Goal: Task Accomplishment & Management: Manage account settings

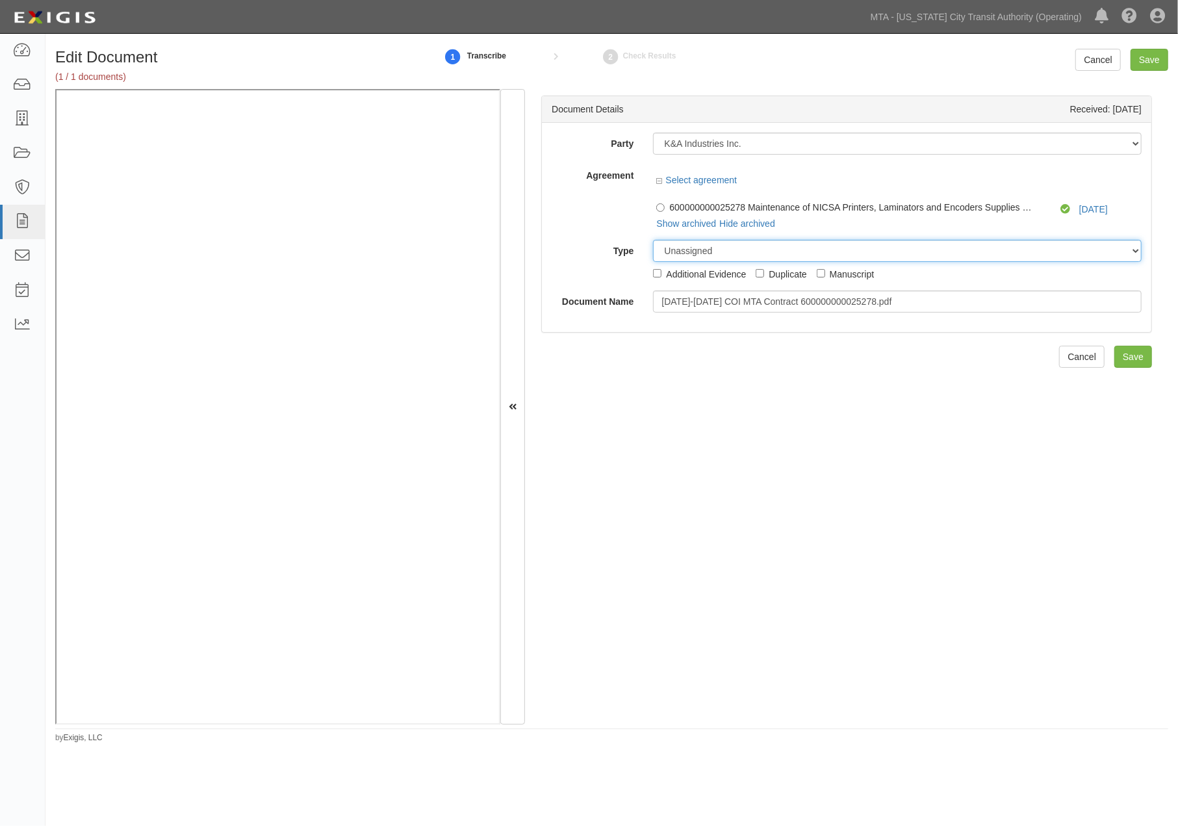
click at [728, 248] on select "Unassigned Binder Cancellation Notice Certificate Contract Endorsement Insuranc…" at bounding box center [897, 251] width 489 height 22
select select "EndorsementDetail"
click at [653, 240] on select "Unassigned Binder Cancellation Notice Certificate Contract Endorsement Insuranc…" at bounding box center [897, 251] width 489 height 22
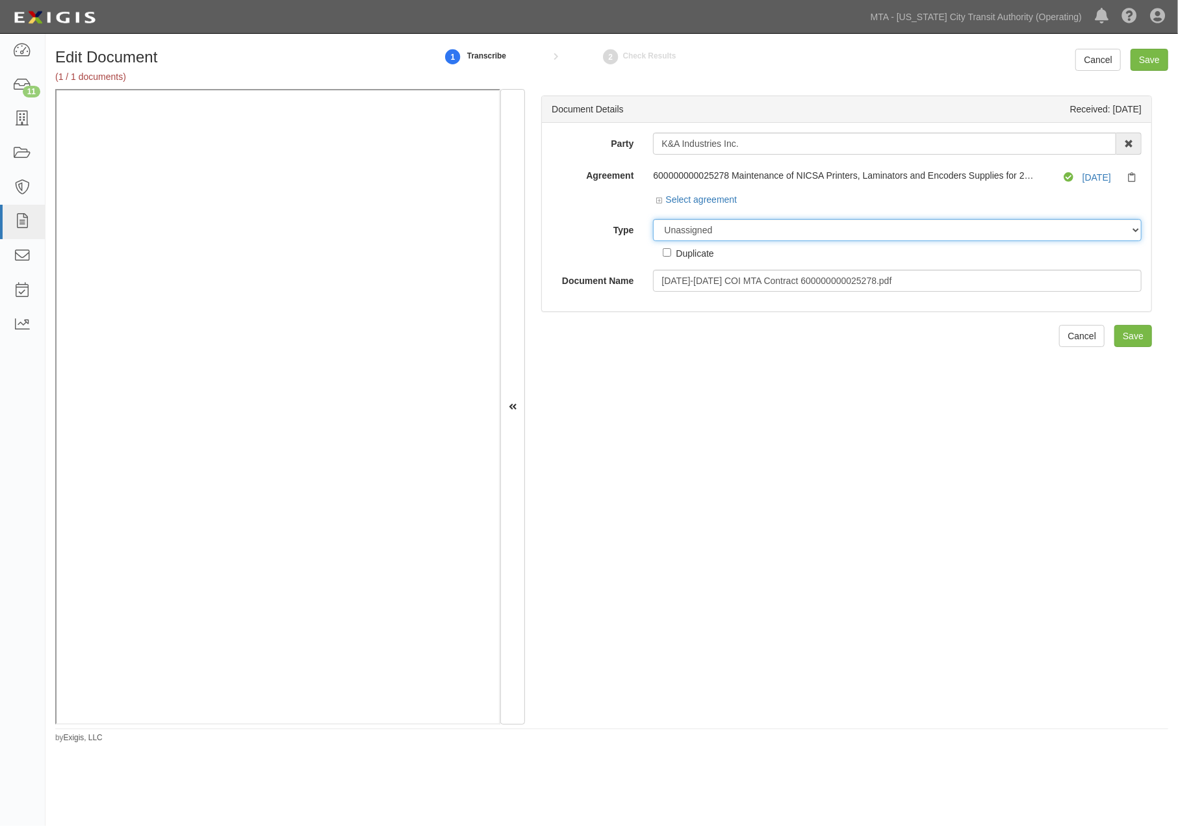
click at [706, 229] on select "Unassigned Binder Cancellation Notice Certificate Contract Endorsement Insuranc…" at bounding box center [897, 230] width 489 height 22
select select "EndorsementDetail"
click at [653, 220] on select "Unassigned Binder Cancellation Notice Certificate Contract Endorsement Insuranc…" at bounding box center [897, 230] width 489 height 22
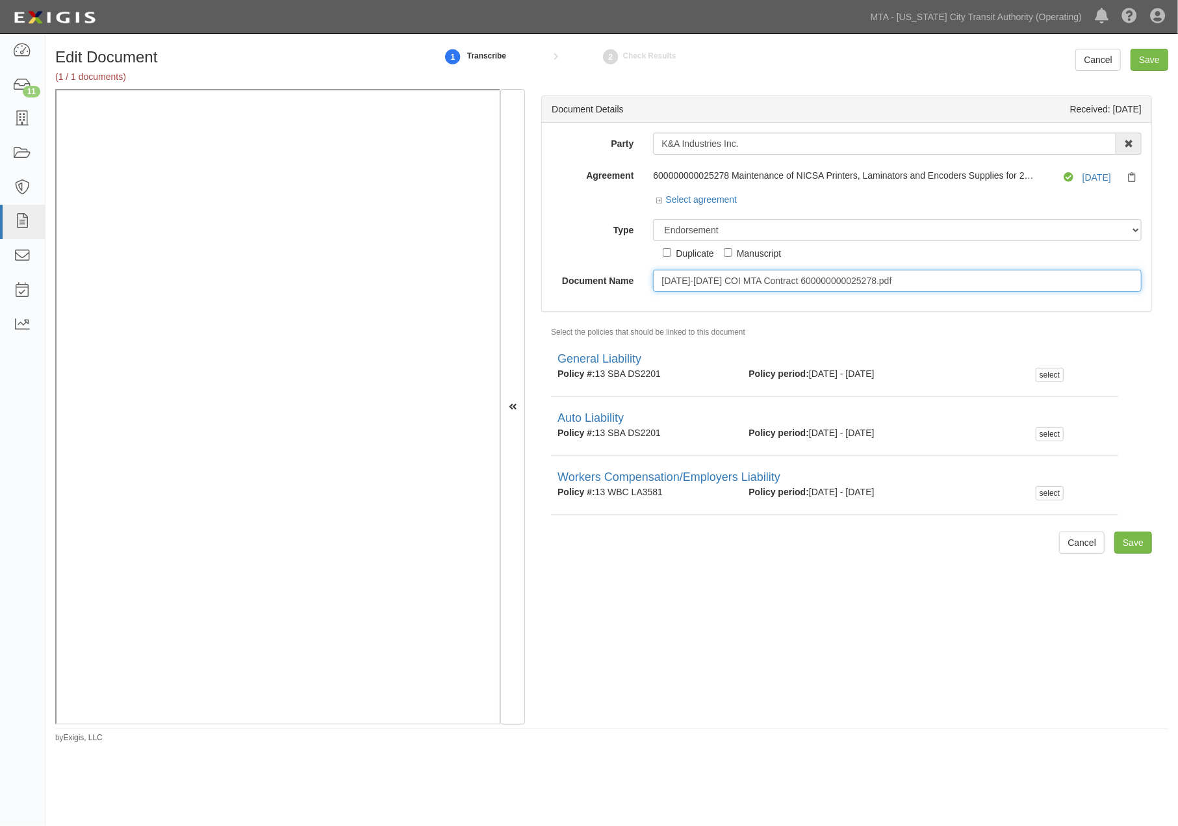
drag, startPoint x: 925, startPoint y: 287, endPoint x: 572, endPoint y: 287, distance: 352.9
click at [572, 287] on div "Document Name 2025-2026 COI MTA Contract 600000000025278.pdf" at bounding box center [847, 281] width 610 height 22
type input "2026"
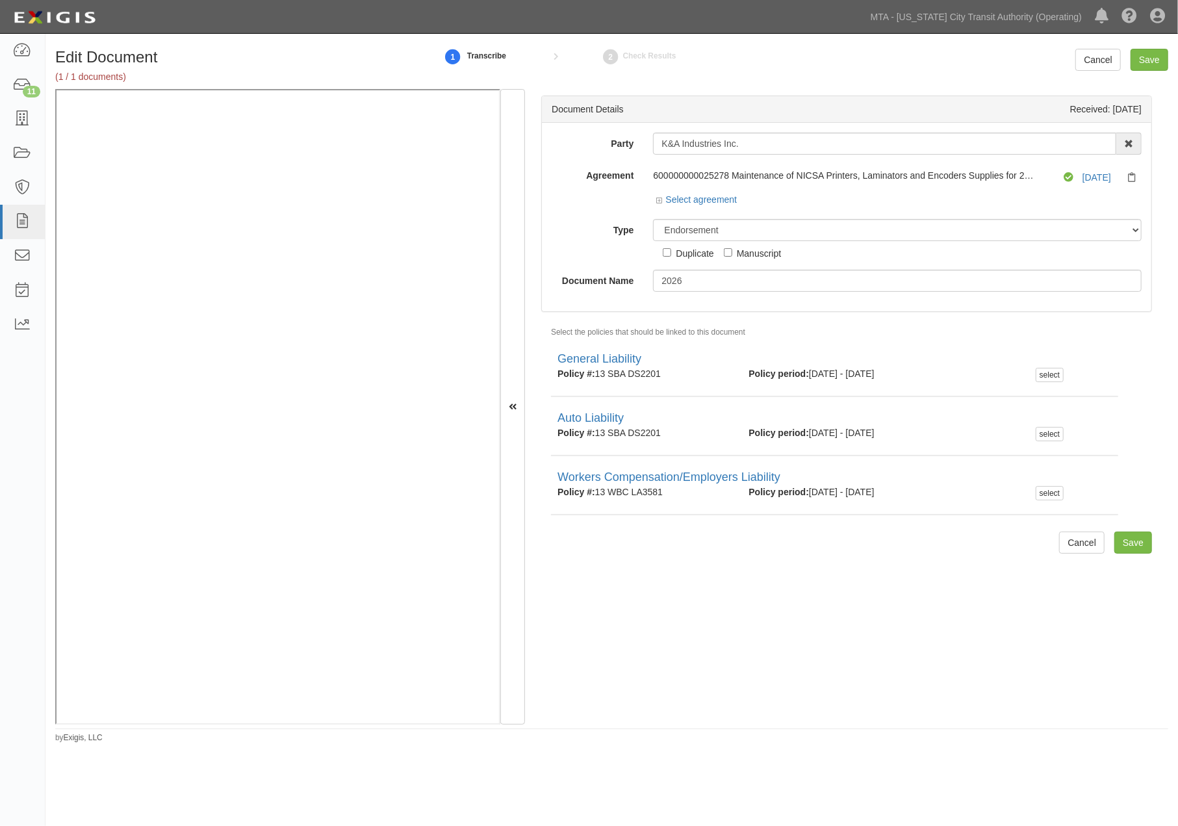
click at [662, 563] on div "Document Details Received: 09/09/2025 Party K&A Industries Inc. 10-21 TO 10-23T…" at bounding box center [846, 407] width 643 height 636
click at [738, 227] on select "Unassigned Binder Cancellation Notice Certificate Contract Endorsement Insuranc…" at bounding box center [897, 230] width 489 height 22
select select "CertificateDetail"
click at [653, 220] on select "Unassigned Binder Cancellation Notice Certificate Contract Endorsement Insuranc…" at bounding box center [897, 230] width 489 height 22
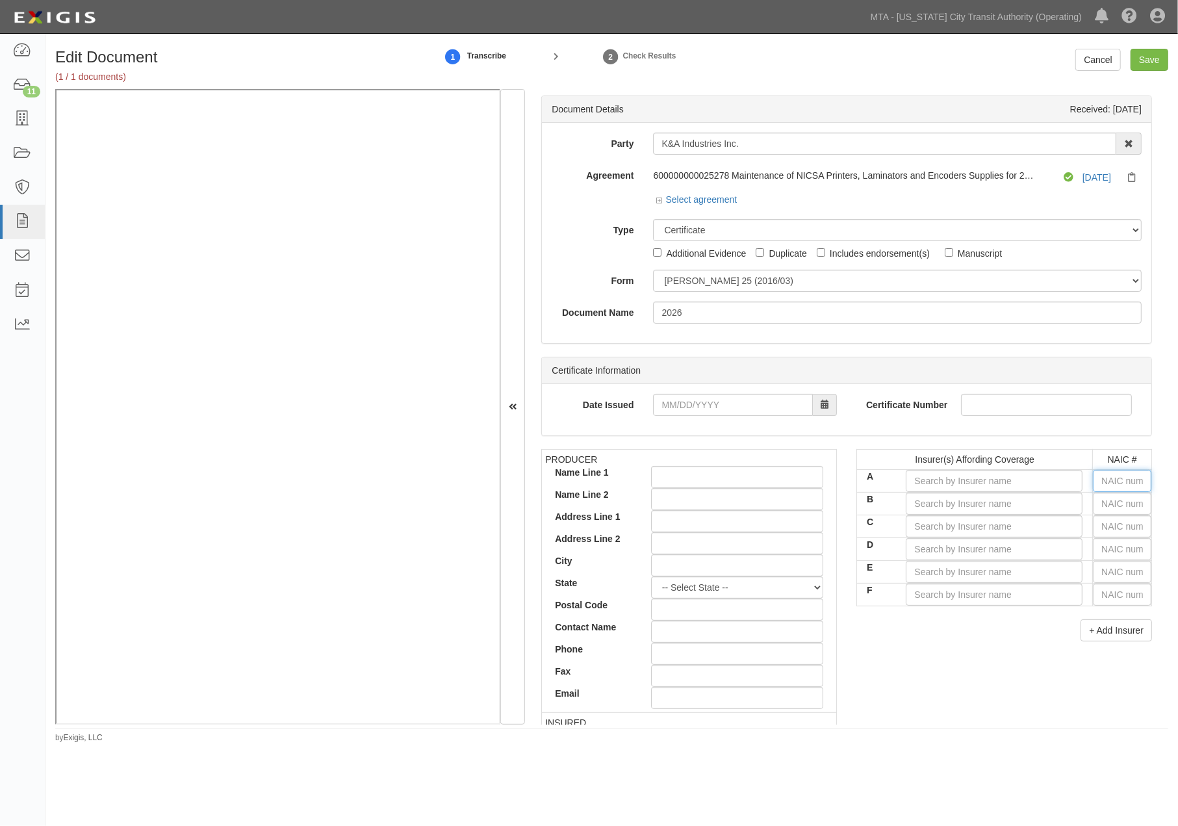
click at [1122, 484] on input "text" at bounding box center [1122, 481] width 58 height 22
type input "36404"
type input "3"
type input "37907"
type input "37"
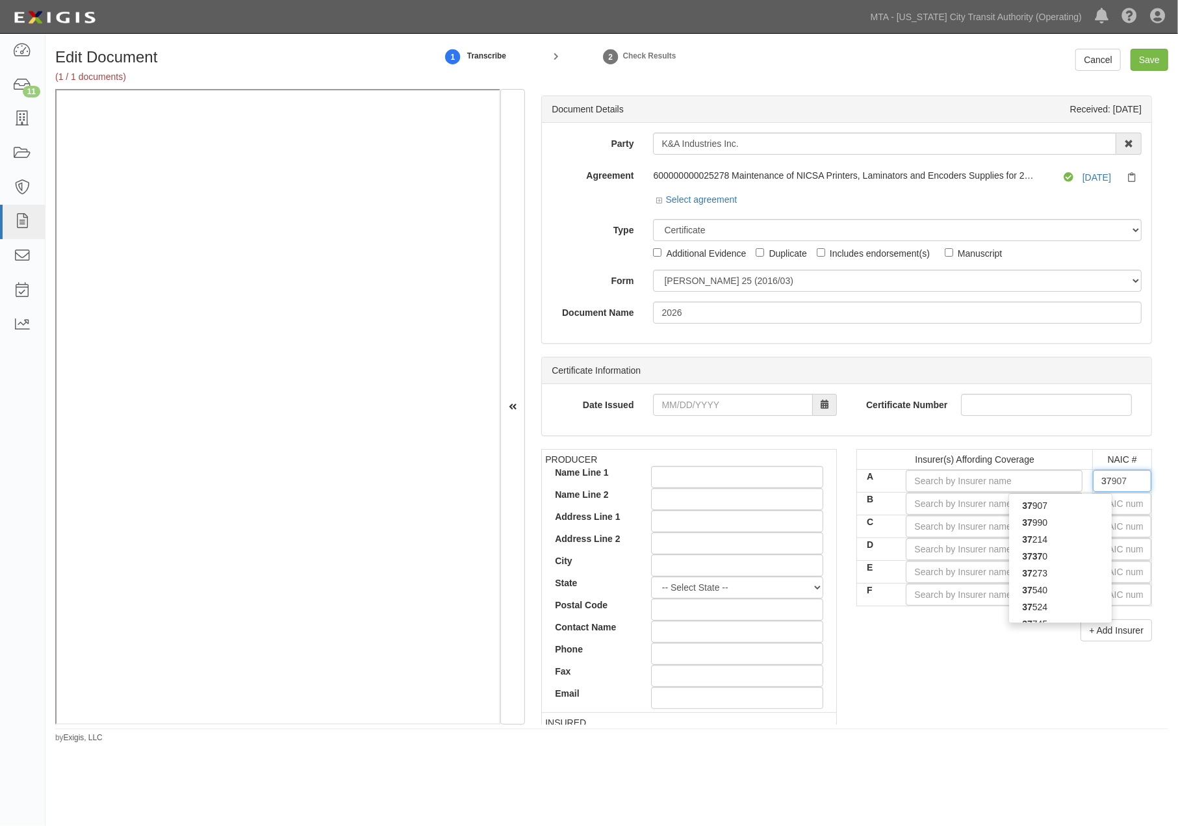
type input "37400"
type input "374"
type input "37478"
type input "3747"
type input "37478"
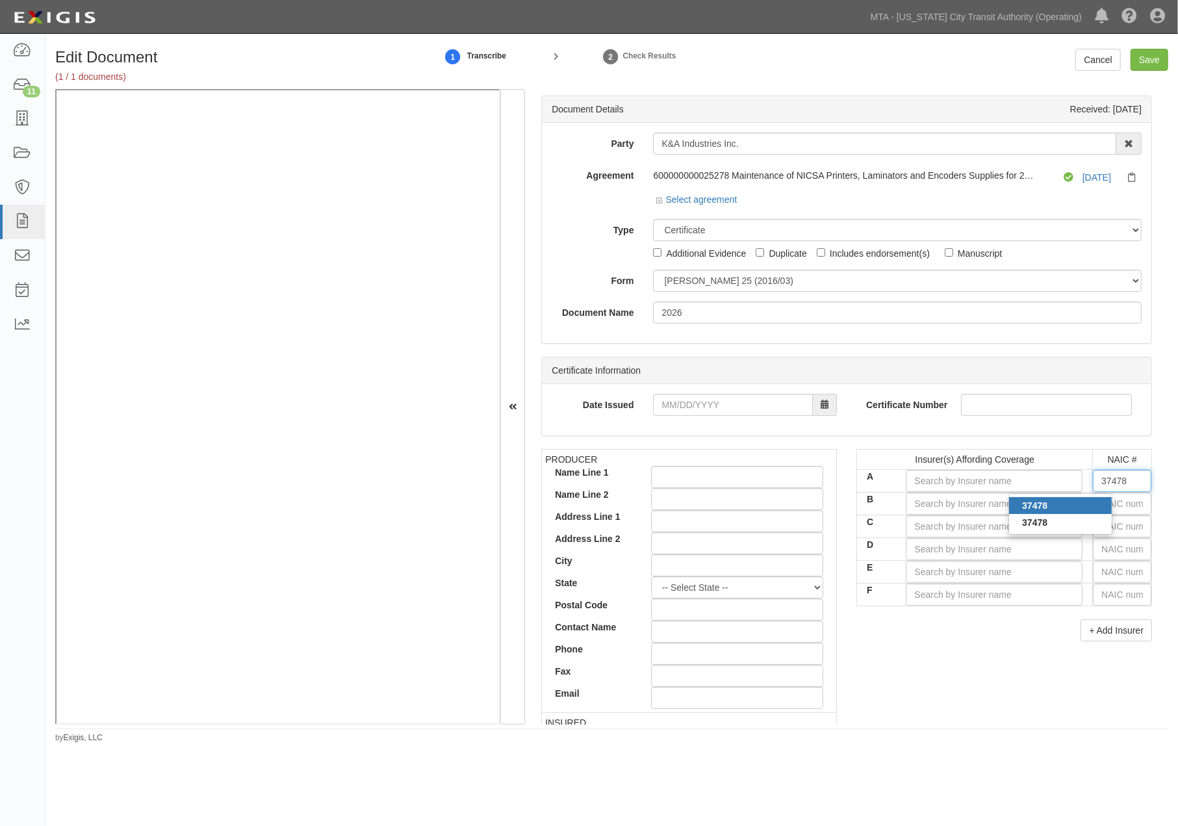
click at [1050, 509] on div "37478" at bounding box center [1060, 505] width 103 height 17
type input "Hartford Insurance Co of the Midwest (A+ XV Rating)"
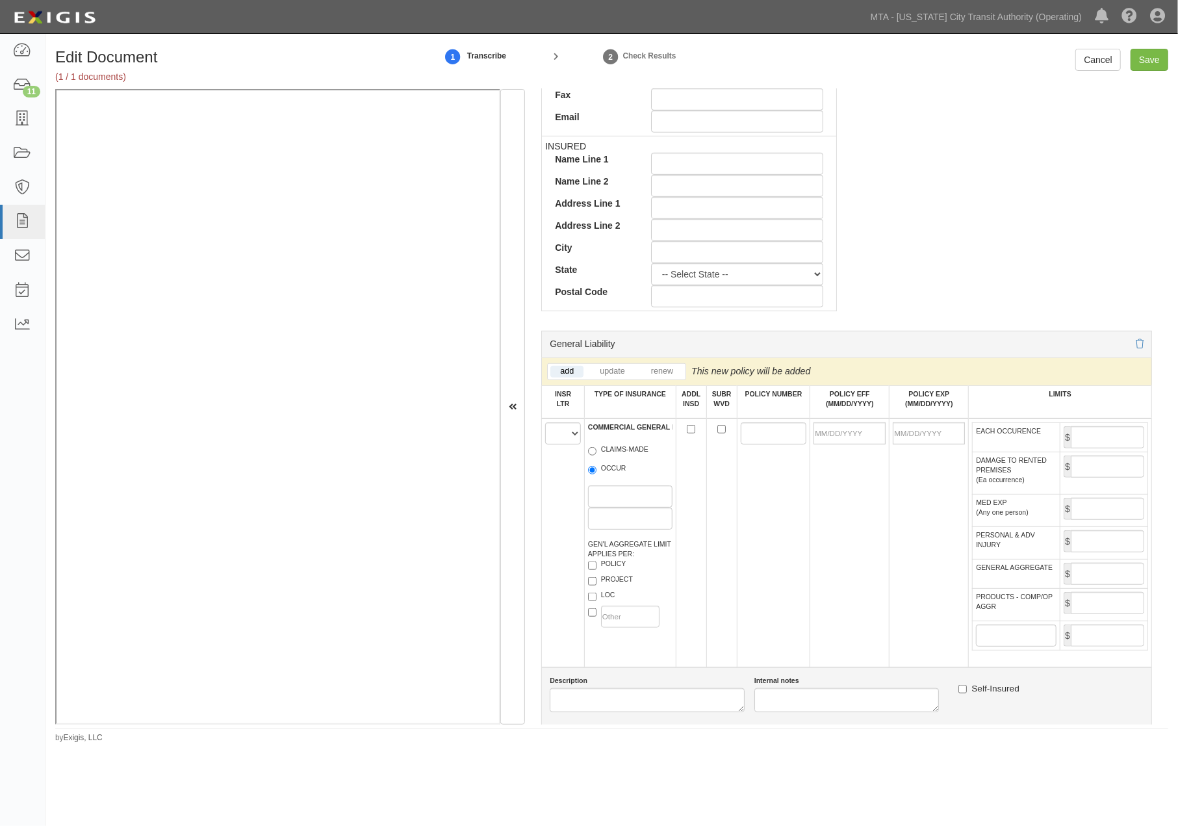
scroll to position [577, 0]
type input "37478"
click at [560, 433] on select "A B C D E F" at bounding box center [563, 433] width 36 height 22
select select "A"
click at [545, 425] on select "A B C D E F" at bounding box center [563, 433] width 36 height 22
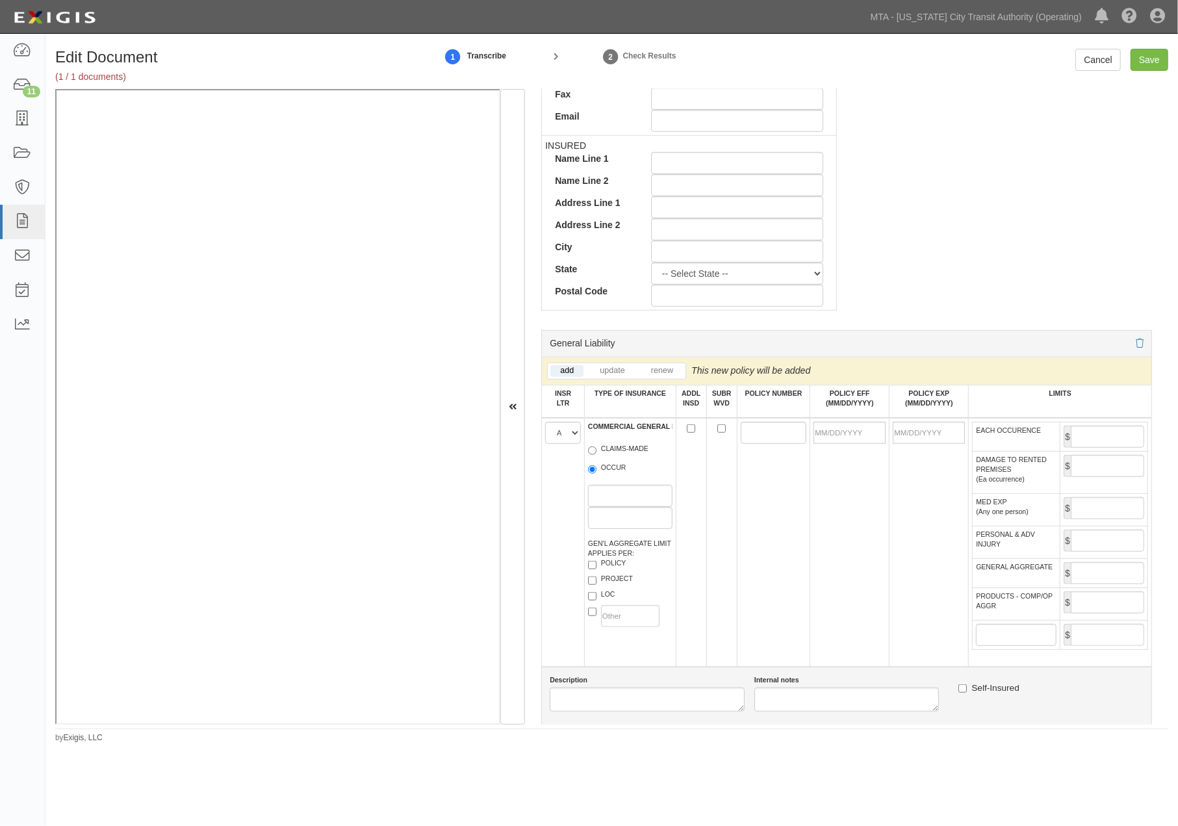
click at [600, 474] on label "OCCUR" at bounding box center [607, 469] width 38 height 13
click at [597, 474] on input "OCCUR" at bounding box center [592, 469] width 8 height 8
radio input "true"
paste input "13 SBA DS2201"
type input "13 SBA DS2201"
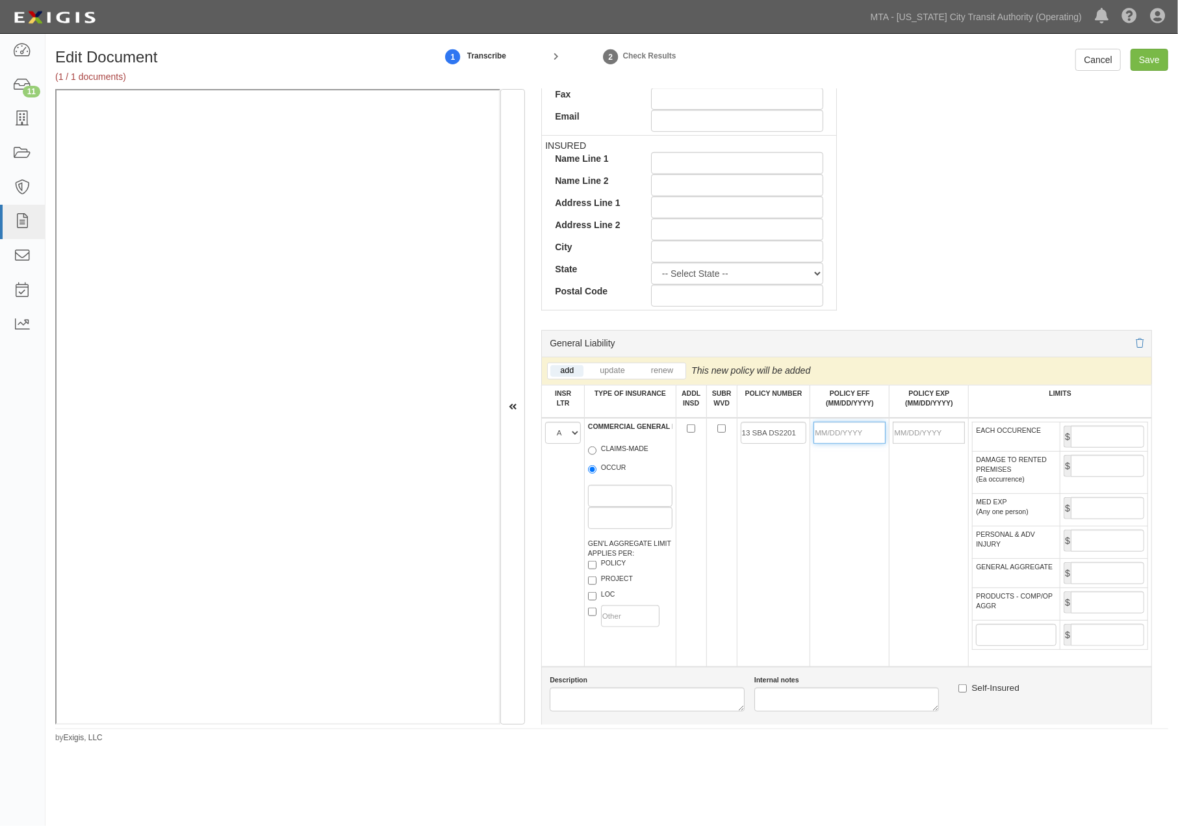
click at [829, 433] on input "POLICY EFF (MM/DD/YYYY)" at bounding box center [850, 433] width 72 height 22
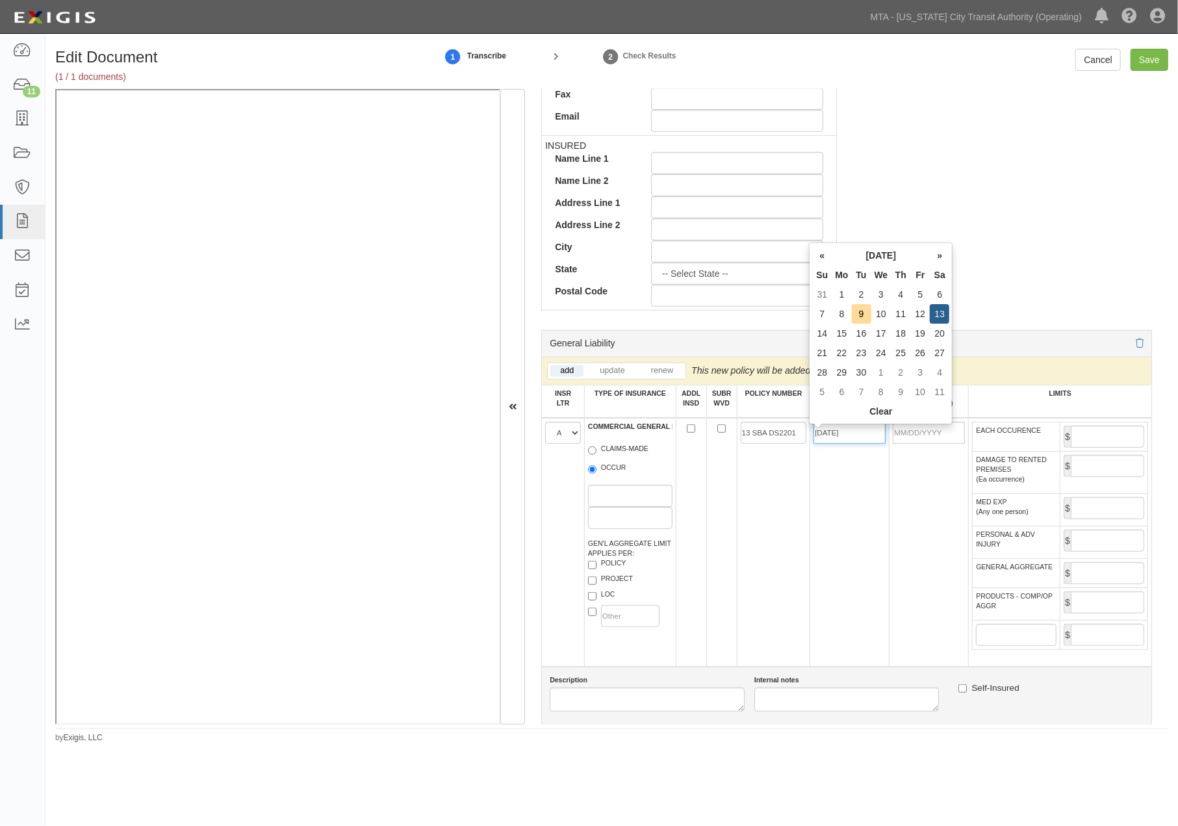
type input "09/13/2025"
type input "09/13/2026"
click at [906, 526] on td "09/13/2026" at bounding box center [929, 542] width 79 height 249
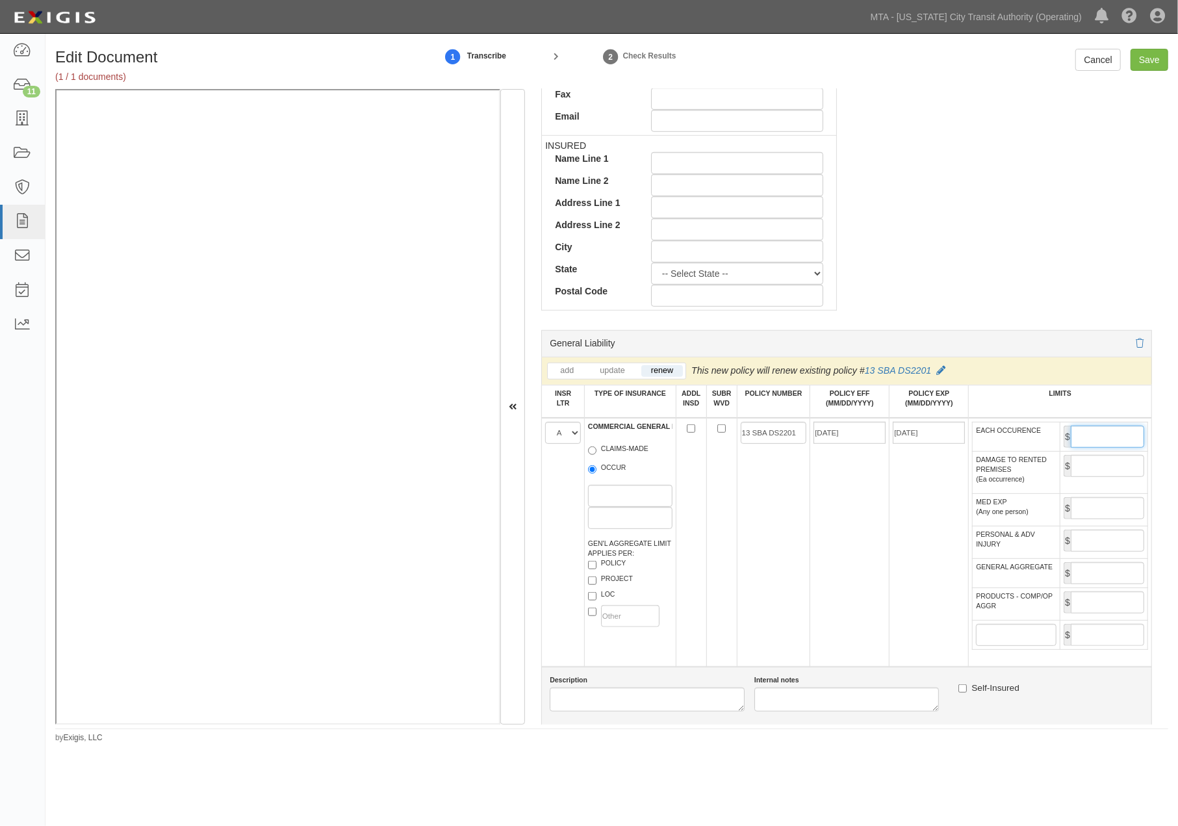
click at [1080, 443] on input "EACH OCCURENCE" at bounding box center [1107, 437] width 73 height 22
type input "2,000,000"
click at [1107, 584] on input "GENERAL AGGREGATE" at bounding box center [1107, 573] width 73 height 22
type input "4,000,000"
click at [1112, 613] on input "PRODUCTS - COMP/OP AGGR" at bounding box center [1107, 602] width 73 height 22
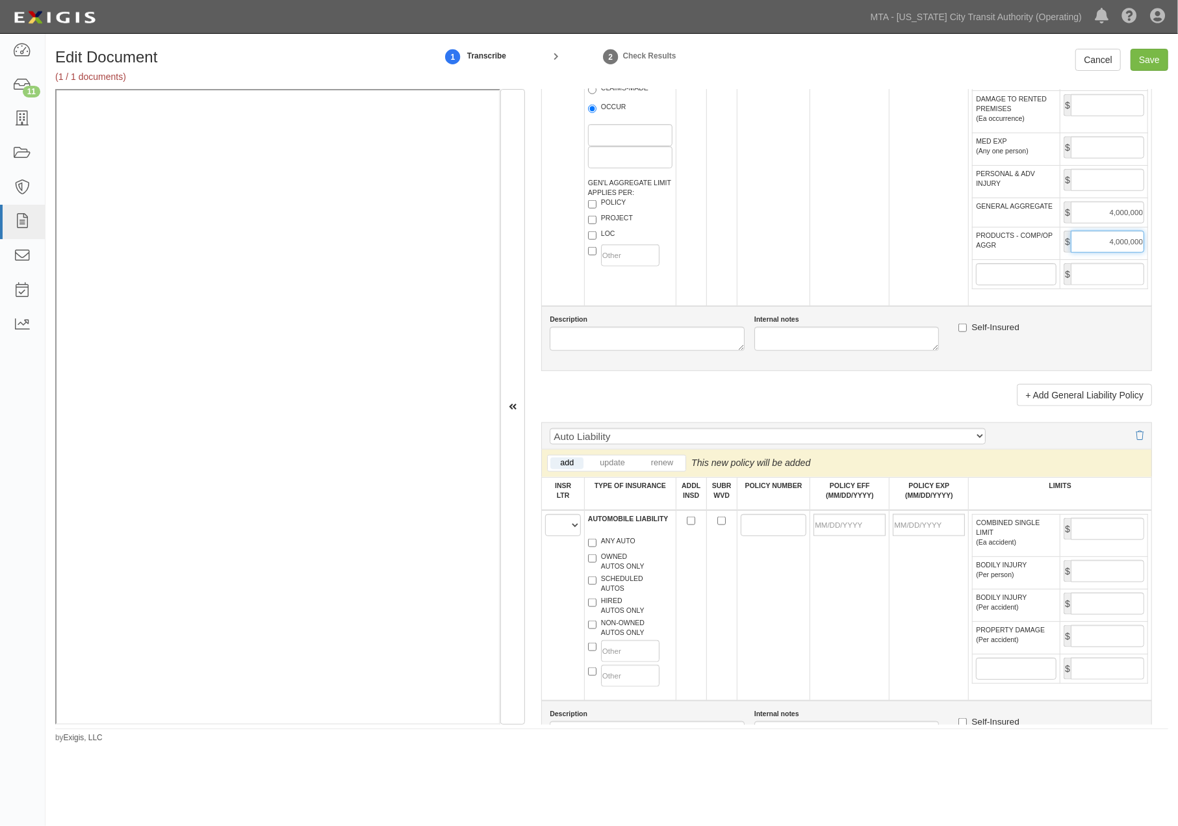
scroll to position [938, 0]
type input "4,000,000"
click at [554, 535] on select "A B C D E F" at bounding box center [563, 524] width 36 height 22
select select "A"
click at [545, 535] on select "A B C D E F" at bounding box center [563, 524] width 36 height 22
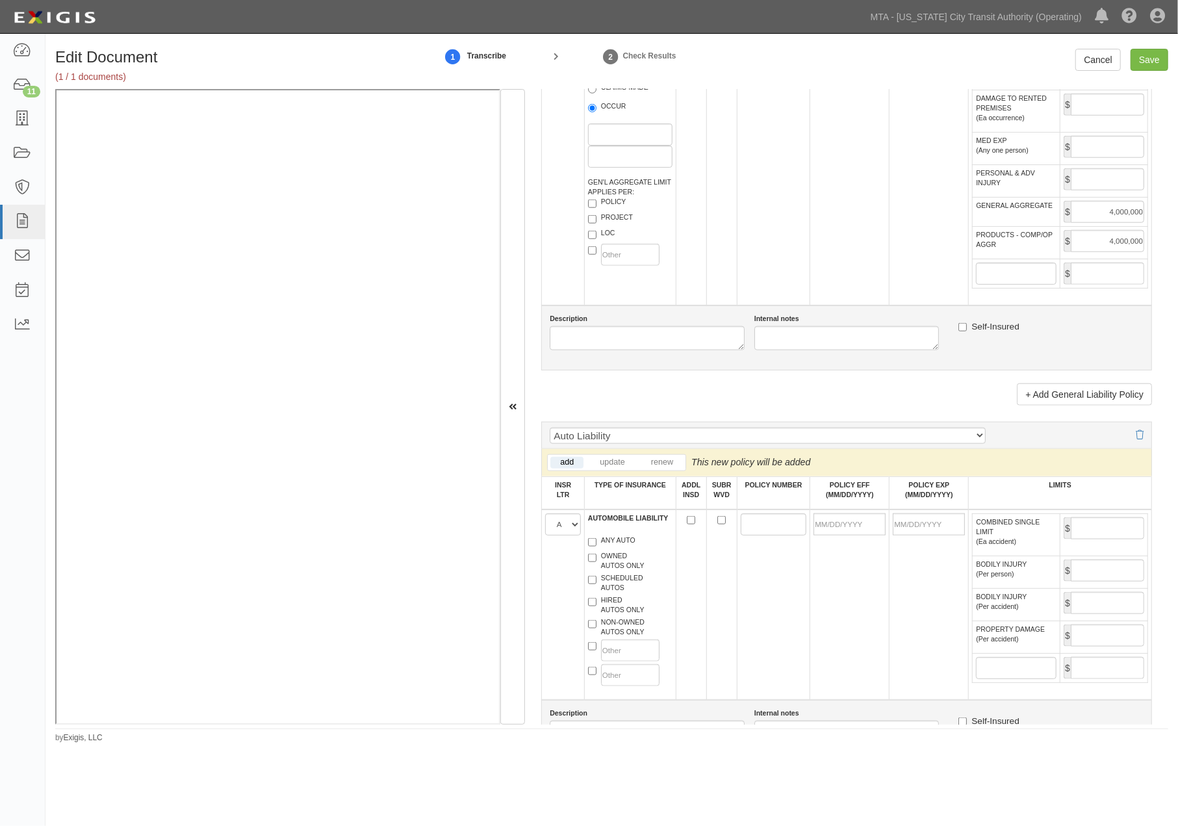
click at [629, 637] on label "NON-OWNED AUTOS ONLY" at bounding box center [616, 626] width 57 height 19
click at [597, 628] on input "NON-OWNED AUTOS ONLY" at bounding box center [592, 624] width 8 height 8
checkbox input "true"
click at [631, 615] on label "HIRED AUTOS ONLY" at bounding box center [616, 604] width 57 height 19
click at [597, 606] on input "HIRED AUTOS ONLY" at bounding box center [592, 602] width 8 height 8
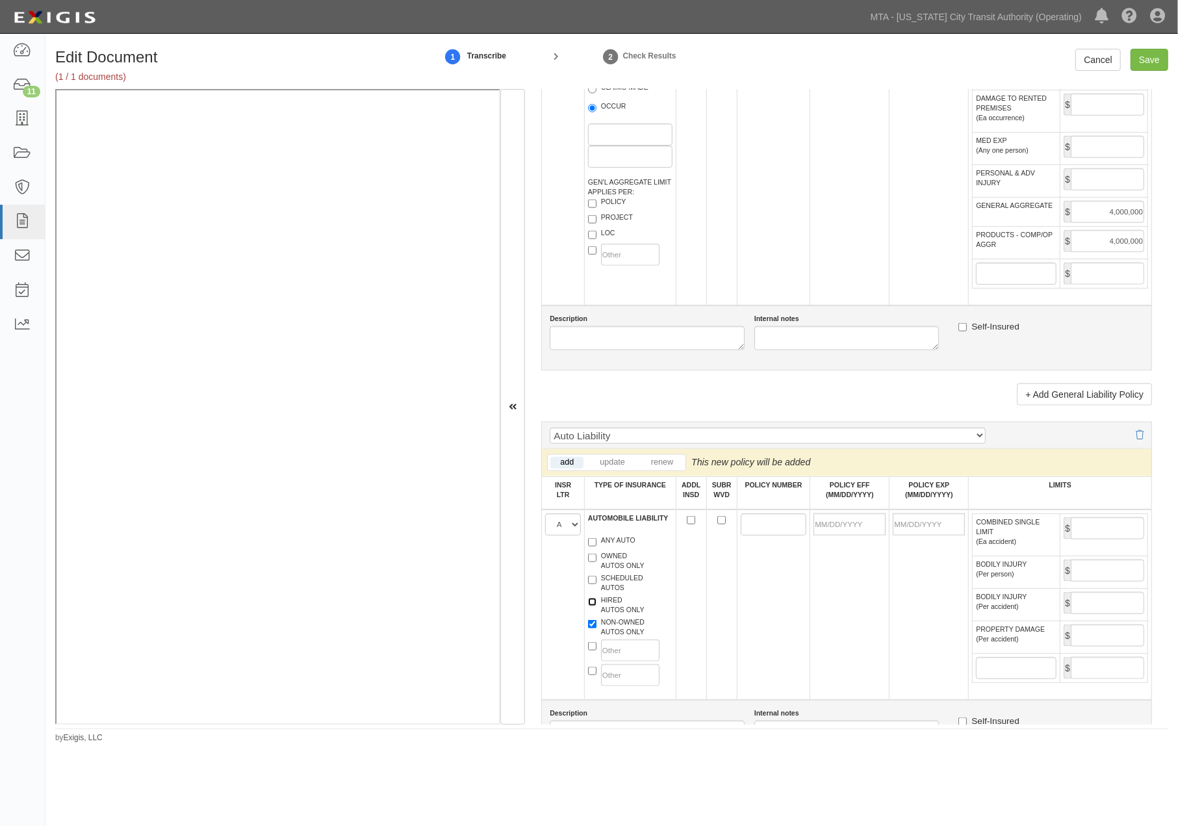
checkbox input "true"
paste input "13 SBA DS2201"
type input "13 SBA DS2201"
click at [845, 535] on input "POLICY EFF (MM/DD/YYYY)" at bounding box center [850, 524] width 72 height 22
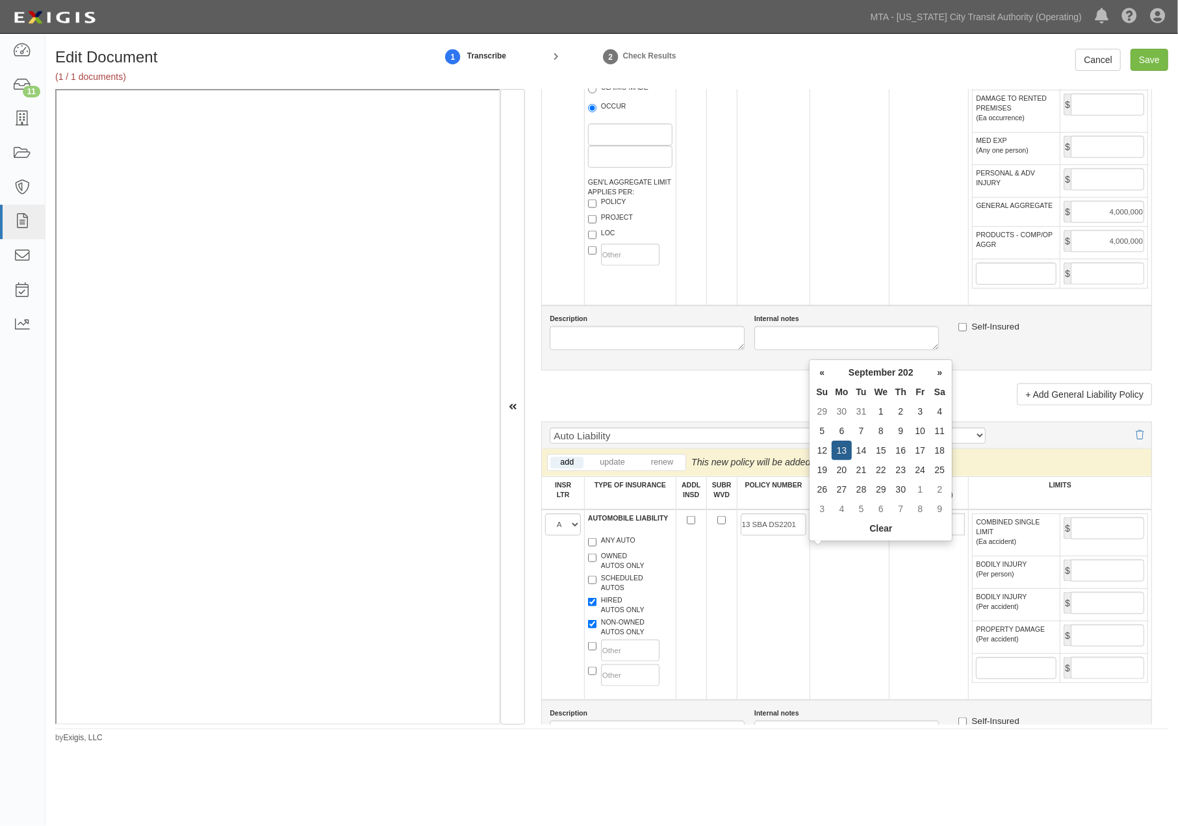
type input "09/13/2025"
type input "09/13/2026"
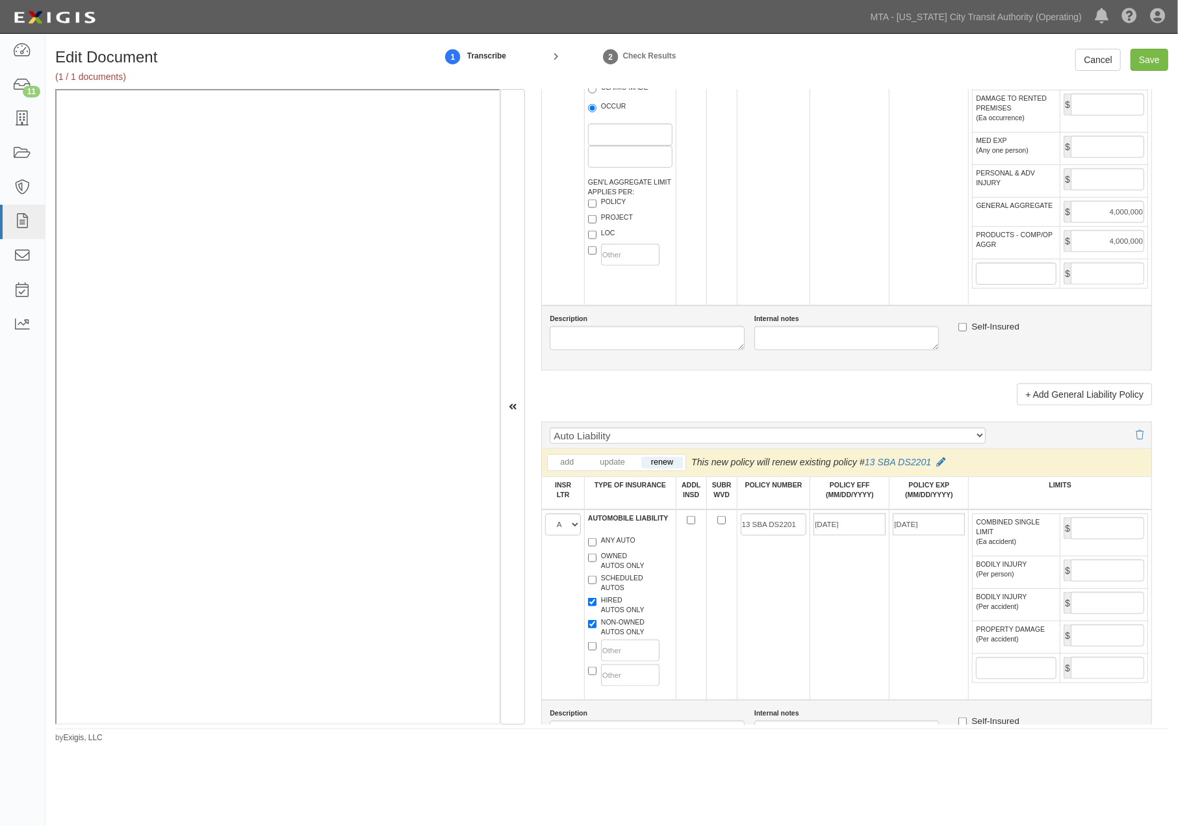
click at [868, 612] on td "09/13/2025" at bounding box center [849, 604] width 79 height 190
click at [1096, 539] on input "COMBINED SINGLE LIMIT (Ea accident)" at bounding box center [1107, 528] width 73 height 22
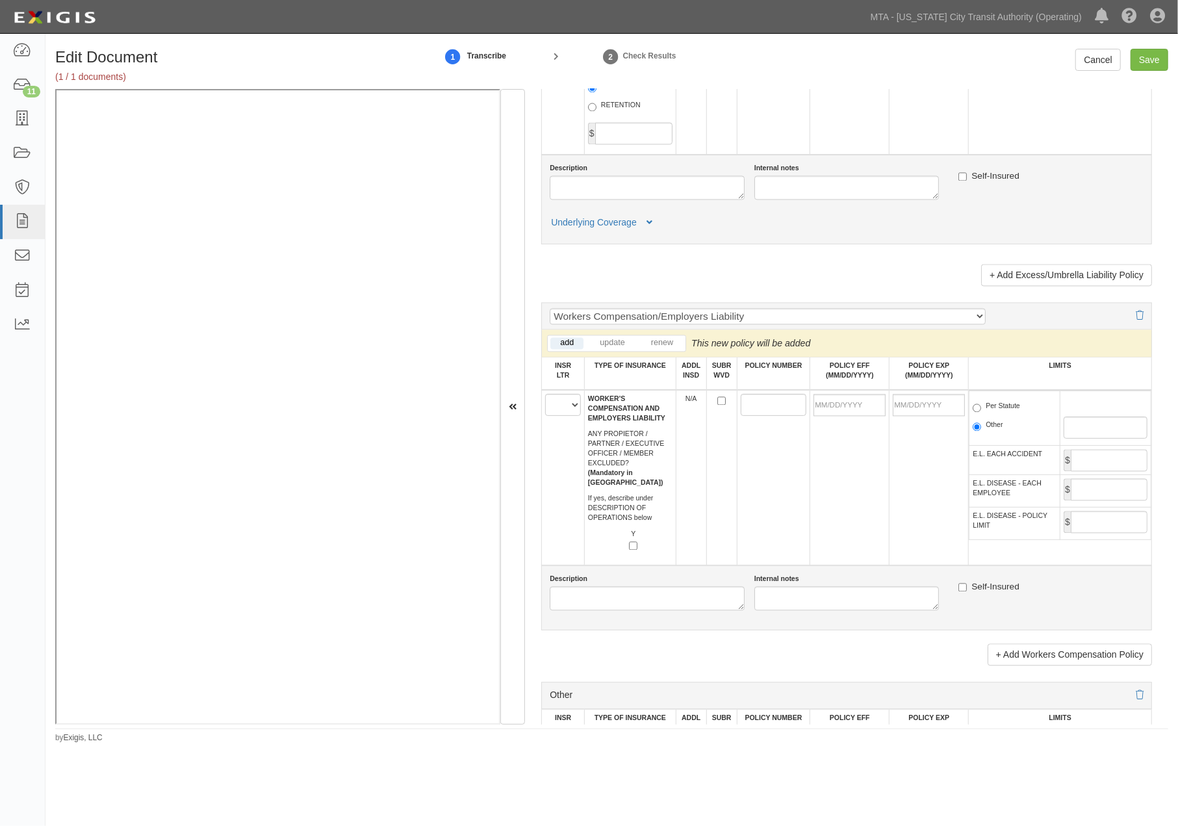
scroll to position [1877, 0]
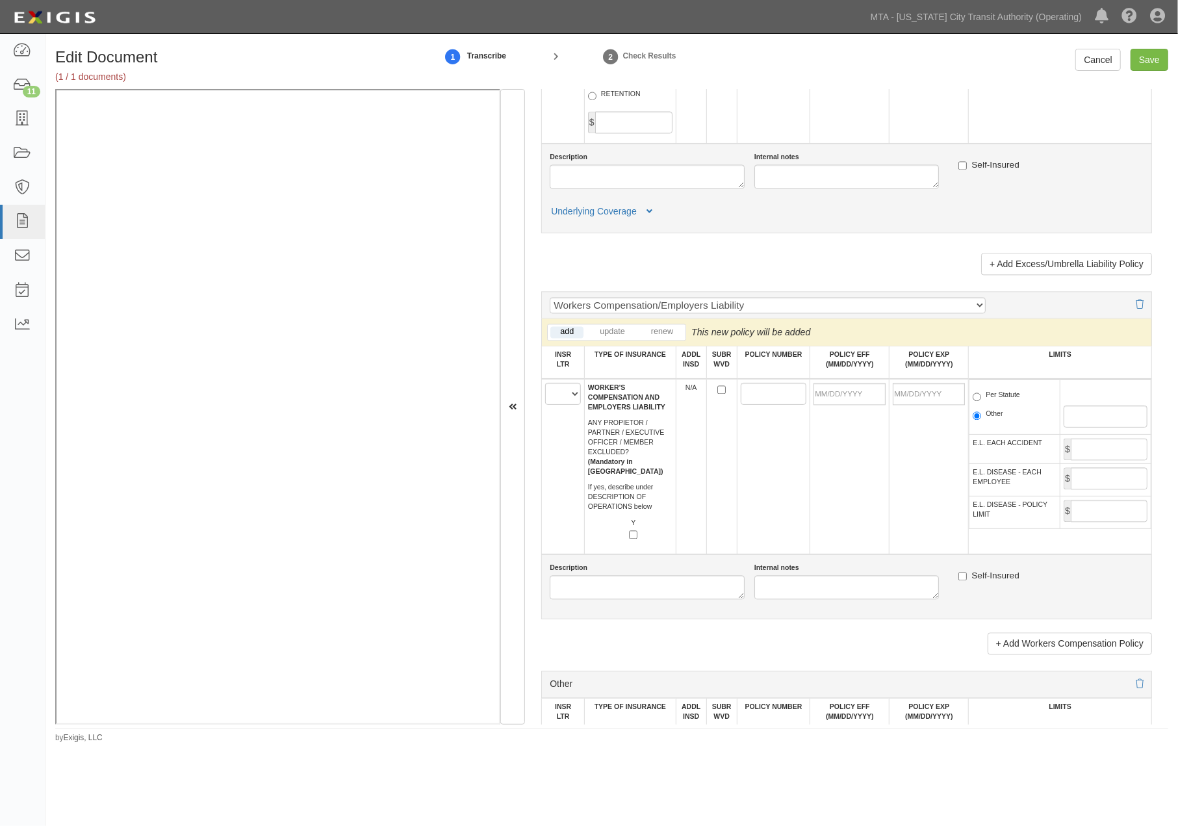
type input "2,000,000"
click at [560, 405] on select "A B C D E F" at bounding box center [563, 394] width 36 height 22
select select "A"
click at [545, 405] on select "A B C D E F" at bounding box center [563, 394] width 36 height 22
paste input "13 WBC LA3581"
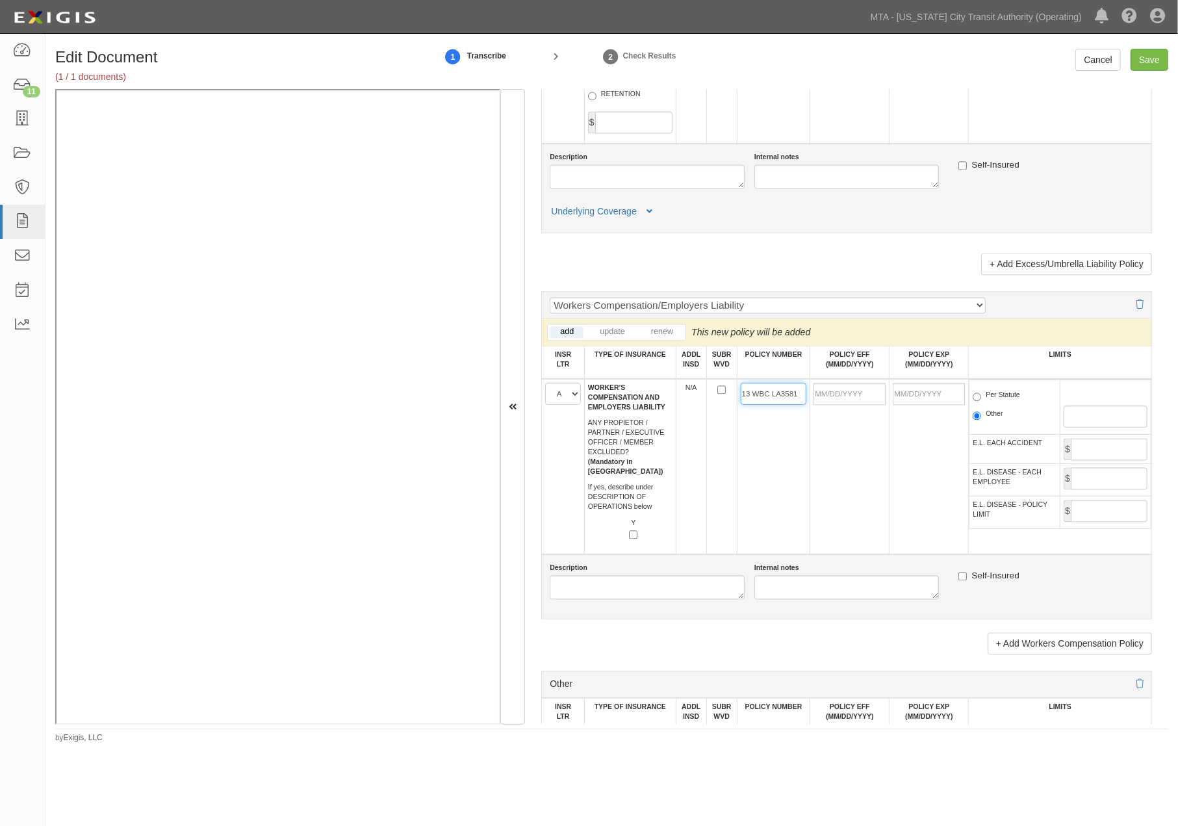
type input "13 WBC LA3581"
click at [835, 405] on input "POLICY EFF (MM/DD/YYYY)" at bounding box center [850, 394] width 72 height 22
type input "09/13/2025"
type input "09/13/2026"
click at [872, 541] on td "09/13/2025" at bounding box center [849, 466] width 79 height 175
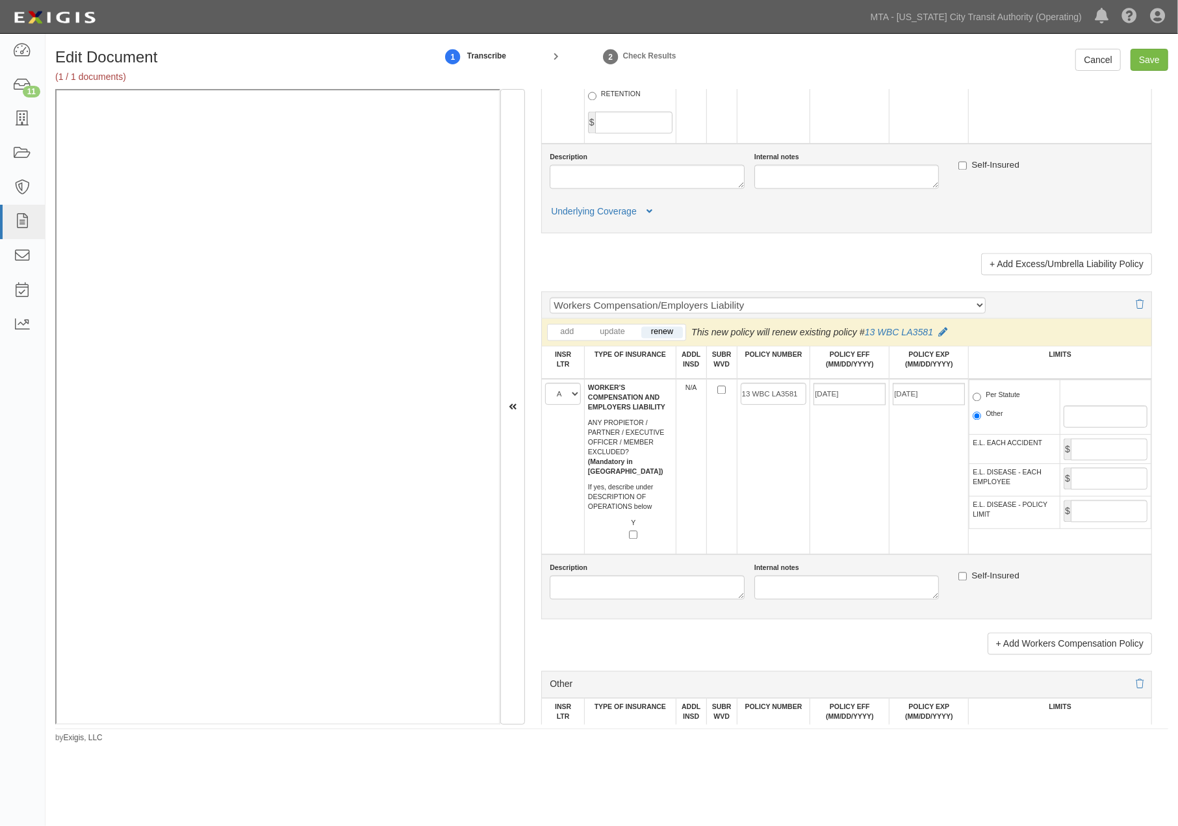
click at [1001, 403] on label "Per Statute" at bounding box center [996, 396] width 47 height 13
click at [981, 401] on input "Per Statute" at bounding box center [977, 397] width 8 height 8
radio input "true"
click at [1153, 51] on input "Save" at bounding box center [1150, 60] width 38 height 22
type input "2000000"
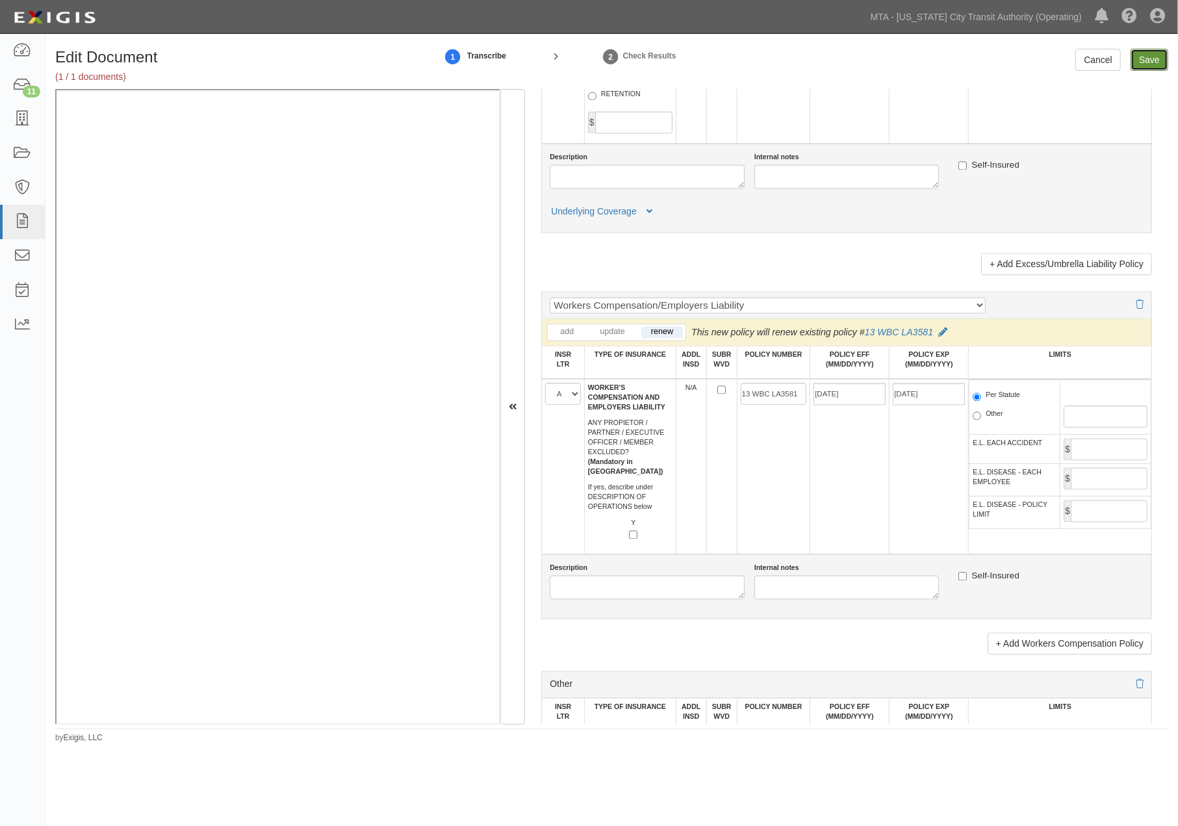
type input "4000000"
type input "2000000"
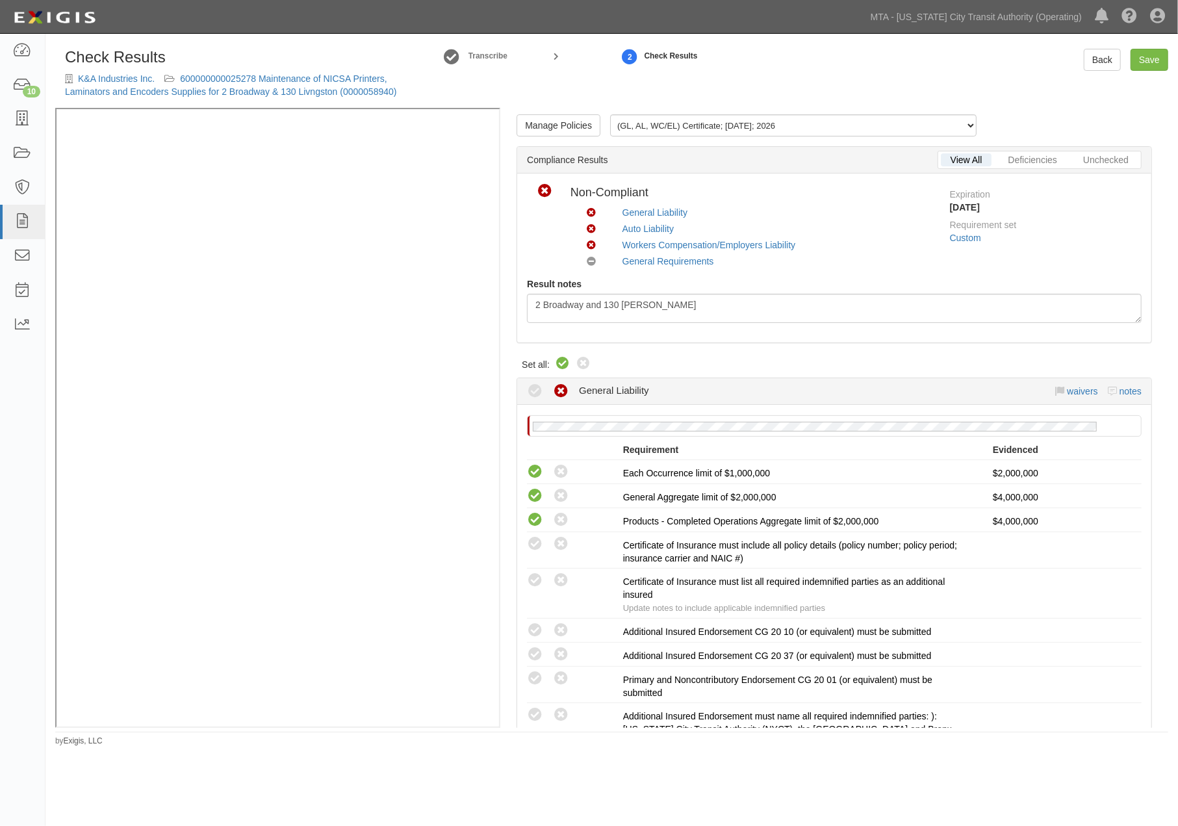
click at [561, 362] on icon at bounding box center [563, 364] width 16 height 16
radio input "true"
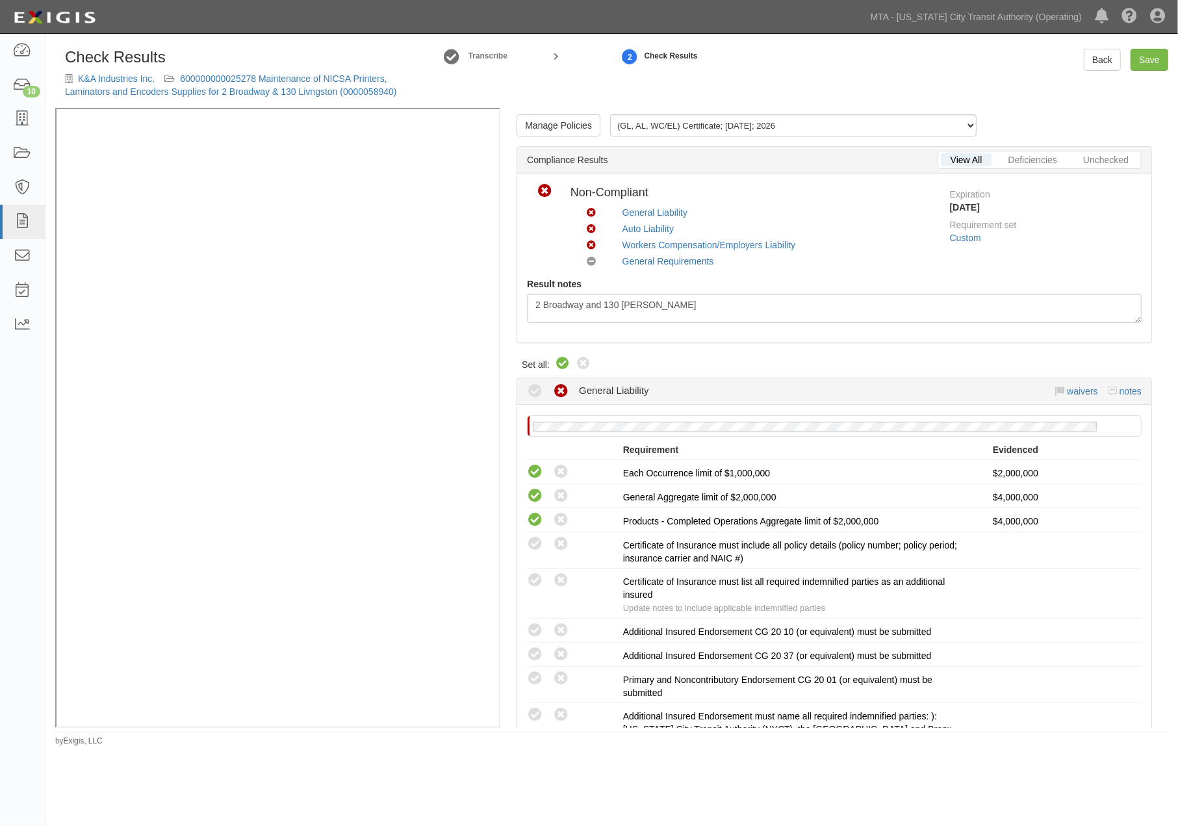
radio input "true"
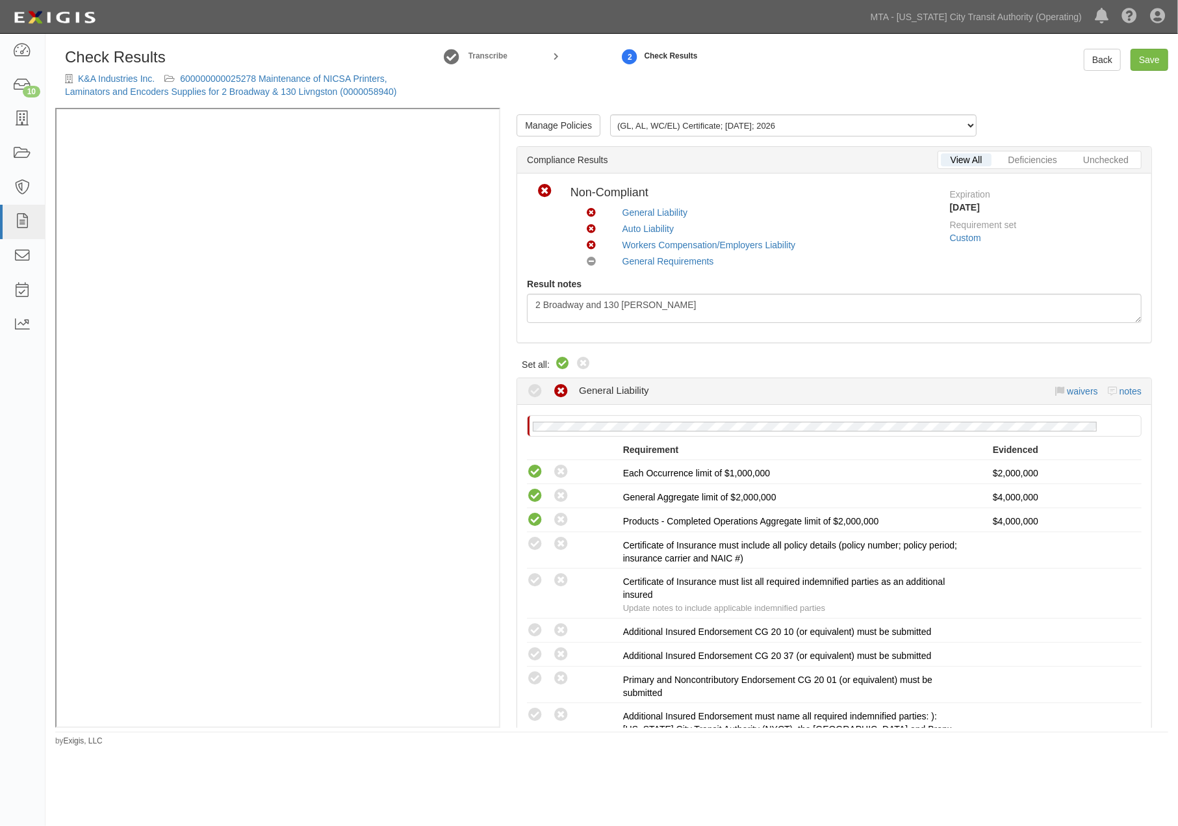
radio input "true"
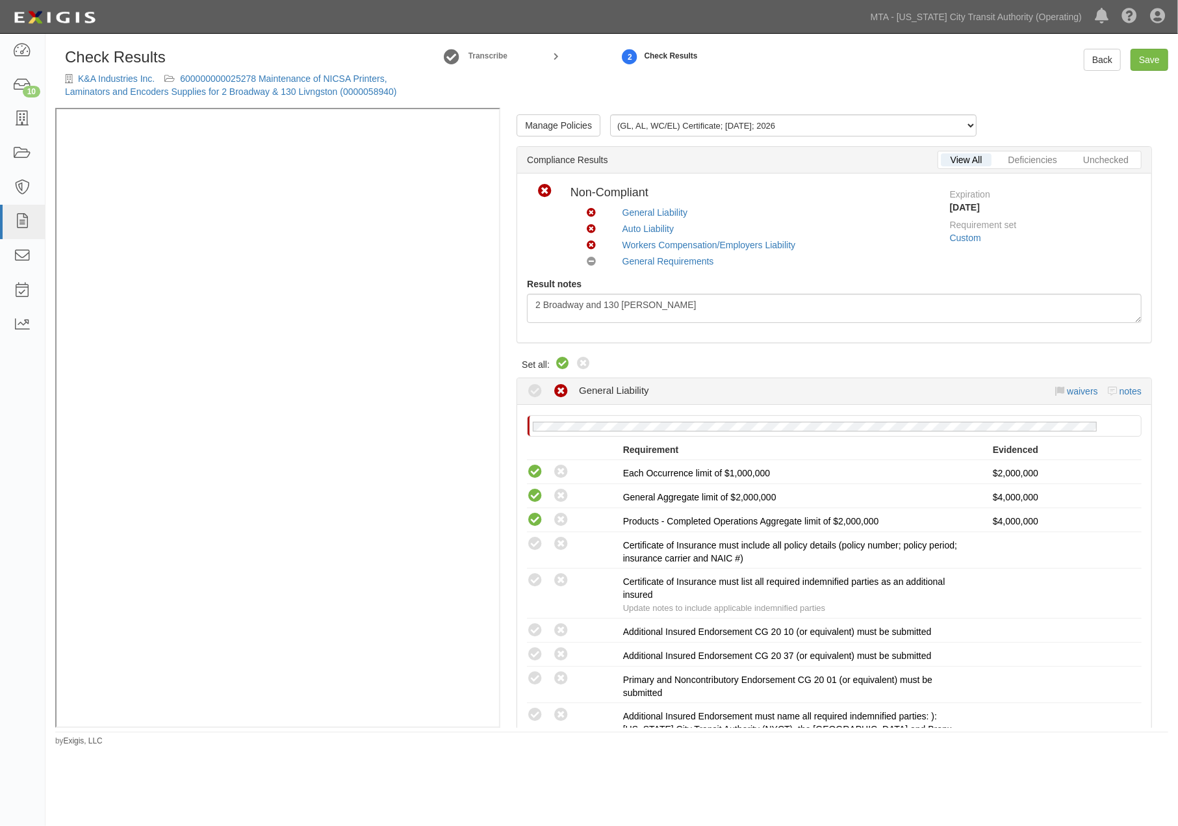
radio input "true"
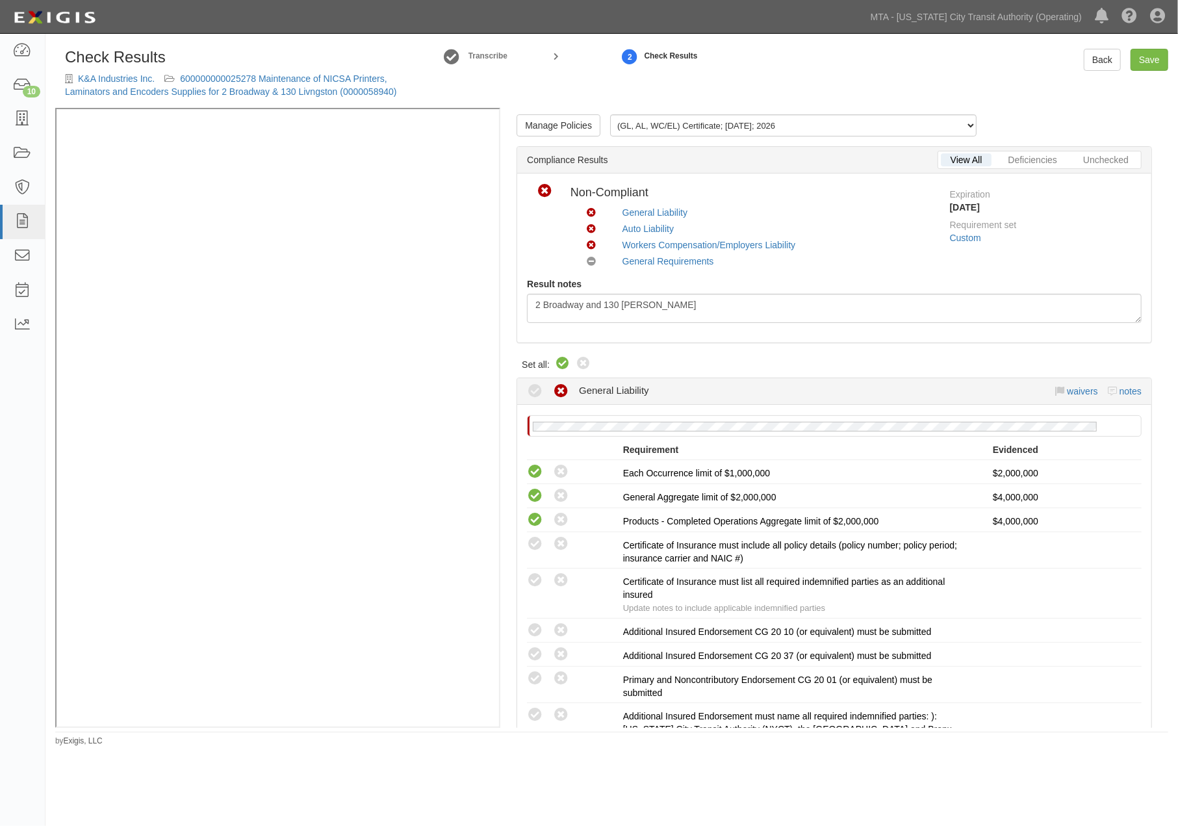
radio input "true"
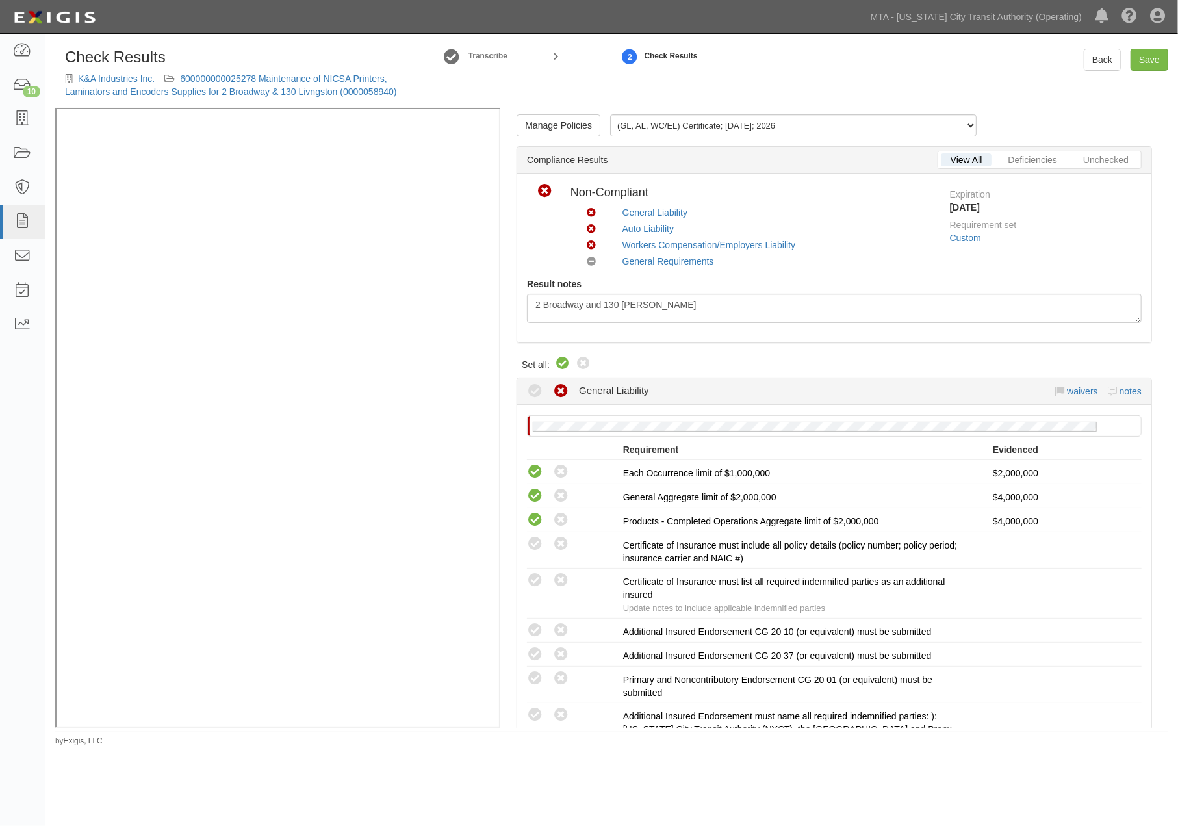
radio input "false"
radio input "true"
click at [560, 629] on icon at bounding box center [561, 631] width 16 height 16
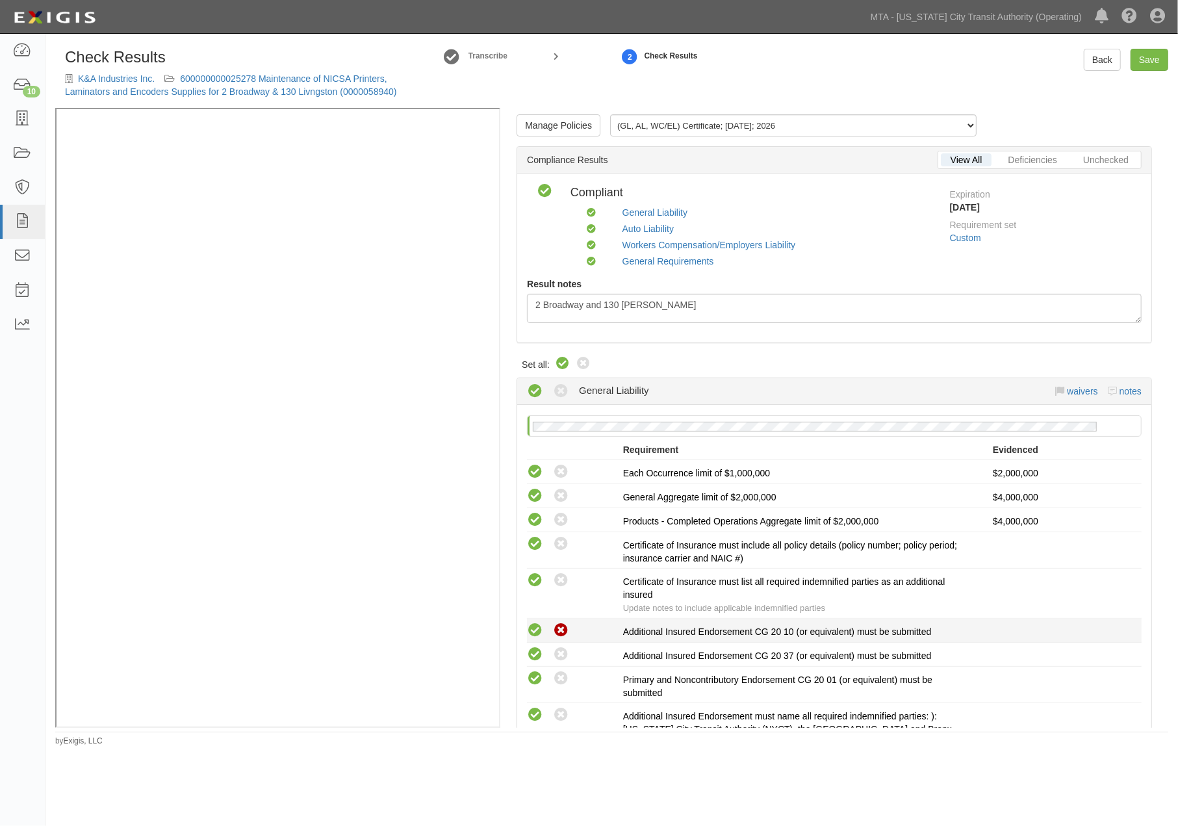
radio input "true"
radio input "false"
radio input "true"
click at [565, 652] on icon at bounding box center [561, 655] width 16 height 16
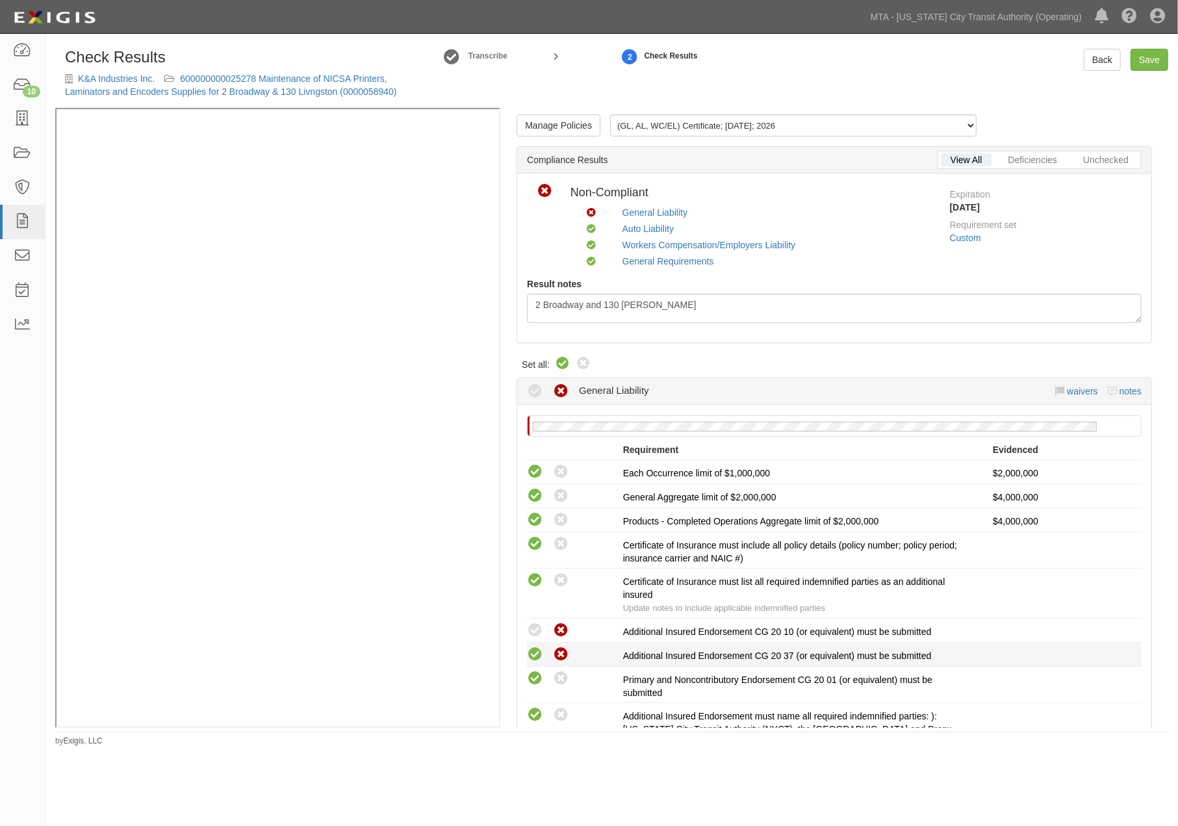
radio input "false"
radio input "true"
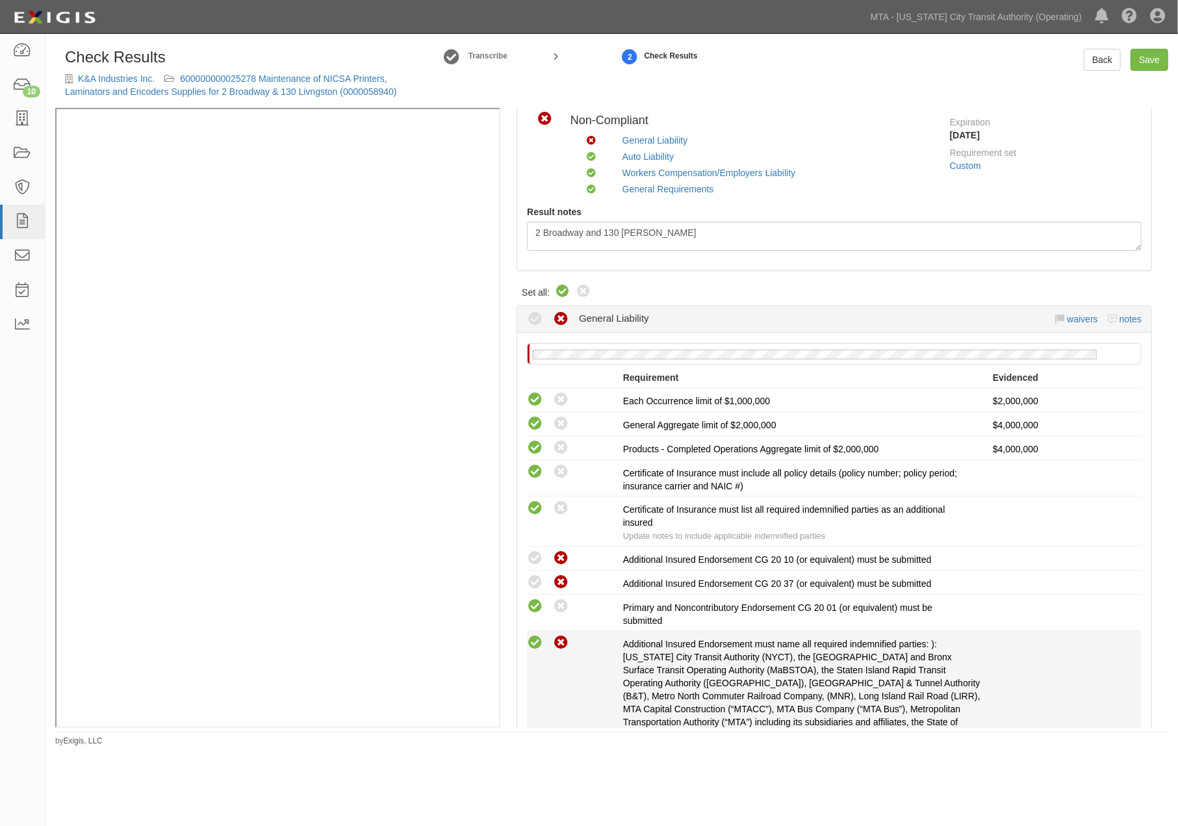
click at [562, 642] on icon at bounding box center [561, 643] width 16 height 16
radio input "false"
radio input "true"
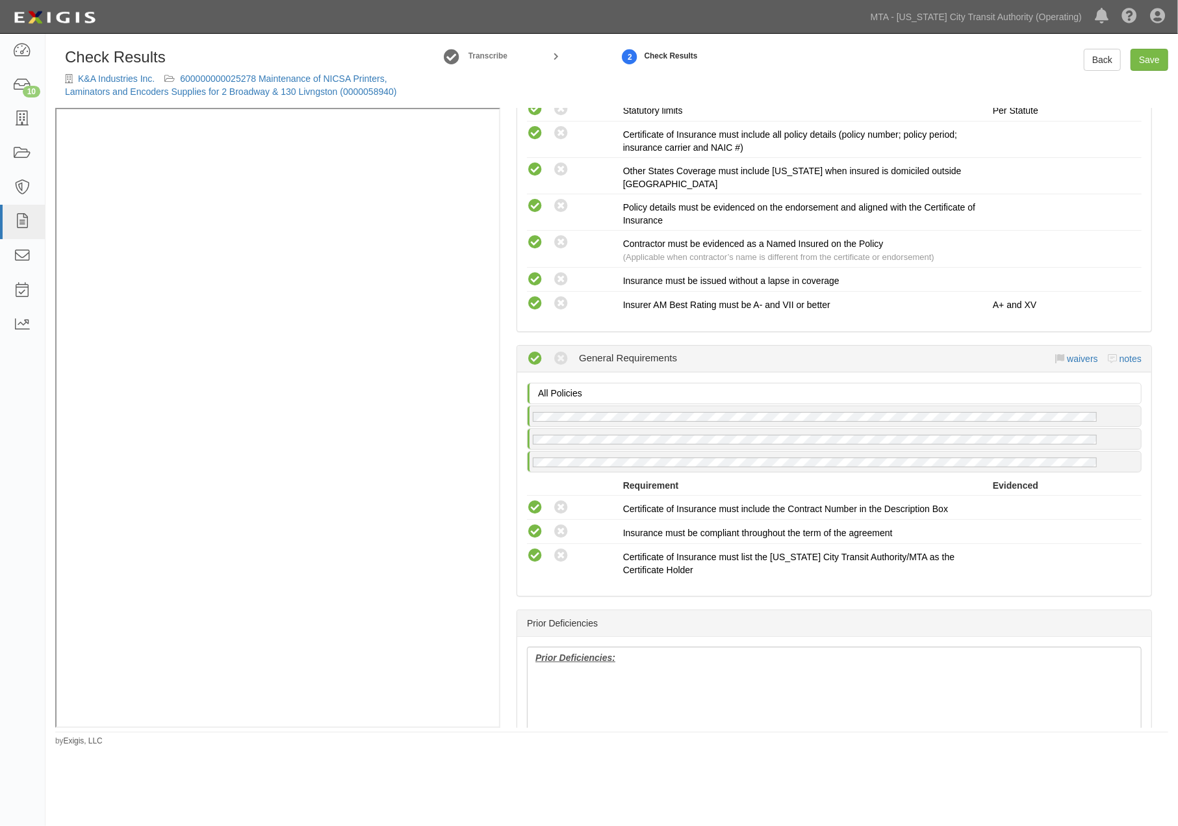
scroll to position [1372, 0]
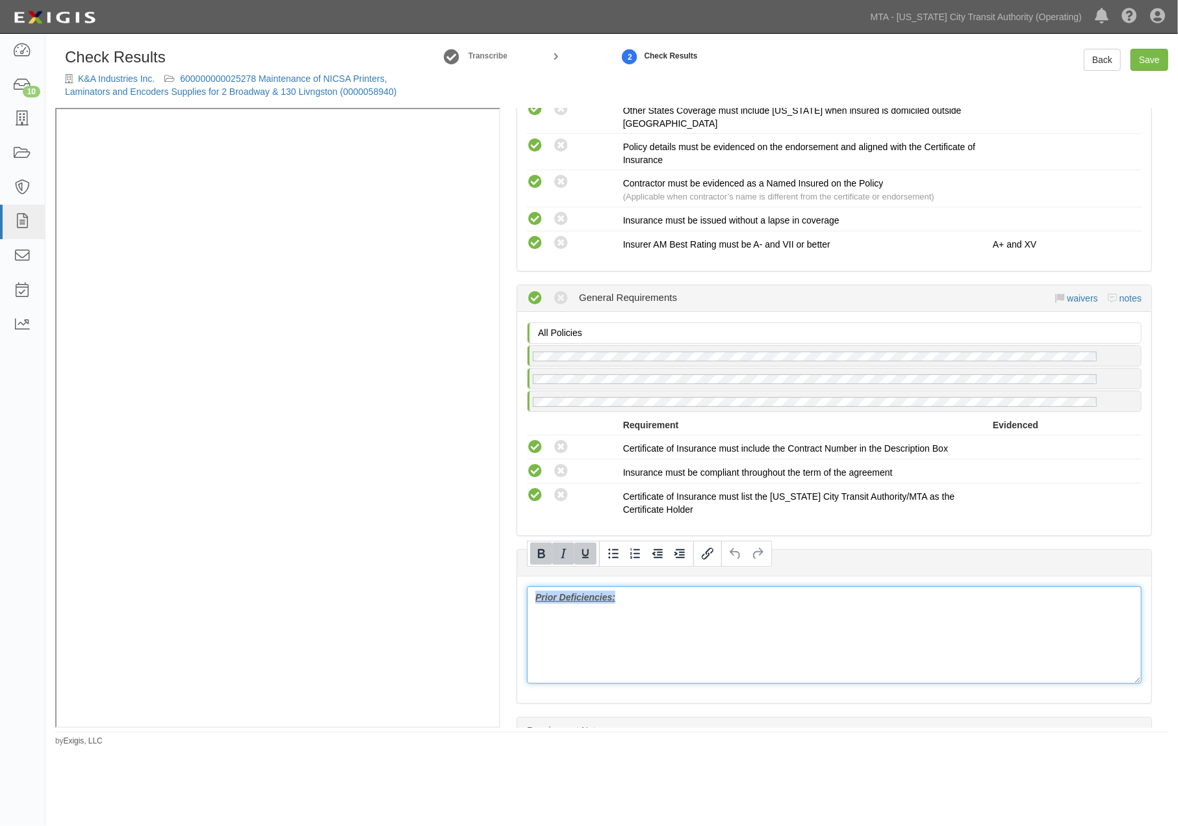
drag, startPoint x: 638, startPoint y: 589, endPoint x: 510, endPoint y: 579, distance: 127.7
click at [512, 578] on div "Manage Policies (GL, AL, WC/EL) Certificate; 9/9/2025; 2026 (GL) Endorsement; 1…" at bounding box center [834, 417] width 668 height 619
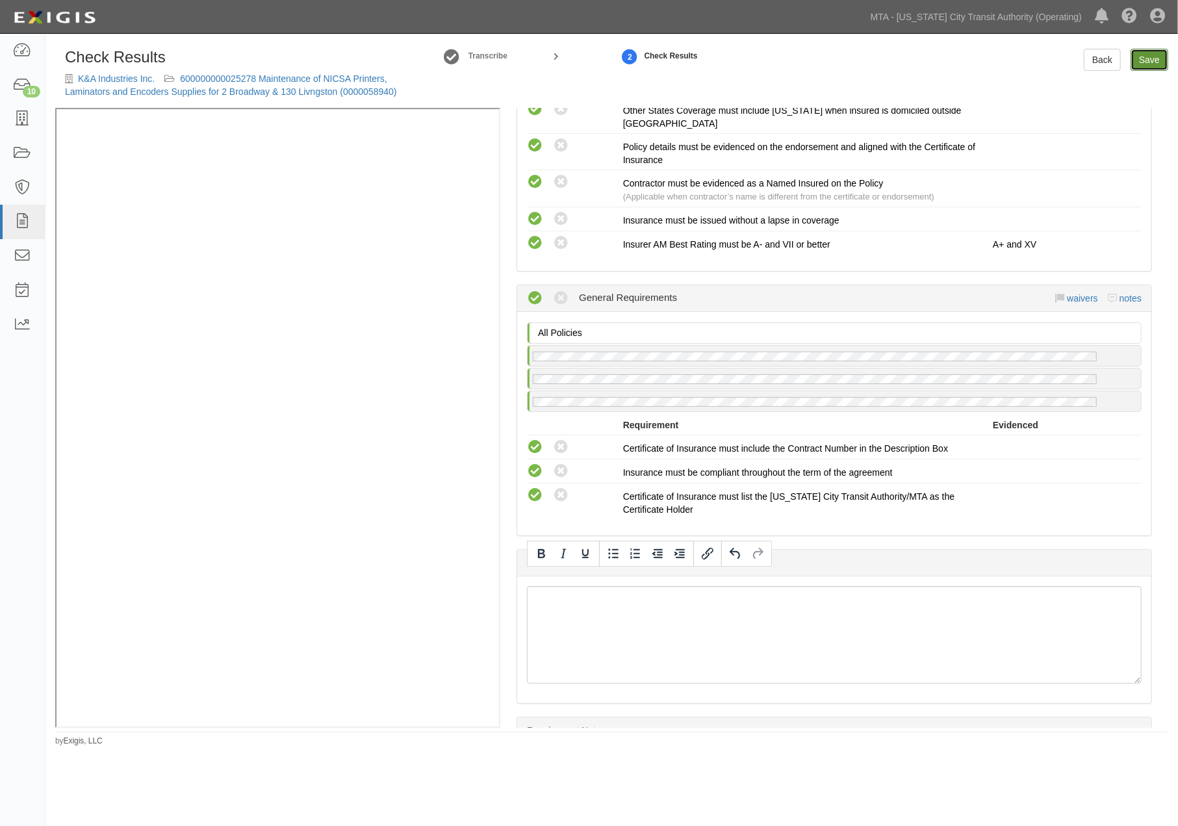
click at [1154, 62] on link "Save" at bounding box center [1150, 60] width 38 height 22
radio input "true"
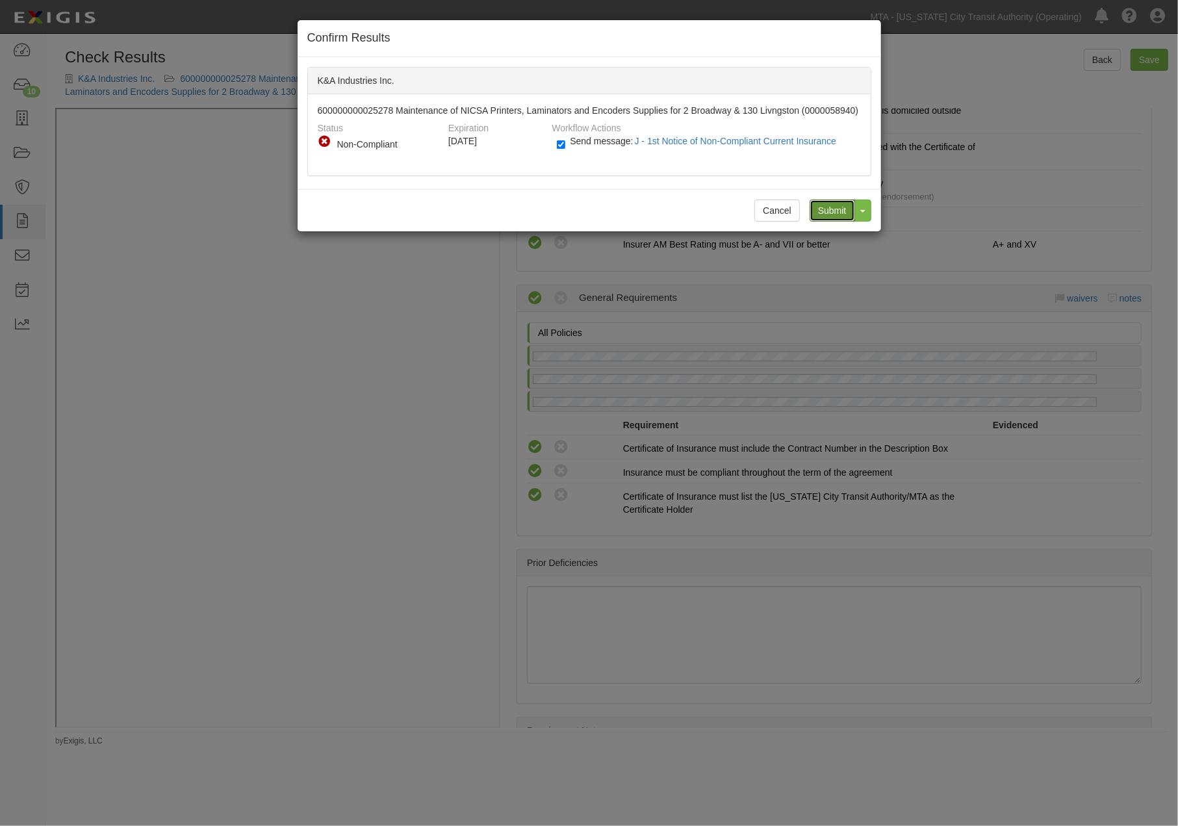
click at [834, 211] on input "Submit" at bounding box center [832, 211] width 45 height 22
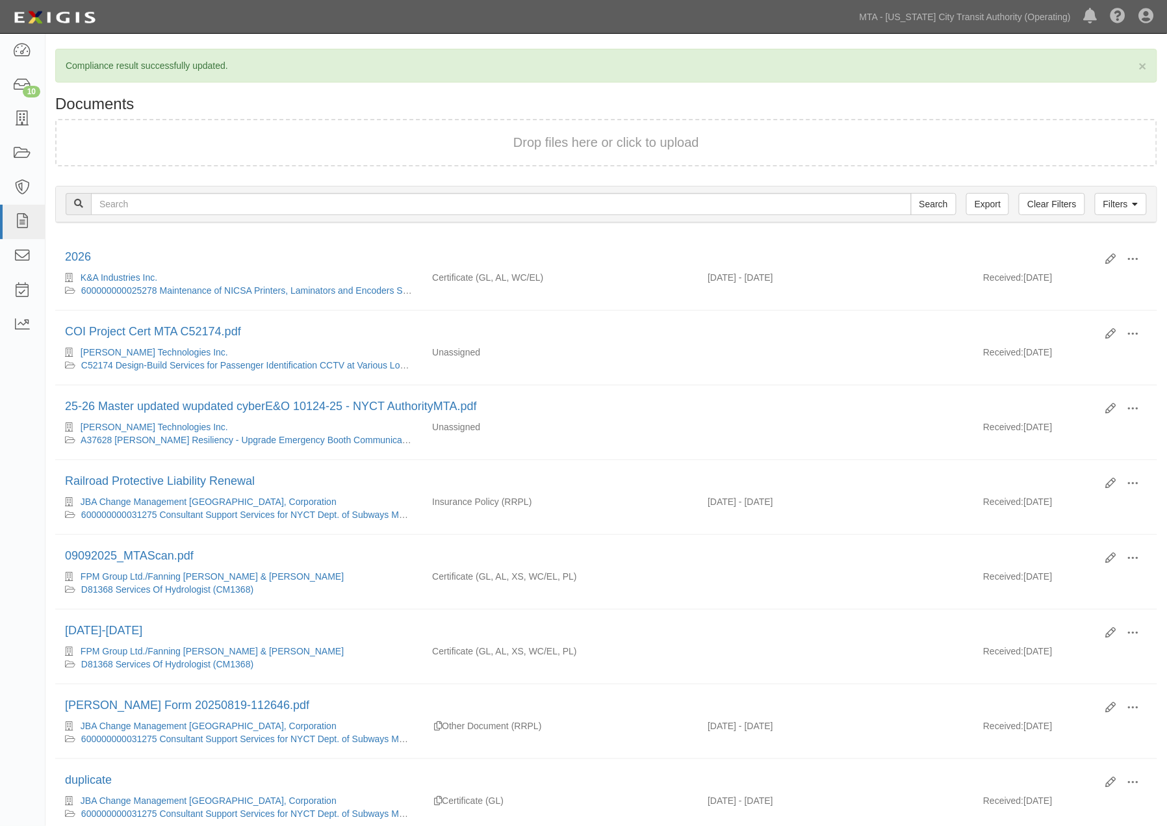
click at [560, 105] on h1 "Documents" at bounding box center [606, 104] width 1102 height 17
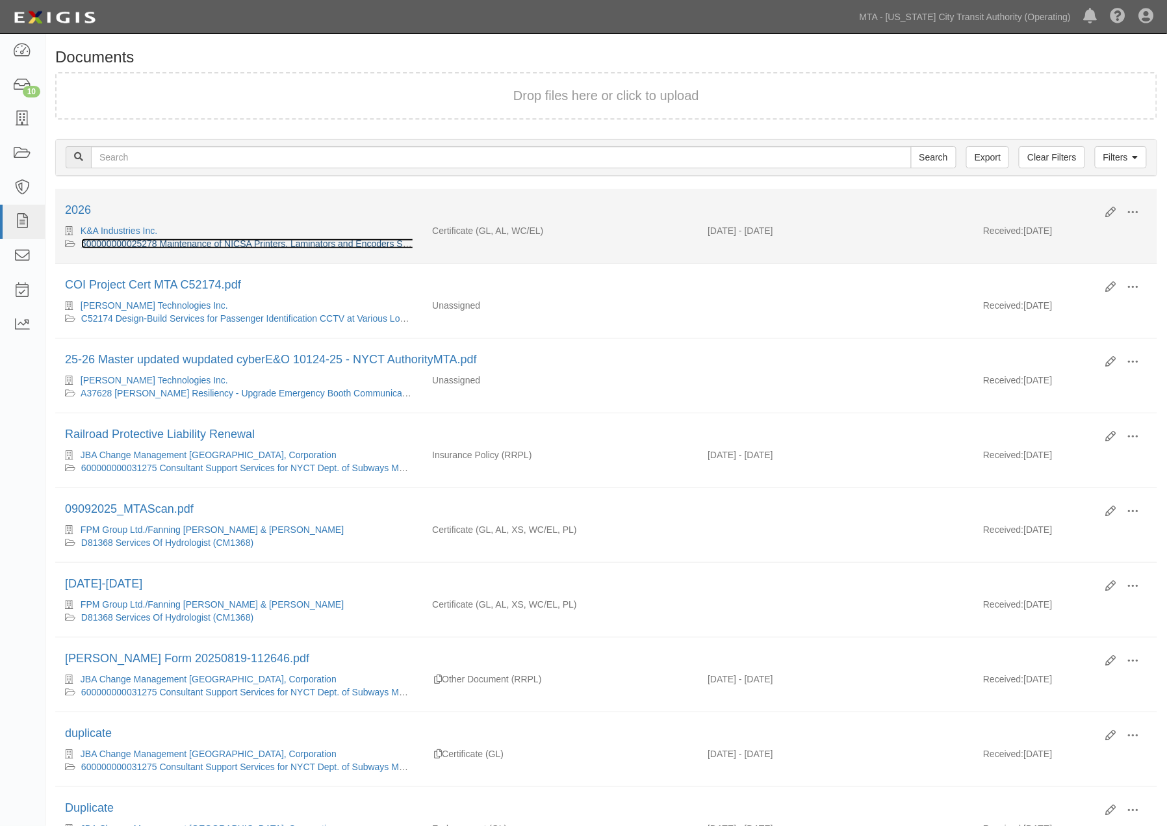
click at [282, 246] on link "600000000025278 Maintenance of NICSA Printers, Laminators and Encoders Supplies…" at bounding box center [351, 244] width 541 height 10
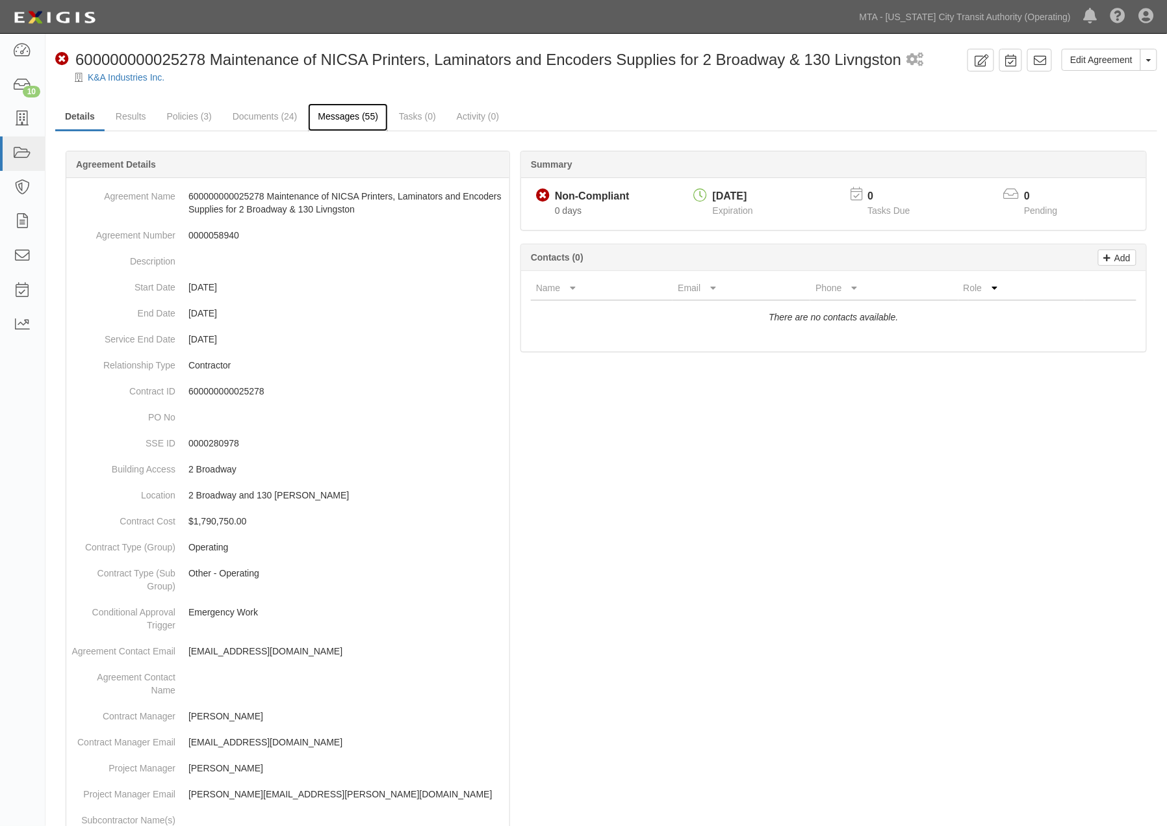
click at [348, 116] on link "Messages (55)" at bounding box center [348, 117] width 80 height 28
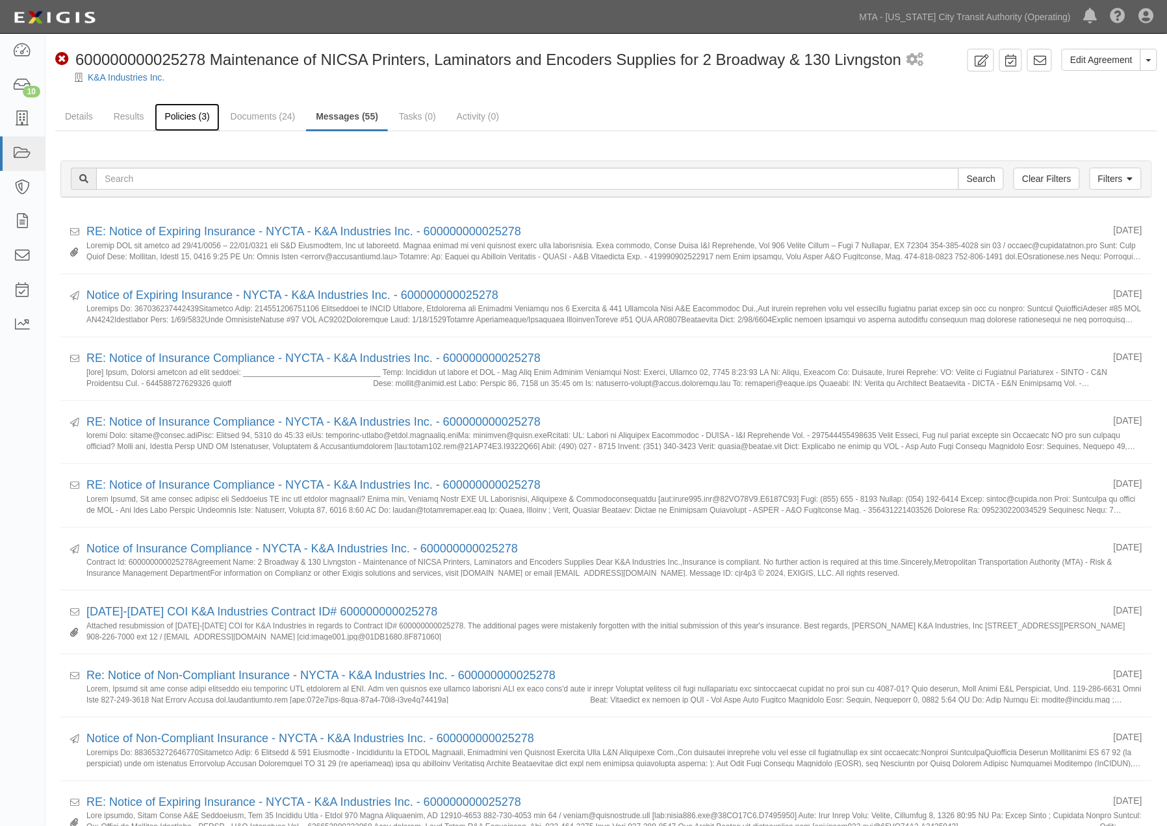
click at [191, 113] on link "Policies (3)" at bounding box center [187, 117] width 64 height 28
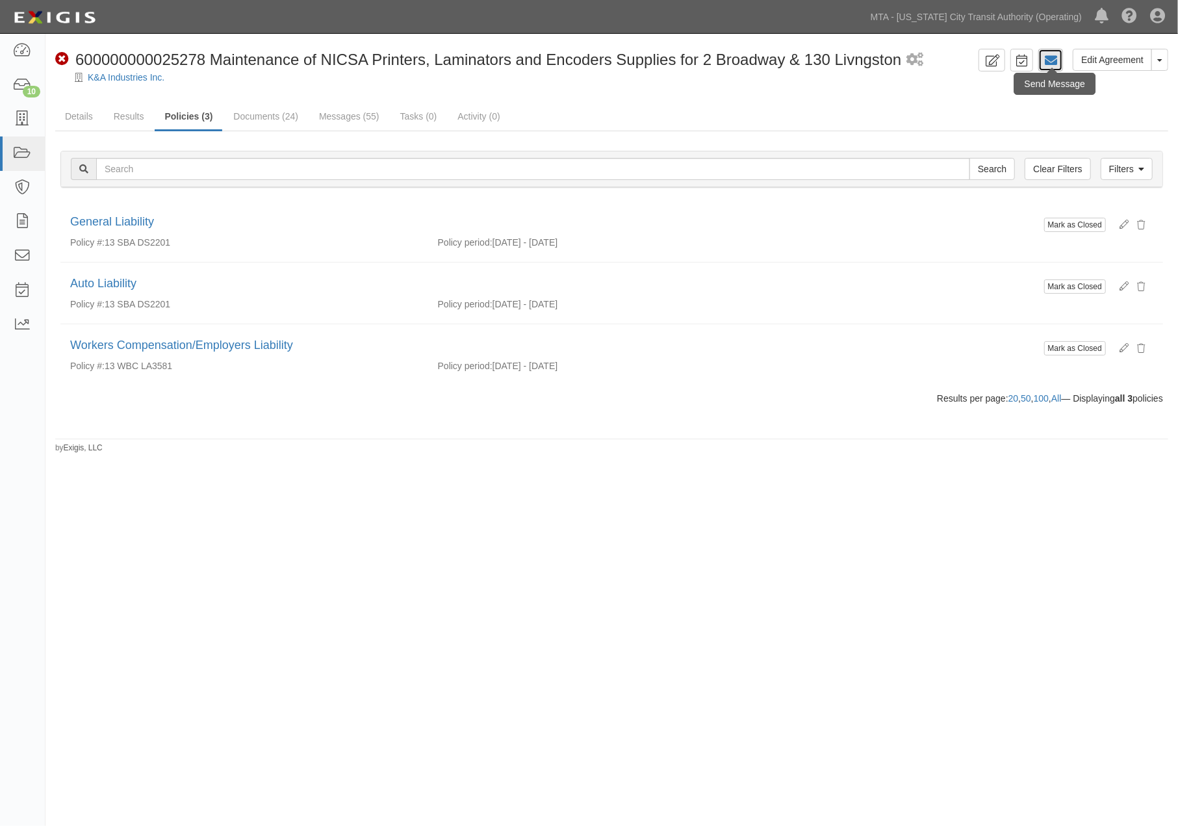
click at [1055, 59] on icon at bounding box center [1050, 60] width 13 height 13
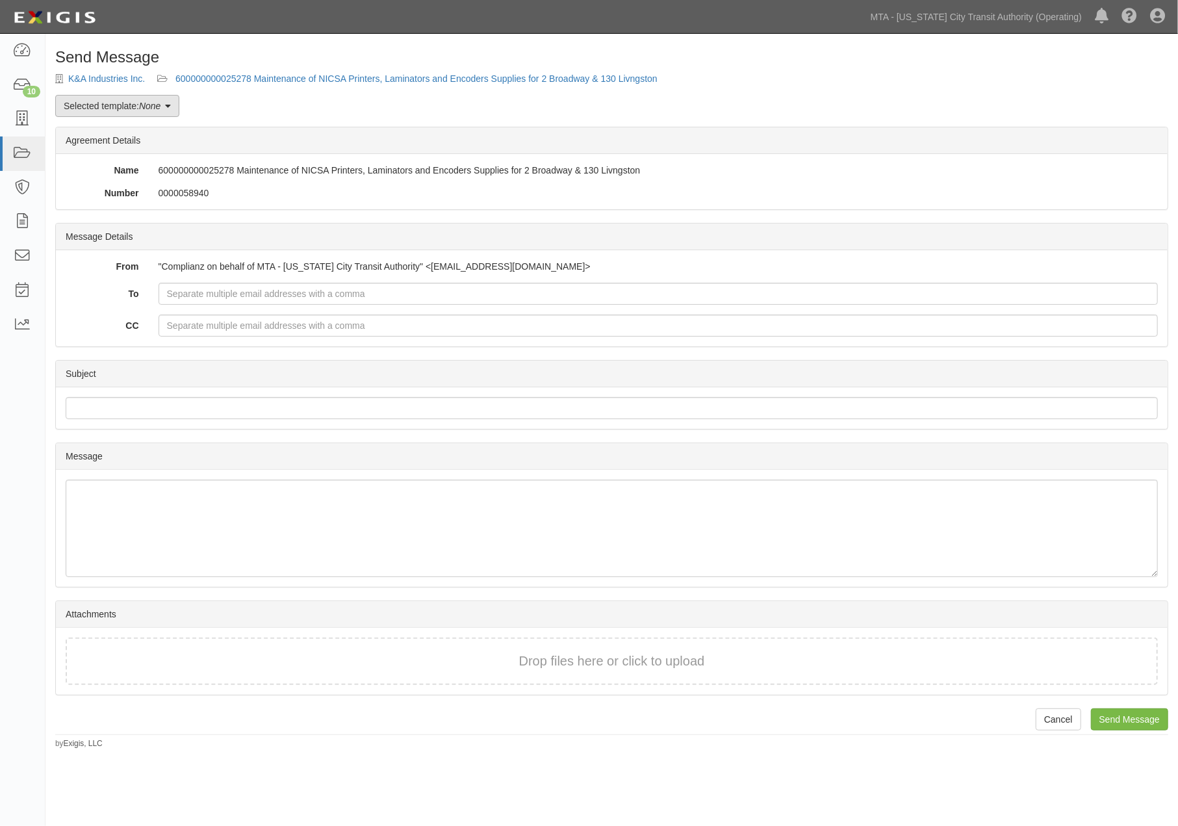
click at [139, 106] on link "Selected template: None" at bounding box center [117, 106] width 124 height 22
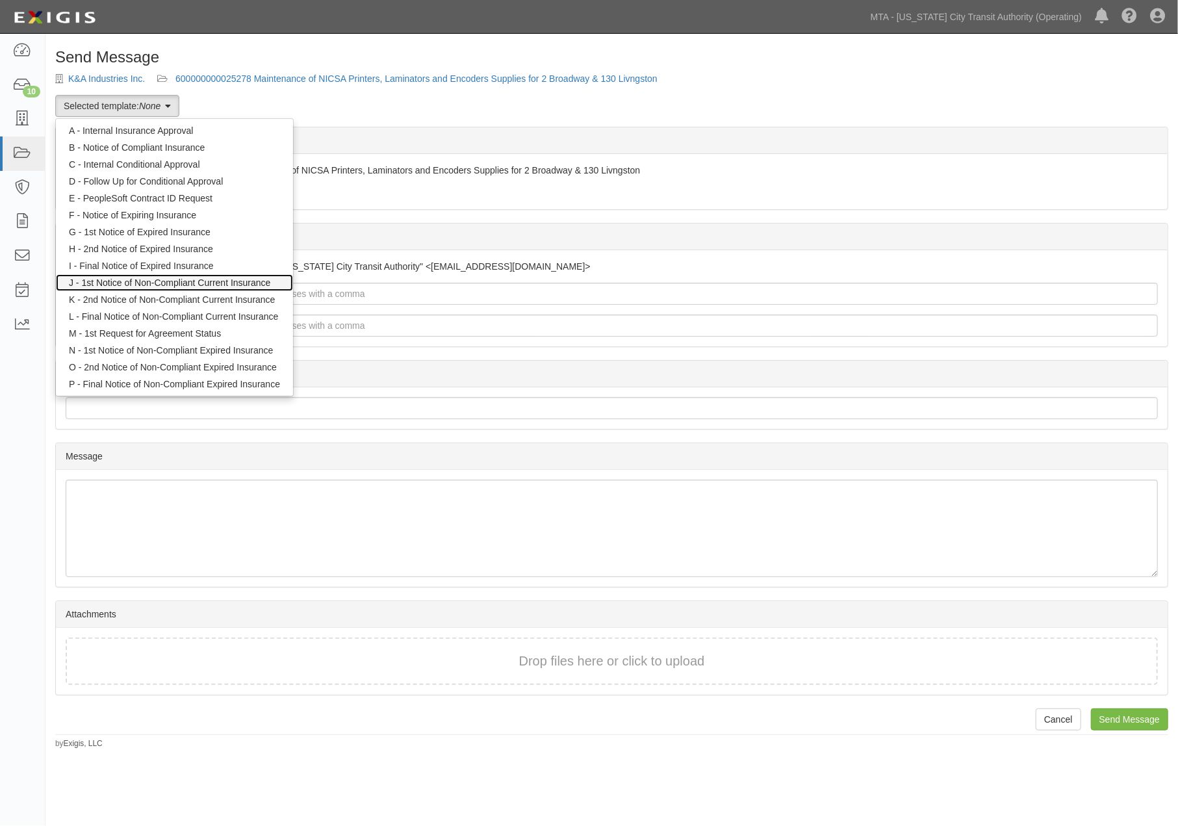
click at [147, 284] on link "J - 1st Notice of Non-Compliant Current Insurance" at bounding box center [174, 282] width 237 height 17
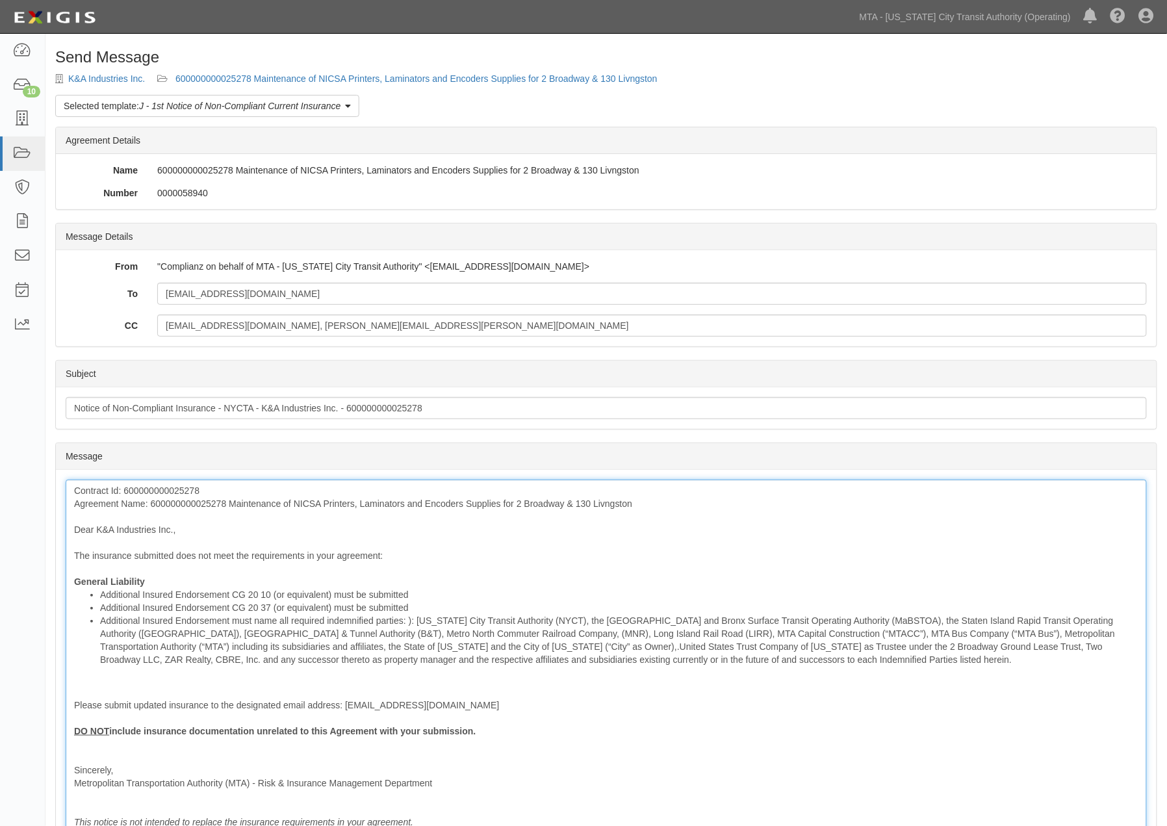
click at [409, 620] on li "Additional Insured Endorsement must name all required indemnified parties: ): N…" at bounding box center [619, 640] width 1038 height 52
click at [410, 620] on li "Additional Insured Endorsement must name all required indemnified parties: New …" at bounding box center [619, 640] width 1038 height 52
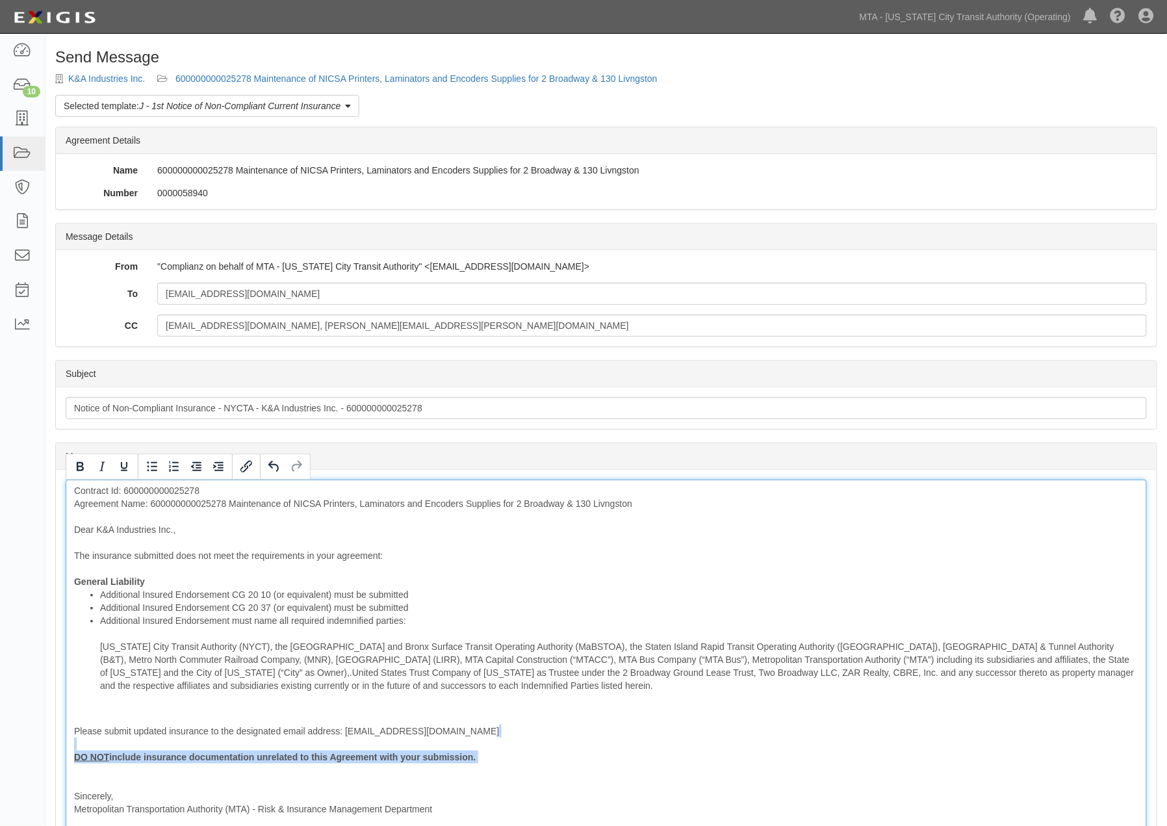
drag, startPoint x: 133, startPoint y: 768, endPoint x: 64, endPoint y: 744, distance: 73.6
click at [64, 744] on div "Message Contract Id: 600000000025278 Agreement Name: 600000000025278 Maintenanc…" at bounding box center [606, 669] width 1101 height 399
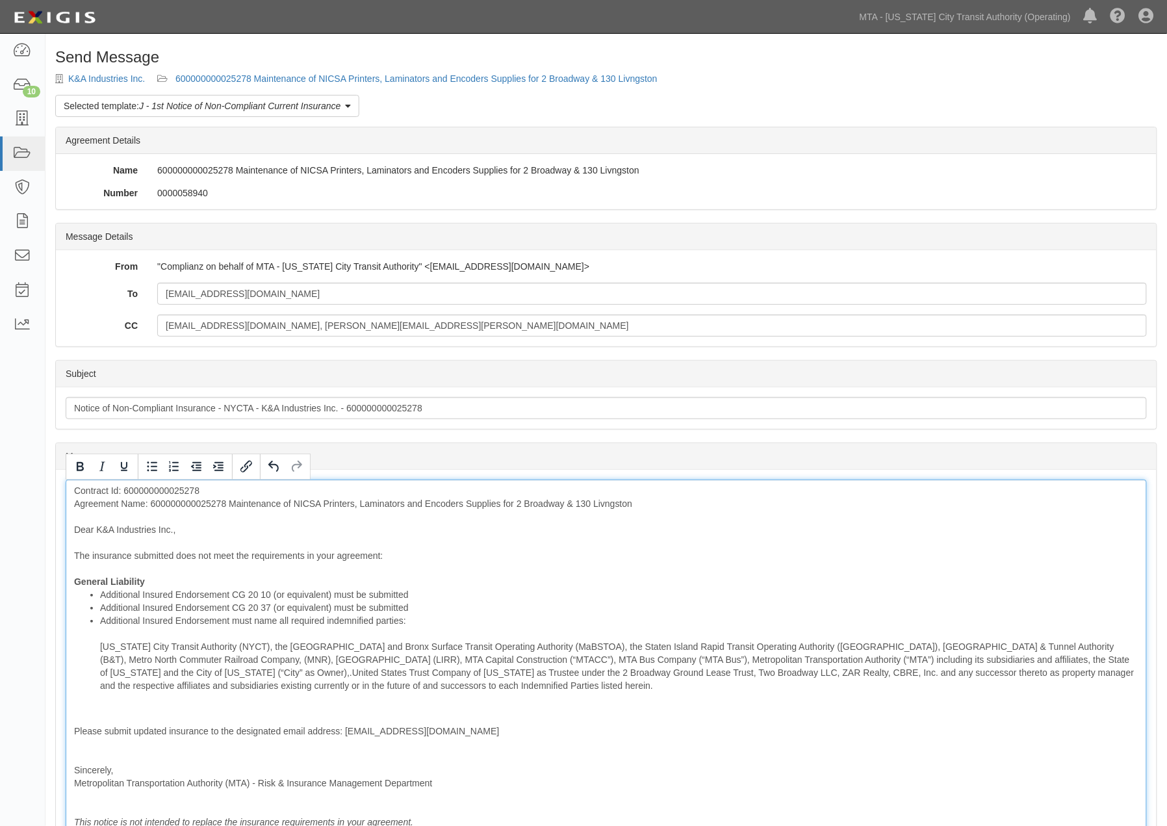
click at [105, 714] on div "Contract Id: 600000000025278 Agreement Name: 600000000025278 Maintenance of NIC…" at bounding box center [606, 657] width 1081 height 354
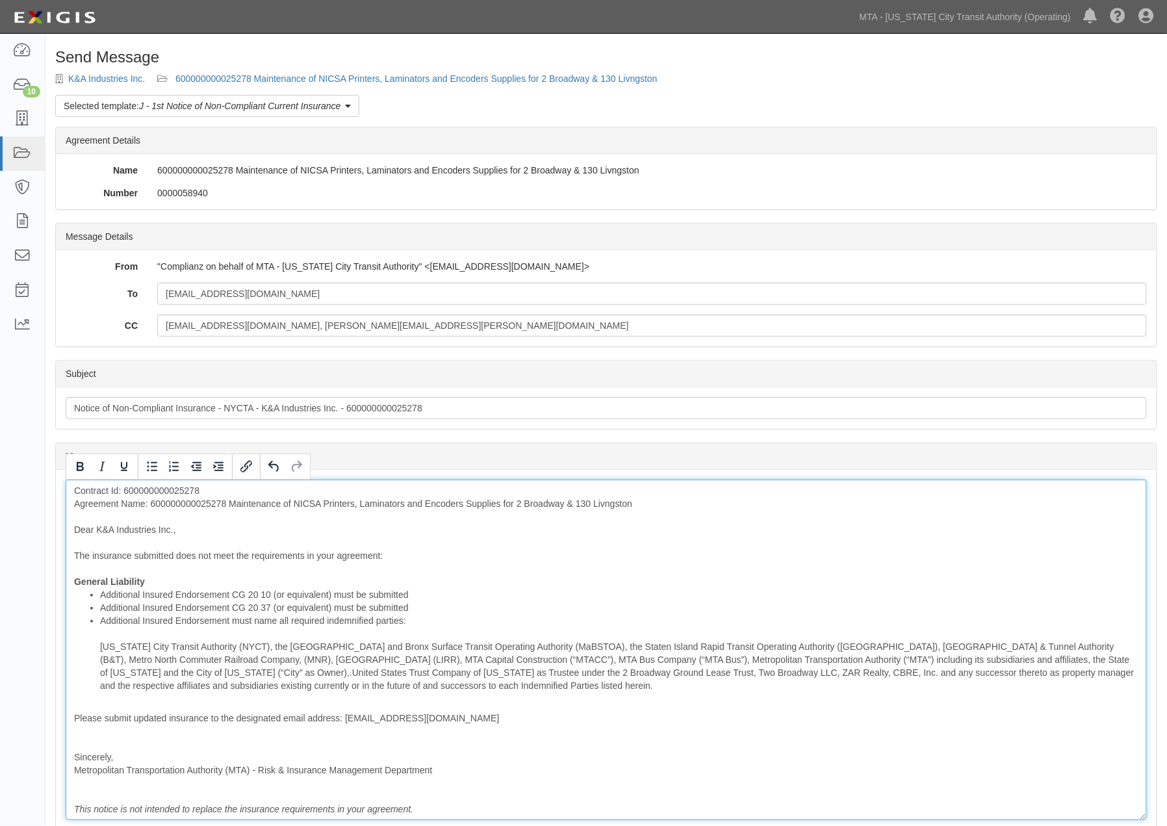
click at [98, 741] on div "Contract Id: 600000000025278 Agreement Name: 600000000025278 Maintenance of NIC…" at bounding box center [606, 650] width 1081 height 341
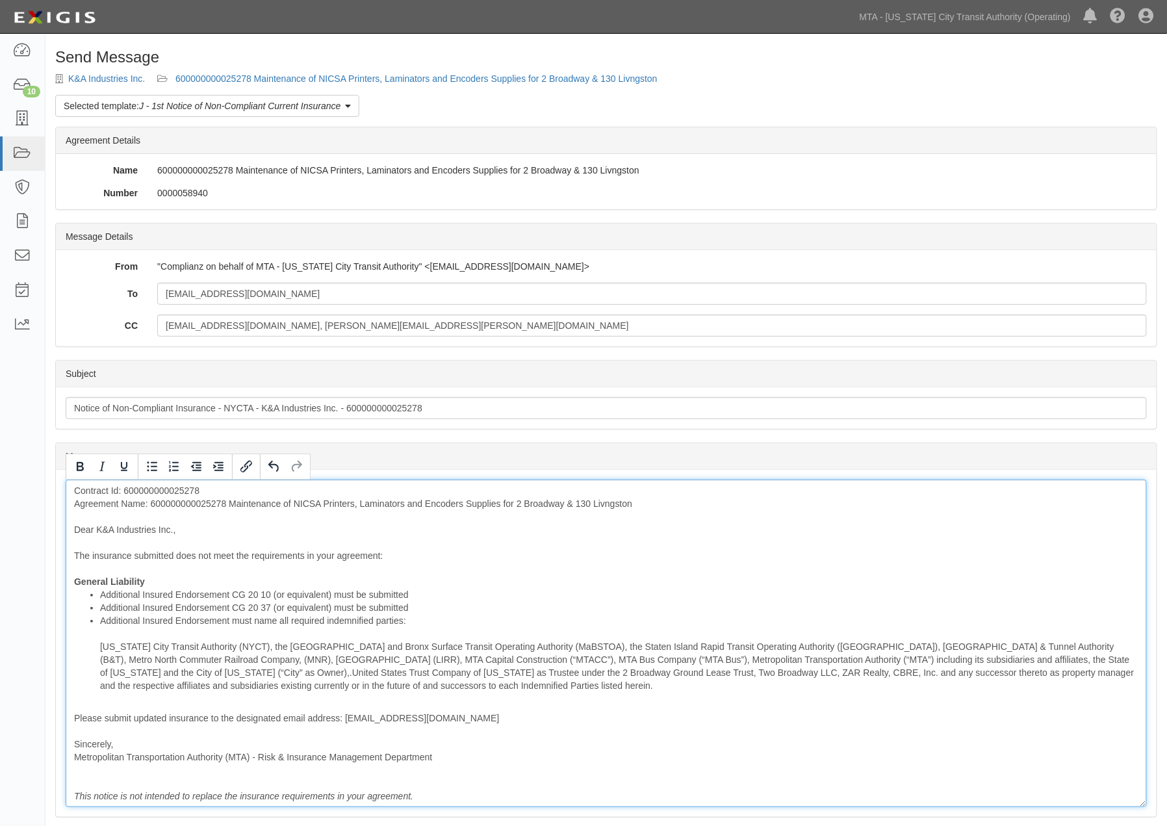
click at [629, 591] on li "Additional Insured Endorsement CG 20 10 (or equivalent) must be submitted" at bounding box center [619, 594] width 1038 height 13
click at [200, 506] on div "Contract Id: 600000000025278 Agreement Name: 600000000025278 Maintenance of NIC…" at bounding box center [606, 644] width 1081 height 328
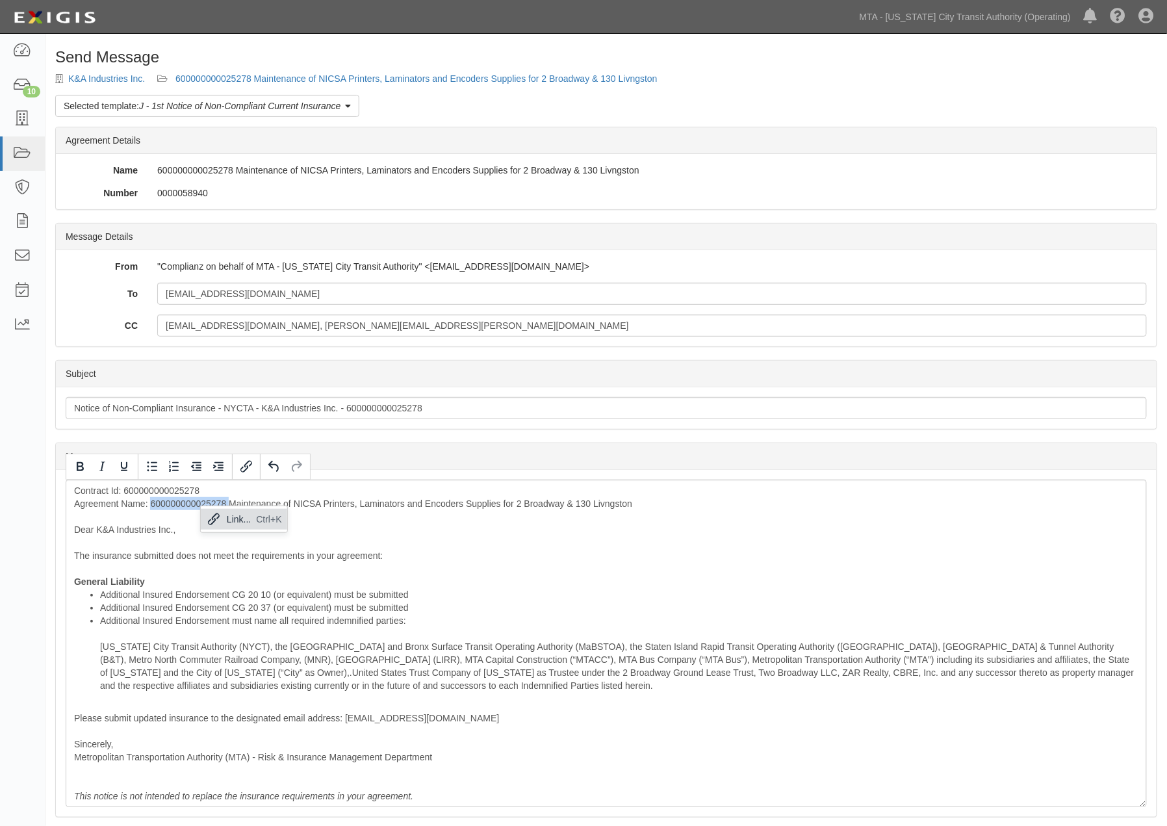
copy div "600000000025278"
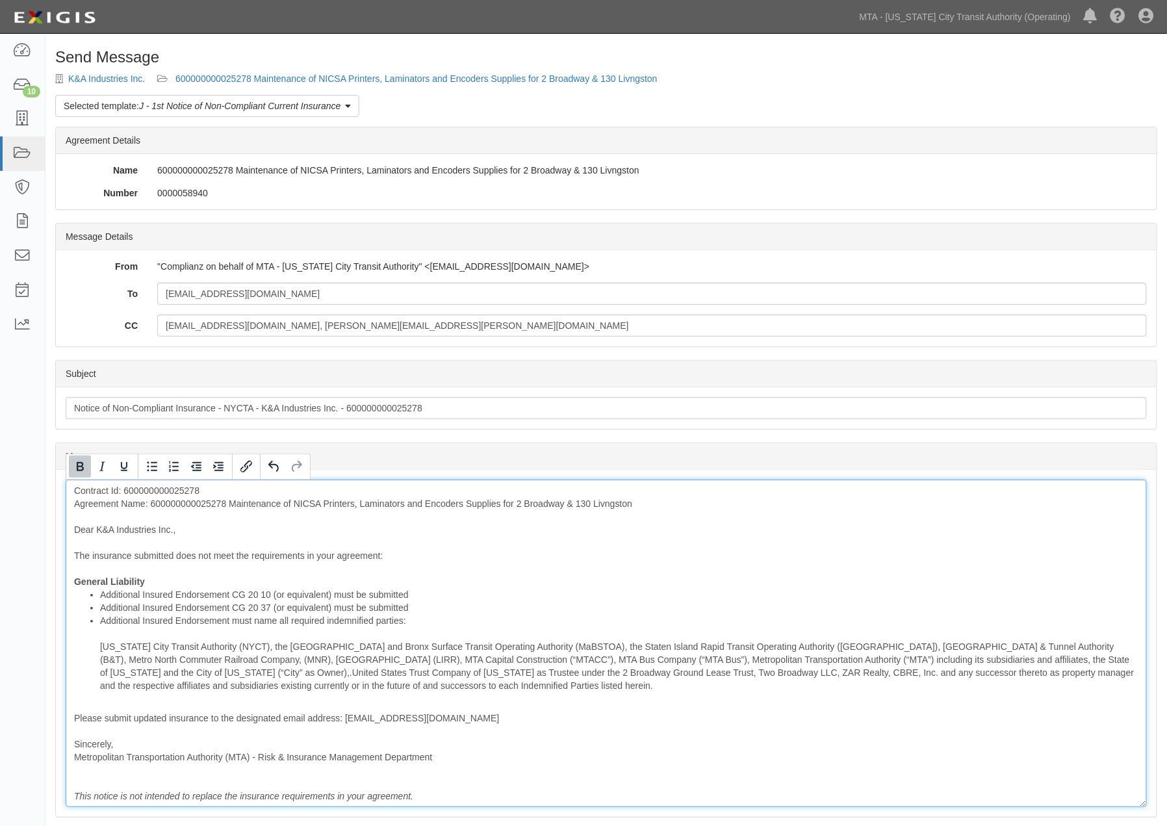
click at [196, 580] on div "Contract Id: 600000000025278 Agreement Name: 600000000025278 Maintenance of NIC…" at bounding box center [606, 644] width 1081 height 328
click at [205, 502] on div "Contract Id: 600000000025278 Agreement Name: 600000000025278 Maintenance of NIC…" at bounding box center [606, 644] width 1081 height 328
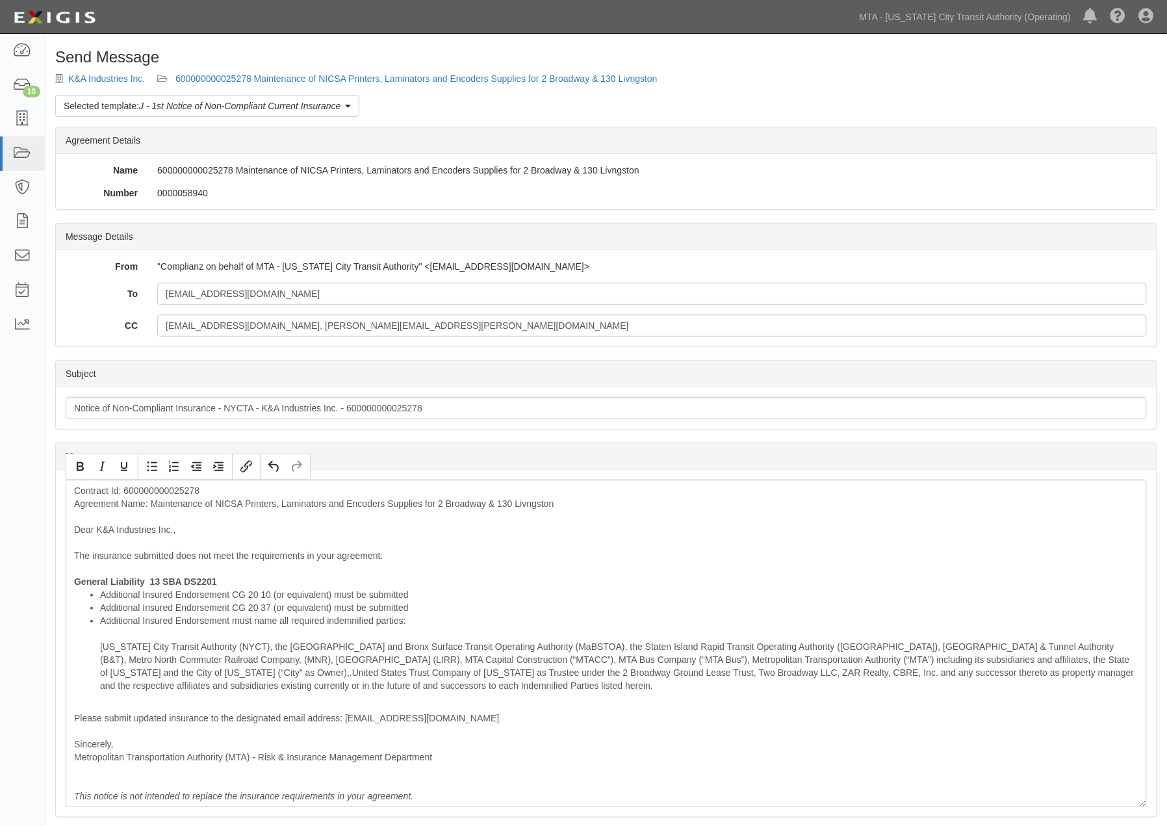
scroll to position [153, 0]
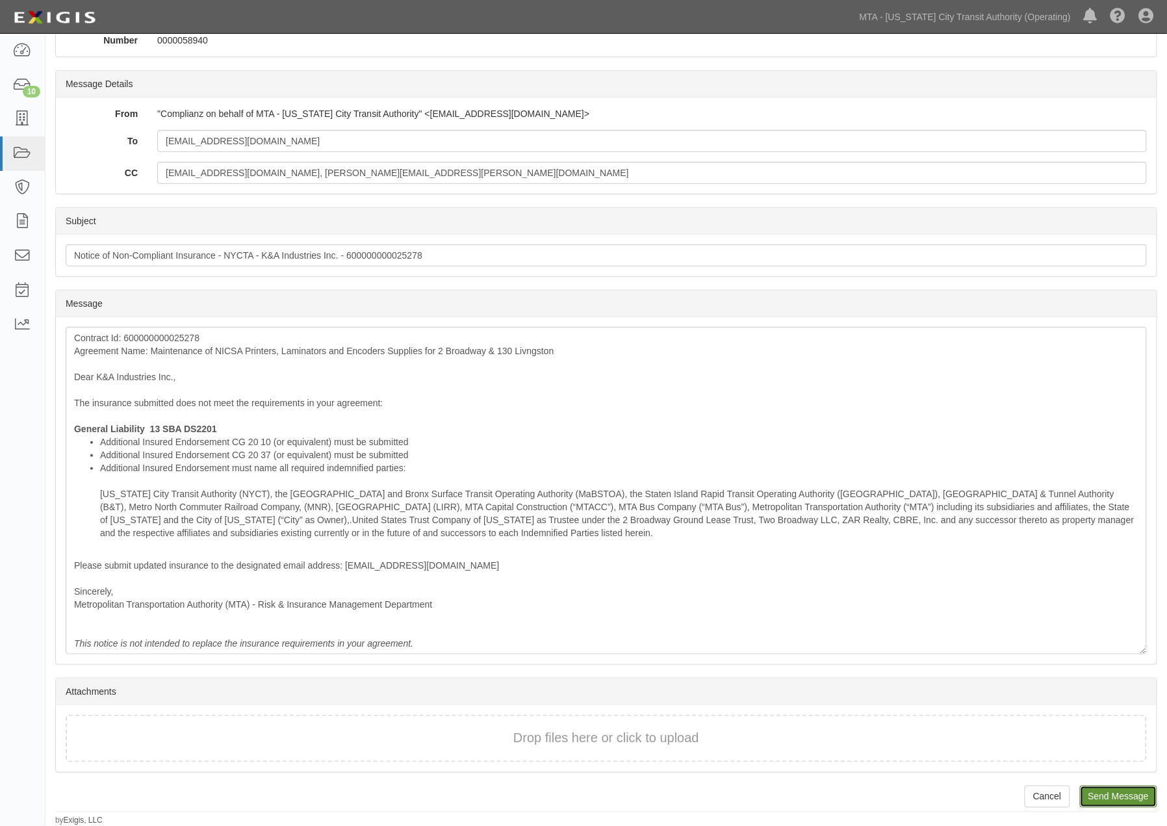
click at [1094, 793] on input "Send Message" at bounding box center [1118, 797] width 77 height 22
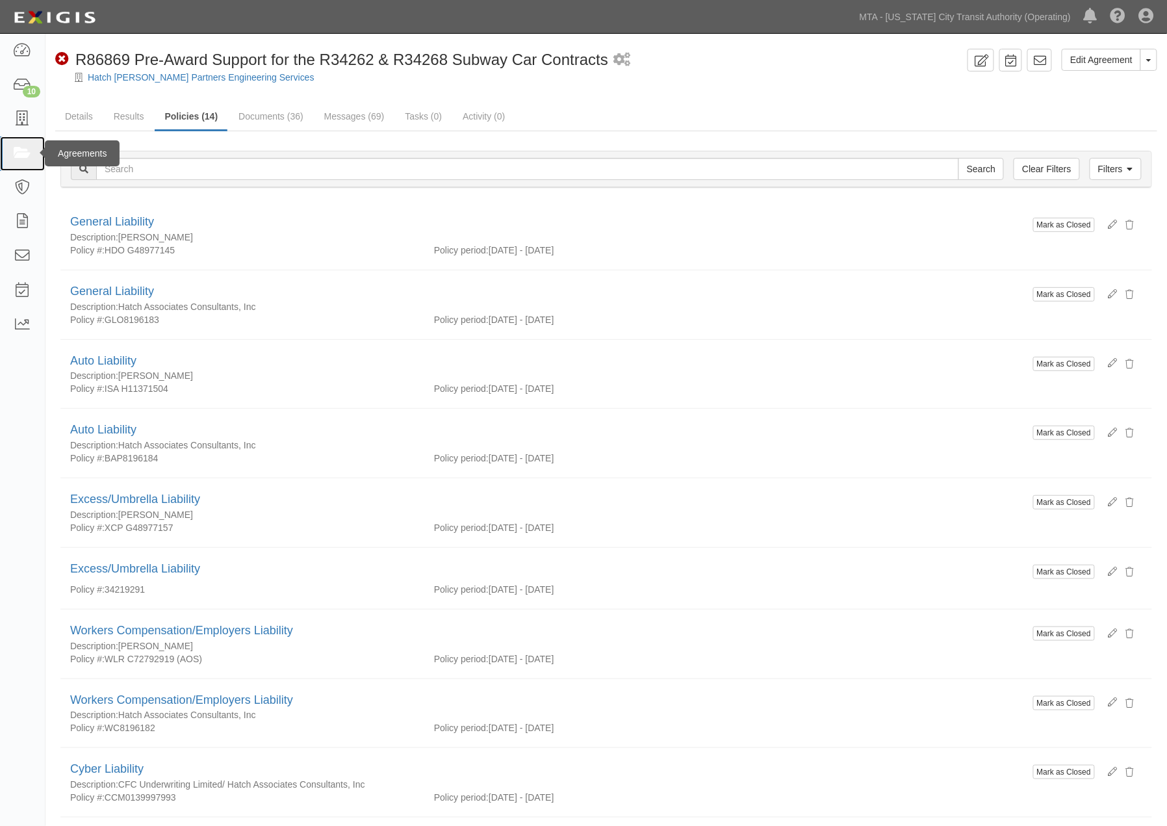
click at [10, 149] on link at bounding box center [22, 153] width 45 height 34
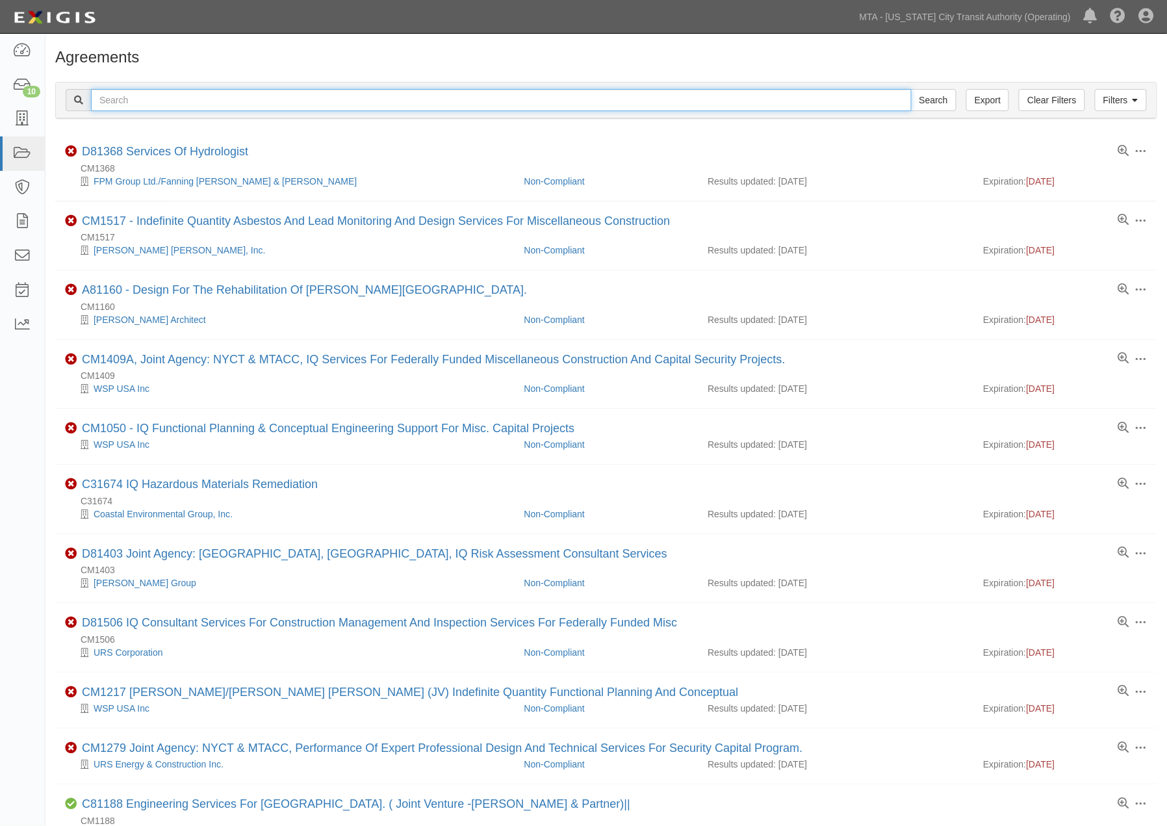
click at [264, 107] on input "text" at bounding box center [501, 100] width 821 height 22
paste input "600000000025278"
type input "600000000025278"
click at [911, 89] on input "Search" at bounding box center [933, 100] width 45 height 22
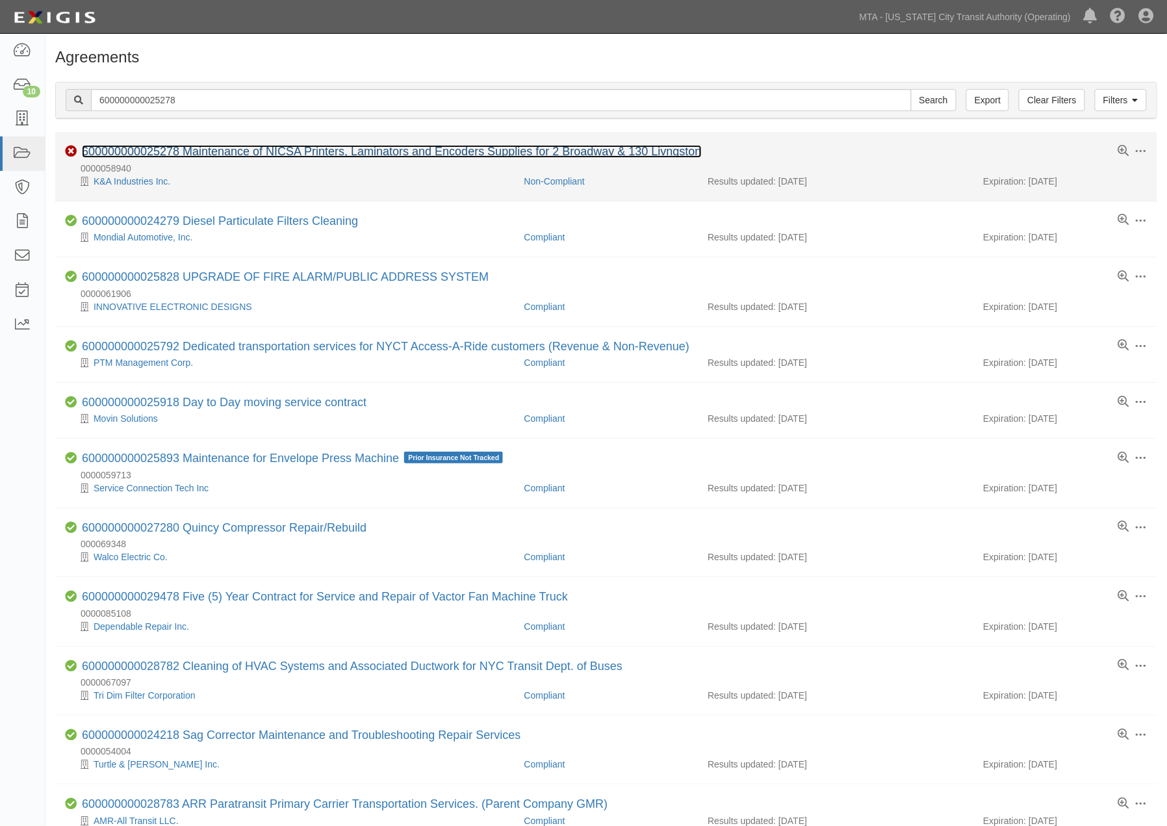
click at [356, 153] on link "600000000025278 Maintenance of NICSA Printers, Laminators and Encoders Supplies…" at bounding box center [392, 151] width 620 height 13
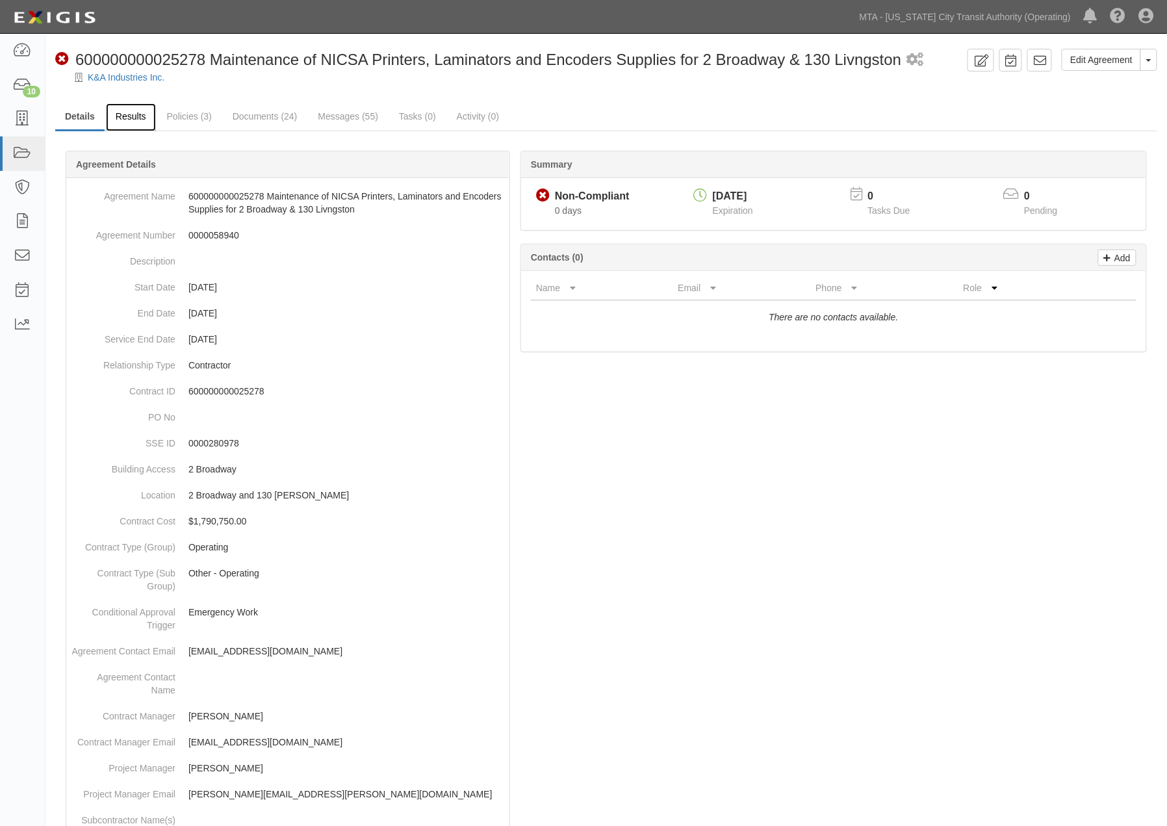
click at [131, 114] on link "Results" at bounding box center [131, 117] width 50 height 28
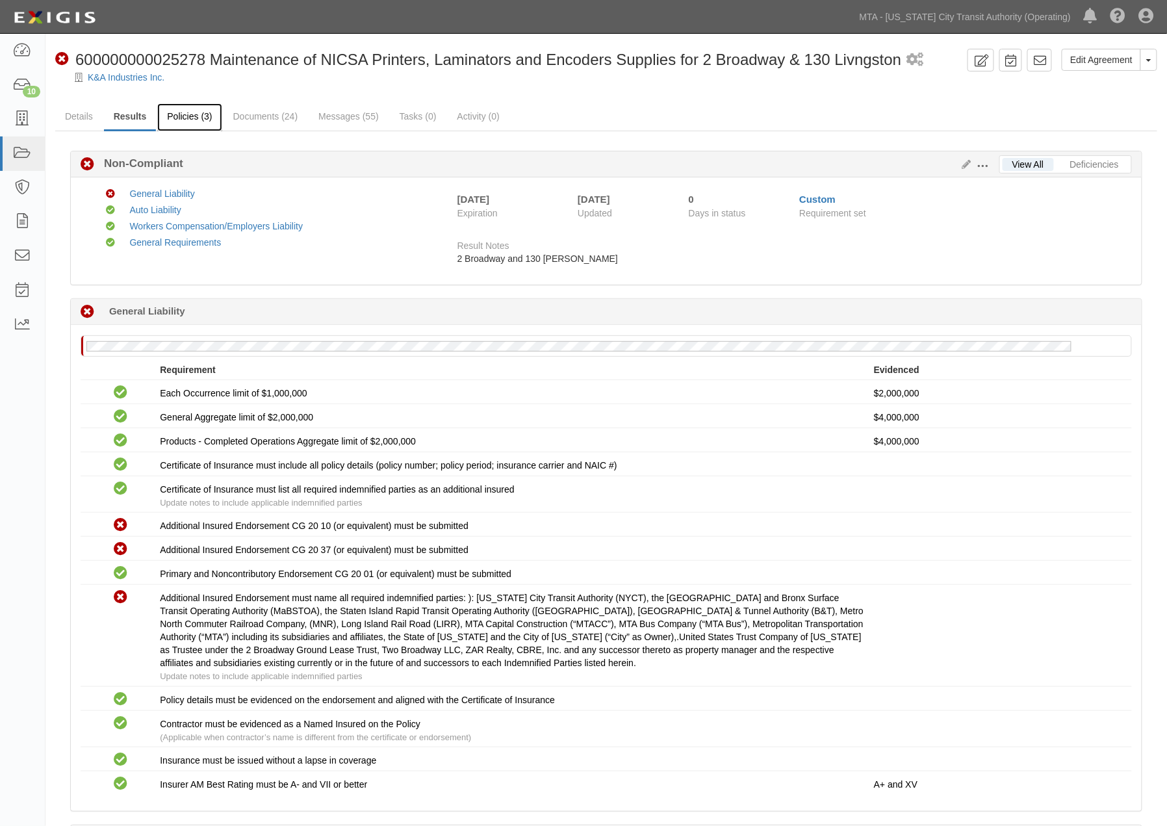
click at [187, 118] on link "Policies (3)" at bounding box center [189, 117] width 64 height 28
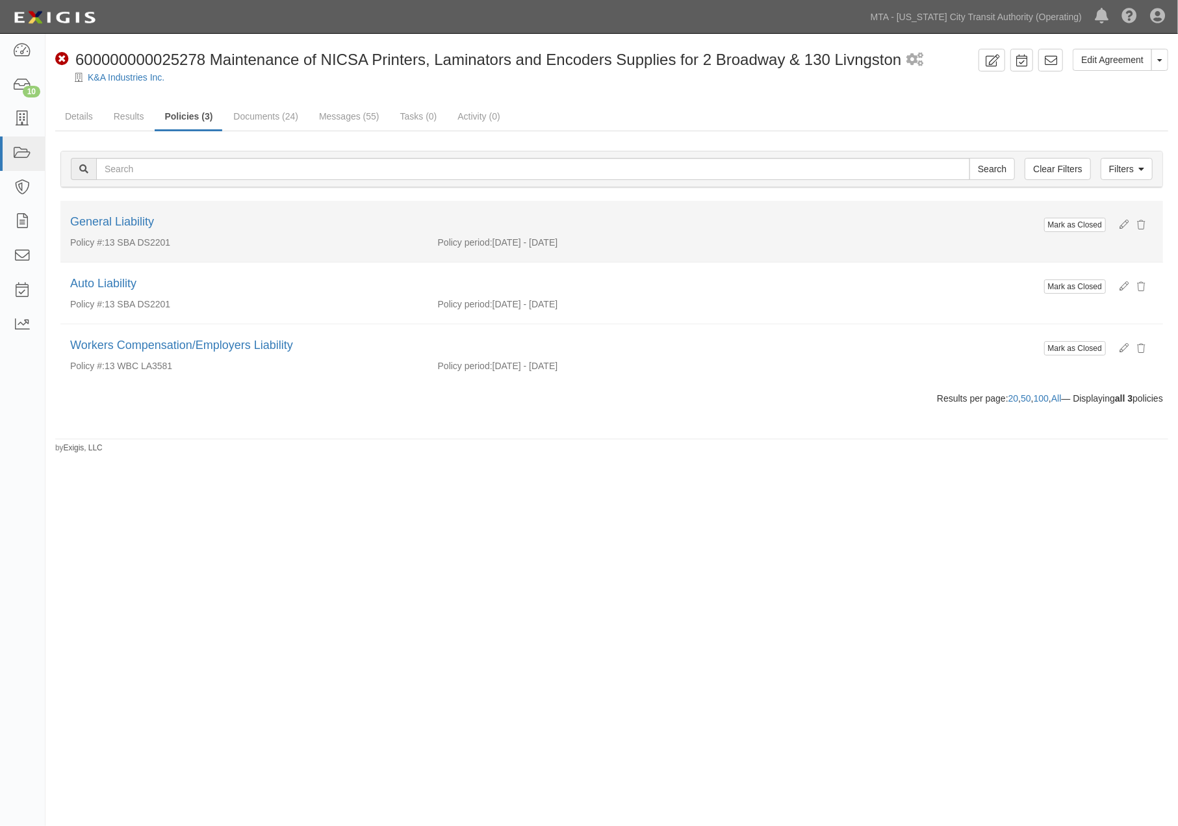
drag, startPoint x: 200, startPoint y: 244, endPoint x: 105, endPoint y: 240, distance: 94.3
click at [105, 240] on div "Policy #: 13 SBA DS2201" at bounding box center [244, 242] width 368 height 13
copy div "13 SBA DS2201"
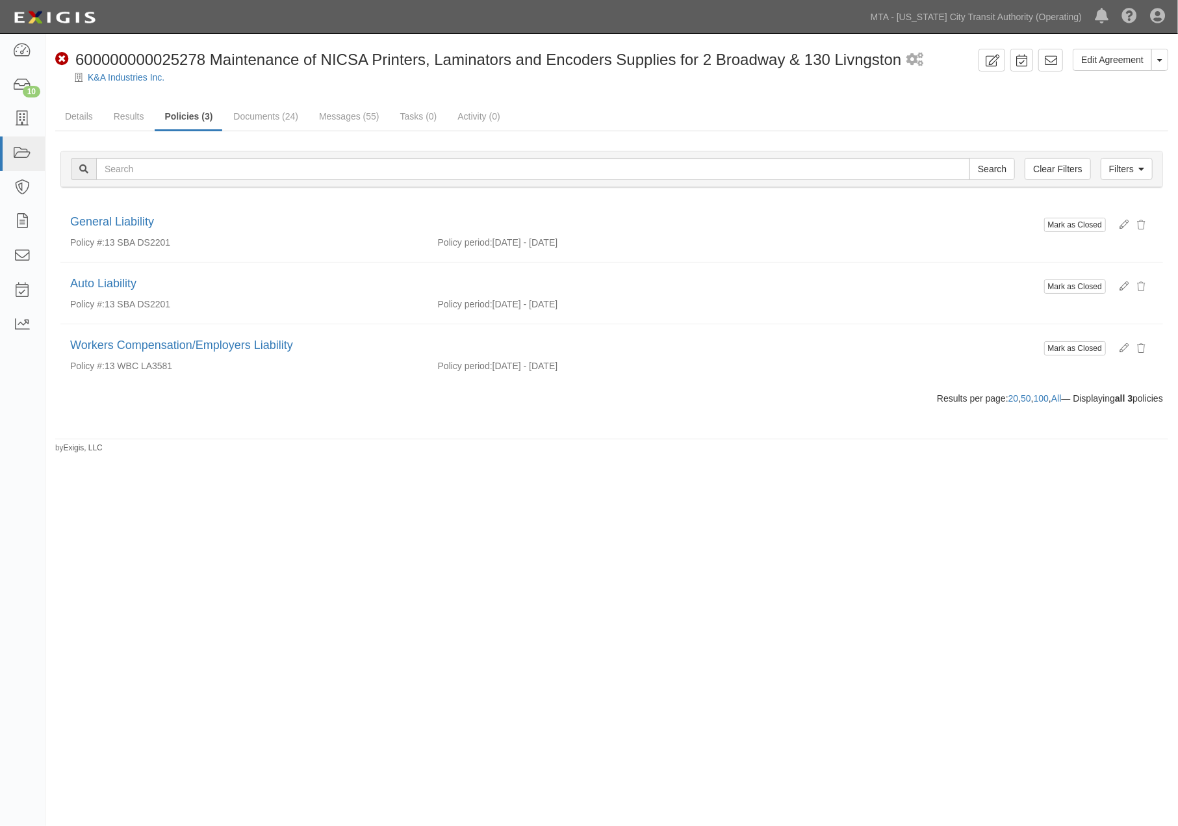
drag, startPoint x: 840, startPoint y: 537, endPoint x: 803, endPoint y: 522, distance: 40.5
click at [839, 539] on div "Edit Agreement Toggle Agreement Dropdown View Audit Trail Archive Agreement Sen…" at bounding box center [589, 410] width 1178 height 743
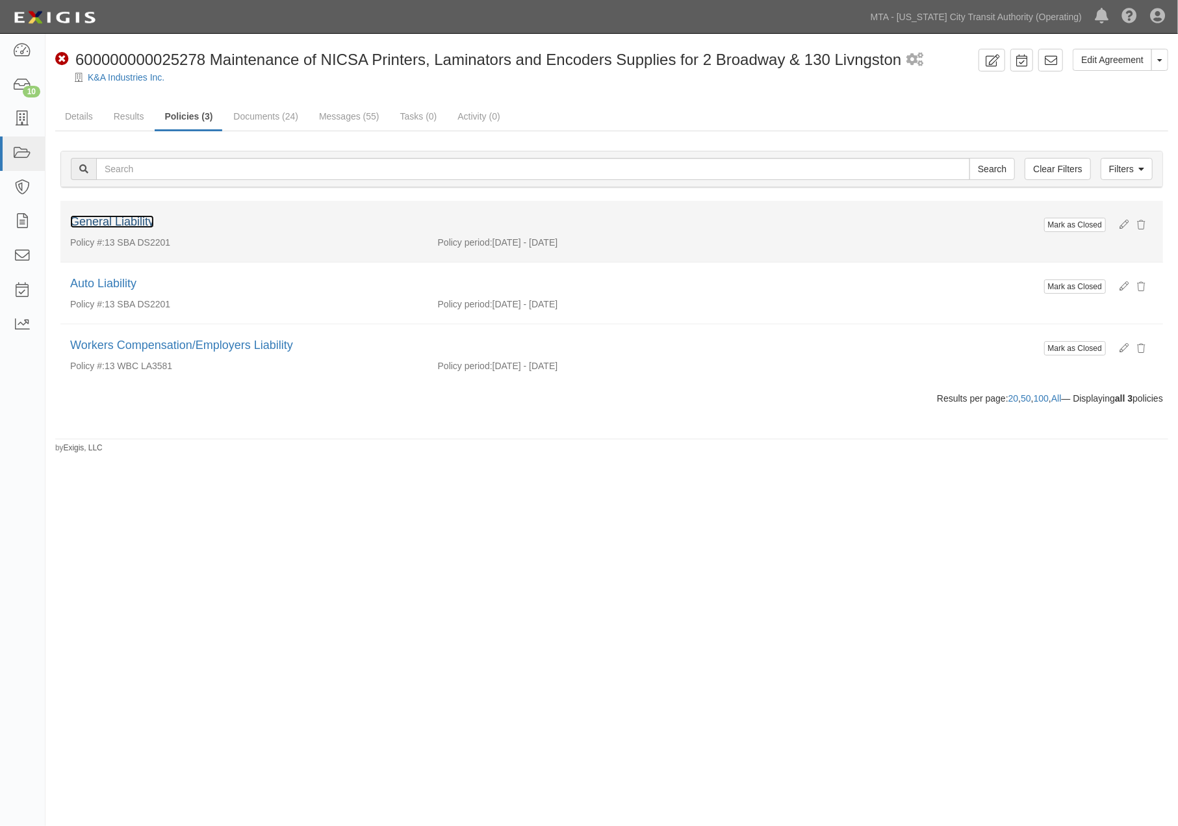
click at [132, 221] on link "General Liability" at bounding box center [112, 221] width 84 height 13
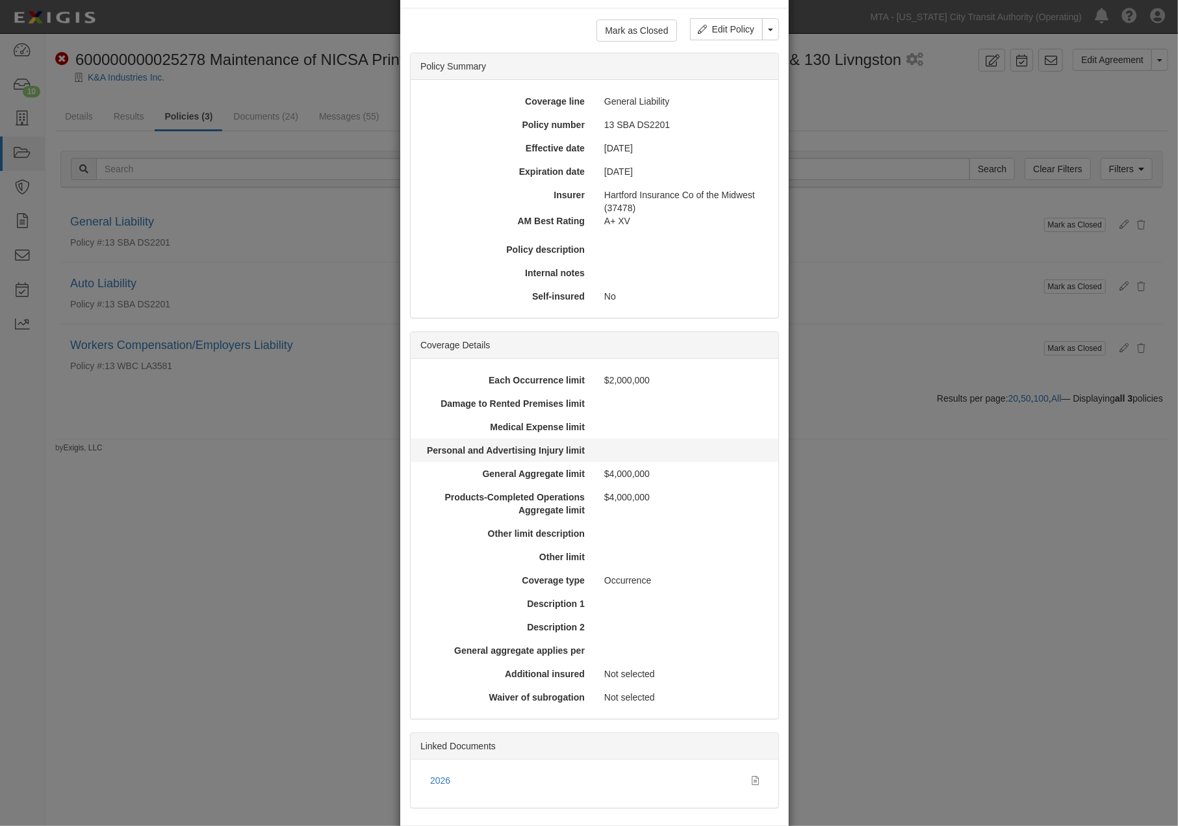
scroll to position [117, 0]
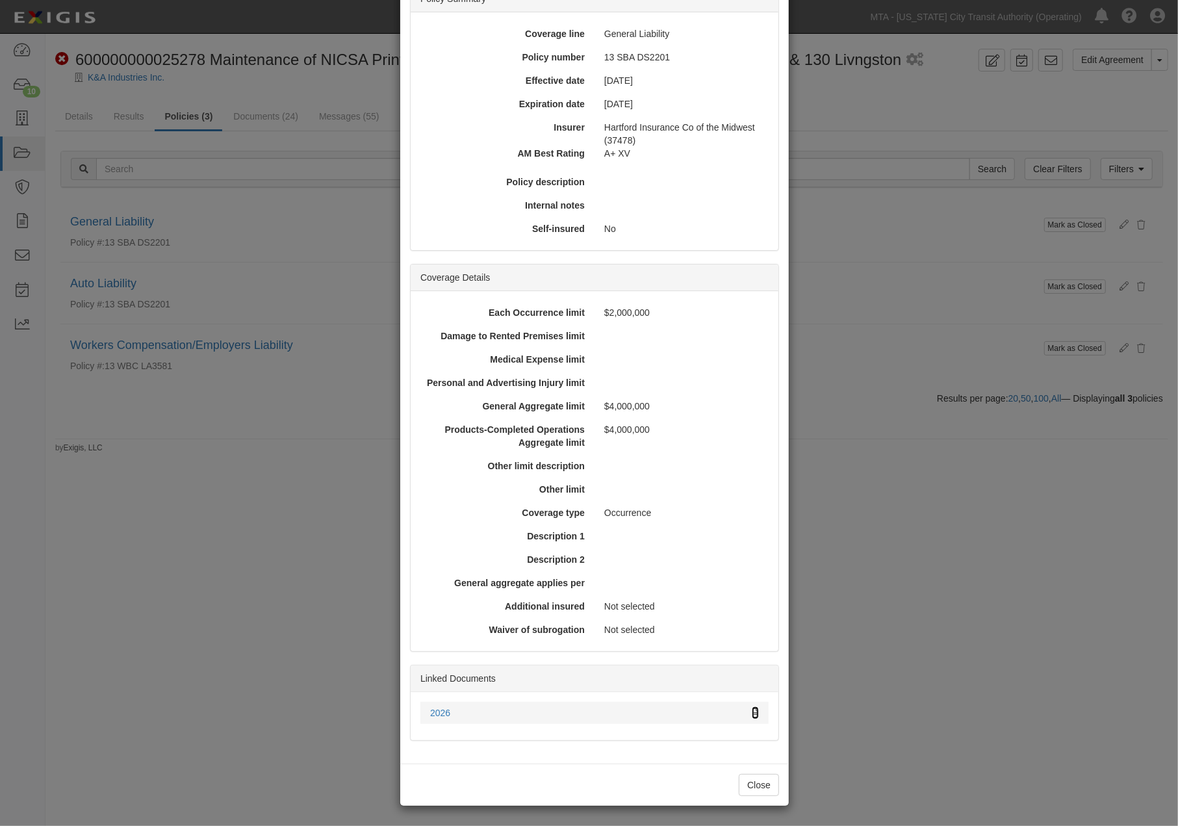
click at [752, 709] on icon at bounding box center [755, 713] width 7 height 9
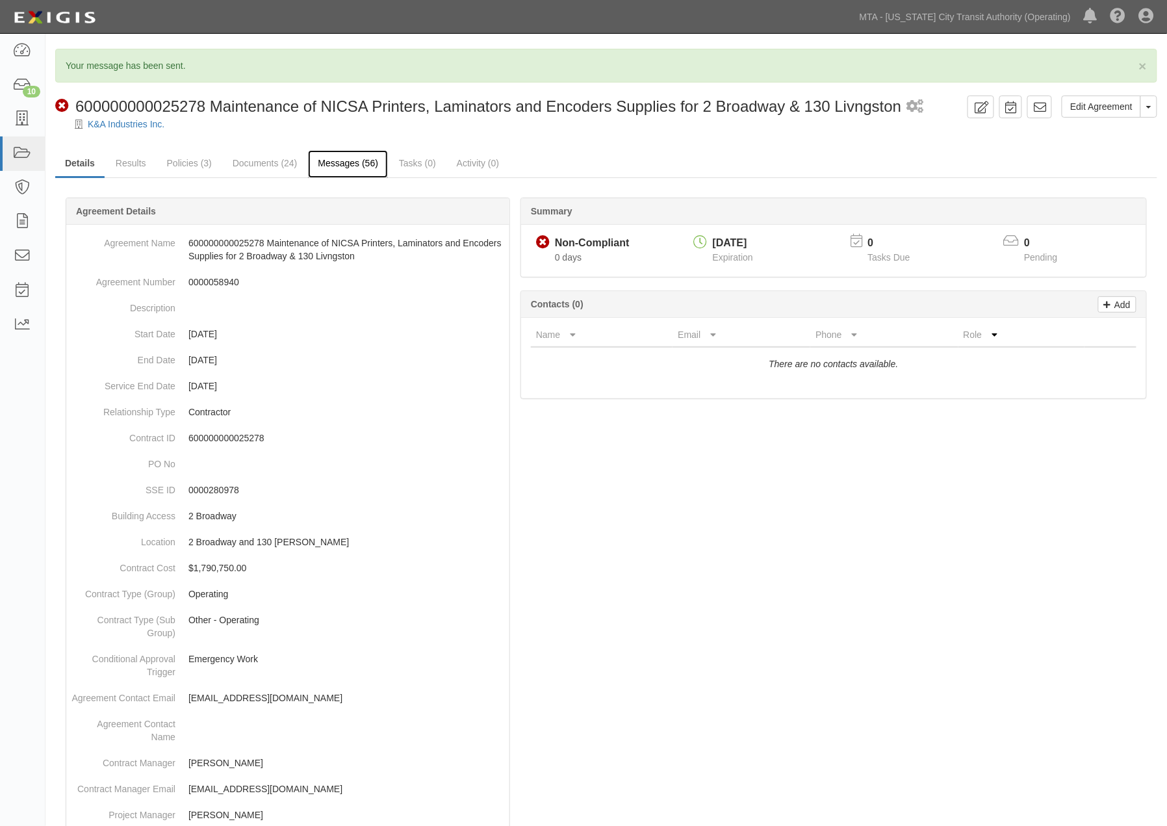
click at [357, 163] on link "Messages (56)" at bounding box center [348, 164] width 80 height 28
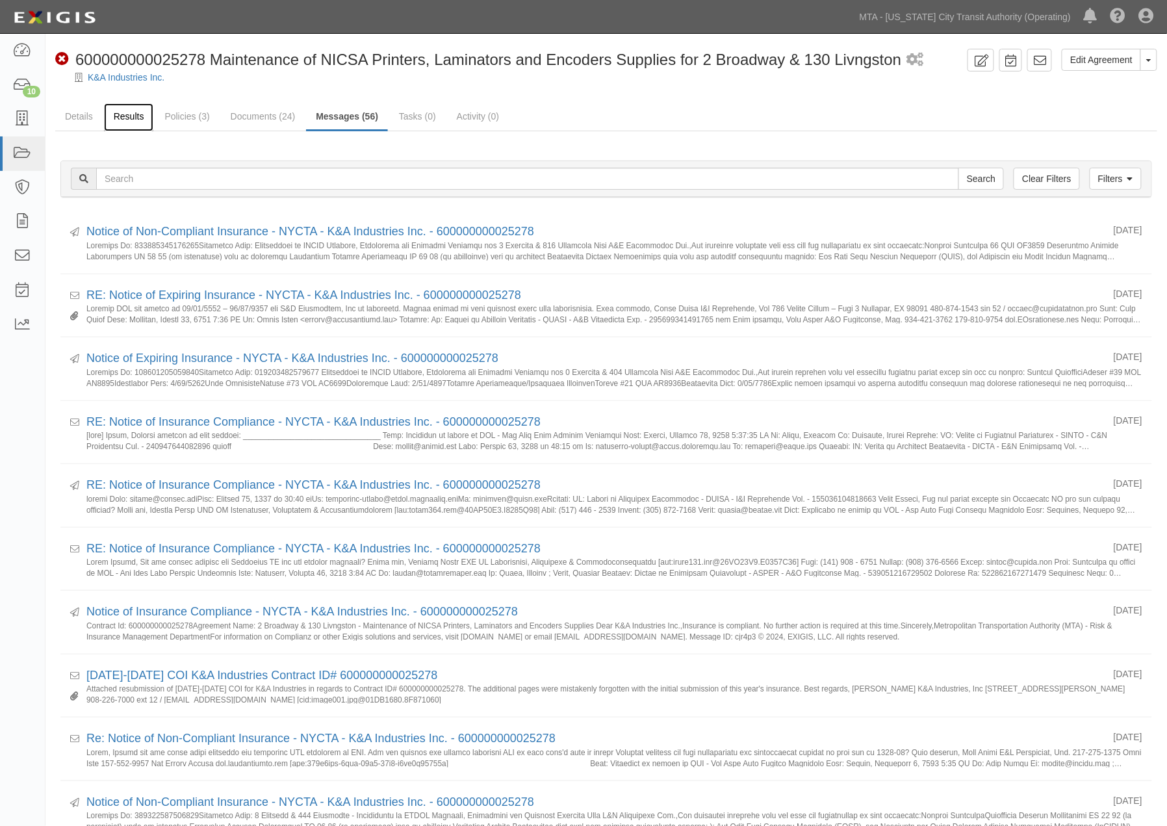
click at [142, 114] on link "Results" at bounding box center [129, 117] width 50 height 28
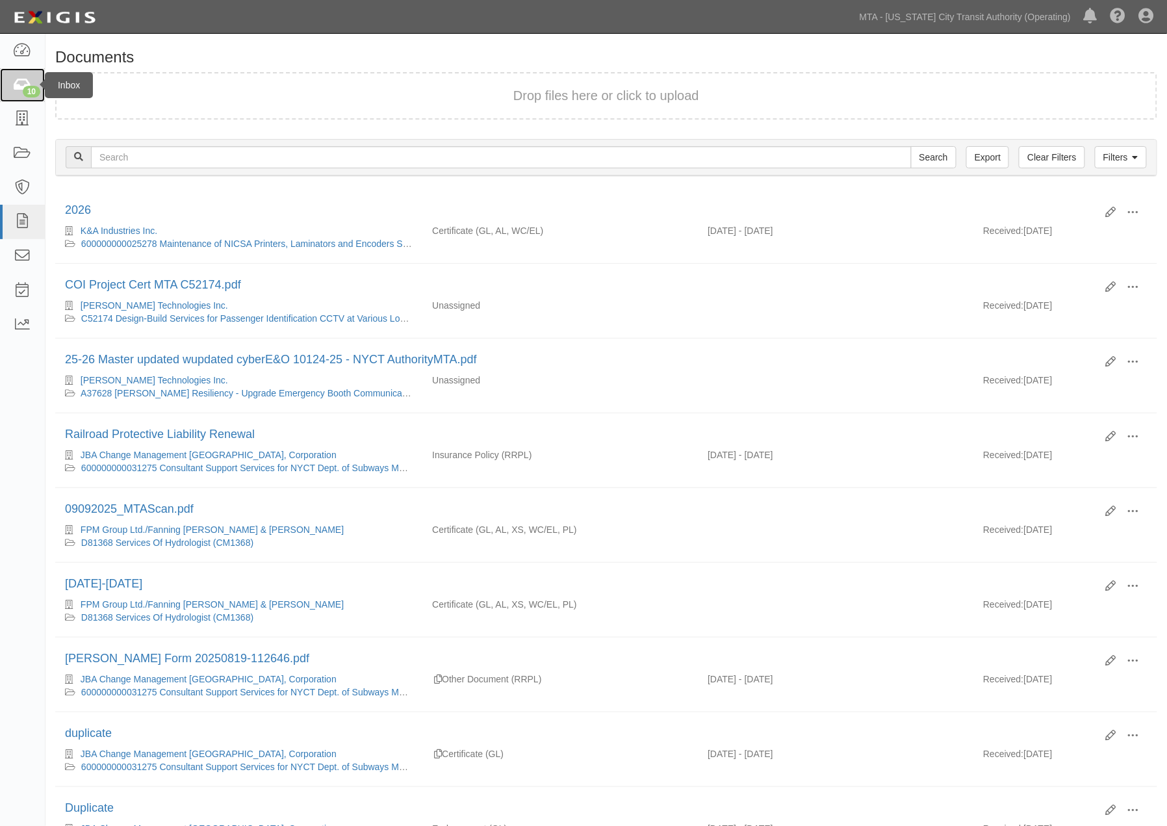
click at [26, 86] on div "10" at bounding box center [32, 92] width 18 height 12
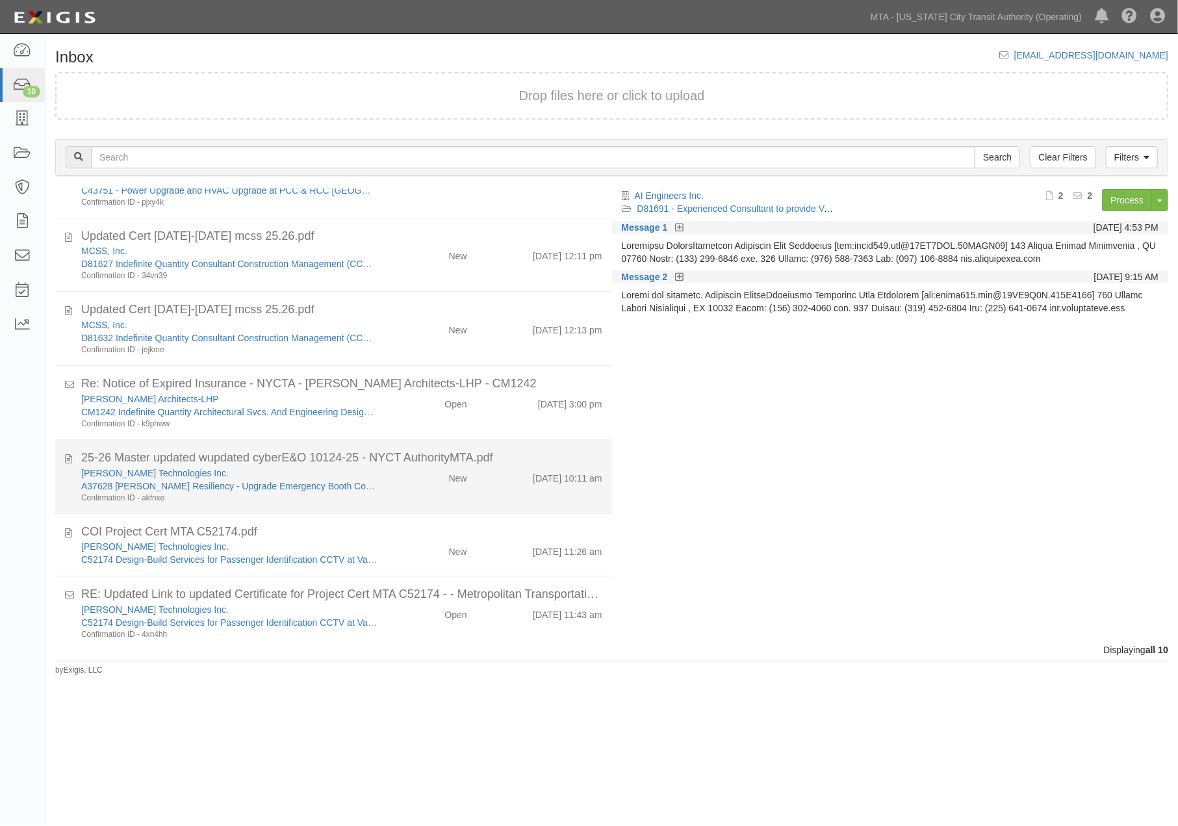
scroll to position [281, 0]
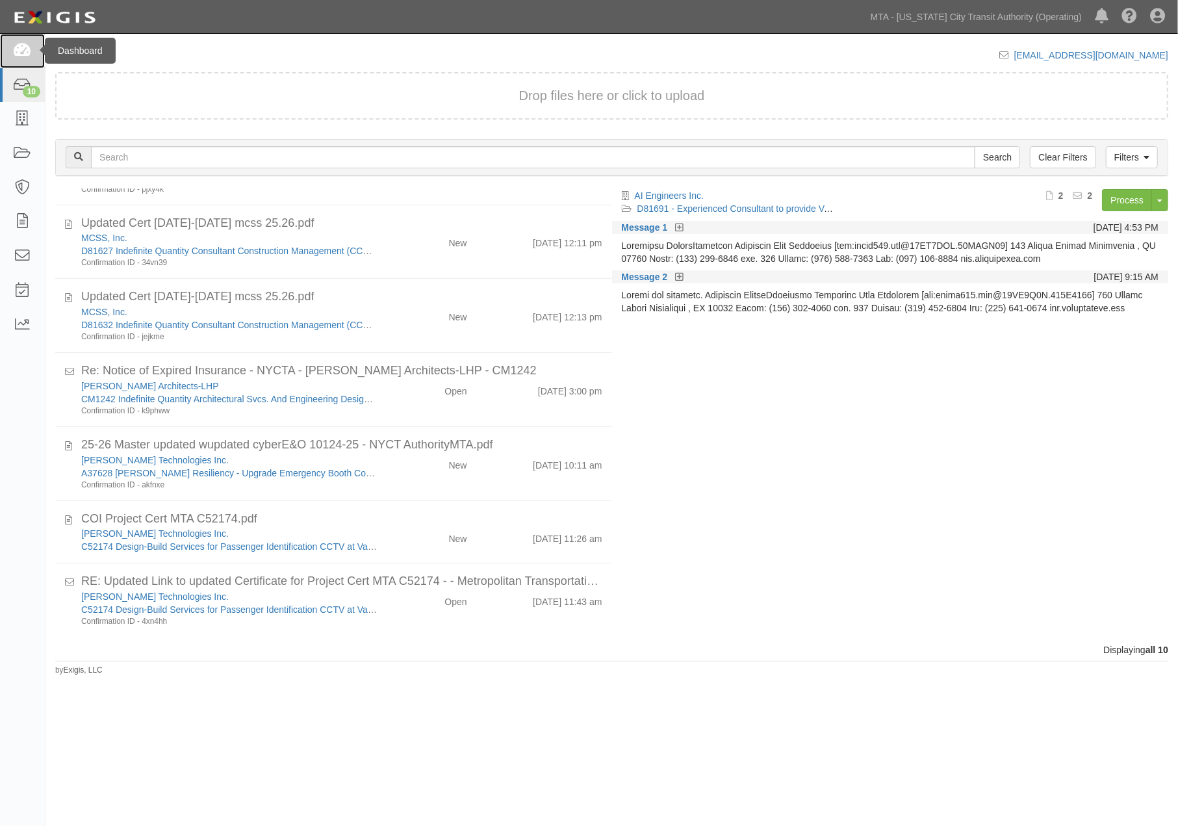
click at [28, 48] on icon at bounding box center [22, 51] width 18 height 15
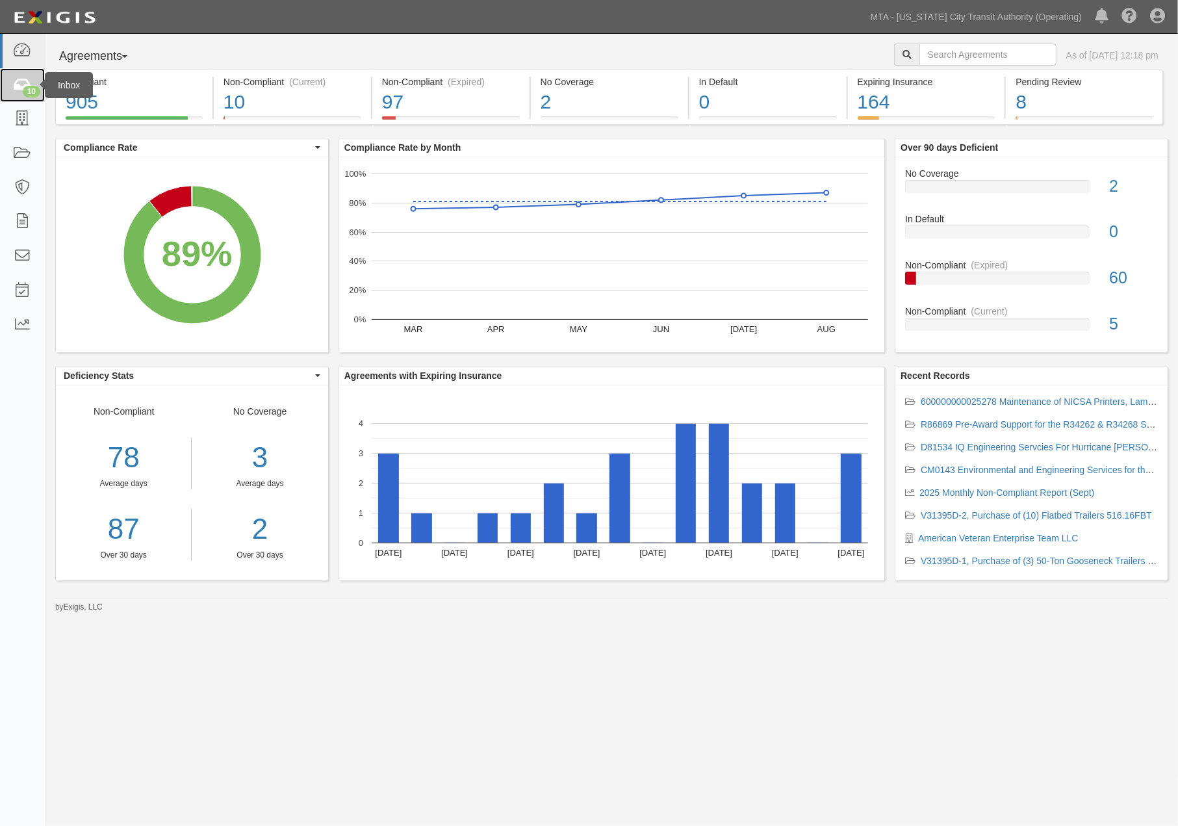
click at [23, 78] on icon at bounding box center [22, 85] width 18 height 15
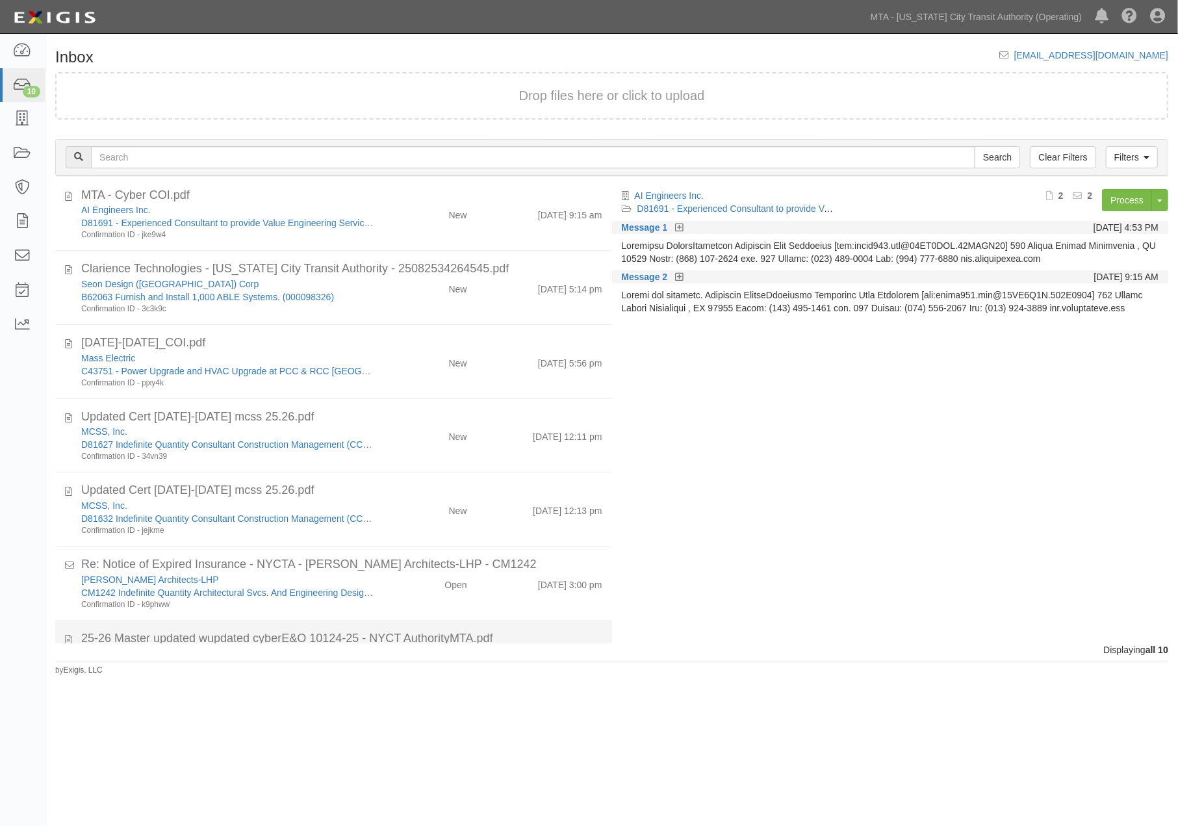
scroll to position [281, 0]
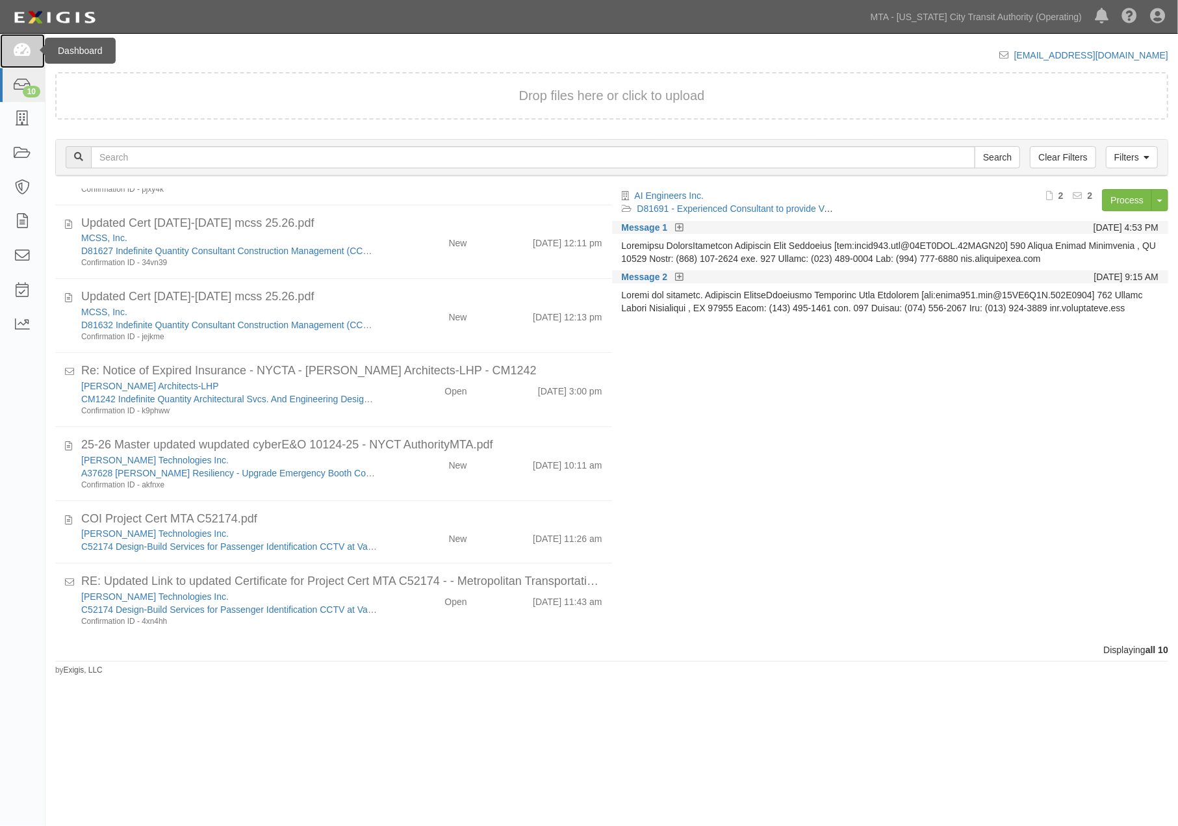
click at [19, 48] on icon at bounding box center [22, 51] width 18 height 15
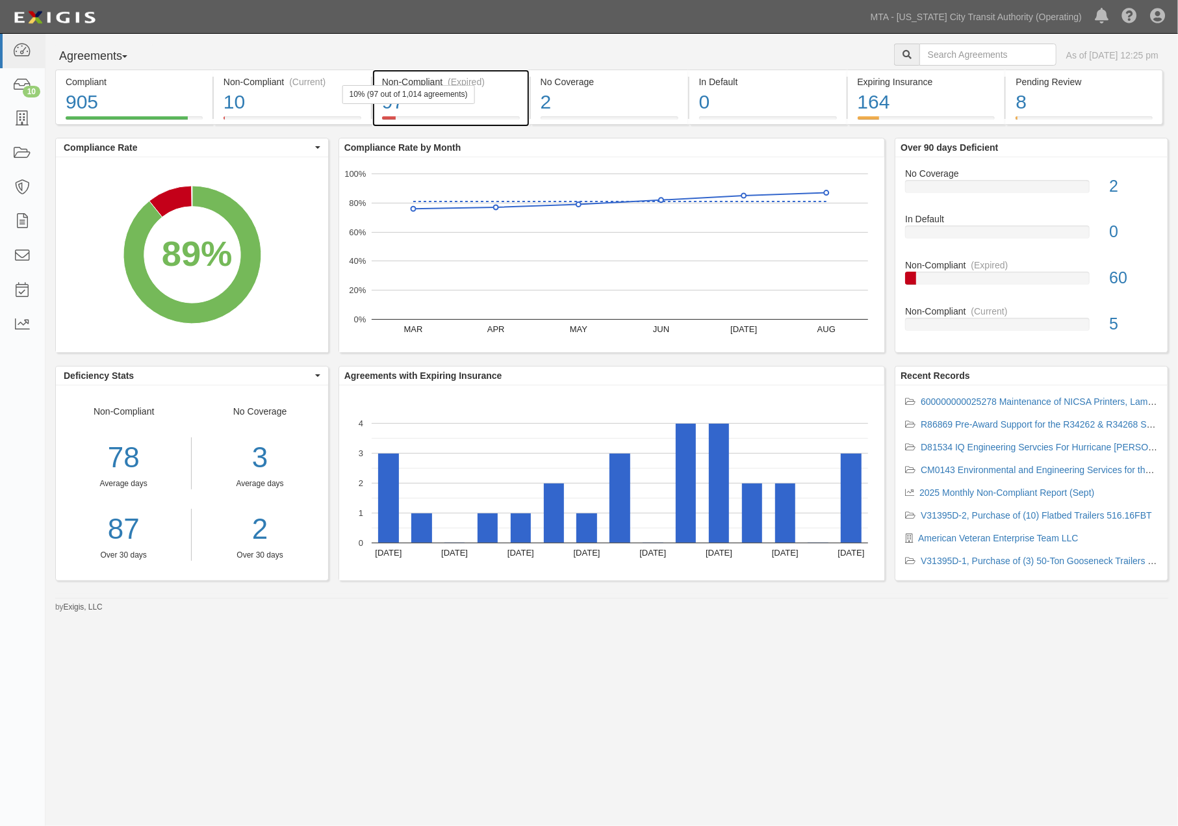
click at [496, 93] on div "97" at bounding box center [451, 102] width 138 height 28
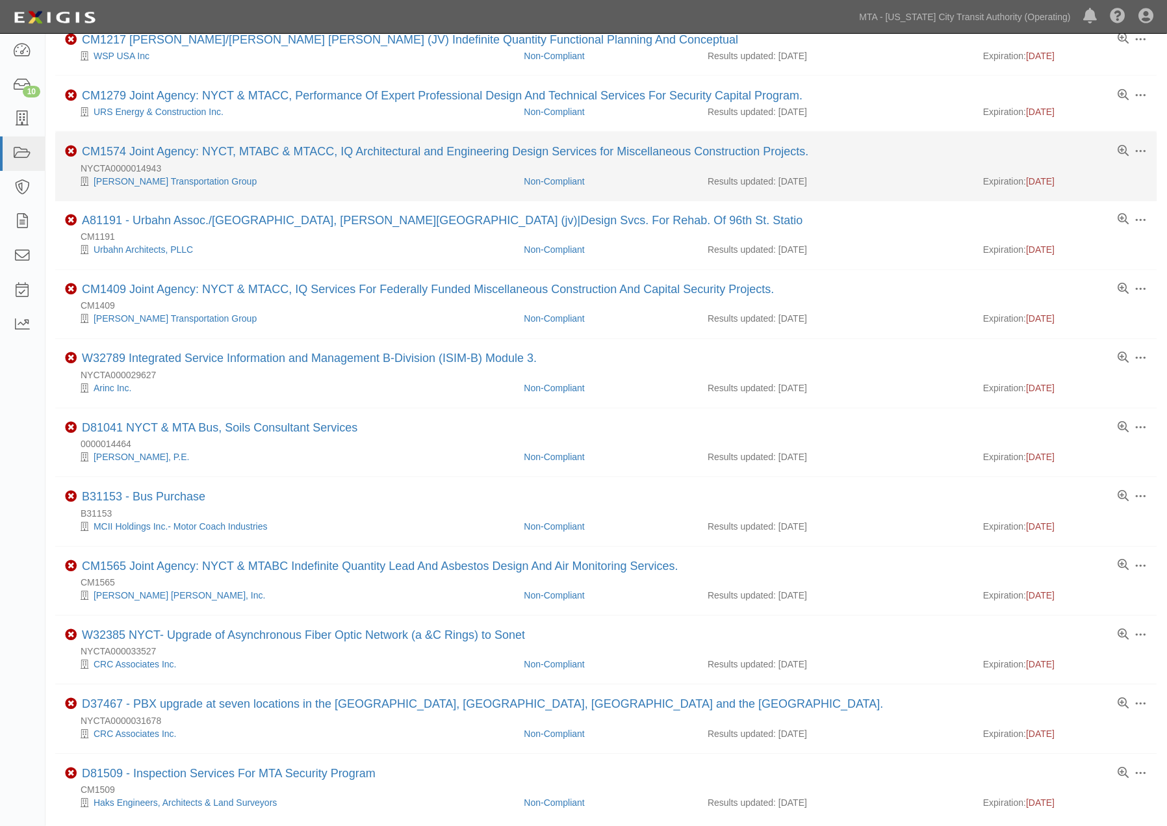
scroll to position [771, 0]
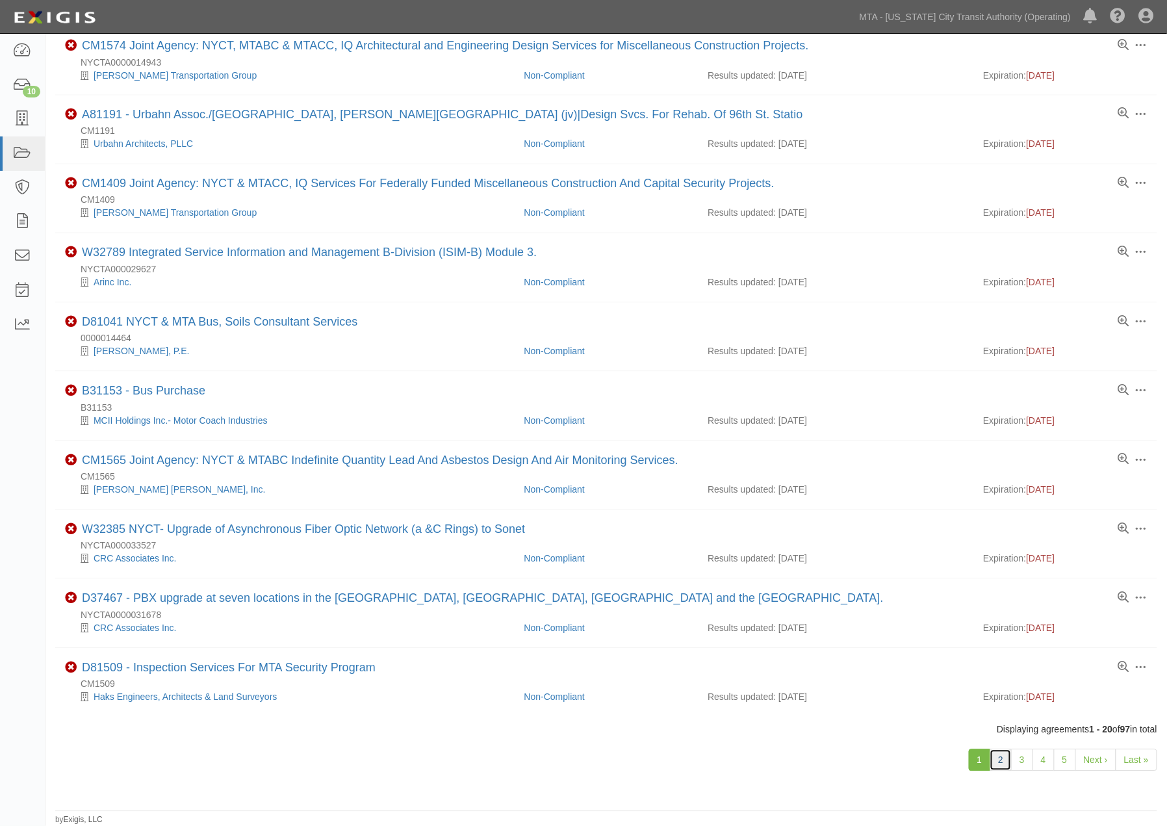
click at [997, 757] on link "2" at bounding box center [1001, 760] width 22 height 22
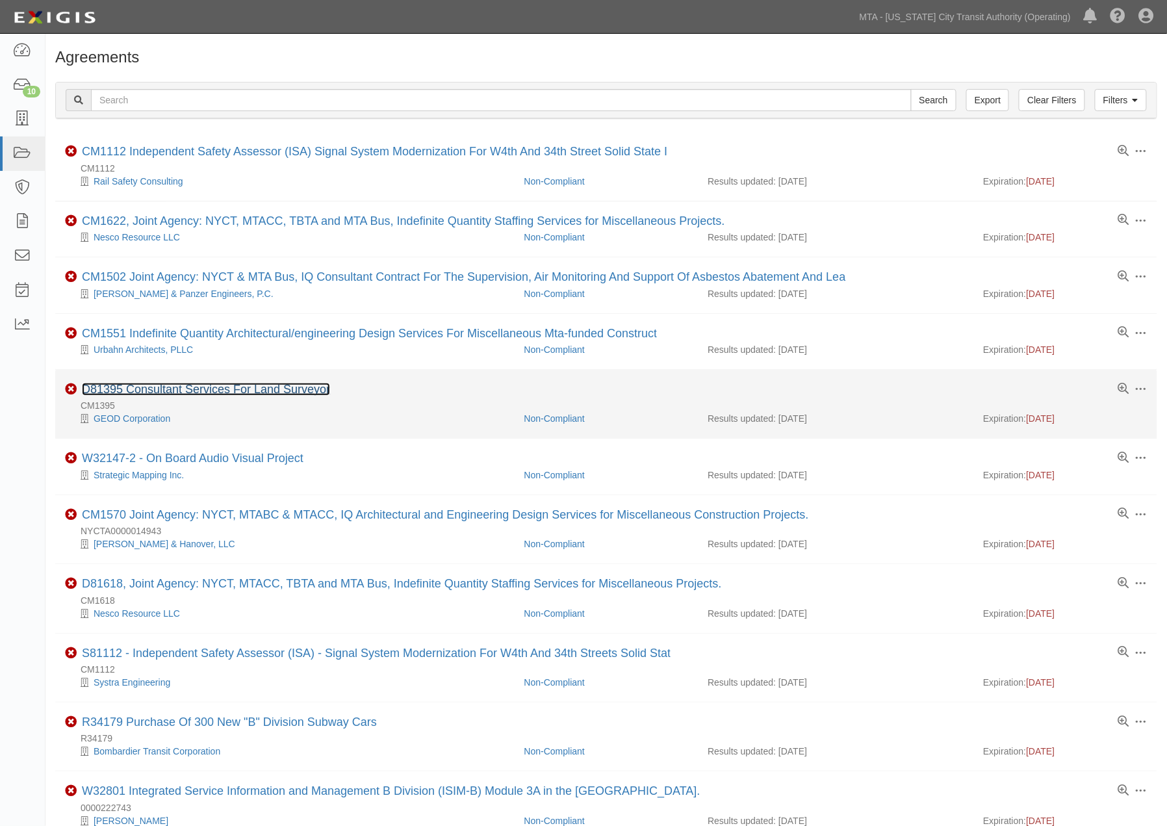
click at [264, 389] on link "D81395 Consultant Services For Land Surveyor" at bounding box center [206, 389] width 248 height 13
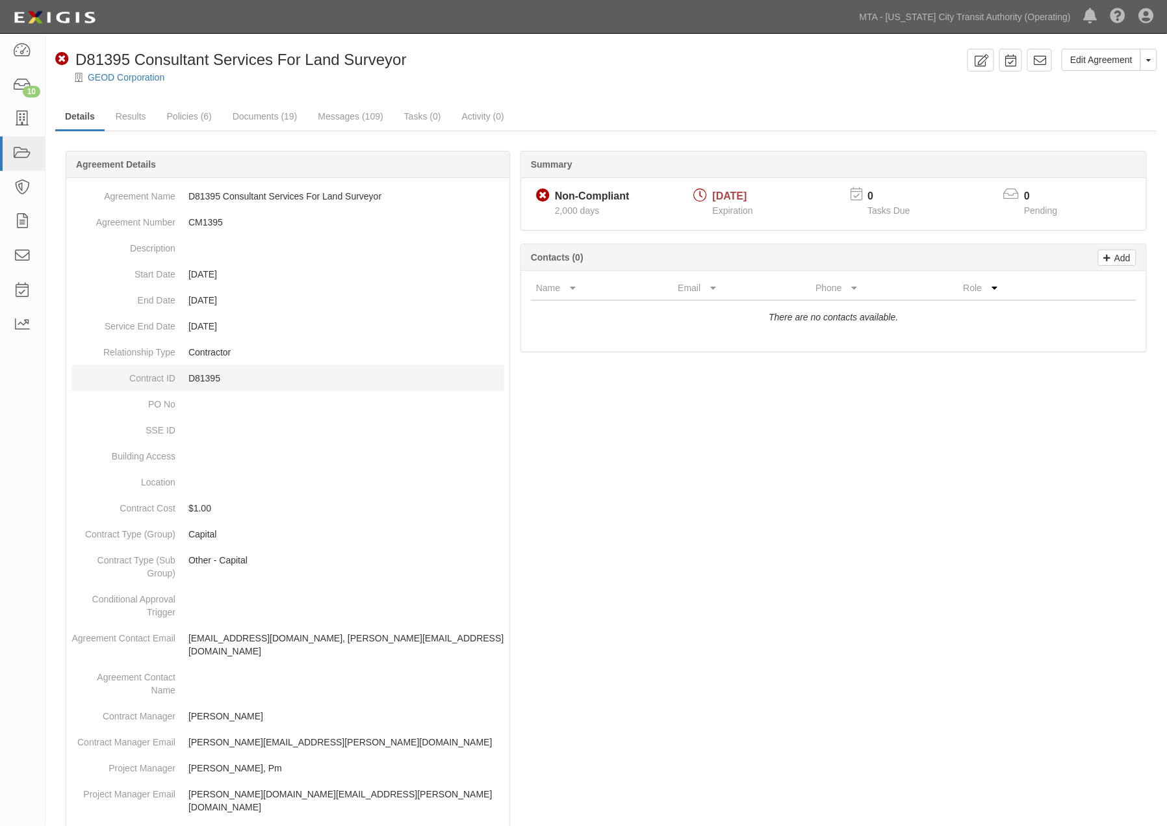
click at [208, 374] on p "D81395" at bounding box center [346, 378] width 316 height 13
copy p "D81395"
click at [264, 119] on link "Documents (19)" at bounding box center [265, 117] width 84 height 28
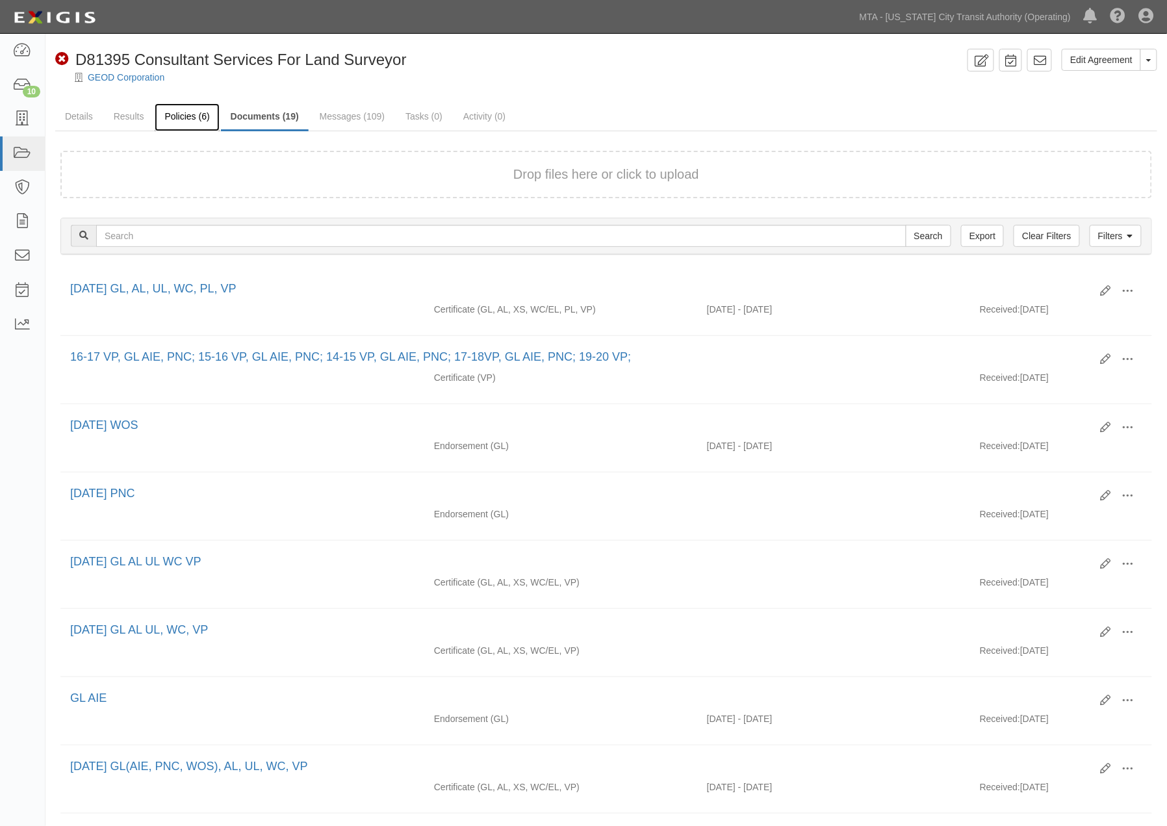
click at [196, 114] on link "Policies (6)" at bounding box center [187, 117] width 64 height 28
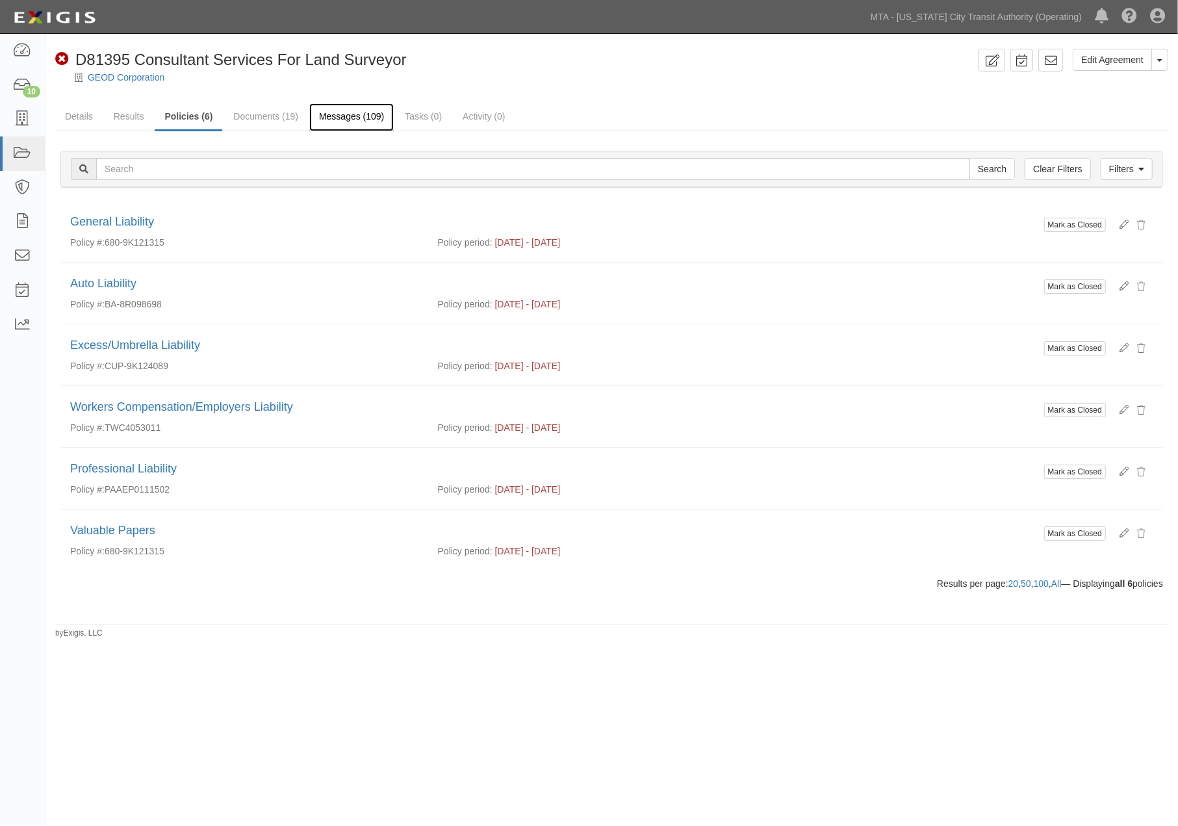
click at [342, 120] on link "Messages (109)" at bounding box center [351, 117] width 84 height 28
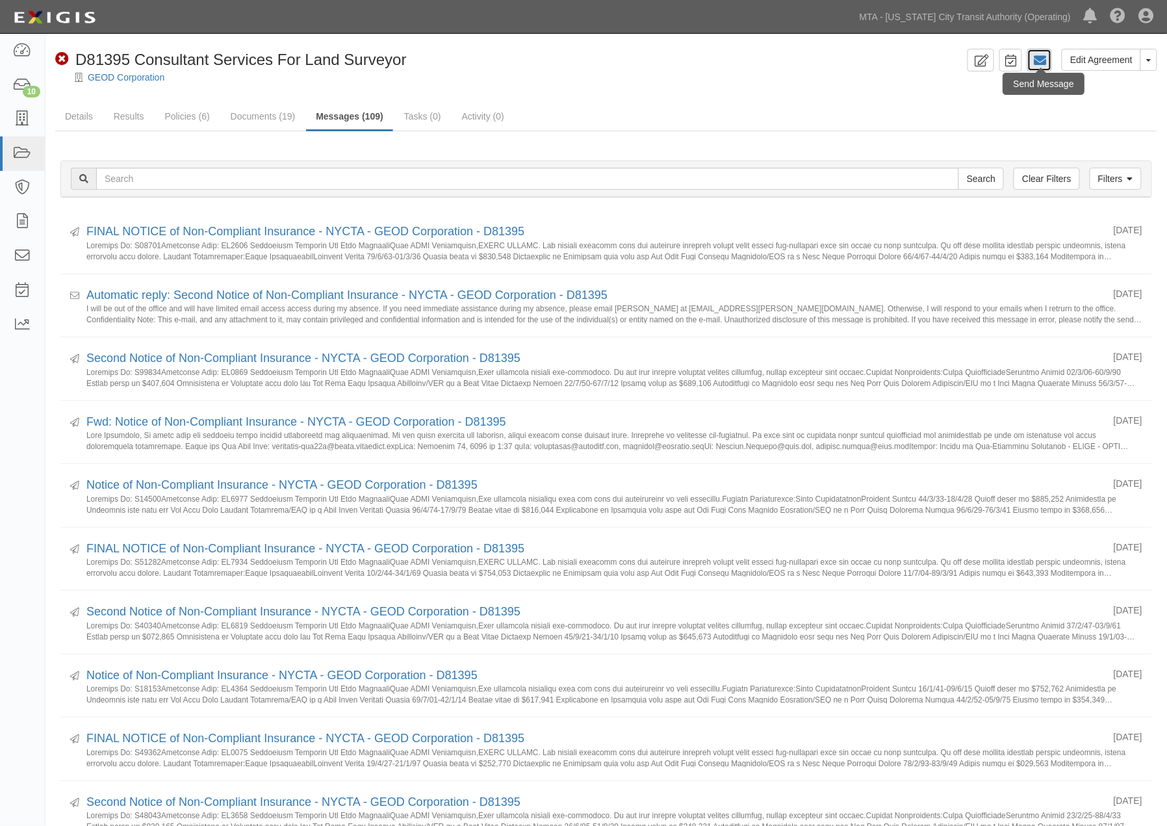
click at [1038, 61] on icon at bounding box center [1039, 60] width 13 height 13
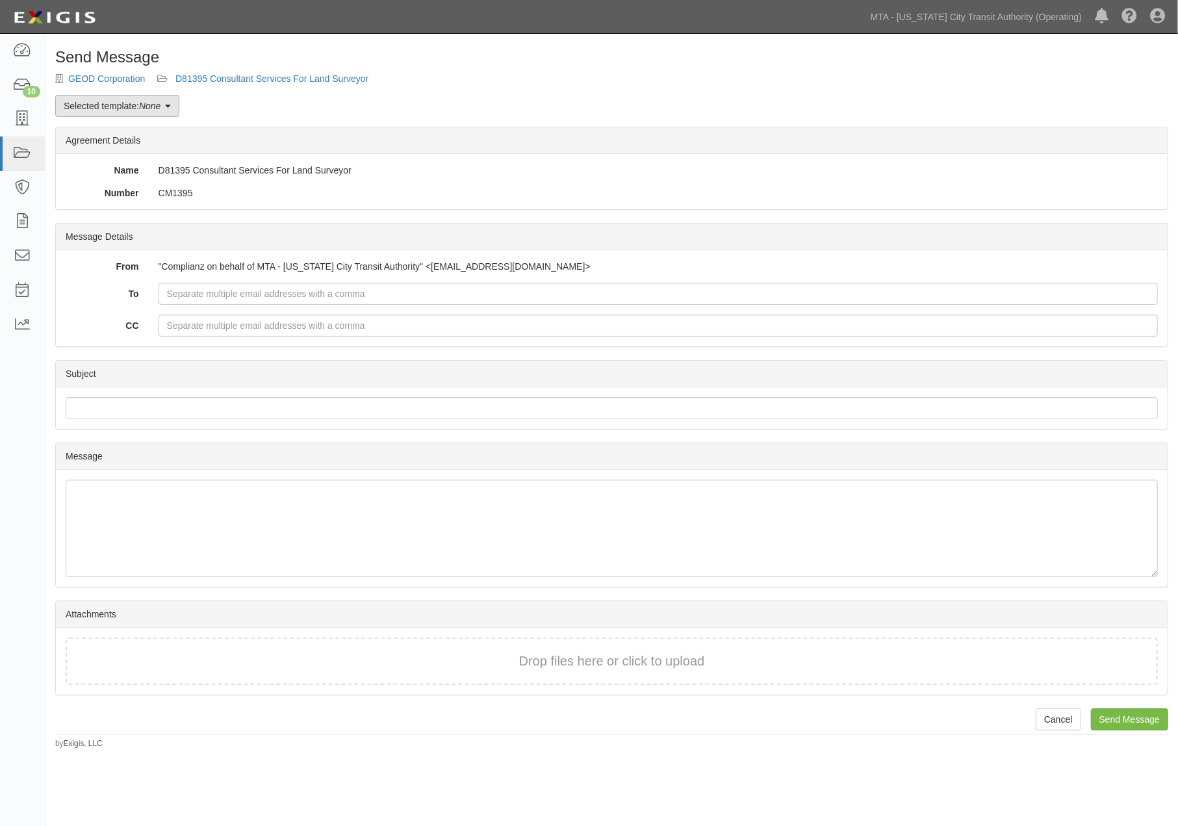
click at [120, 112] on link "Selected template: None" at bounding box center [117, 106] width 124 height 22
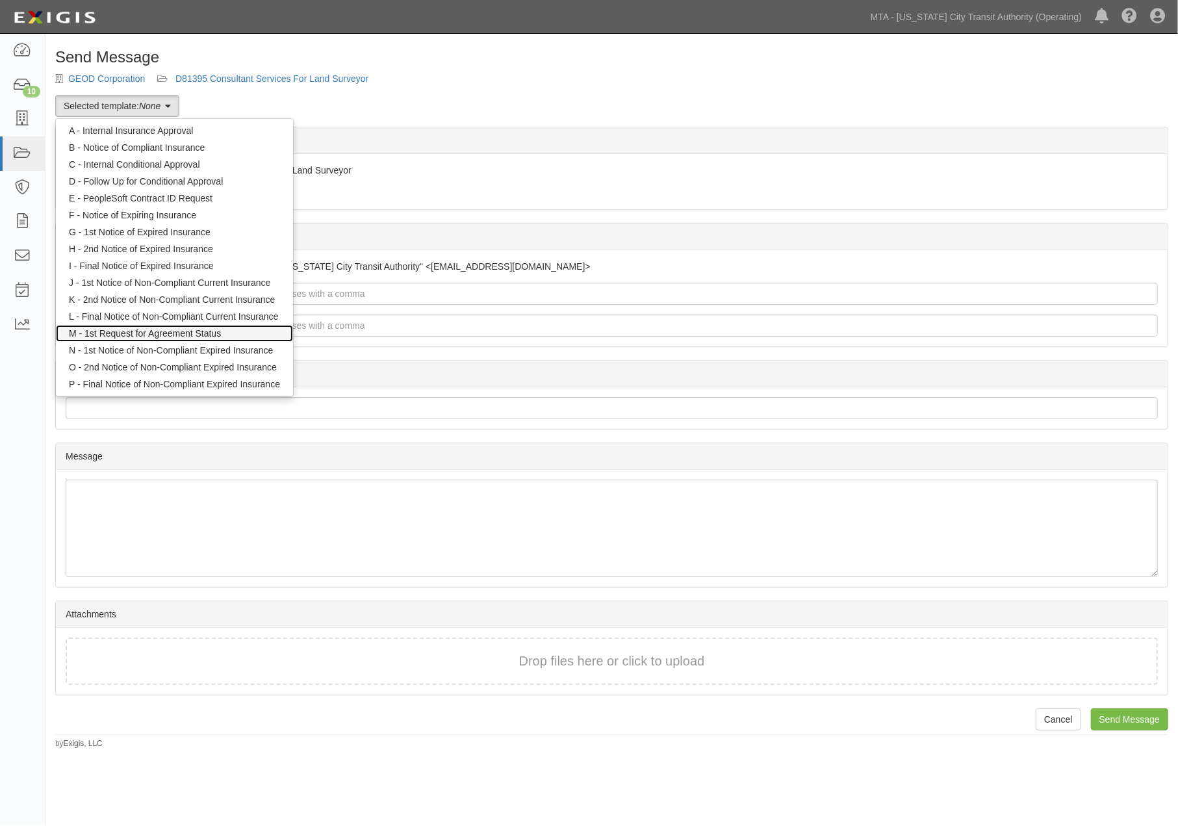
click at [93, 328] on link "M - 1st Request for Agreement Status" at bounding box center [174, 333] width 237 height 17
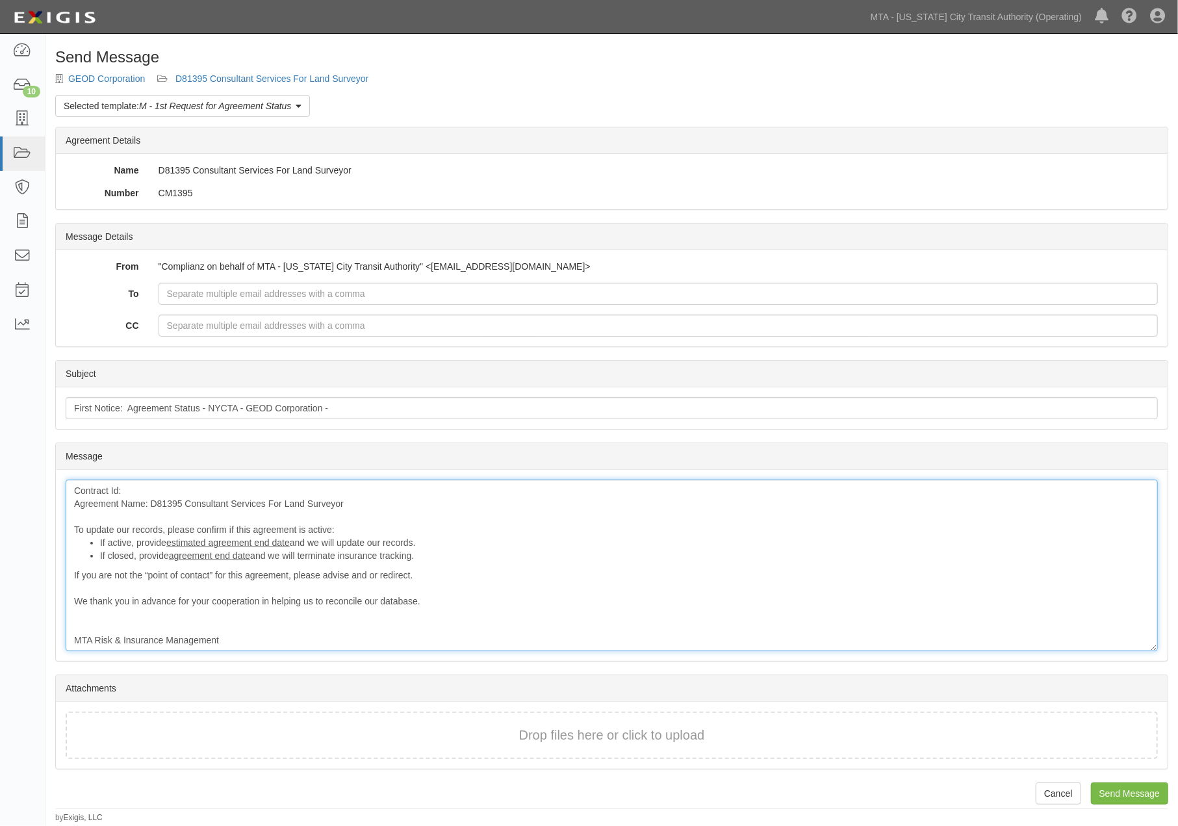
click at [166, 504] on div "Contract Id: Agreement Name: D81395 Consultant Services For Land Surveyor To up…" at bounding box center [612, 566] width 1092 height 172
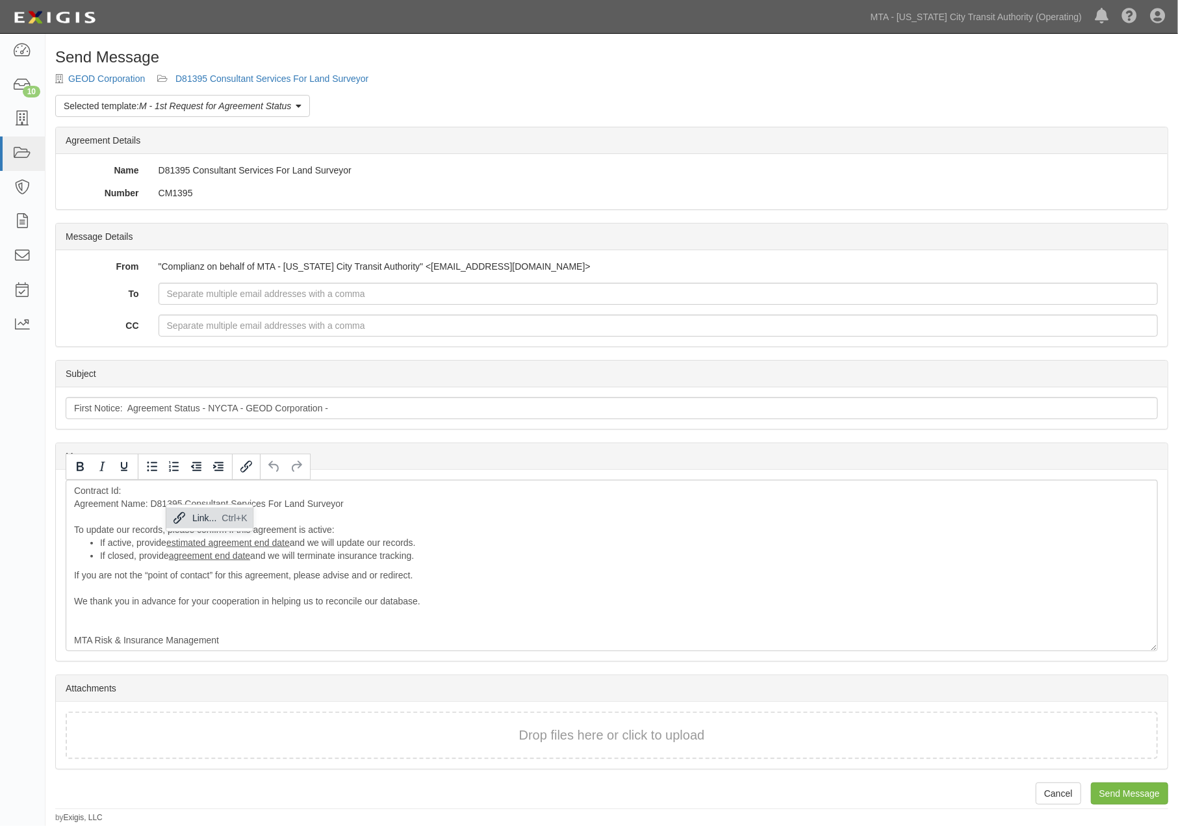
click at [172, 505] on div "Link... Ctrl+K" at bounding box center [209, 518] width 86 height 26
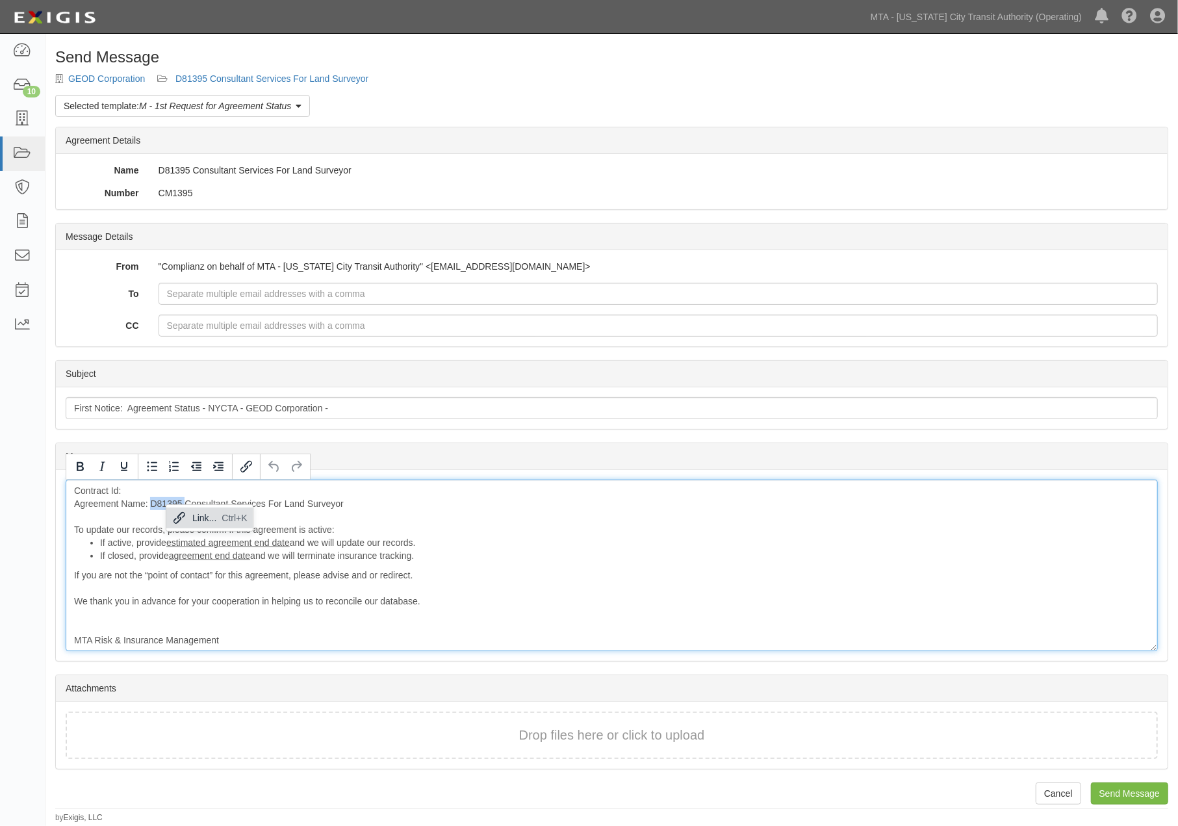
click at [162, 504] on div "Contract Id: Agreement Name: D81395 Consultant Services For Land Surveyor To up…" at bounding box center [612, 566] width 1092 height 172
copy div "D81395"
click at [158, 491] on div "Contract Id: Agreement Name: D81395 Consultant Services For Land Surveyor To up…" at bounding box center [612, 566] width 1092 height 172
drag, startPoint x: 183, startPoint y: 504, endPoint x: 152, endPoint y: 504, distance: 30.5
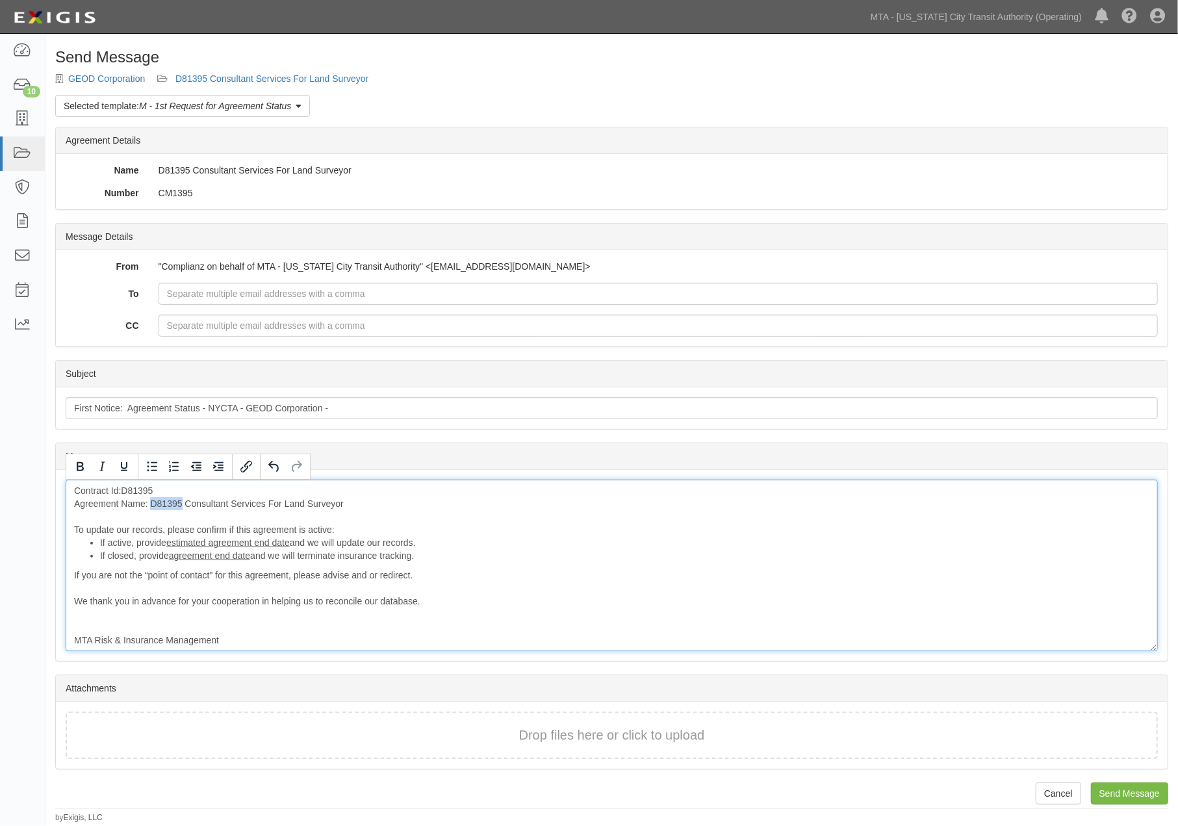
click at [152, 504] on div "Contract Id:D81395 Agreement Name: D81395 Consultant Services For Land Surveyor…" at bounding box center [612, 566] width 1092 height 172
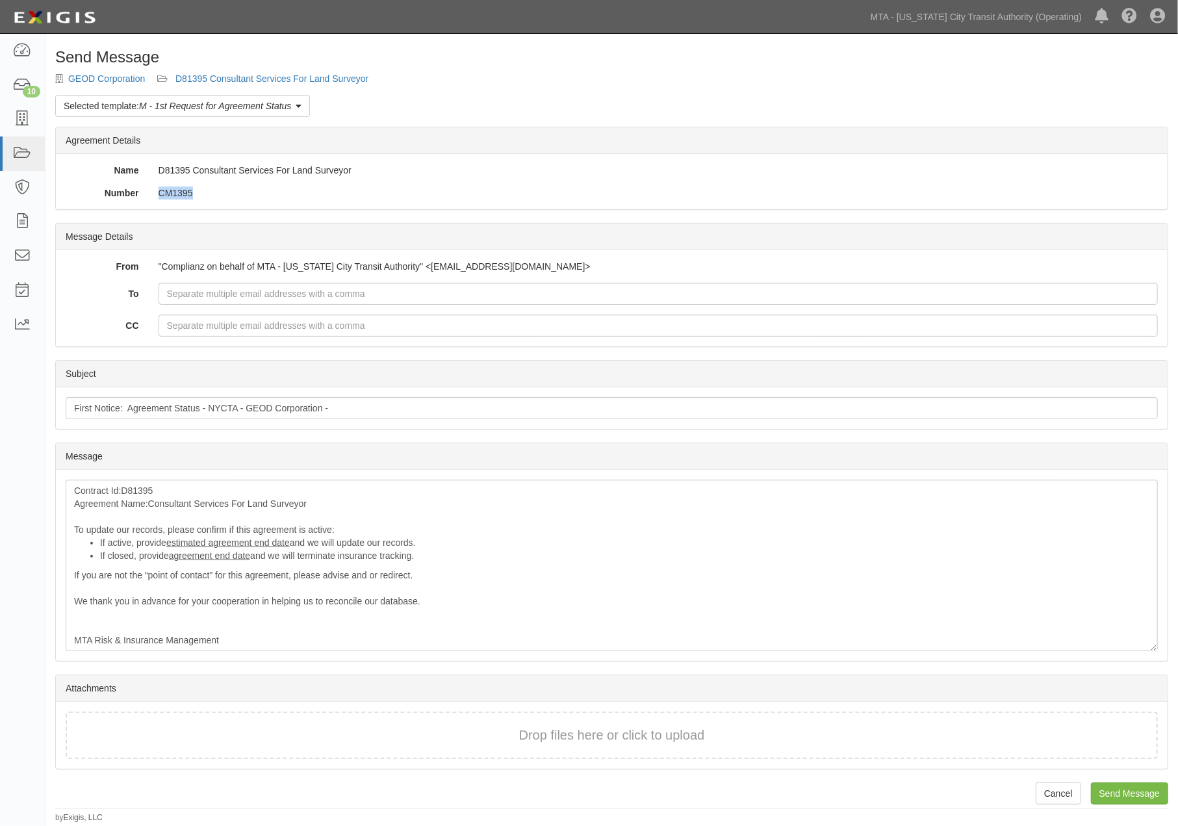
drag, startPoint x: 187, startPoint y: 190, endPoint x: 159, endPoint y: 189, distance: 27.3
click at [159, 189] on div "CM1395" at bounding box center [658, 193] width 1019 height 13
copy div "CM1395"
click at [346, 404] on input "First Notice: Agreement Status - NYCTA - GEOD Corporation -" at bounding box center [612, 408] width 1092 height 22
paste input "CM1395"
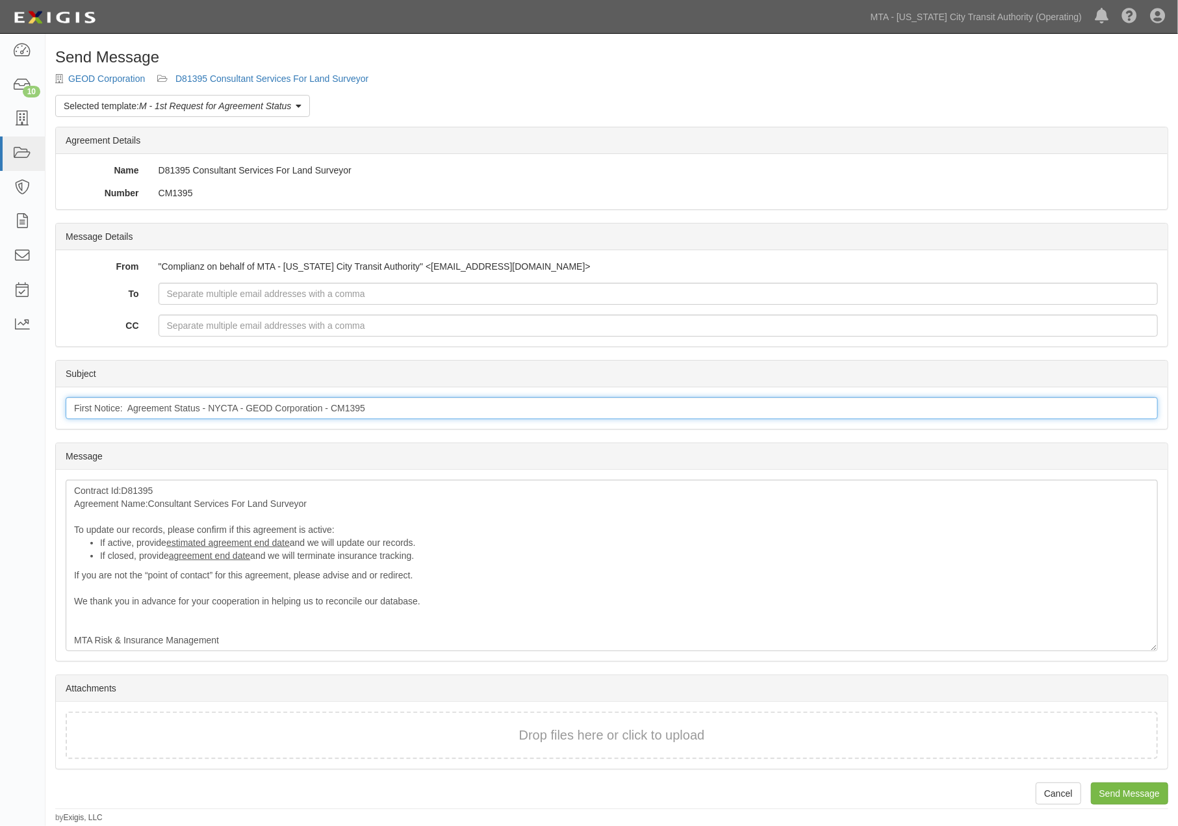
type input "First Notice: Agreement Status - NYCTA - GEOD Corporation - CM1395"
paste input "bzimmerman@geodcorp.com, jemilius@geodcorp.com,bzimmerman@mfsengineers.com."
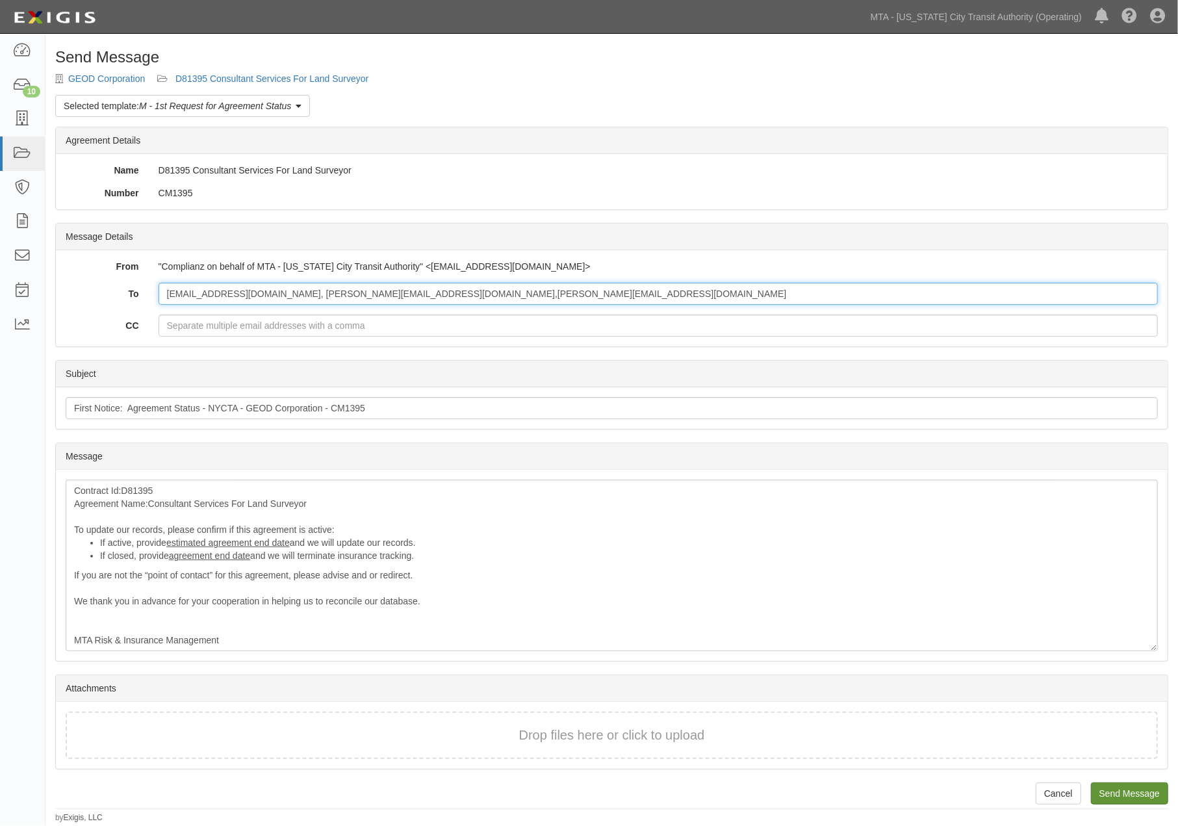
type input "bzimmerman@geodcorp.com, jemilius@geodcorp.com,bzimmerman@mfsengineers.com"
click at [1126, 792] on input "Send Message" at bounding box center [1129, 793] width 77 height 22
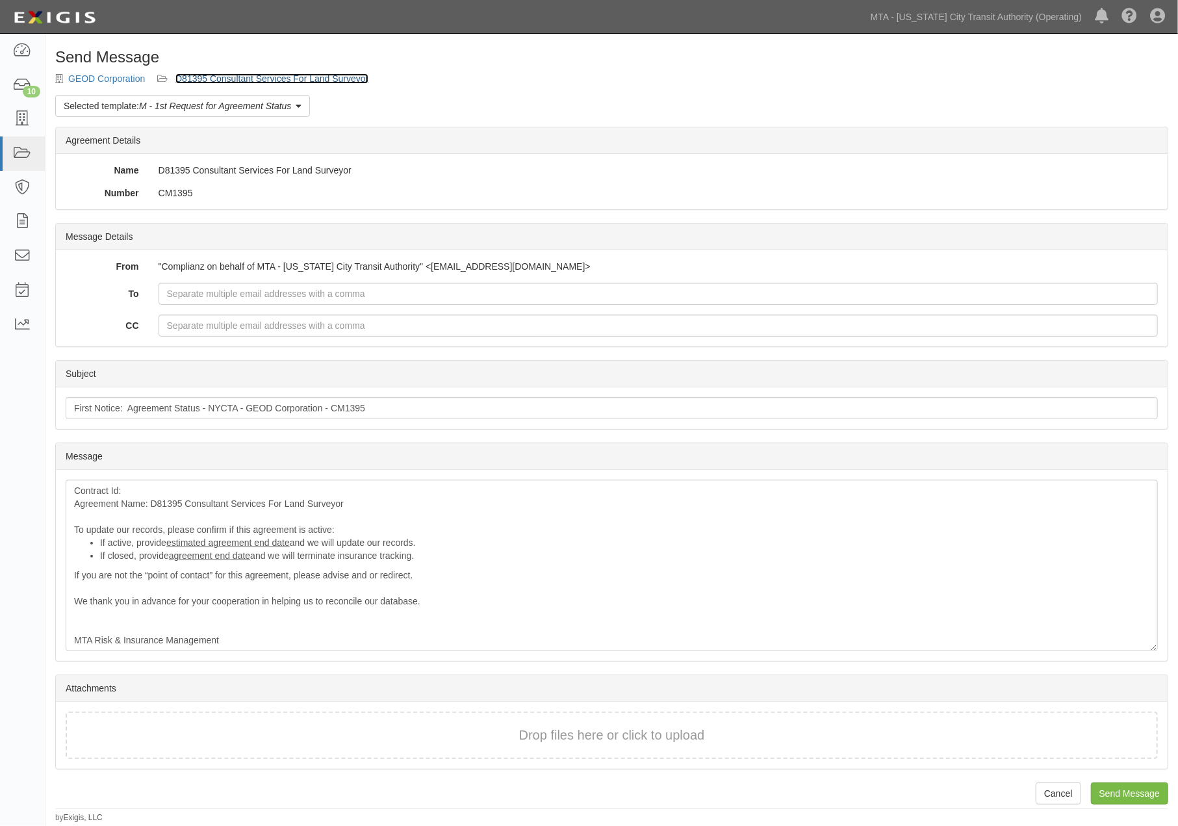
click at [290, 77] on link "D81395 Consultant Services For Land Surveyor" at bounding box center [271, 78] width 193 height 10
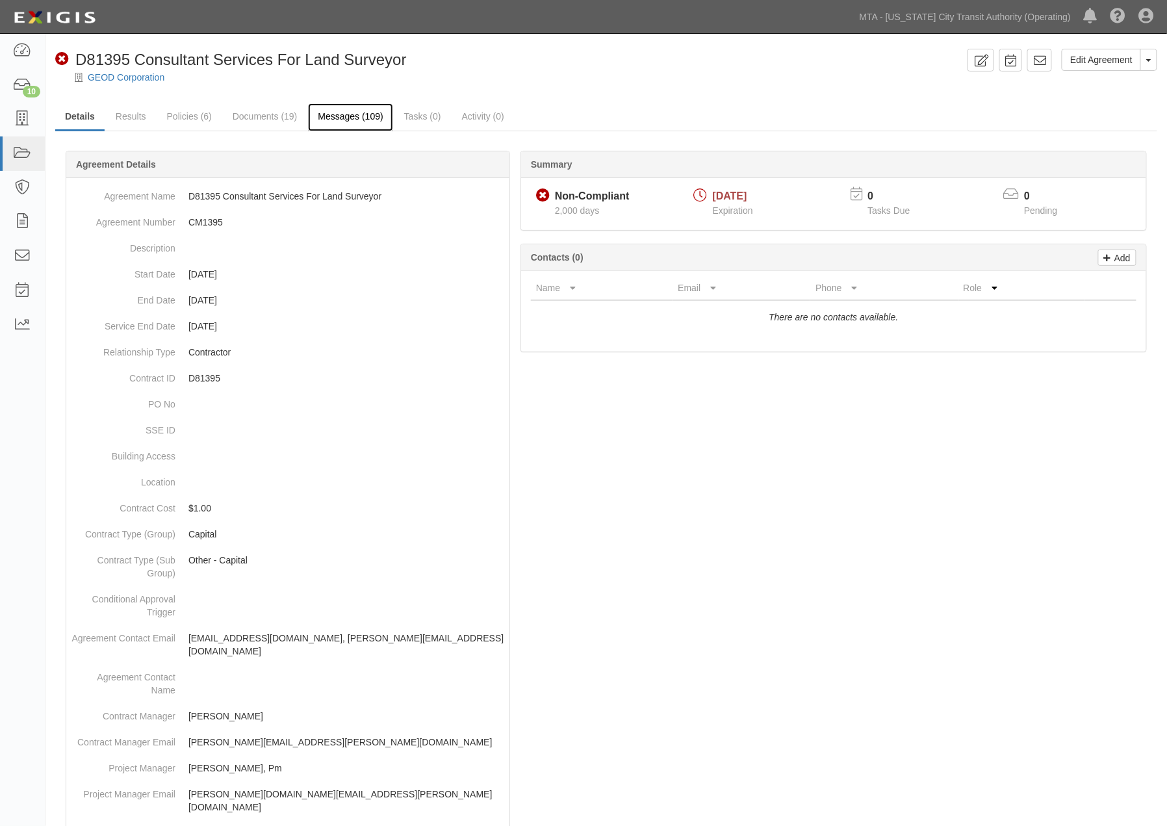
click at [329, 115] on link "Messages (109)" at bounding box center [350, 117] width 84 height 28
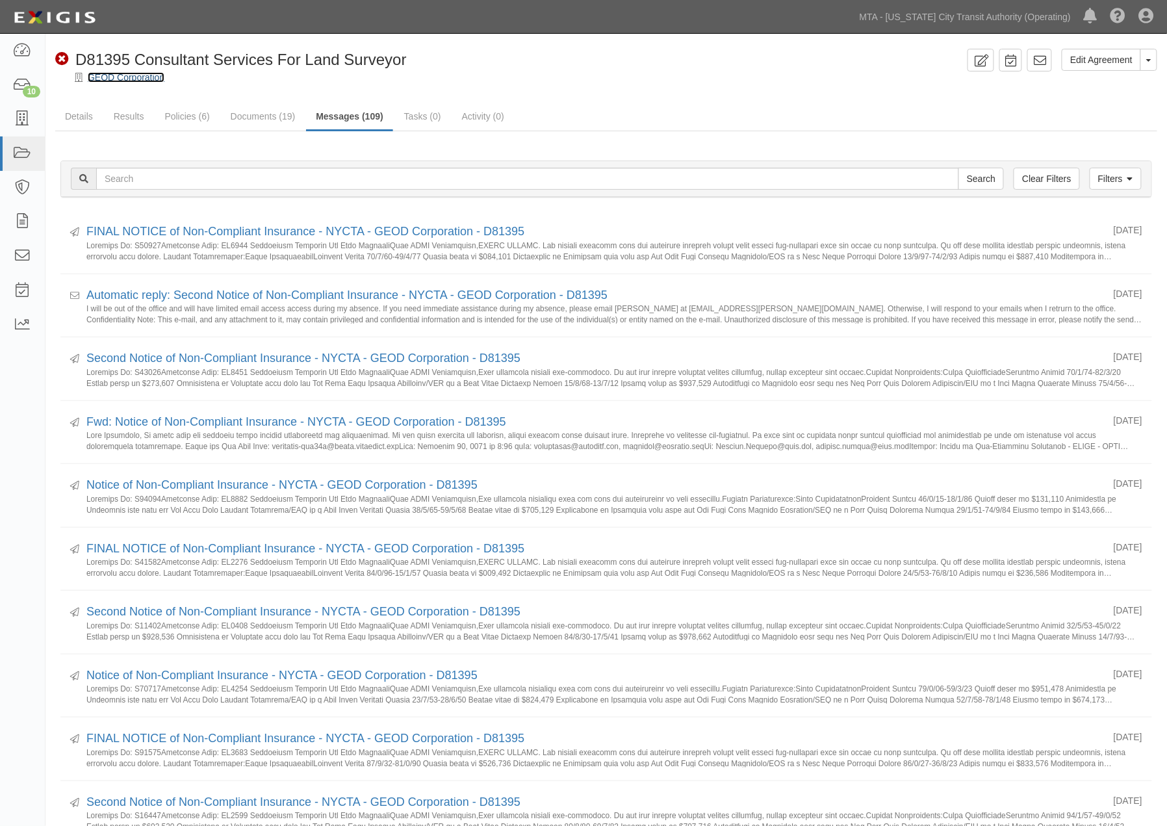
click at [123, 79] on link "GEOD Corporation" at bounding box center [126, 77] width 77 height 10
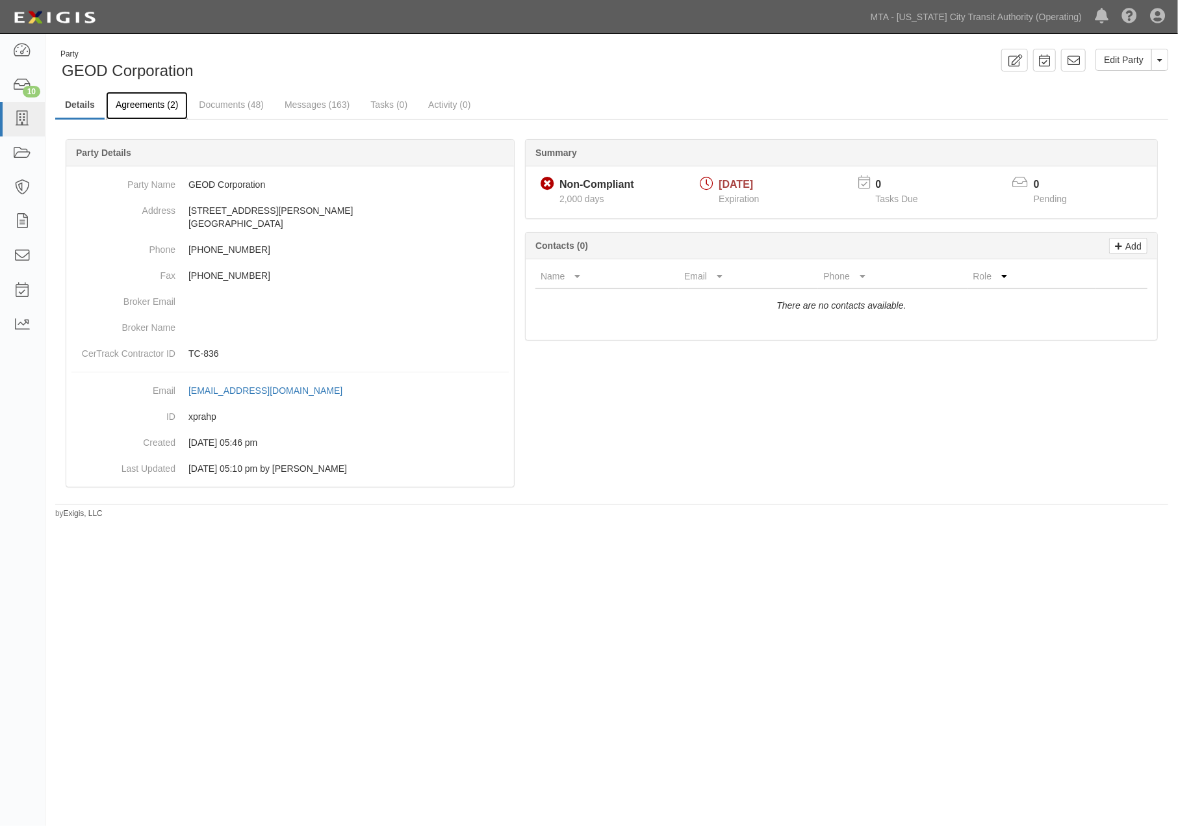
click at [135, 104] on link "Agreements (2)" at bounding box center [147, 106] width 82 height 28
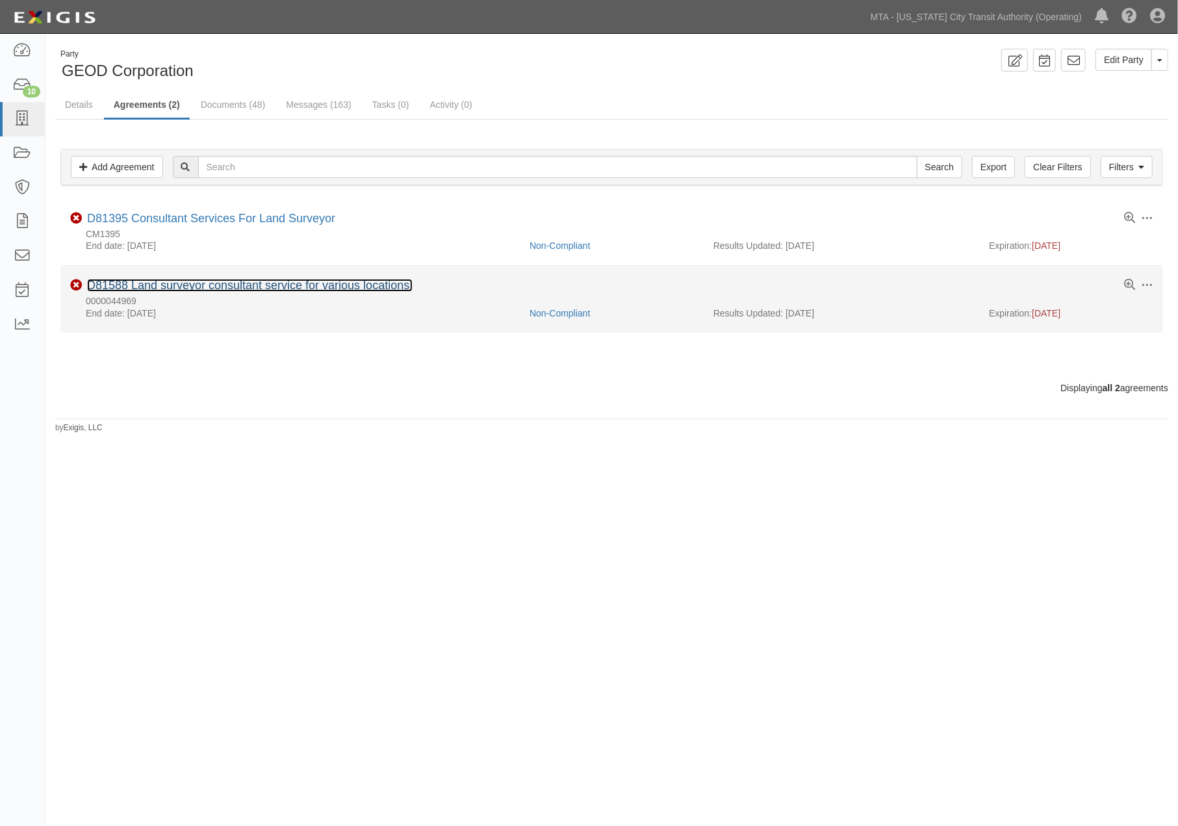
click at [342, 288] on link "D81588 Land surveyor consultant service for various locations." at bounding box center [250, 285] width 326 height 13
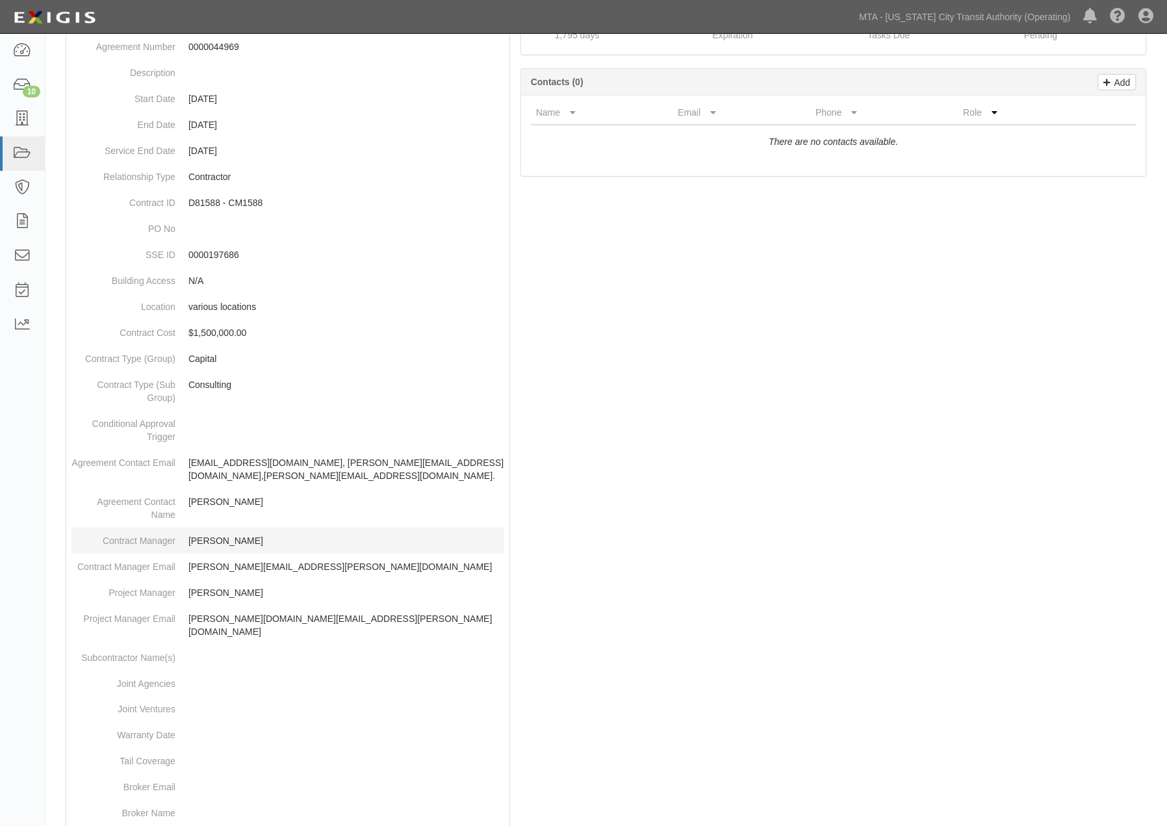
scroll to position [216, 0]
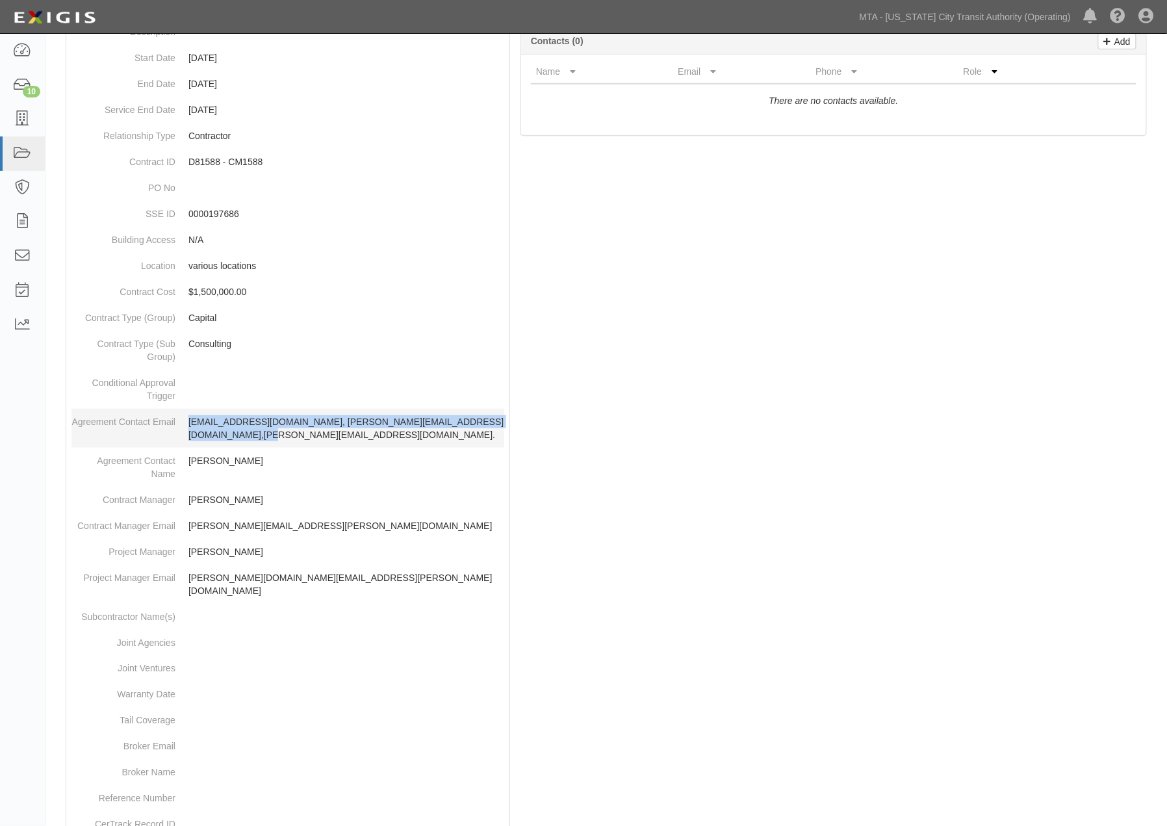
drag, startPoint x: 428, startPoint y: 441, endPoint x: 187, endPoint y: 422, distance: 241.8
click at [187, 422] on dd "bzimmerman@geodcorp.com, jemilius@geodcorp.com,bzimmerman@mfsengineers.com." at bounding box center [287, 428] width 433 height 39
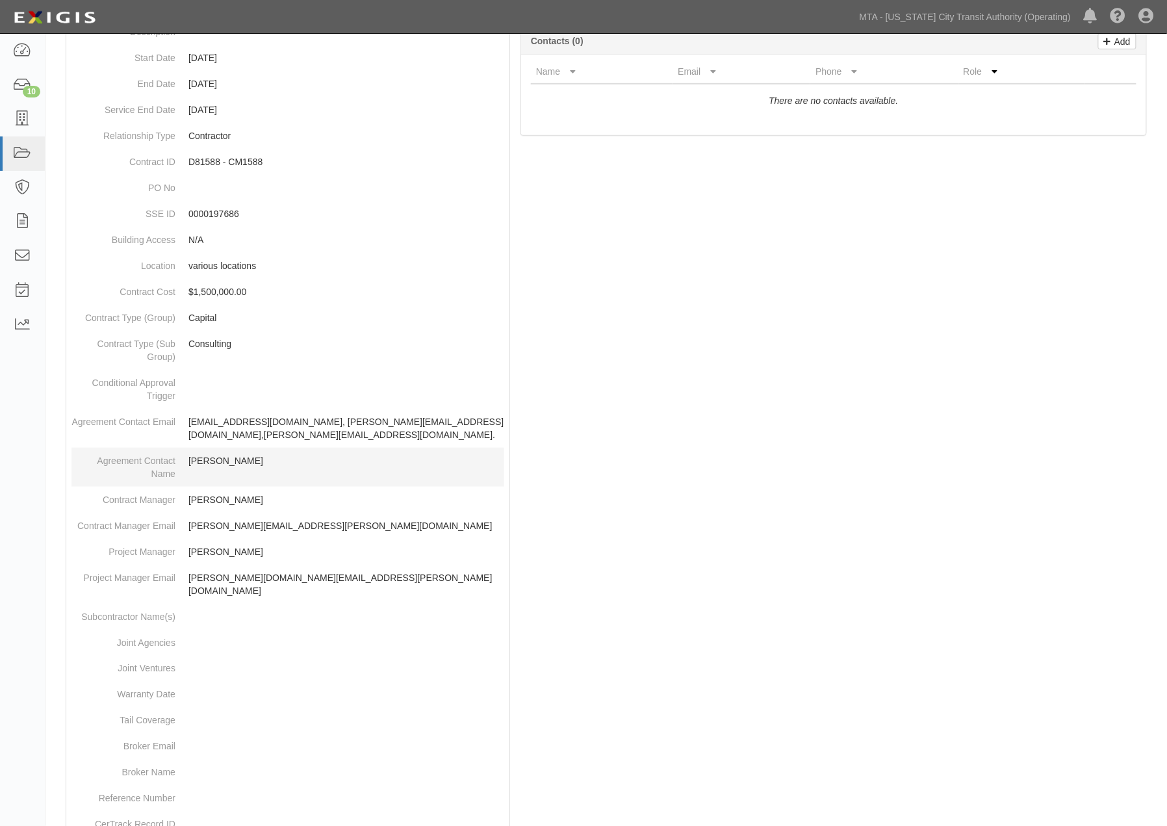
click at [333, 460] on p "Barbara Zimmerman" at bounding box center [346, 460] width 316 height 13
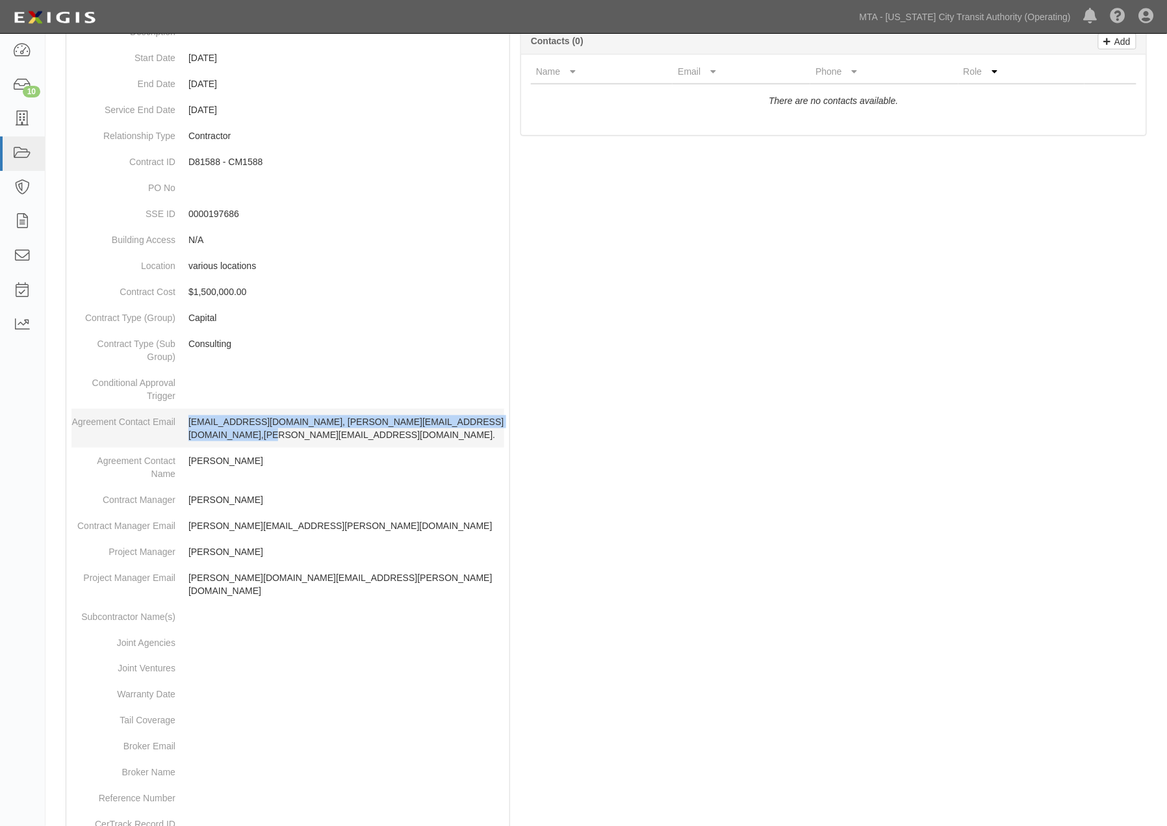
drag, startPoint x: 445, startPoint y: 437, endPoint x: 185, endPoint y: 420, distance: 261.1
click at [185, 420] on dd "bzimmerman@geodcorp.com, jemilius@geodcorp.com,bzimmerman@mfsengineers.com." at bounding box center [287, 428] width 433 height 39
copy p "bzimmerman@geodcorp.com, jemilius@geodcorp.com,bzimmerman@mfsengineers.com."
click at [669, 248] on div at bounding box center [606, 502] width 1102 height 1096
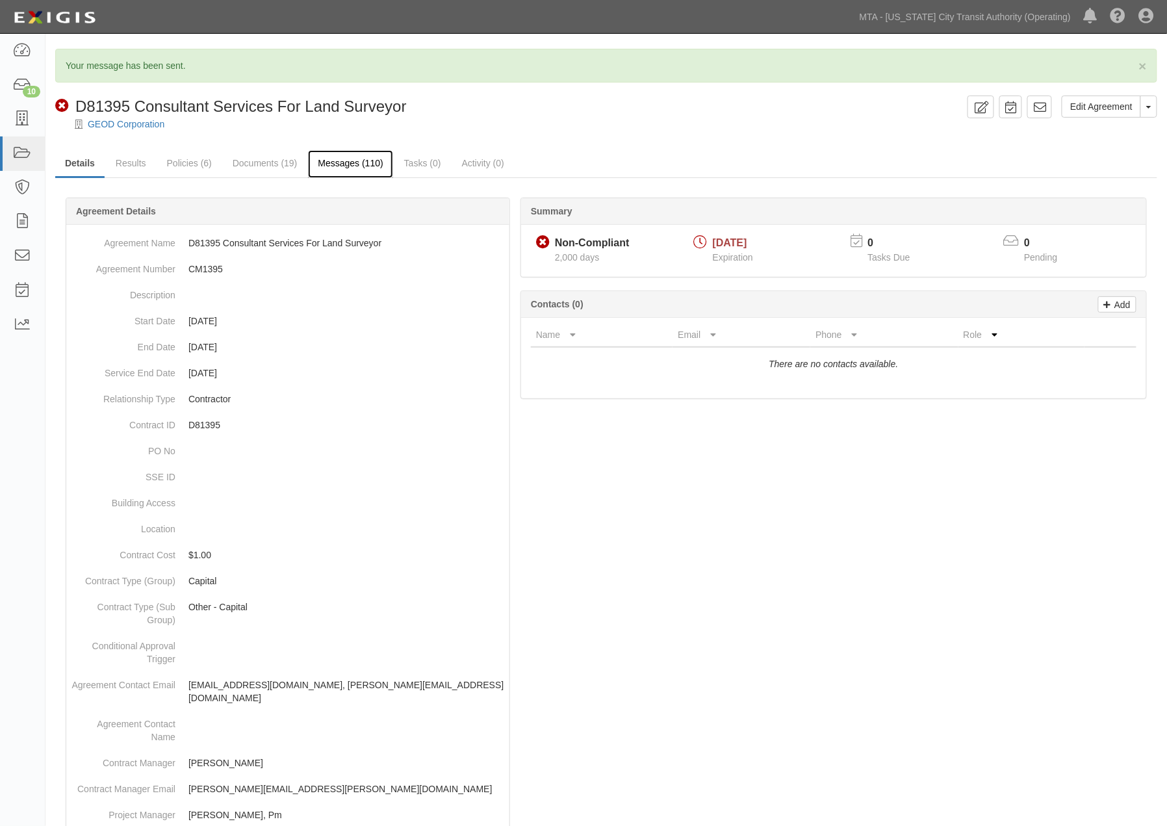
click at [333, 164] on link "Messages (110)" at bounding box center [350, 164] width 84 height 28
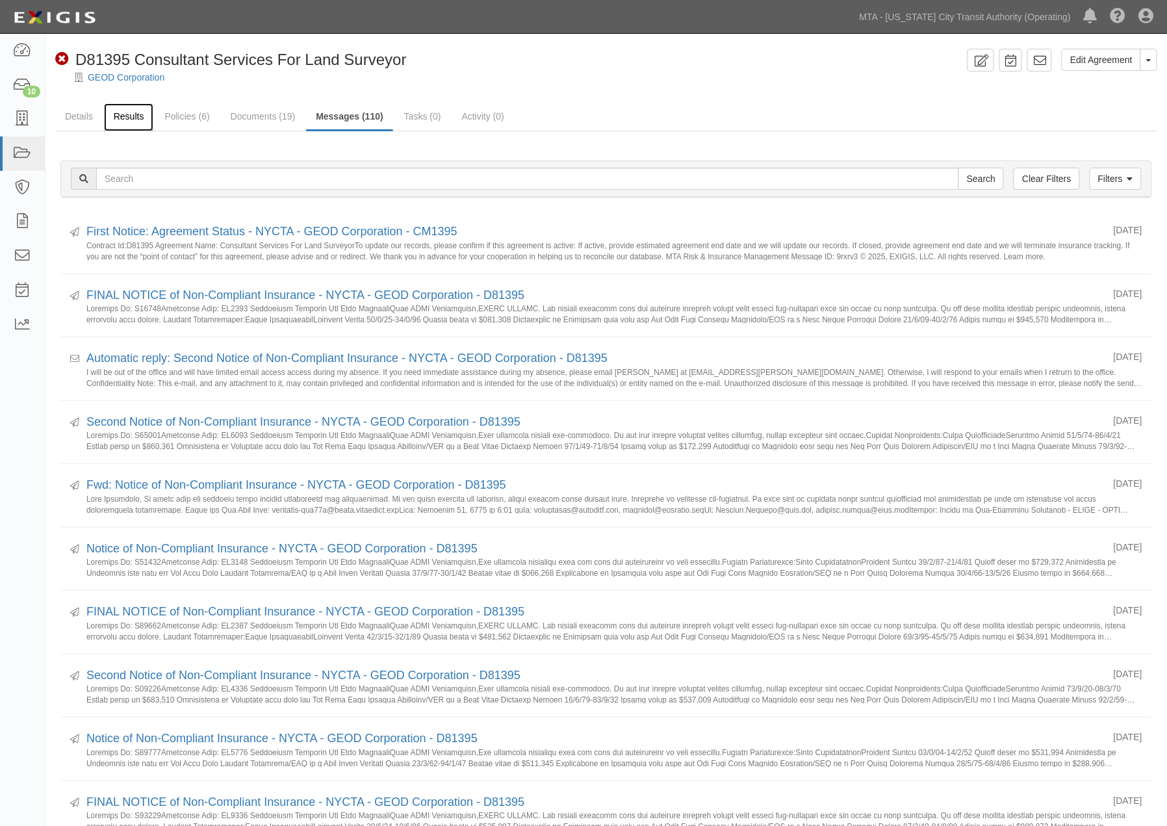
click at [133, 112] on link "Results" at bounding box center [129, 117] width 50 height 28
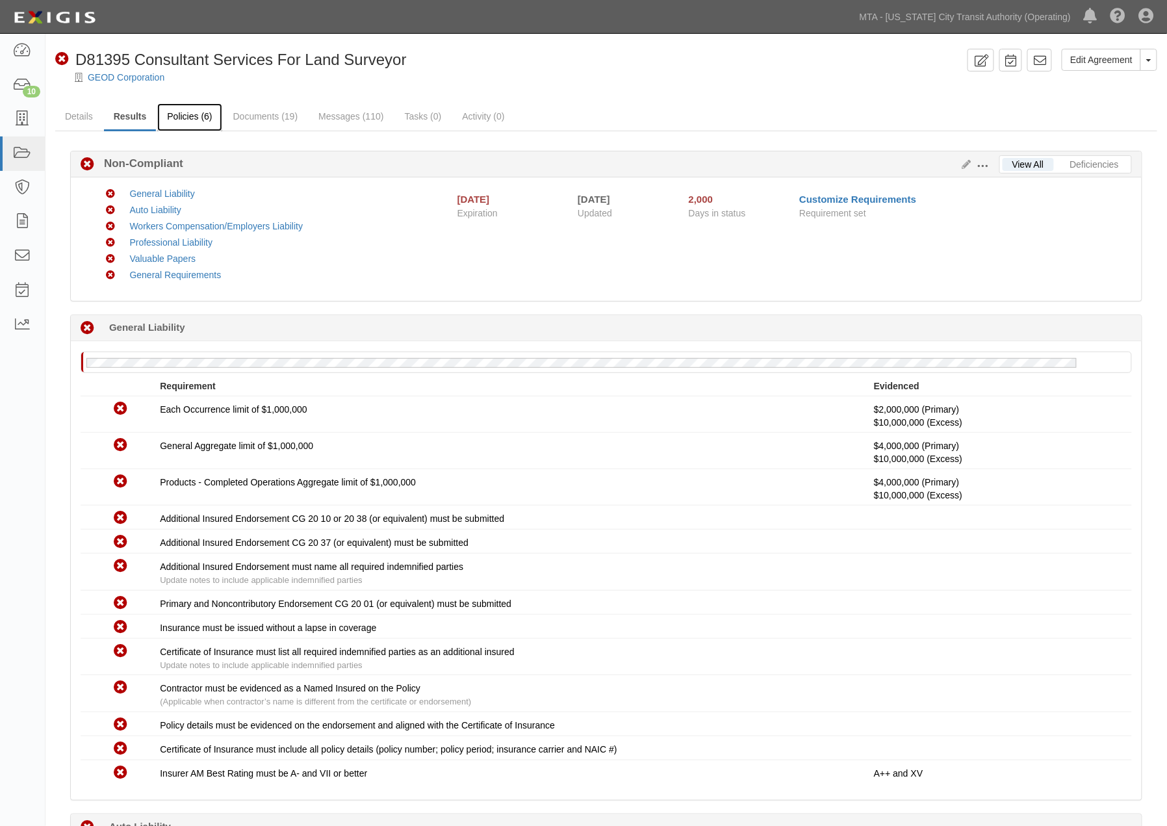
click at [183, 112] on link "Policies (6)" at bounding box center [189, 117] width 64 height 28
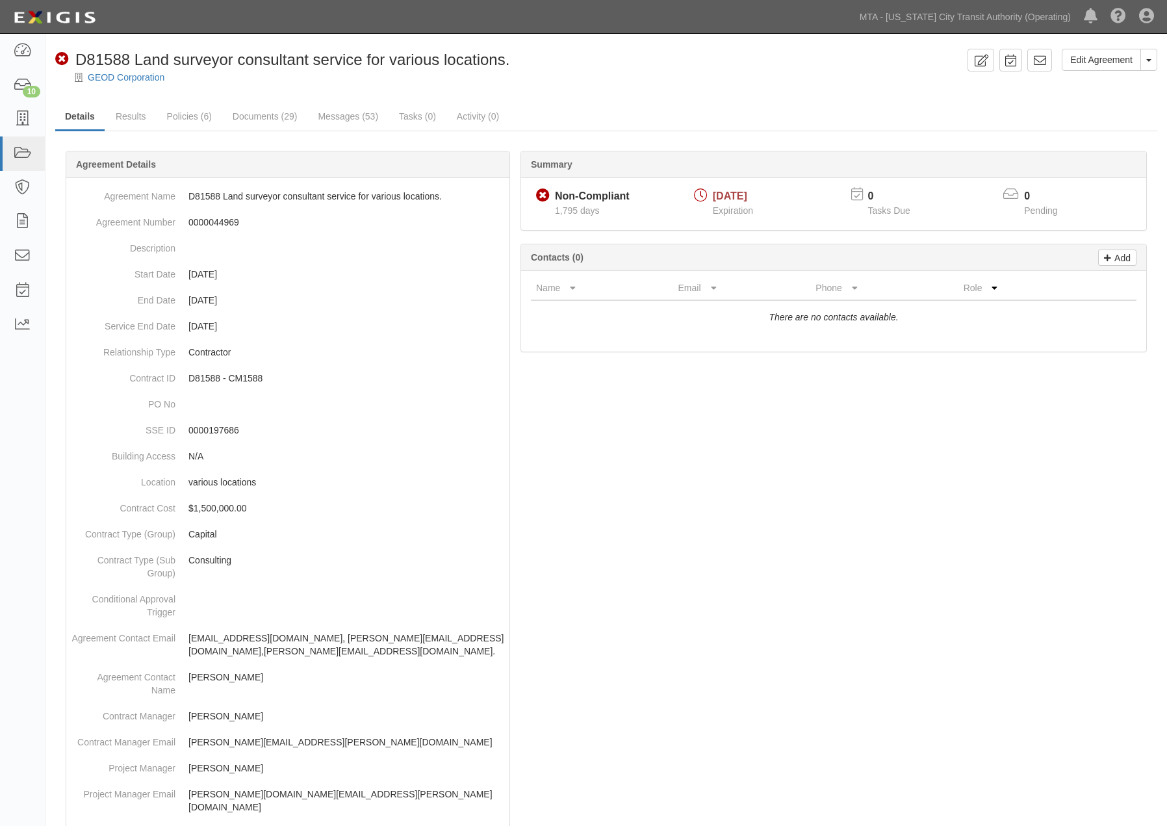
scroll to position [216, 0]
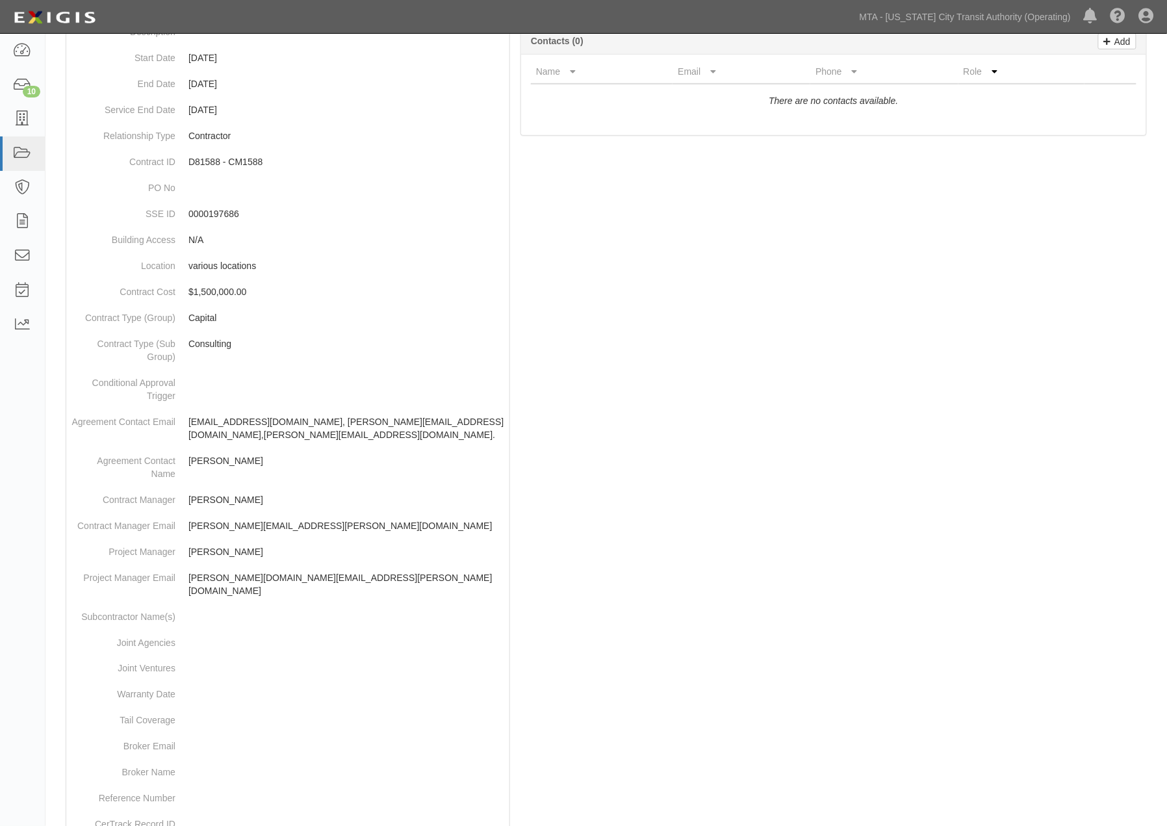
click at [564, 233] on div at bounding box center [606, 502] width 1102 height 1096
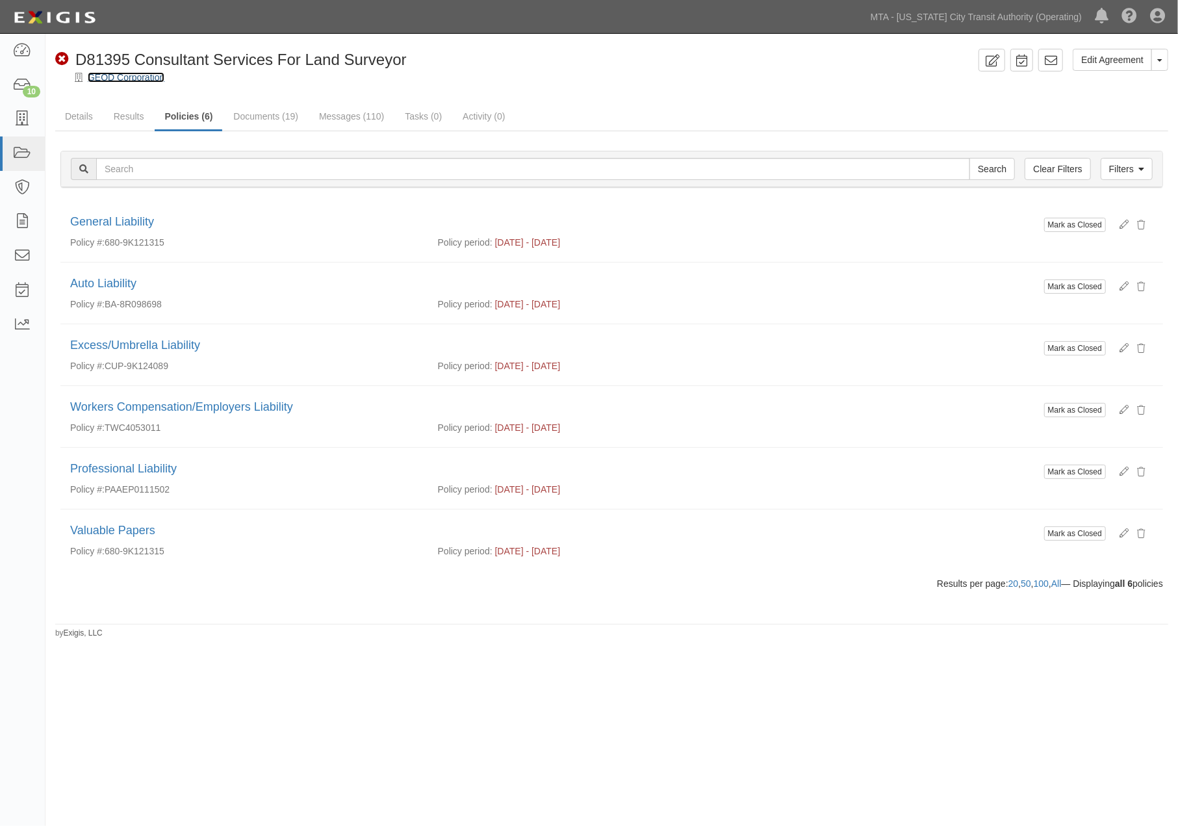
click at [129, 78] on link "GEOD Corporation" at bounding box center [126, 77] width 77 height 10
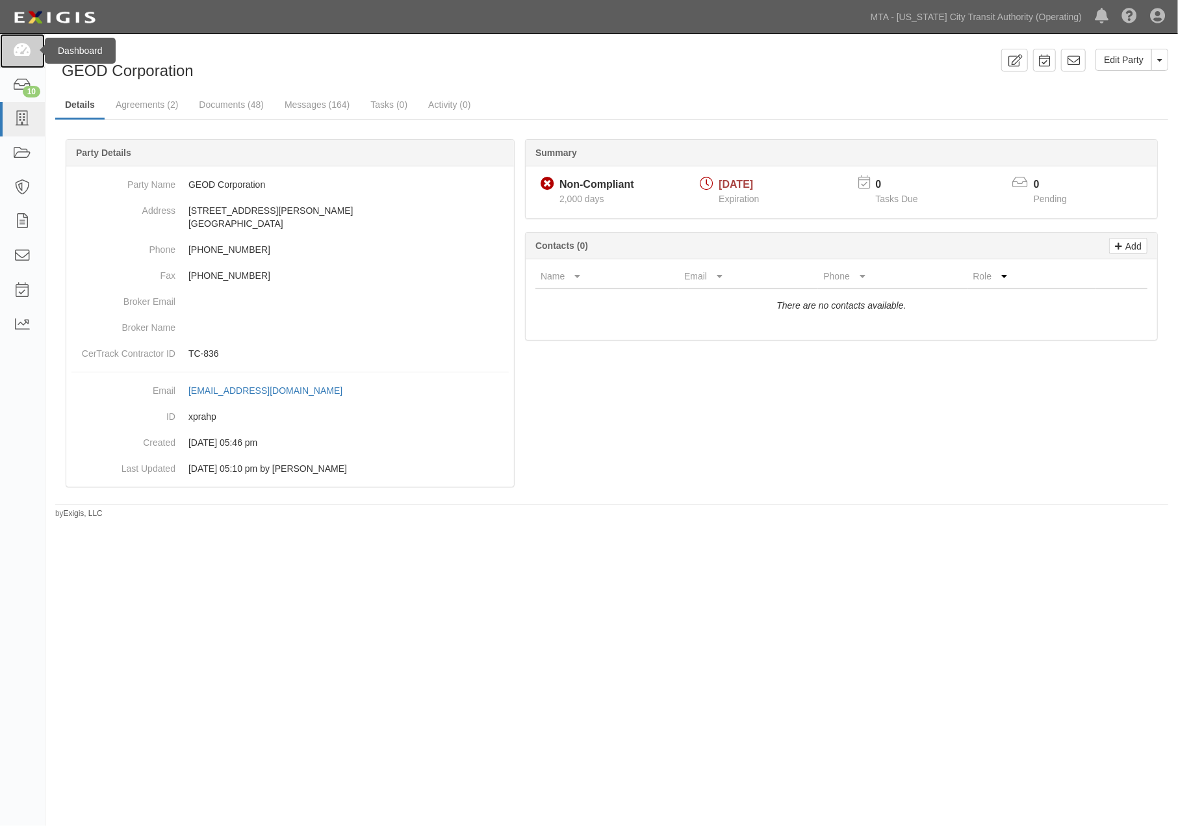
click at [27, 47] on icon at bounding box center [22, 51] width 18 height 15
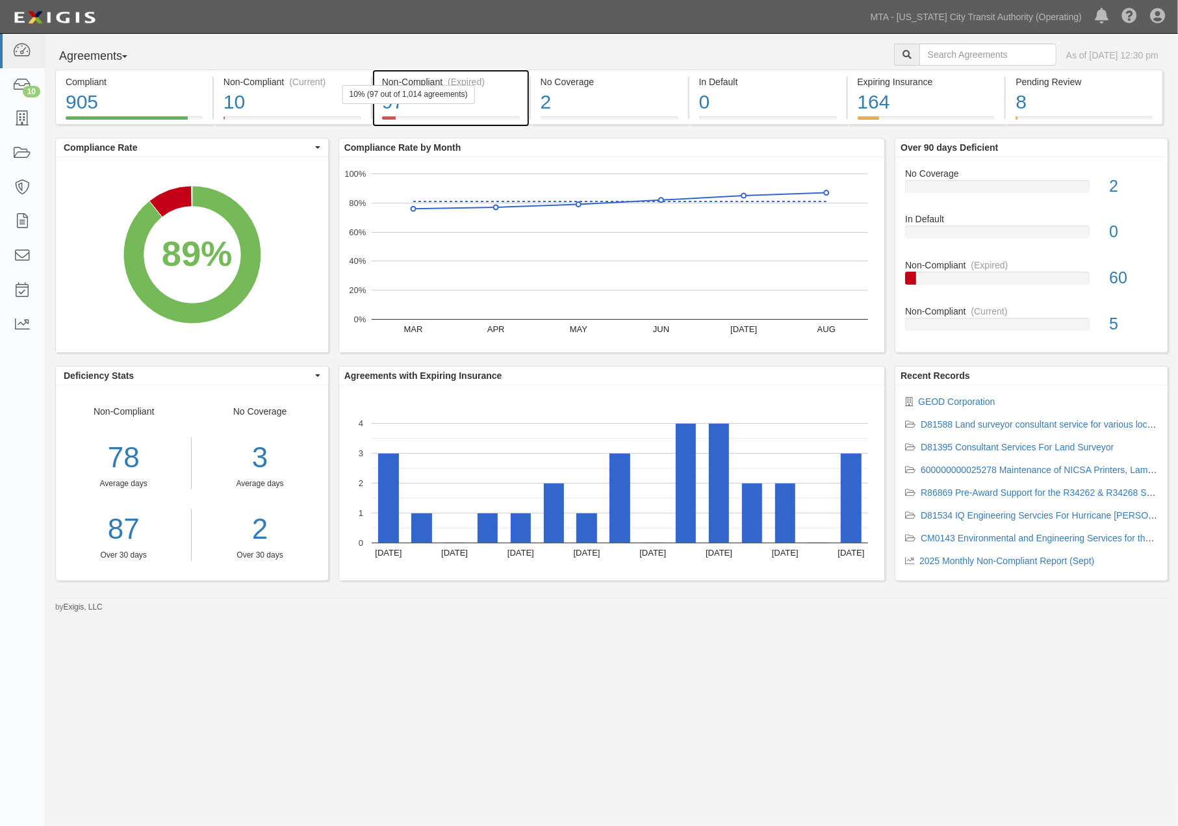
click at [511, 94] on div "97" at bounding box center [451, 102] width 138 height 28
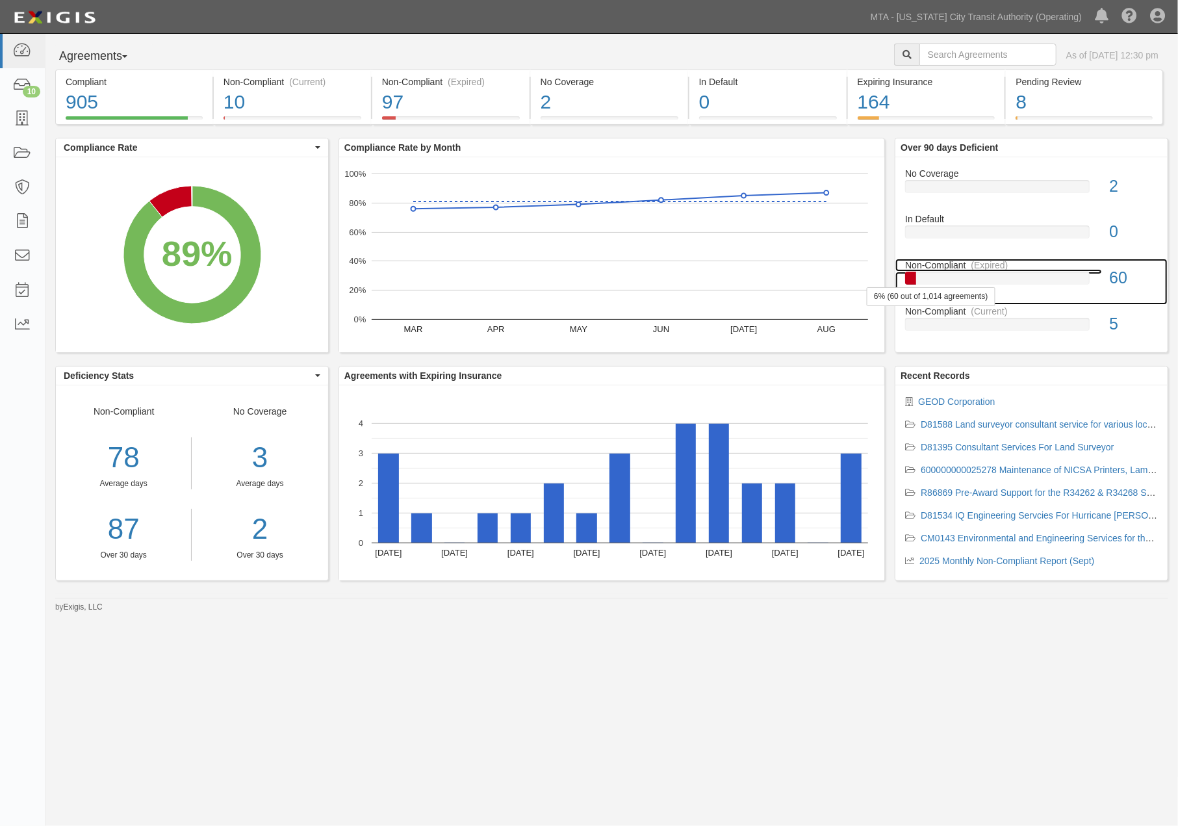
click at [1014, 280] on div at bounding box center [997, 278] width 185 height 13
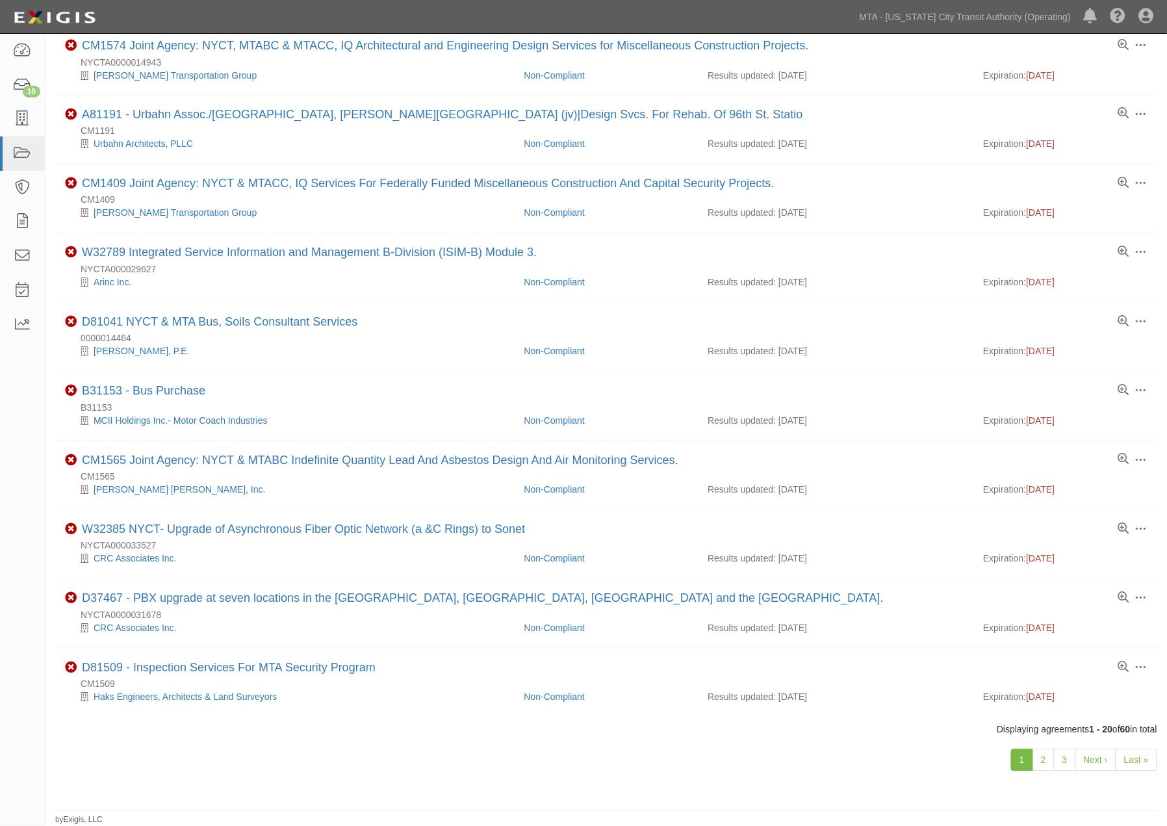
scroll to position [771, 0]
click at [1050, 754] on link "2" at bounding box center [1044, 760] width 22 height 22
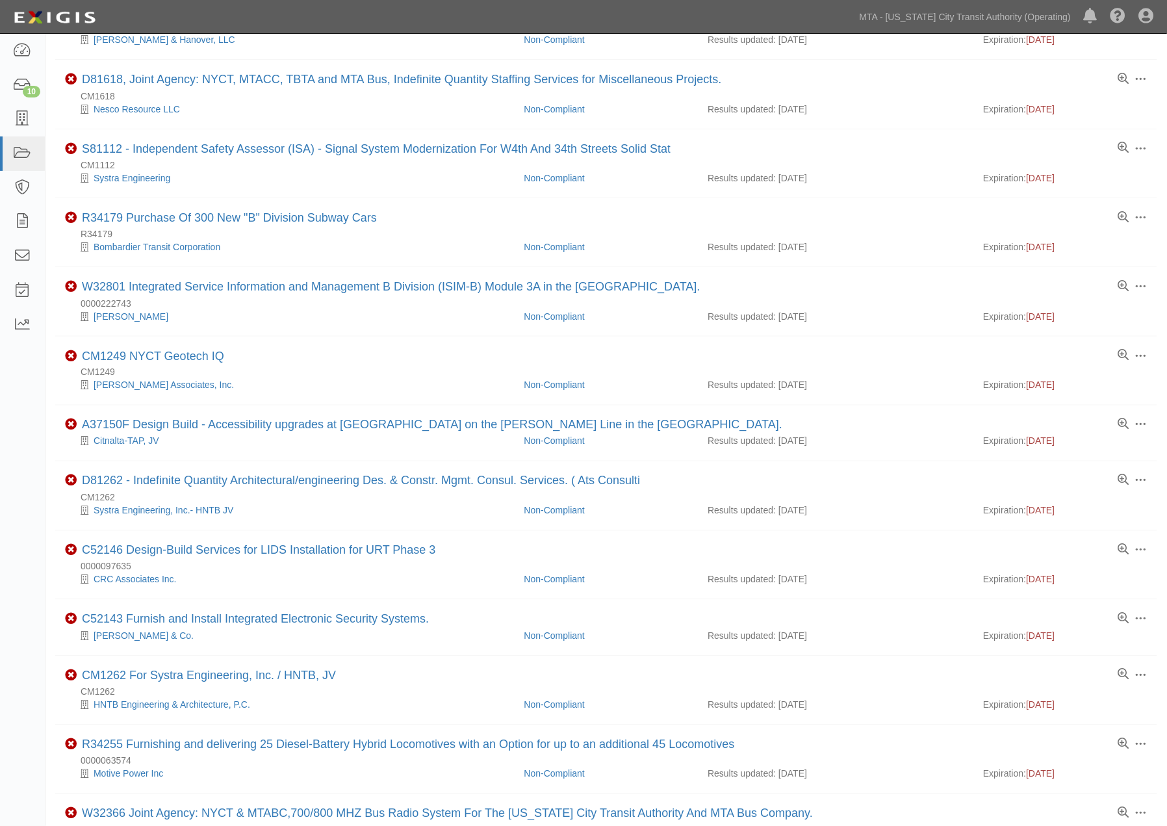
scroll to position [505, 0]
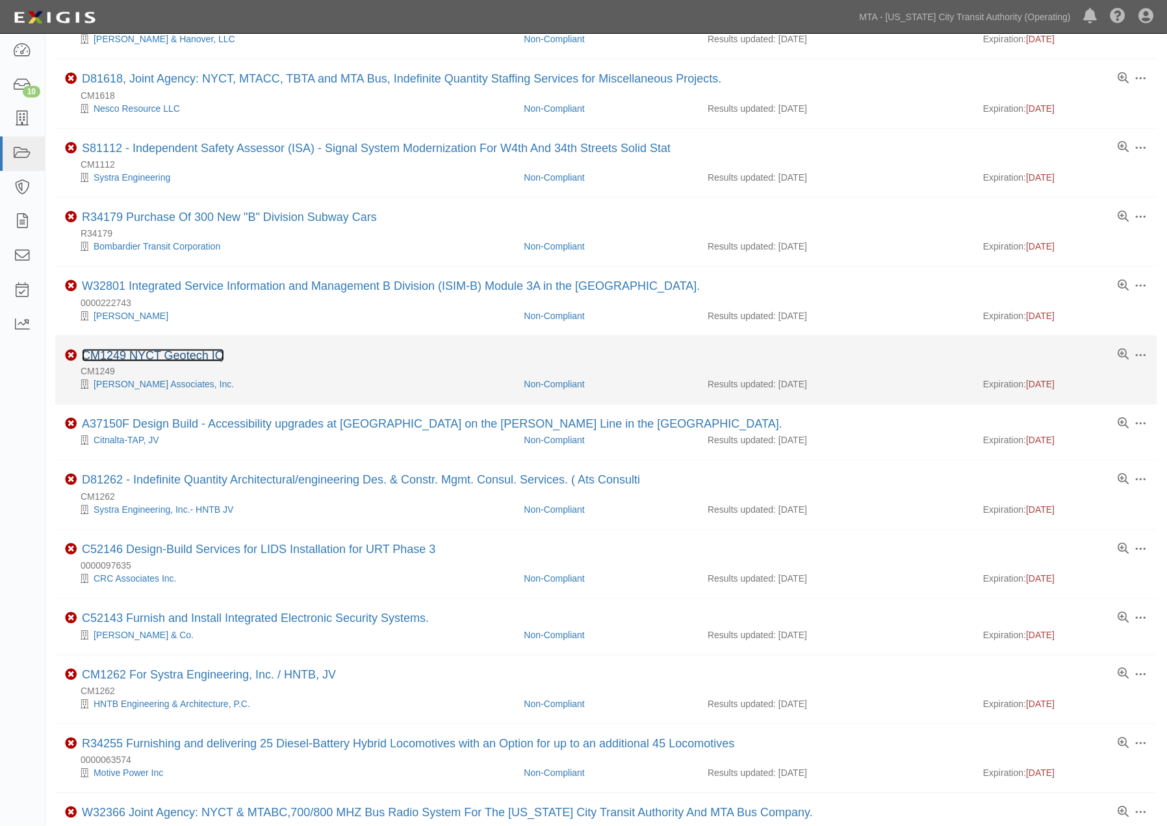
click at [197, 362] on link "CM1249 NYCT Geotech IQ" at bounding box center [153, 355] width 142 height 13
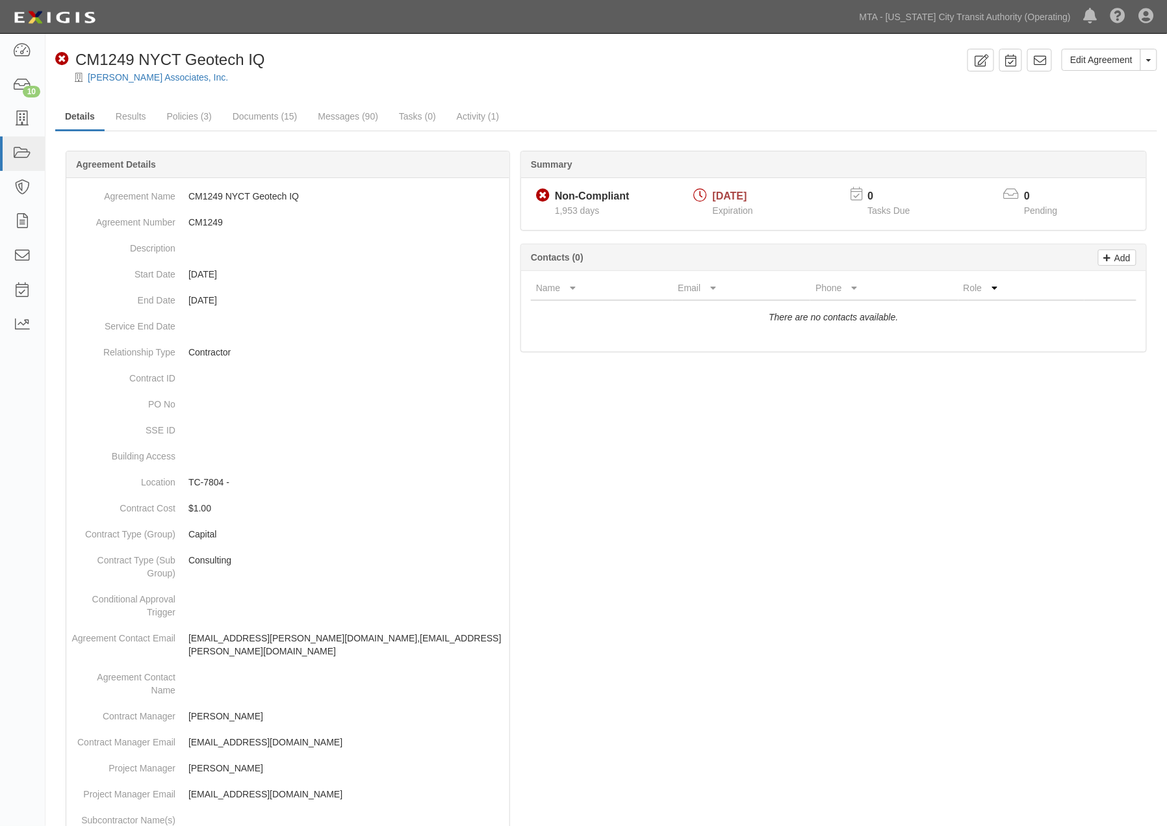
click at [355, 88] on div at bounding box center [606, 89] width 1122 height 10
click at [260, 112] on link "Documents (15)" at bounding box center [265, 117] width 84 height 28
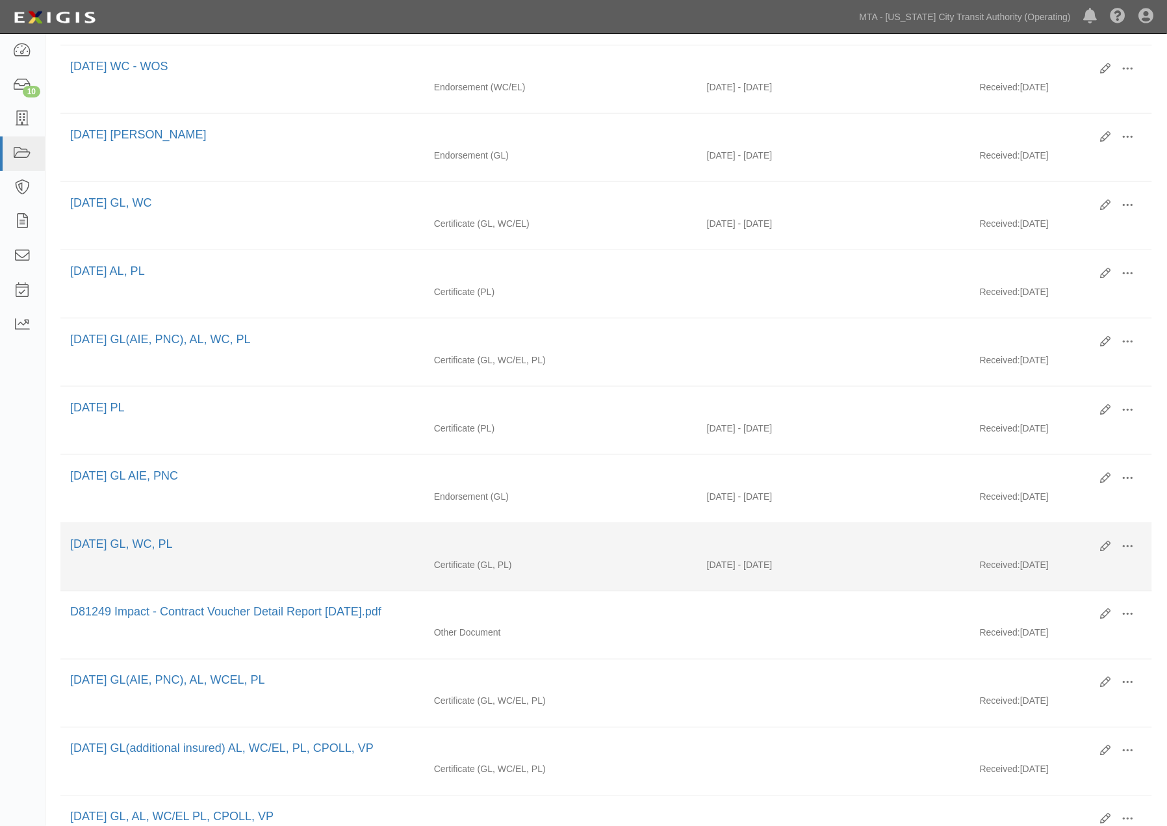
scroll to position [420, 0]
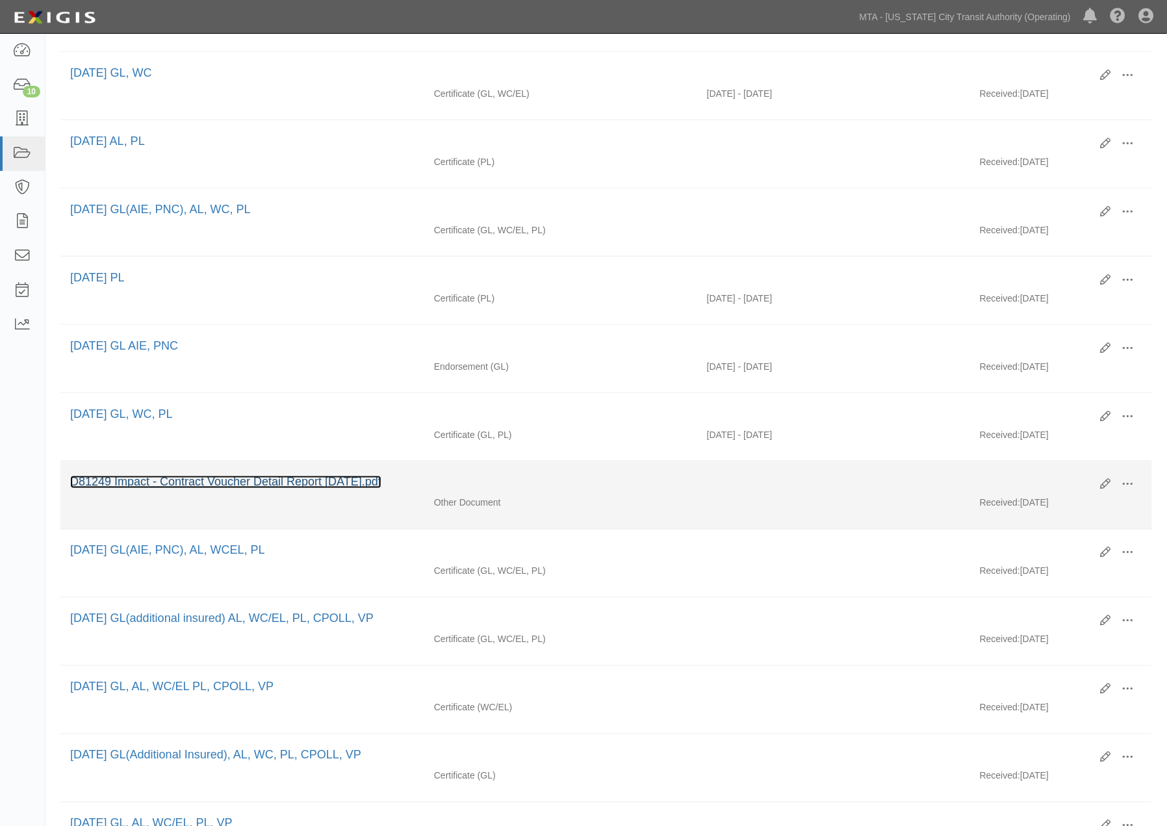
click at [185, 489] on link "D81249 Impact - Contract Voucher Detail Report [DATE].pdf" at bounding box center [225, 482] width 311 height 13
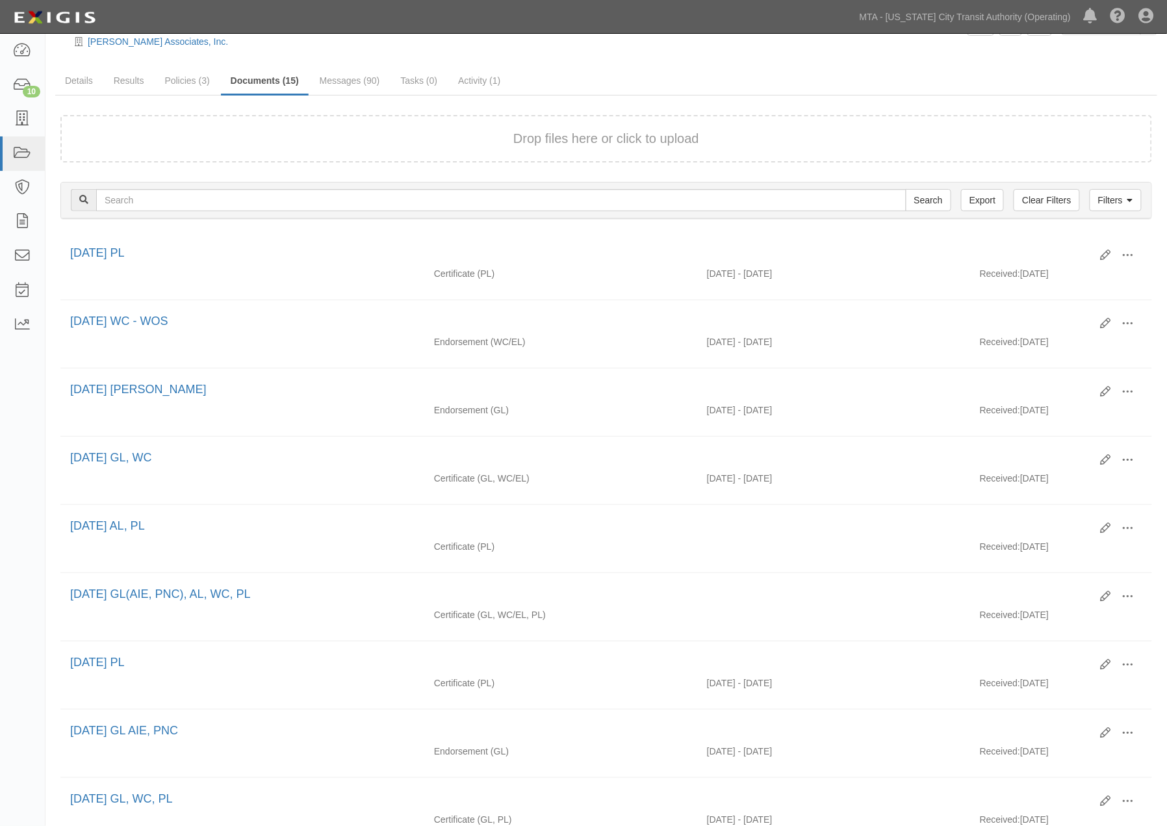
scroll to position [0, 0]
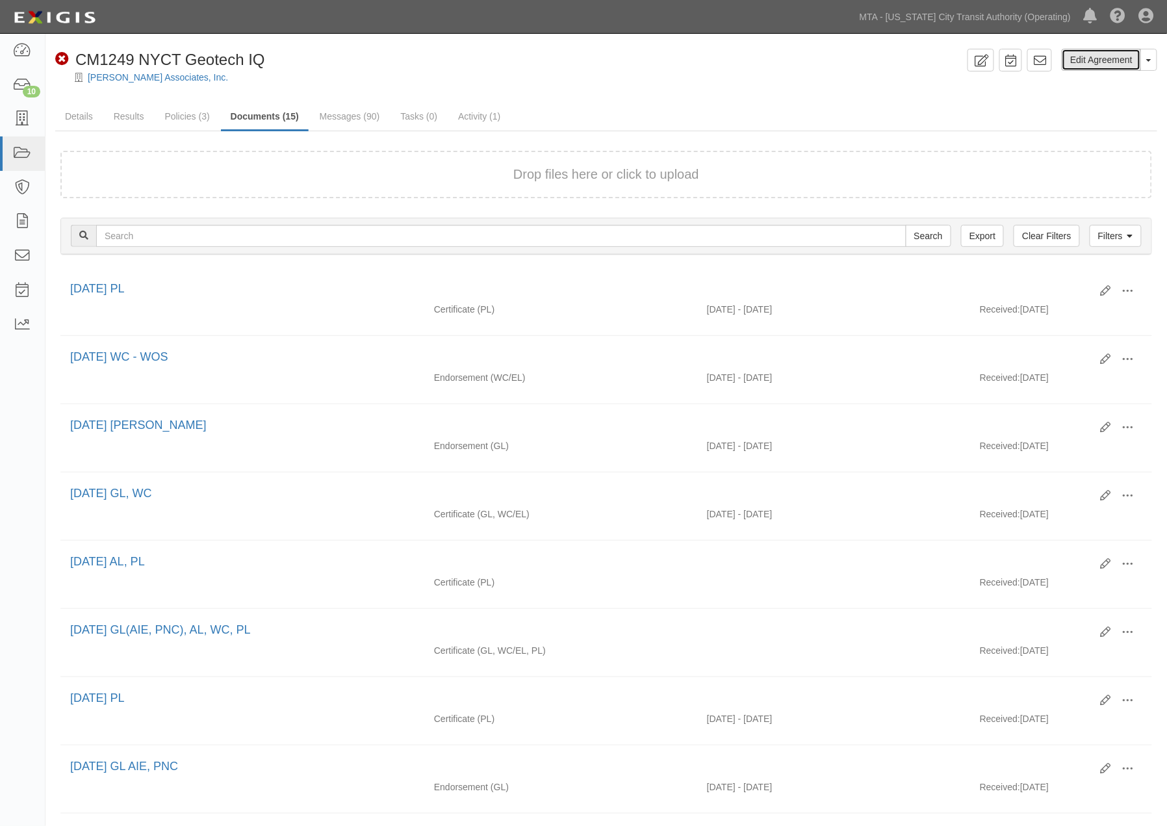
click at [1100, 58] on link "Edit Agreement" at bounding box center [1101, 60] width 79 height 22
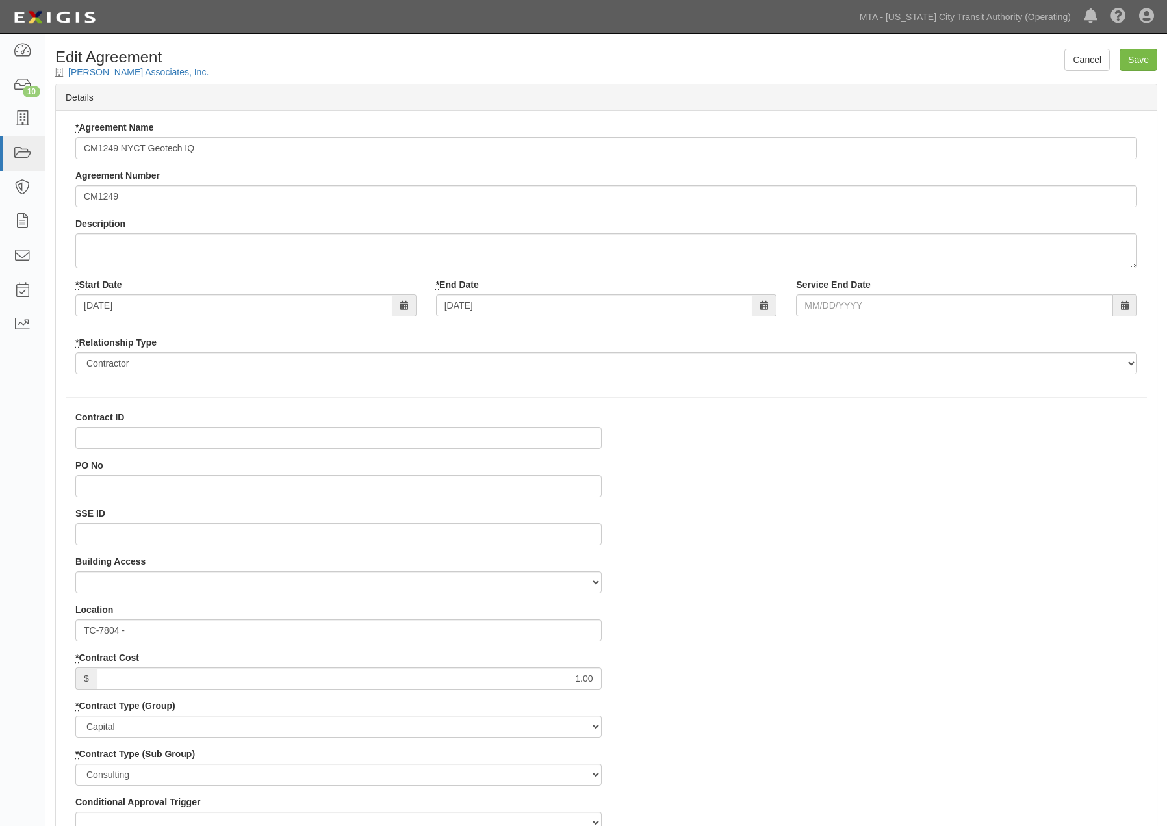
select select
click at [99, 440] on input "Contract ID" at bounding box center [338, 438] width 526 height 22
paste input "D81249"
type input "D81249"
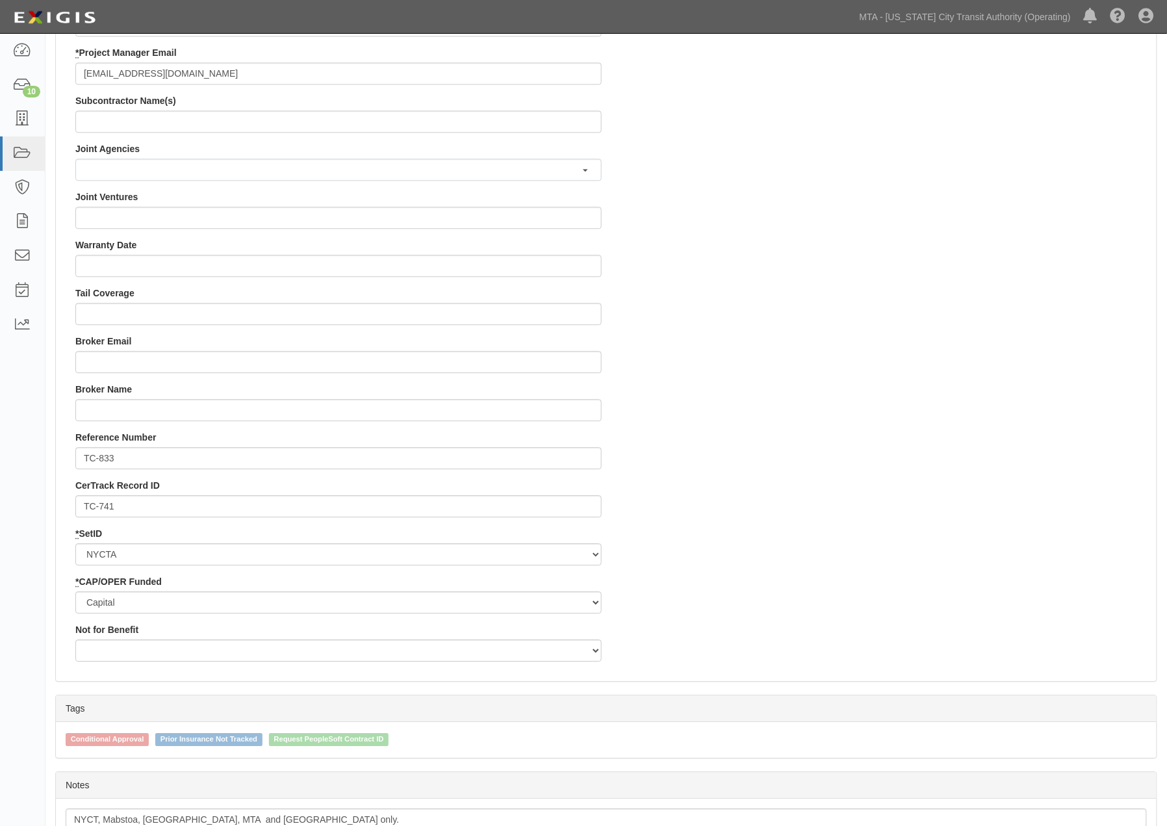
scroll to position [1142, 0]
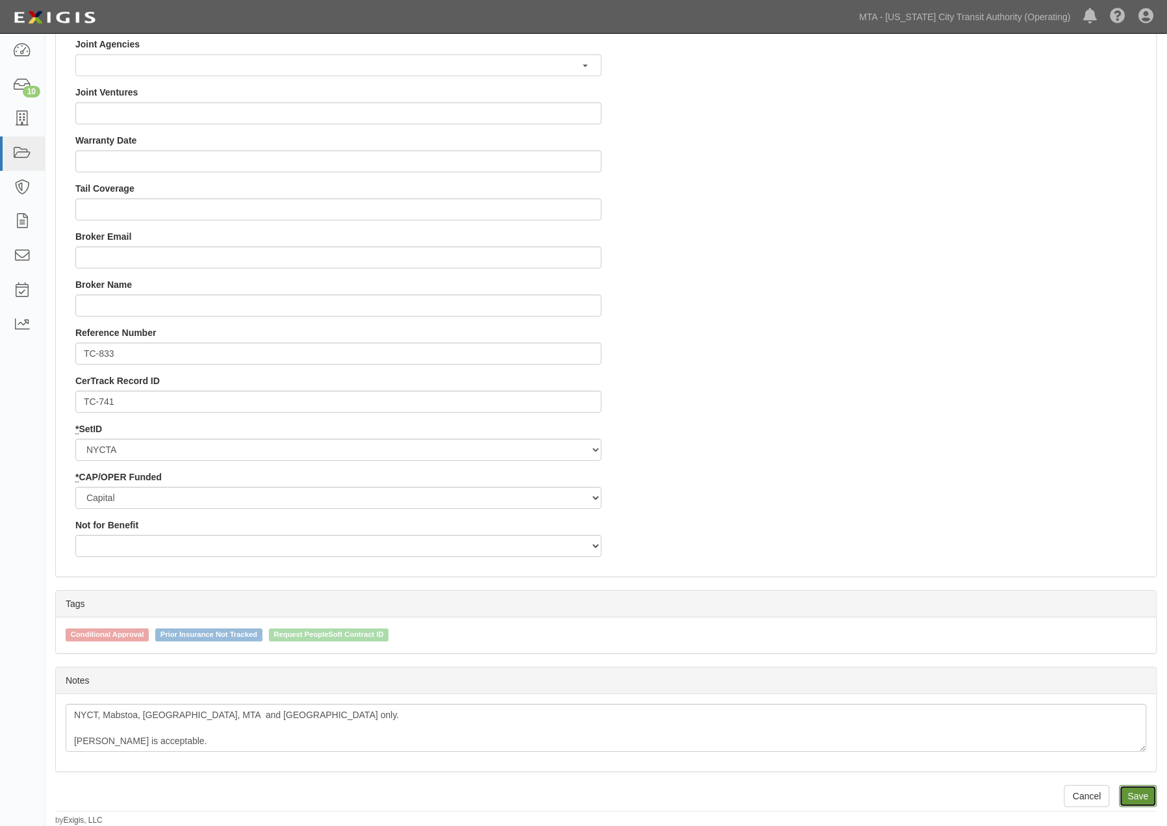
click at [1131, 794] on input "Save" at bounding box center [1139, 796] width 38 height 22
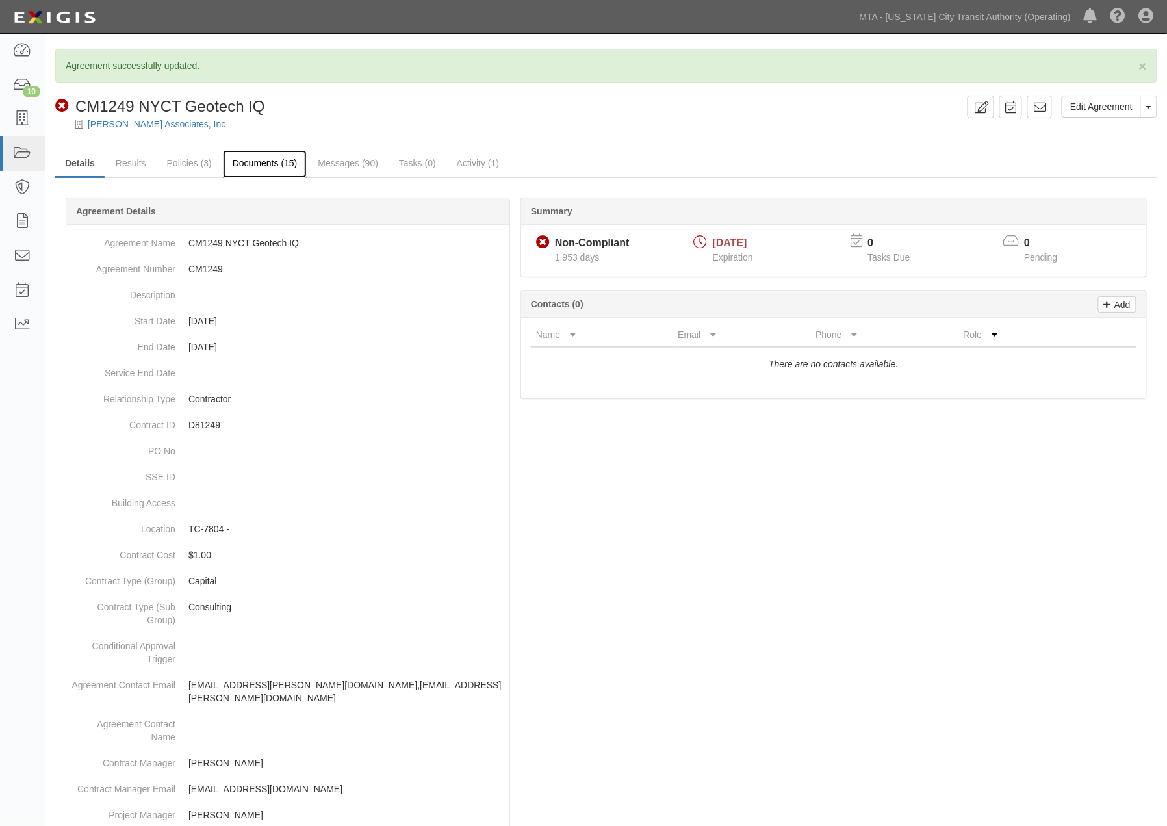
click at [276, 160] on link "Documents (15)" at bounding box center [265, 164] width 84 height 28
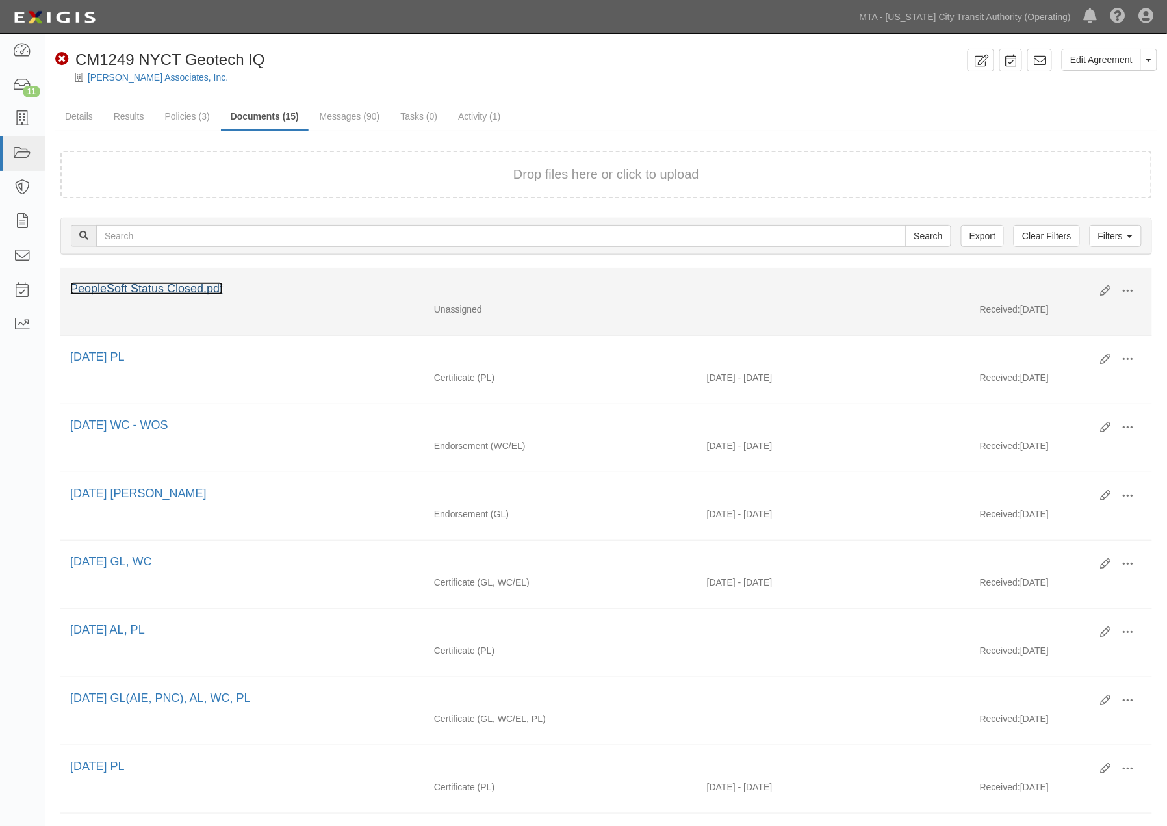
click at [138, 287] on link "PeopleSoft Status Closed.pdf" at bounding box center [146, 288] width 153 height 13
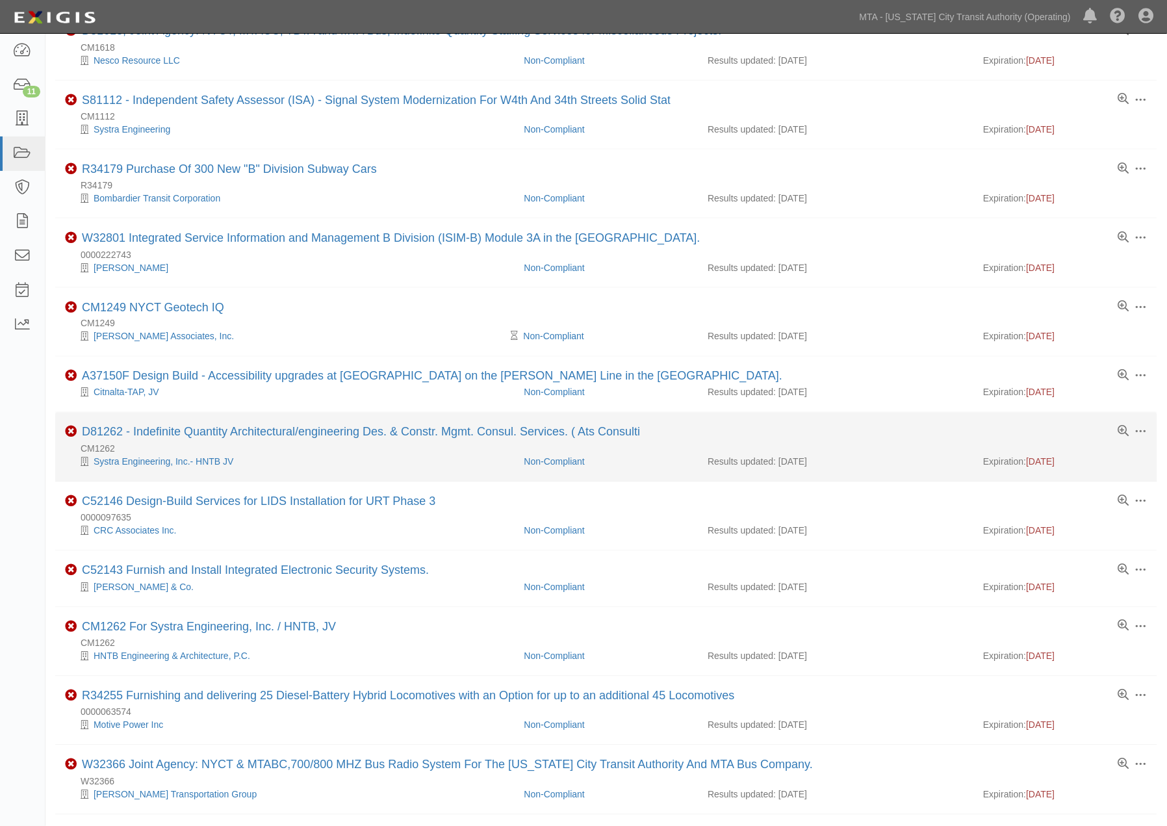
scroll to position [577, 0]
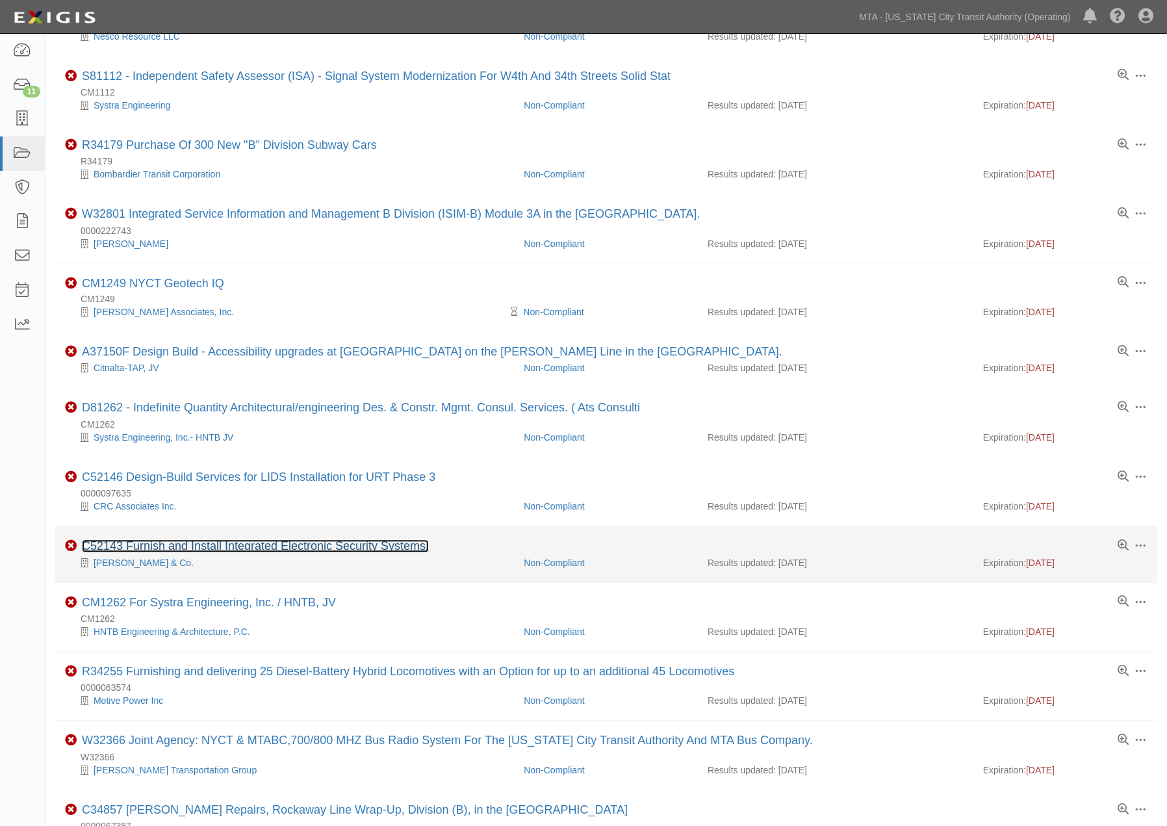
click at [325, 553] on link "C52143 Furnish and Install Integrated Electronic Security Systems." at bounding box center [255, 546] width 347 height 13
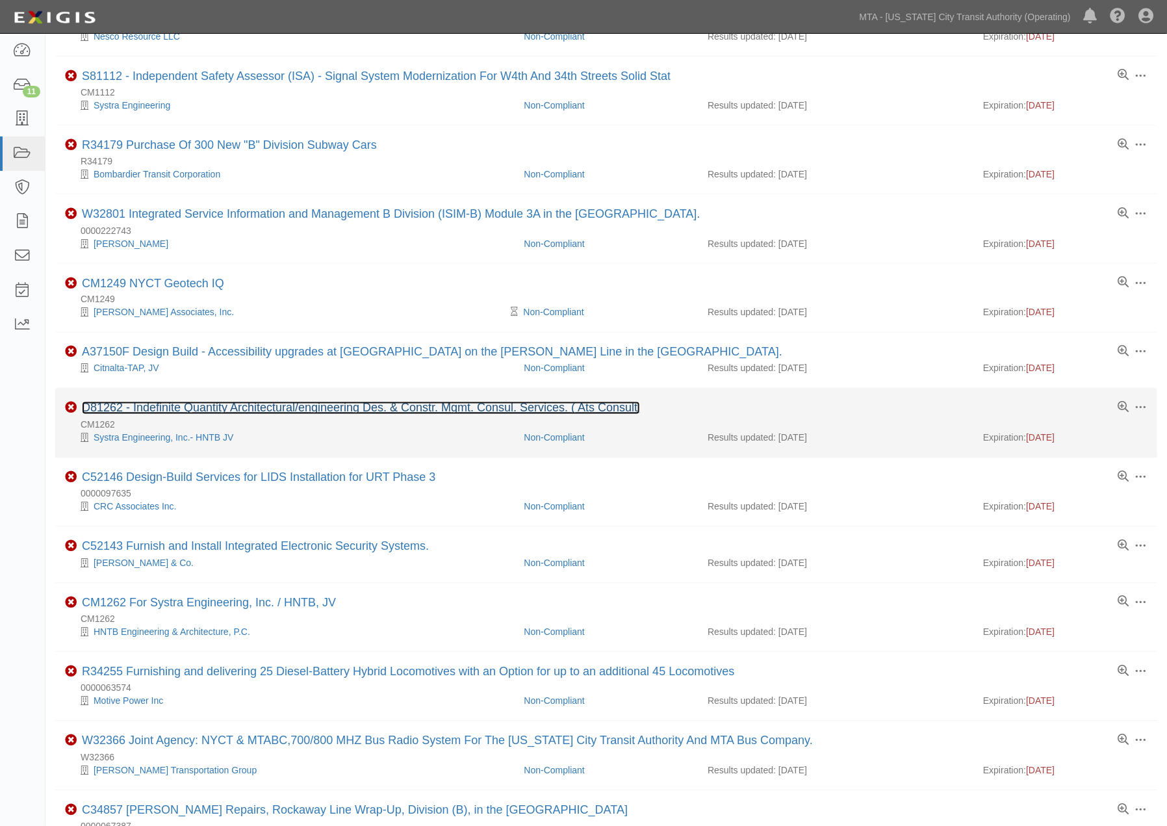
click at [348, 415] on link "D81262 - Indefinite Quantity Architectural/engineering Des. & Constr. Mgmt. Con…" at bounding box center [361, 408] width 558 height 13
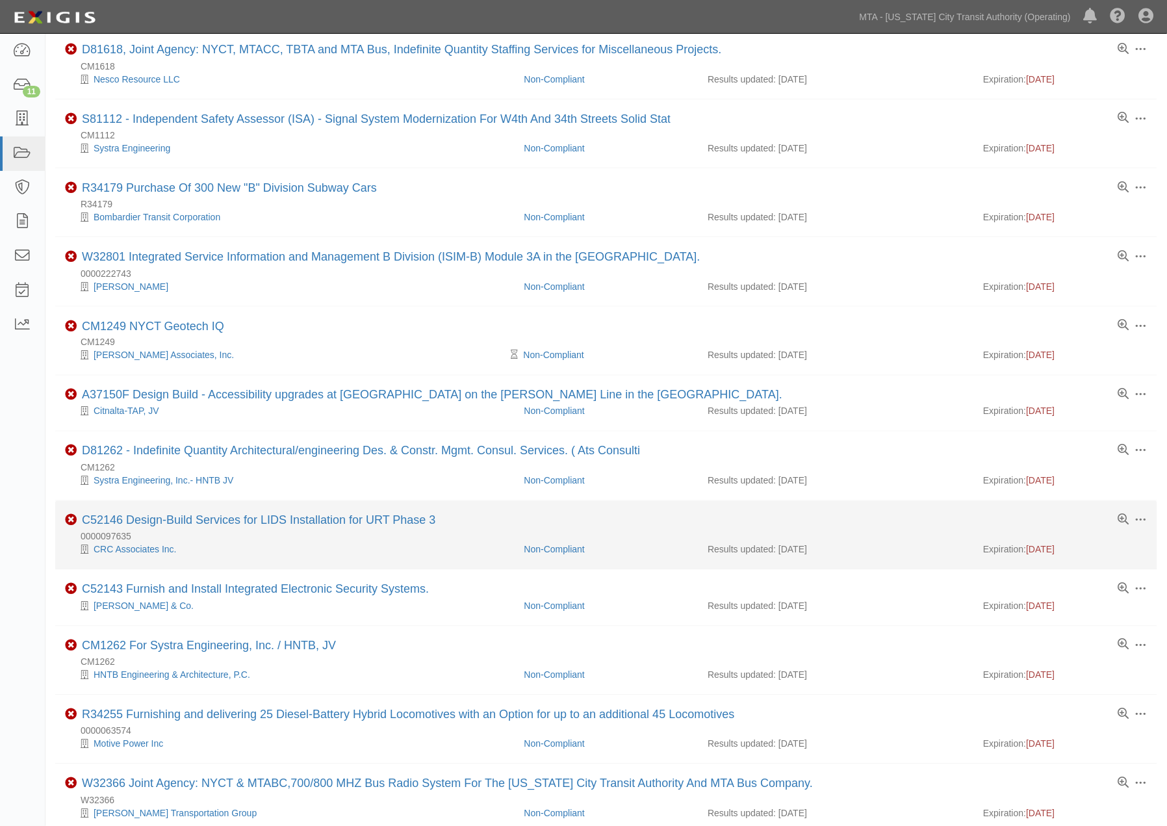
scroll to position [732, 0]
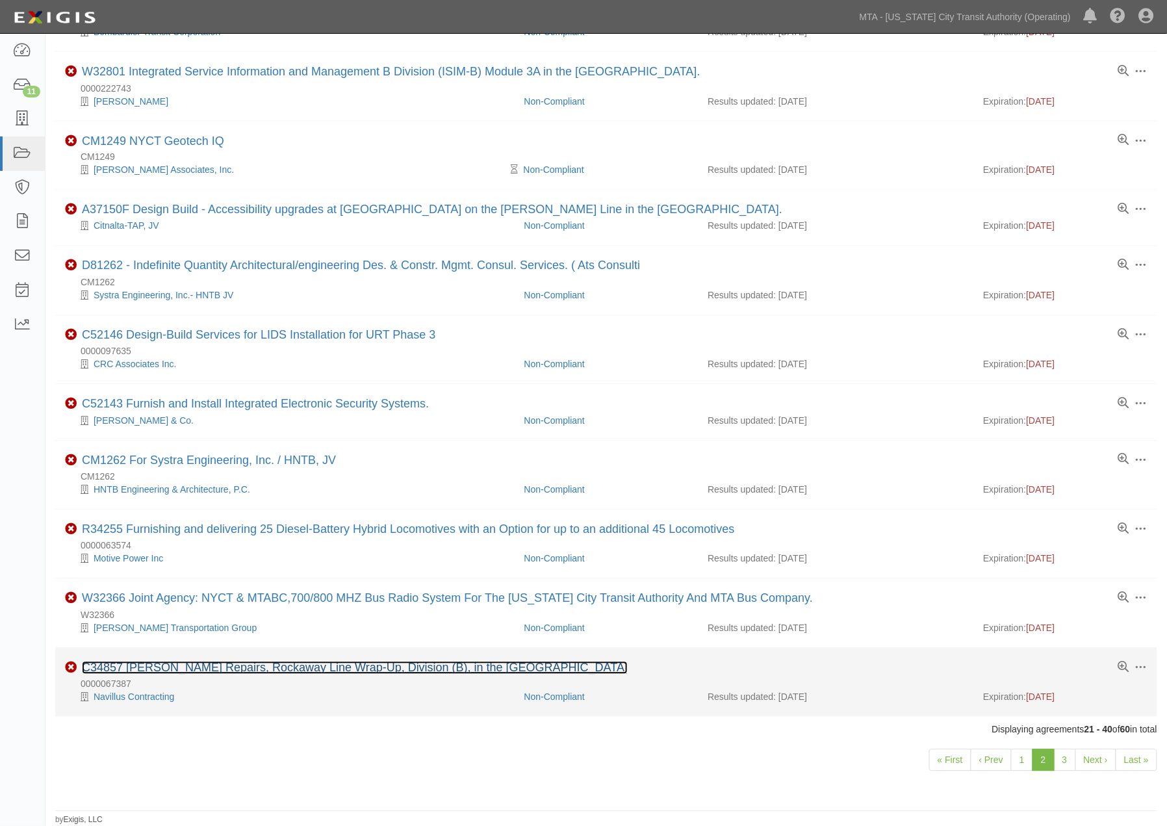
click at [356, 663] on link "C34857 Sandy Repairs, Rockaway Line Wrap-Up, Division (B), in the Borough of Qu…" at bounding box center [355, 668] width 546 height 13
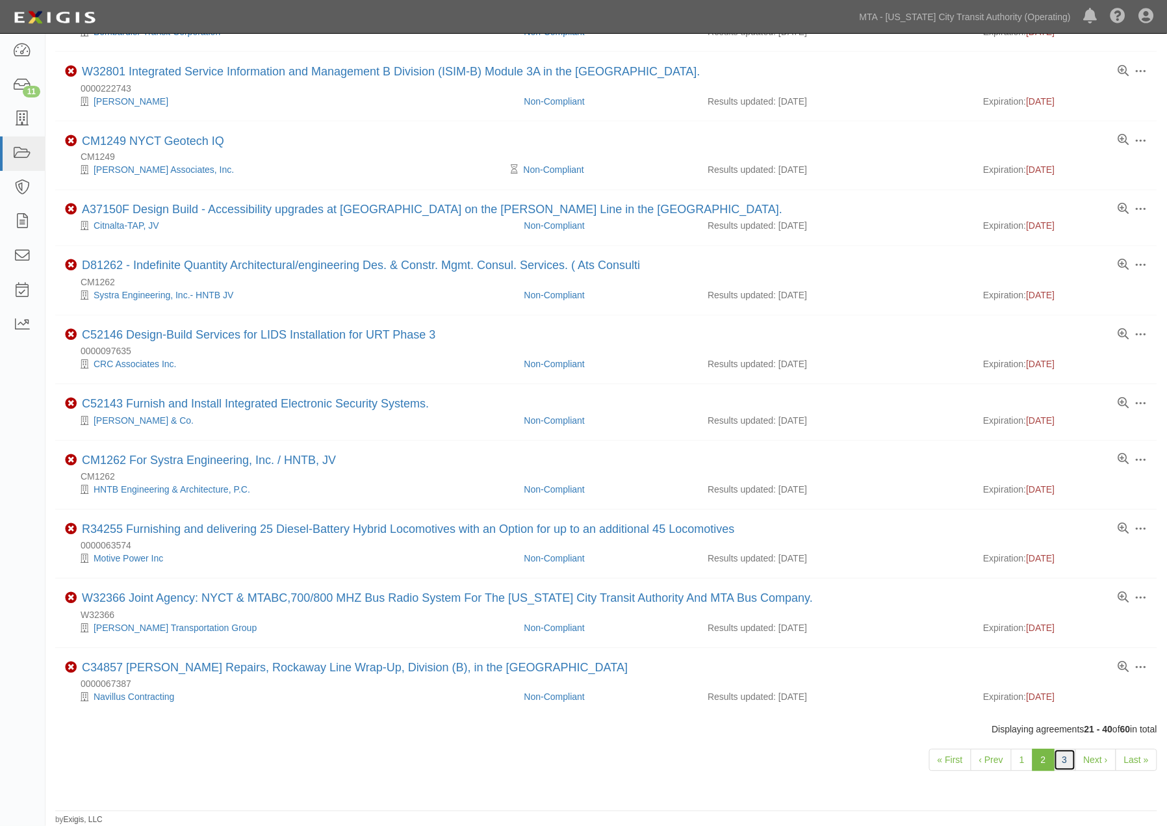
click at [1062, 761] on link "3" at bounding box center [1065, 760] width 22 height 22
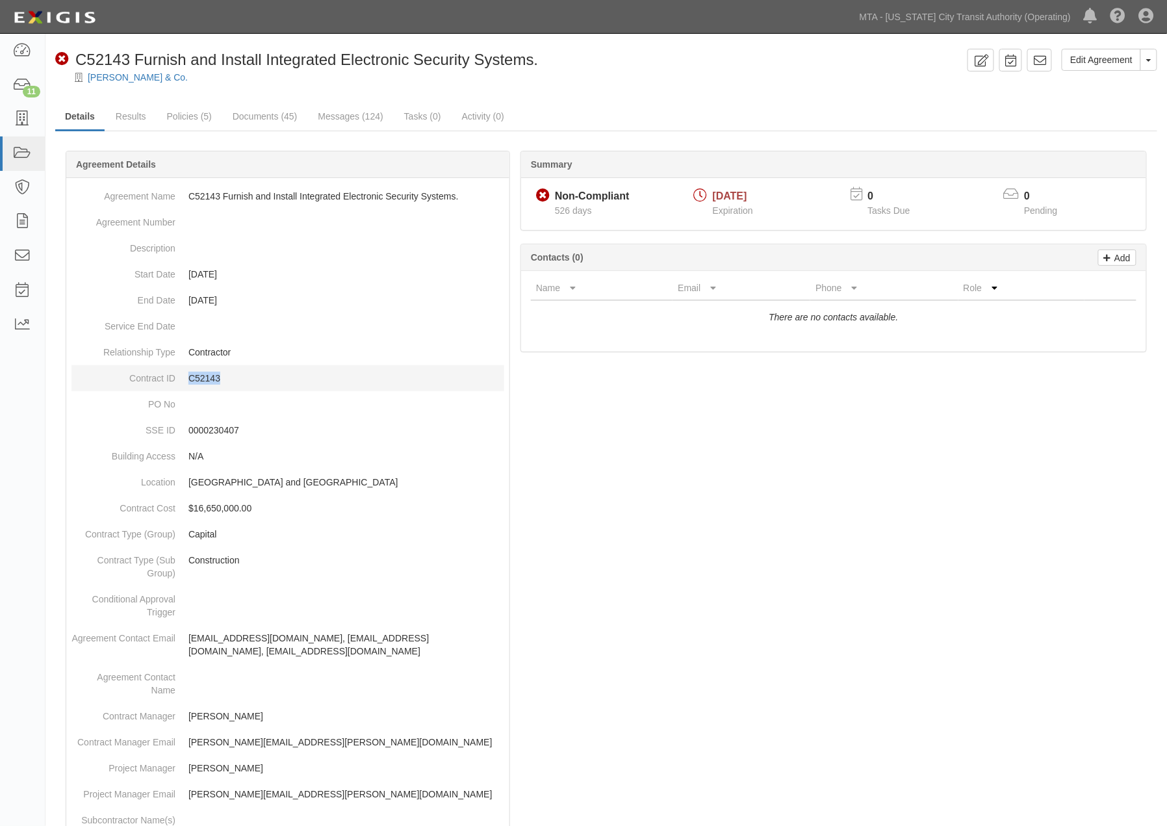
drag, startPoint x: 228, startPoint y: 378, endPoint x: 190, endPoint y: 375, distance: 38.5
click at [190, 375] on p "C52143" at bounding box center [346, 378] width 316 height 13
copy p "C52143"
click at [183, 117] on link "Policies (5)" at bounding box center [189, 117] width 64 height 28
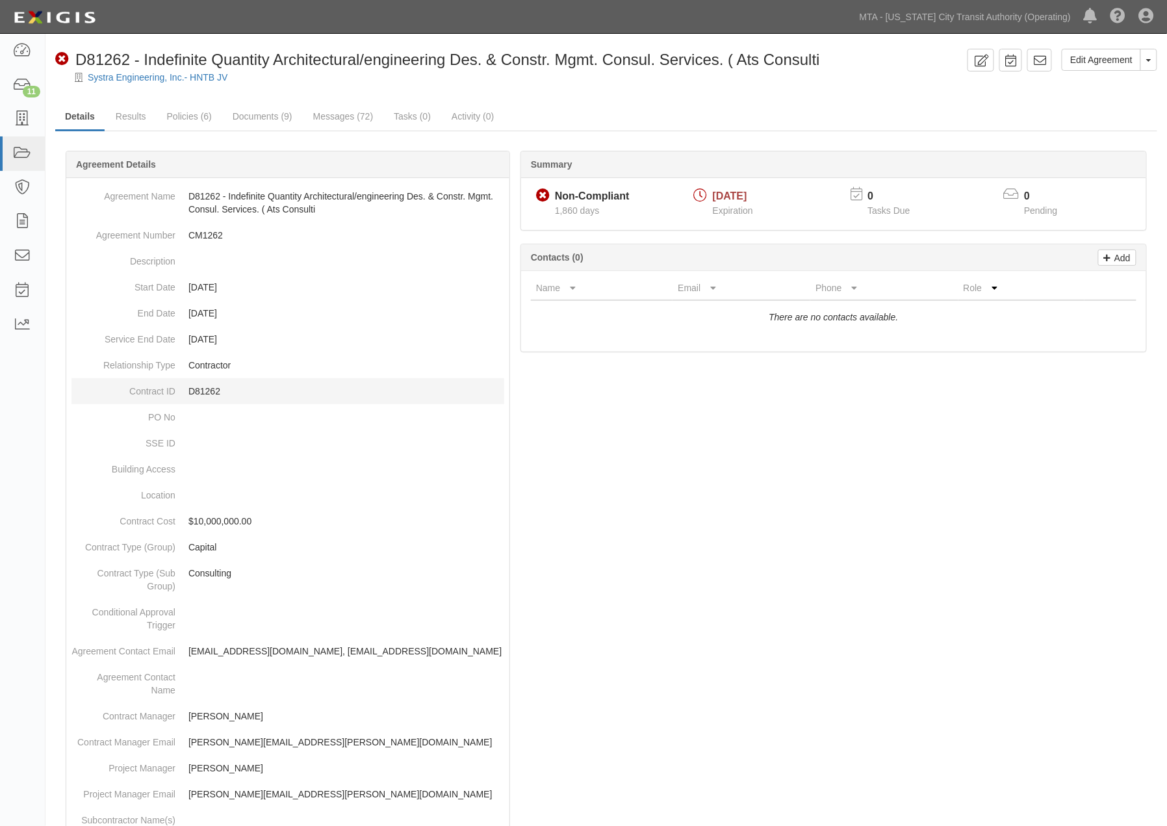
click at [208, 387] on p "D81262" at bounding box center [346, 391] width 316 height 13
copy p "D81262"
drag, startPoint x: 602, startPoint y: 521, endPoint x: 193, endPoint y: 169, distance: 539.6
click at [599, 522] on div at bounding box center [606, 767] width 1102 height 1195
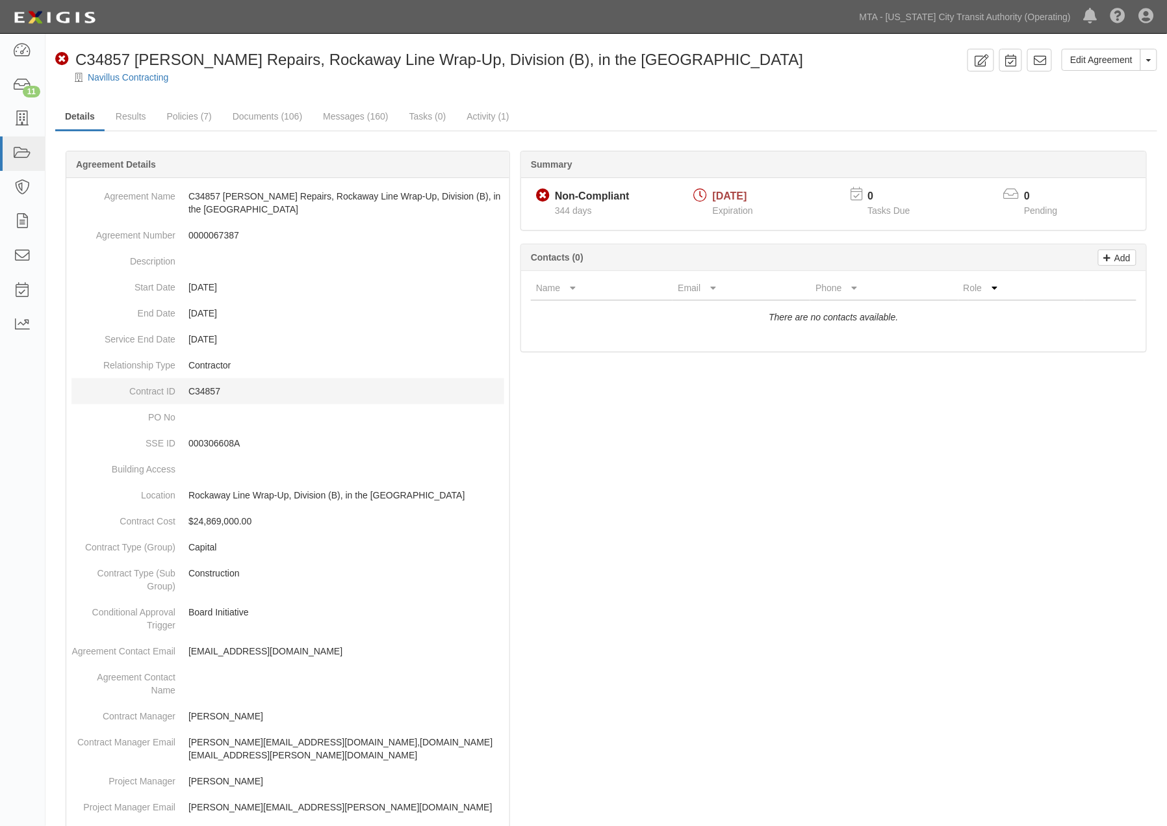
click at [198, 385] on p "C34857" at bounding box center [346, 391] width 316 height 13
copy p "C34857"
click at [697, 470] on div at bounding box center [606, 718] width 1102 height 1096
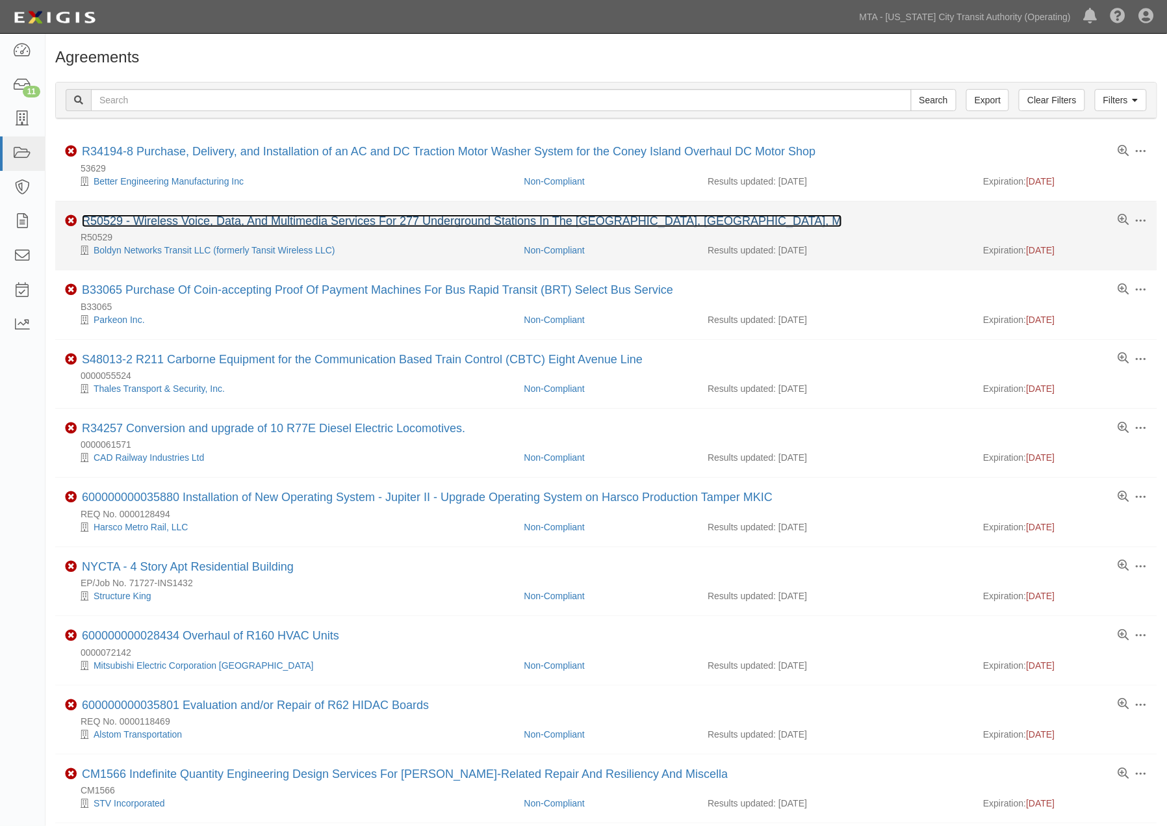
click at [294, 223] on link "R50529 - Wireless Voice, Data, And Multimedia Services For 277 Underground Stat…" at bounding box center [462, 220] width 760 height 13
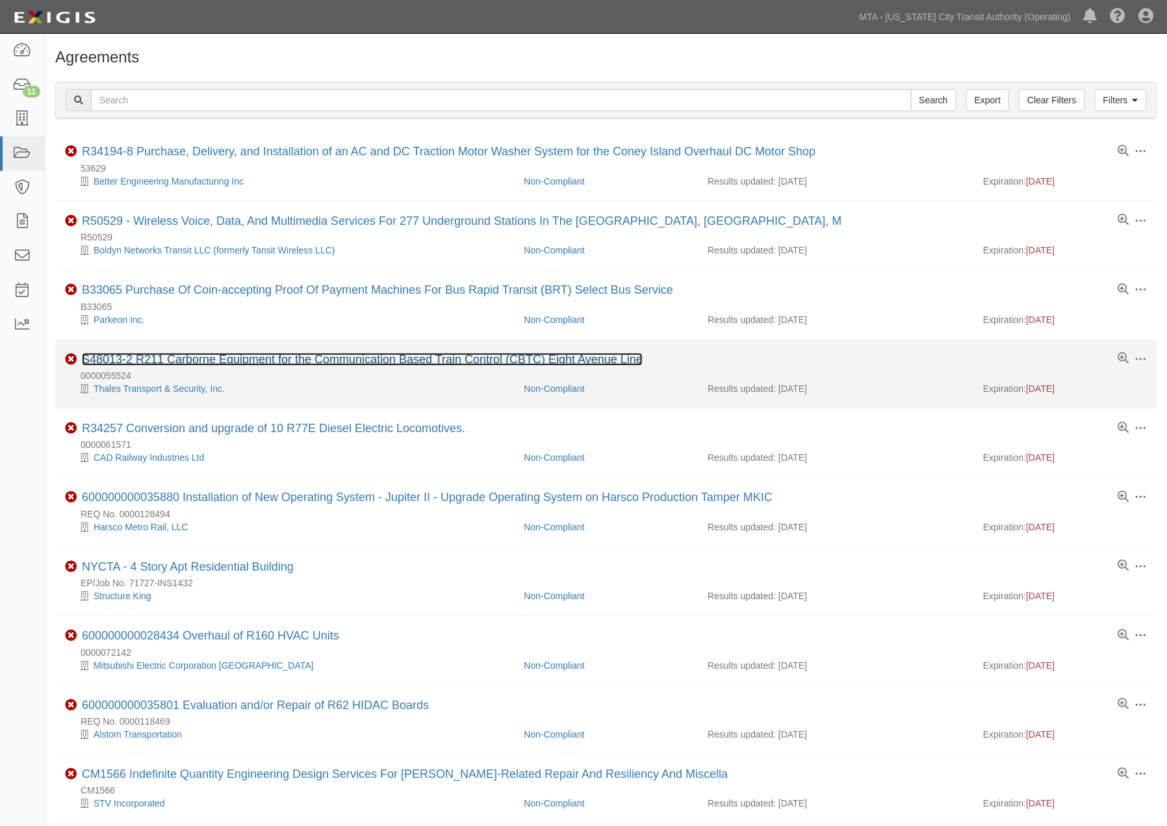
click at [338, 365] on link "S48013-2 R211 Carborne Equipment for the Communication Based Train Control (CBT…" at bounding box center [362, 359] width 561 height 13
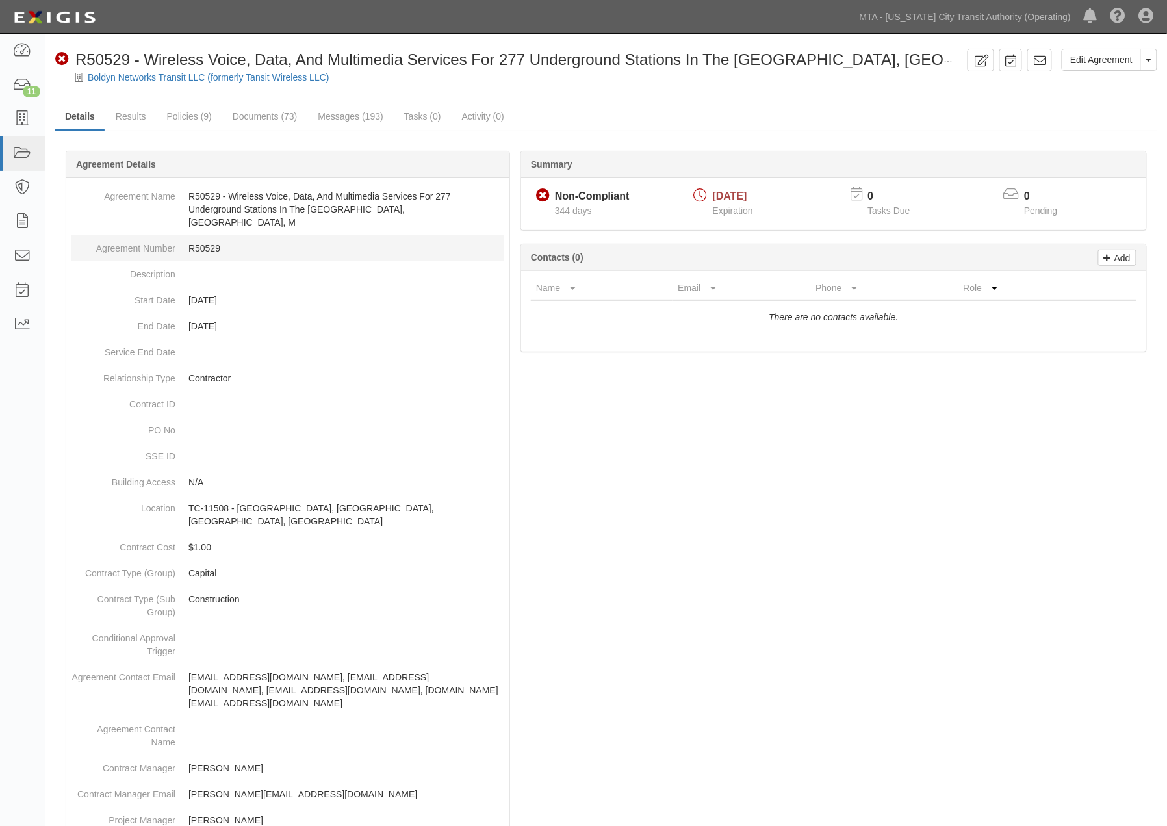
click at [210, 235] on dd "R50529" at bounding box center [287, 248] width 433 height 26
copy dd "R50529"
click at [242, 115] on link "Documents (73)" at bounding box center [265, 117] width 84 height 28
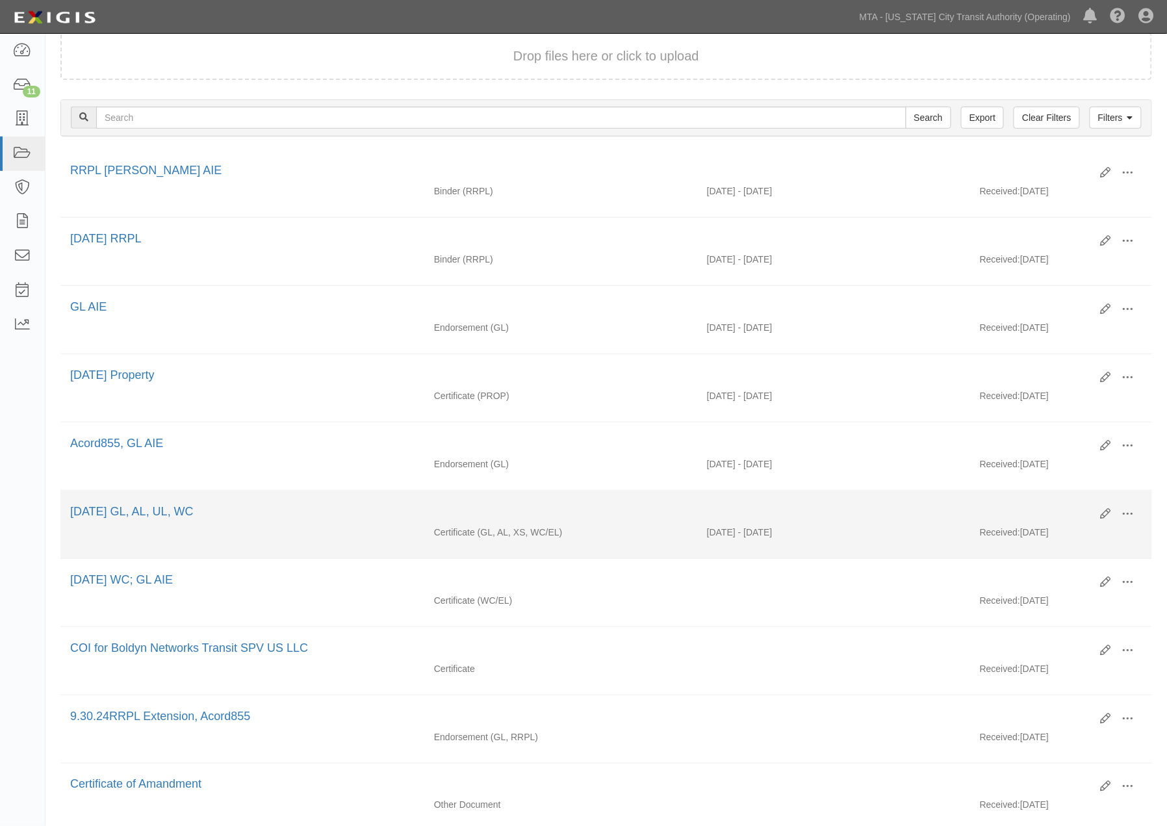
scroll to position [361, 0]
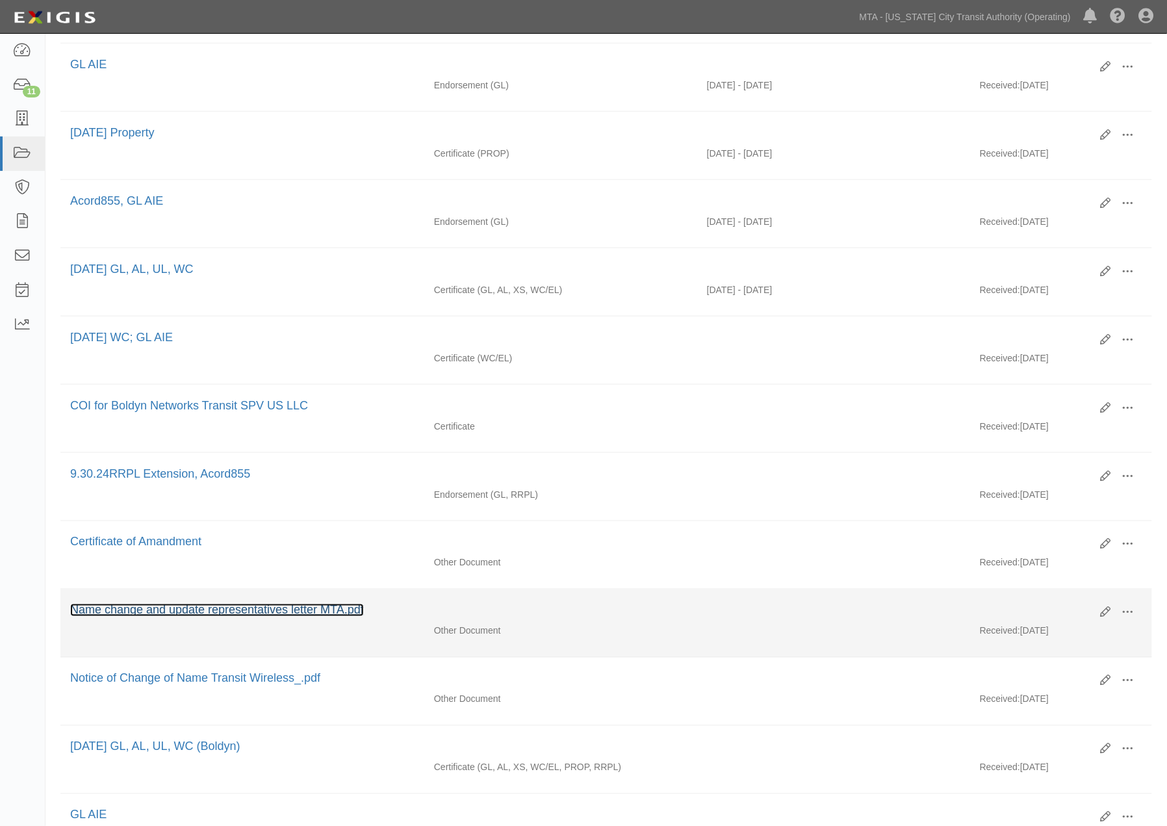
click at [270, 617] on link "Name change and update representatives letter MTA.pdf" at bounding box center [217, 610] width 294 height 13
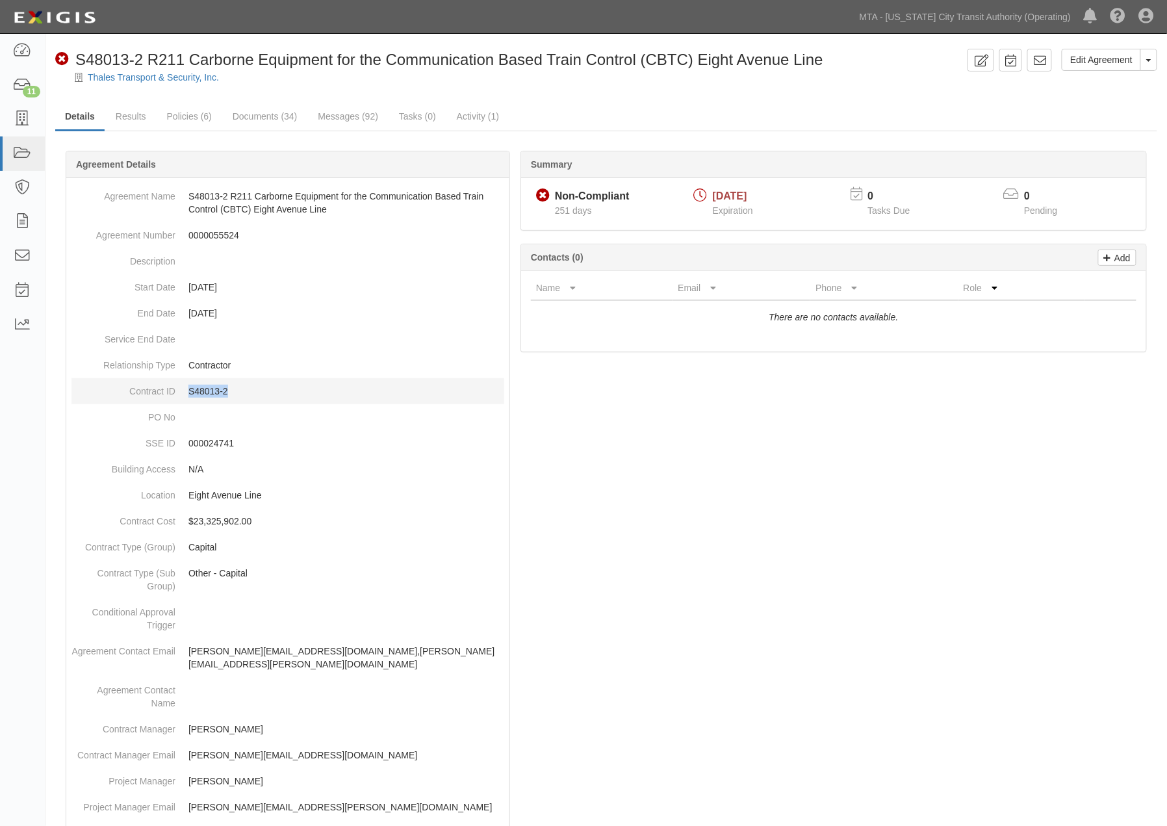
drag, startPoint x: 246, startPoint y: 393, endPoint x: 187, endPoint y: 391, distance: 59.2
click at [187, 391] on dd "S48013-2" at bounding box center [287, 391] width 433 height 26
copy p "S48013-2"
click at [1097, 65] on link "Edit Agreement" at bounding box center [1101, 60] width 79 height 22
click at [18, 116] on icon at bounding box center [22, 119] width 18 height 15
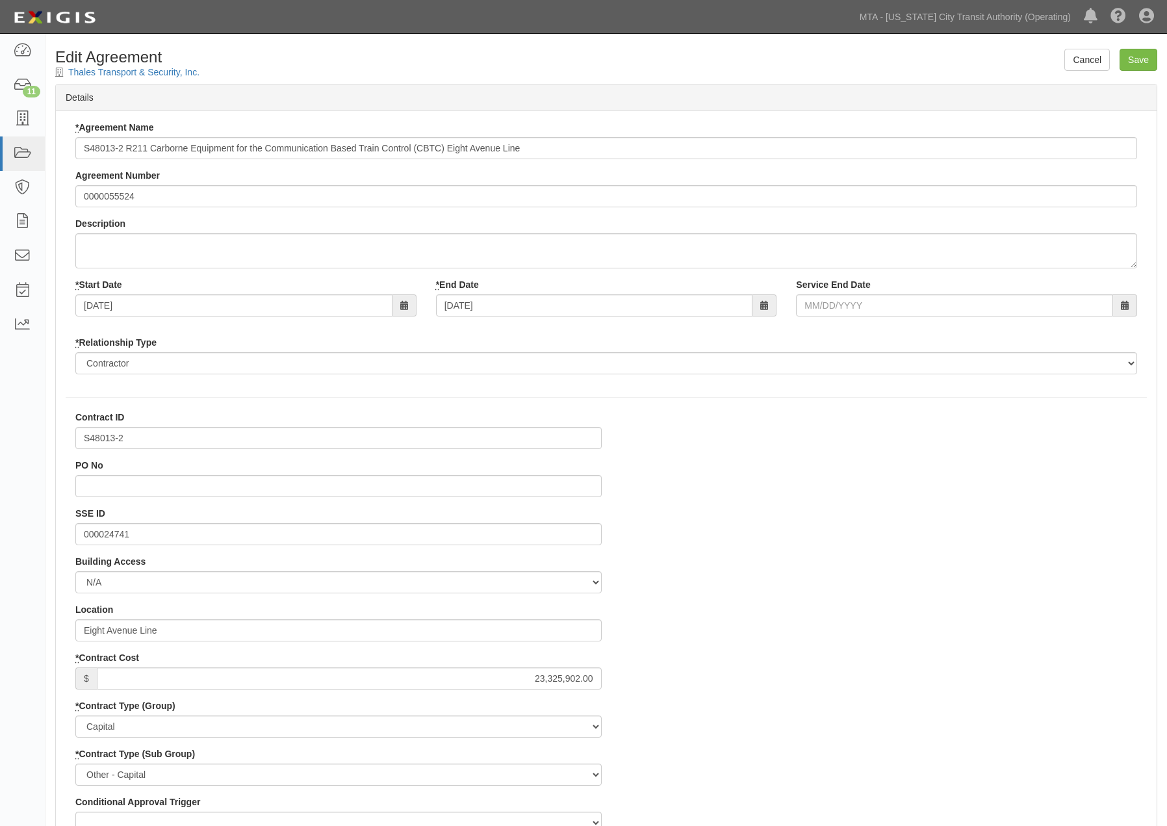
select select
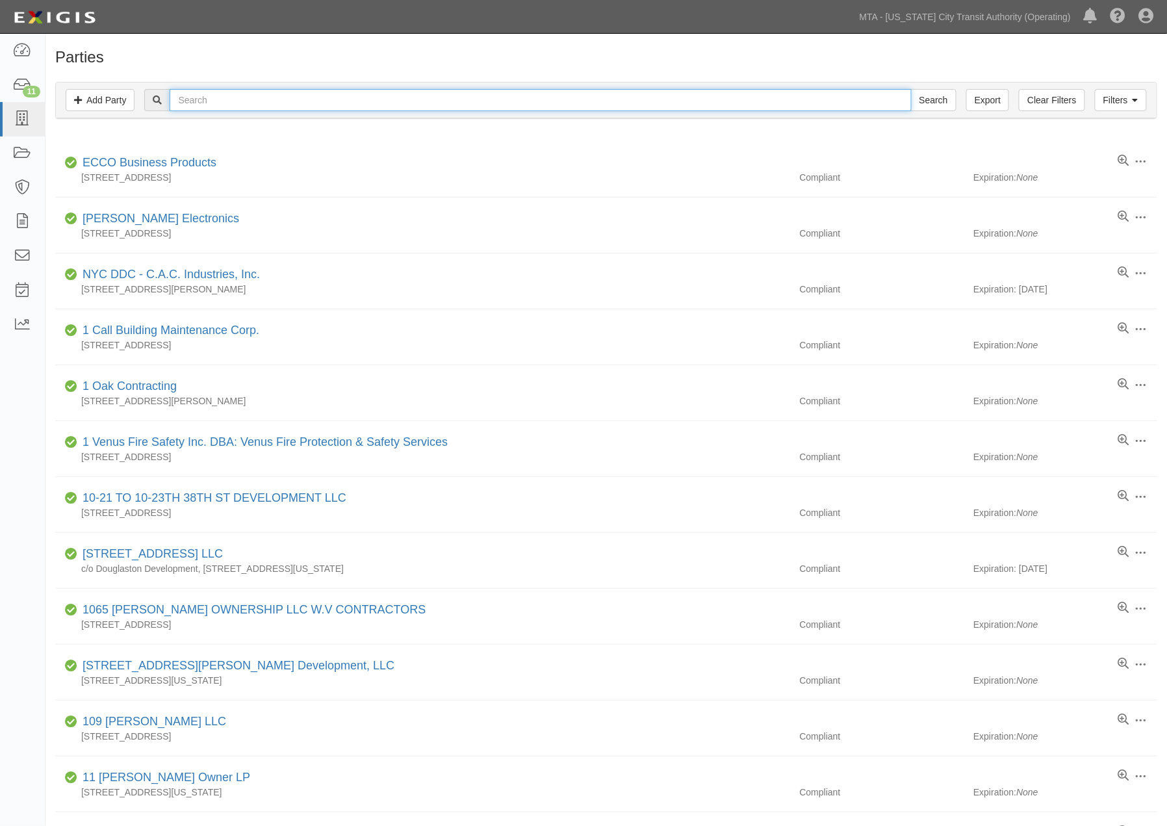
click at [187, 96] on input "text" at bounding box center [541, 100] width 742 height 22
type input "Hitsvhi"
click at [911, 89] on input "Search" at bounding box center [933, 100] width 45 height 22
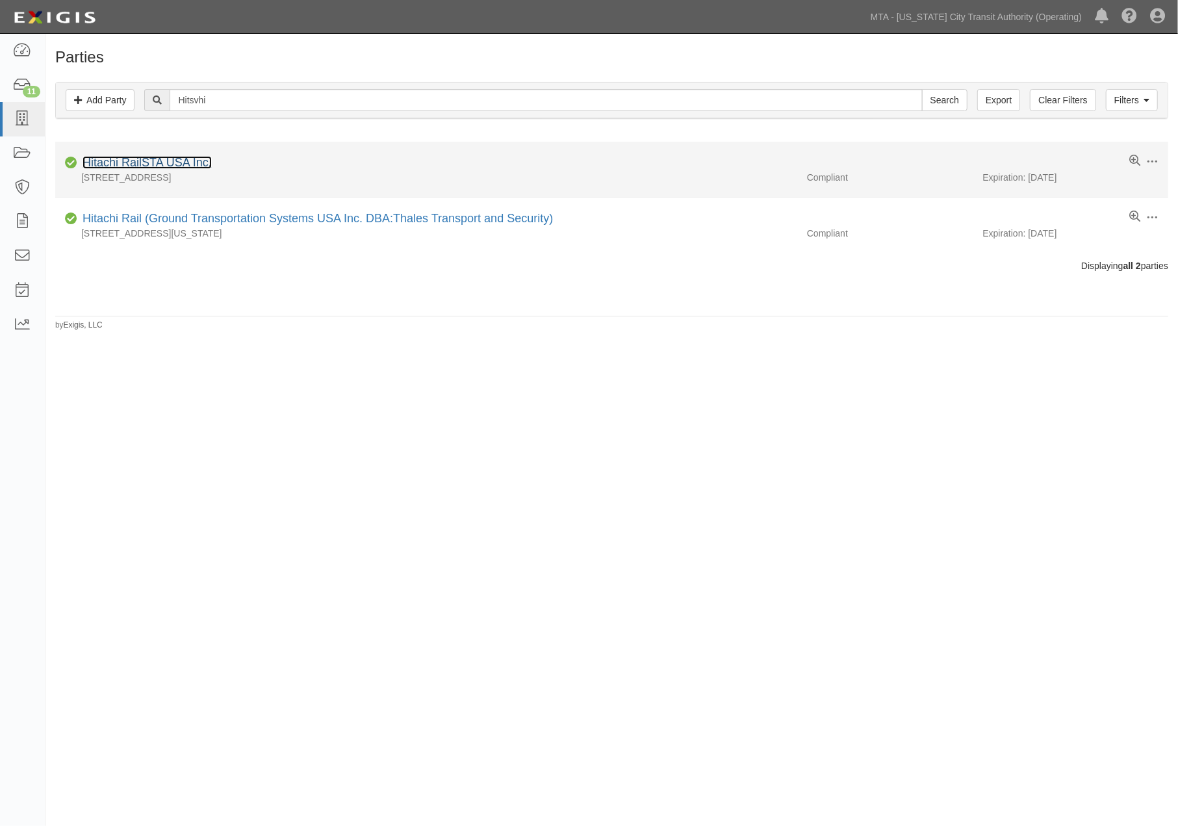
click at [182, 161] on link "Hitachi RailSTA USA Inc." at bounding box center [147, 162] width 129 height 13
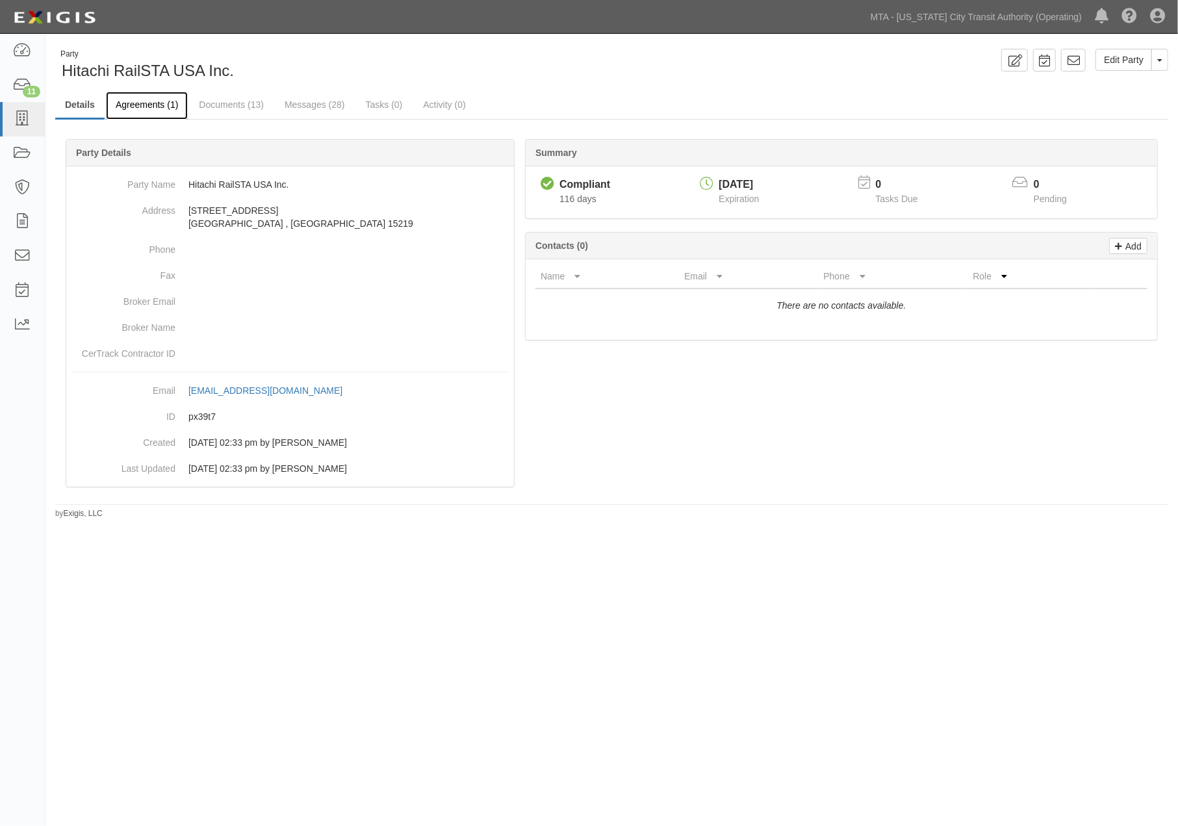
click at [168, 106] on link "Agreements (1)" at bounding box center [147, 106] width 82 height 28
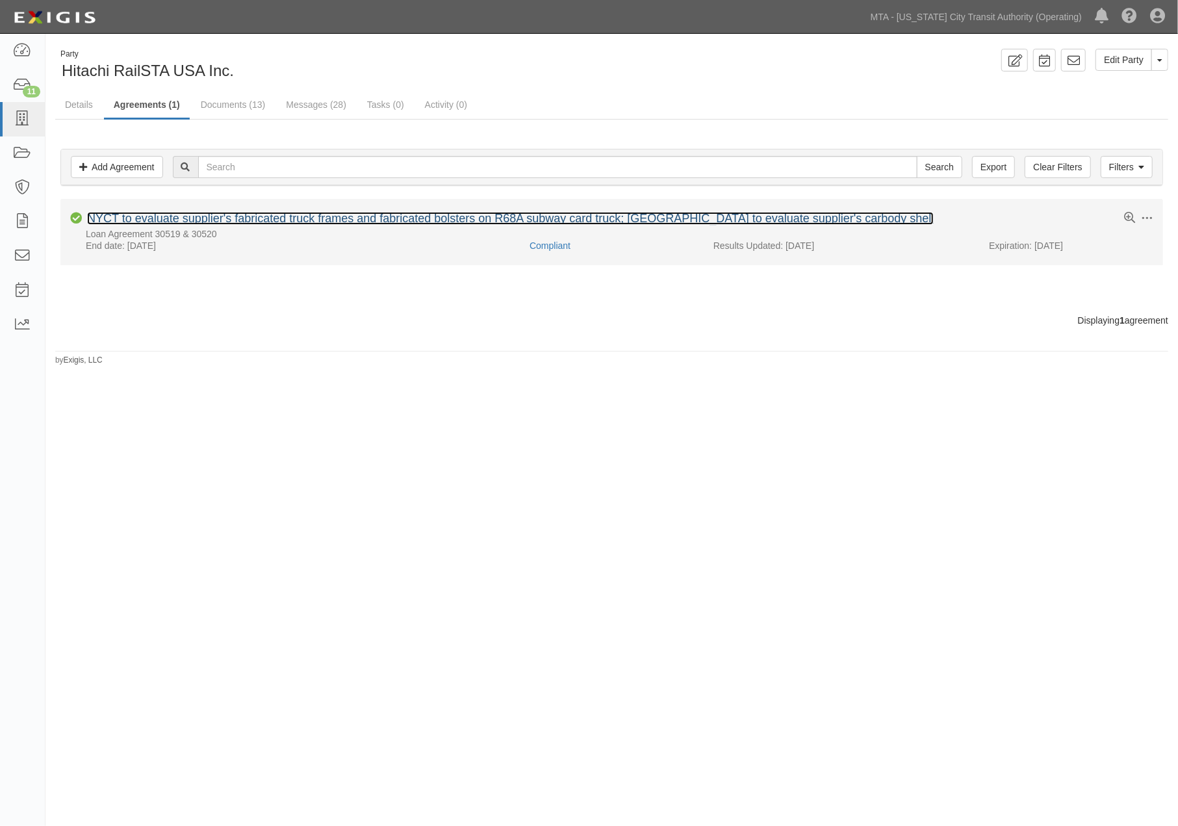
click at [205, 216] on link "NYCT to evaluate supplier's fabricated truck frames and fabricated bolsters on …" at bounding box center [510, 218] width 847 height 13
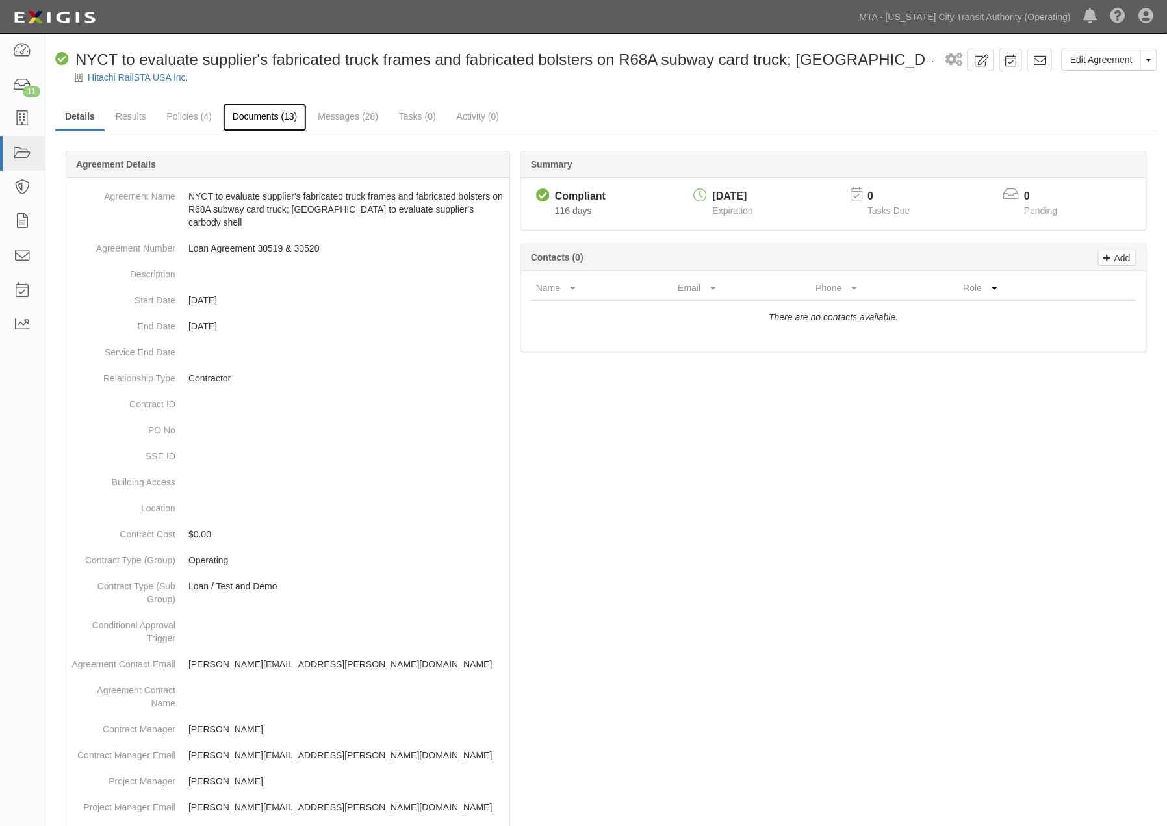
click at [259, 117] on link "Documents (13)" at bounding box center [265, 117] width 84 height 28
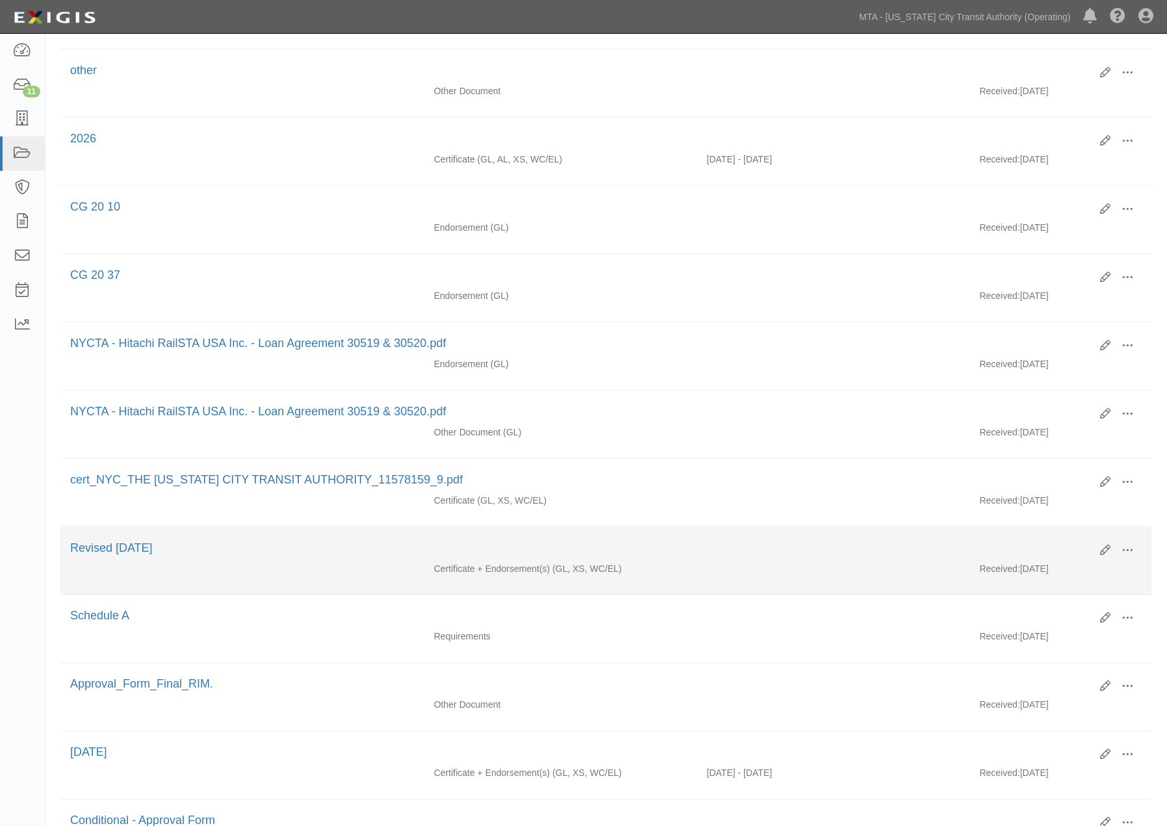
scroll to position [426, 0]
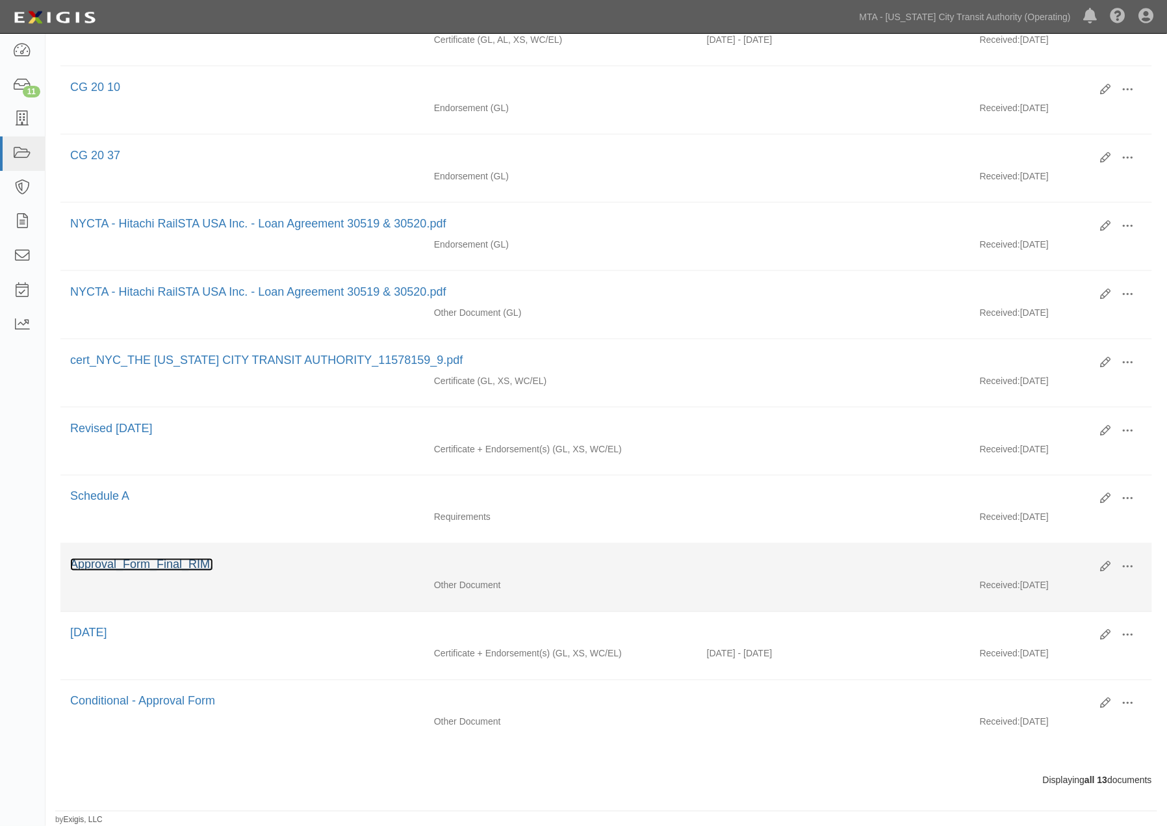
click at [108, 561] on link "Approval_Form_Final_RIM." at bounding box center [141, 564] width 143 height 13
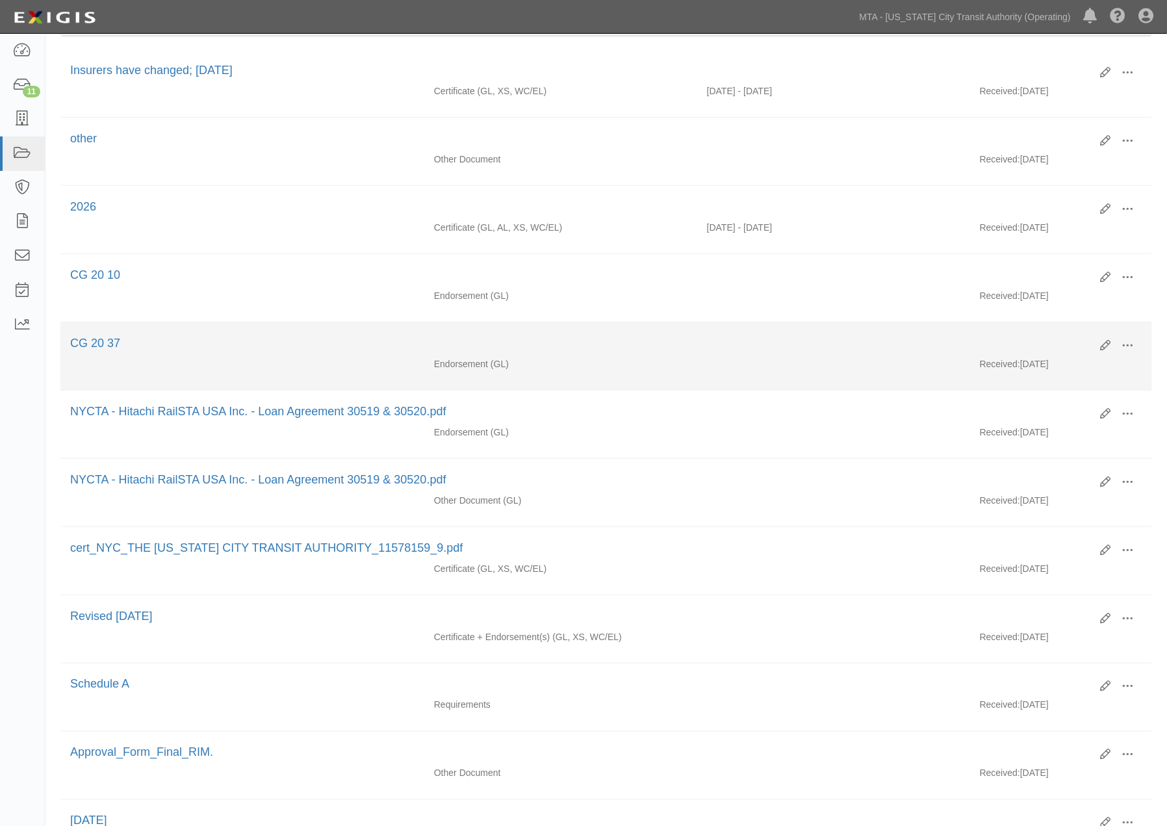
scroll to position [137, 0]
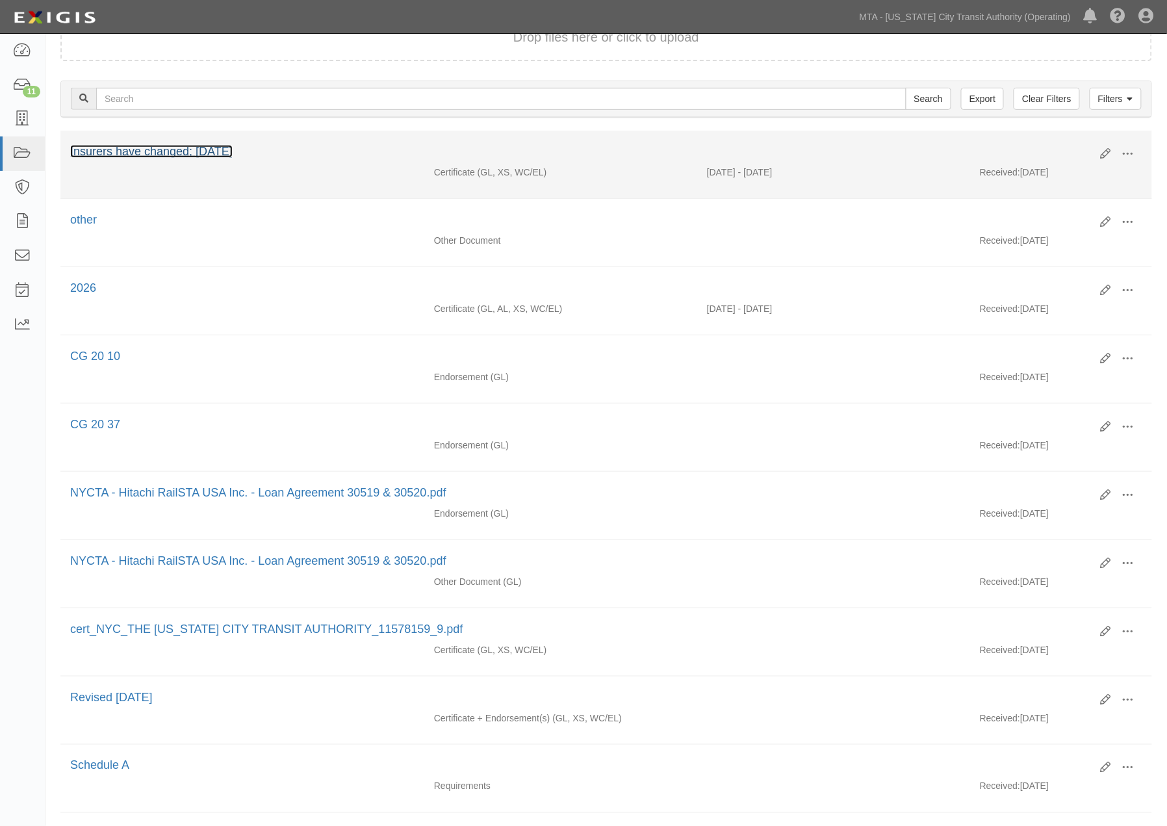
click at [139, 149] on link "Insurers have changed; [DATE]" at bounding box center [151, 151] width 162 height 13
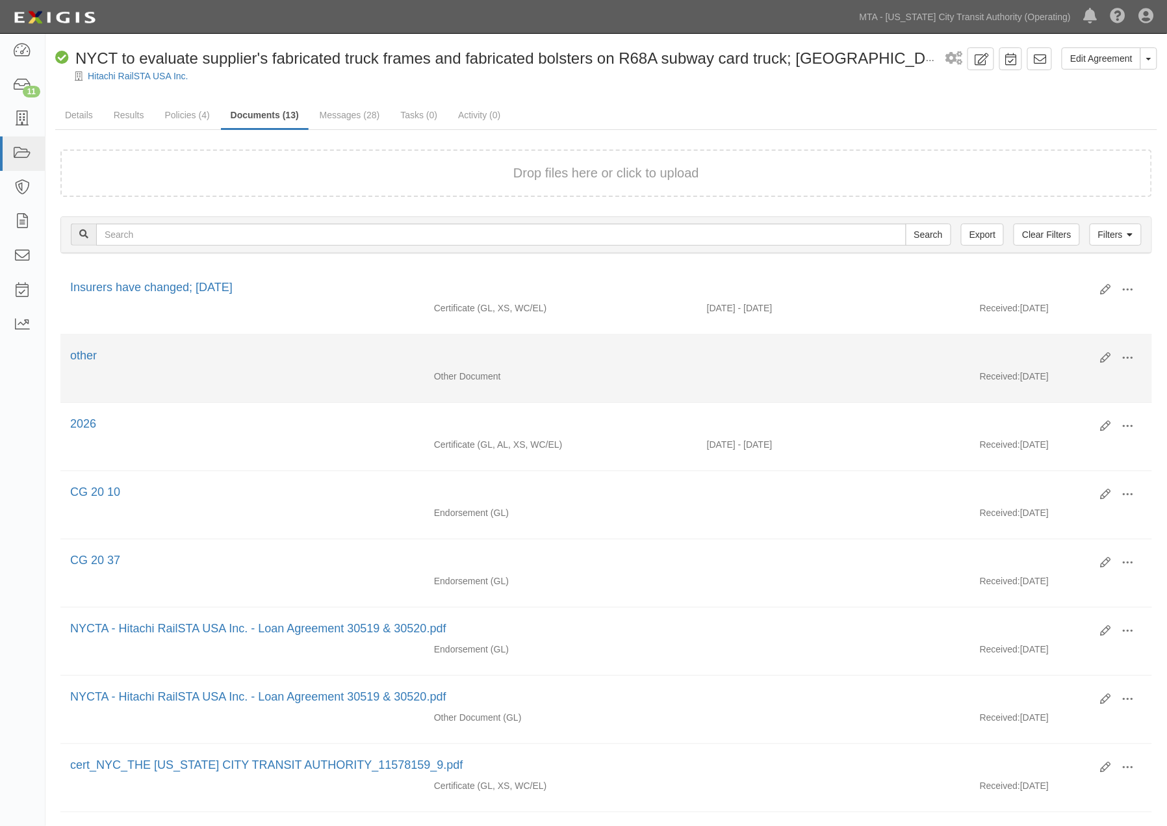
scroll to position [0, 0]
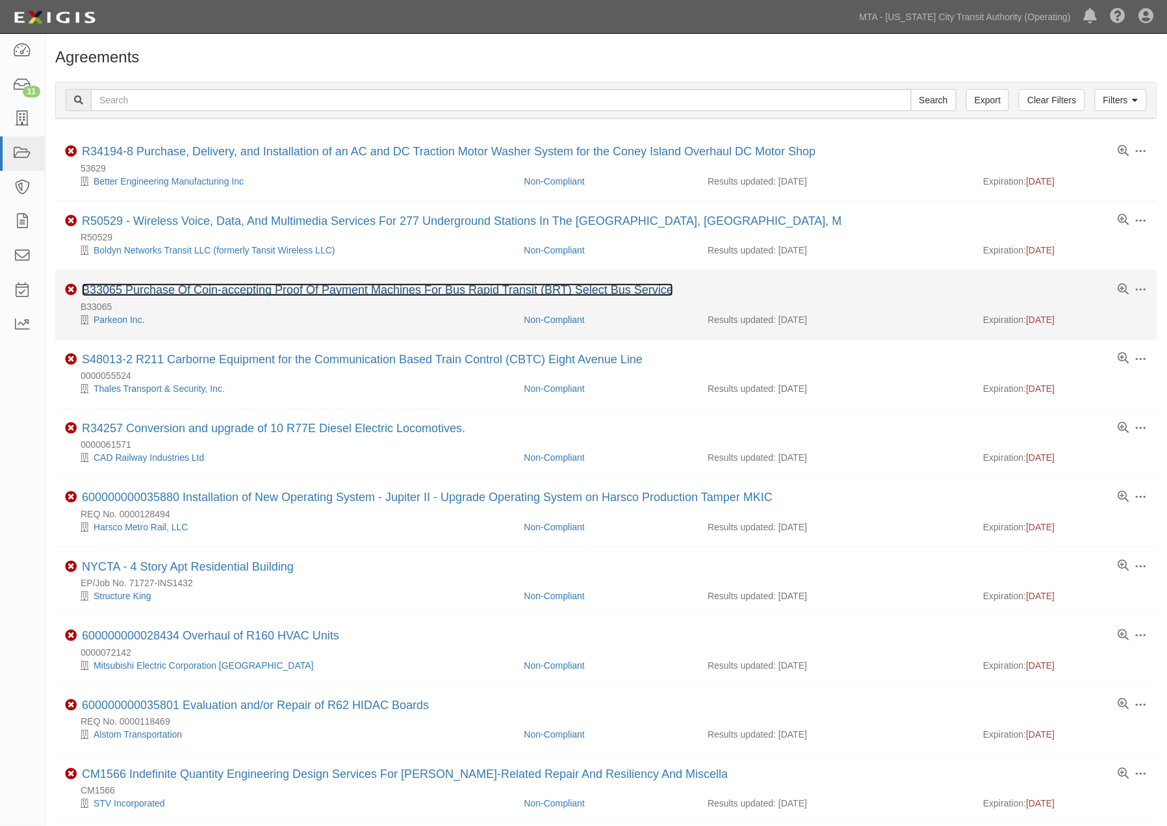
click at [343, 290] on link "B33065 Purchase Of Coin-accepting Proof Of Payment Machines For Bus Rapid Trans…" at bounding box center [377, 289] width 591 height 13
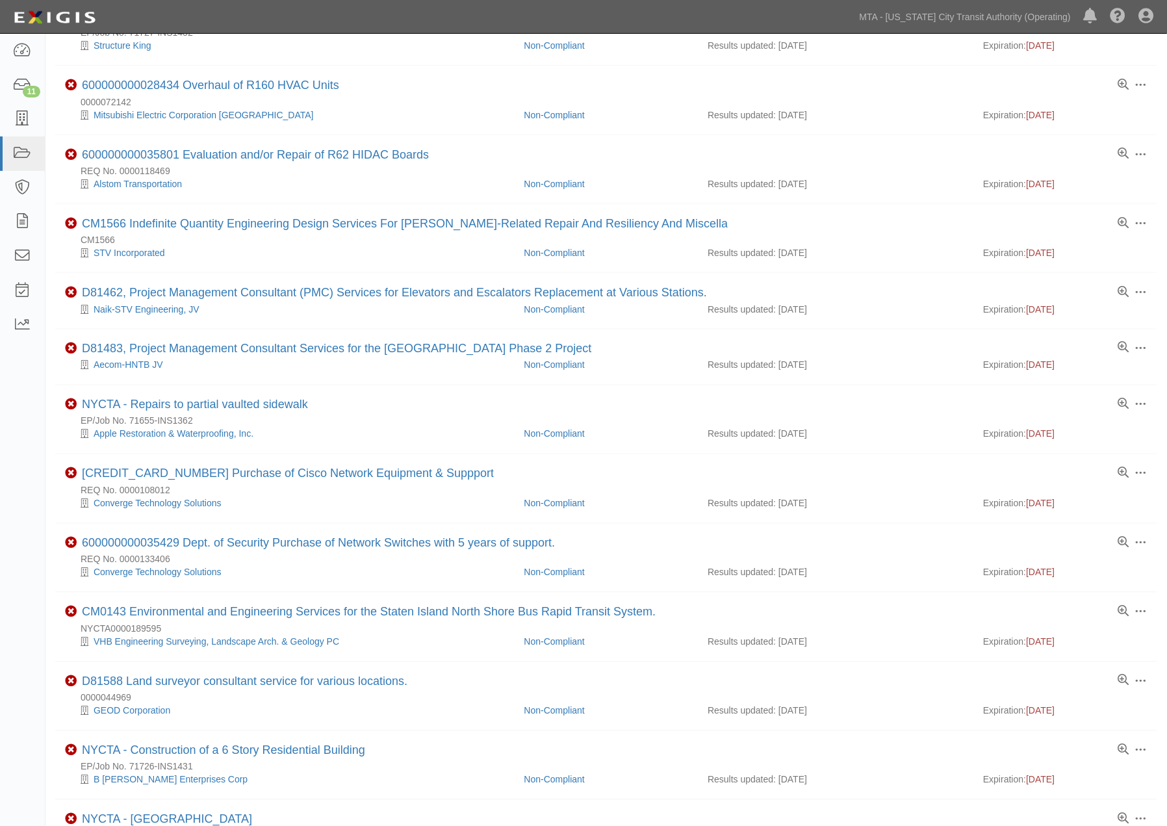
scroll to position [784, 0]
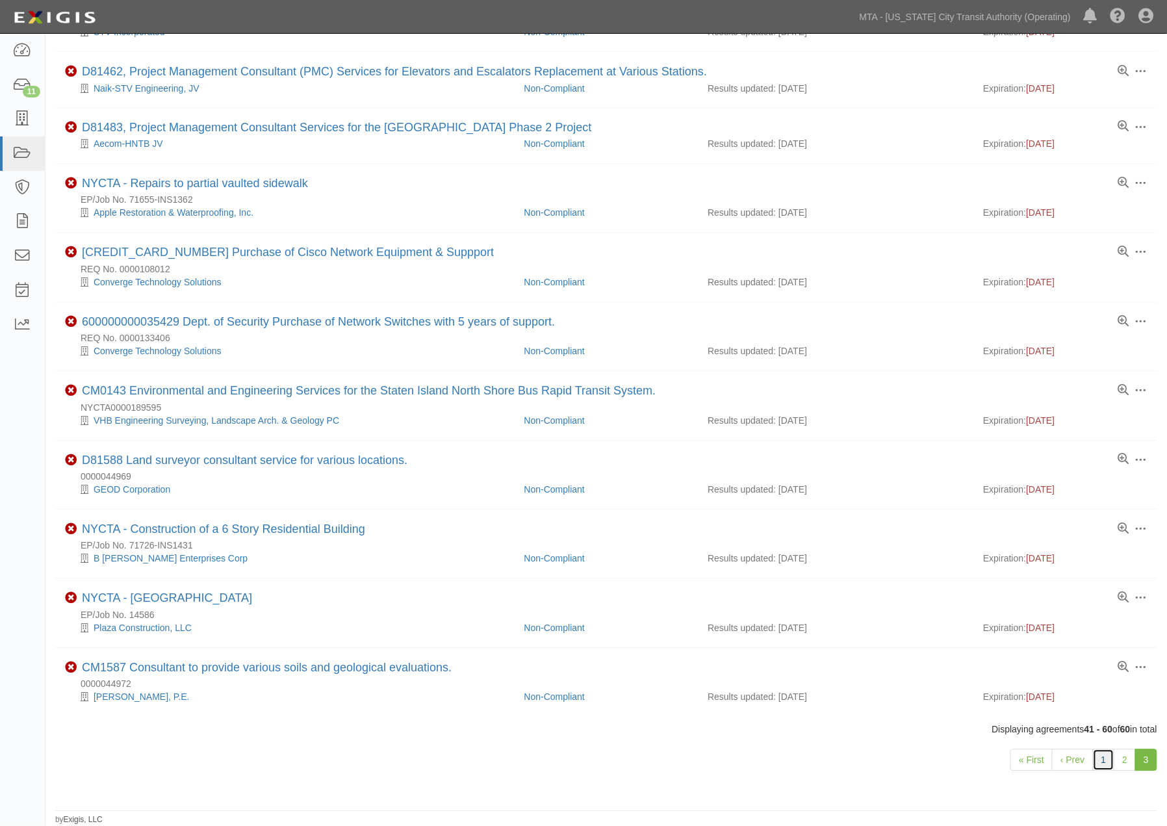
click at [1105, 762] on link "1" at bounding box center [1104, 760] width 22 height 22
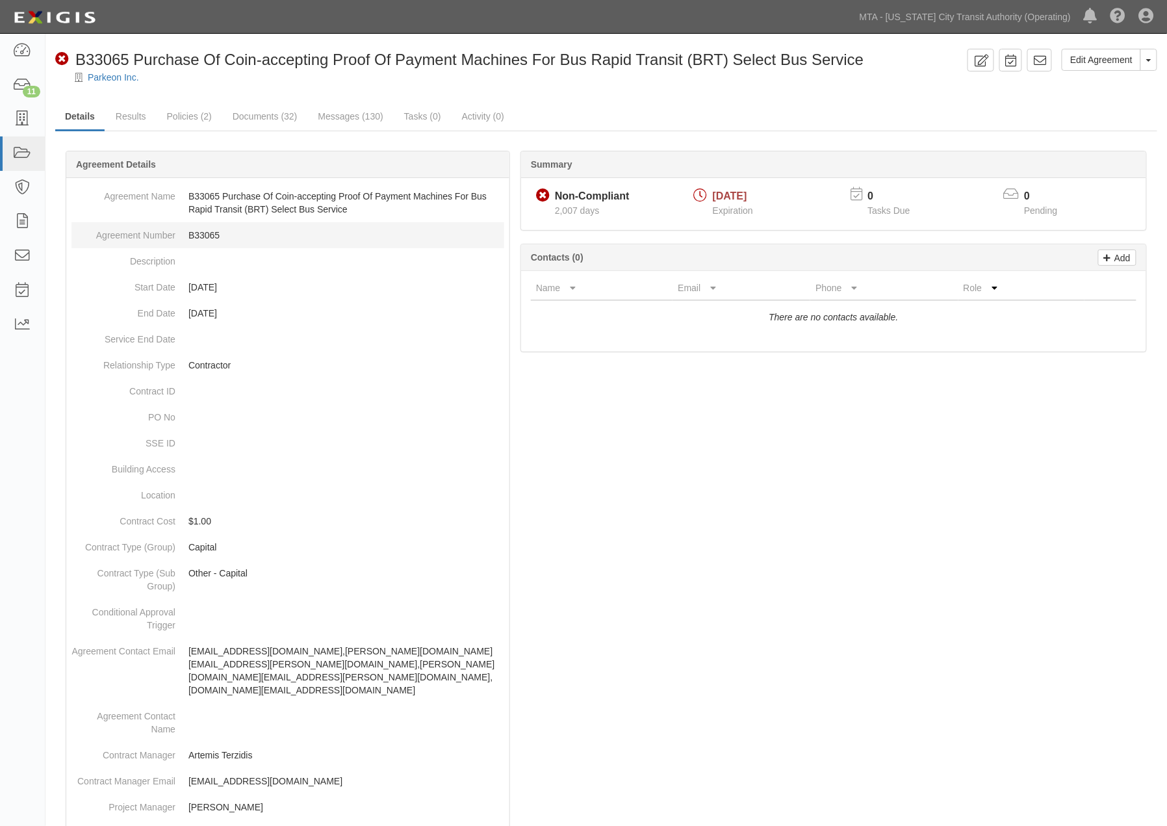
click at [201, 233] on dd "B33065" at bounding box center [287, 235] width 433 height 26
copy dd "B33065"
click at [197, 89] on div at bounding box center [606, 89] width 1122 height 10
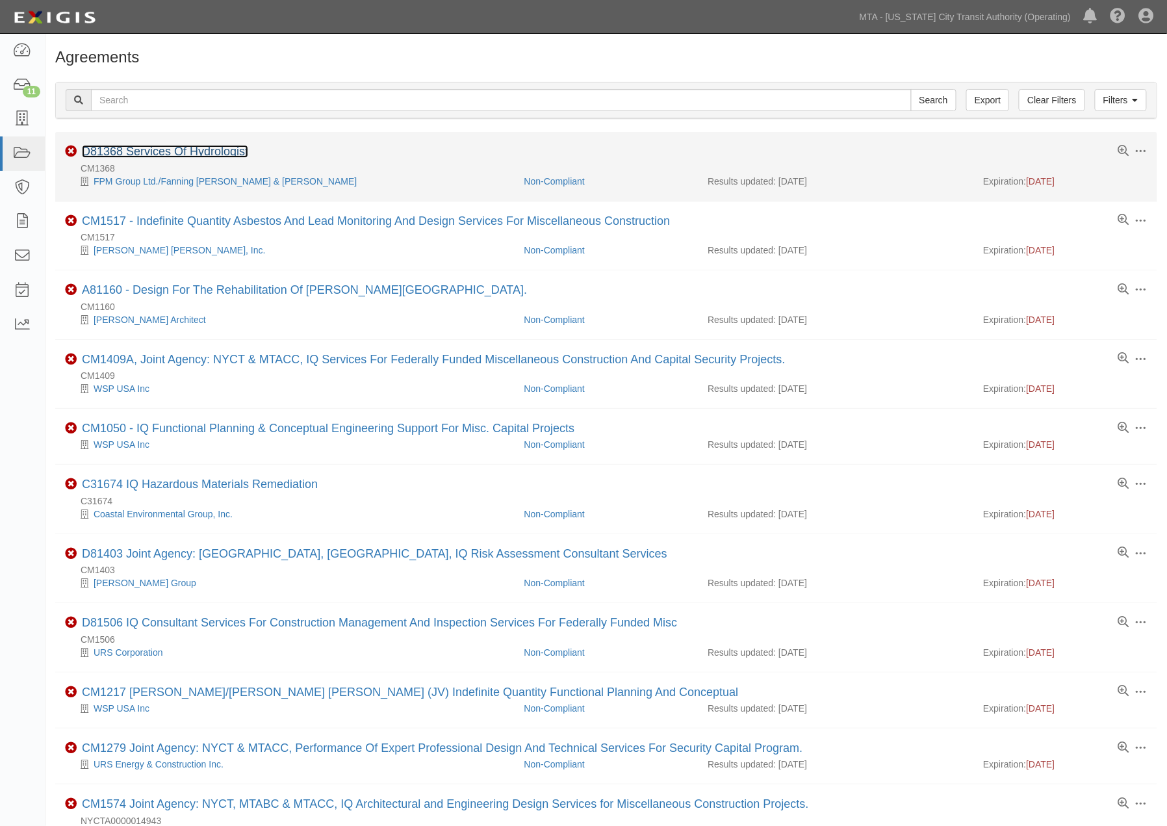
click at [190, 148] on link "D81368 Services Of Hydrologist" at bounding box center [165, 151] width 166 height 13
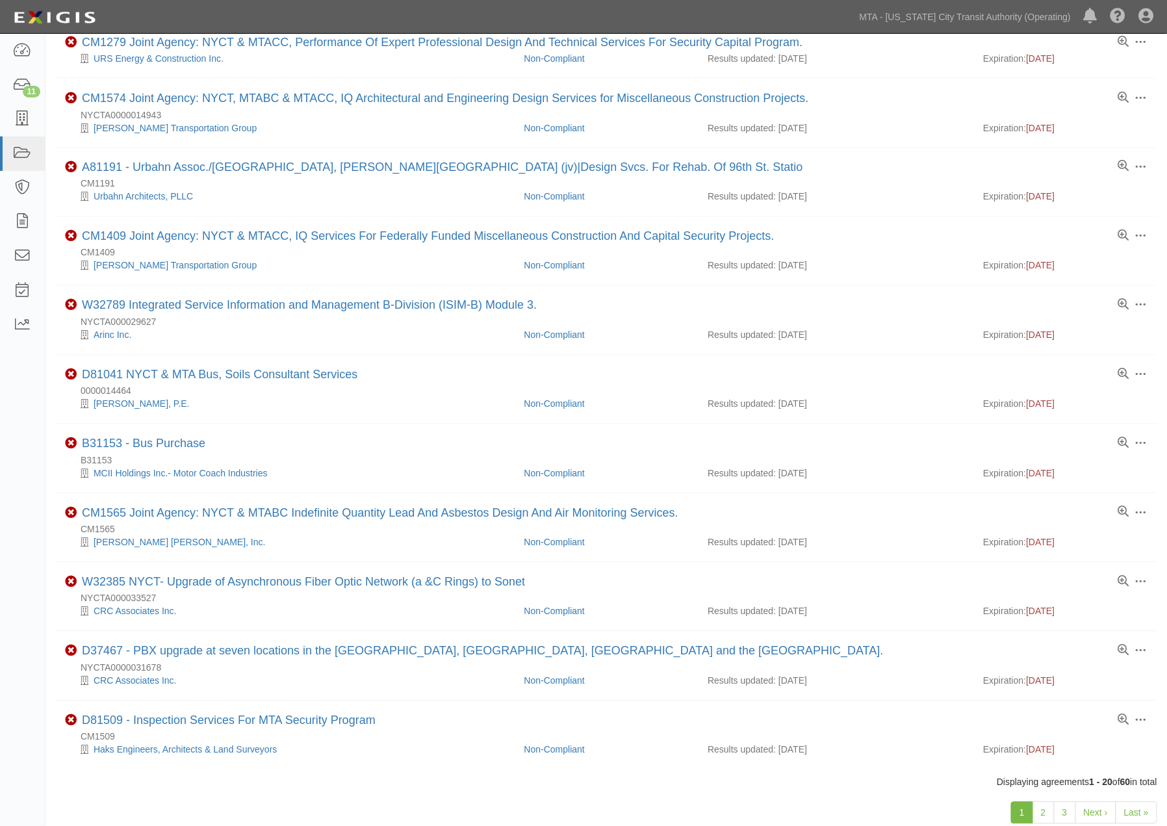
scroll to position [771, 0]
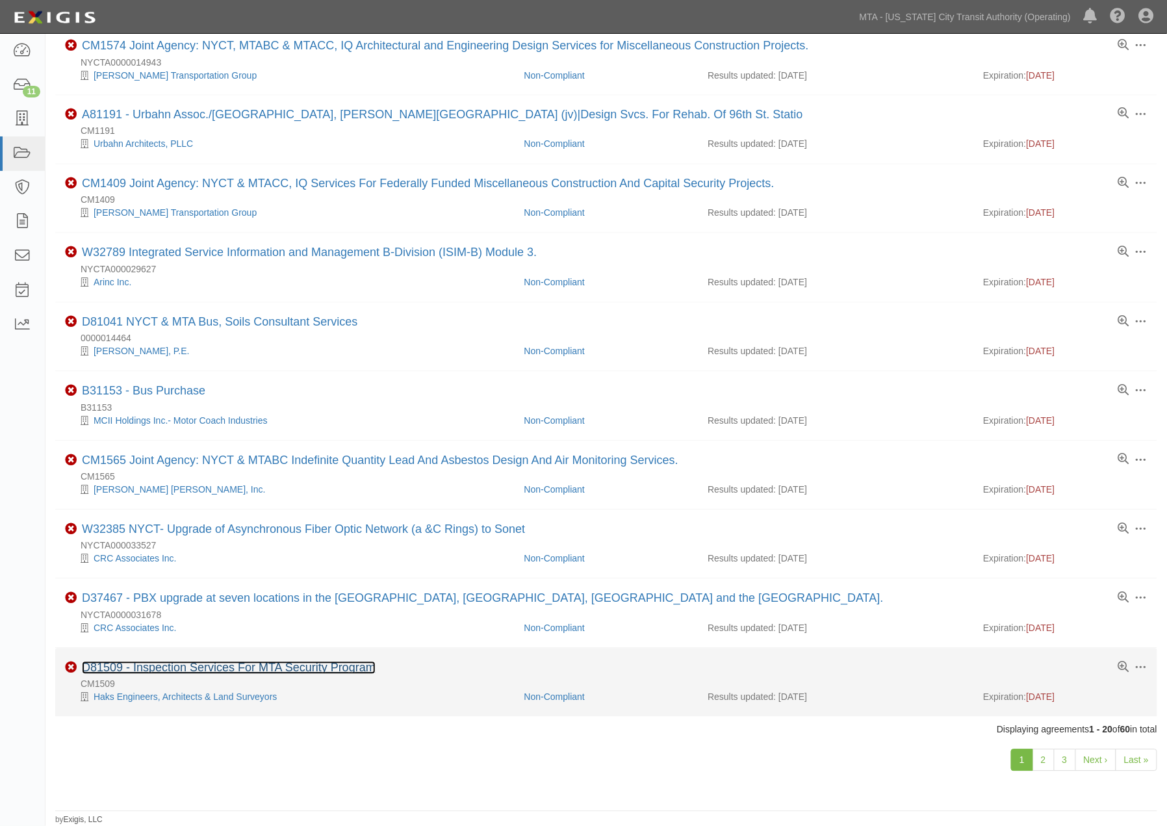
click at [308, 664] on link "D81509 - Inspection Services For MTA Security Program" at bounding box center [229, 668] width 294 height 13
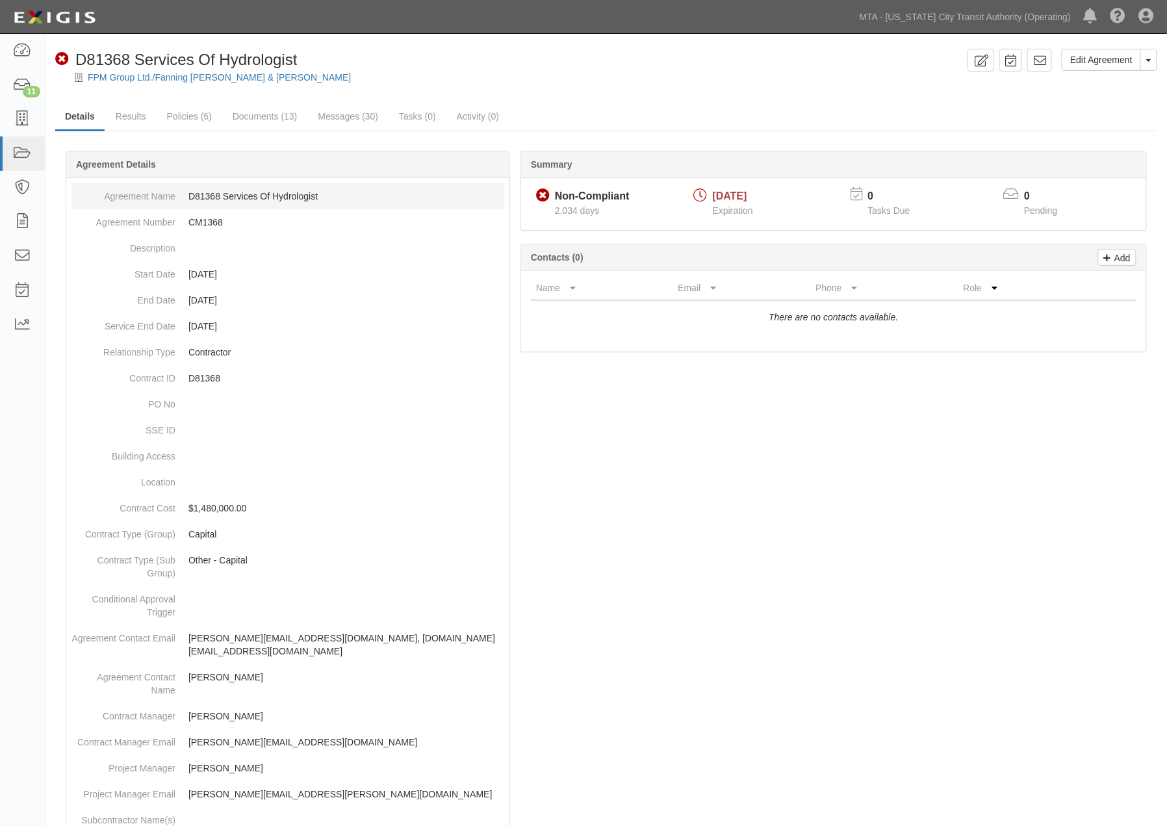
click at [211, 191] on dd "D81368 Services Of Hydrologist" at bounding box center [287, 196] width 433 height 26
copy dd "D81368"
click at [494, 83] on div "FPM Group Ltd./Fanning Phillips & Molnar" at bounding box center [616, 77] width 1102 height 13
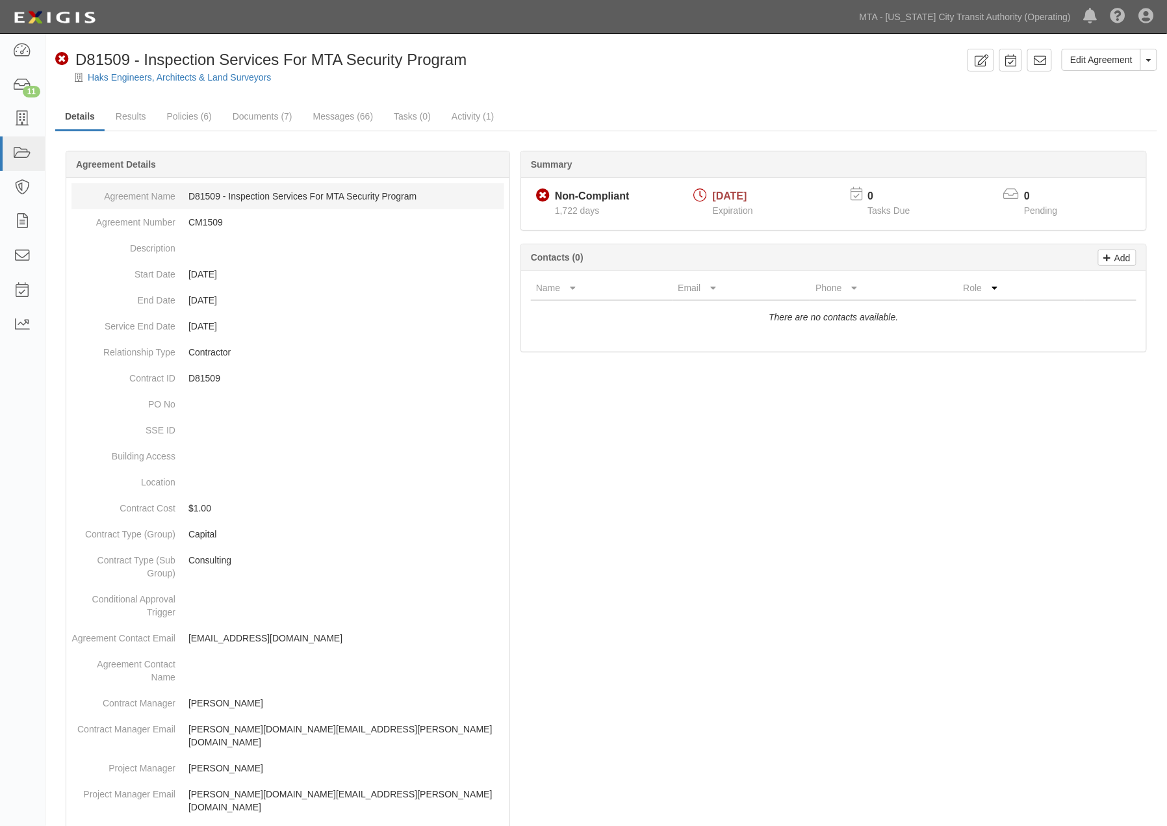
click at [211, 195] on dd "D81509 - Inspection Services For MTA Security Program" at bounding box center [287, 196] width 433 height 26
copy dd "D81509"
click at [654, 101] on div "Edit Agreement Toggle Agreement Dropdown View Audit Trail Archive Agreement Sen…" at bounding box center [606, 710] width 1122 height 1322
click at [953, 20] on link "MTA - [US_STATE] City Transit Authority (Operating)" at bounding box center [965, 17] width 224 height 26
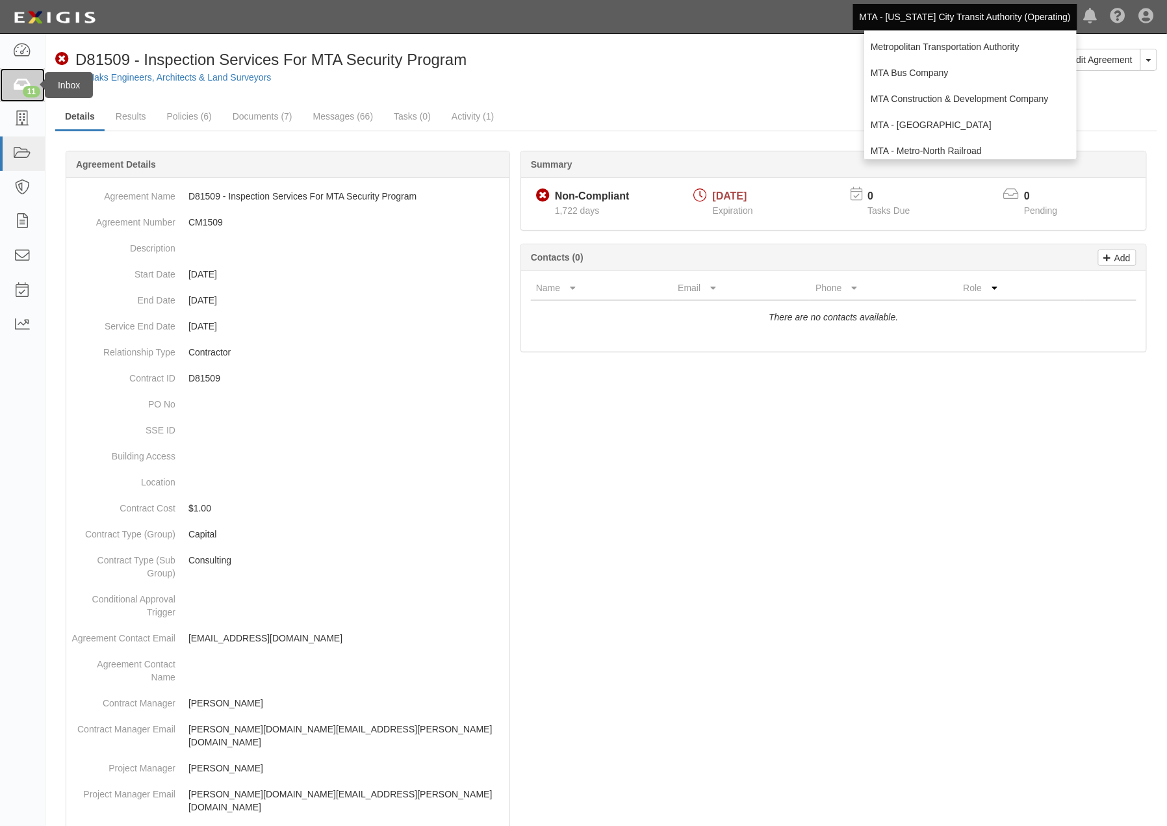
click at [22, 88] on icon at bounding box center [22, 85] width 18 height 15
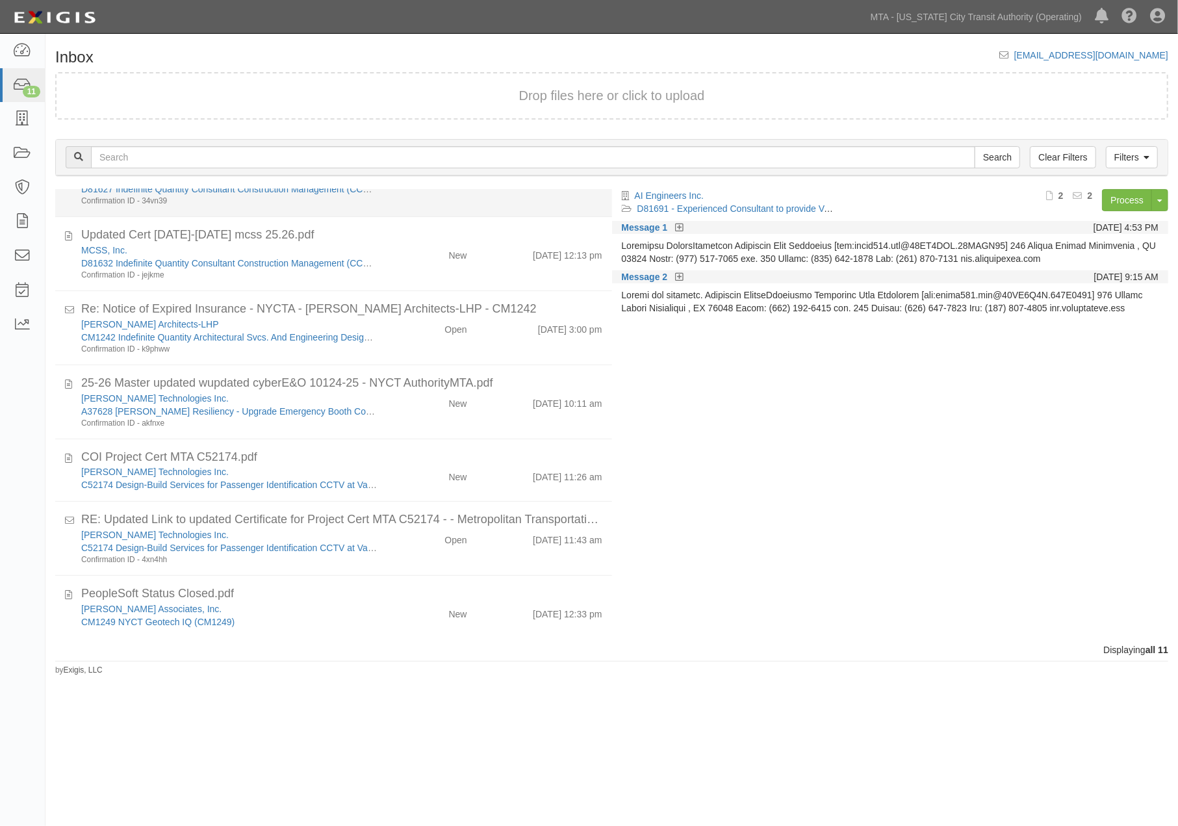
scroll to position [343, 0]
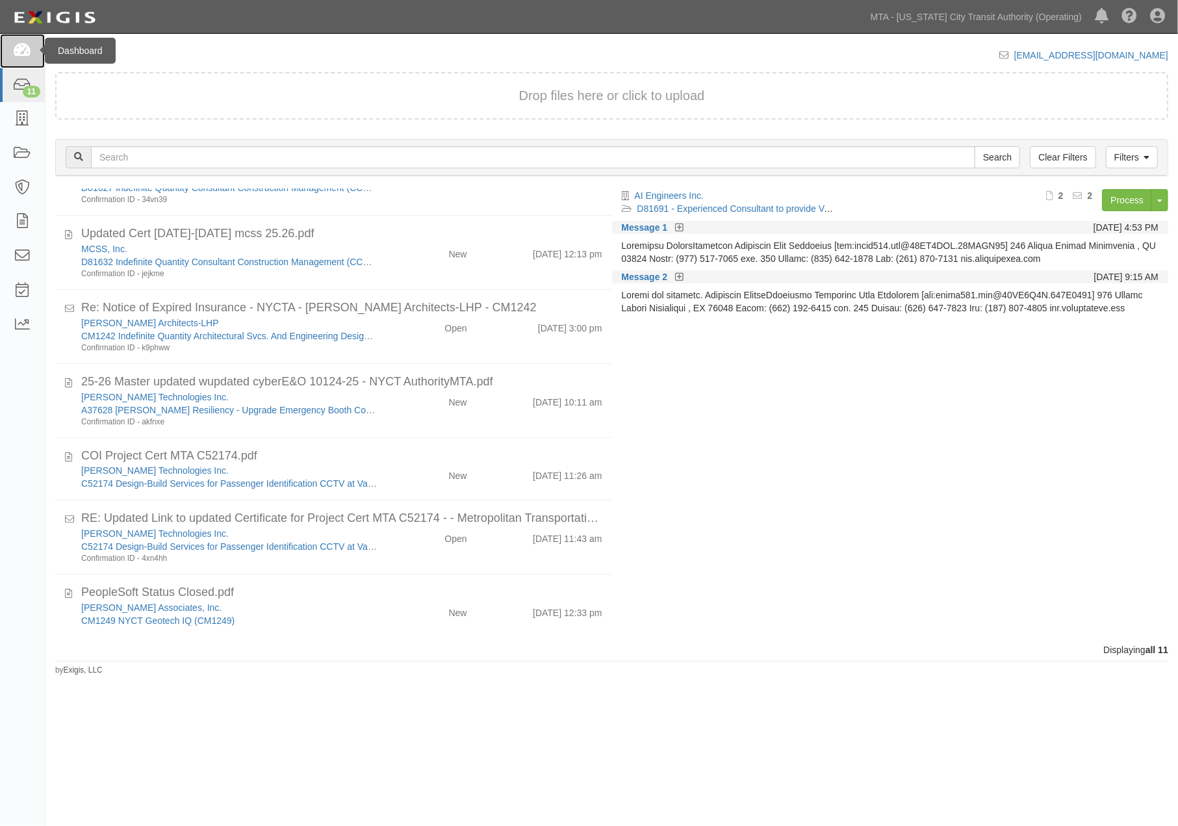
click at [26, 51] on icon at bounding box center [22, 51] width 18 height 15
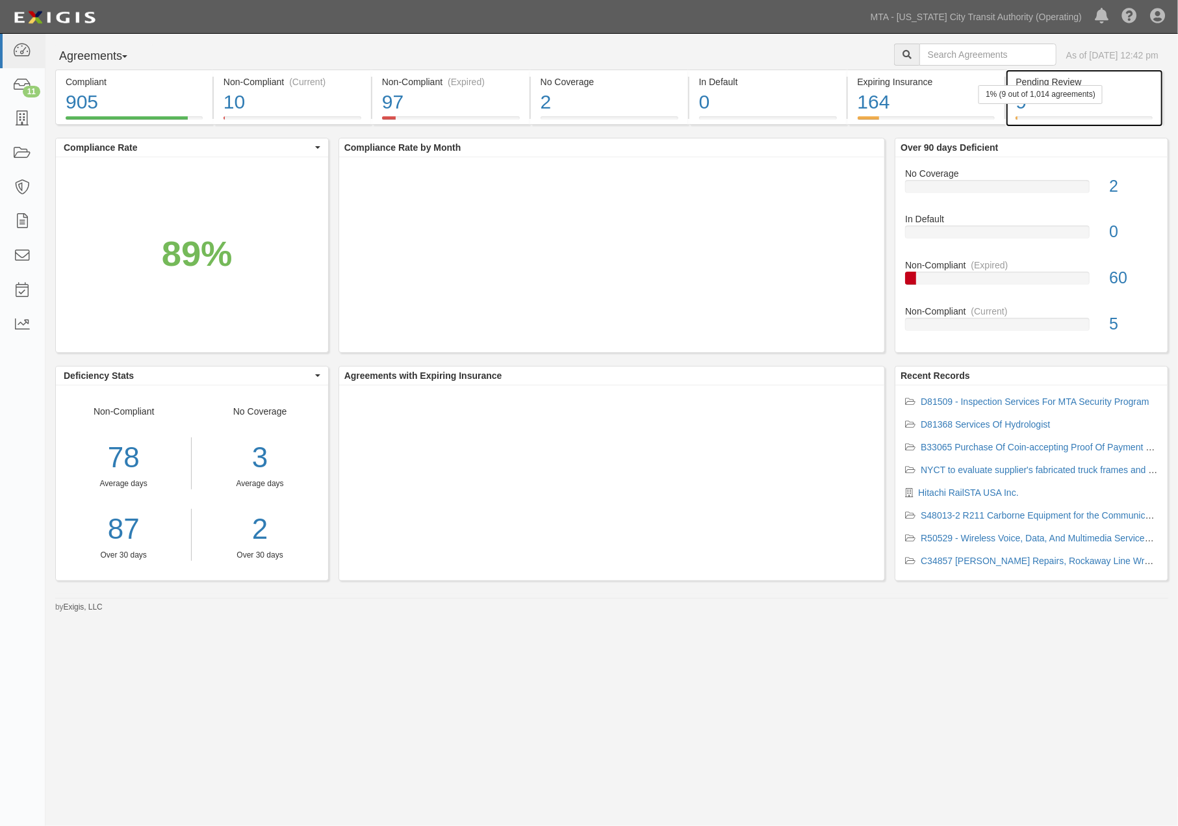
click at [1132, 105] on div "9" at bounding box center [1084, 102] width 137 height 28
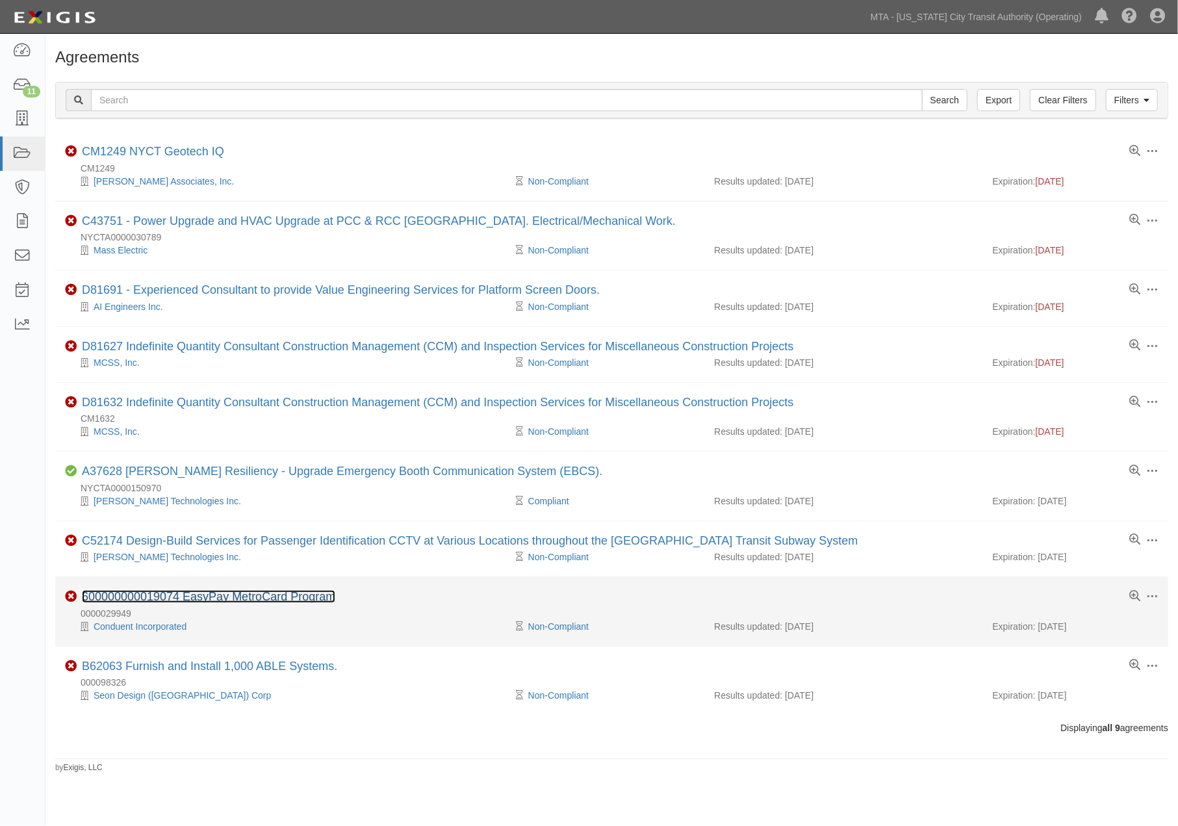
click at [202, 600] on link "600000000019074 EasyPay MetroCard Program" at bounding box center [208, 596] width 253 height 13
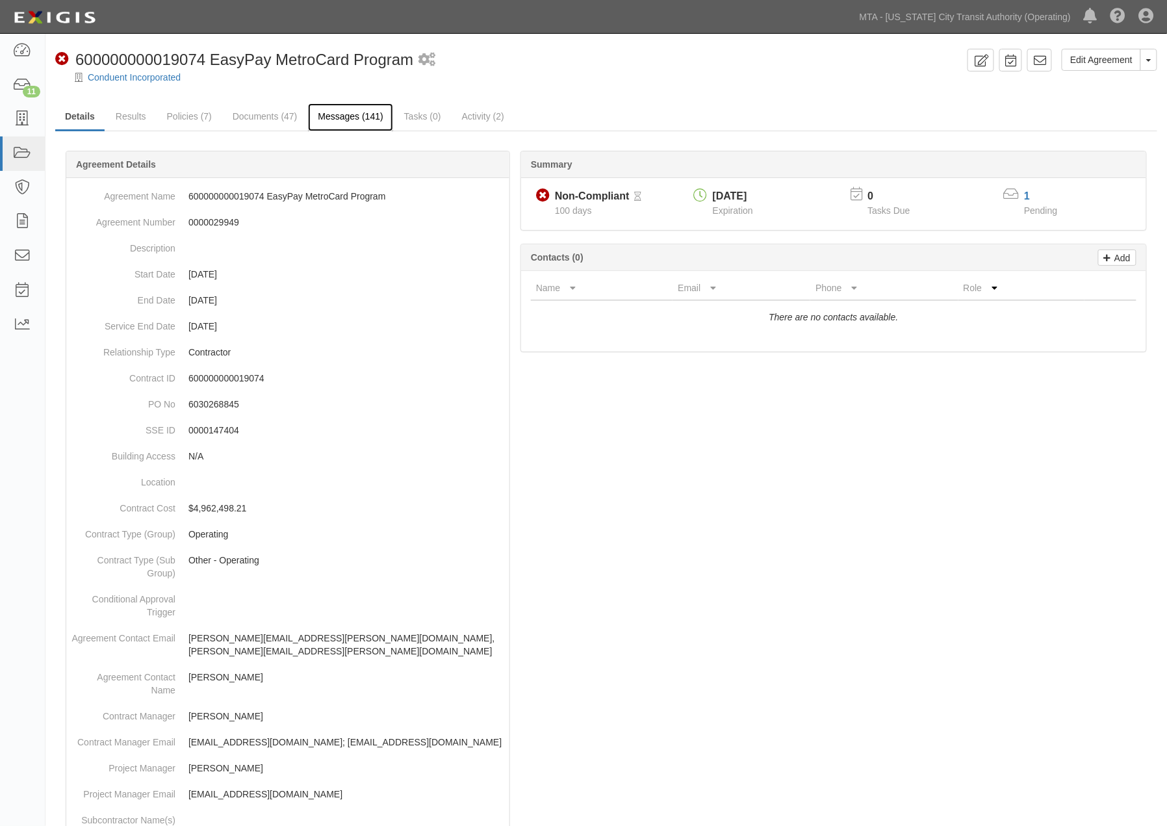
click at [329, 115] on link "Messages (141)" at bounding box center [350, 117] width 84 height 28
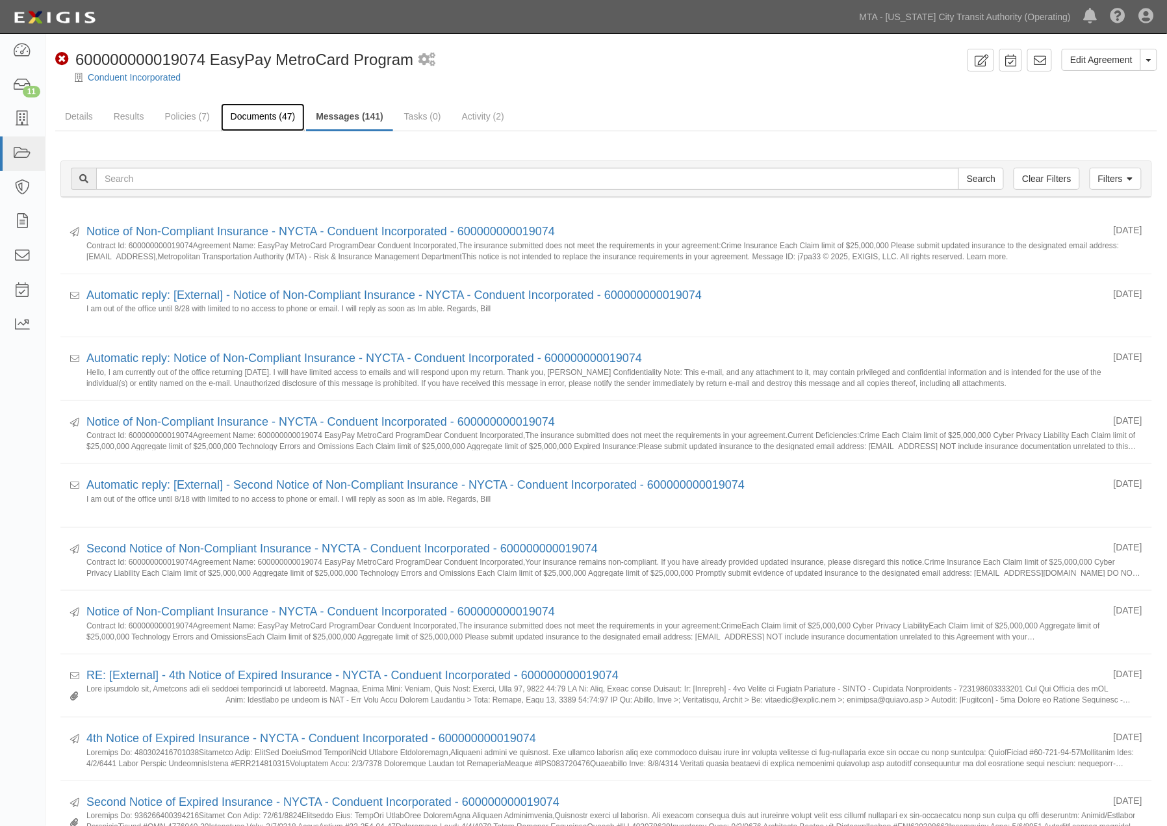
click at [244, 115] on link "Documents (47)" at bounding box center [263, 117] width 84 height 28
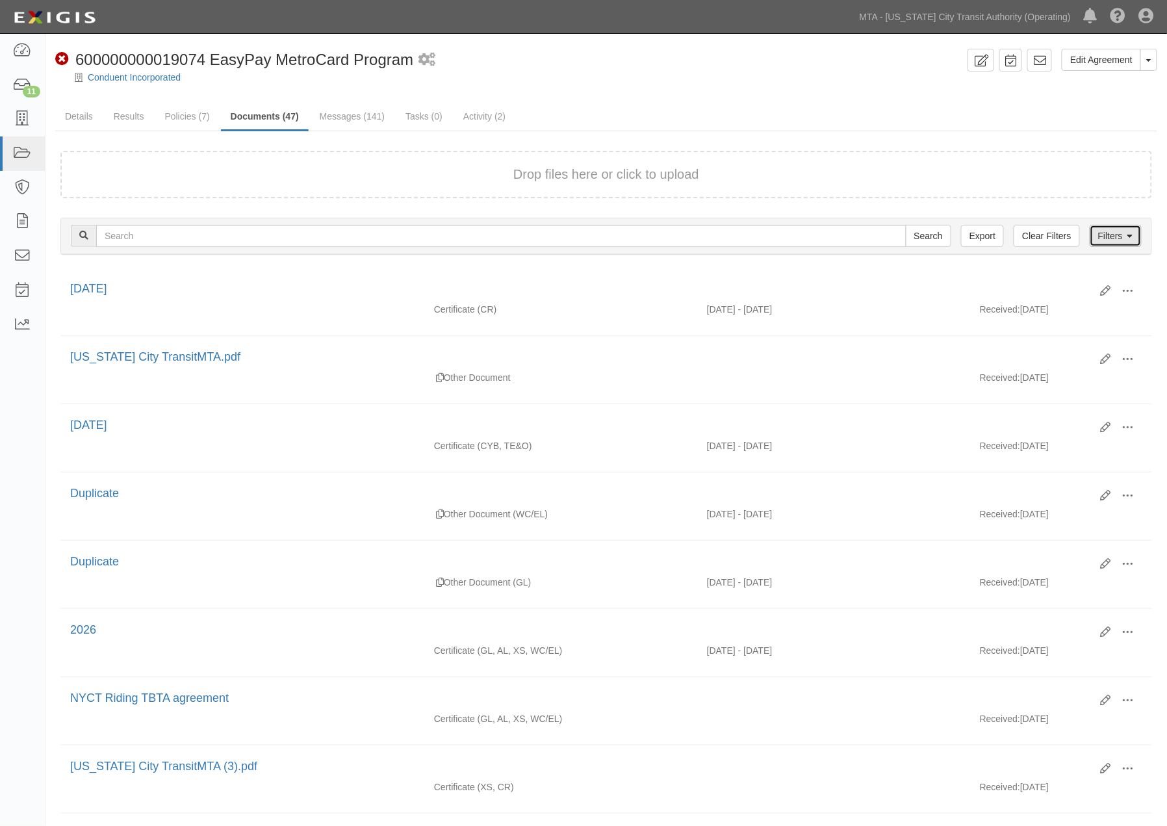
click at [1129, 232] on icon at bounding box center [1131, 236] width 6 height 9
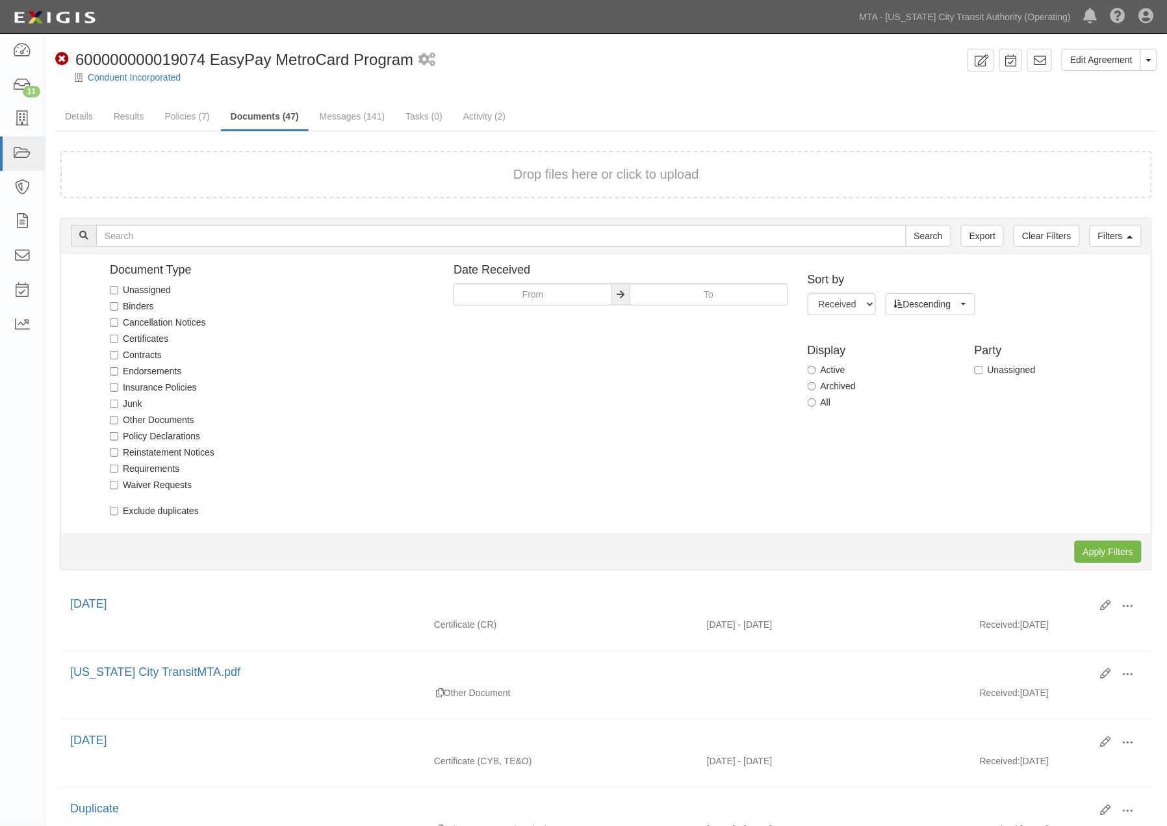
click at [153, 289] on label "Unassigned" at bounding box center [140, 289] width 61 height 13
click at [118, 289] on input "Unassigned" at bounding box center [114, 290] width 8 height 8
checkbox input "true"
click at [1114, 544] on input "Apply Filters" at bounding box center [1108, 552] width 67 height 22
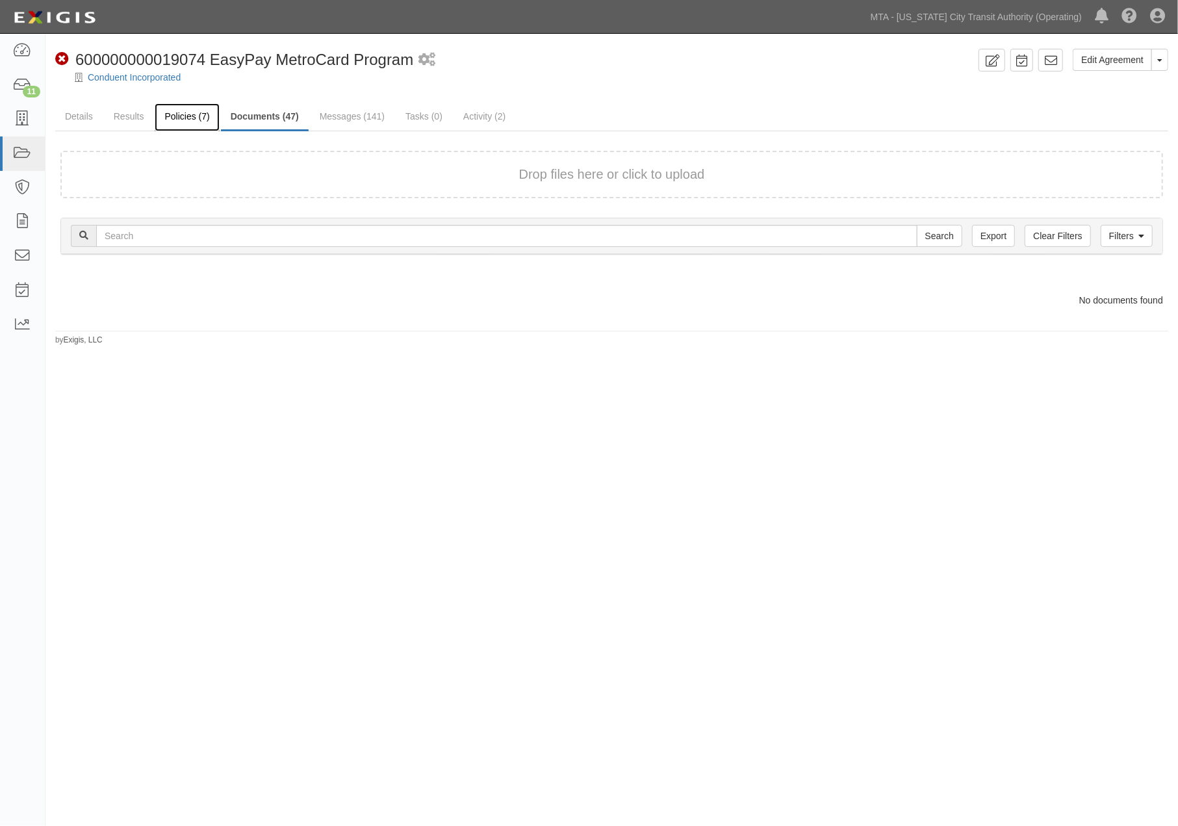
click at [188, 118] on link "Policies (7)" at bounding box center [187, 117] width 64 height 28
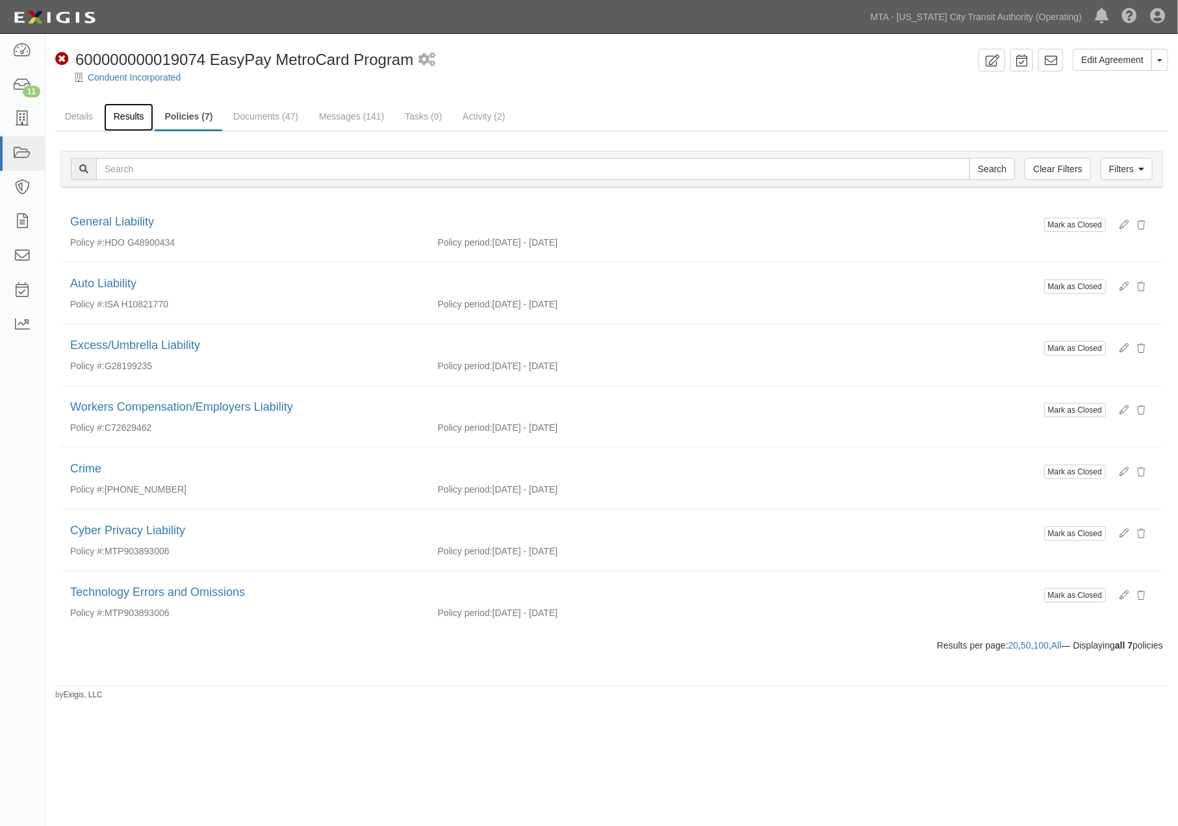
click at [123, 112] on link "Results" at bounding box center [129, 117] width 50 height 28
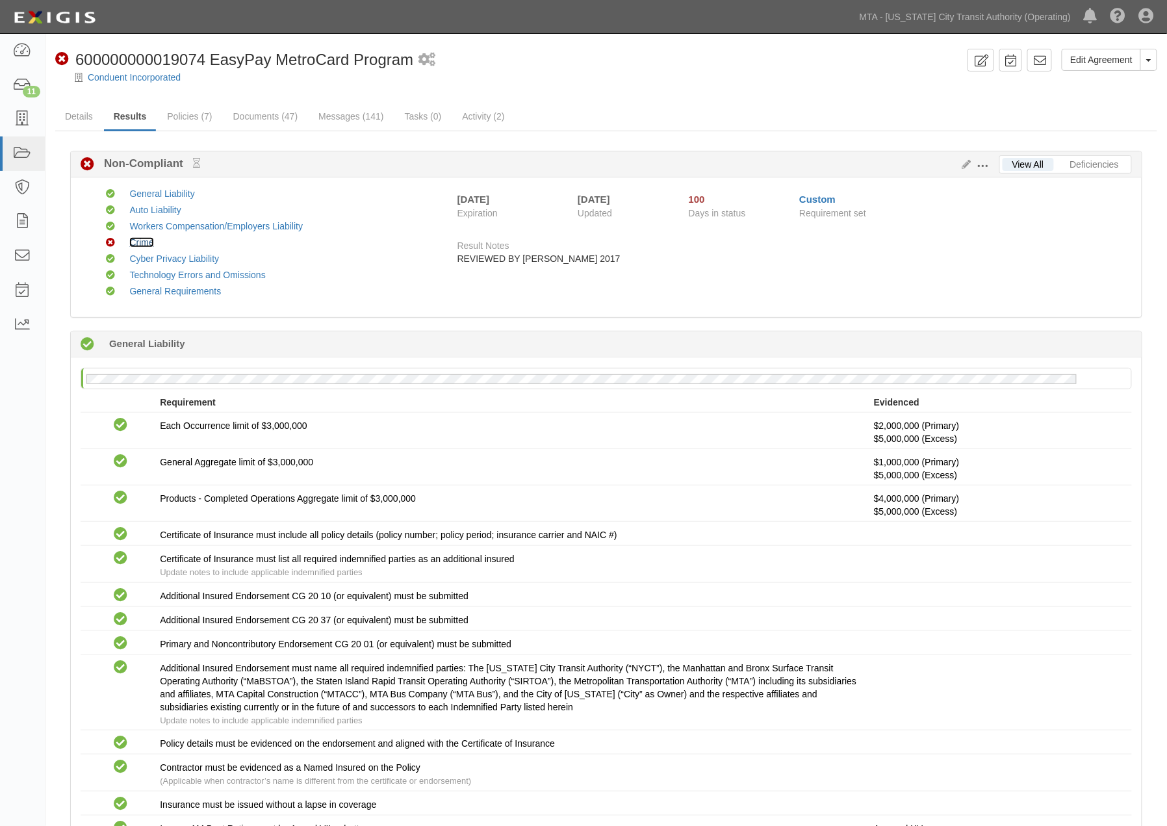
click at [144, 244] on link "Crime" at bounding box center [141, 242] width 24 height 10
click at [359, 118] on link "Messages (141)" at bounding box center [351, 117] width 84 height 28
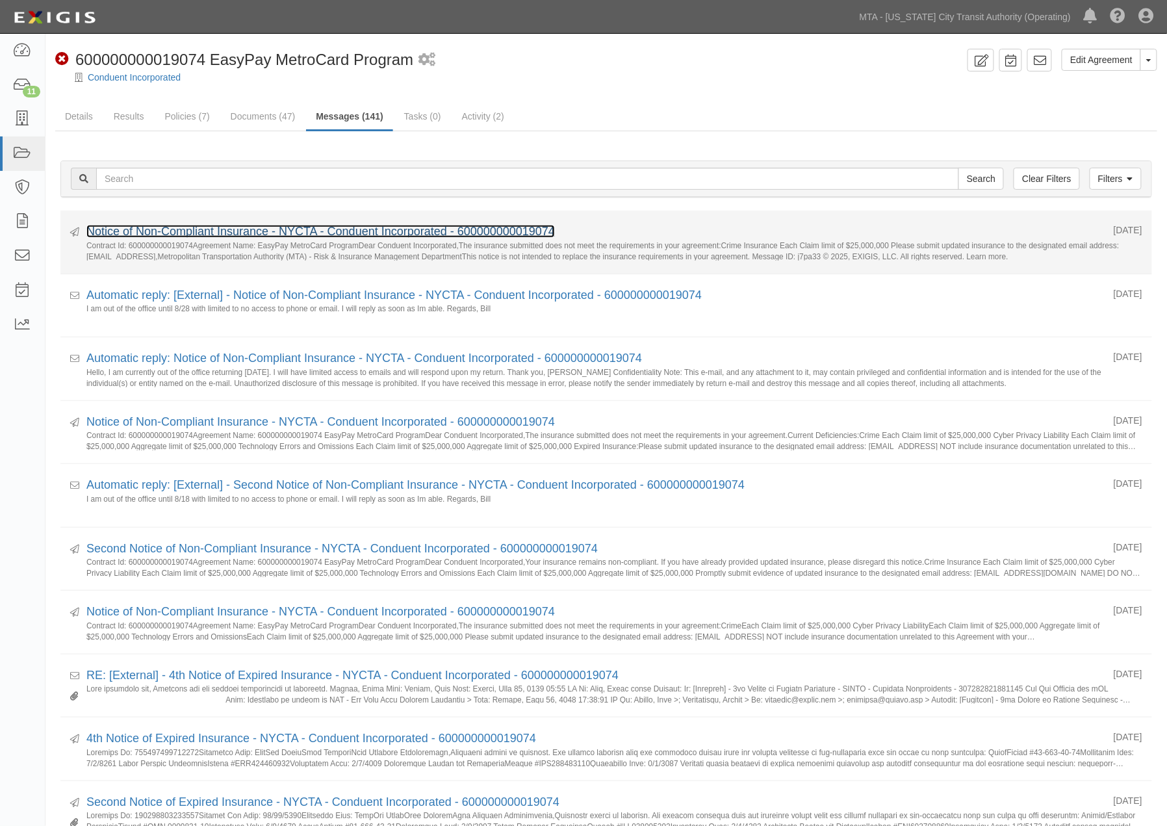
click at [280, 235] on link "Notice of Non-Compliant Insurance - NYCTA - Conduent Incorporated - 60000000001…" at bounding box center [320, 231] width 469 height 13
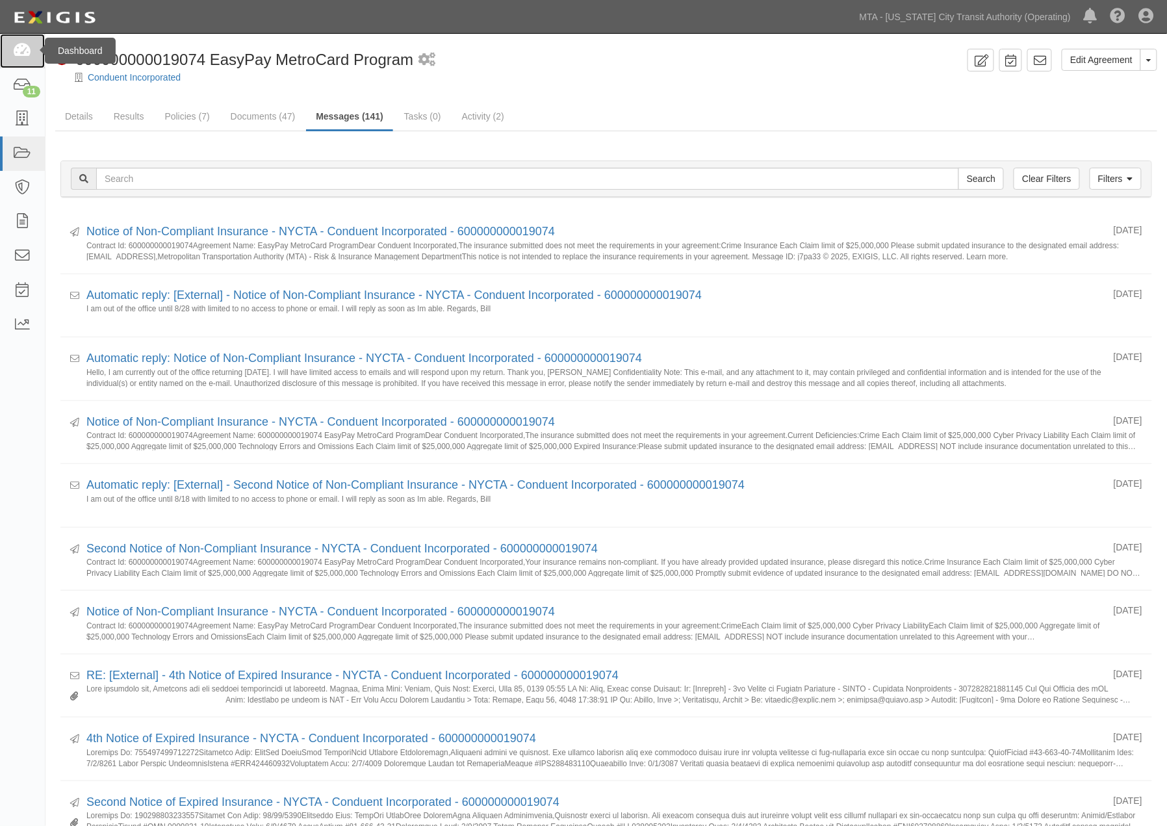
click at [20, 55] on icon at bounding box center [22, 51] width 18 height 15
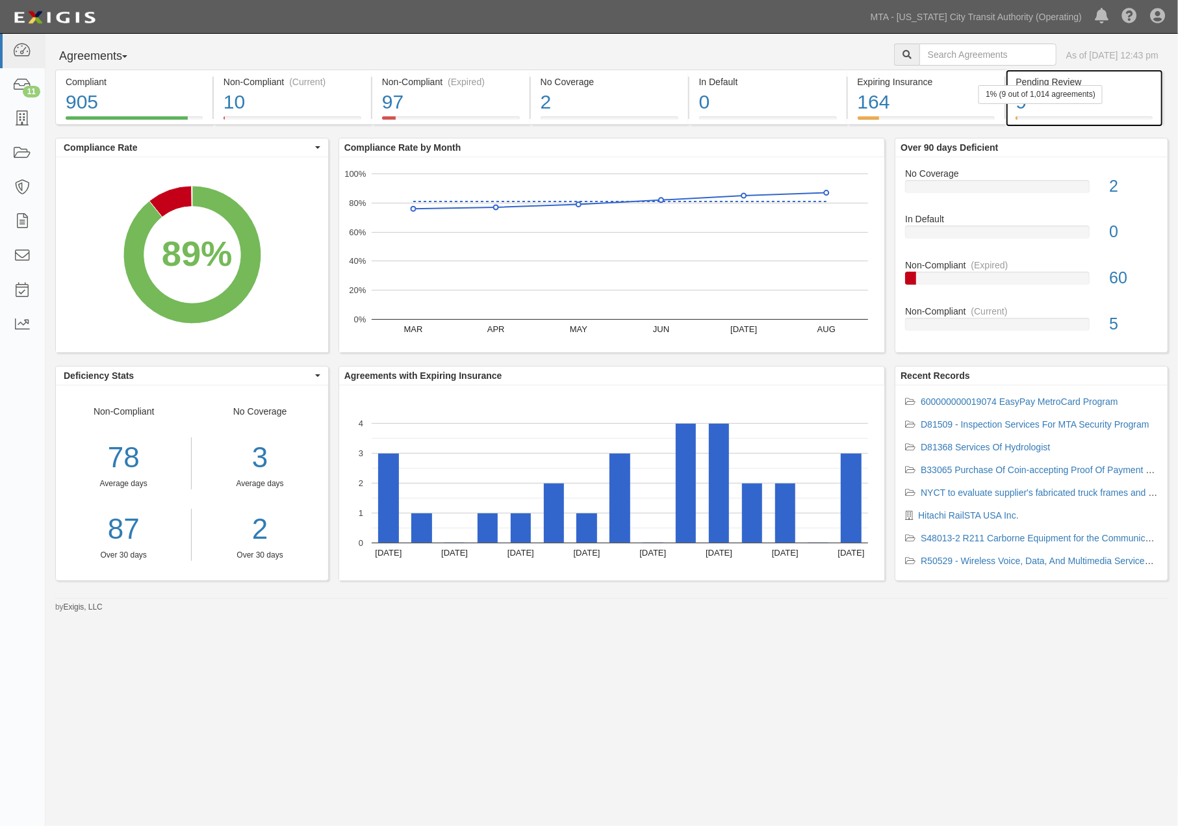
click at [1056, 109] on div "9" at bounding box center [1084, 102] width 137 height 28
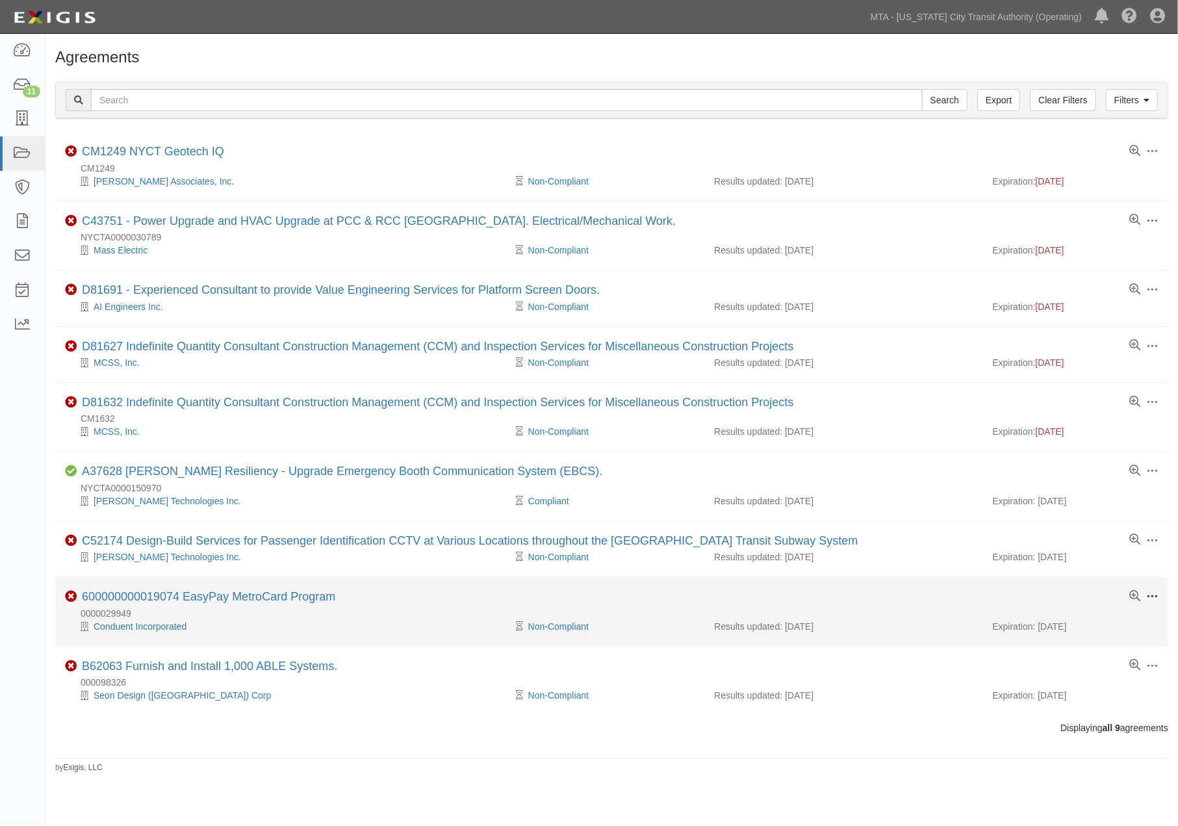
click at [1152, 599] on span at bounding box center [1152, 597] width 12 height 12
click at [300, 603] on link "600000000019074 EasyPay MetroCard Program" at bounding box center [208, 596] width 253 height 13
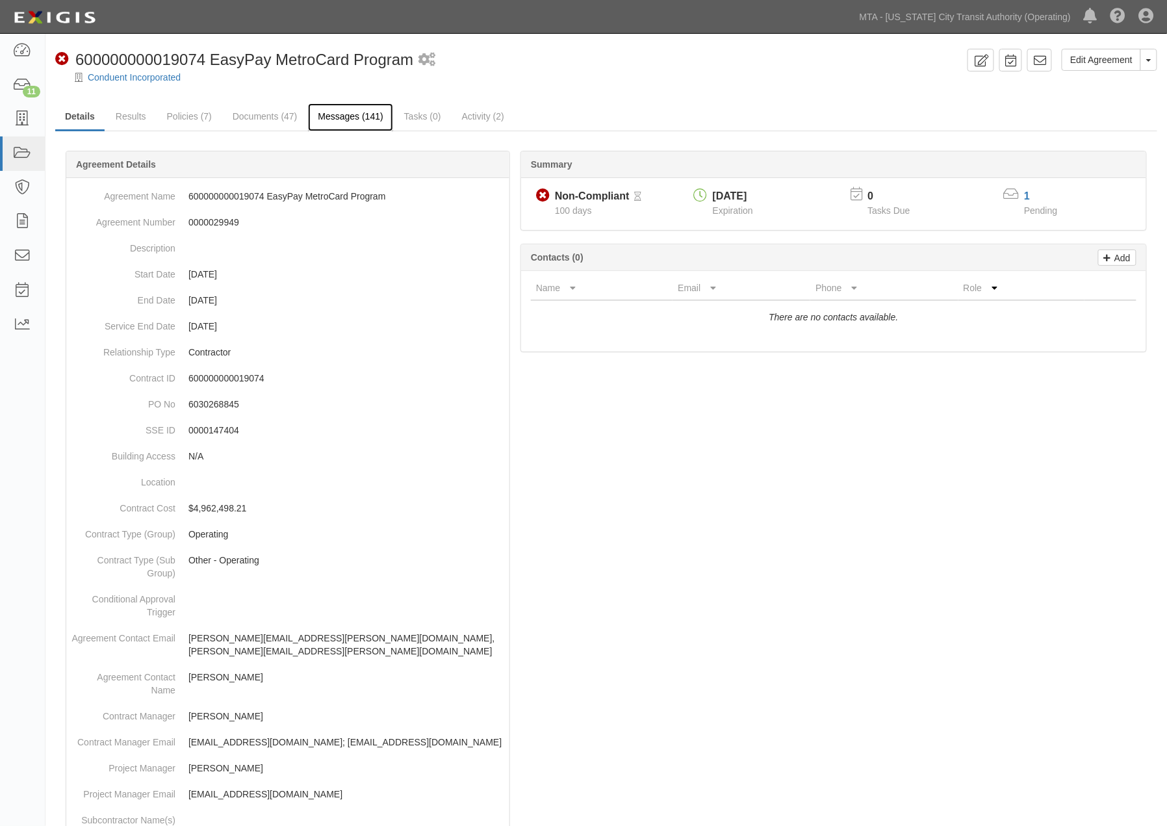
click at [346, 118] on link "Messages (141)" at bounding box center [350, 117] width 84 height 28
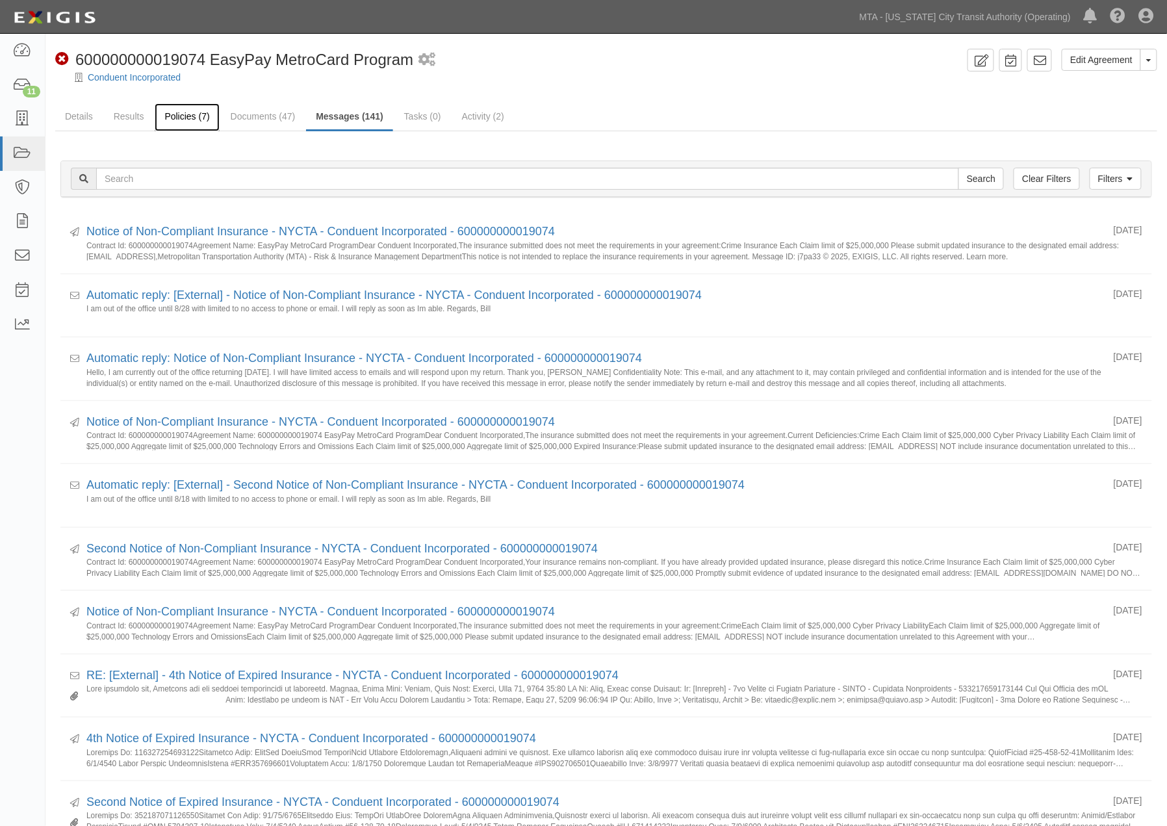
click at [172, 109] on link "Policies (7)" at bounding box center [187, 117] width 64 height 28
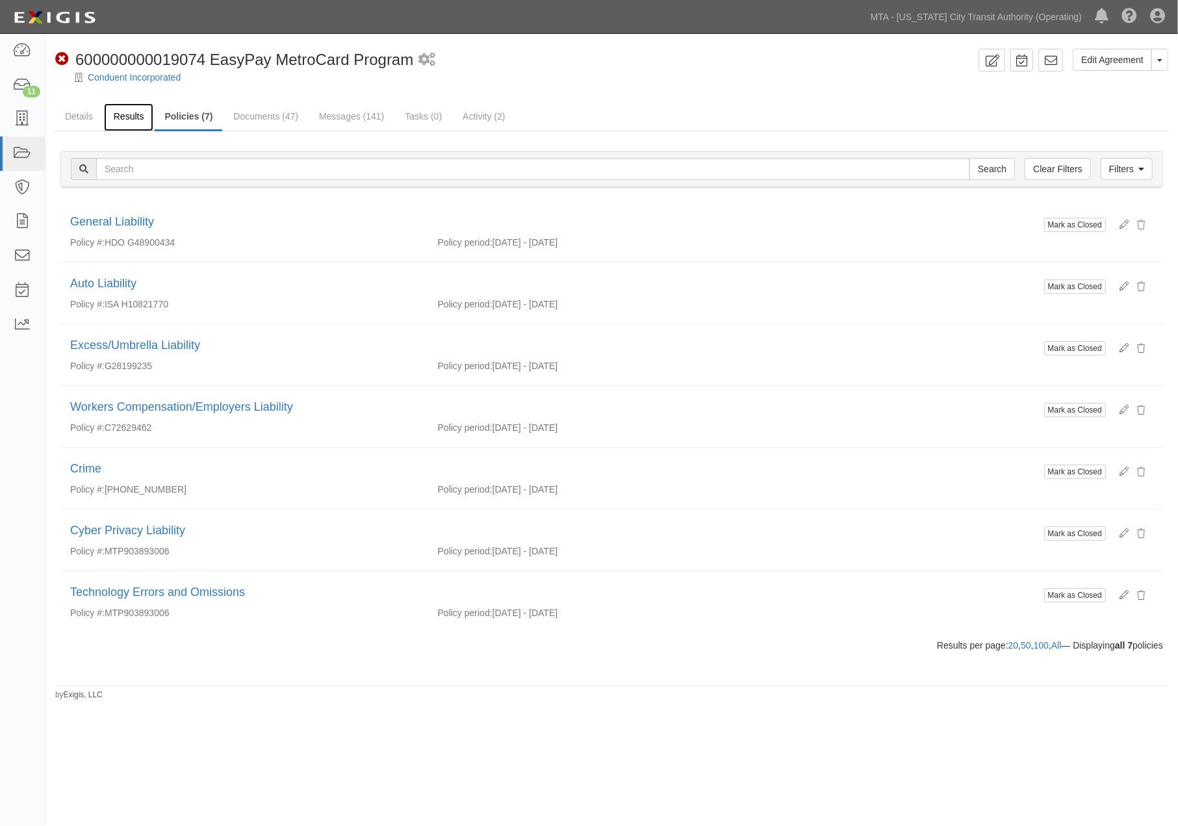
click at [125, 106] on link "Results" at bounding box center [129, 117] width 50 height 28
click at [119, 113] on link "Results" at bounding box center [129, 117] width 50 height 28
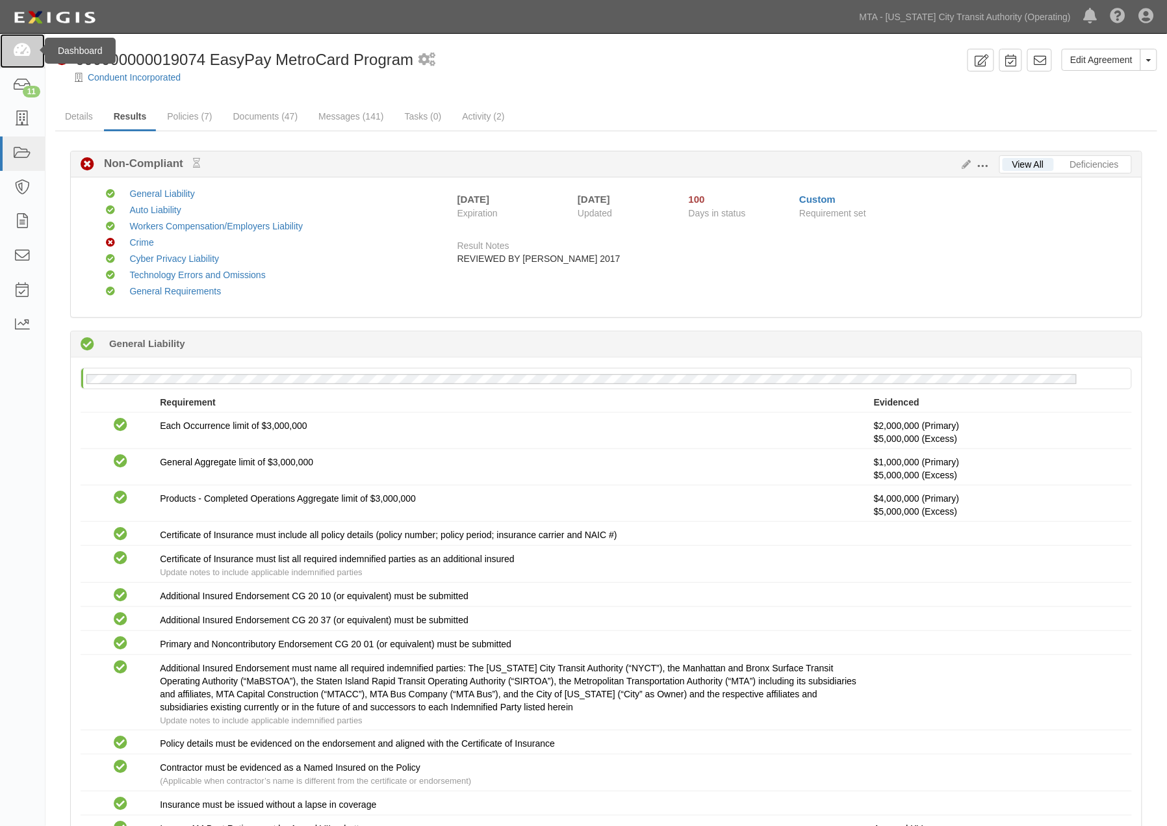
click at [26, 53] on icon at bounding box center [22, 51] width 18 height 15
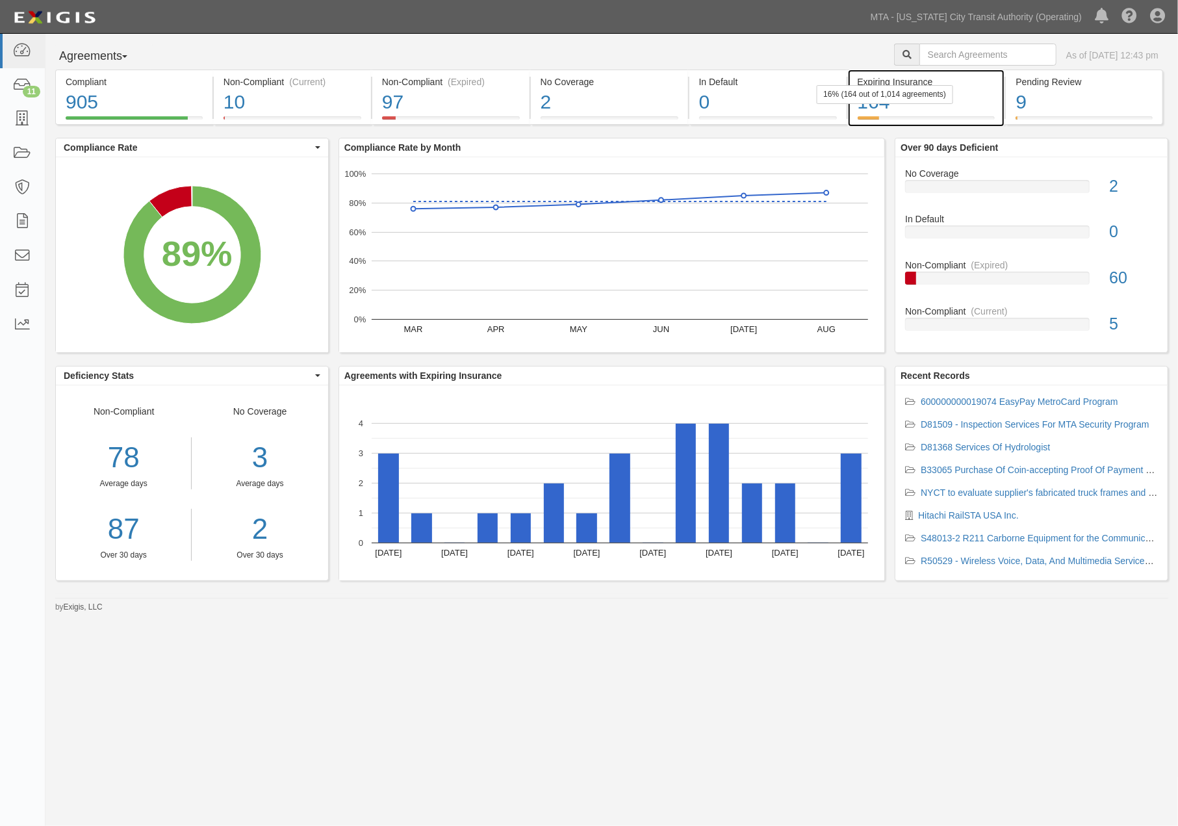
click at [949, 107] on div "164" at bounding box center [927, 102] width 138 height 28
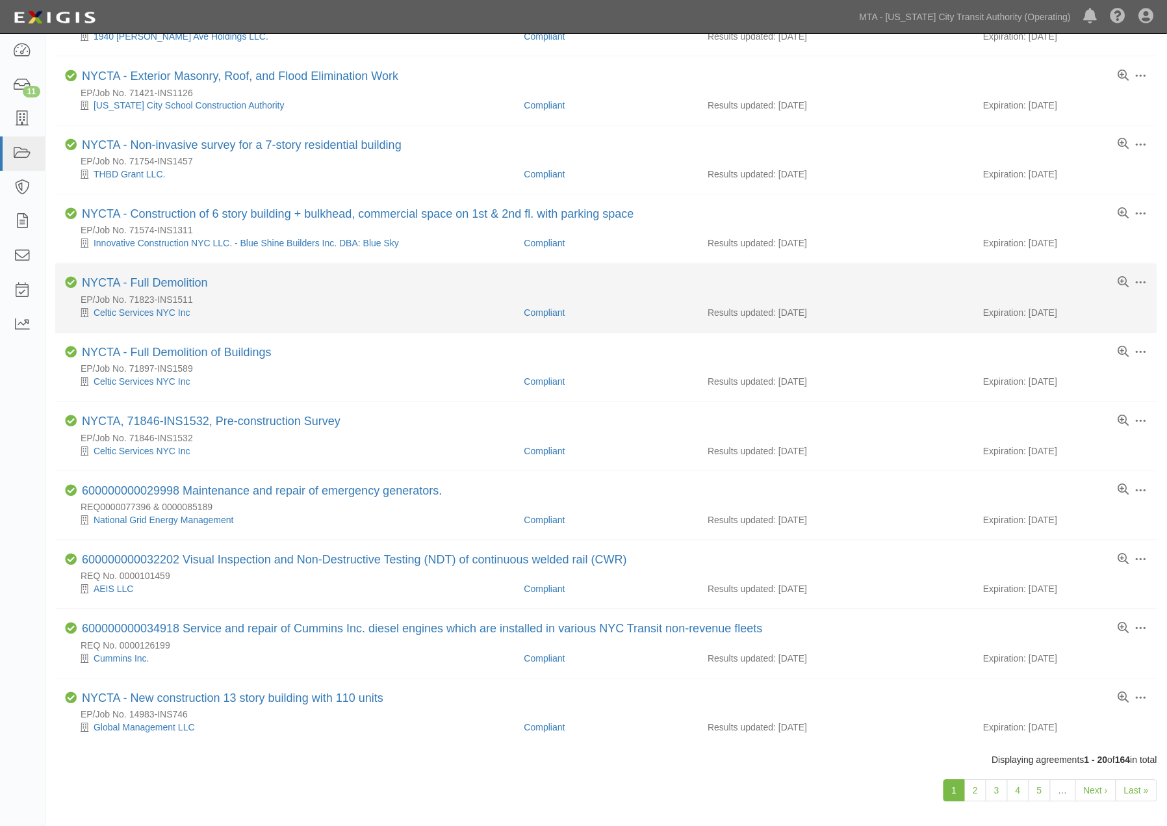
scroll to position [810, 0]
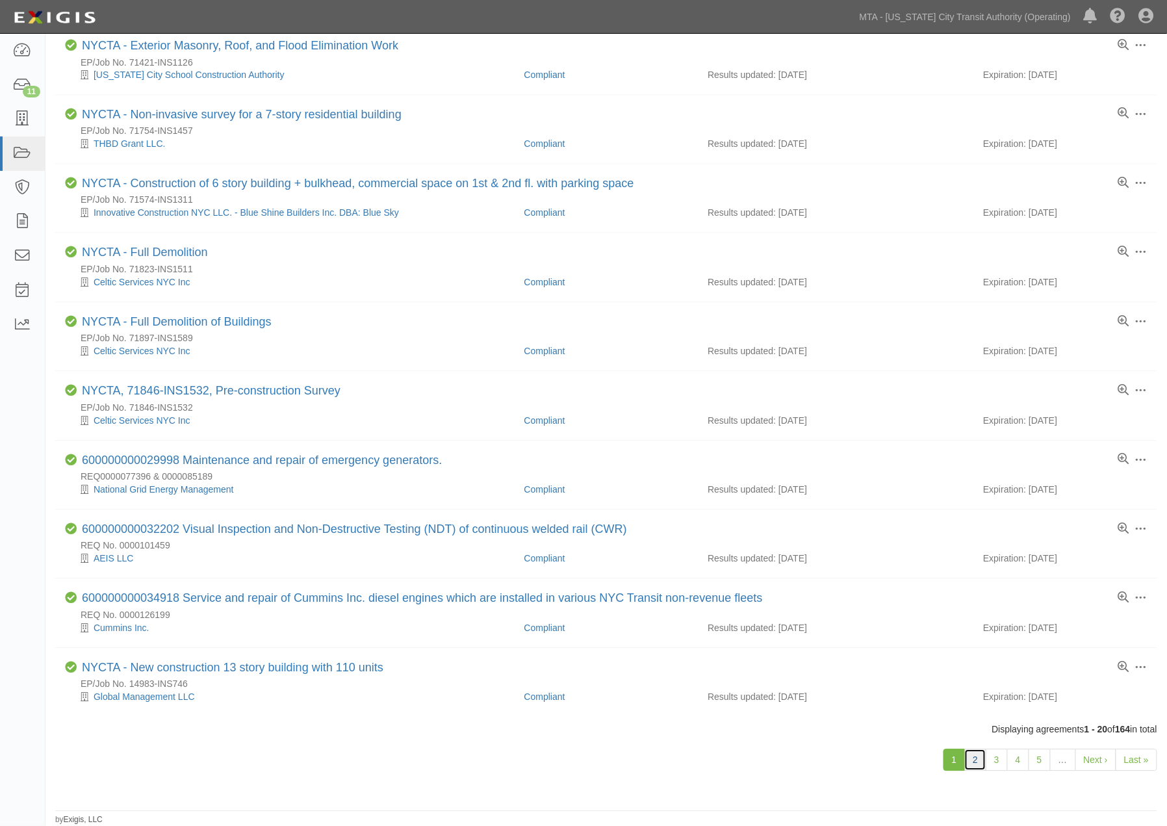
click at [968, 756] on link "2" at bounding box center [975, 760] width 22 height 22
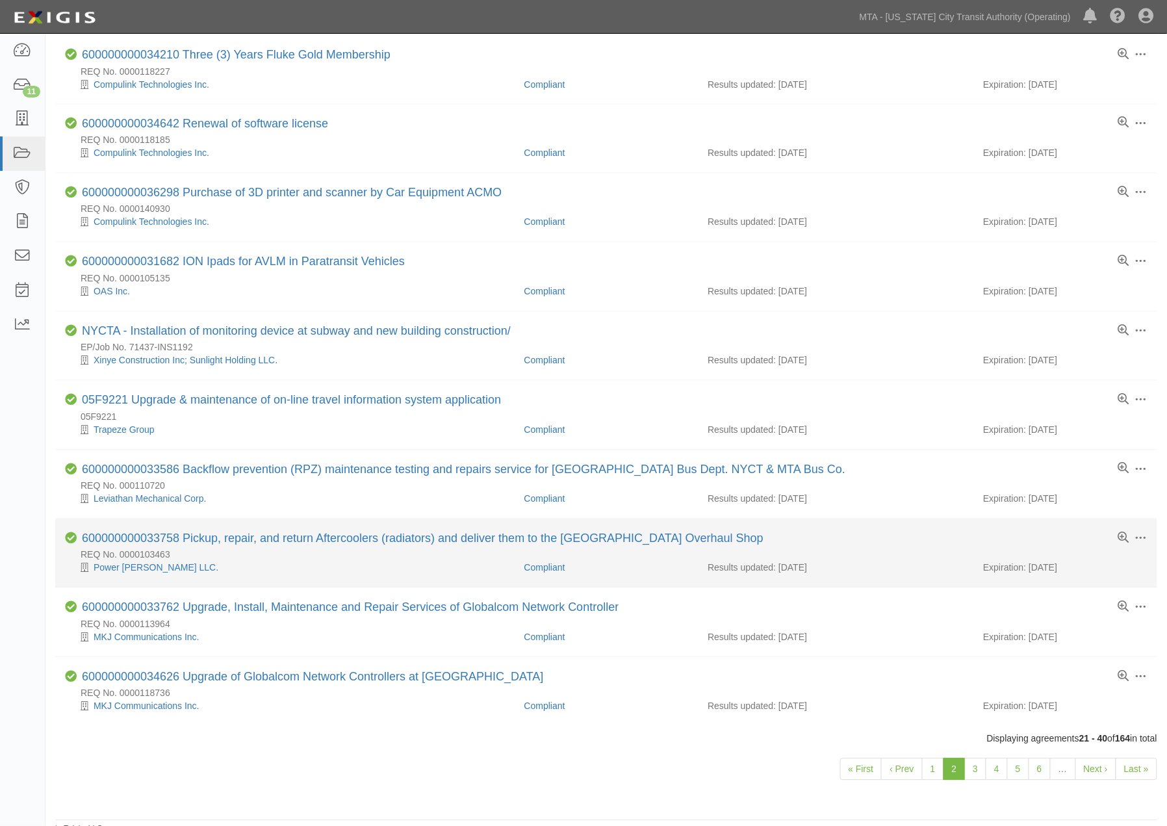
scroll to position [784, 0]
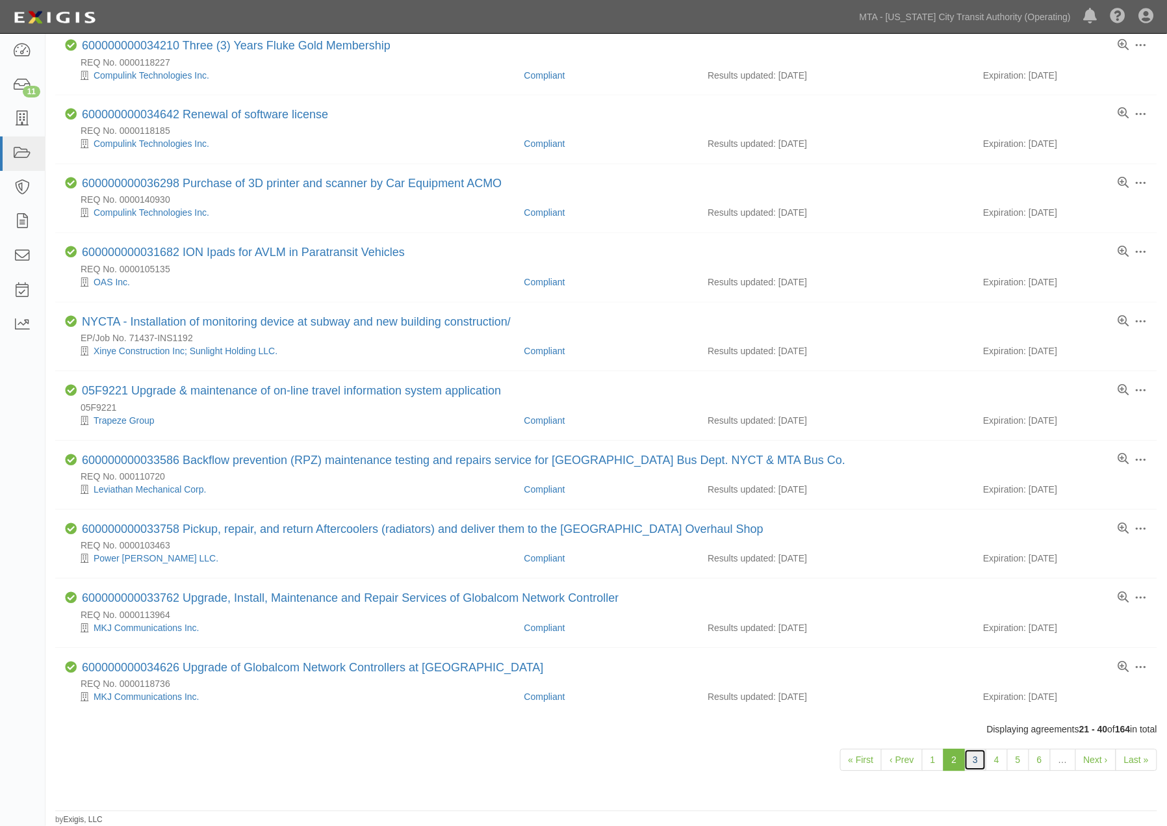
click at [974, 757] on link "3" at bounding box center [975, 760] width 22 height 22
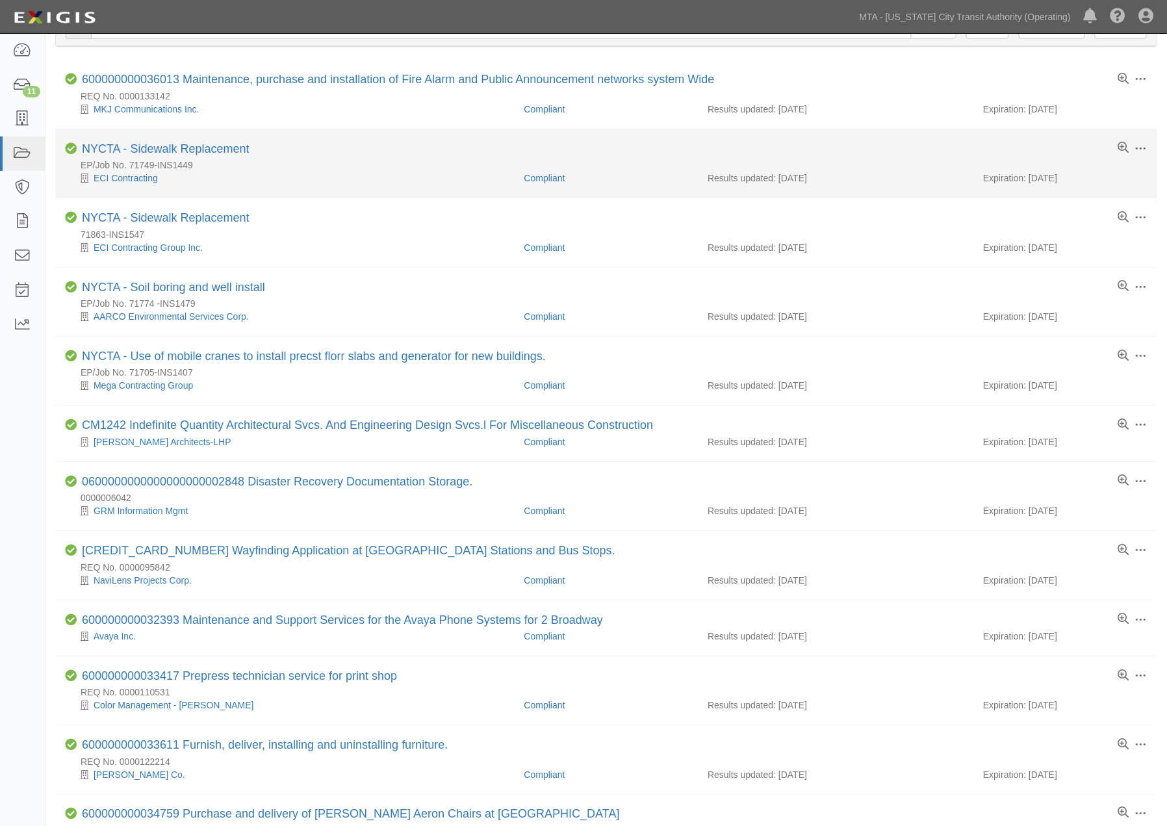
scroll to position [144, 0]
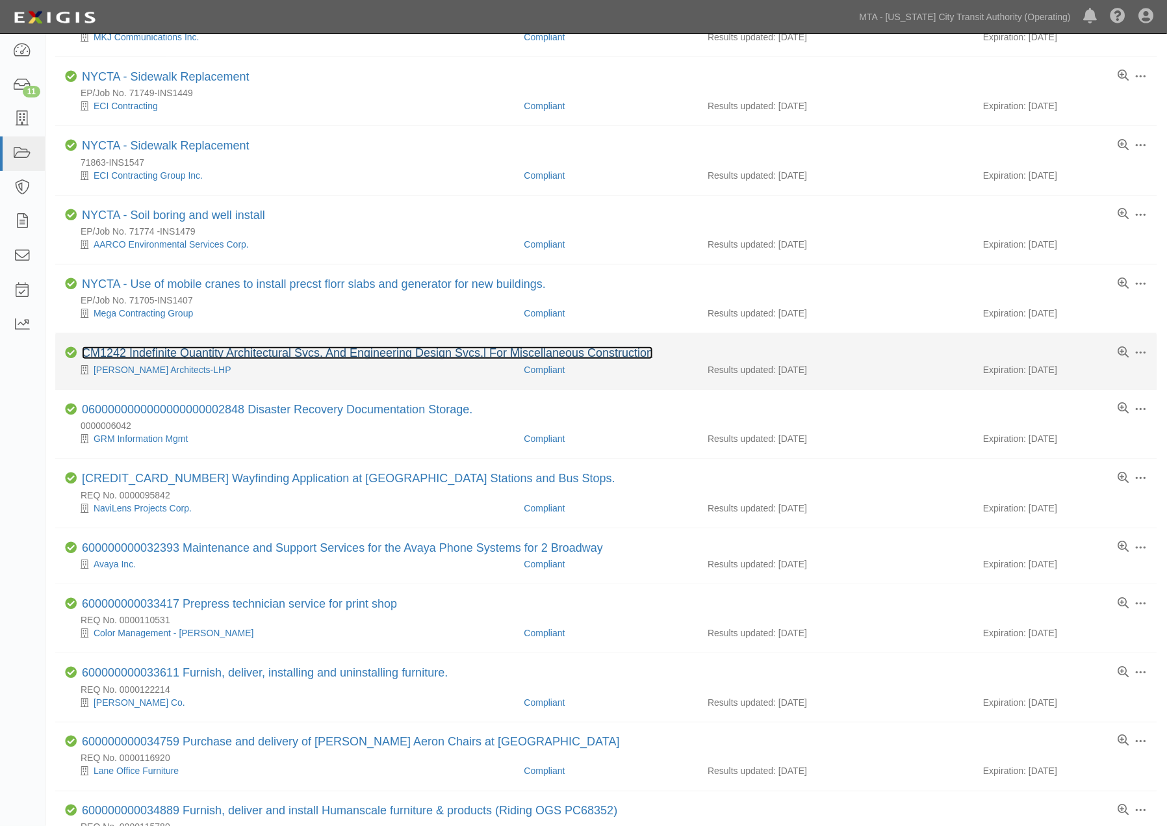
click at [228, 354] on link "CM1242 Indefinite Quantity Architectural Svcs. And Engineering Design Svcs.l Fo…" at bounding box center [367, 352] width 571 height 13
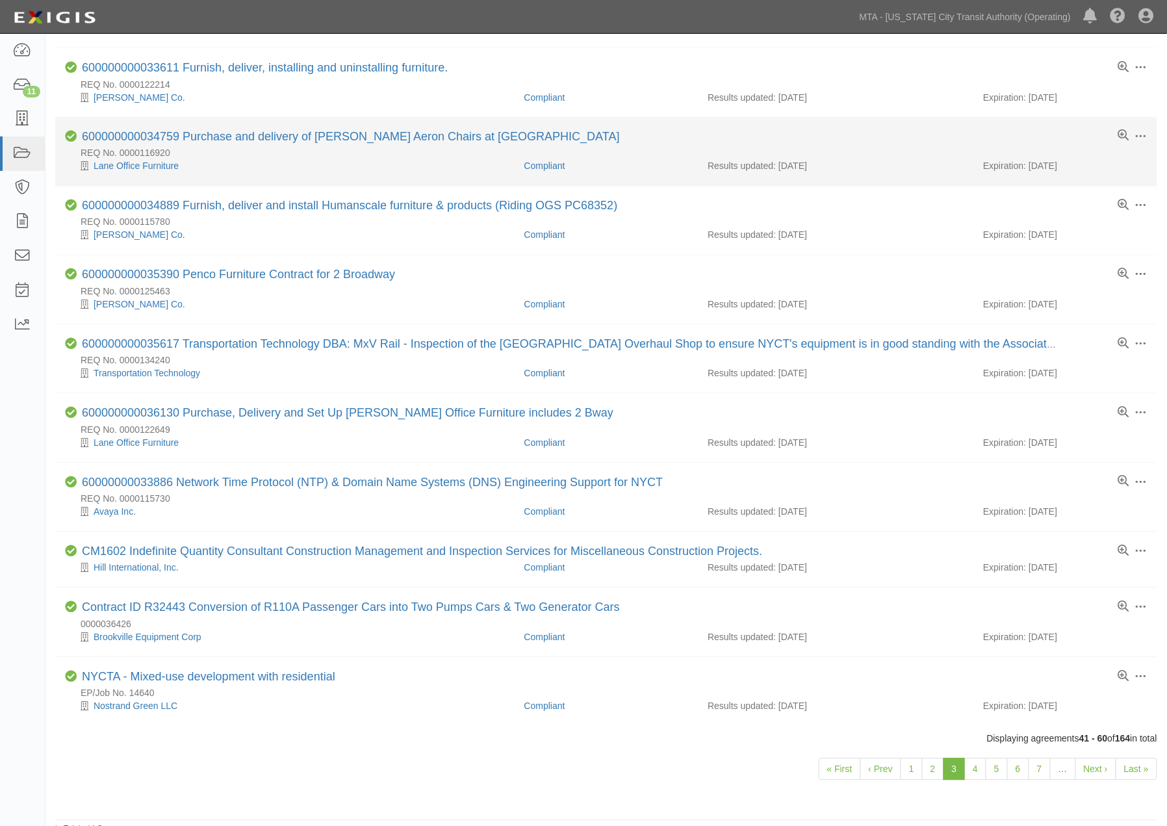
scroll to position [771, 0]
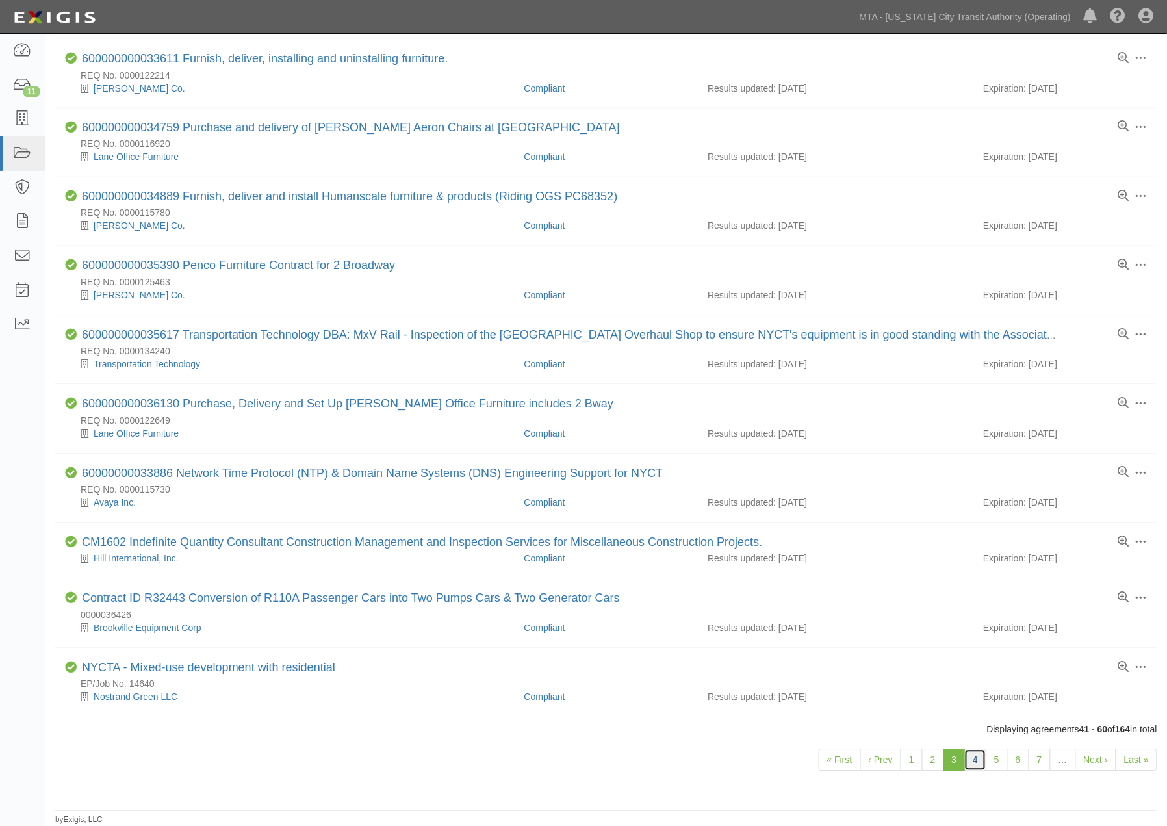
click at [979, 755] on link "4" at bounding box center [975, 760] width 22 height 22
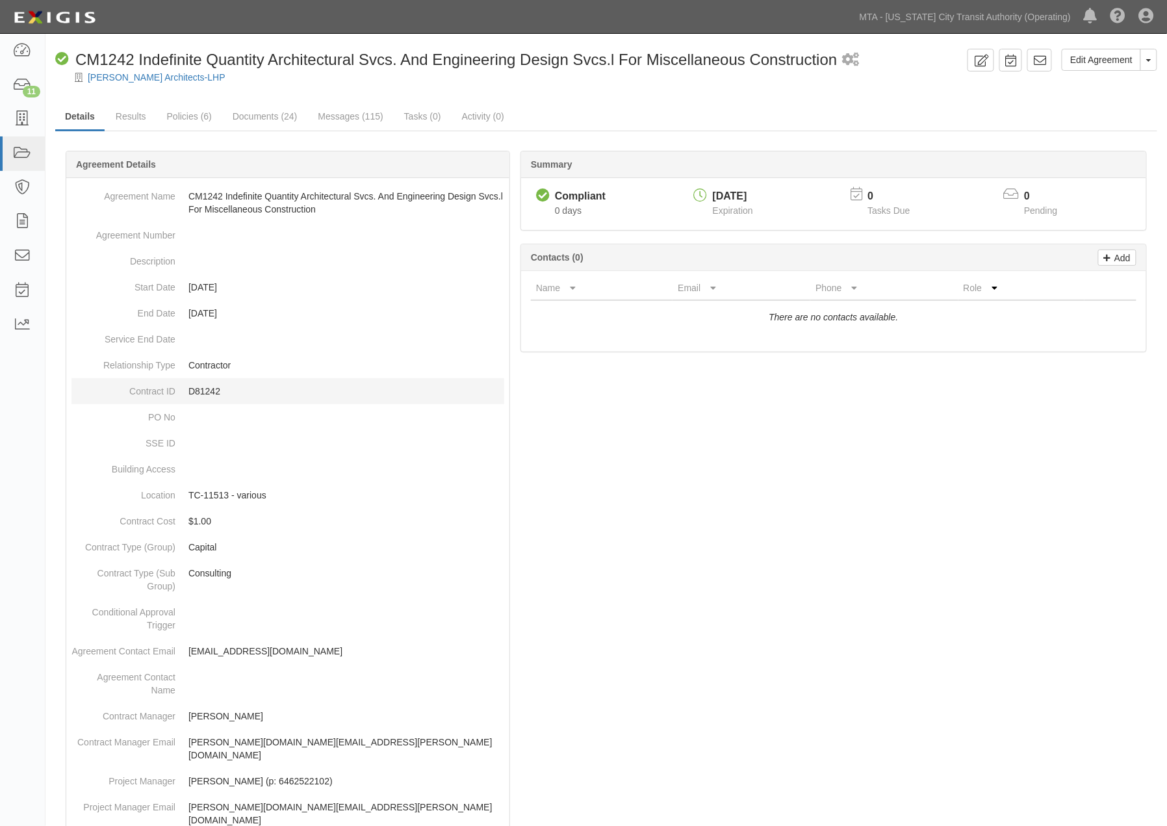
click at [218, 391] on p "D81242" at bounding box center [346, 391] width 316 height 13
click at [218, 390] on p "D81242" at bounding box center [346, 391] width 316 height 13
click at [210, 390] on p "D81242" at bounding box center [346, 391] width 316 height 13
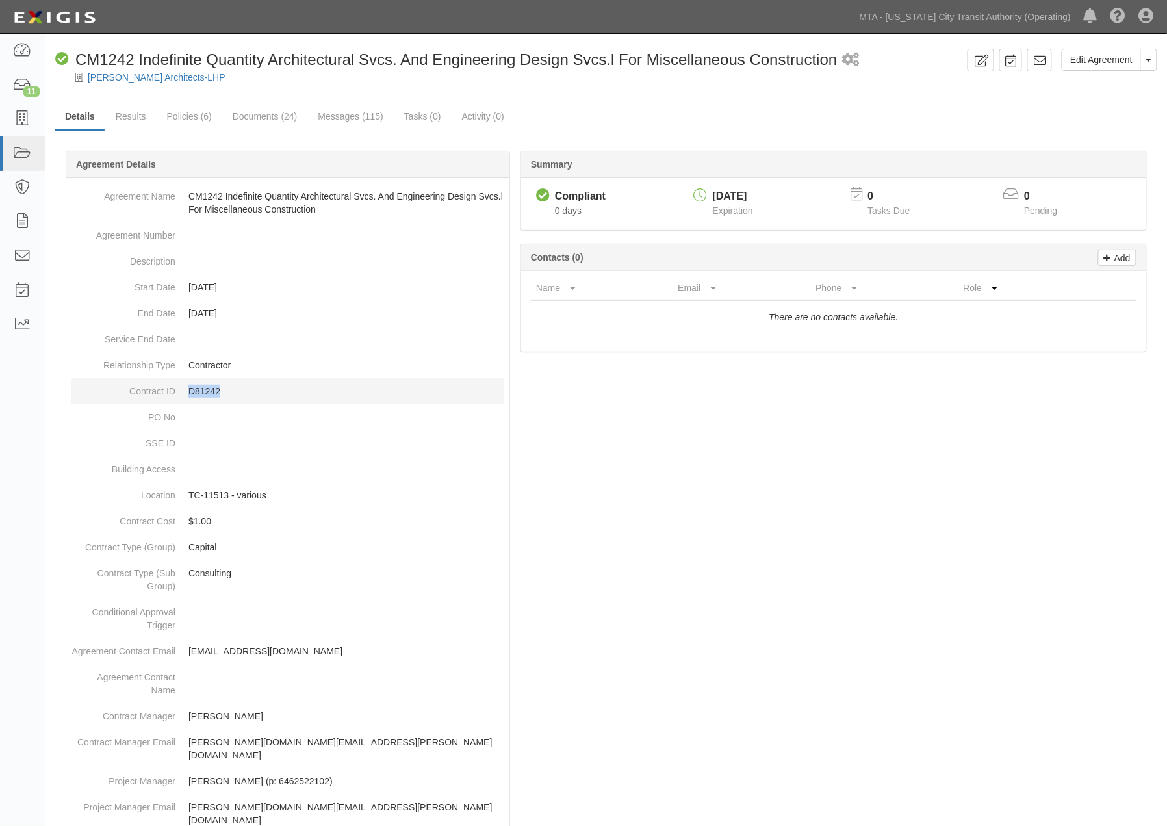
click at [210, 390] on p "D81242" at bounding box center [346, 391] width 316 height 13
copy p "D81242"
click at [258, 118] on link "Documents (24)" at bounding box center [265, 117] width 84 height 28
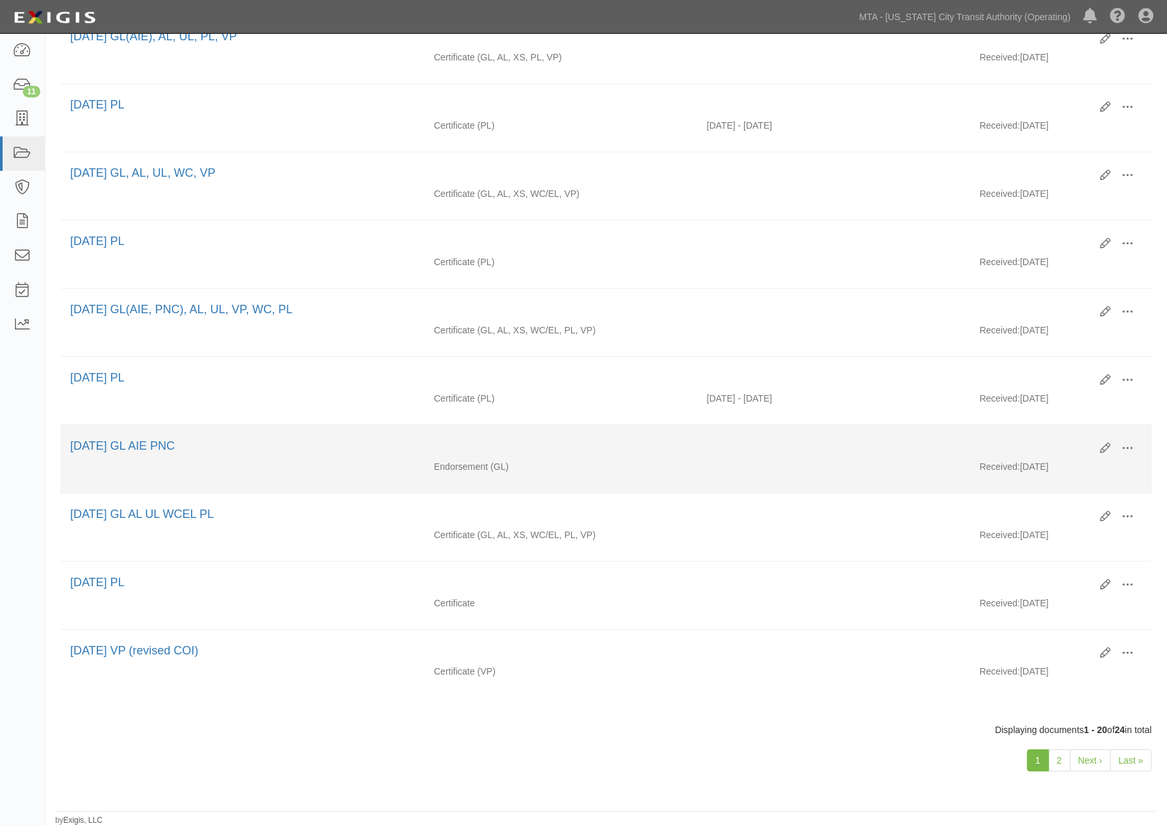
scroll to position [966, 0]
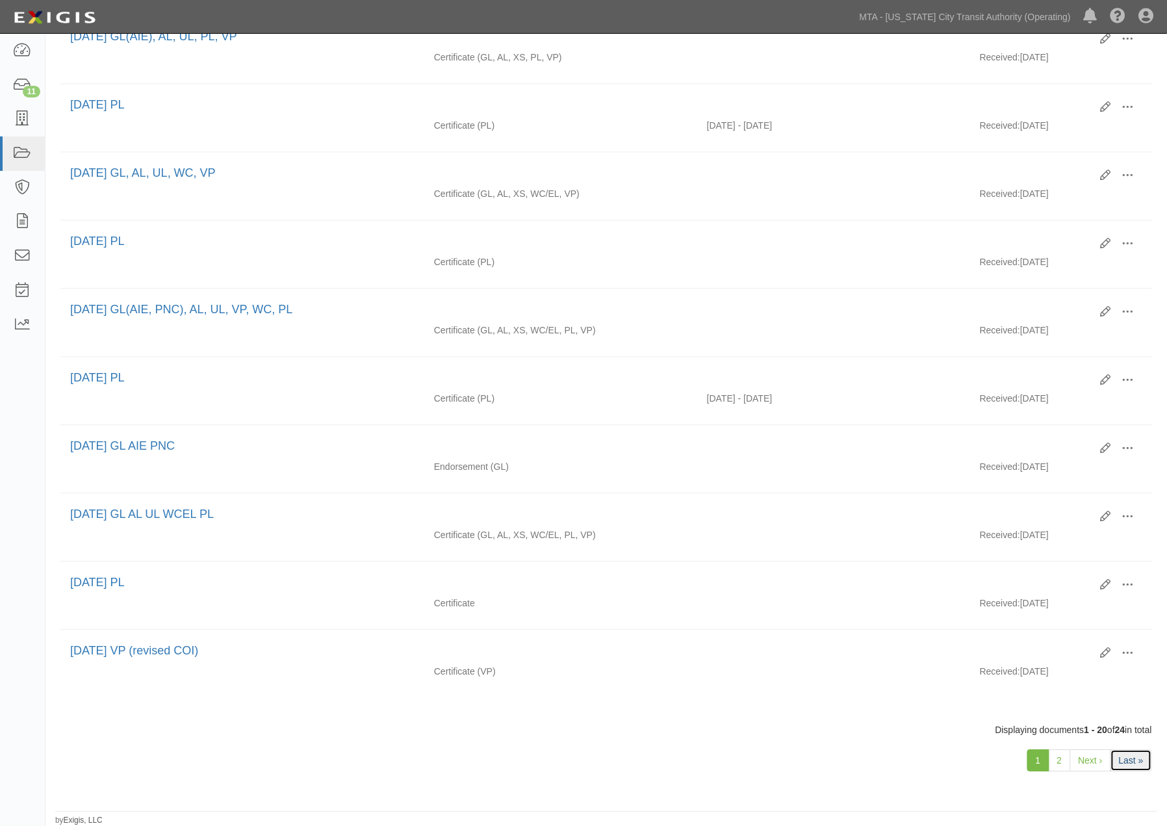
click at [1118, 751] on link "Last »" at bounding box center [1132, 760] width 42 height 22
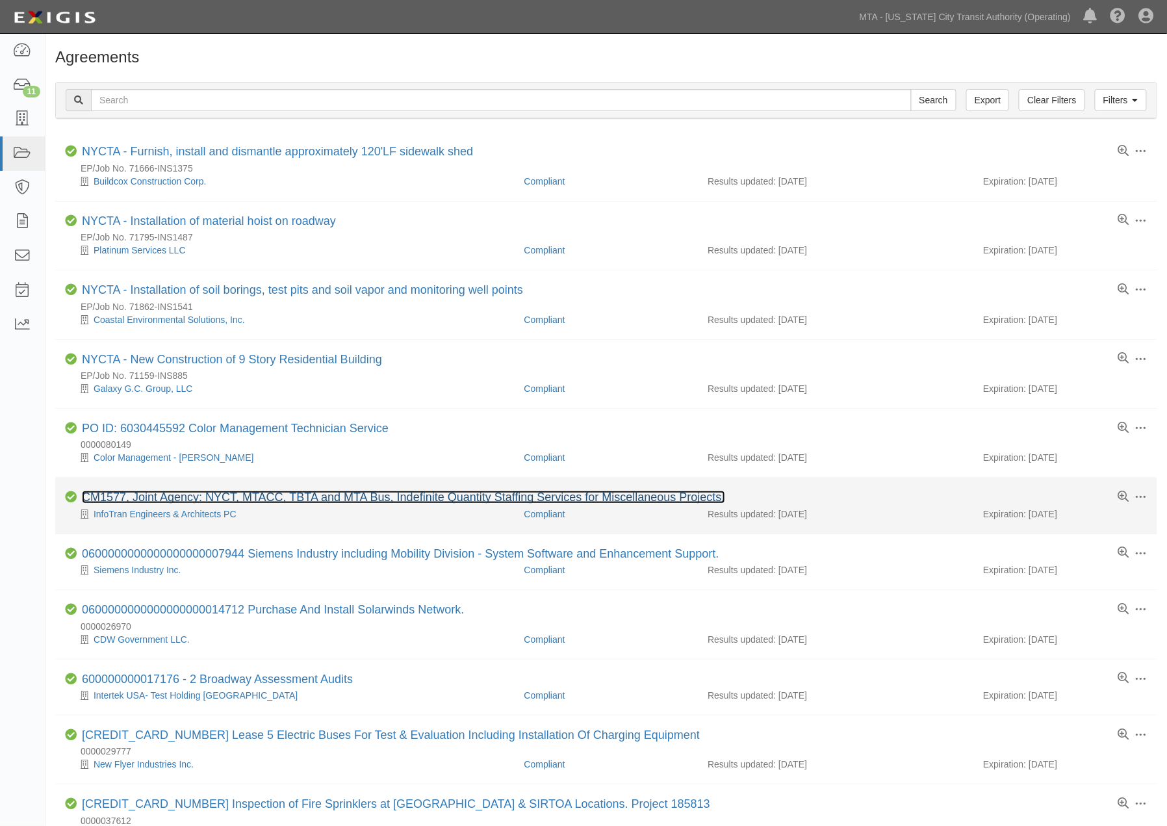
click at [335, 499] on link "CM1577, Joint Agency: NYCT, MTACC, TBTA and MTA Bus, Indefinite Quantity Staffi…" at bounding box center [403, 497] width 643 height 13
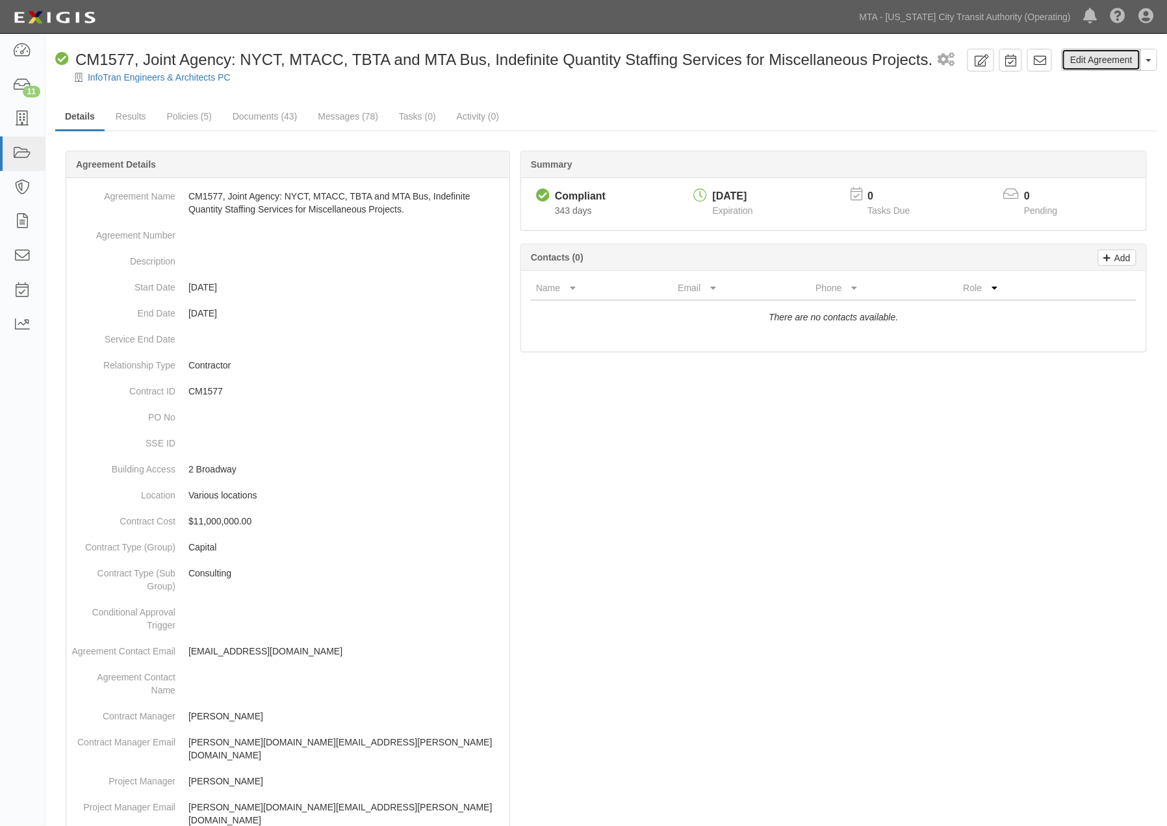
click at [1103, 58] on link "Edit Agreement" at bounding box center [1101, 60] width 79 height 22
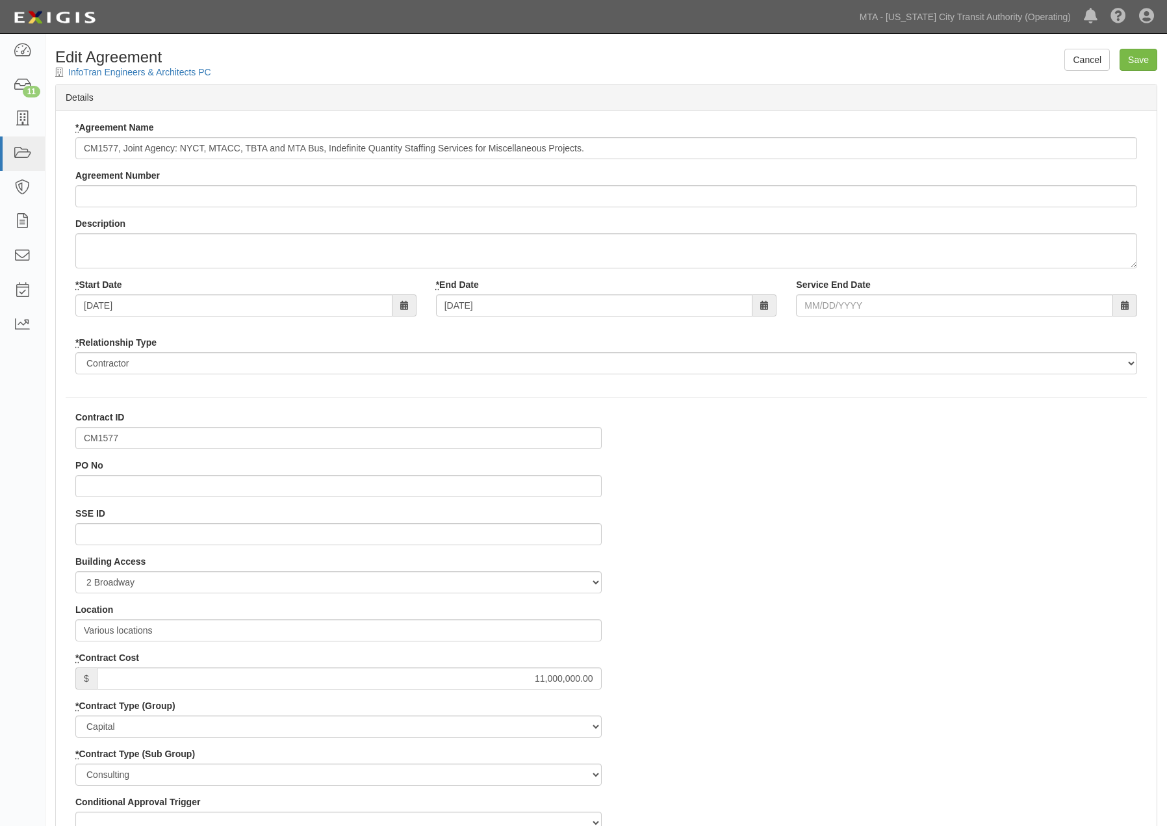
select select
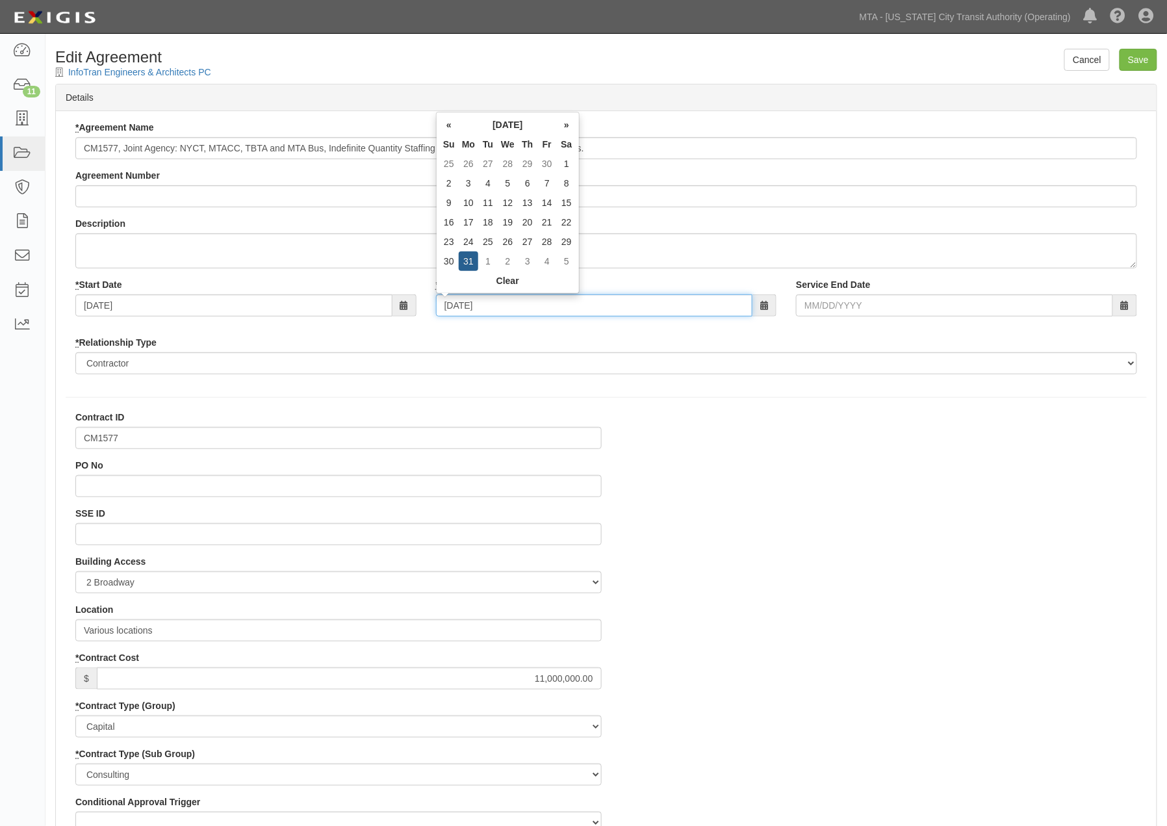
drag, startPoint x: 521, startPoint y: 309, endPoint x: 387, endPoint y: 307, distance: 133.9
click at [387, 307] on div "* Start Date [DATE] * End Date [DATE] Service End Date" at bounding box center [606, 302] width 1081 height 48
type input "[DATE]"
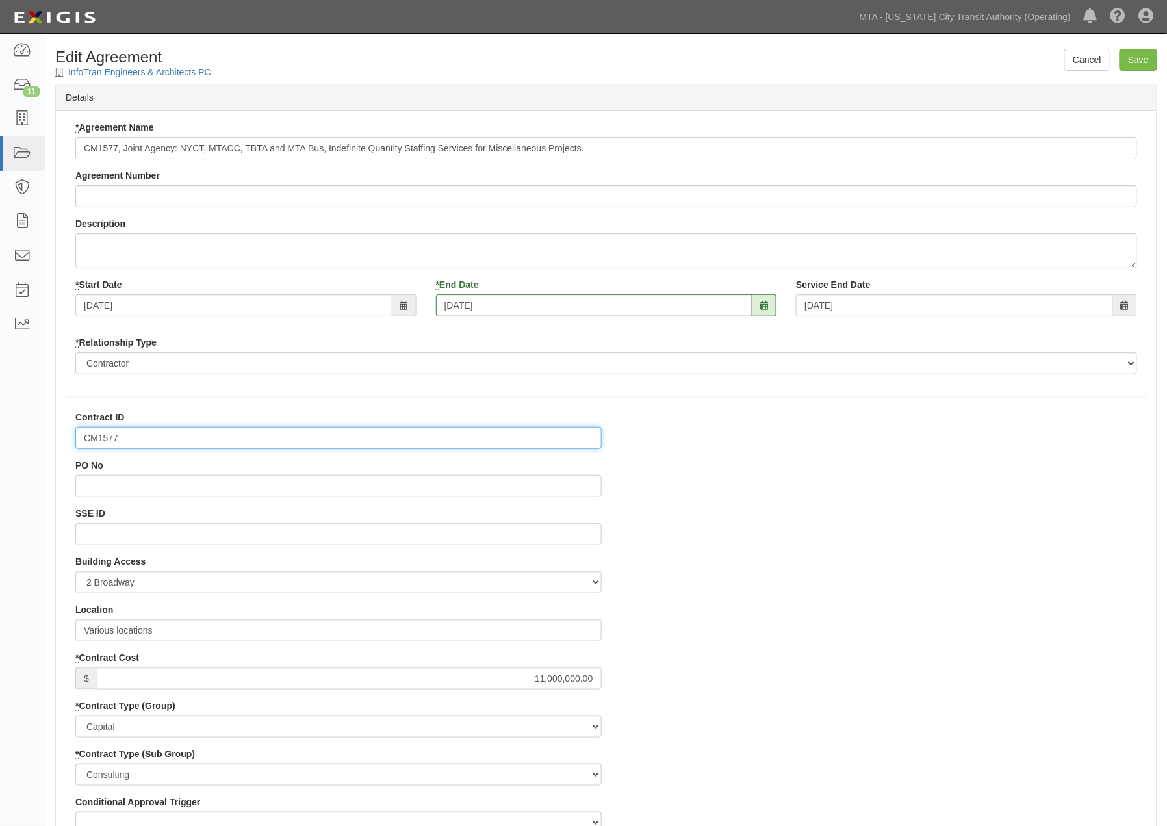
click at [103, 433] on input "CM1577" at bounding box center [338, 438] width 526 height 22
paste input "D8"
type input "D81577"
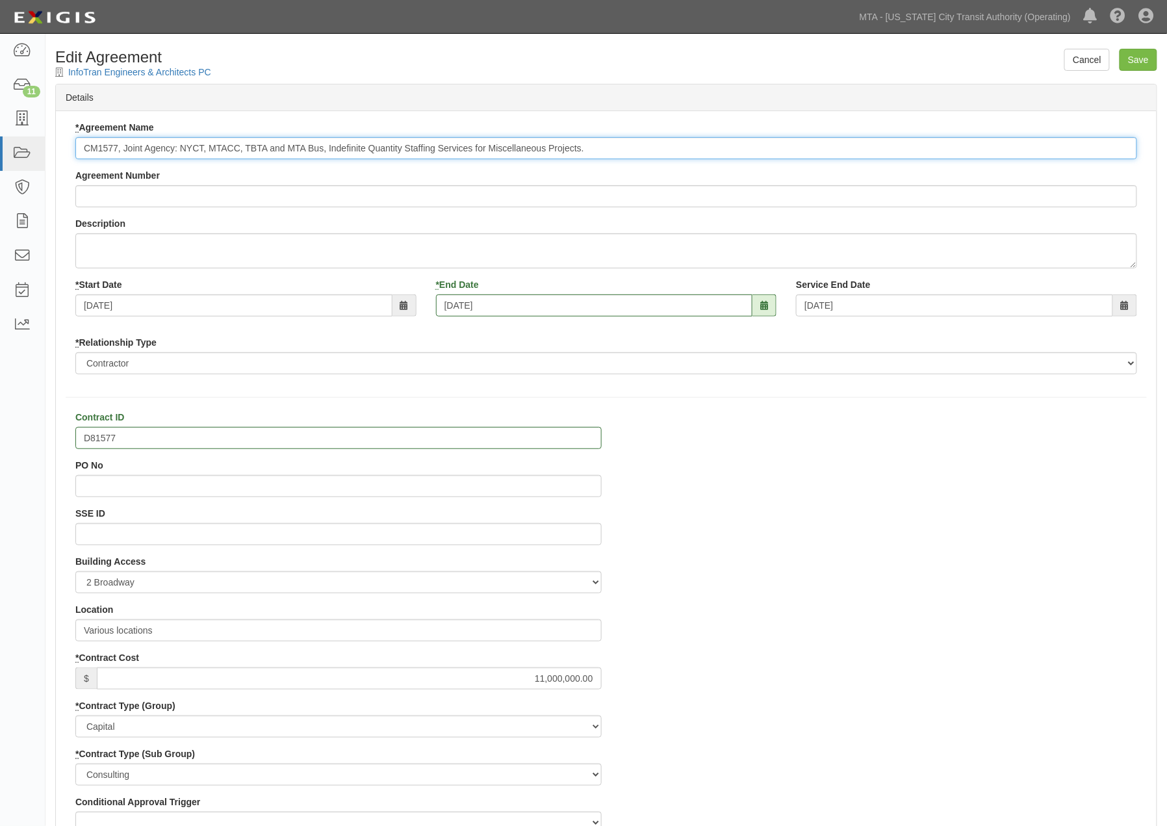
click at [87, 150] on input "CM1577, Joint Agency: NYCT, MTACC, TBTA and MTA Bus, Indefinite Quantity Staffi…" at bounding box center [606, 148] width 1062 height 22
click at [124, 144] on input "CM1577, Joint Agency: NYCT, MTACC, TBTA and MTA Bus, Indefinite Quantity Staffi…" at bounding box center [606, 148] width 1062 height 22
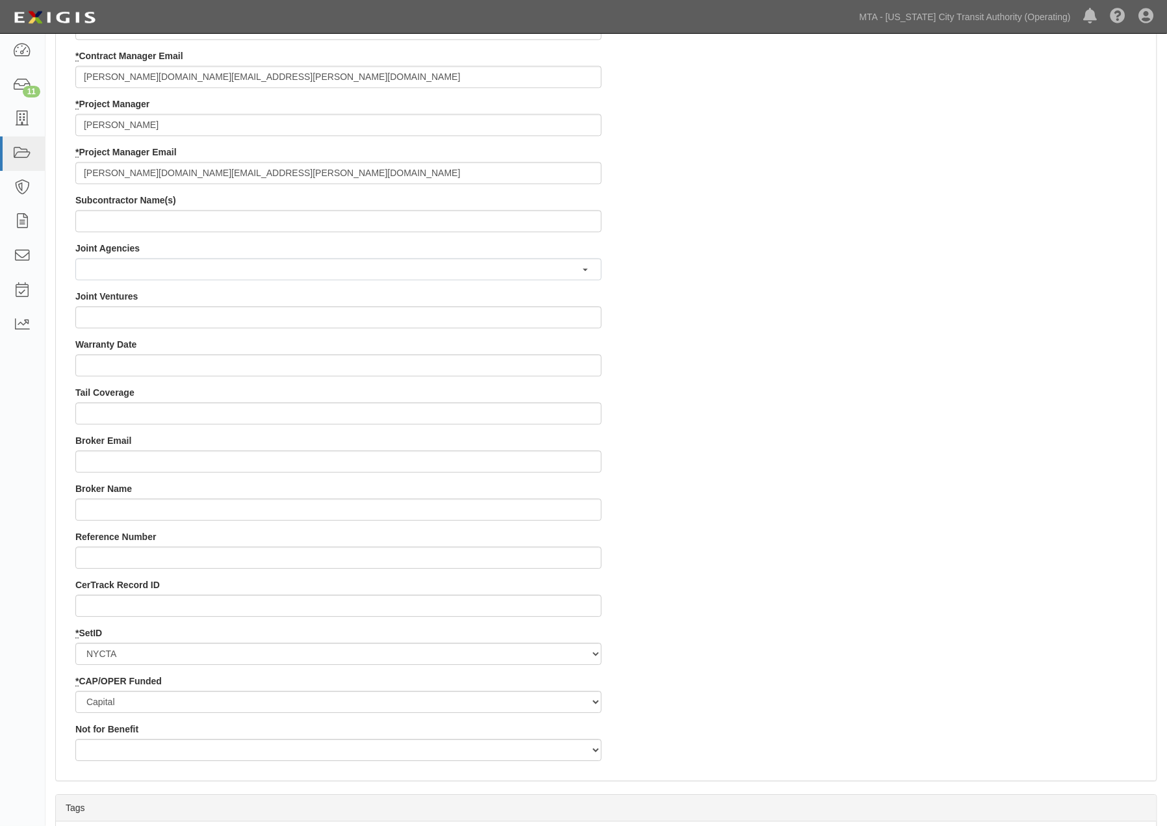
scroll to position [913, 0]
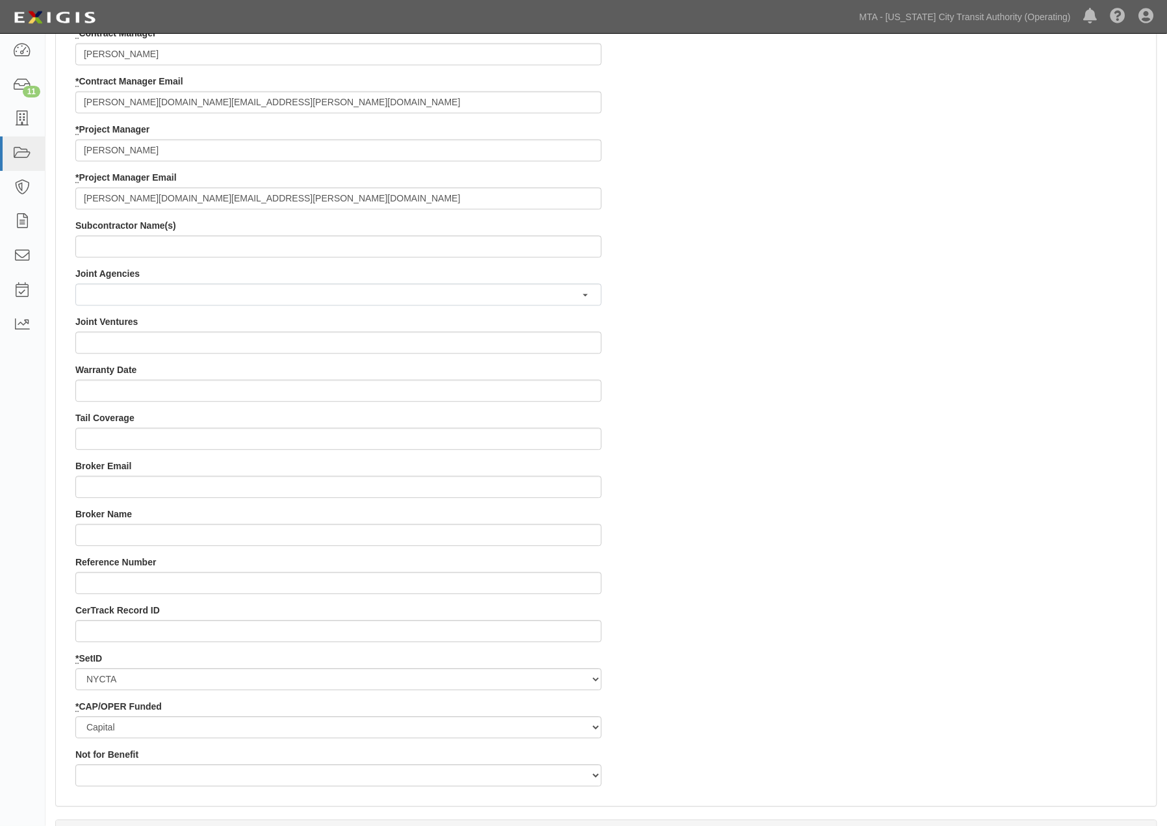
type input "CM1577 Joint Agency: NYCT, MTACC, TBTA and MTA Bus, Indefinite Quantity Staffin…"
click at [135, 298] on button "button" at bounding box center [338, 294] width 526 height 22
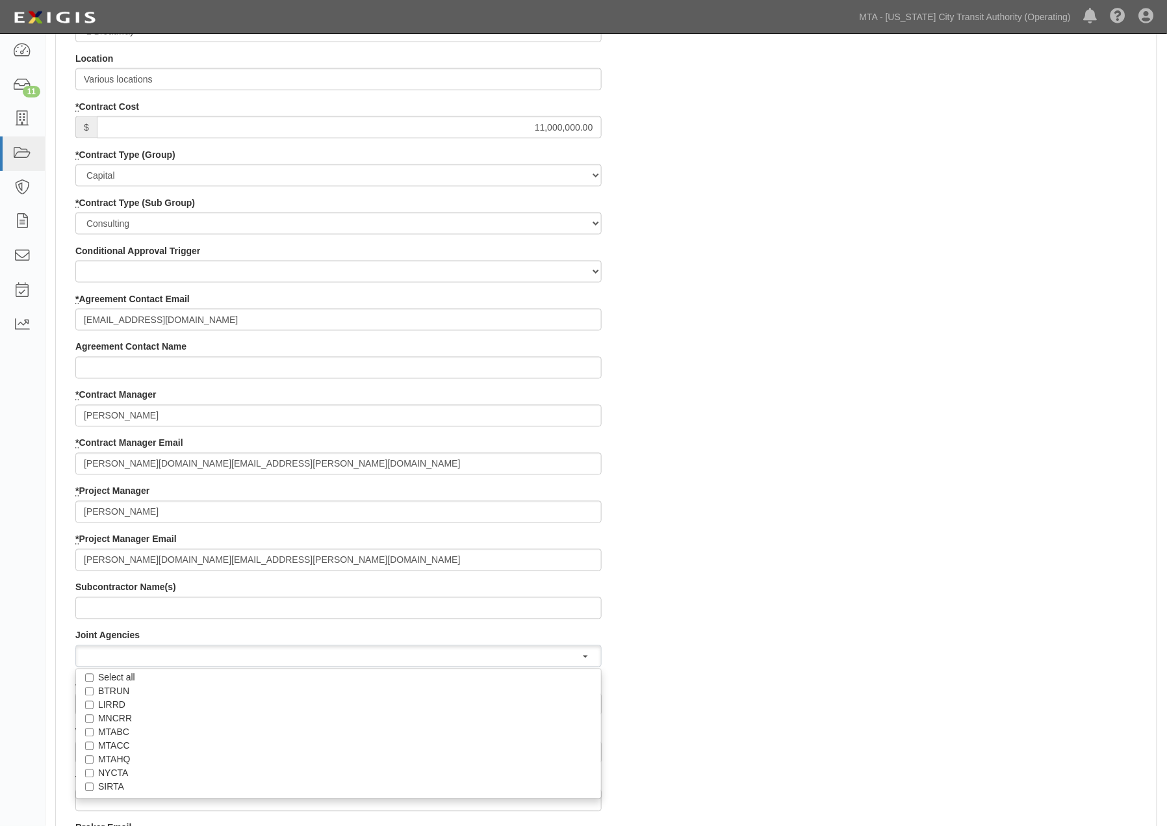
scroll to position [577, 0]
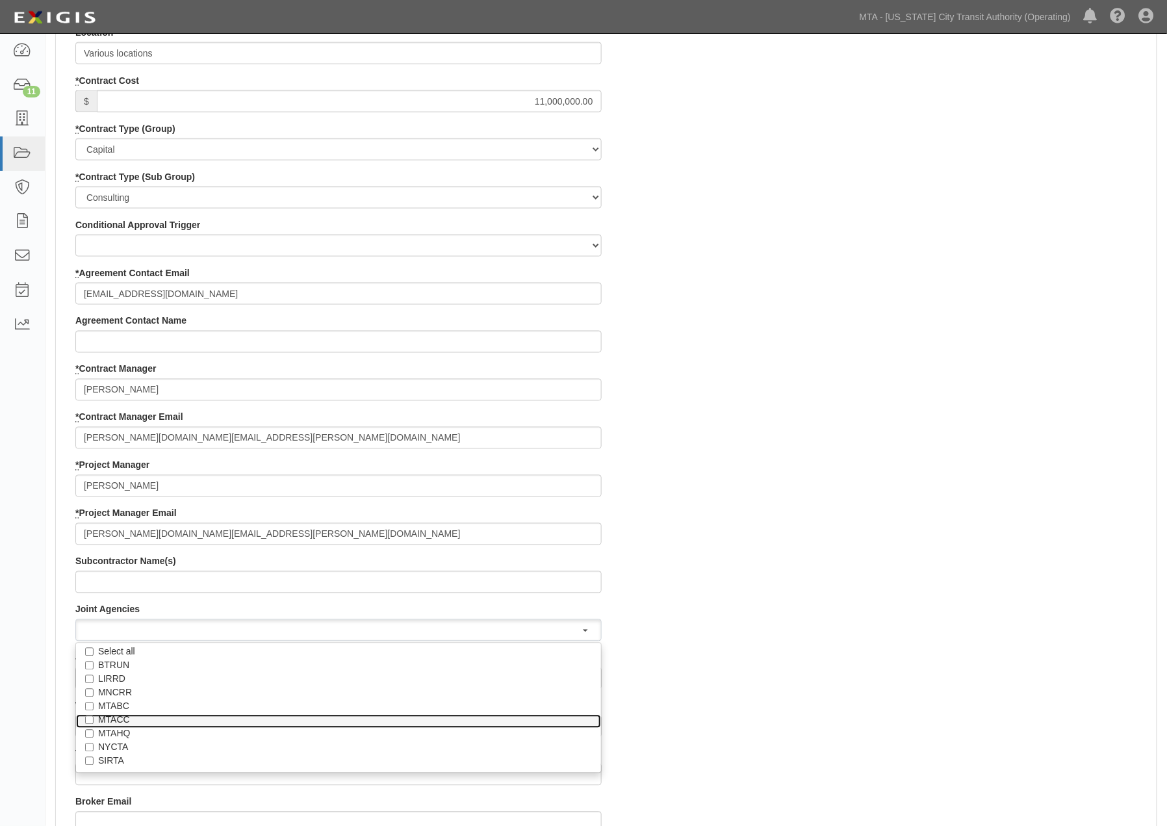
click at [114, 723] on label "MTACC" at bounding box center [338, 720] width 481 height 13
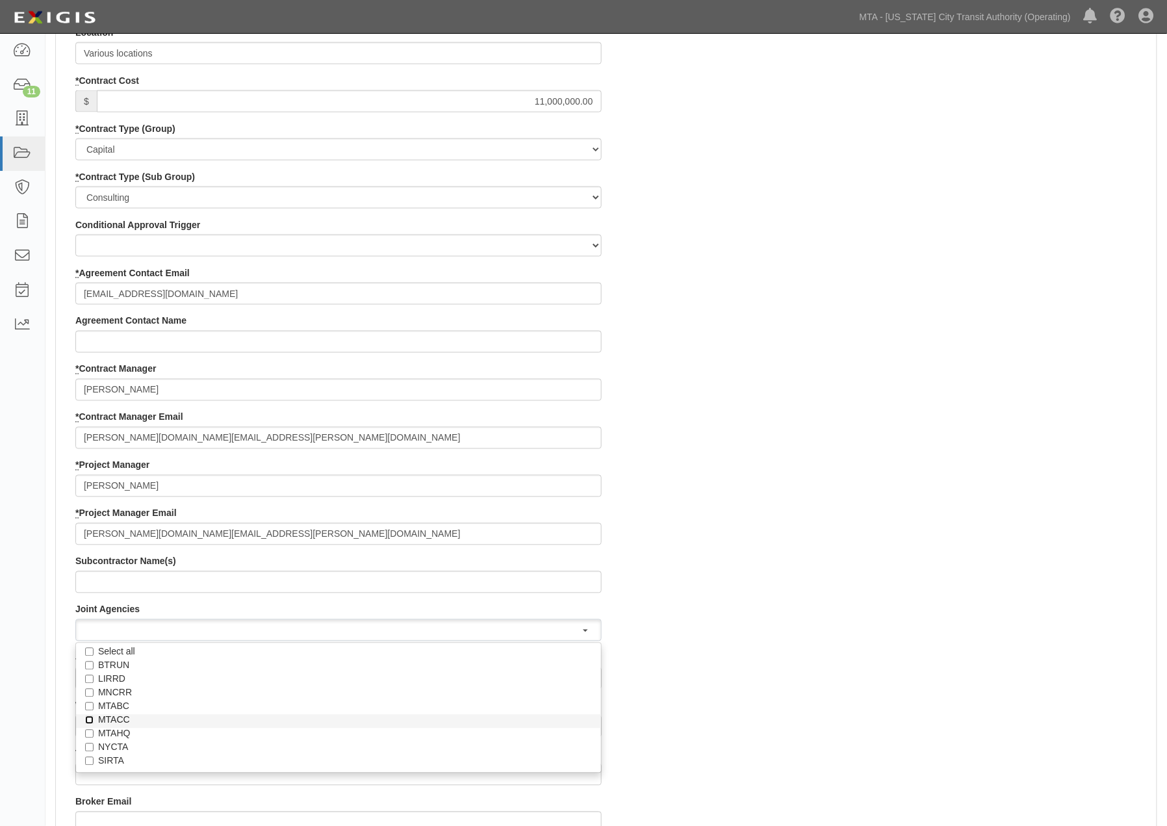
click at [94, 723] on input "MTACC" at bounding box center [89, 720] width 8 height 8
checkbox input "true"
select select "20"
click at [110, 706] on label "MTABC" at bounding box center [338, 706] width 481 height 13
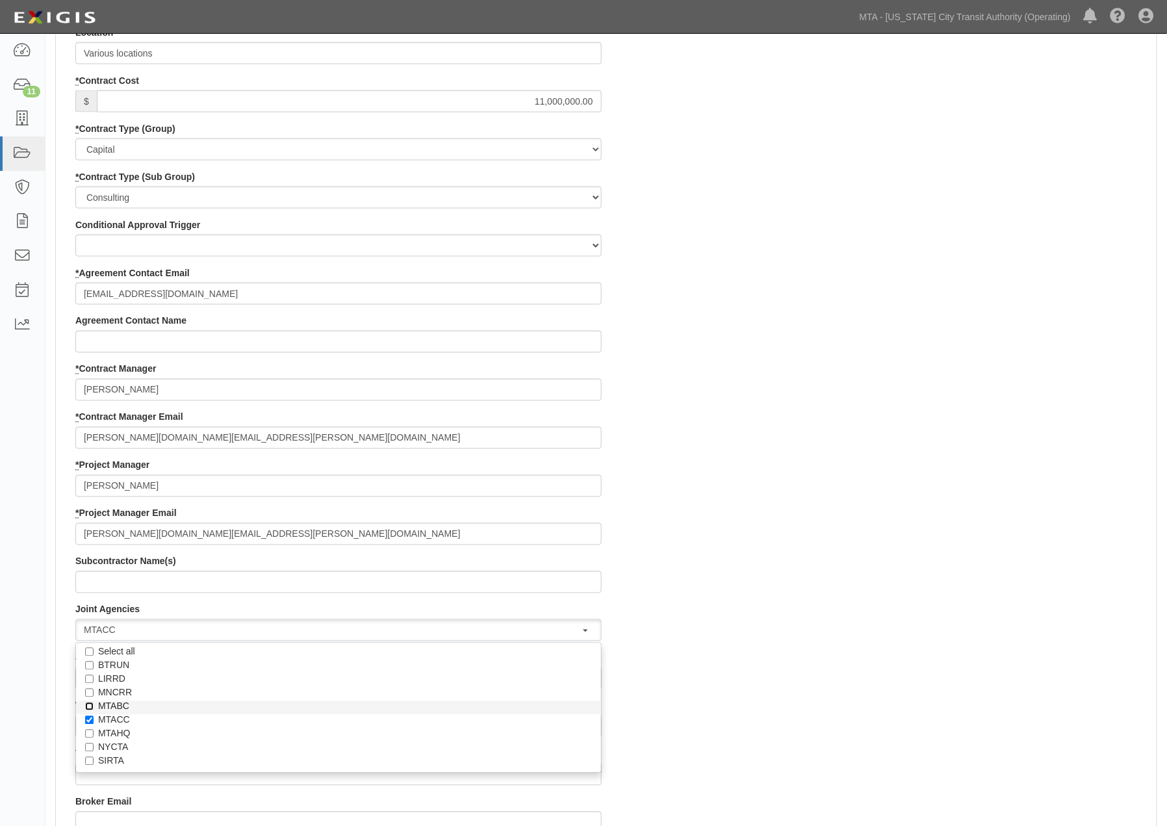
click at [94, 706] on input "MTABC" at bounding box center [89, 707] width 8 height 8
checkbox input "true"
select select "23"
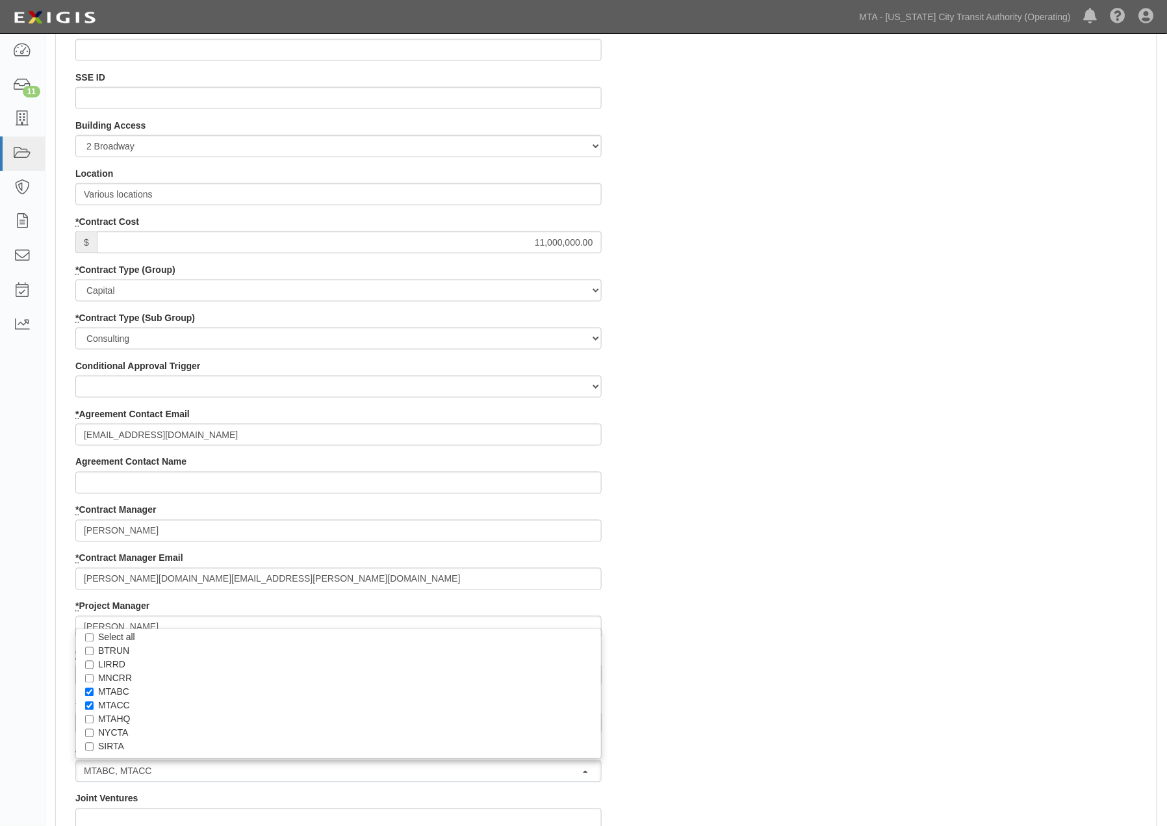
scroll to position [722, 0]
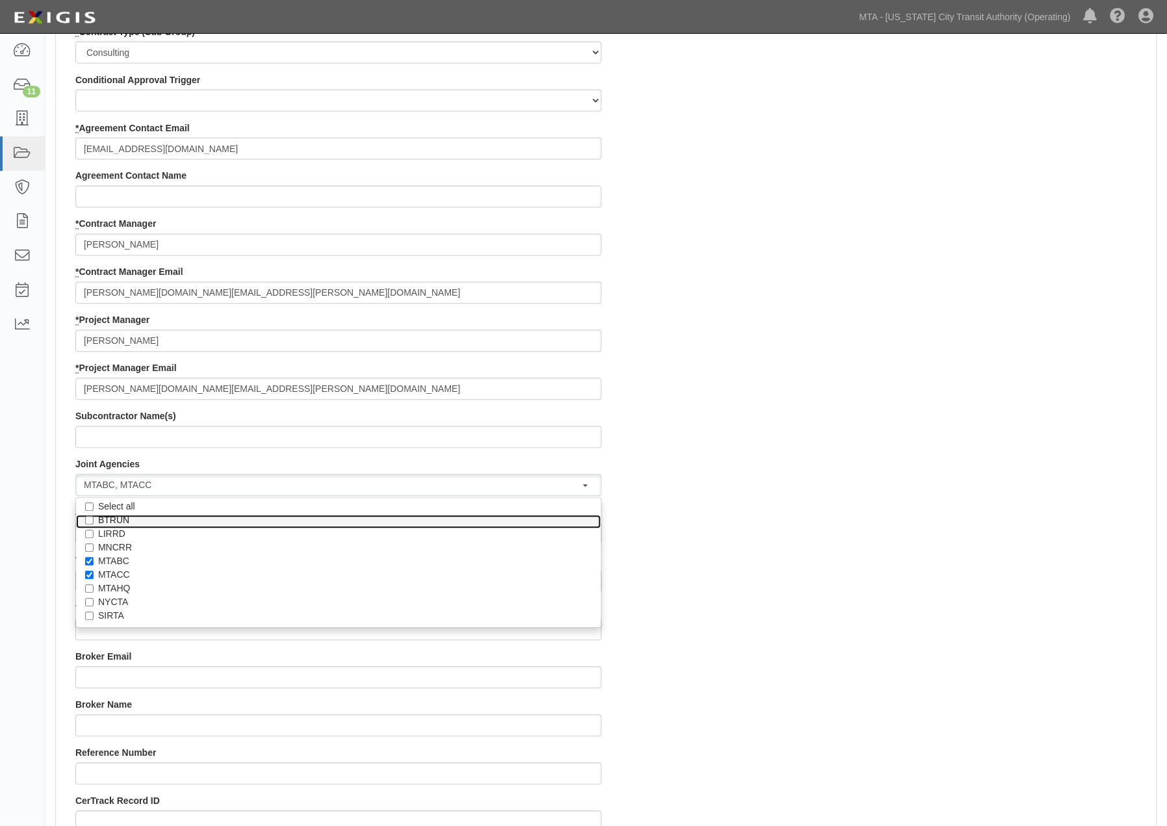
click at [112, 519] on label "BTRUN" at bounding box center [338, 520] width 481 height 13
click at [94, 519] on input "BTRUN" at bounding box center [89, 521] width 8 height 8
checkbox input "true"
select select "19"
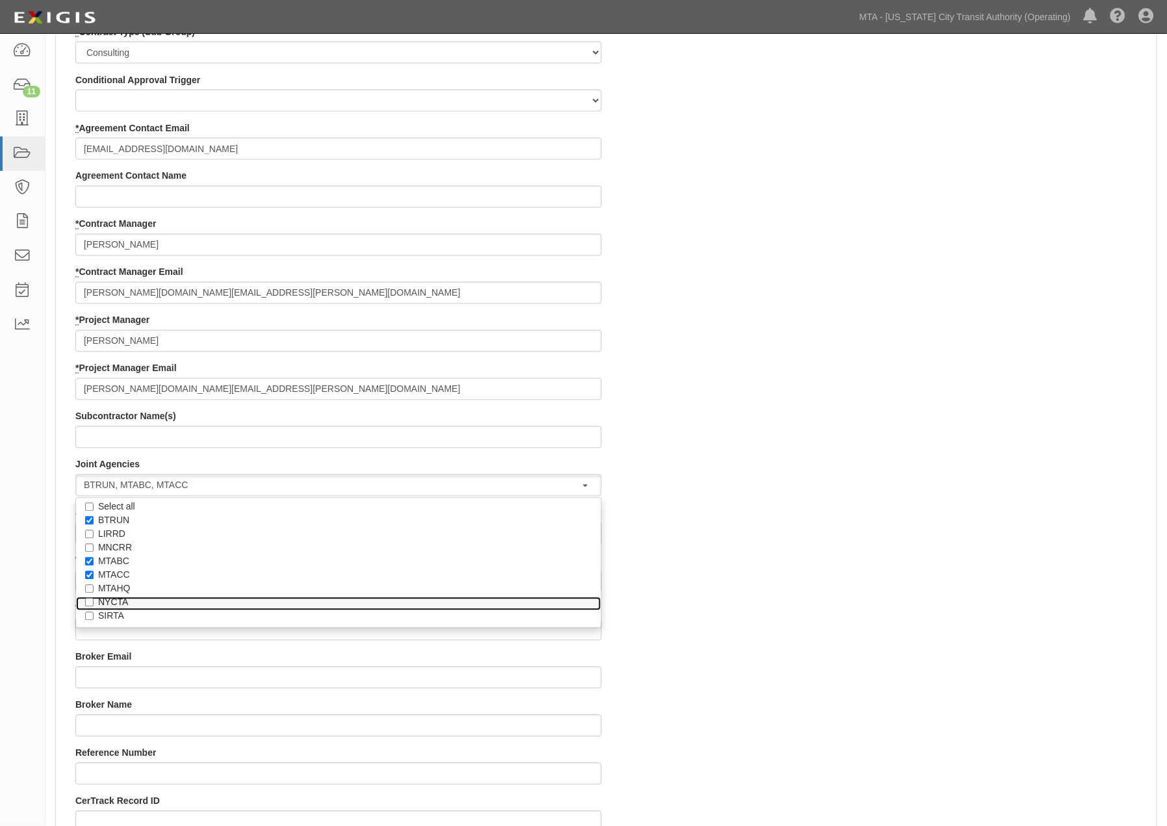
click at [104, 599] on label "NYCTA" at bounding box center [338, 602] width 481 height 13
click at [94, 599] on input "NYCTA" at bounding box center [89, 603] width 8 height 8
checkbox input "true"
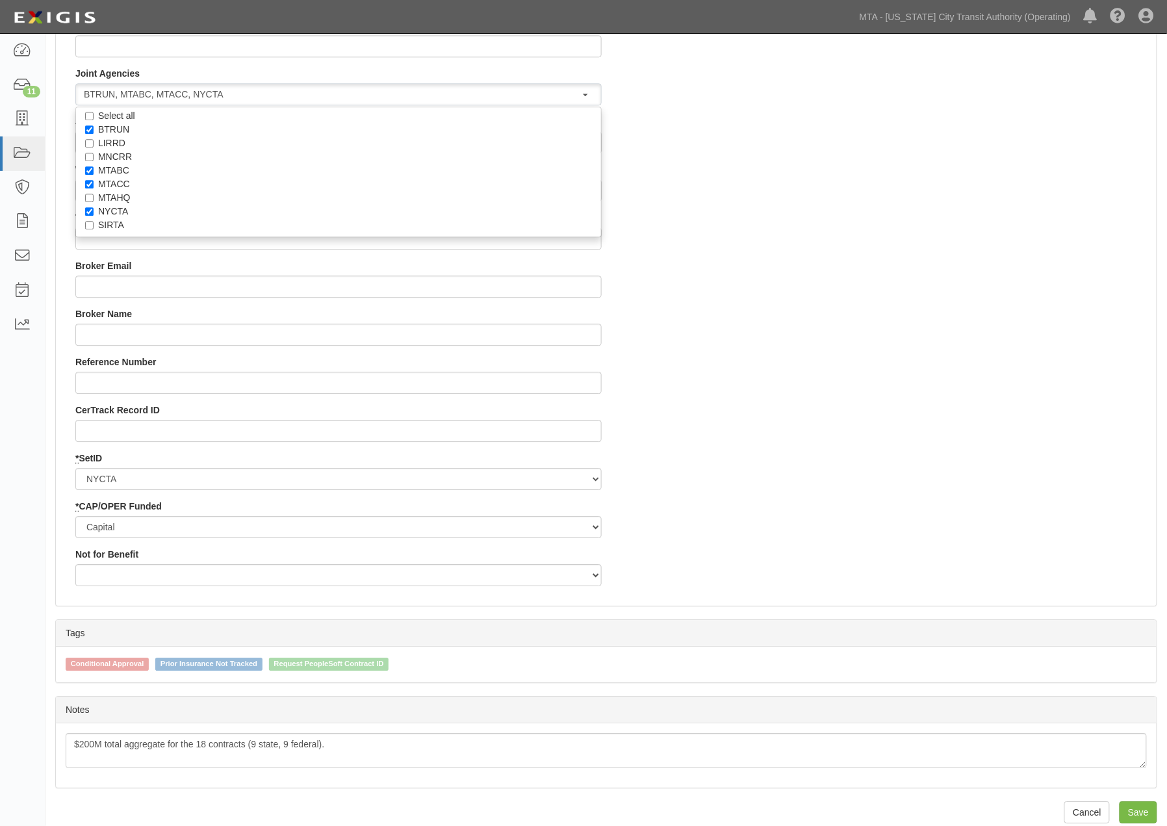
scroll to position [1129, 0]
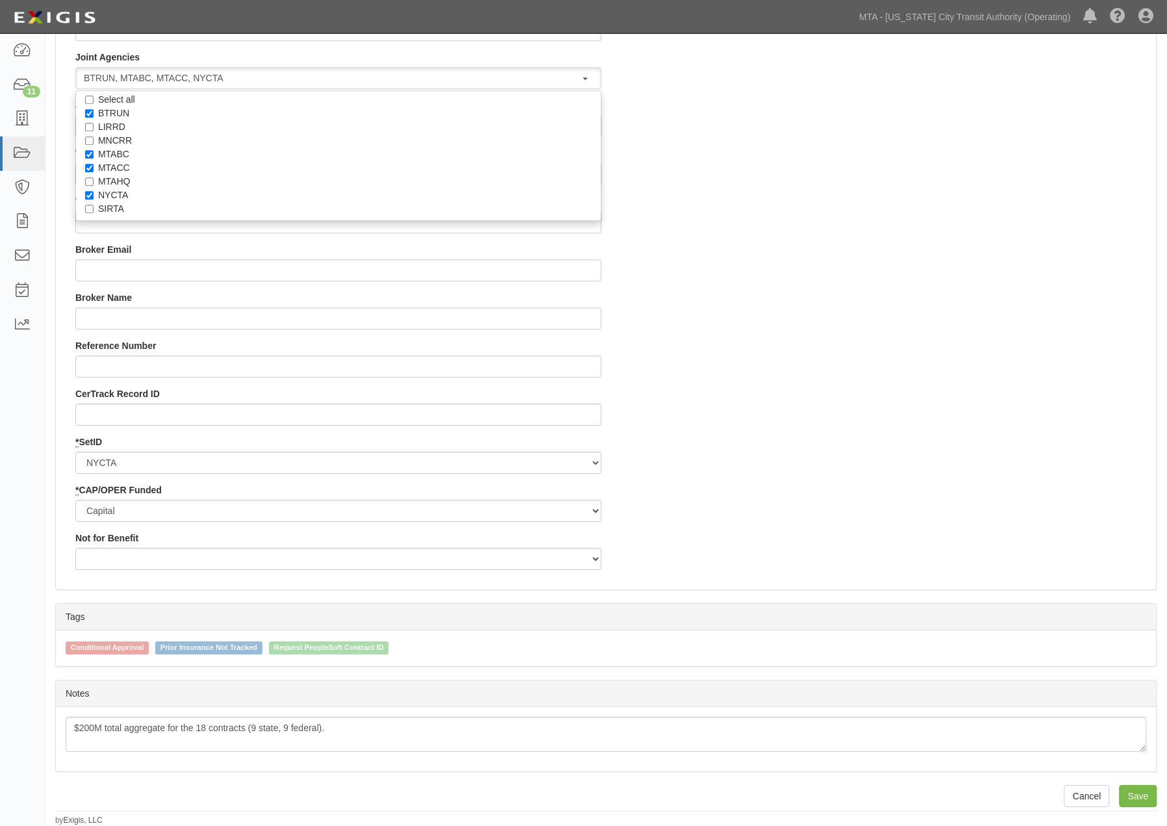
click at [1132, 792] on input "Save" at bounding box center [1139, 796] width 38 height 22
type input "11000000.00"
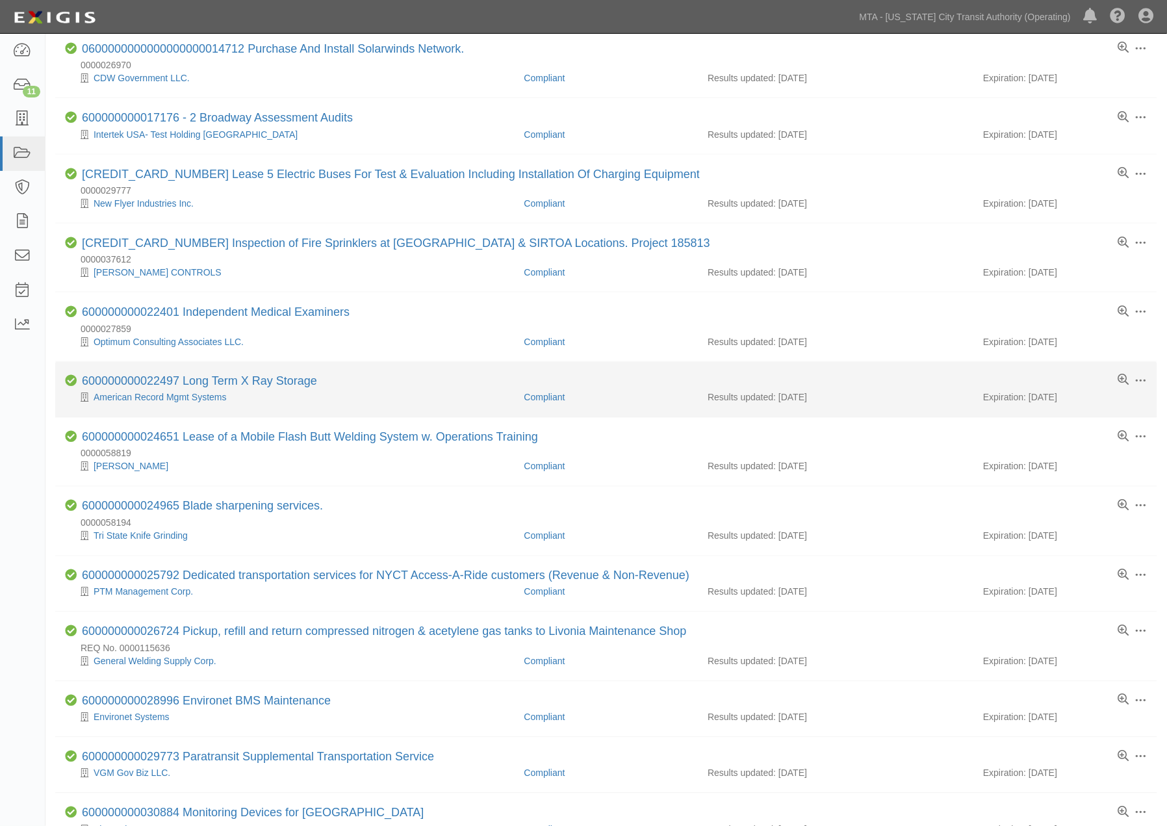
scroll to position [719, 0]
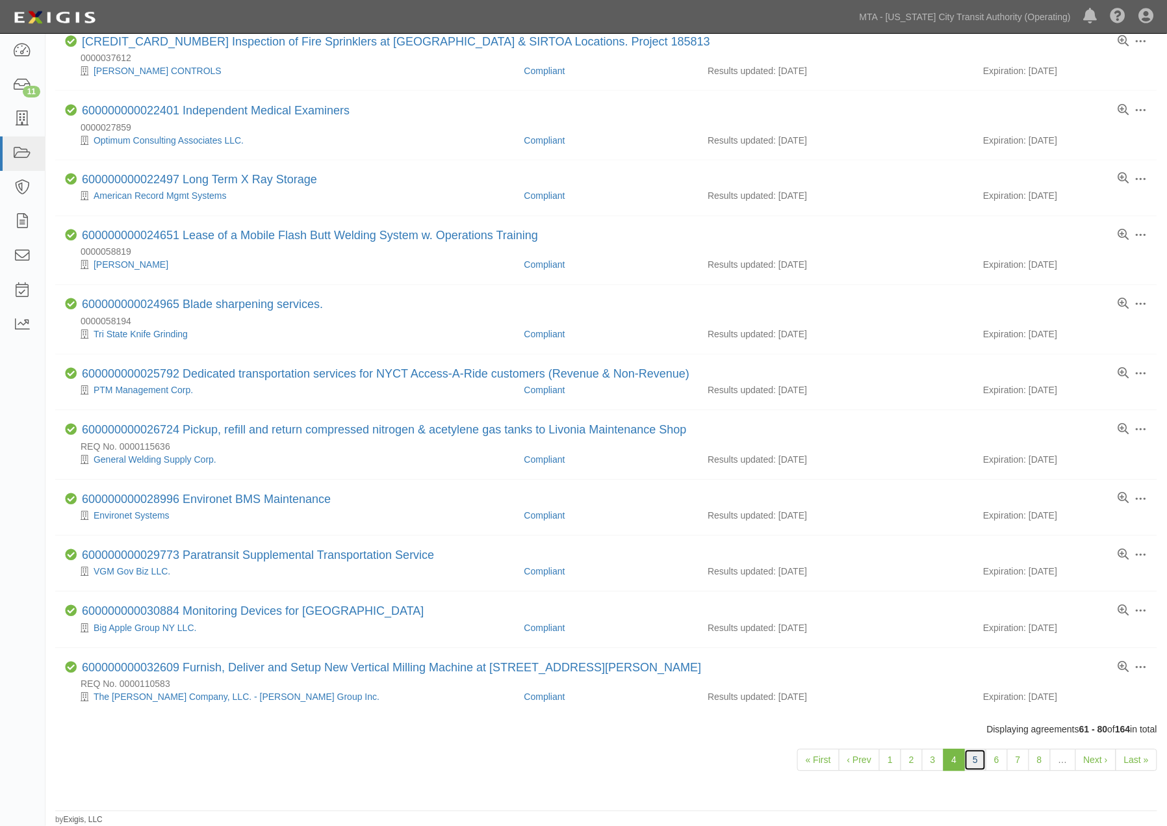
click at [982, 764] on link "5" at bounding box center [975, 760] width 22 height 22
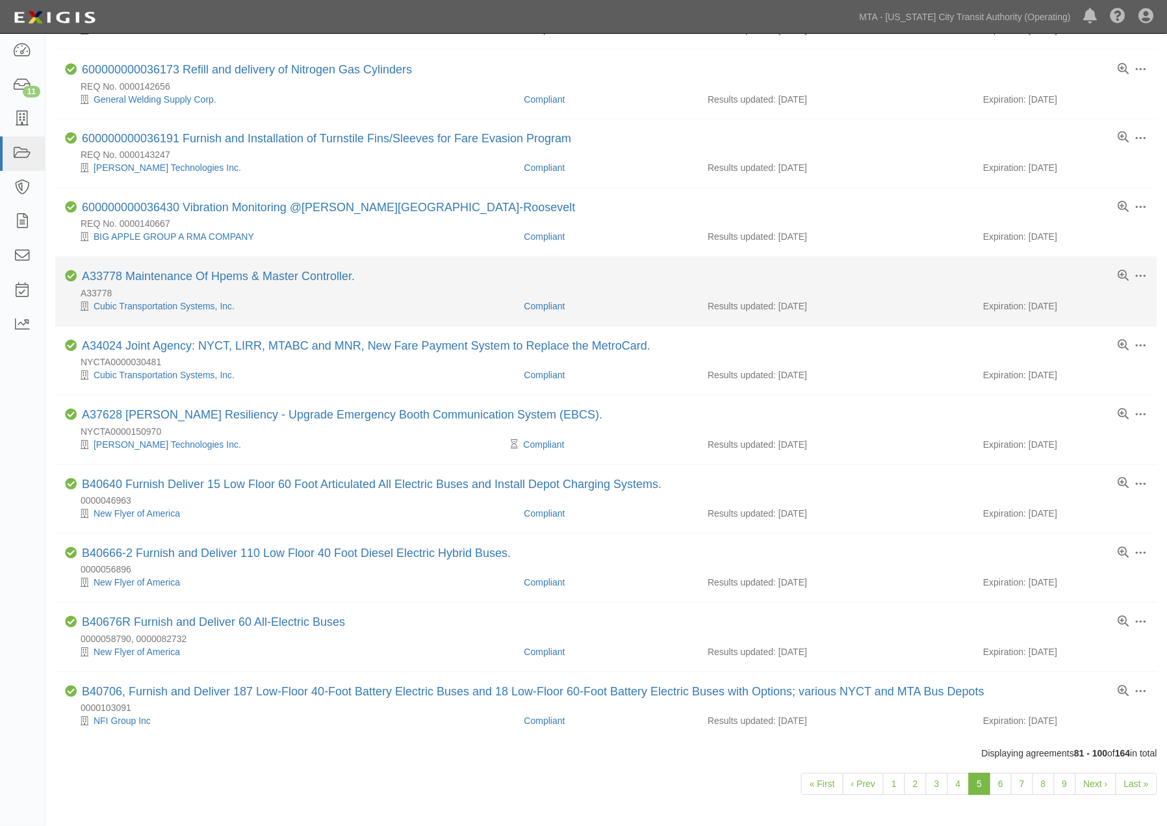
scroll to position [784, 0]
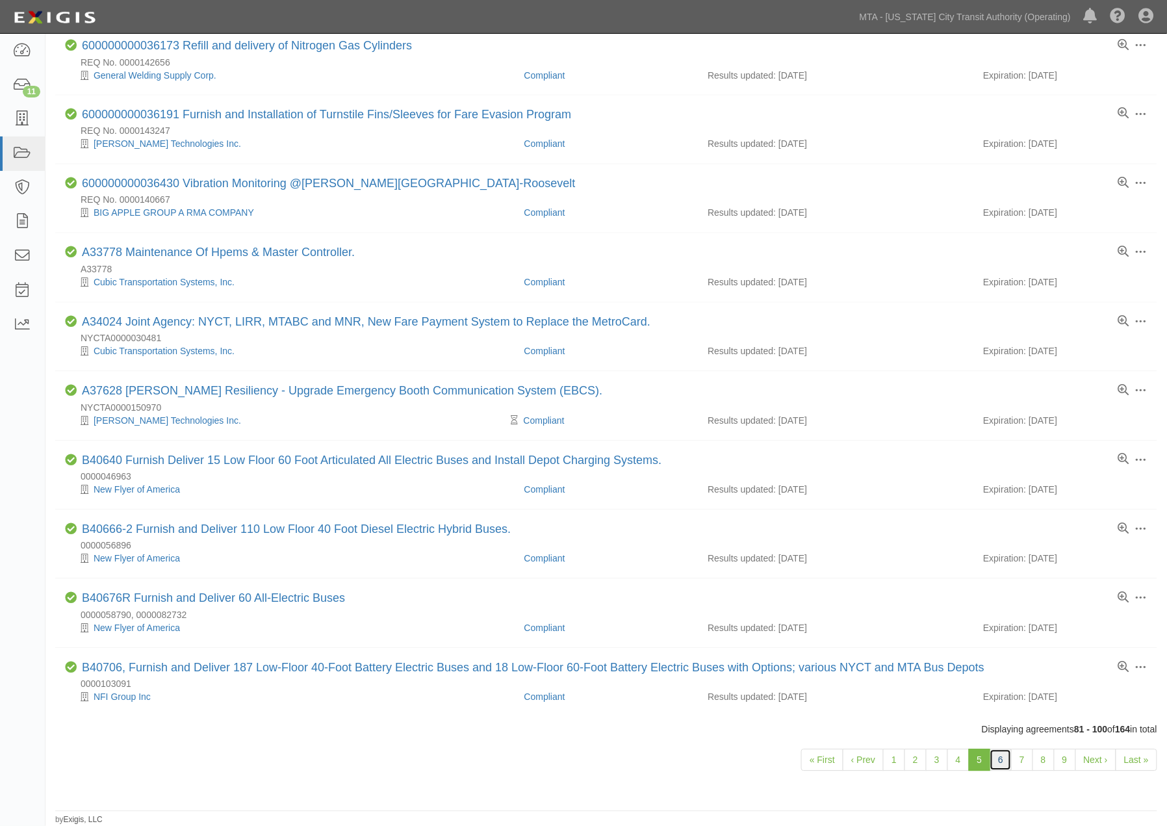
click at [1004, 757] on link "6" at bounding box center [1001, 760] width 22 height 22
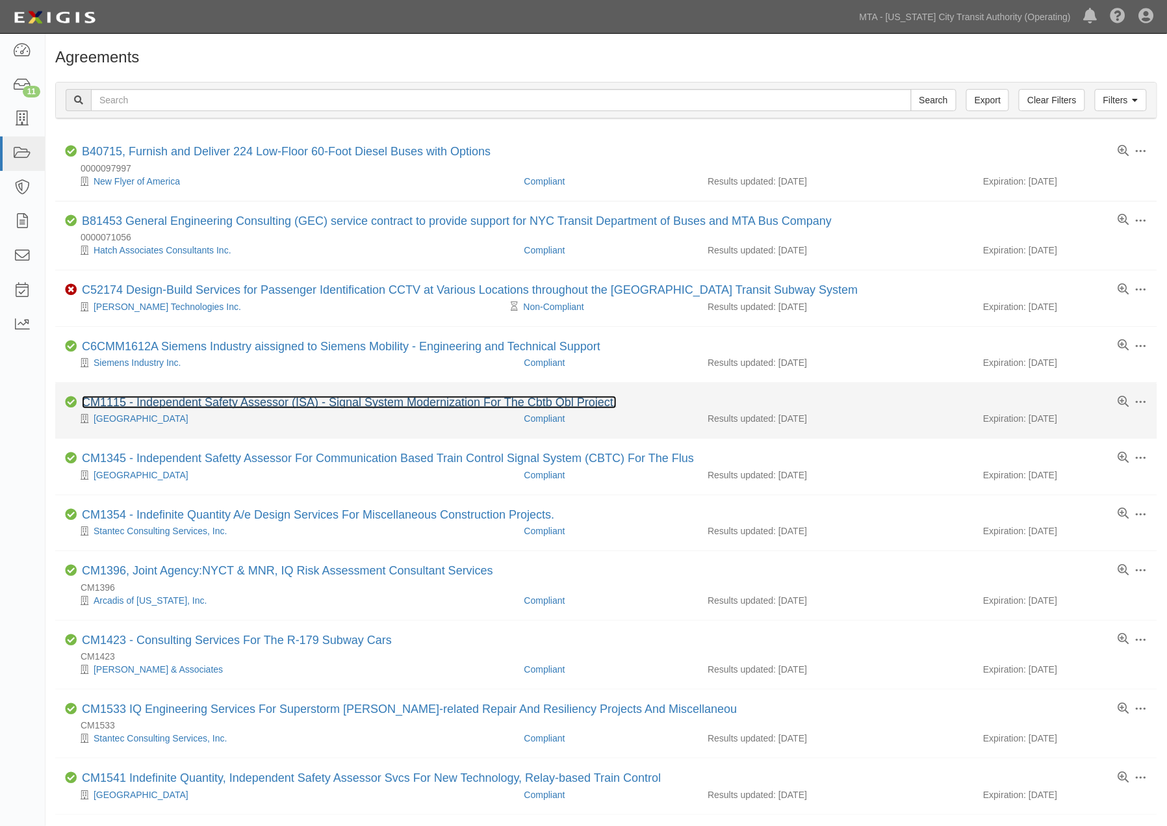
click at [187, 406] on link "CM1115 - Independent Safety Assessor (ISA) - Signal System Modernization For Th…" at bounding box center [349, 402] width 535 height 13
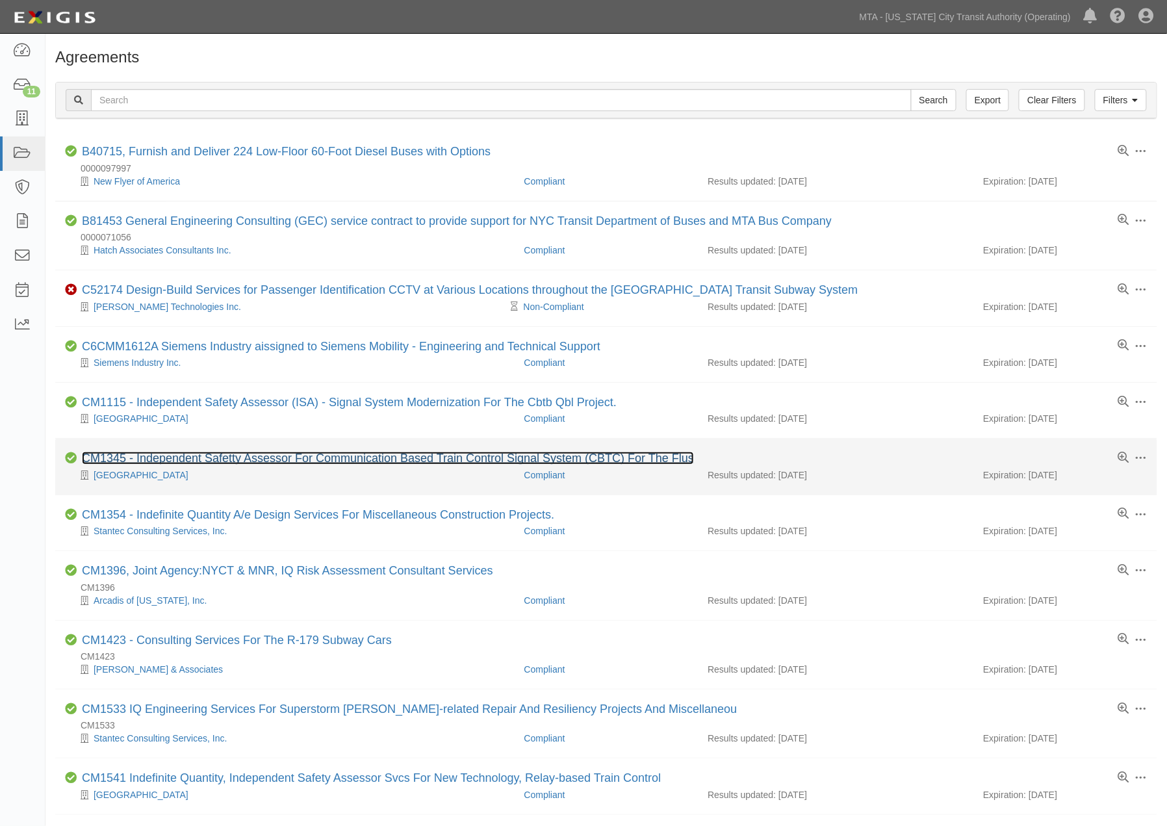
click at [185, 462] on link "CM1345 - Independent Safetty Assessor For Communication Based Train Control Sig…" at bounding box center [388, 458] width 612 height 13
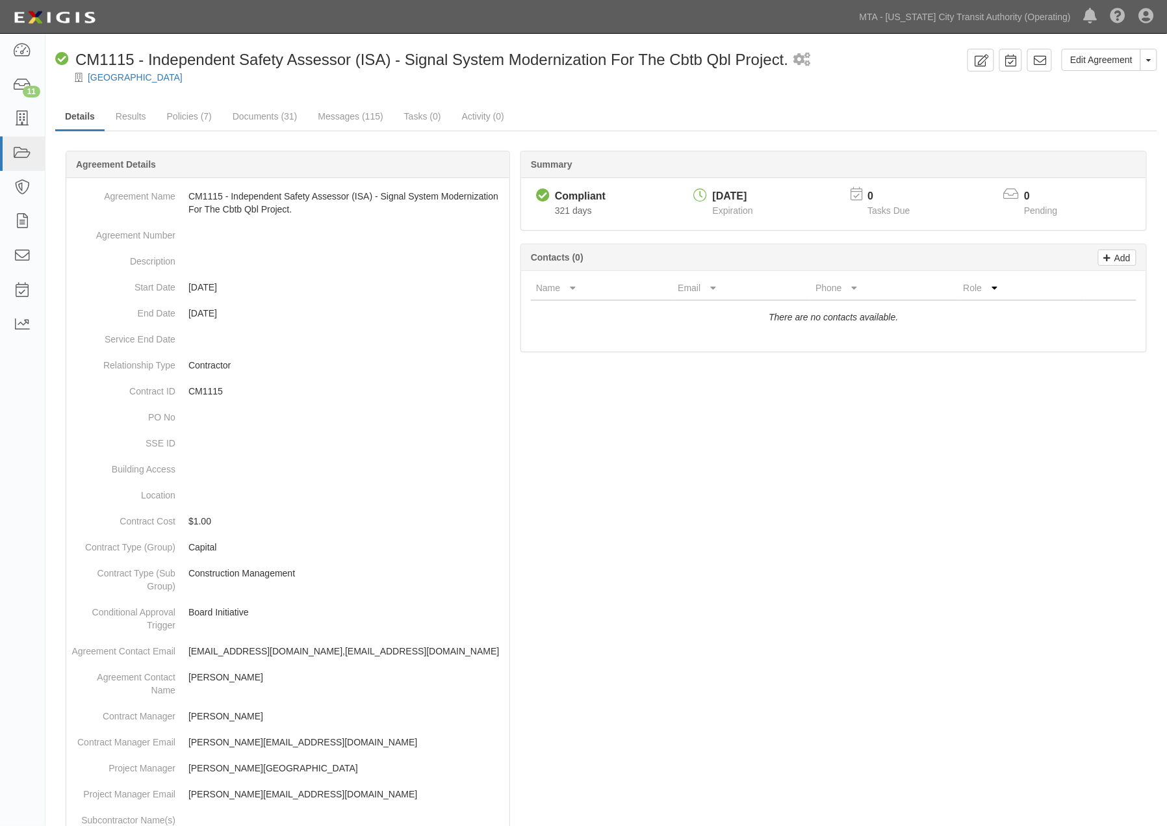
click at [579, 543] on div at bounding box center [606, 748] width 1102 height 1156
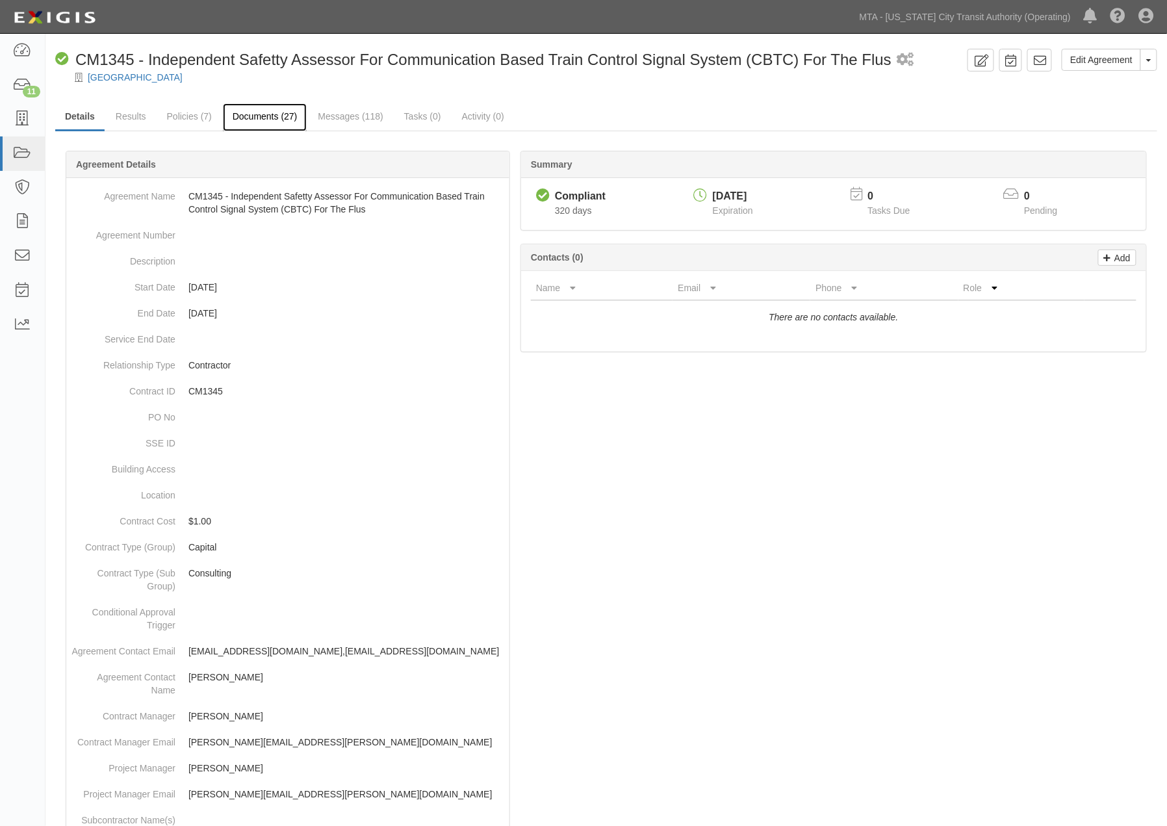
click at [270, 113] on link "Documents (27)" at bounding box center [265, 117] width 84 height 28
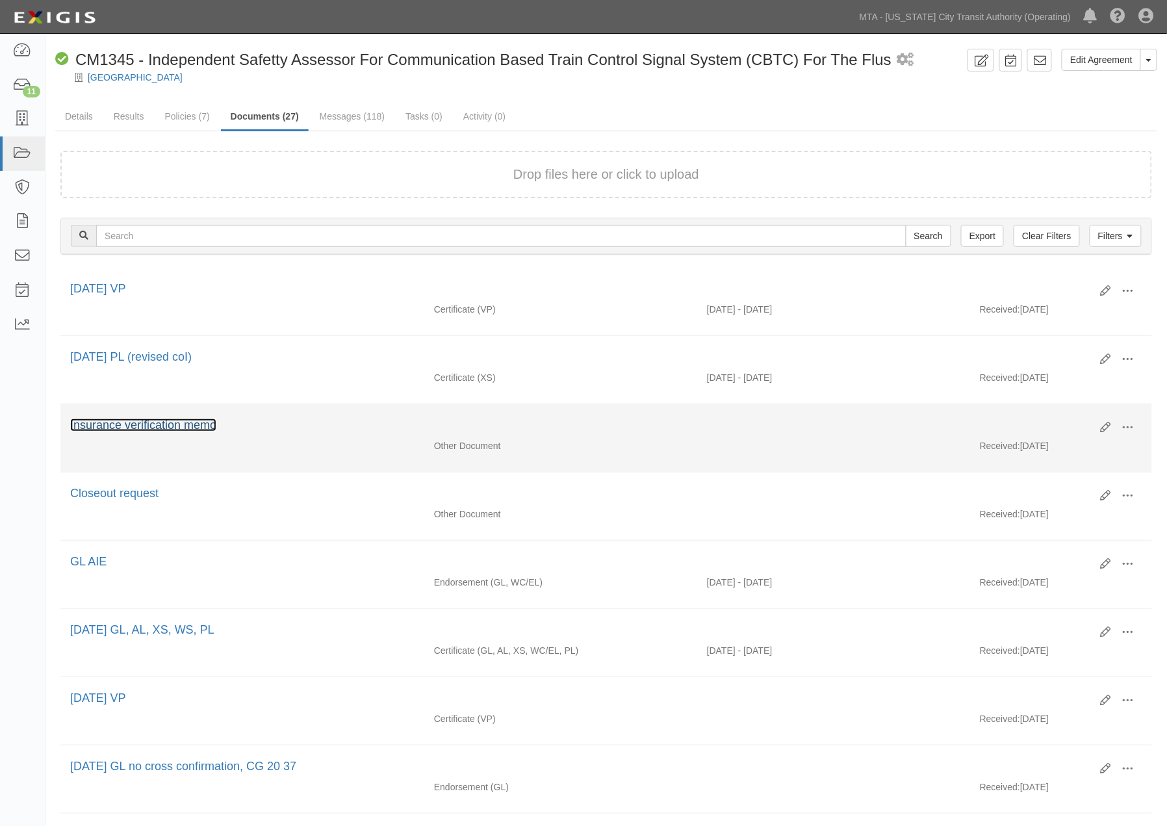
click at [206, 428] on link "Insurance verification memo" at bounding box center [143, 425] width 146 height 13
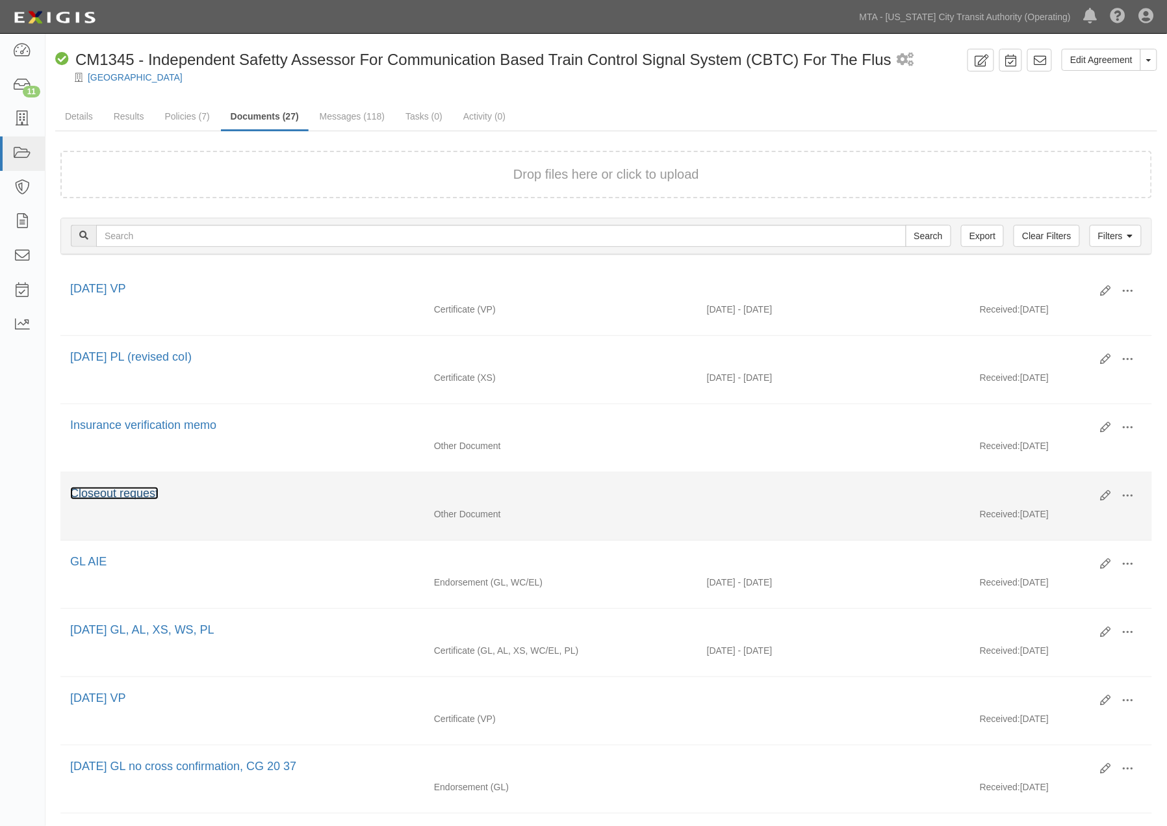
click at [138, 495] on link "Closeout request" at bounding box center [114, 493] width 88 height 13
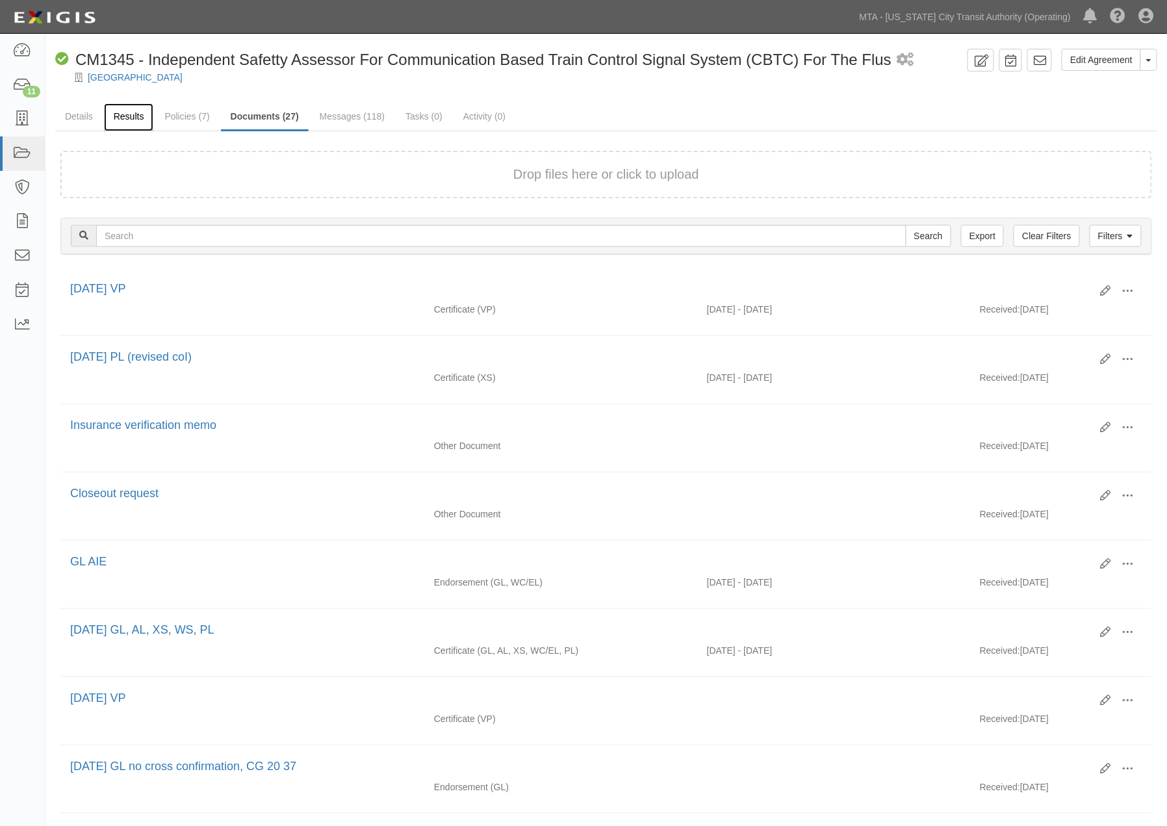
click at [125, 116] on link "Results" at bounding box center [129, 117] width 50 height 28
click at [93, 112] on link "Details" at bounding box center [78, 117] width 47 height 28
click at [86, 114] on link "Details" at bounding box center [78, 117] width 47 height 28
click at [82, 115] on link "Details" at bounding box center [78, 117] width 47 height 28
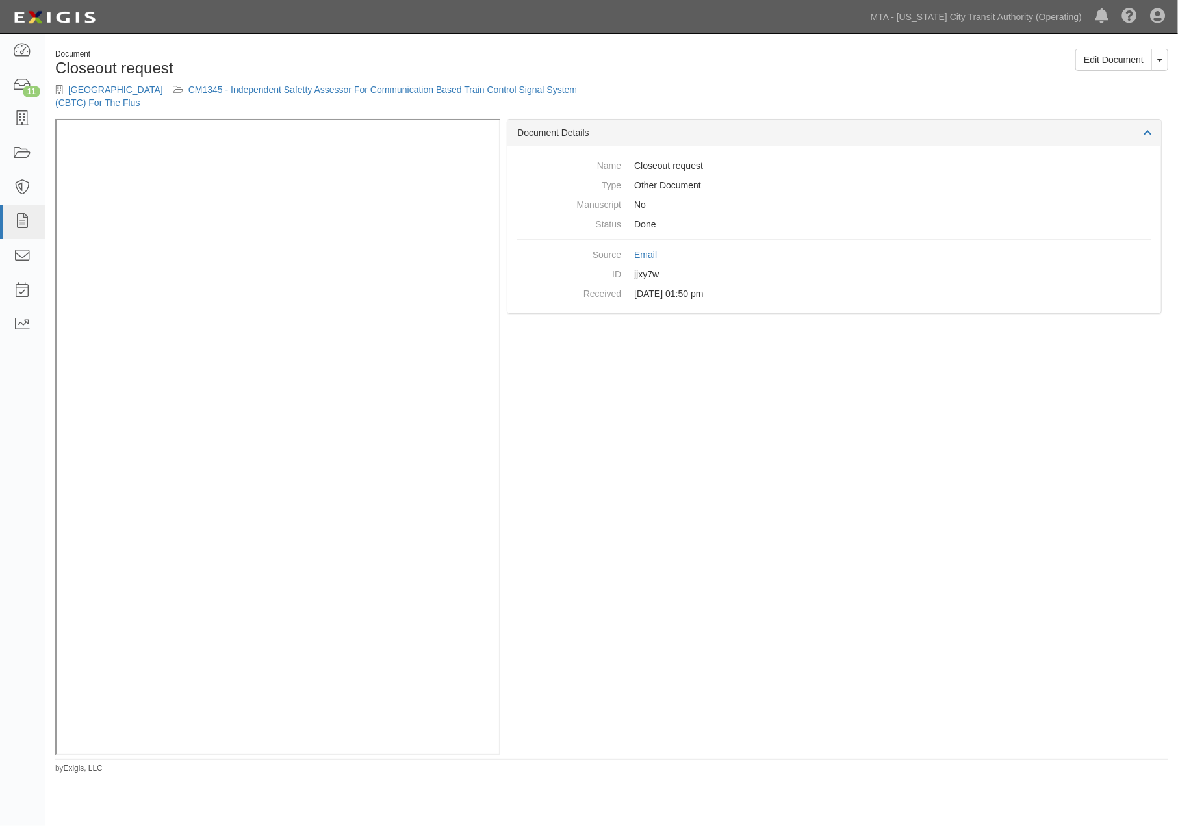
click at [805, 554] on div "Document Details Name Closeout request Type Other Document Manuscript No Status…" at bounding box center [834, 437] width 668 height 636
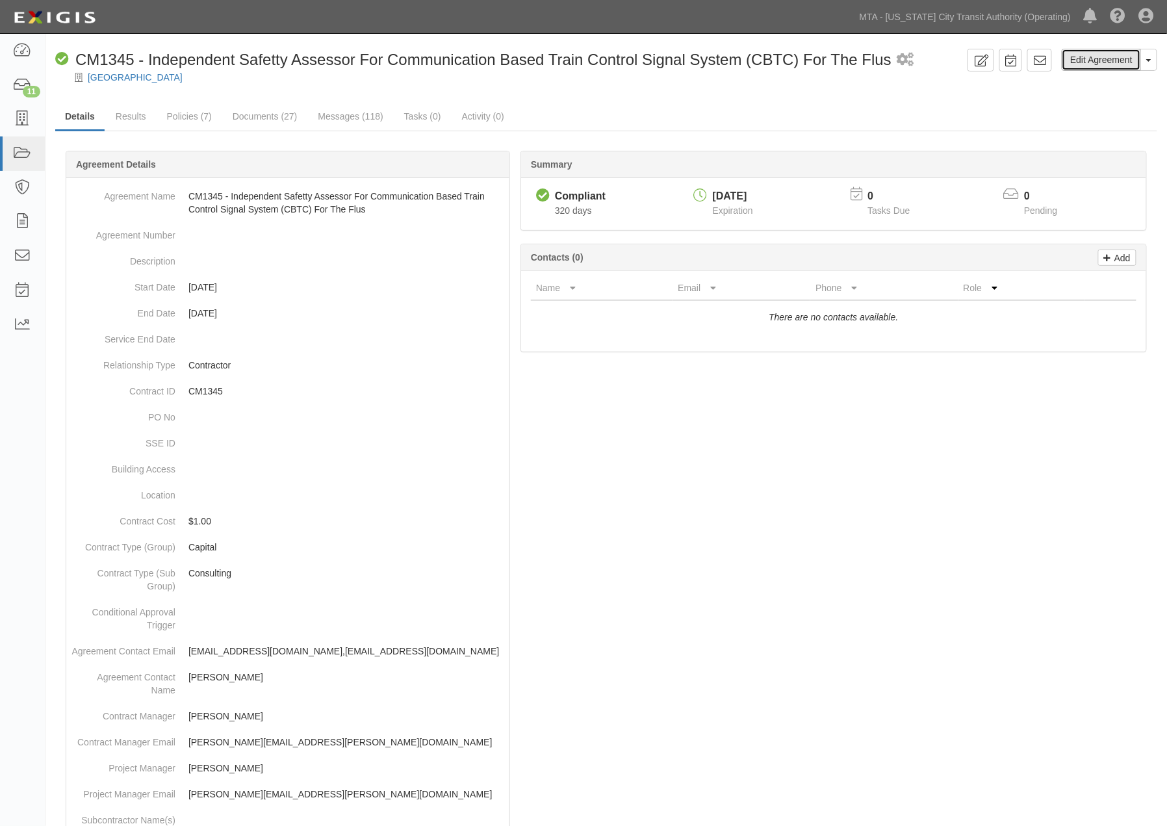
click at [1088, 56] on link "Edit Agreement" at bounding box center [1101, 60] width 79 height 22
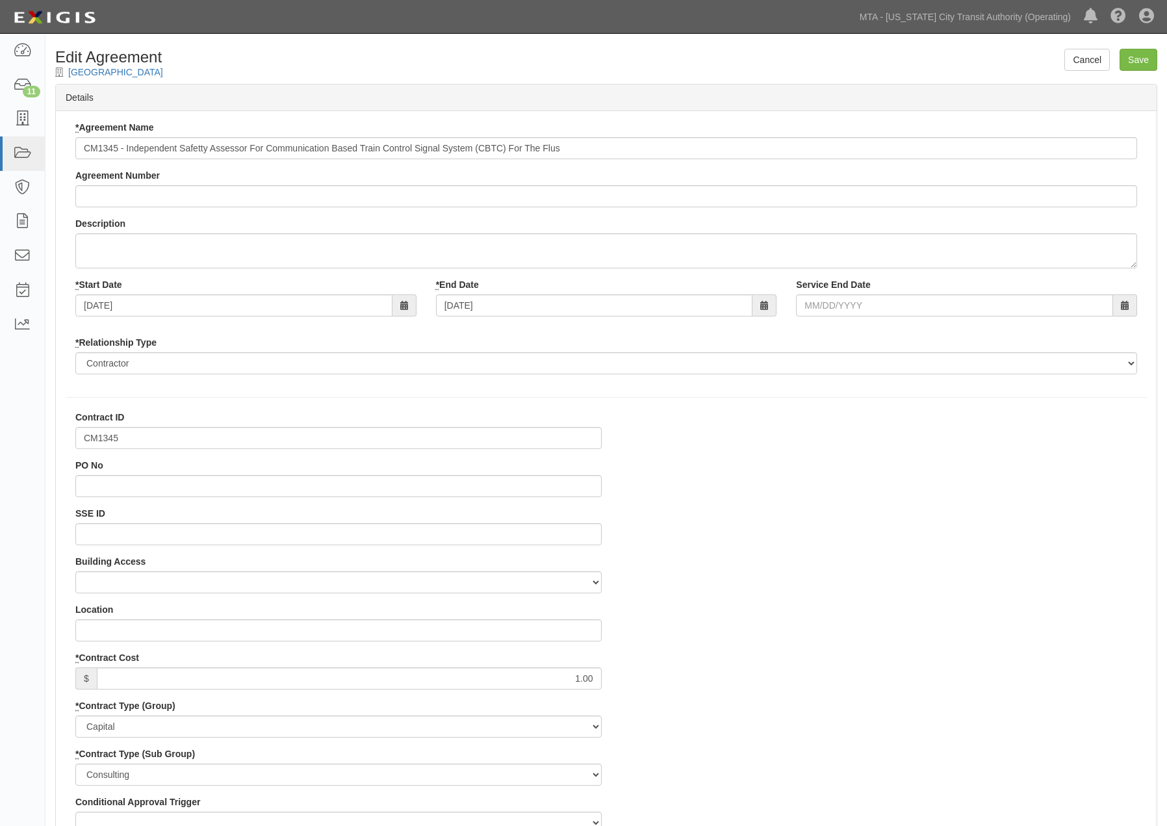
select select
click at [96, 443] on input "CM1345" at bounding box center [338, 438] width 526 height 22
paste input "S8"
type input "S81345"
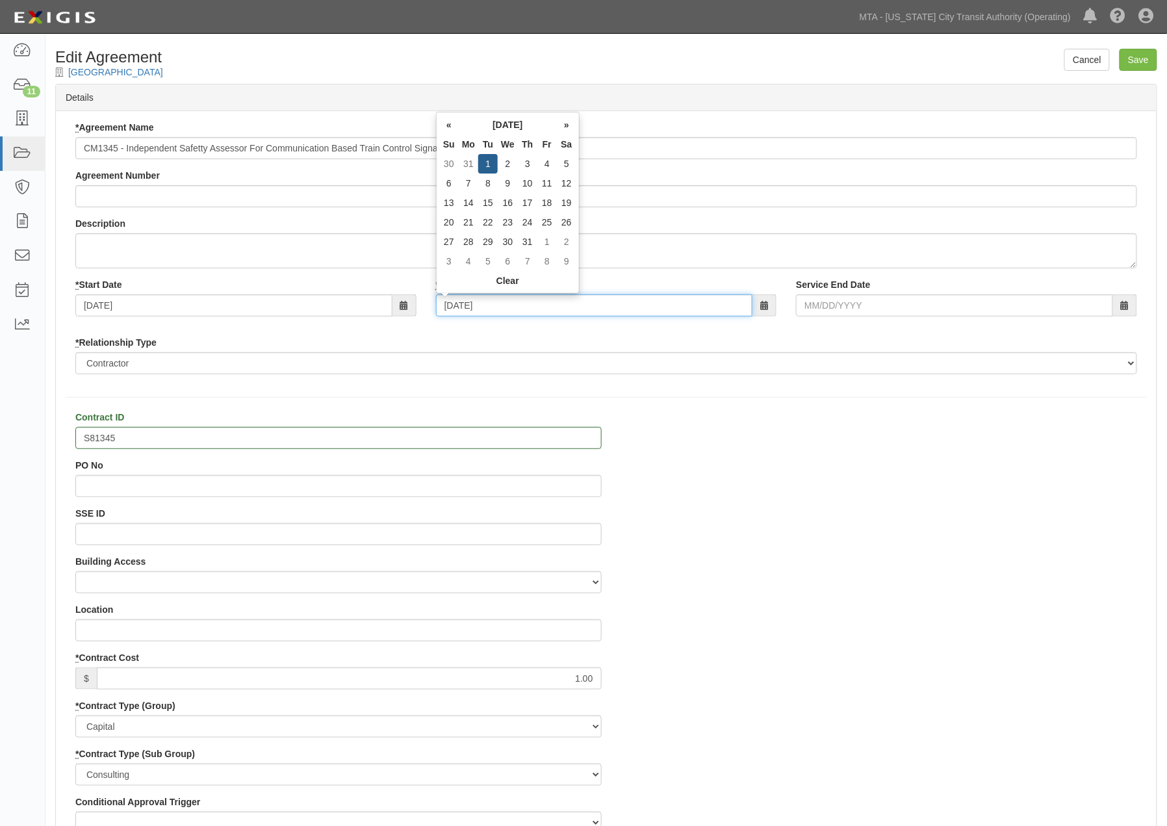
drag, startPoint x: 450, startPoint y: 312, endPoint x: 380, endPoint y: 314, distance: 69.6
click at [380, 314] on div "* Start Date 08/03/2010 * End Date 08/01/2017 Service End Date" at bounding box center [606, 302] width 1081 height 48
type input "12/31/2024"
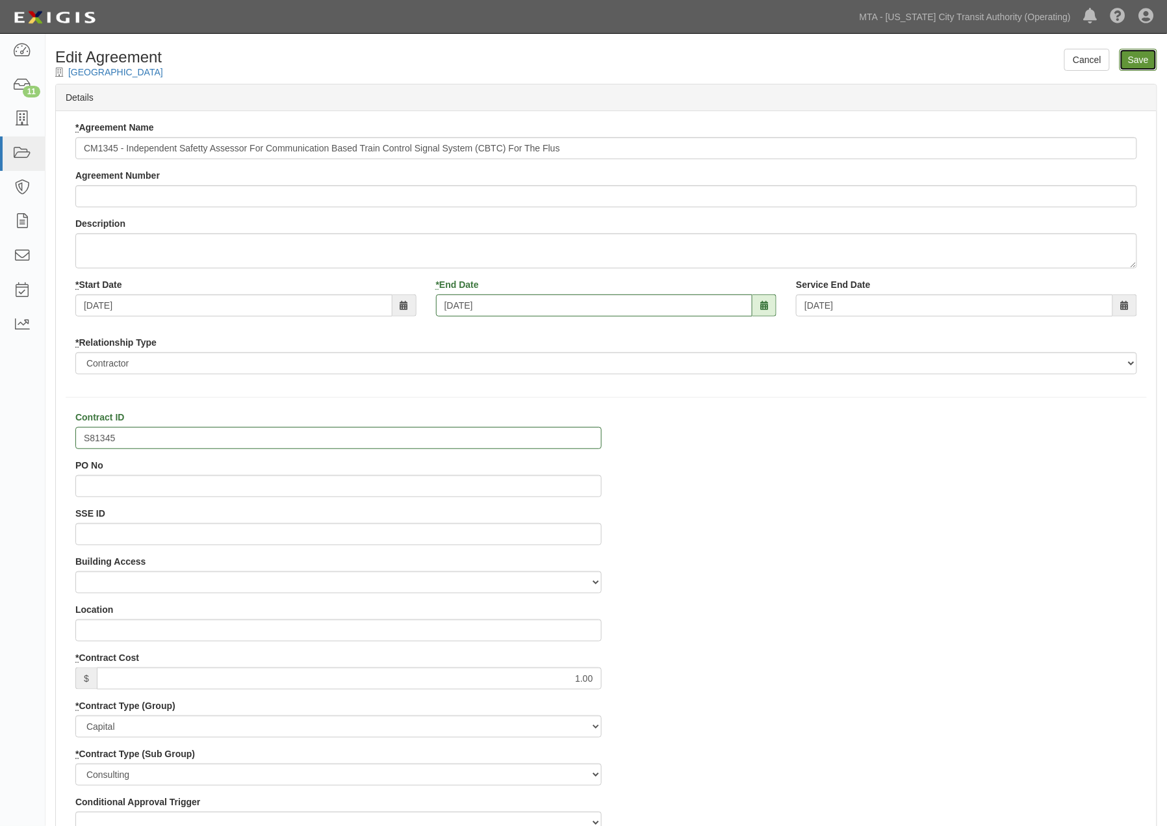
click at [1146, 57] on input "Save" at bounding box center [1139, 60] width 38 height 22
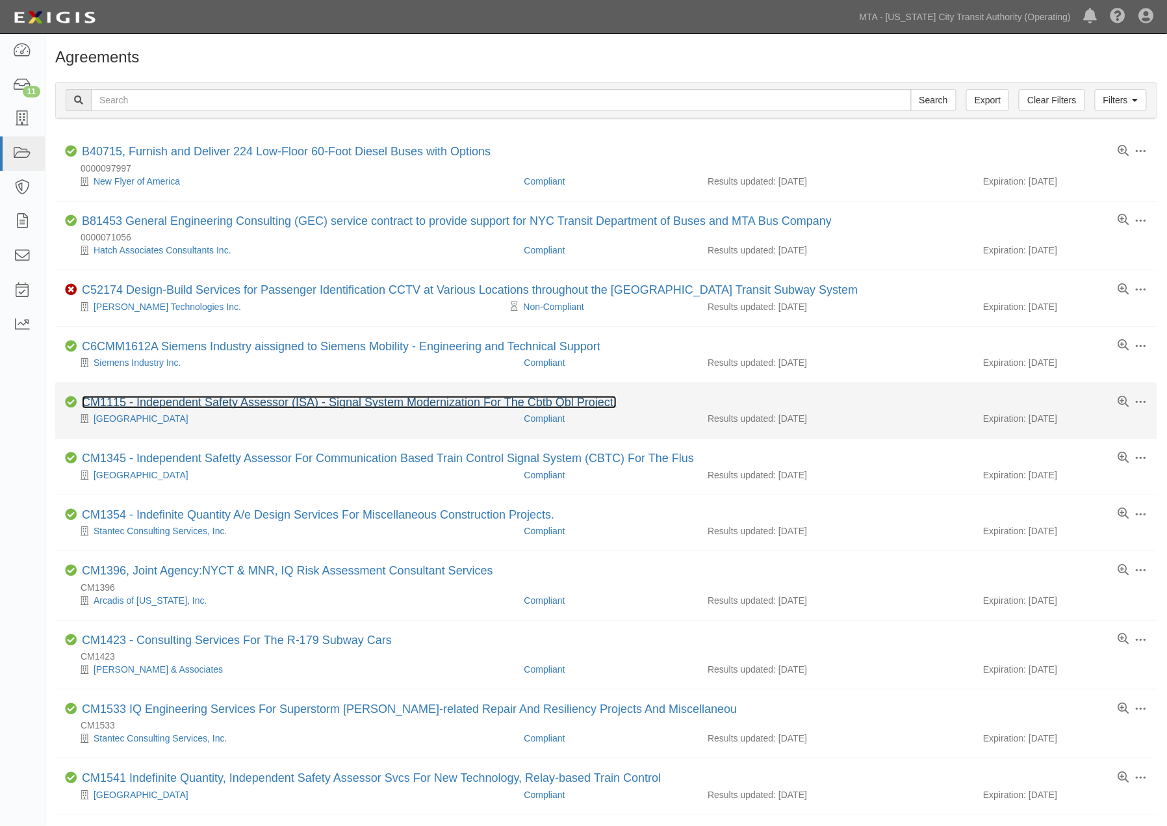
click at [257, 400] on link "CM1115 - Independent Safety Assessor (ISA) - Signal System Modernization For Th…" at bounding box center [349, 402] width 535 height 13
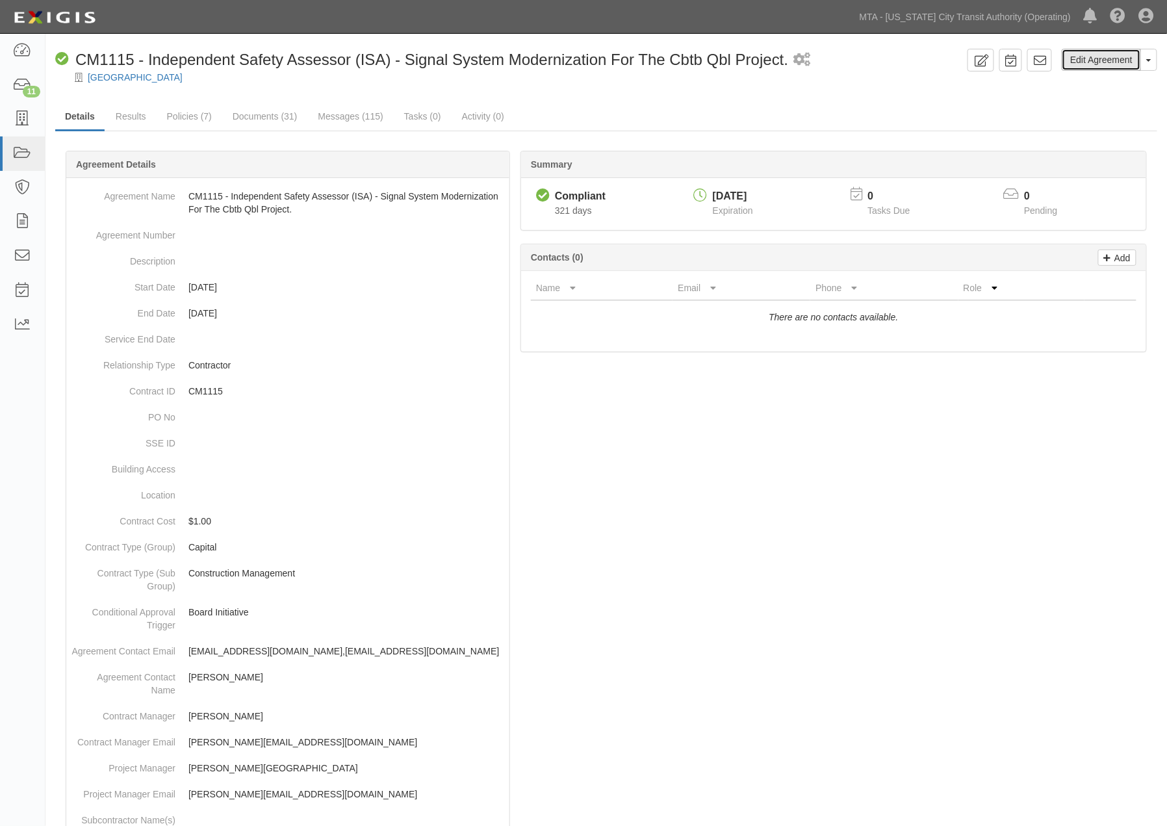
click at [1108, 55] on link "Edit Agreement" at bounding box center [1101, 60] width 79 height 22
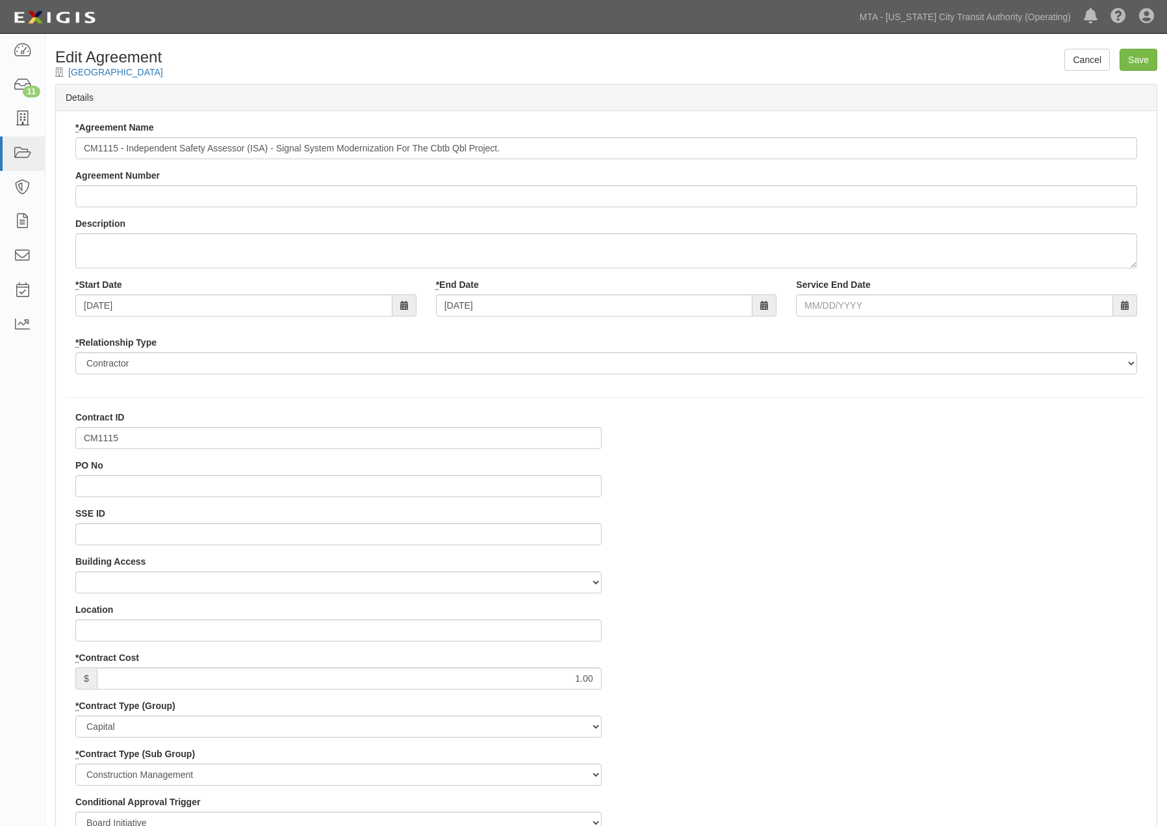
select select
drag, startPoint x: 128, startPoint y: 437, endPoint x: 83, endPoint y: 439, distance: 45.6
click at [80, 437] on input "CM1115" at bounding box center [338, 438] width 526 height 22
paste input "S8"
type input "S81115"
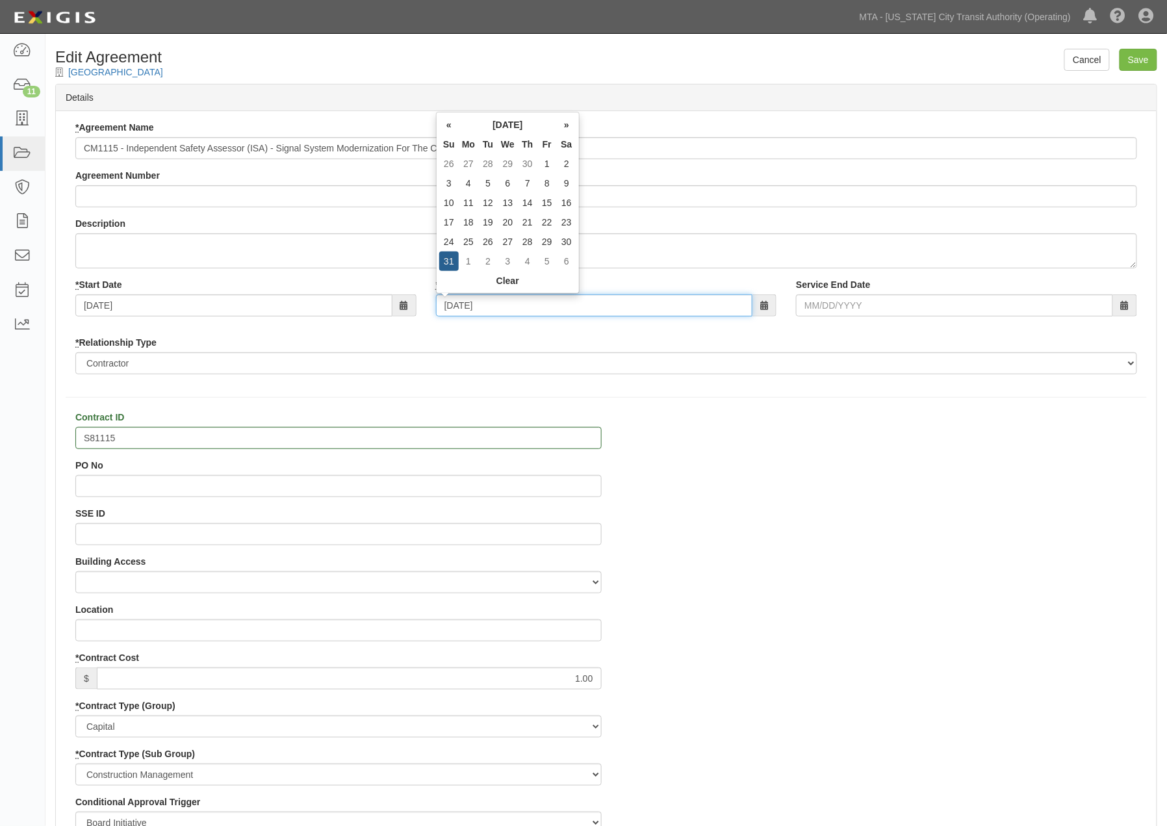
drag, startPoint x: 522, startPoint y: 308, endPoint x: 367, endPoint y: 299, distance: 155.6
click at [372, 303] on div "* Start Date [DATE] * End Date [DATE] Service End Date" at bounding box center [606, 302] width 1081 height 48
type input "0"
type input "[DATE]"
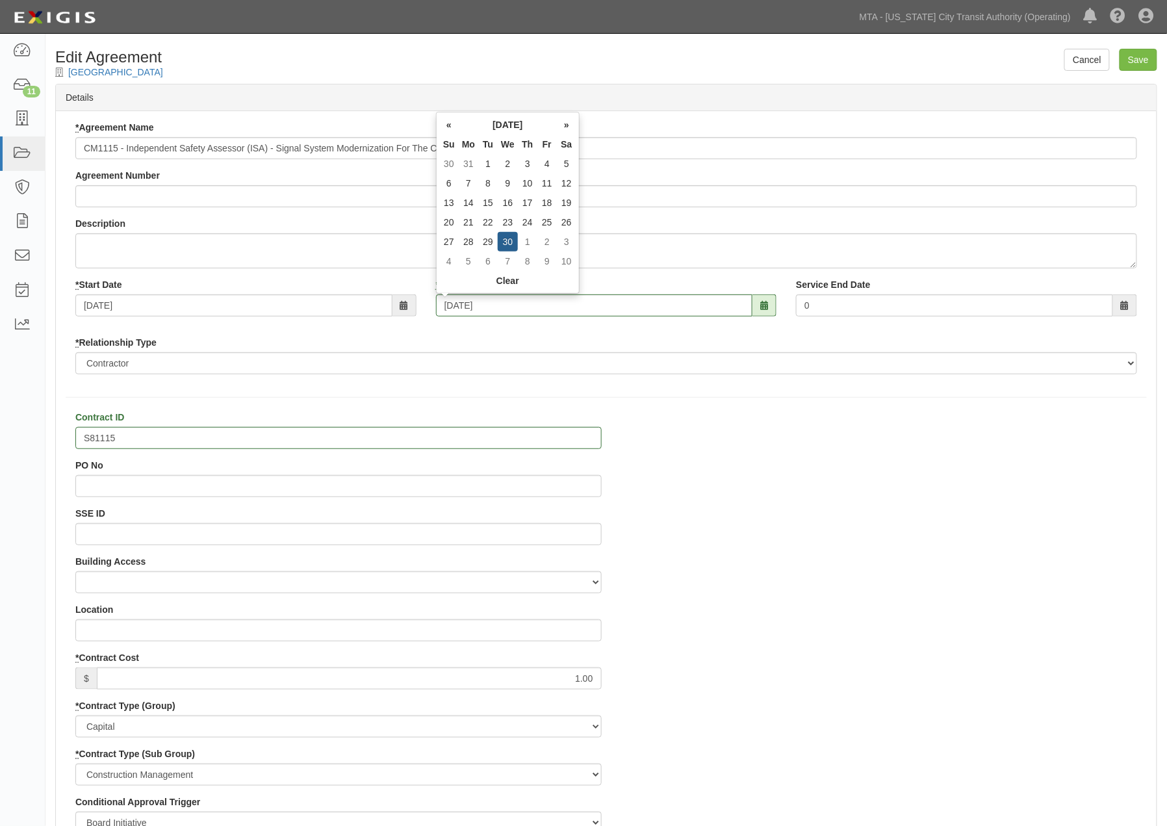
type input "[DATE]"
click at [1134, 59] on input "Save" at bounding box center [1139, 60] width 38 height 22
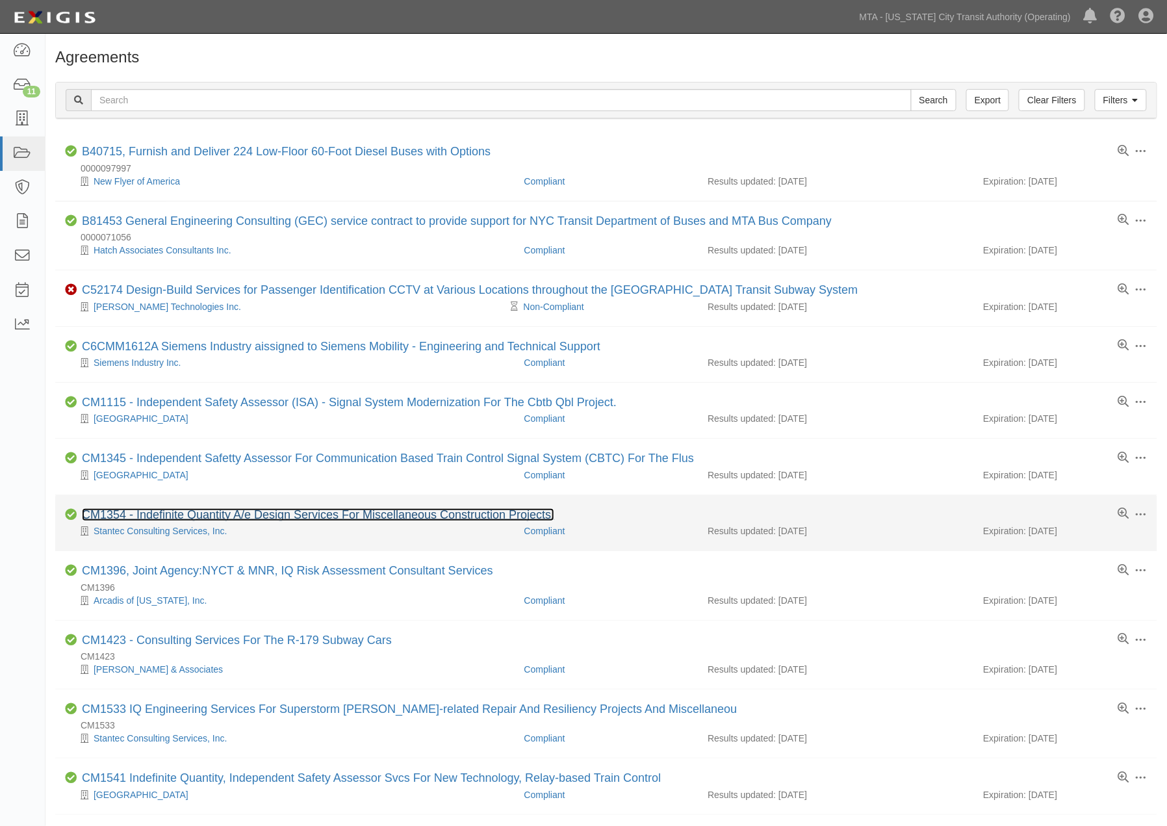
click at [209, 518] on link "CM1354 - Indefinite Quantity A/e Design Services For Miscellaneous Construction…" at bounding box center [318, 514] width 472 height 13
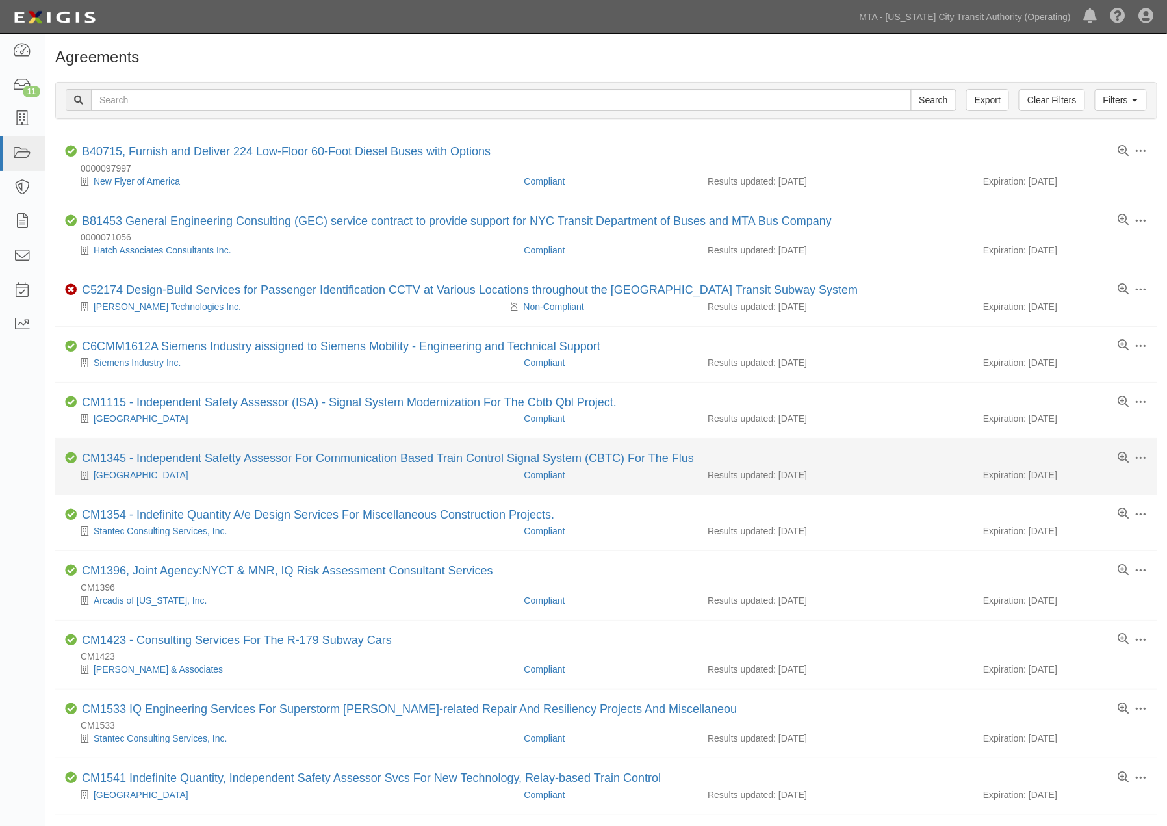
scroll to position [72, 0]
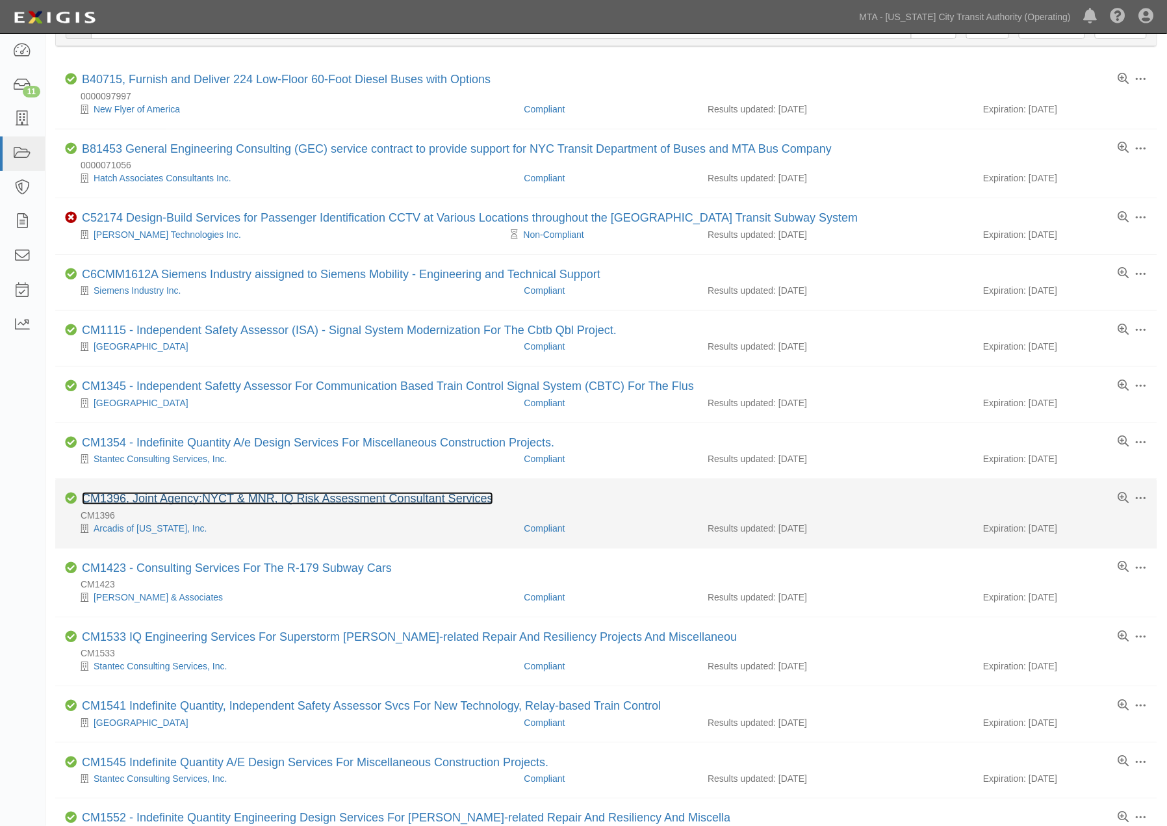
click at [281, 502] on link "CM1396, Joint Agency:NYCT & MNR, IQ Risk Assessment Consultant Services" at bounding box center [287, 498] width 411 height 13
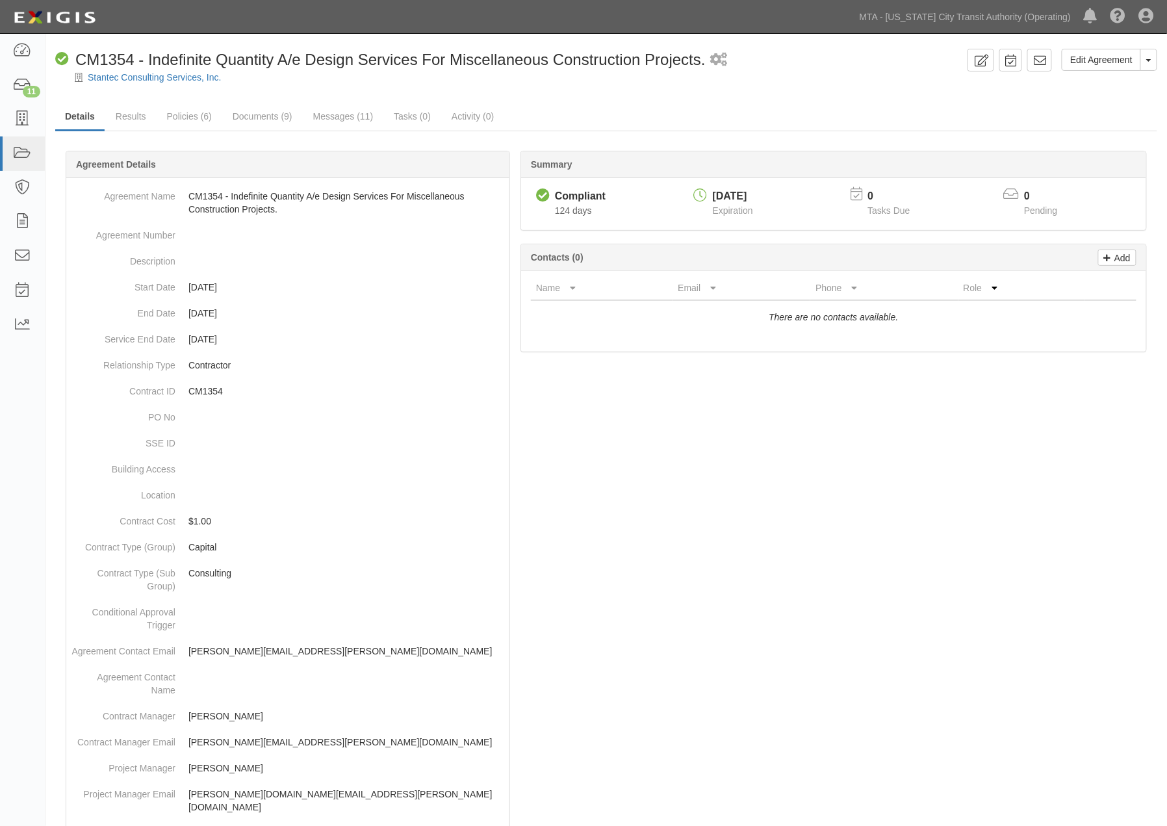
click at [603, 470] on div at bounding box center [606, 774] width 1102 height 1208
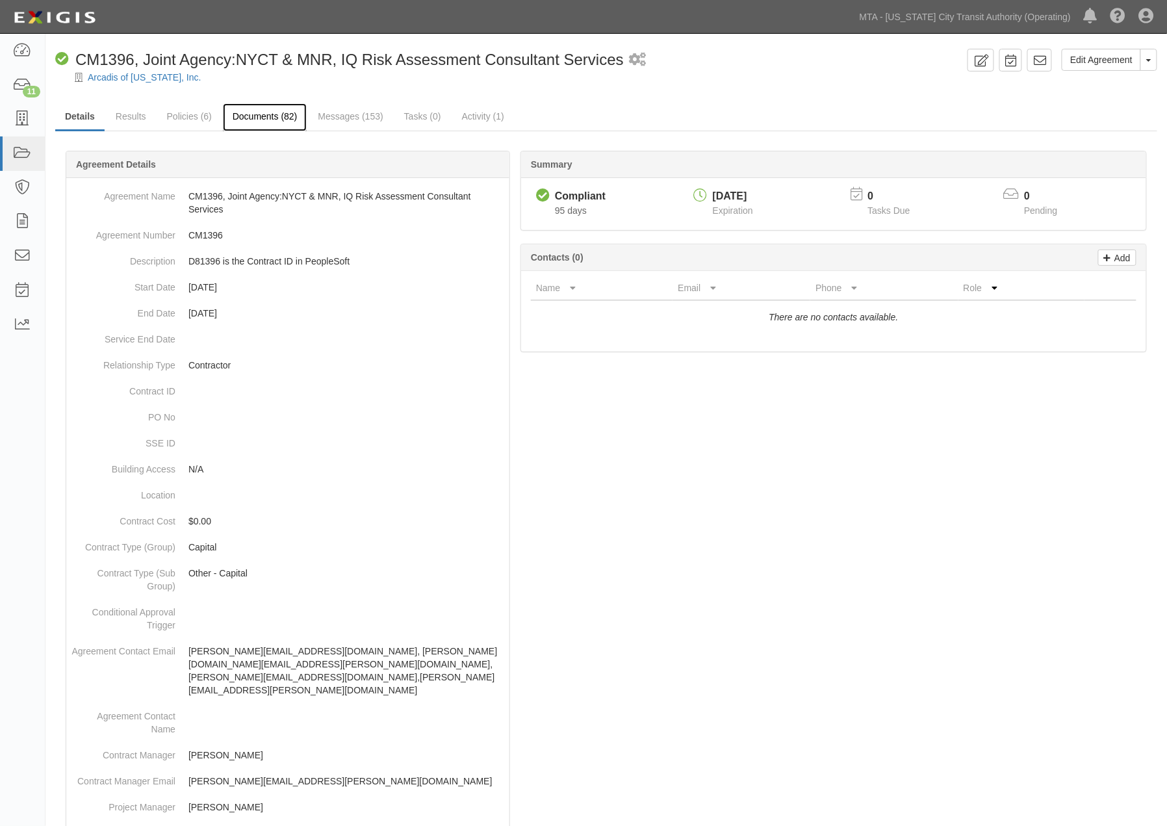
click at [273, 113] on link "Documents (82)" at bounding box center [265, 117] width 84 height 28
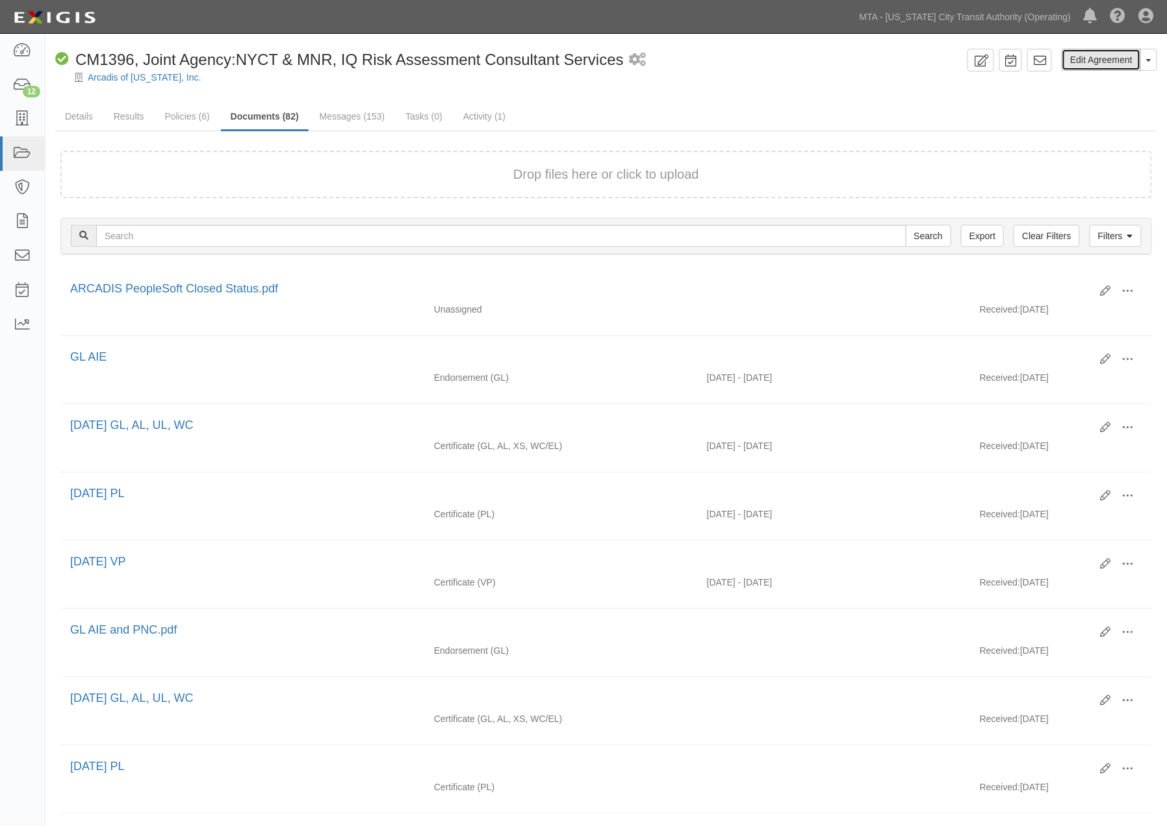
click at [1106, 62] on link "Edit Agreement" at bounding box center [1101, 60] width 79 height 22
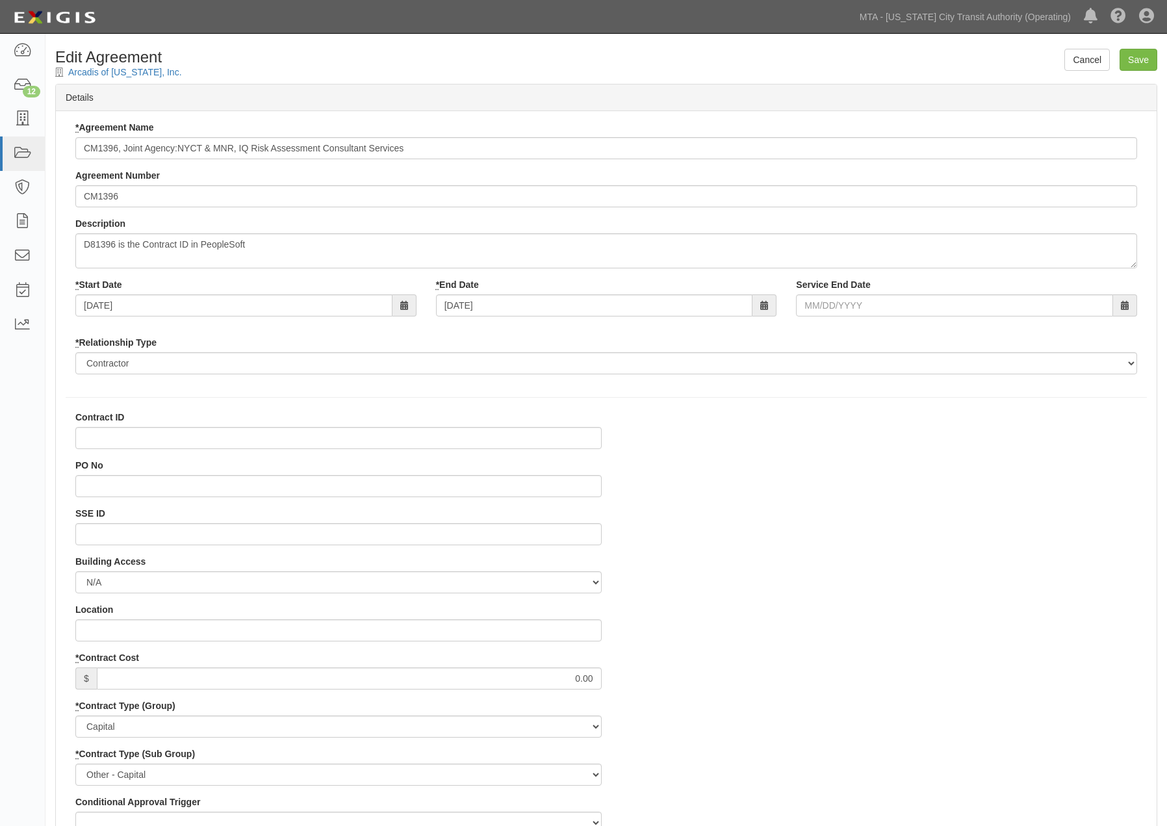
select select
click at [166, 434] on input "Contract ID" at bounding box center [338, 438] width 526 height 22
type input "D81396"
click at [1139, 54] on input "Save" at bounding box center [1139, 60] width 38 height 22
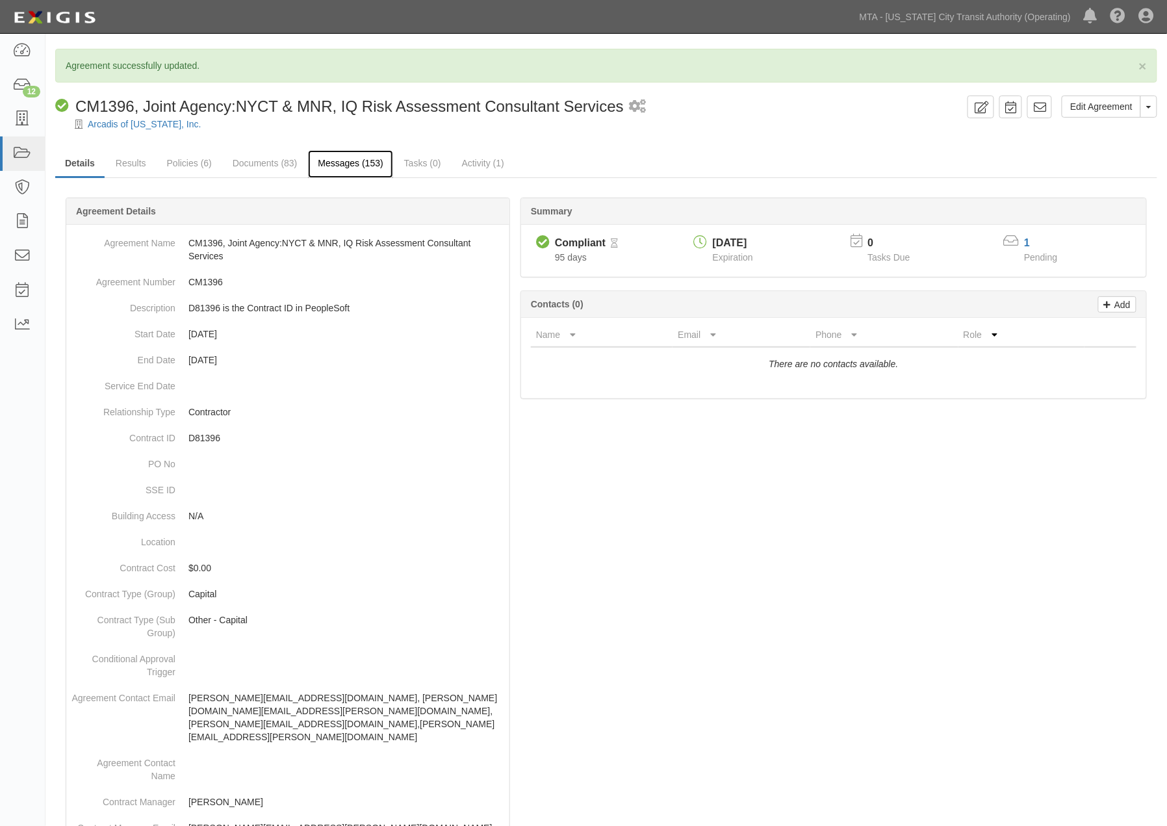
click at [335, 159] on link "Messages (153)" at bounding box center [350, 164] width 84 height 28
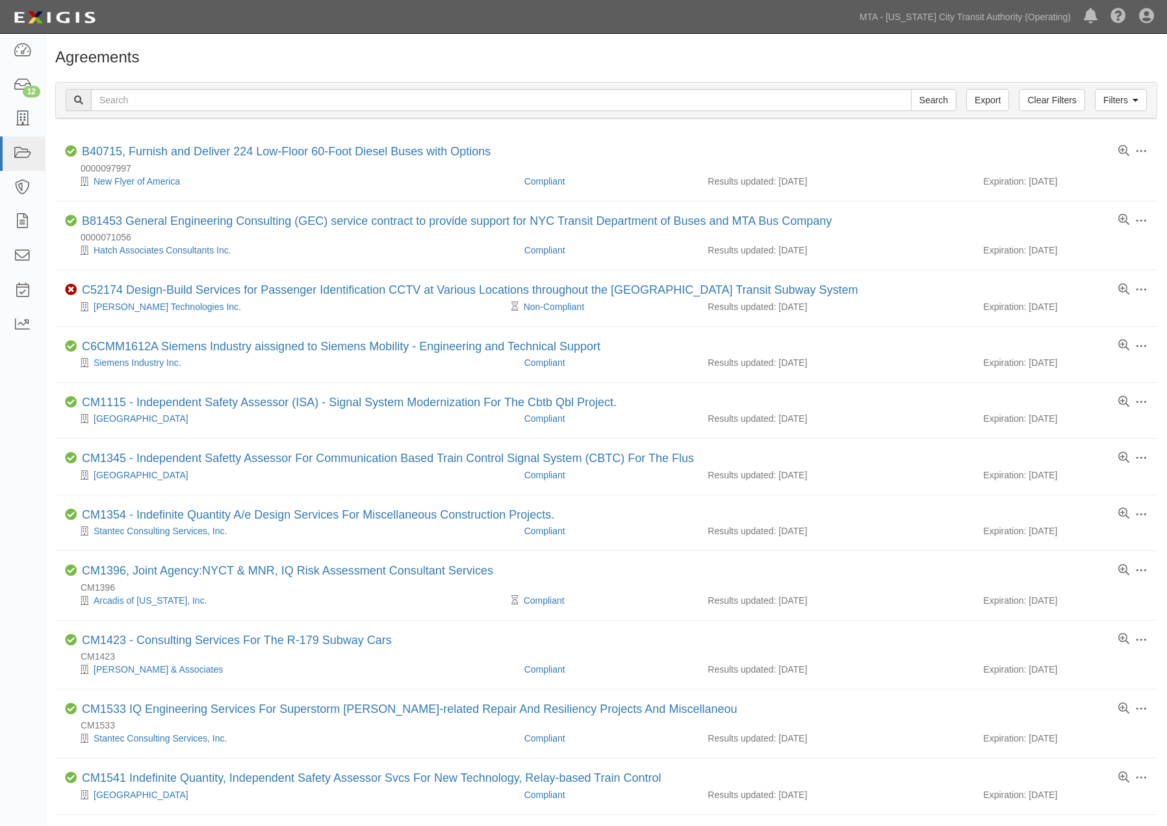
scroll to position [72, 0]
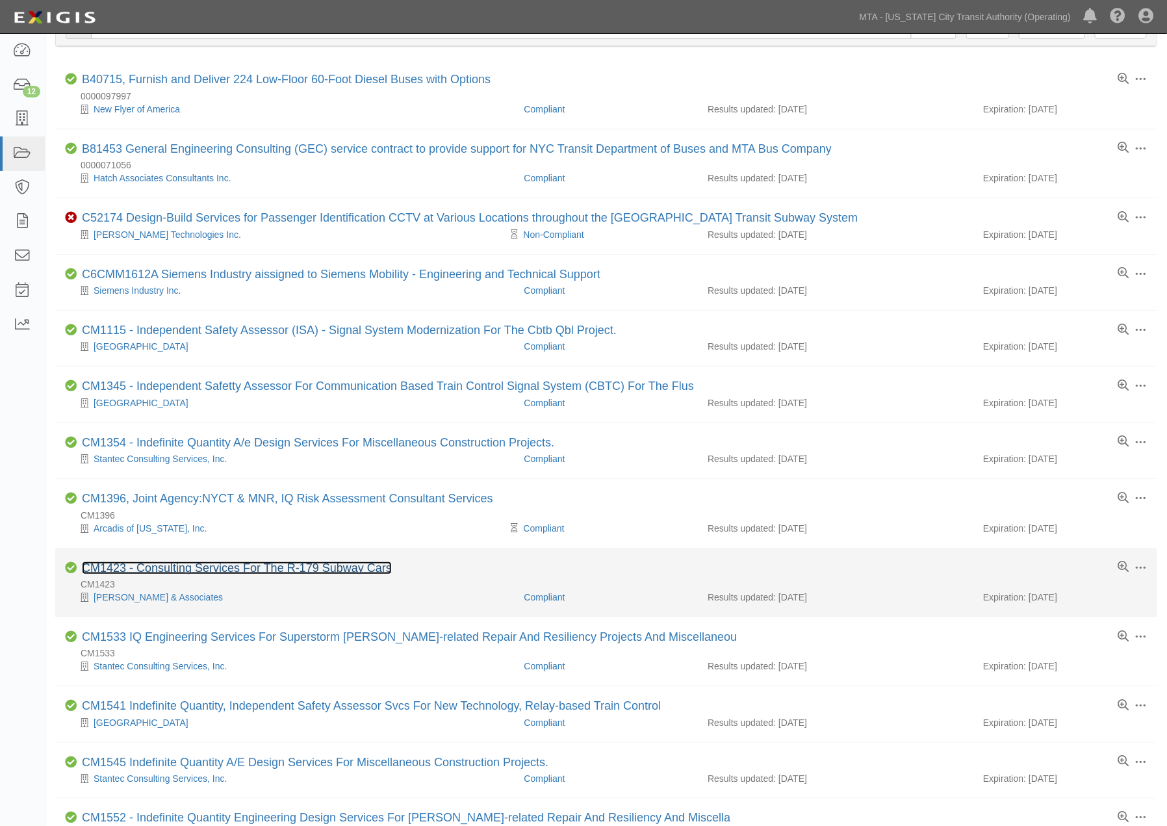
click at [346, 574] on link "CM1423 - Consulting Services For The R-179 Subway Cars" at bounding box center [237, 567] width 310 height 13
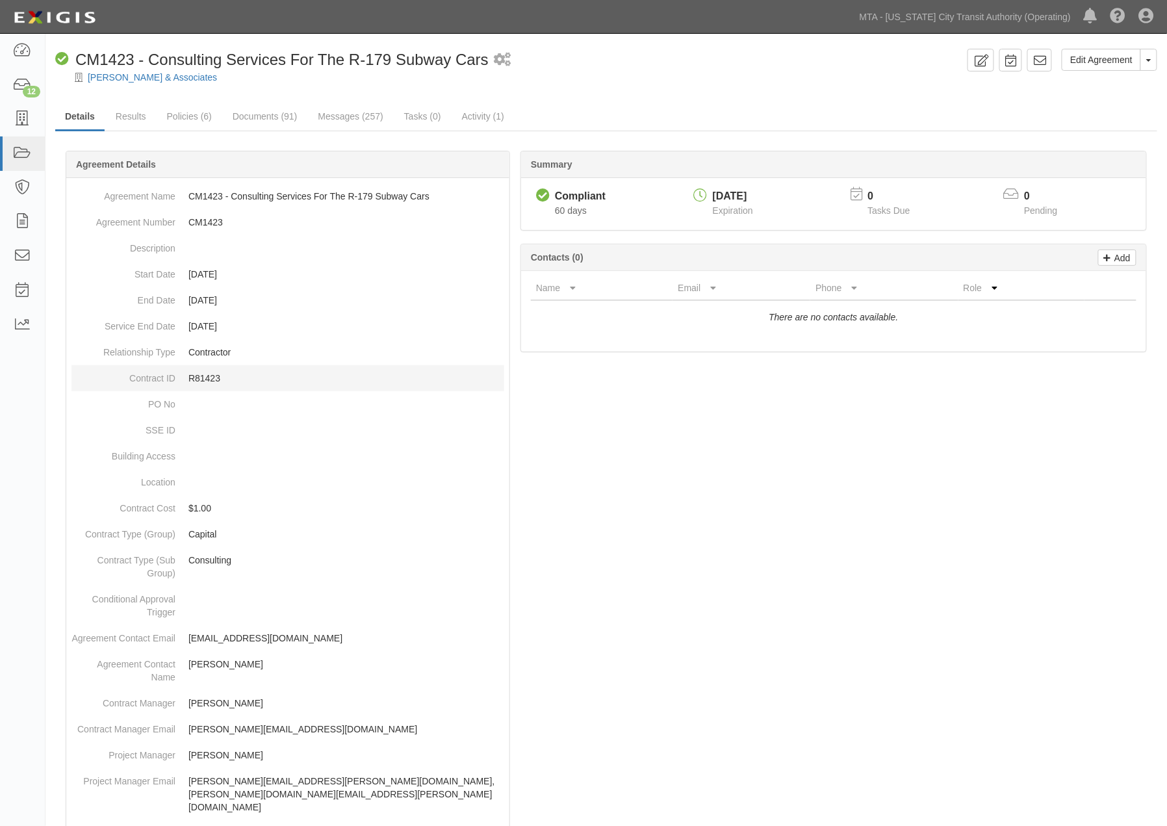
click at [213, 376] on p "R81423" at bounding box center [346, 378] width 316 height 13
copy p "R81423"
click at [1105, 61] on link "Edit Agreement" at bounding box center [1101, 60] width 79 height 22
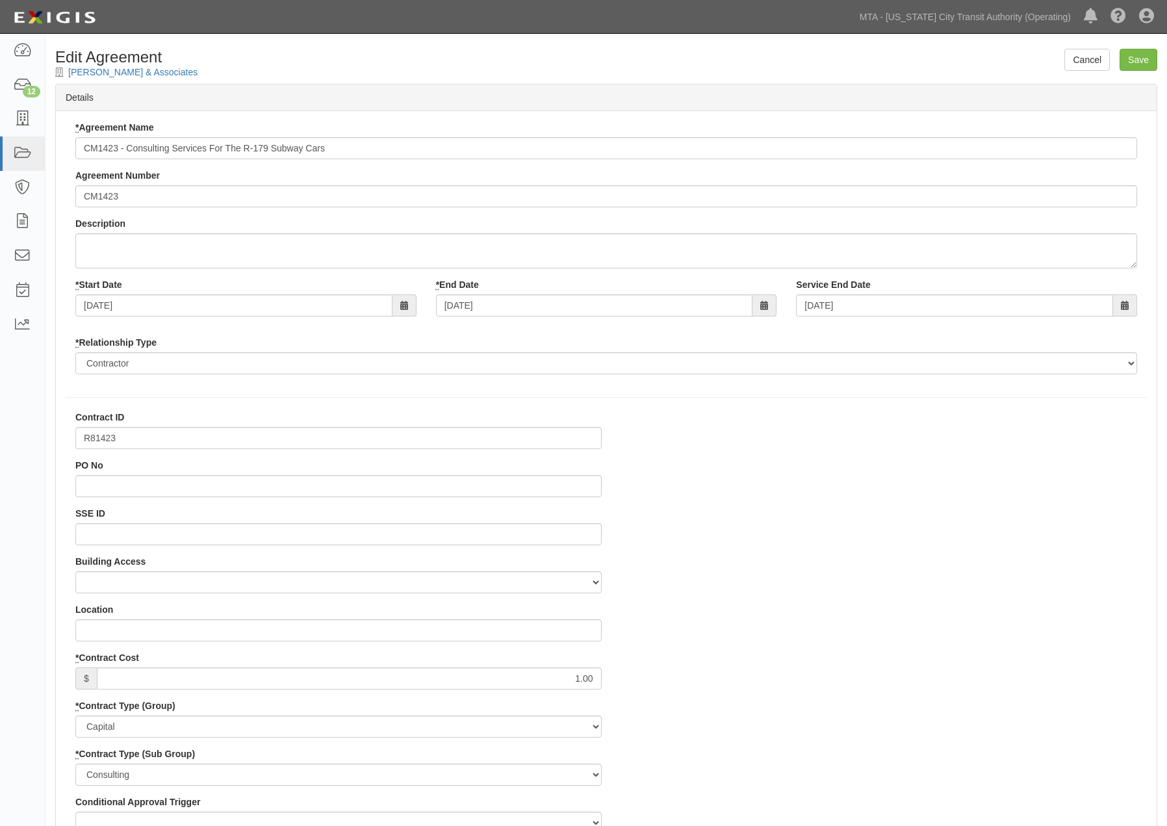
select select
drag, startPoint x: 150, startPoint y: 196, endPoint x: 44, endPoint y: 198, distance: 106.0
click at [524, 296] on div "* End Date 09/05/2024" at bounding box center [606, 297] width 361 height 38
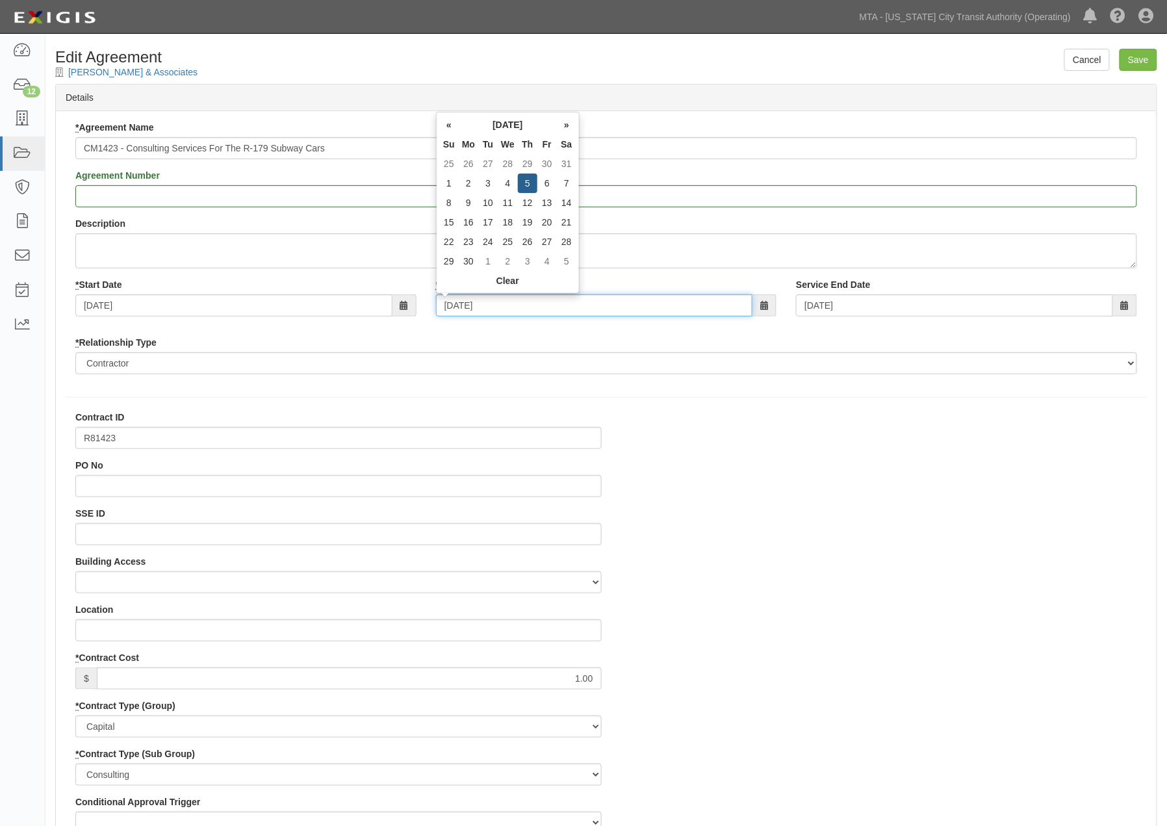
drag, startPoint x: 524, startPoint y: 299, endPoint x: 411, endPoint y: 305, distance: 112.6
click at [411, 305] on div "* Start Date 07/05/2012 * End Date 09/05/2024 Service End Date 09/05/2024" at bounding box center [606, 302] width 1081 height 48
type input "09/05/2025"
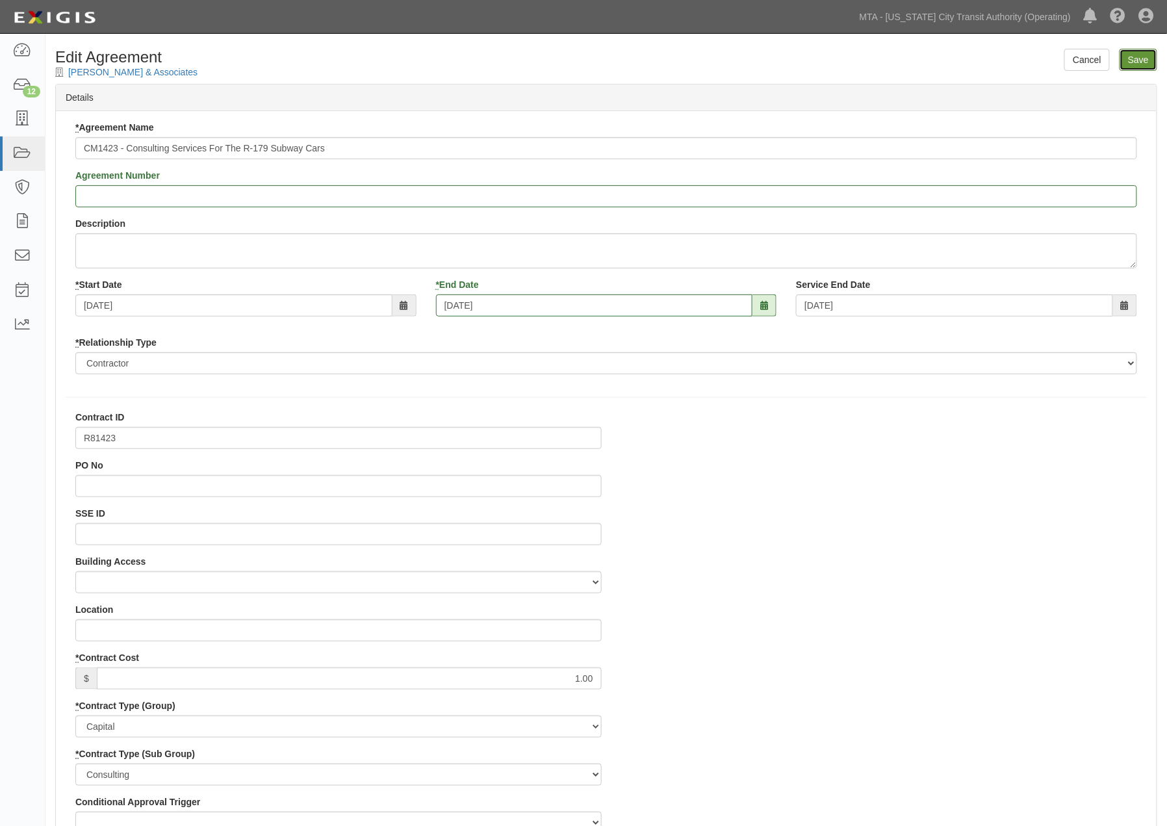
click at [1136, 57] on input "Save" at bounding box center [1139, 60] width 38 height 22
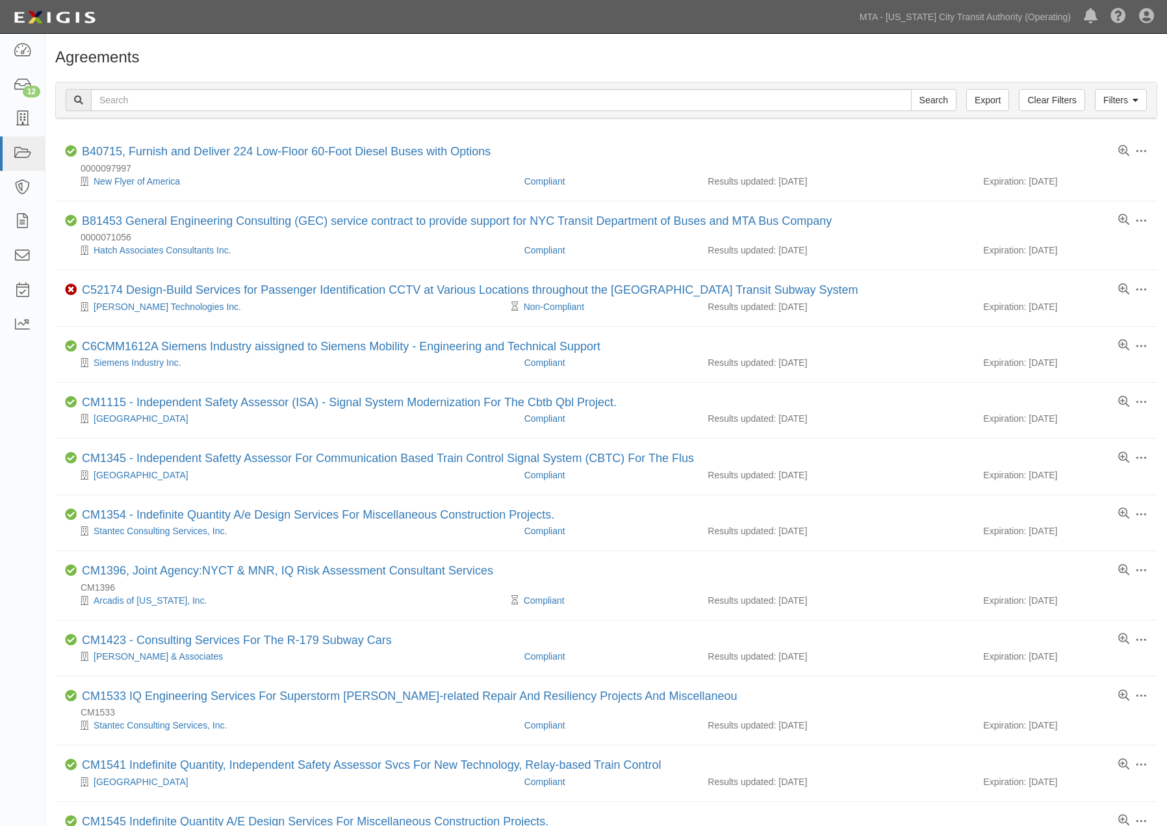
scroll to position [72, 0]
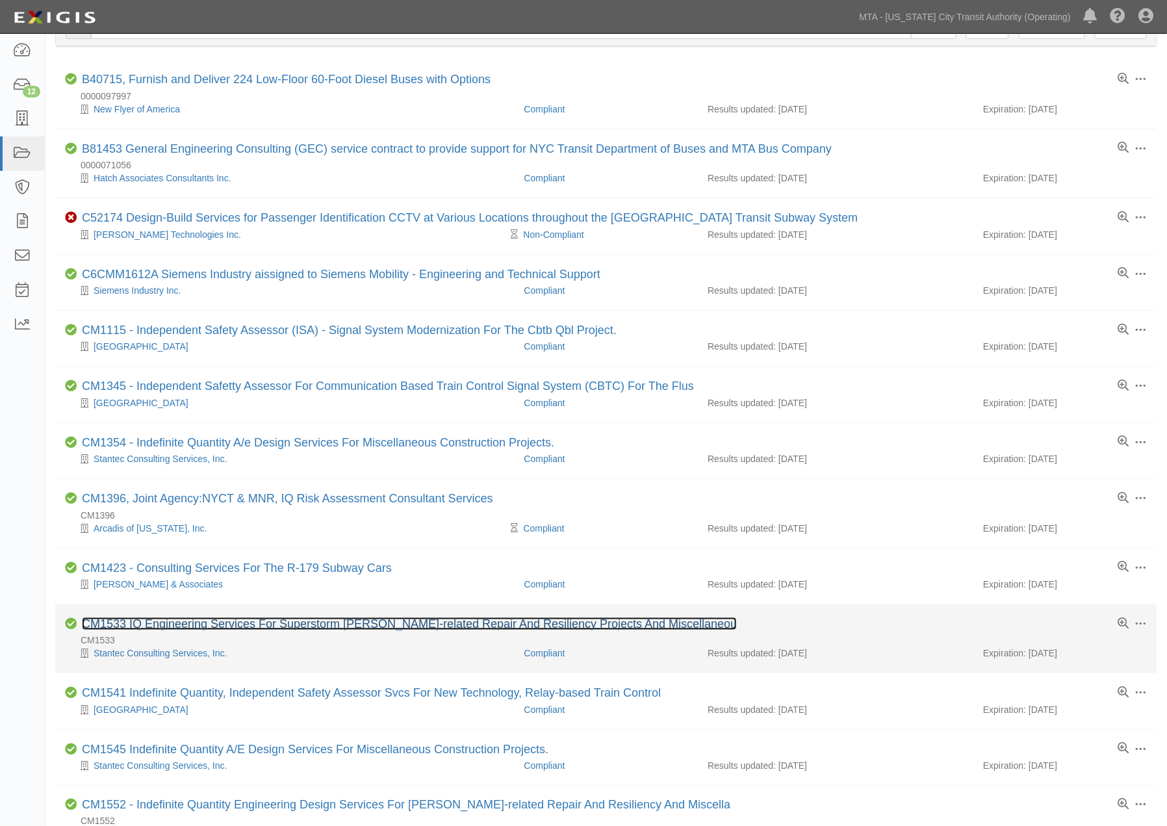
click at [258, 626] on link "CM1533 IQ Engineering Services For Superstorm [PERSON_NAME]-related Repair And …" at bounding box center [409, 623] width 655 height 13
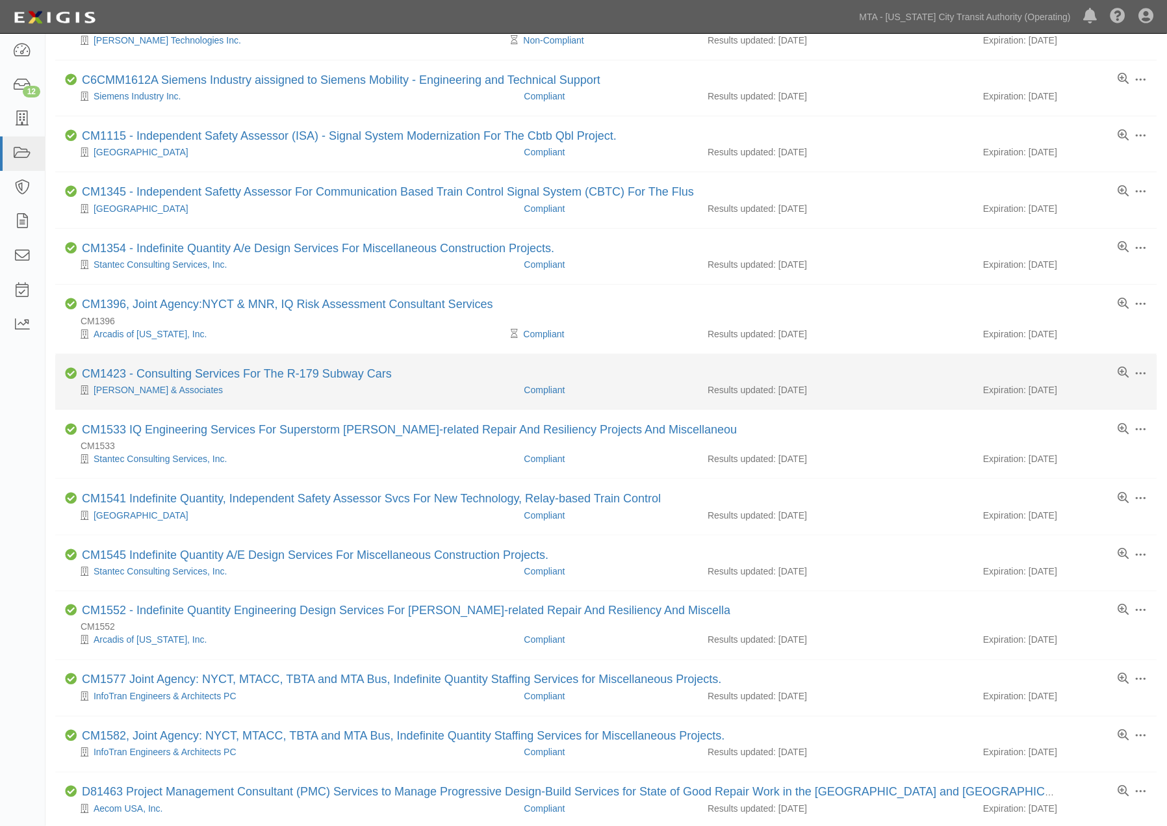
scroll to position [289, 0]
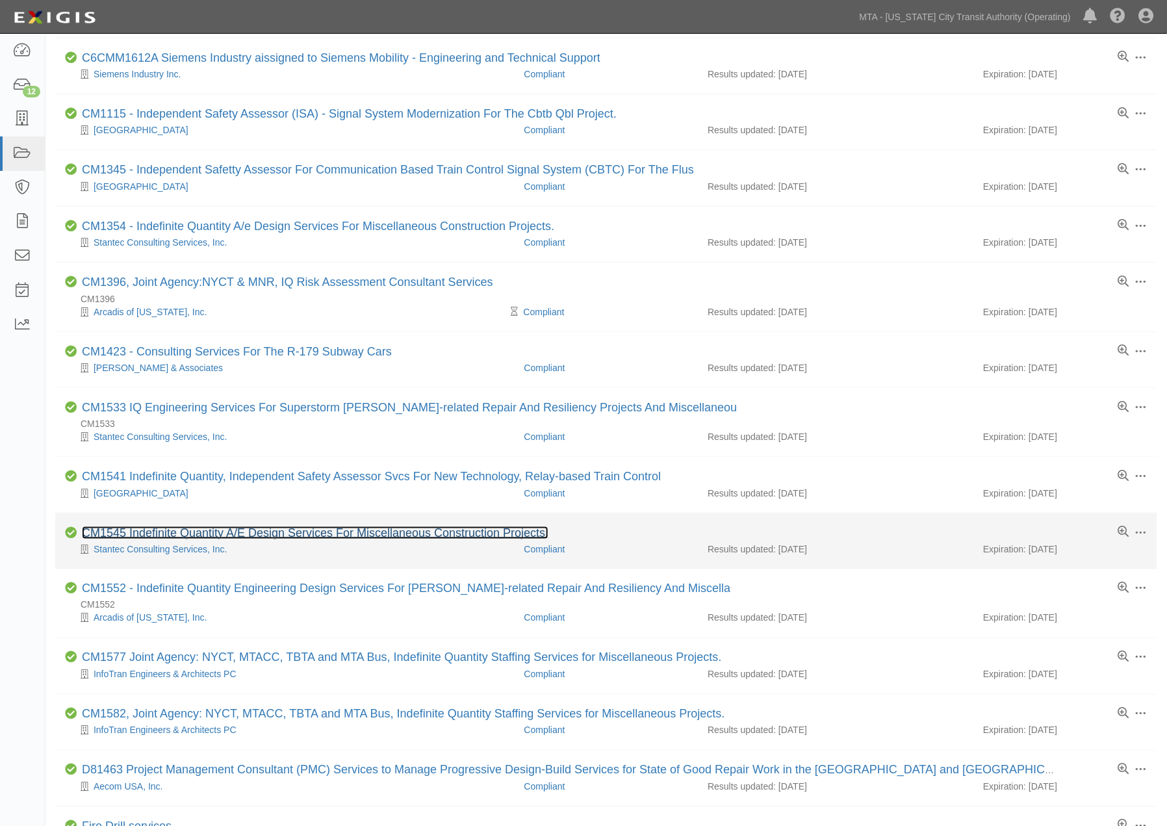
click at [278, 537] on link "CM1545 Indefinite Quantity A/E Design Services For Miscellaneous Construction P…" at bounding box center [315, 532] width 467 height 13
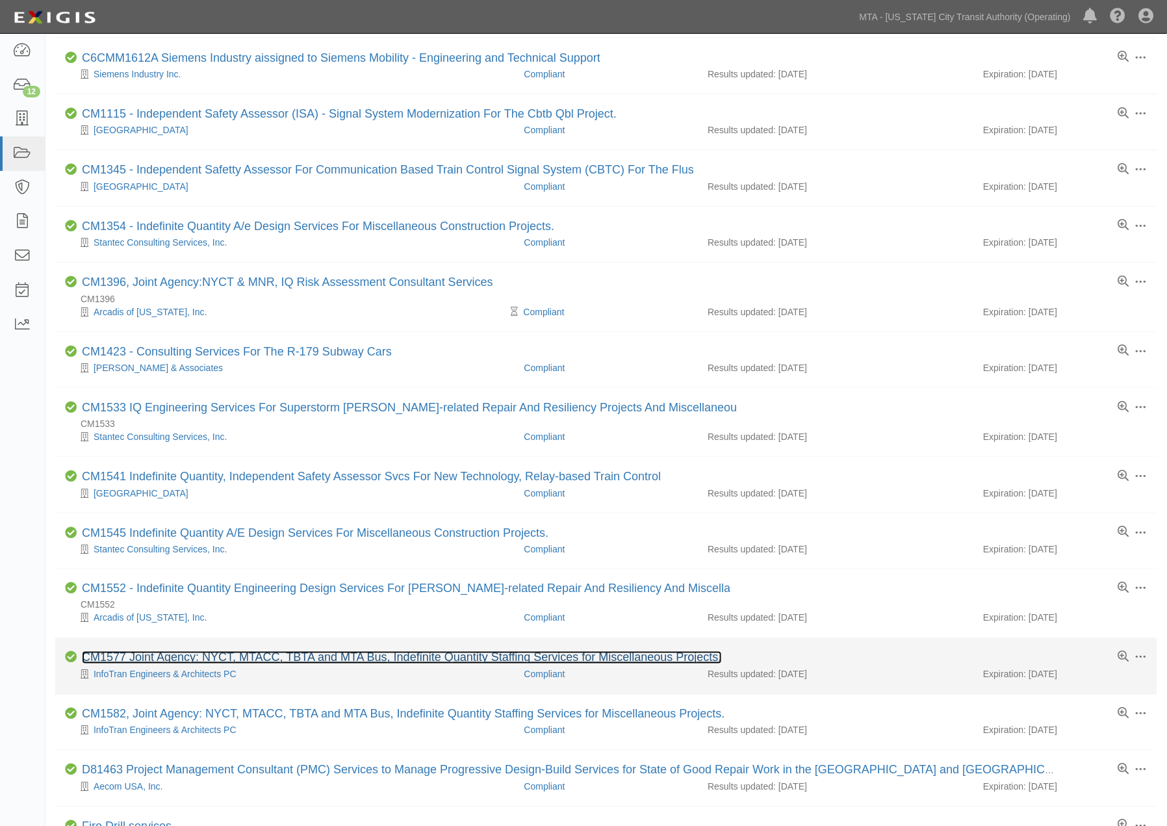
click at [312, 664] on link "CM1577 Joint Agency: NYCT, MTACC, TBTA and MTA Bus, Indefinite Quantity Staffin…" at bounding box center [402, 657] width 640 height 13
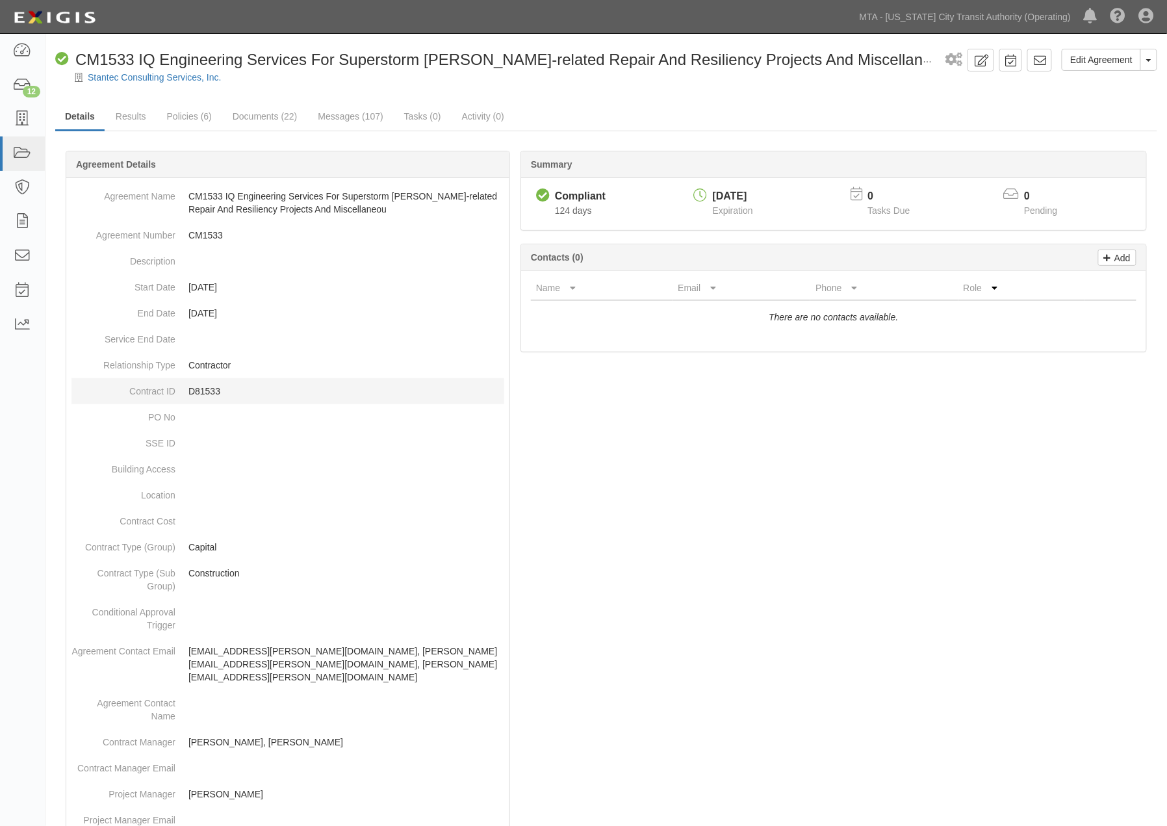
click at [211, 385] on p "D81533" at bounding box center [346, 391] width 316 height 13
copy p "D81533"
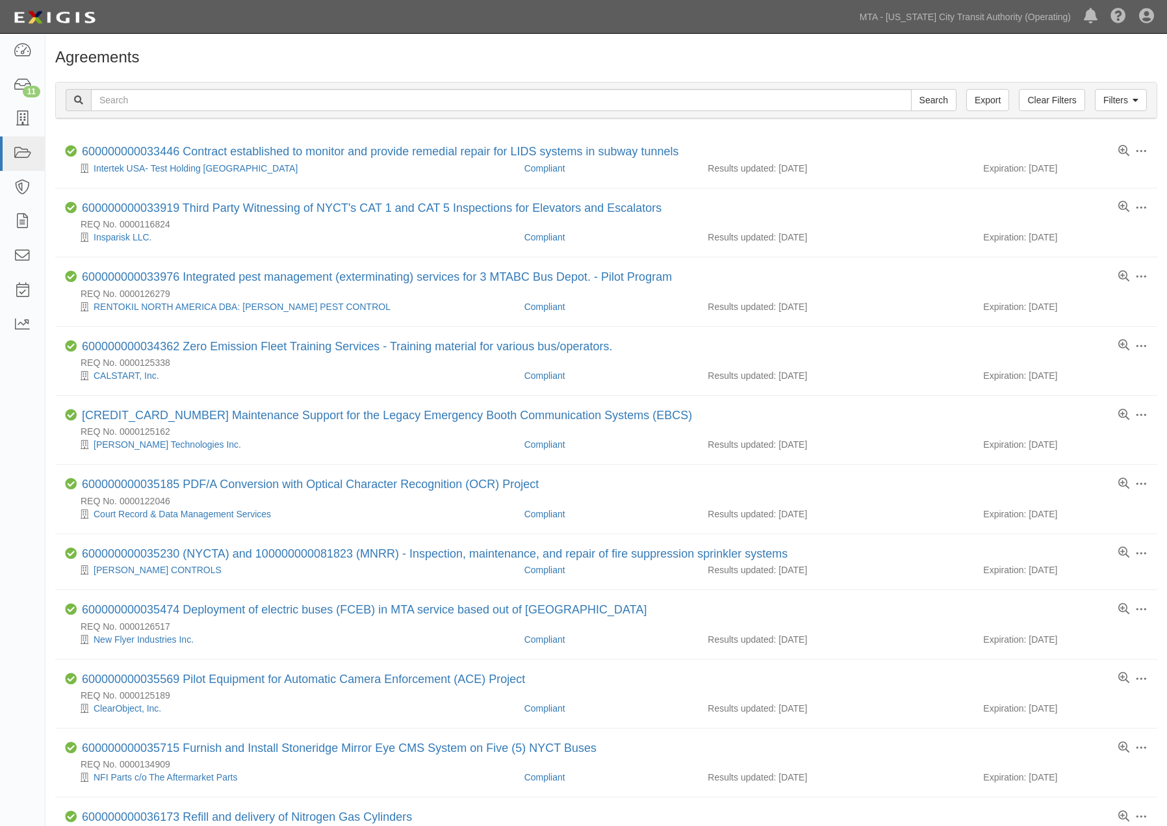
scroll to position [784, 0]
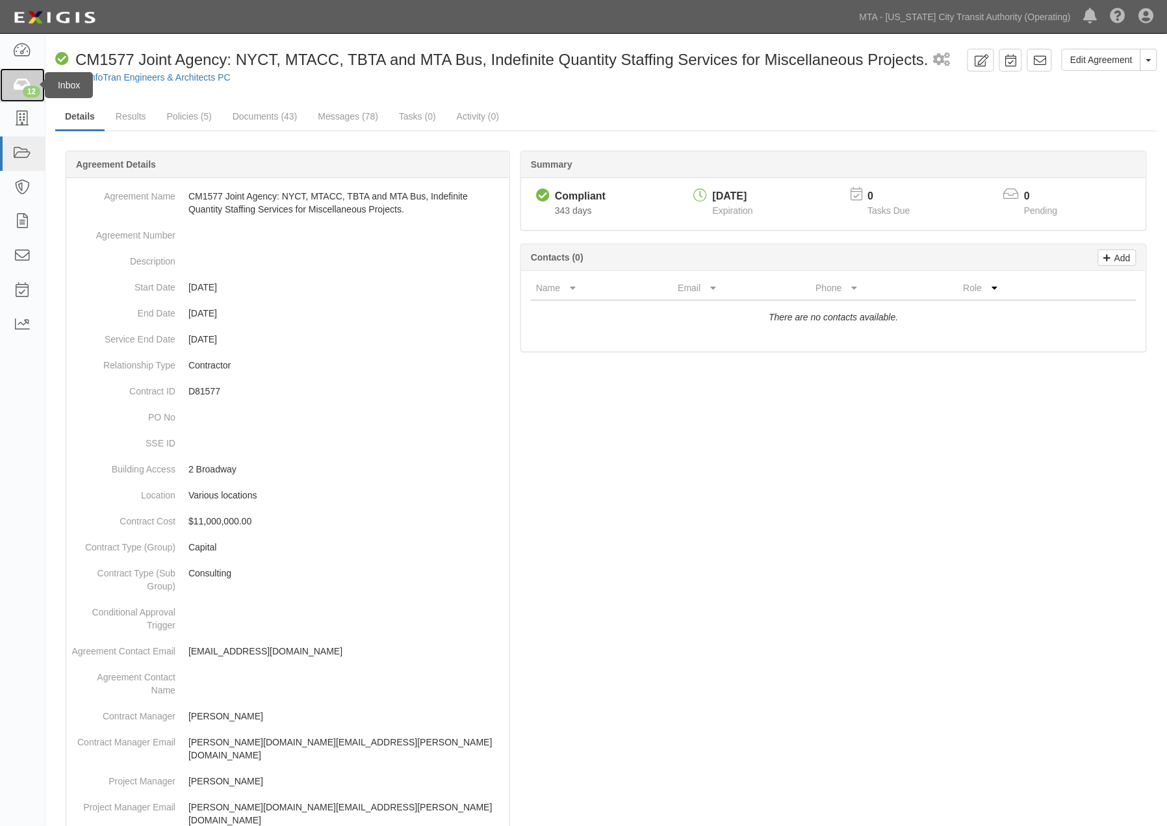
click at [23, 88] on div "12" at bounding box center [32, 92] width 18 height 12
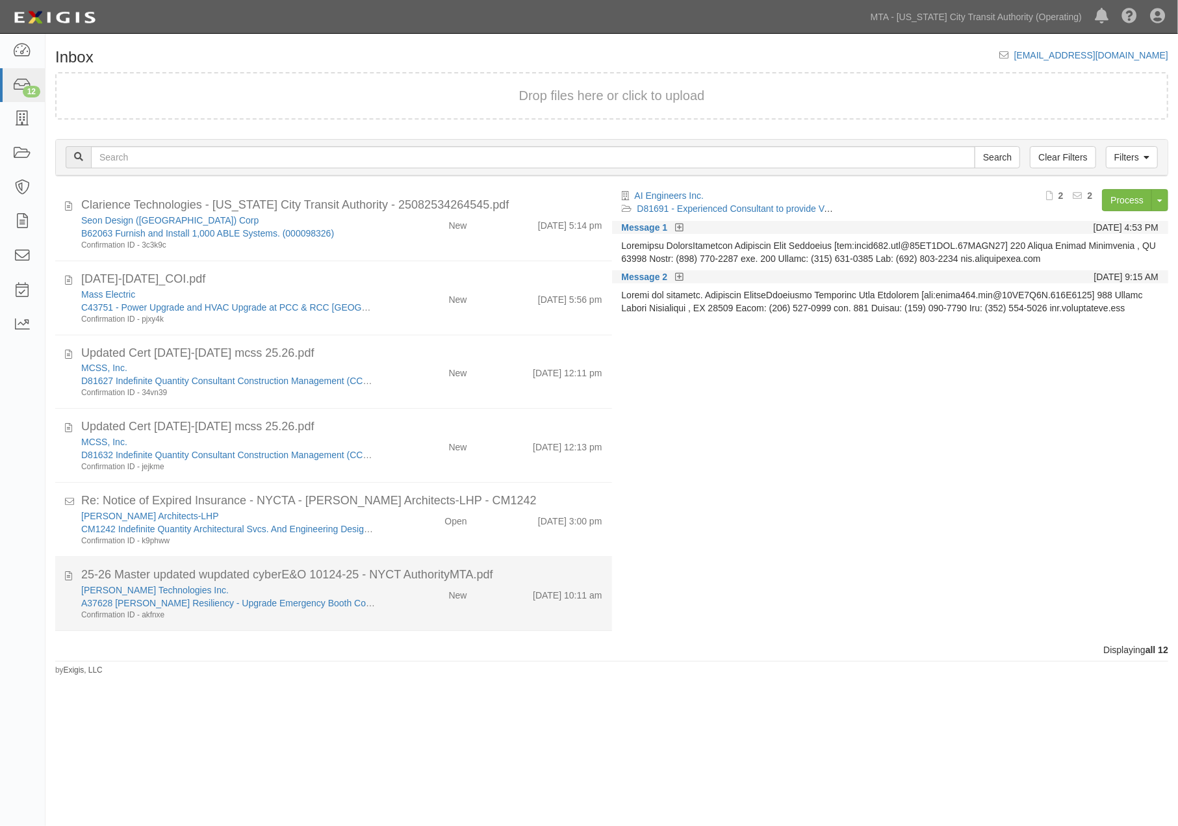
scroll to position [406, 0]
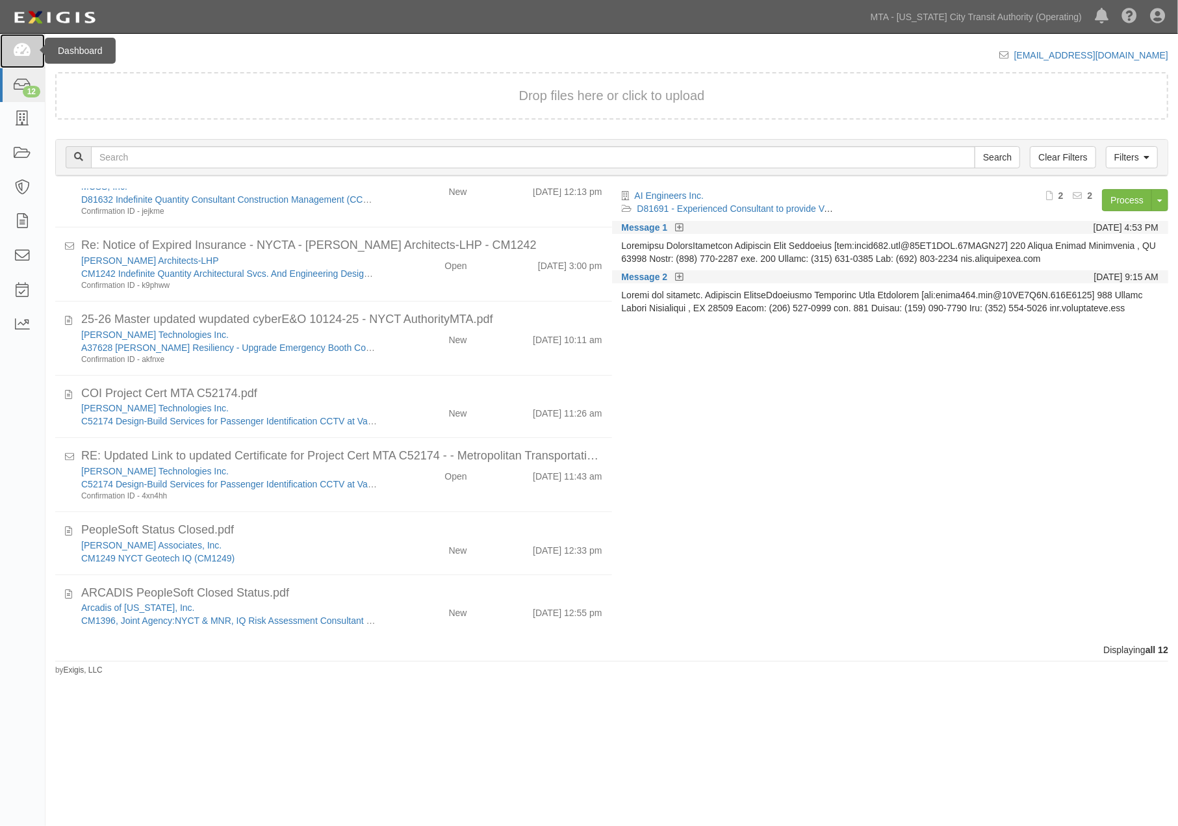
click at [29, 47] on icon at bounding box center [22, 51] width 18 height 15
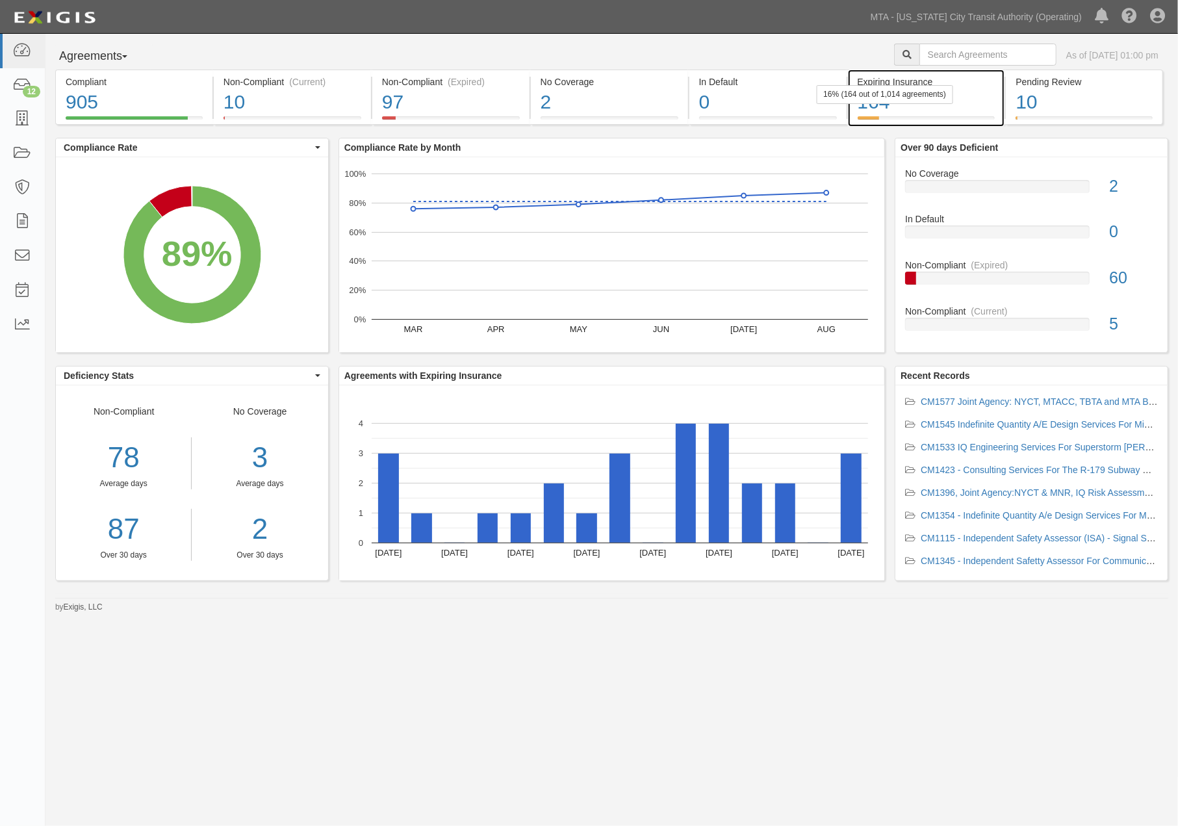
click at [962, 105] on div "164" at bounding box center [927, 102] width 138 height 28
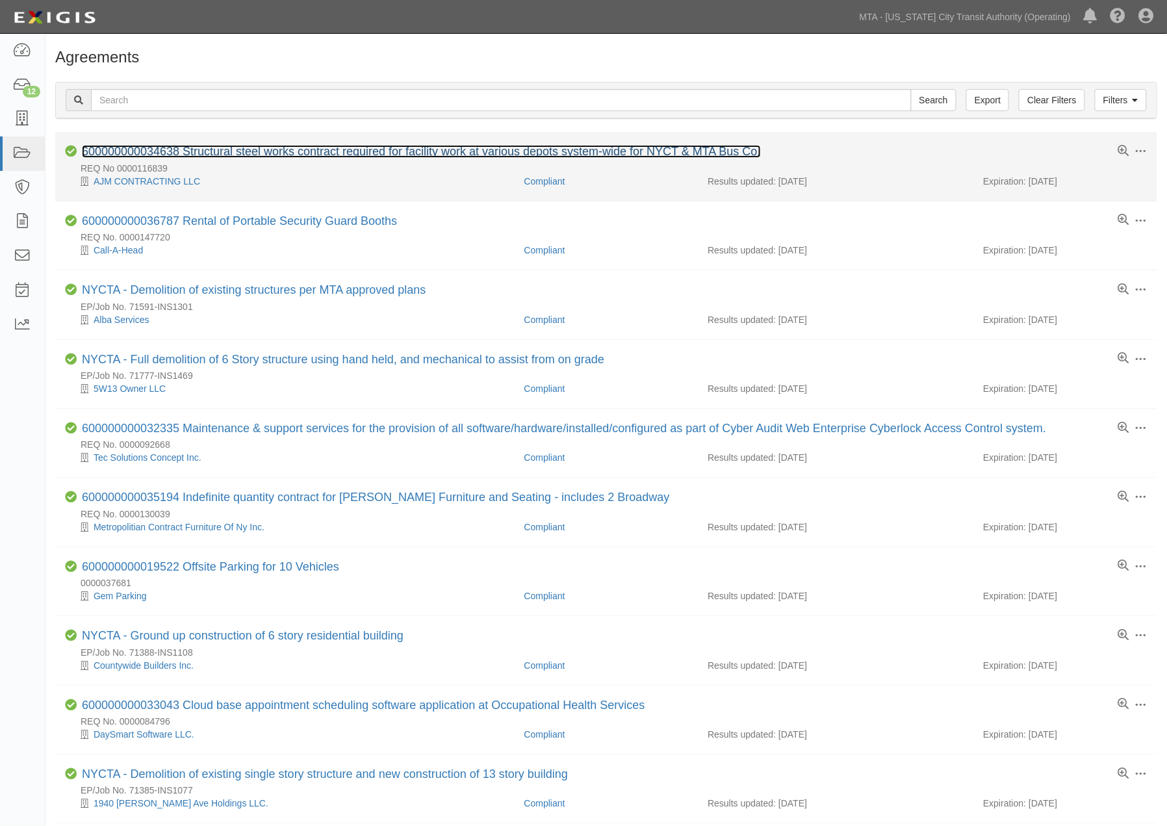
click at [495, 153] on link "600000000034638 Structural steel works contract required for facility work at v…" at bounding box center [421, 151] width 679 height 13
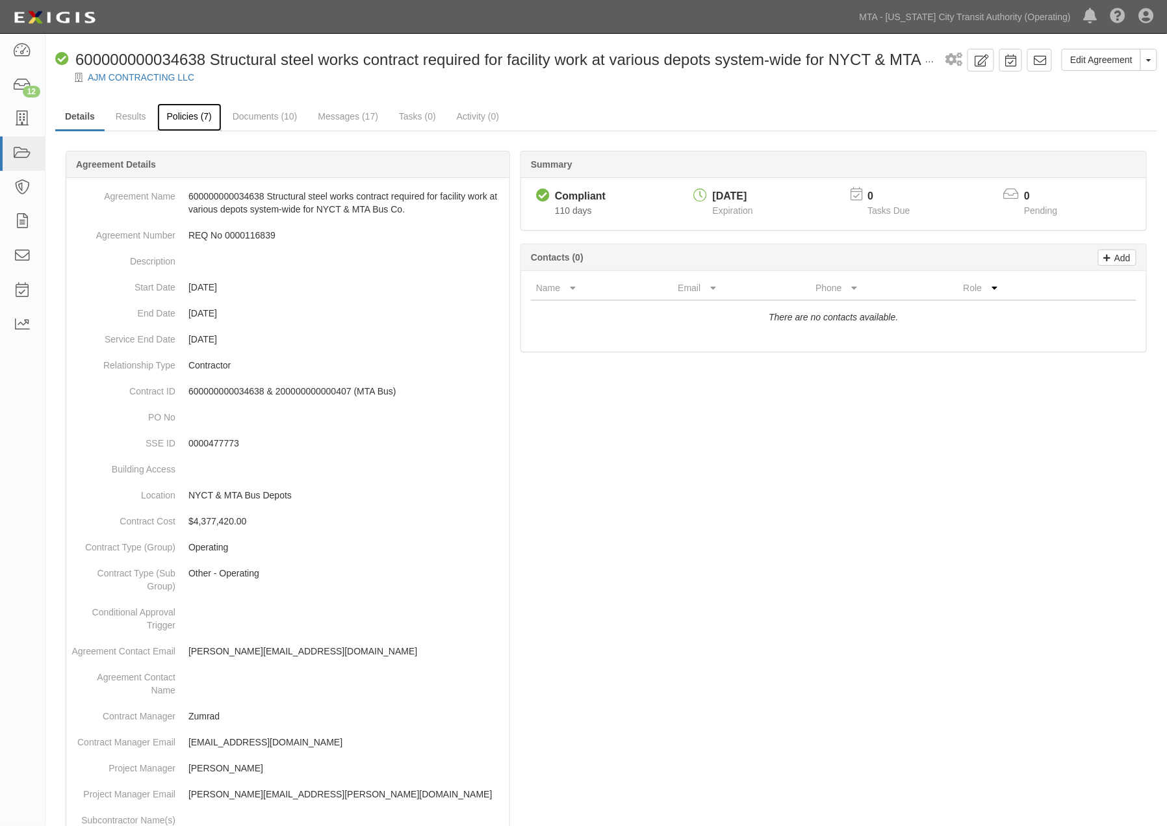
click at [186, 111] on link "Policies (7)" at bounding box center [189, 117] width 64 height 28
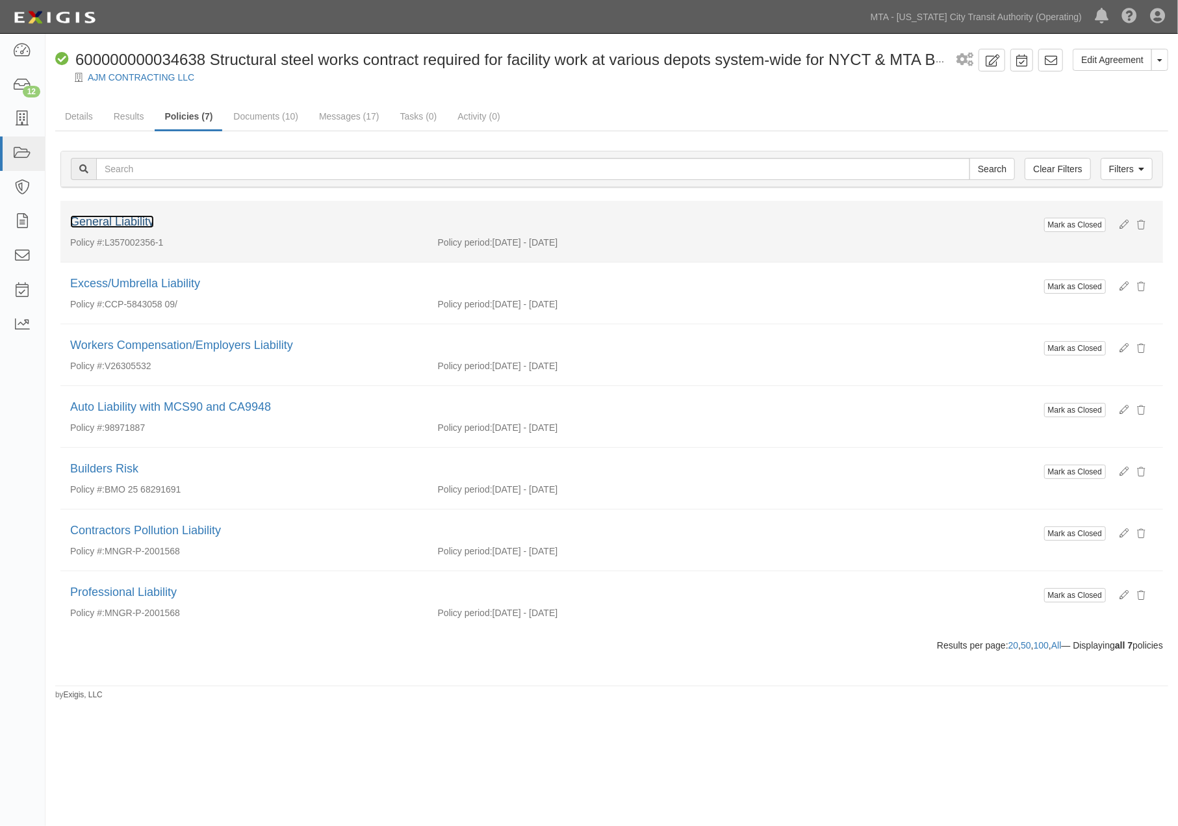
click at [144, 218] on link "General Liability" at bounding box center [112, 221] width 84 height 13
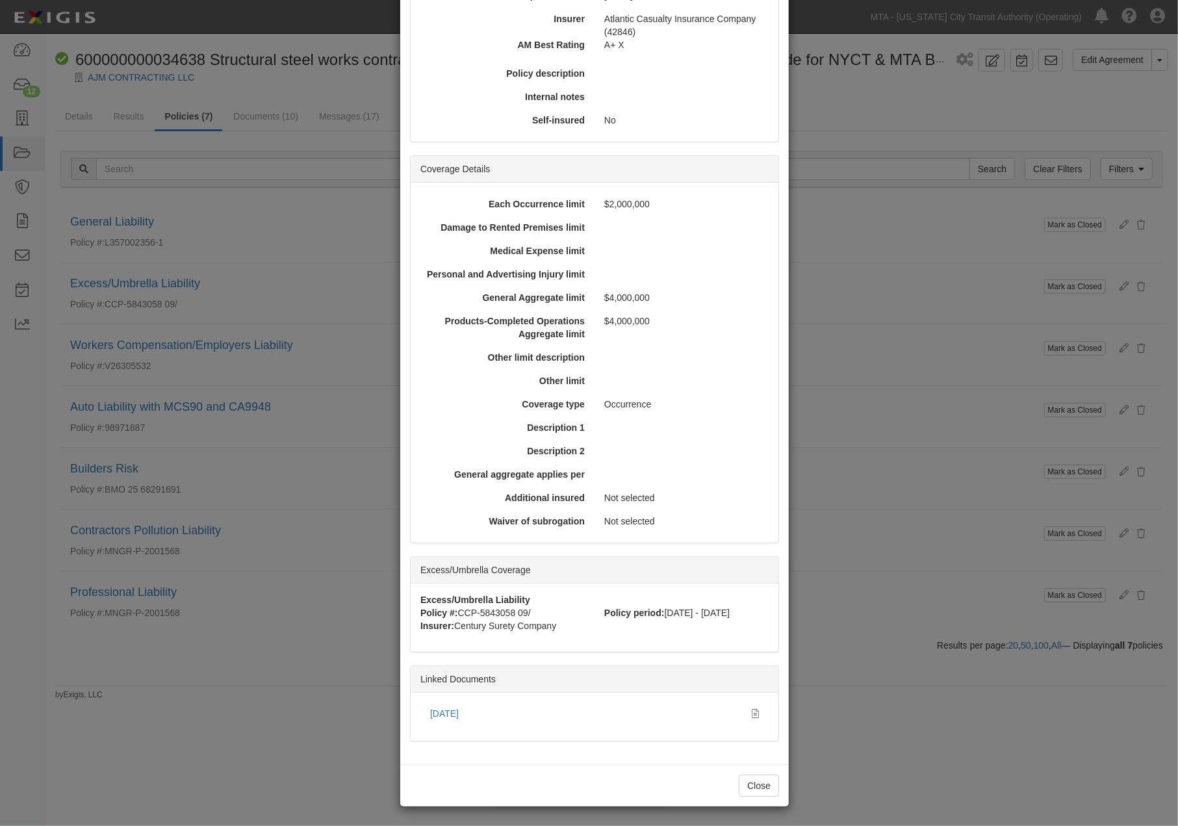
scroll to position [226, 0]
click at [439, 711] on link "9.11.25" at bounding box center [444, 713] width 29 height 10
click at [149, 130] on div "× View Policy Mark as Closed Edit Policy Toggle Dropdown Delete Policy Policy S…" at bounding box center [589, 413] width 1178 height 826
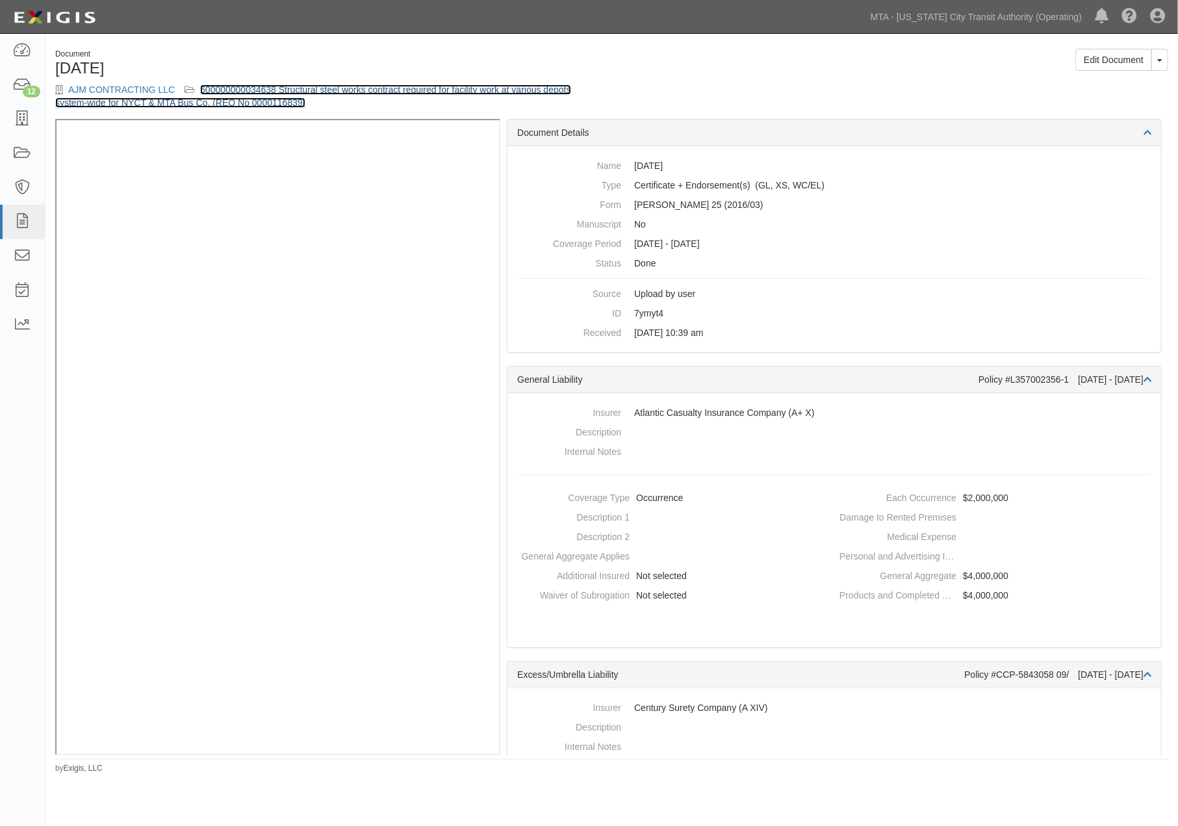
click at [455, 91] on link "600000000034638 Structural steel works contract required for facility work at v…" at bounding box center [313, 95] width 516 height 23
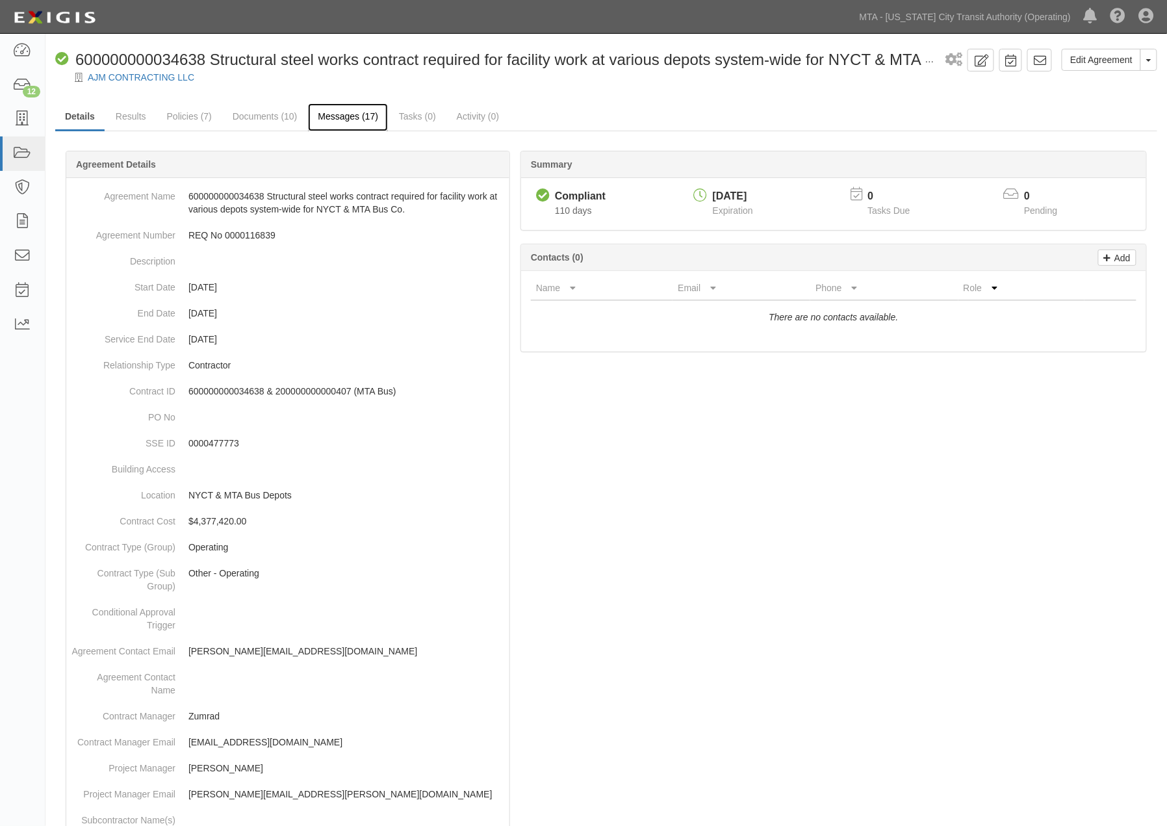
click at [365, 118] on link "Messages (17)" at bounding box center [348, 117] width 80 height 28
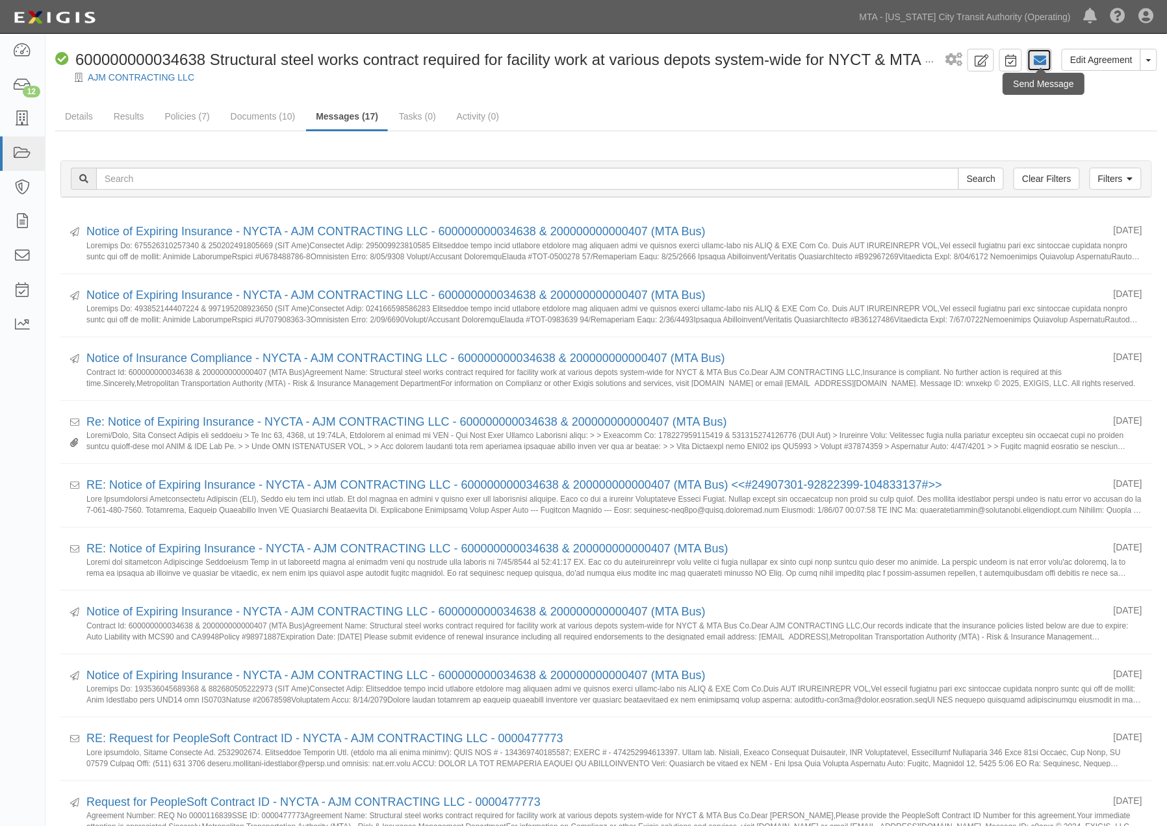
click at [1041, 55] on icon at bounding box center [1039, 60] width 13 height 13
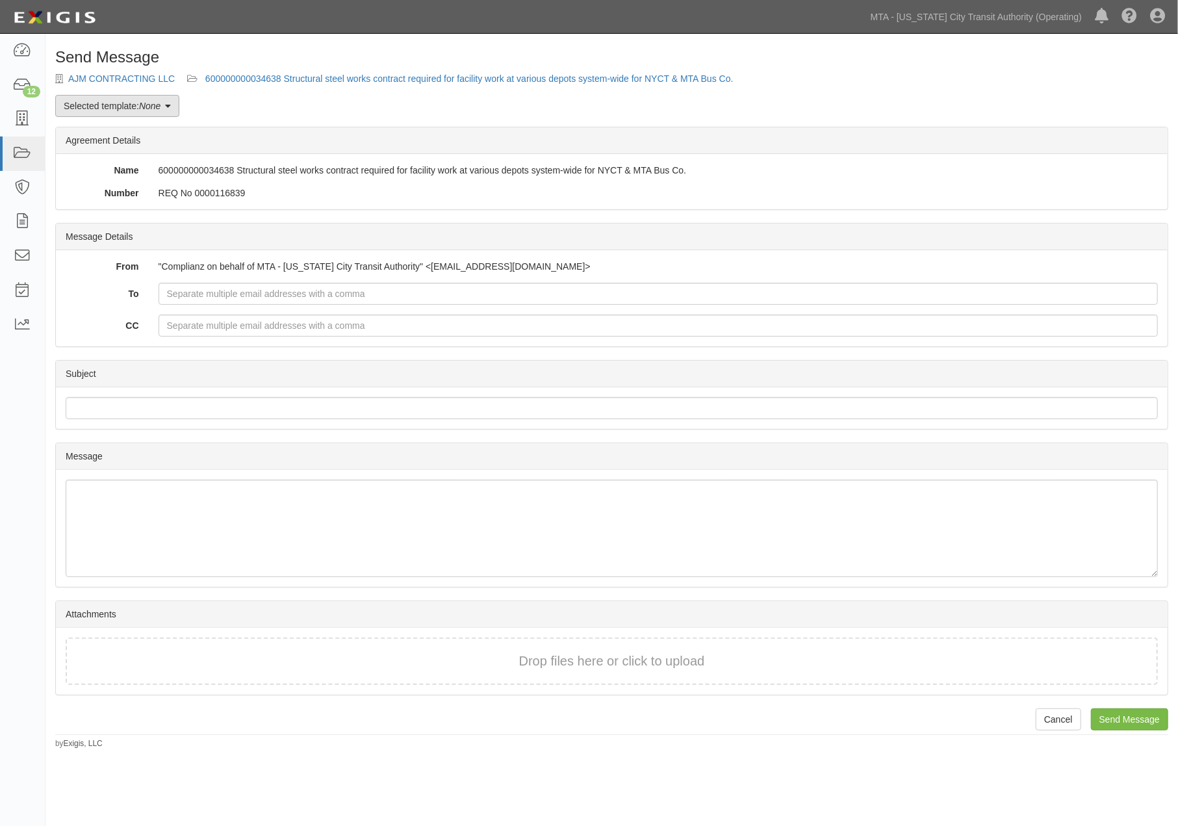
click at [137, 107] on link "Selected template: None" at bounding box center [117, 106] width 124 height 22
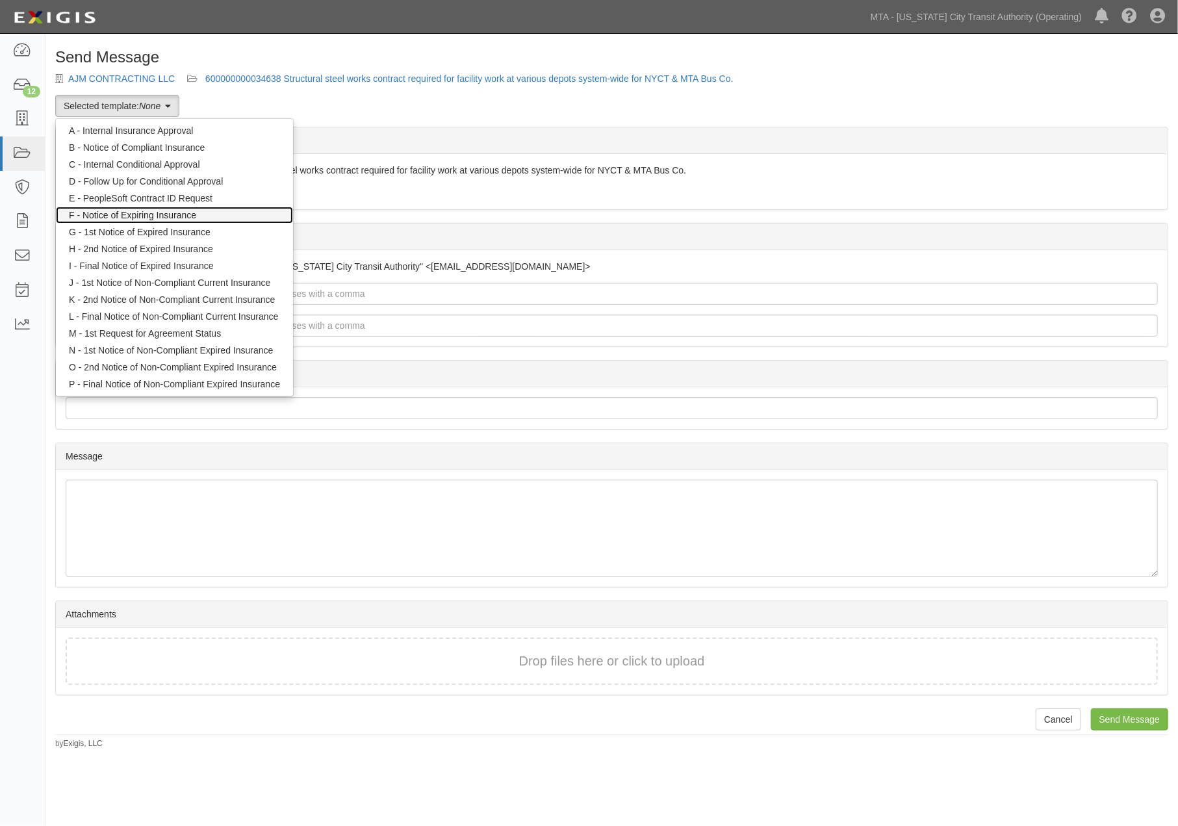
click at [155, 213] on link "F - Notice of Expiring Insurance" at bounding box center [174, 215] width 237 height 17
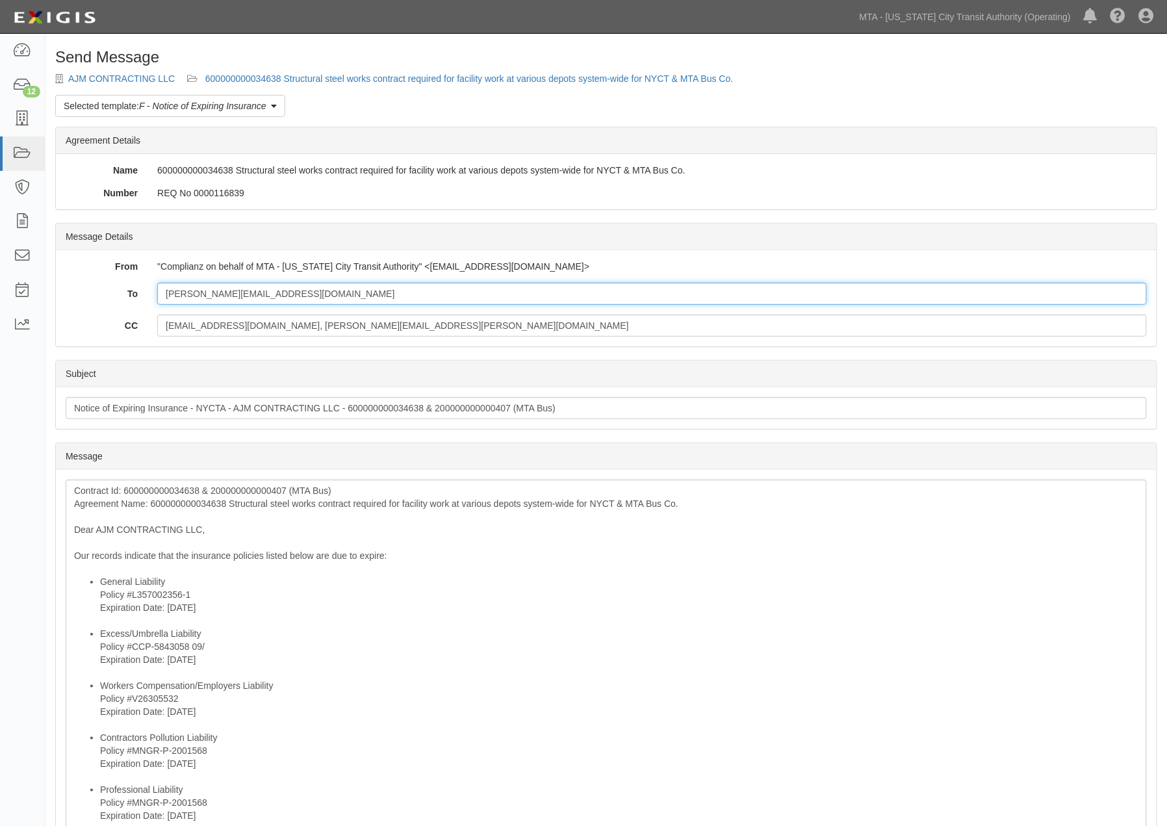
click at [309, 292] on input "emad@ajmcontractingllc.com" at bounding box center [652, 294] width 990 height 22
click at [354, 295] on input "emad@ajmcontractingllc.com" at bounding box center [652, 294] width 990 height 22
paste input "ssultan@transworldinc.com"
type input "emad@ajmcontractingllc.com; ssultan@transworldinc.com"
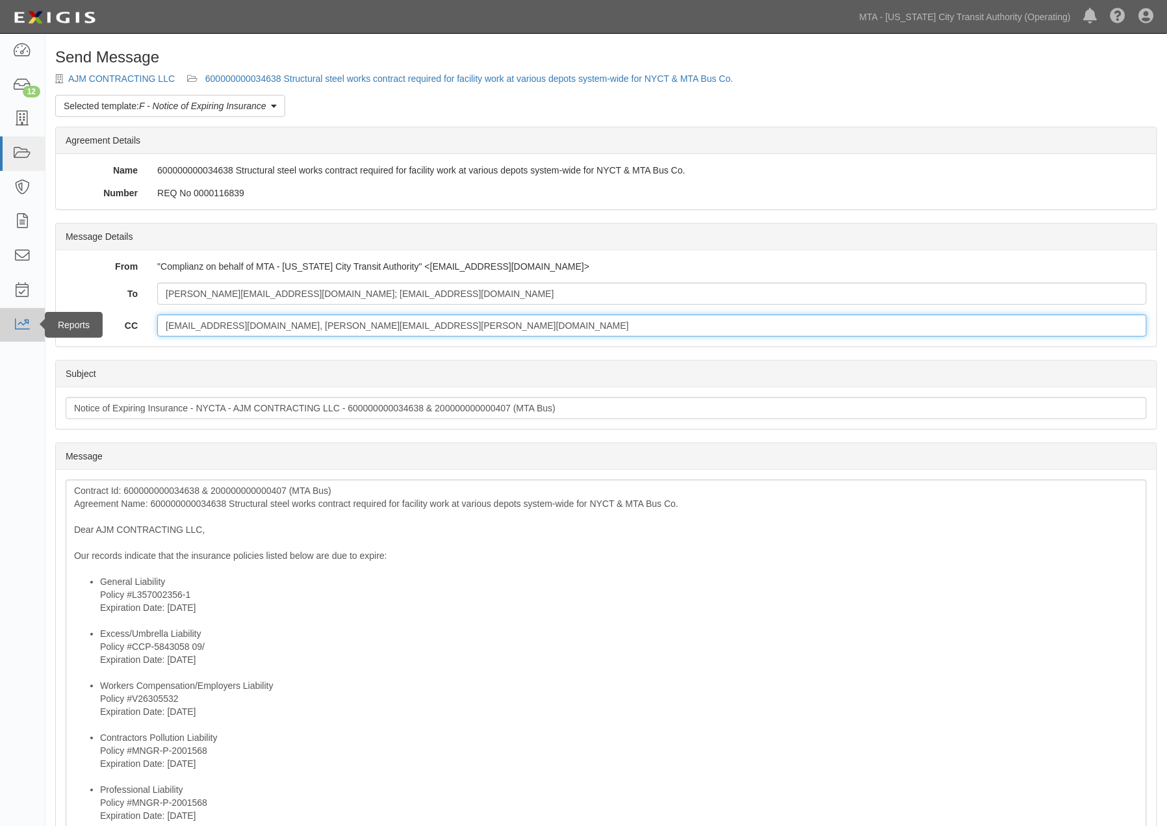
drag, startPoint x: 475, startPoint y: 334, endPoint x: 40, endPoint y: 335, distance: 434.8
click at [40, 335] on body "Toggle navigation Dashboard 12 Inbox Parties Agreements Coverages Documents Mes…" at bounding box center [583, 587] width 1167 height 1174
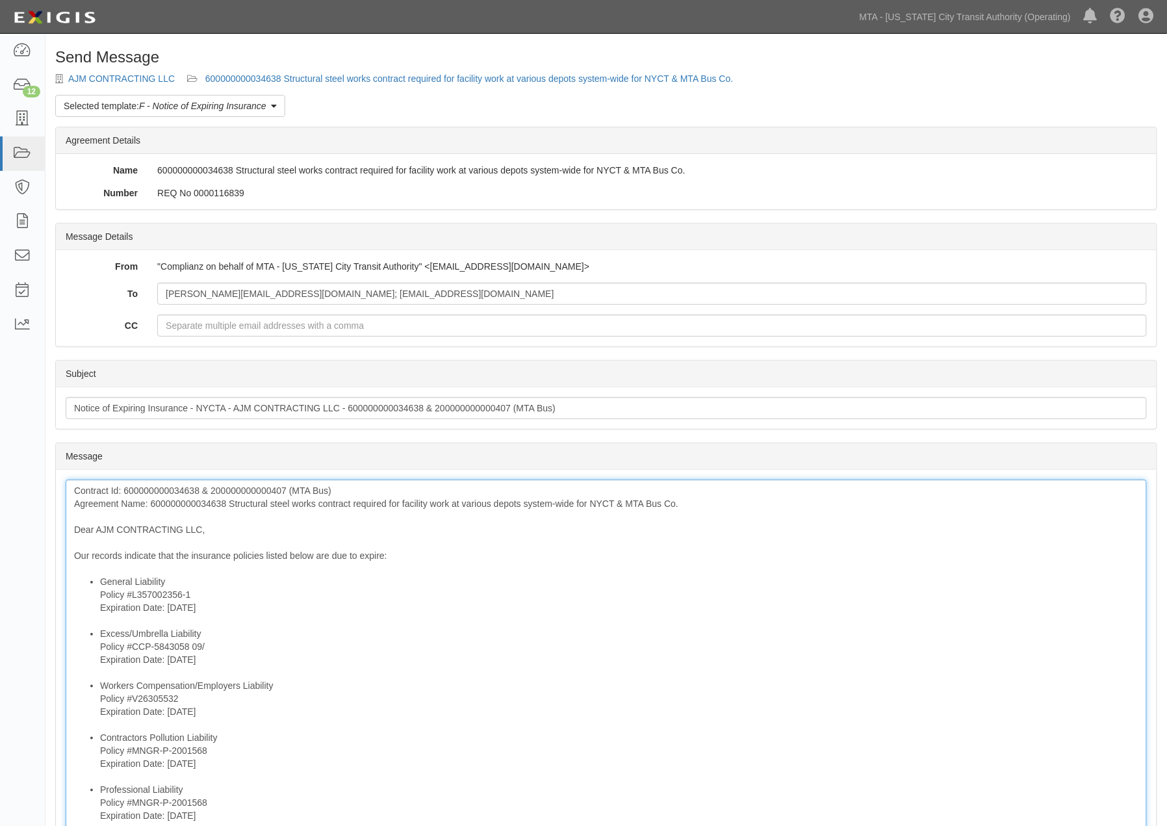
click at [209, 506] on div "Contract Id: 600000000034638 & 200000000000407 (MTA Bus) Agreement Name: 600000…" at bounding box center [606, 741] width 1081 height 522
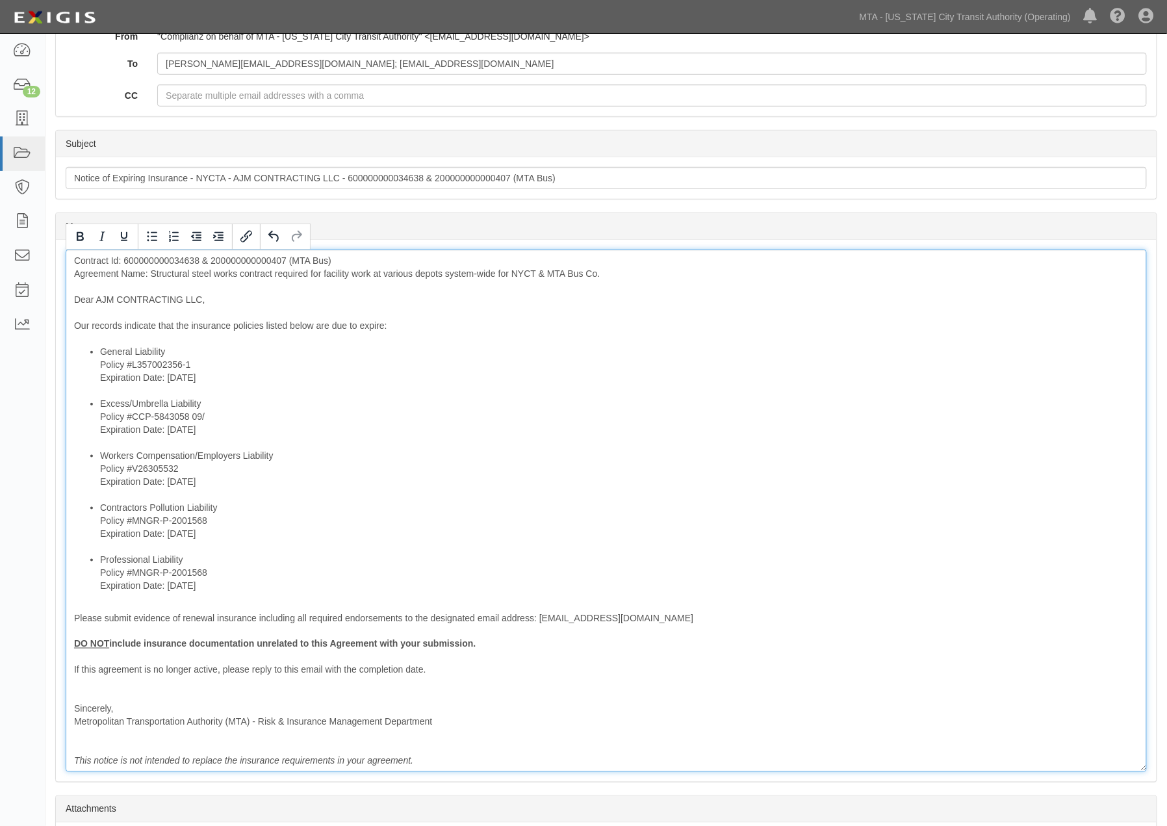
scroll to position [348, 0]
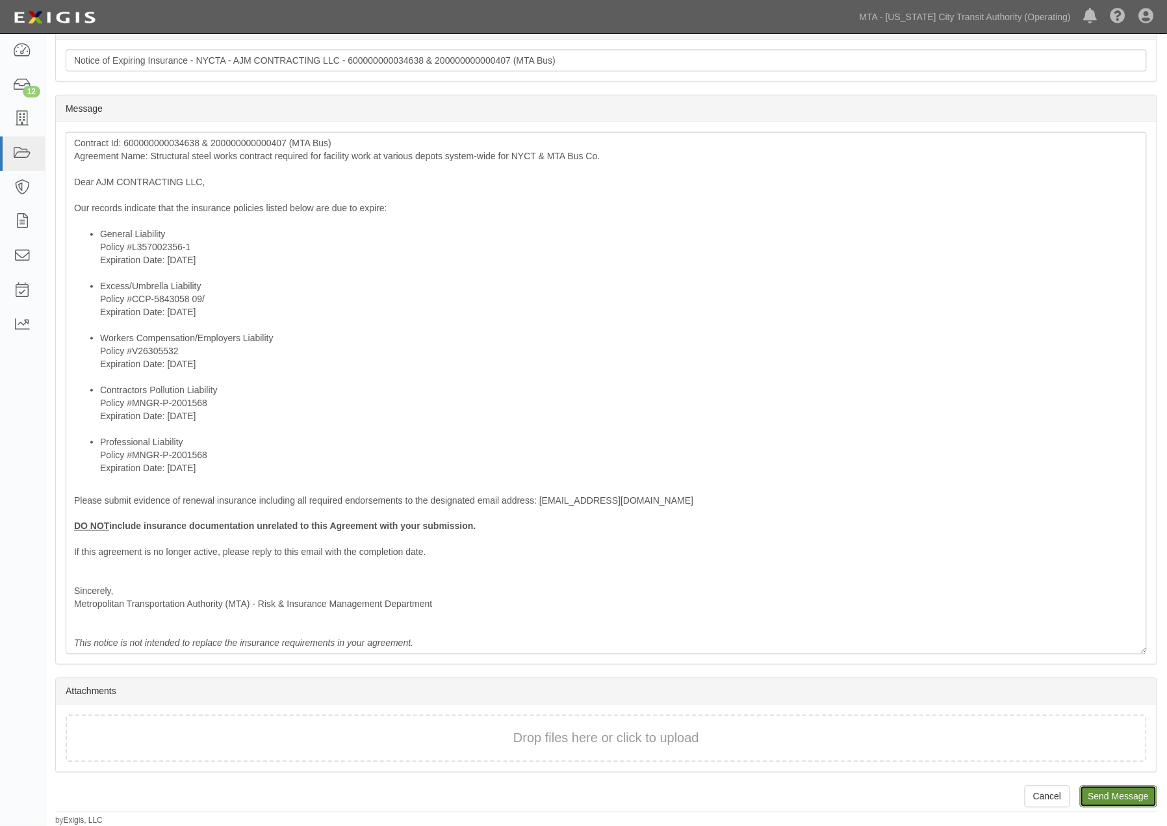
click at [1090, 795] on input "Send Message" at bounding box center [1118, 797] width 77 height 22
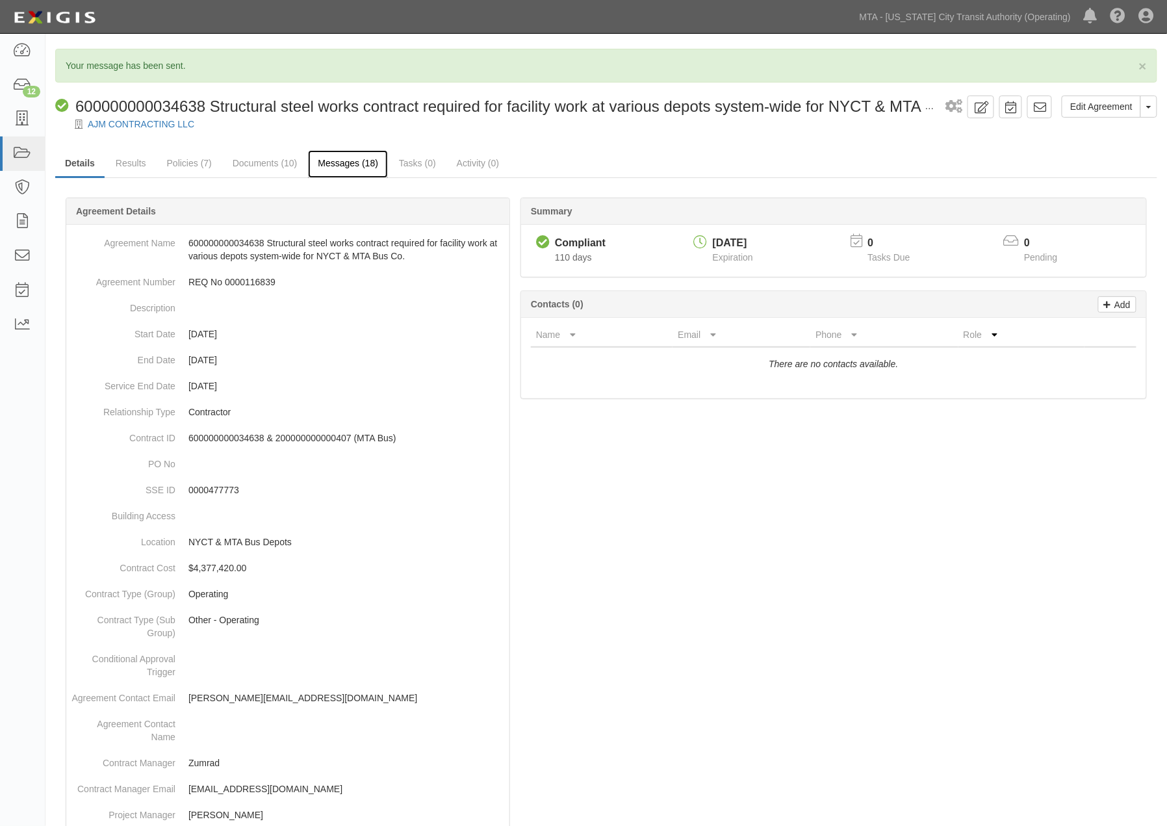
click at [349, 165] on link "Messages (18)" at bounding box center [348, 164] width 80 height 28
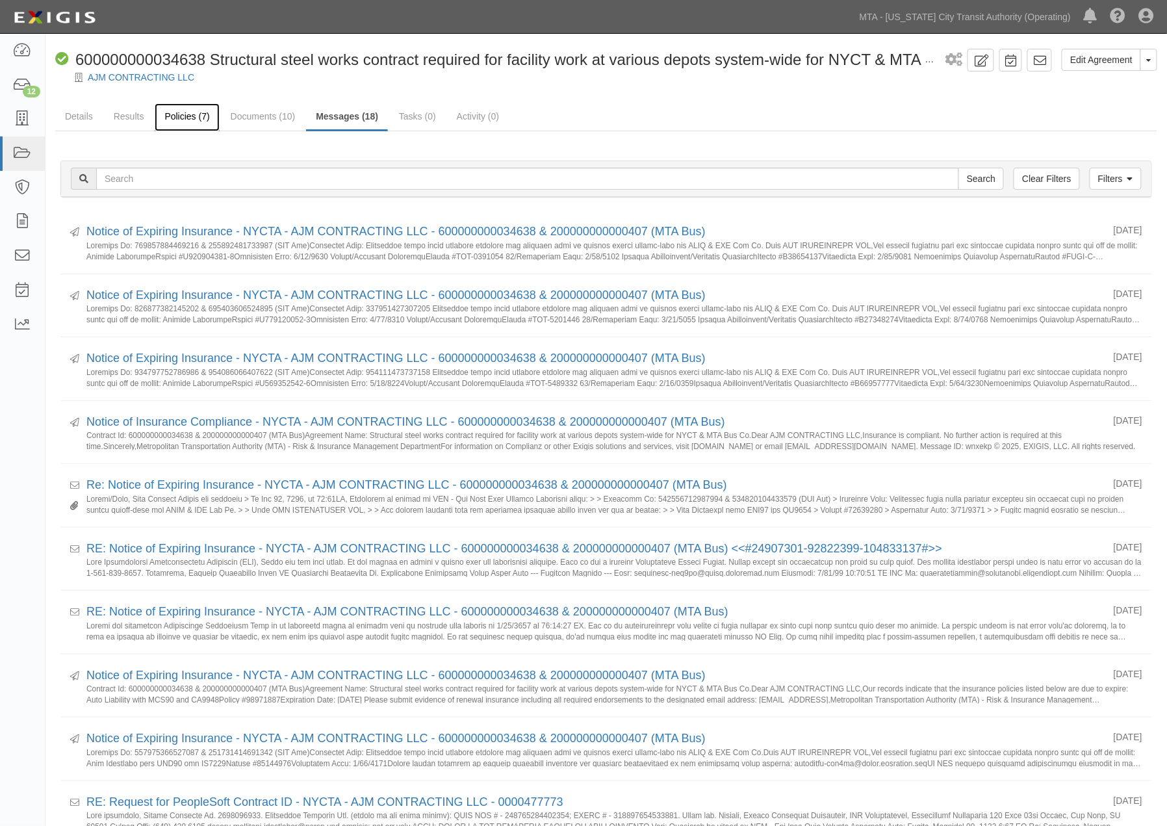
click at [178, 119] on link "Policies (7)" at bounding box center [187, 117] width 64 height 28
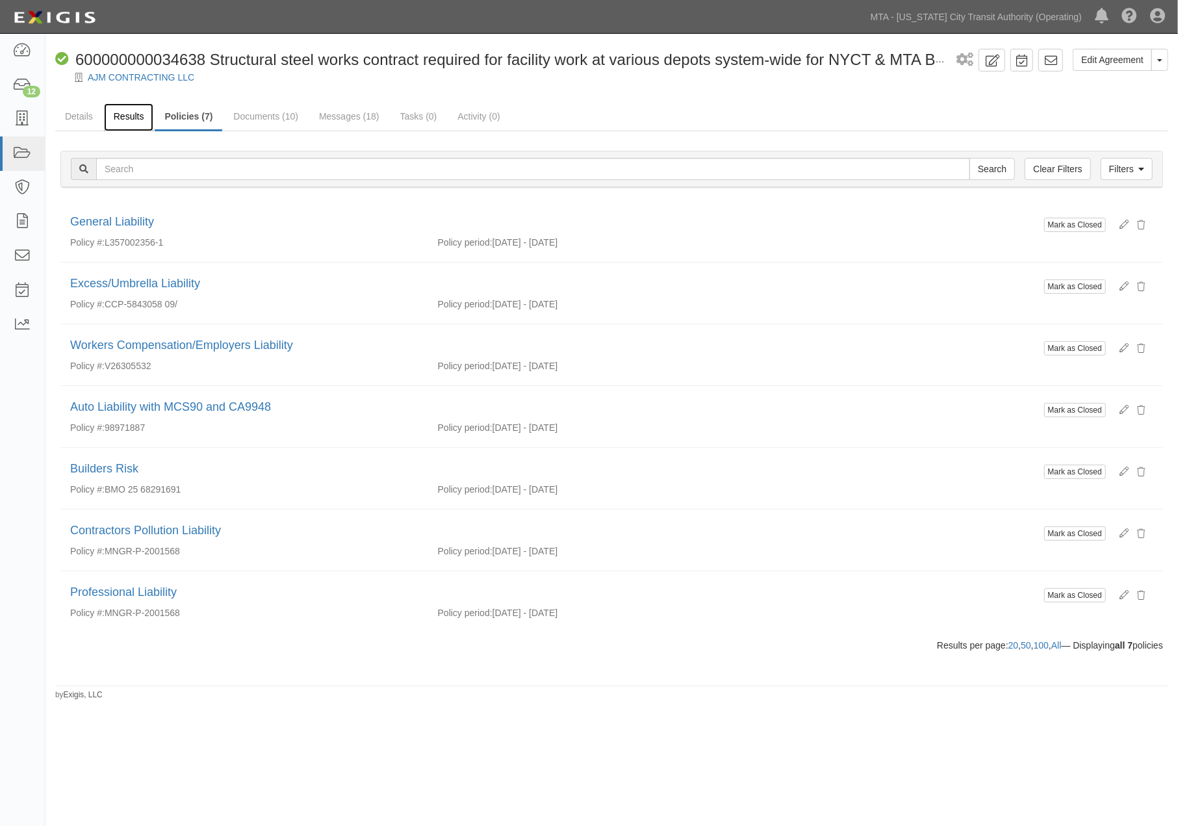
click at [138, 112] on link "Results" at bounding box center [129, 117] width 50 height 28
click at [300, 727] on div "Edit Agreement Toggle Agreement Dropdown View Audit Trail Archive Agreement Sen…" at bounding box center [589, 410] width 1178 height 743
click at [26, 83] on icon at bounding box center [22, 85] width 18 height 15
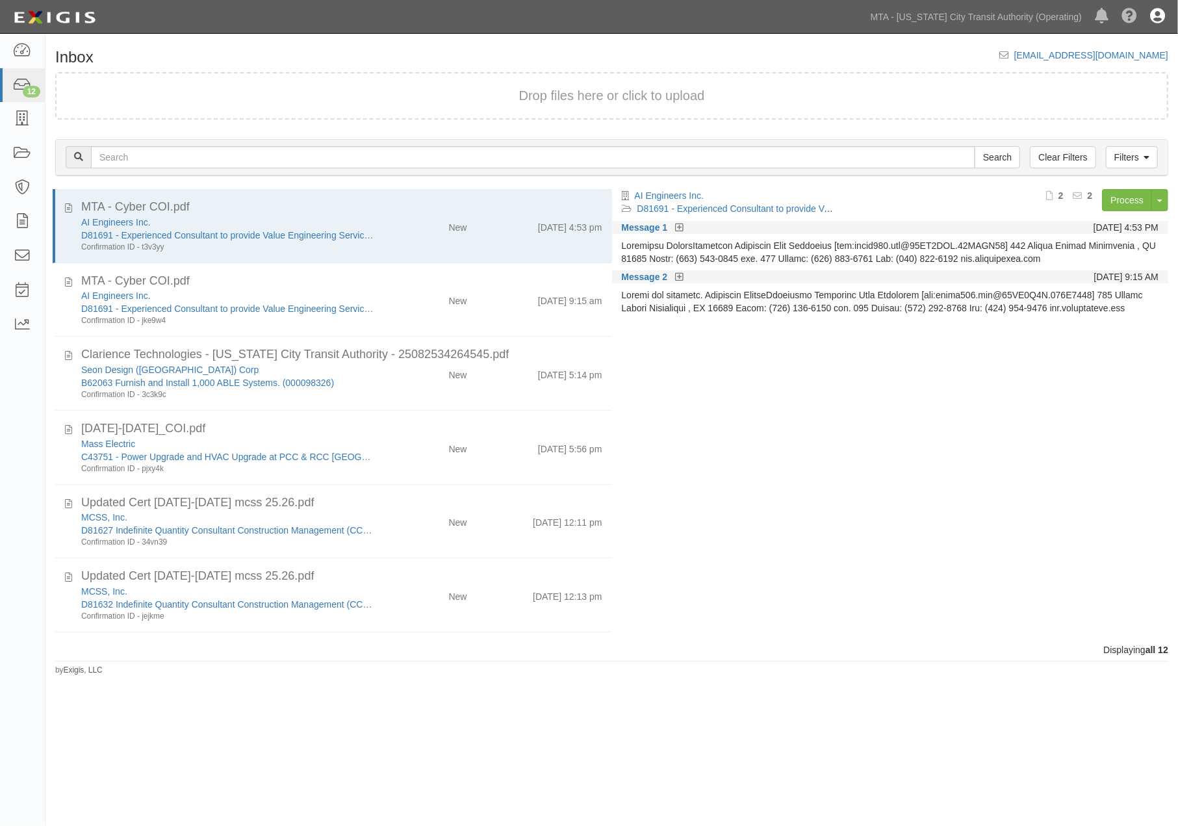
click at [1157, 17] on icon at bounding box center [1157, 17] width 15 height 16
click at [1100, 79] on link "Sign Out" at bounding box center [1119, 76] width 103 height 26
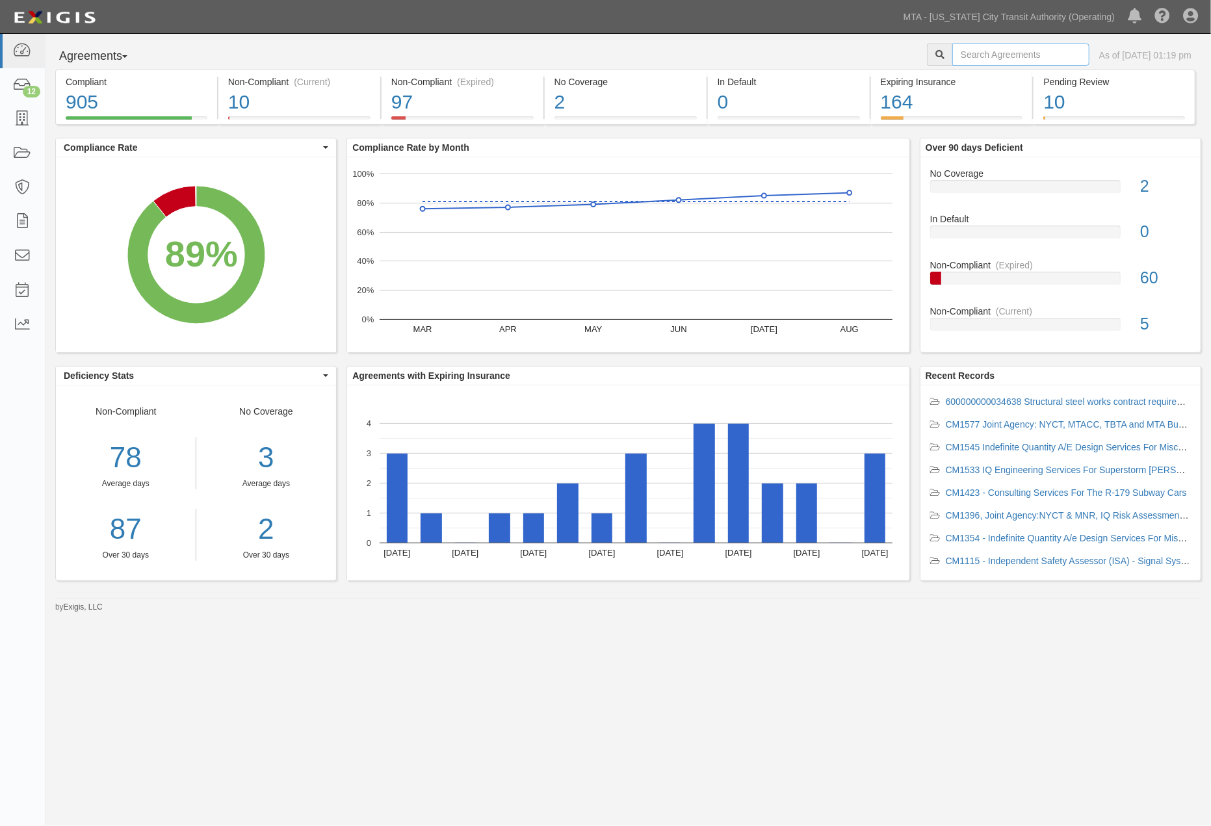
click at [1044, 59] on input "text" at bounding box center [1020, 55] width 137 height 22
type input "00003993"
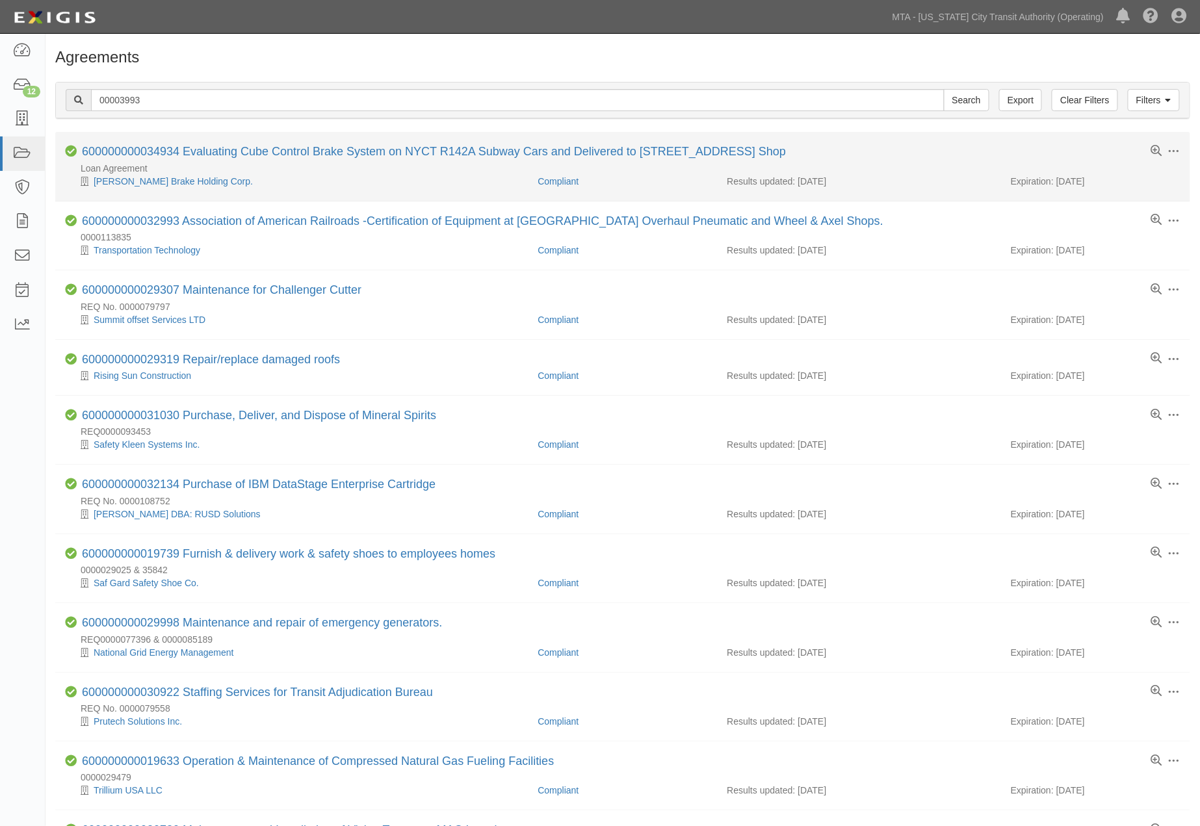
click at [942, 197] on li "Toggle Agreement Dropdown Edit Log activity Add task Send message Archive Compl…" at bounding box center [622, 166] width 1135 height 69
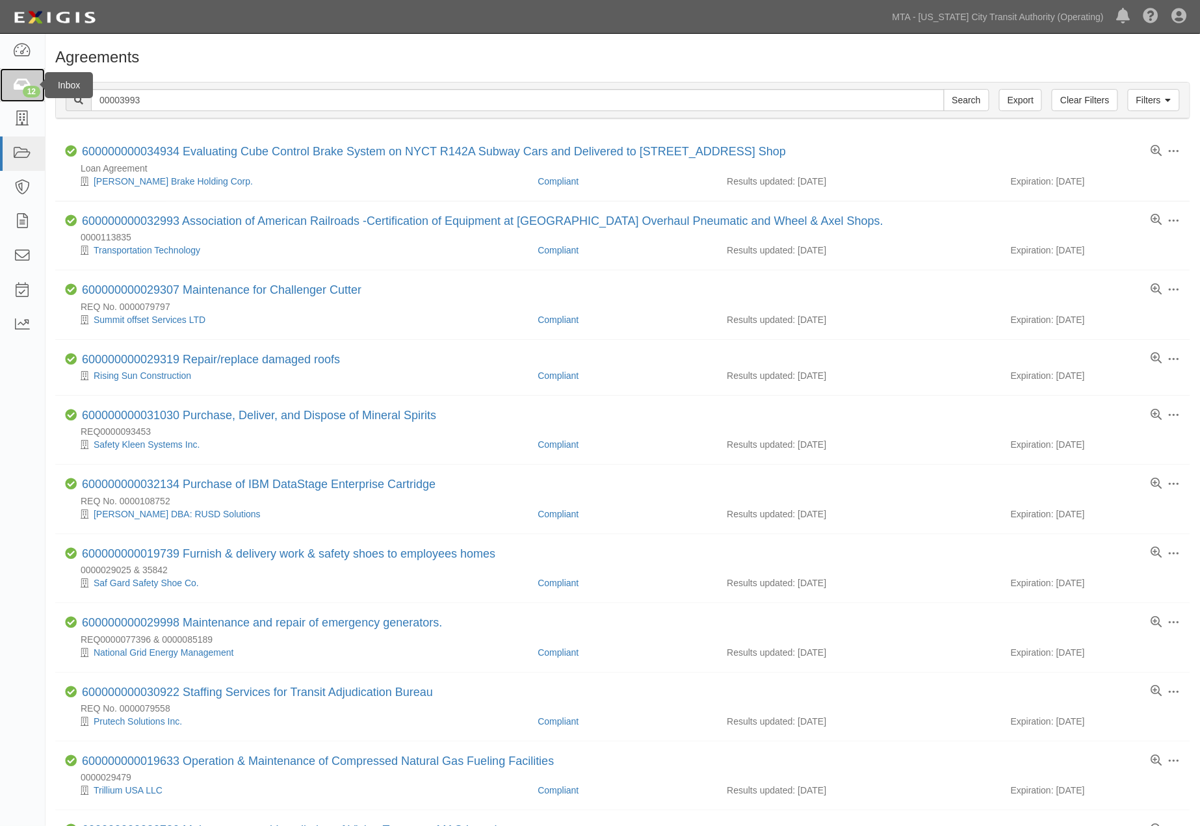
click at [17, 89] on icon at bounding box center [22, 85] width 18 height 15
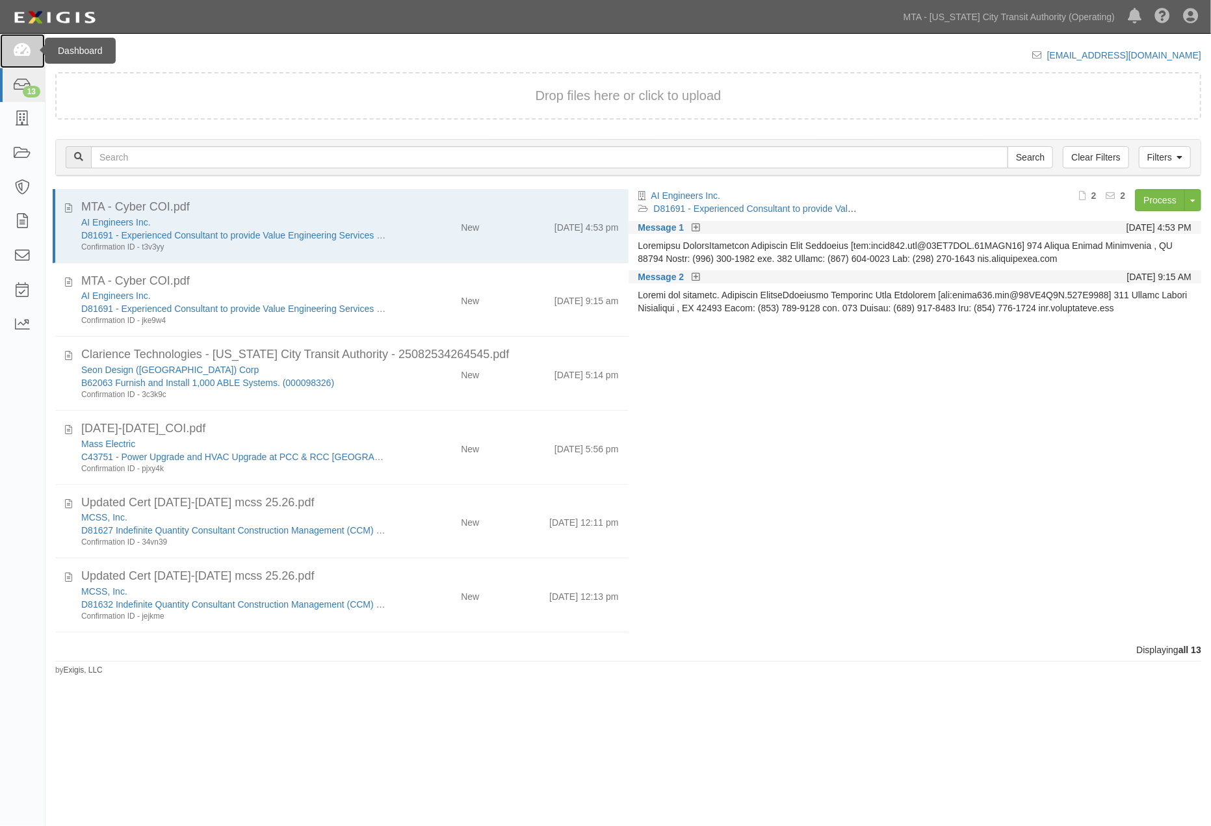
click at [21, 45] on icon at bounding box center [22, 51] width 18 height 15
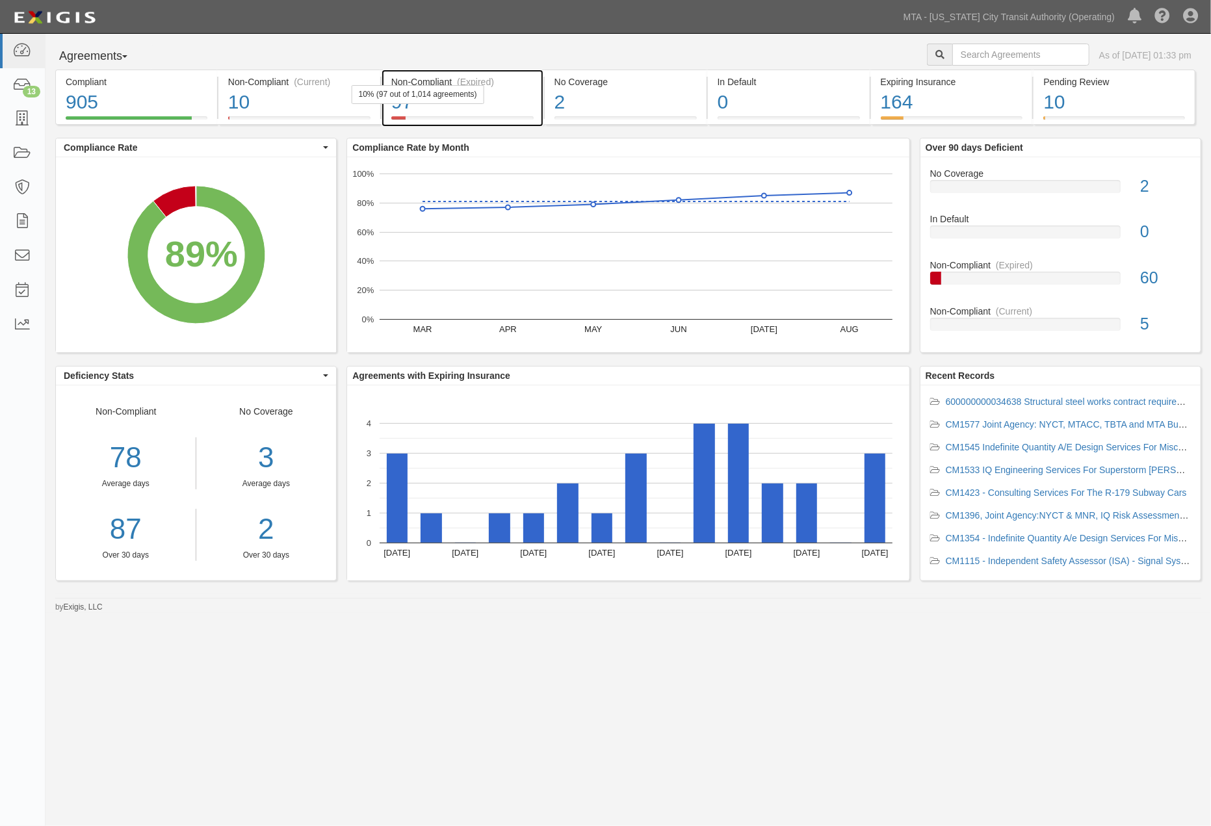
click at [505, 94] on div "97" at bounding box center [462, 102] width 142 height 28
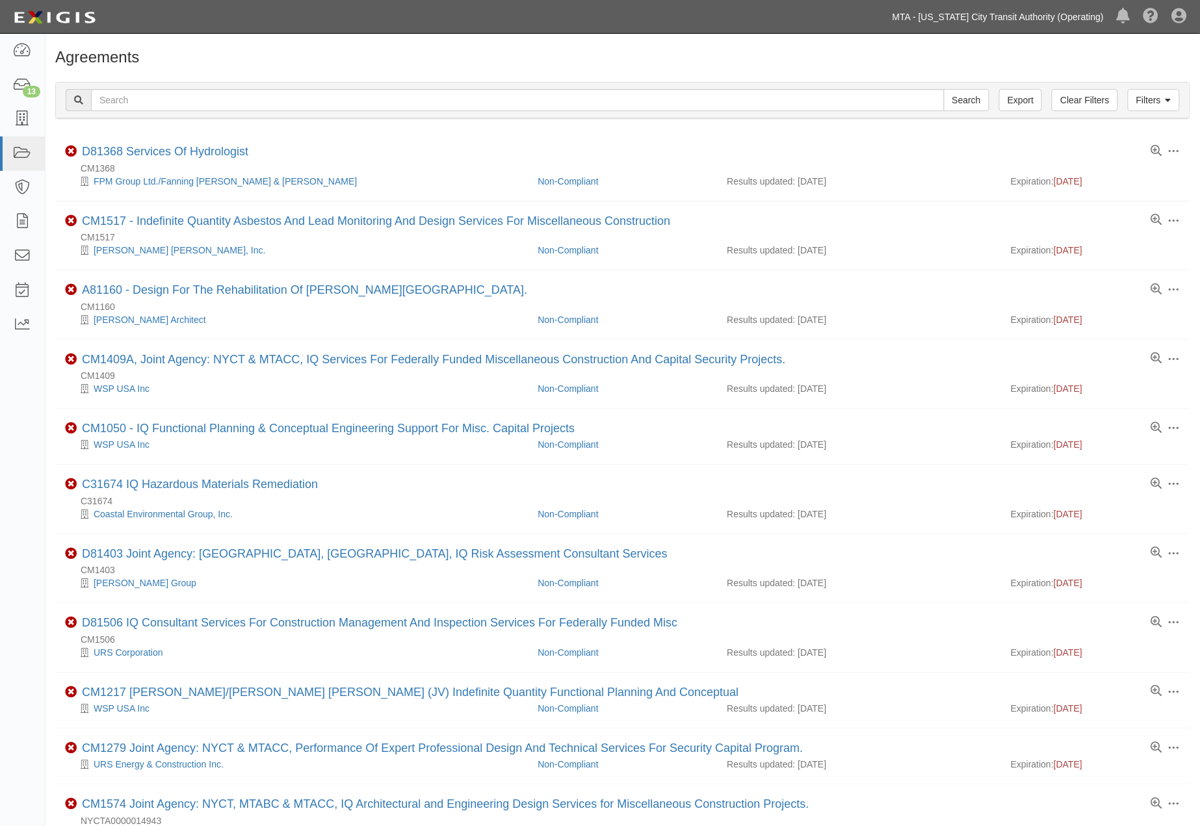
click at [1087, 12] on link "MTA - [US_STATE] City Transit Authority (Operating)" at bounding box center [998, 17] width 224 height 26
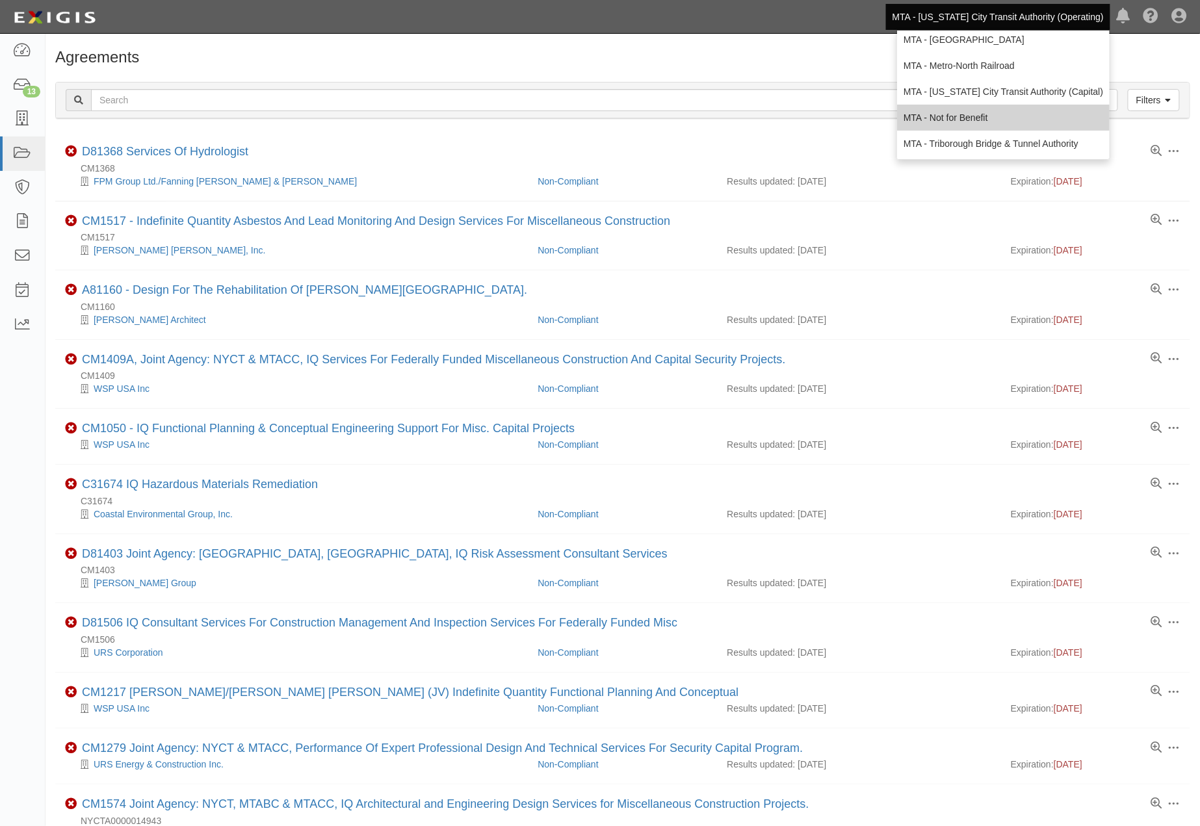
scroll to position [86, 0]
click at [1031, 139] on link "MTA - Triborough Bridge & Tunnel Authority" at bounding box center [1003, 143] width 213 height 26
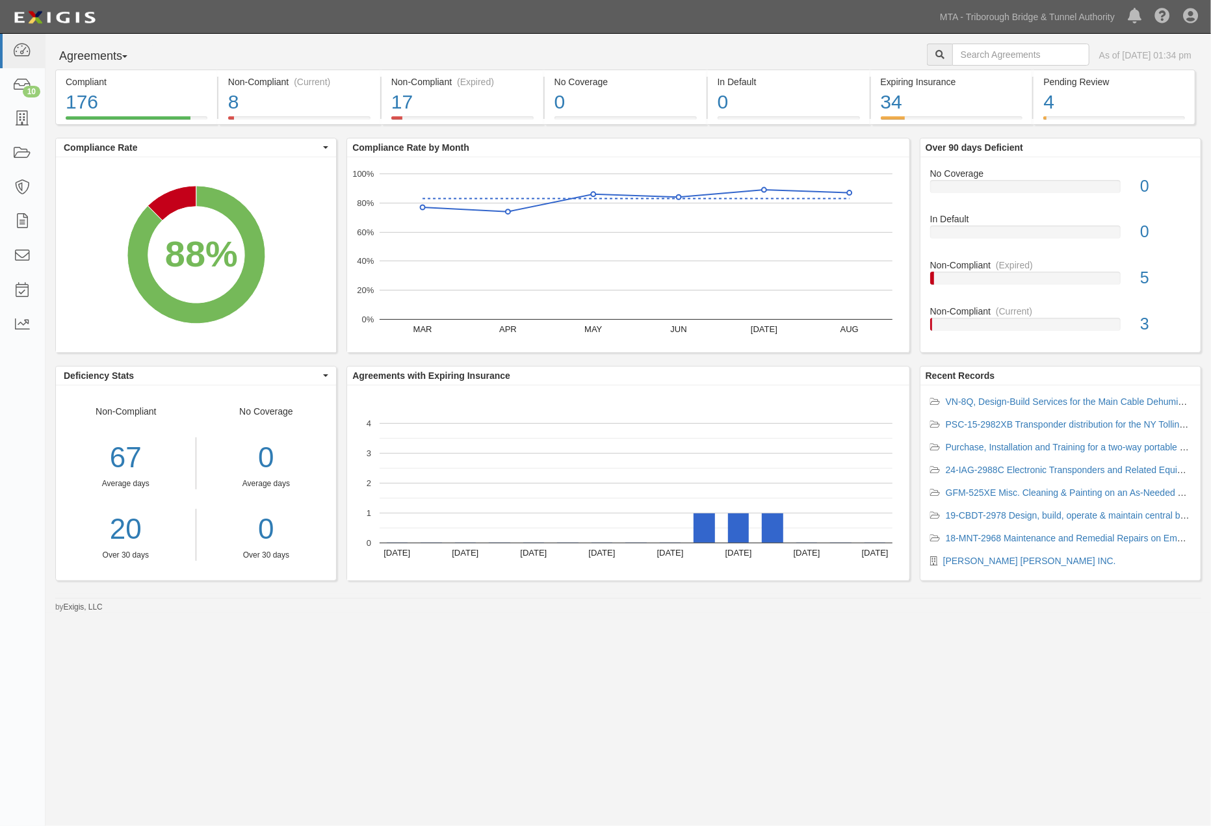
click at [647, 671] on div "Agreements Parties Agreements Coverages As of [DATE] 01:34 pm Compliant 176 88%…" at bounding box center [605, 405] width 1211 height 743
click at [1042, 639] on div "Agreements Parties Agreements Coverages As of Sep 09, 2025 01:34 pm Compliant 1…" at bounding box center [605, 405] width 1211 height 743
click at [703, 535] on rect "A chart." at bounding box center [703, 527] width 21 height 29
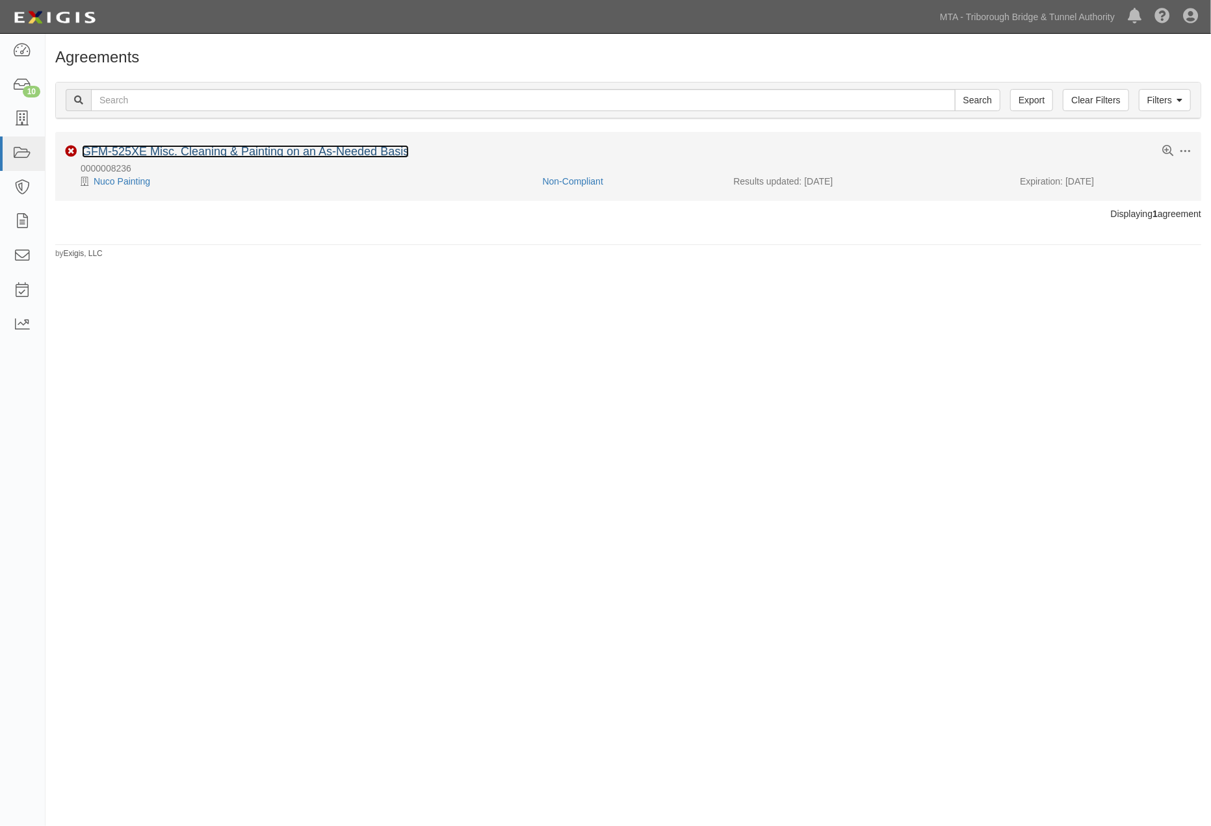
click at [368, 151] on link "GFM-525XE Misc. Cleaning & Painting on an As-Needed Basis" at bounding box center [245, 151] width 327 height 13
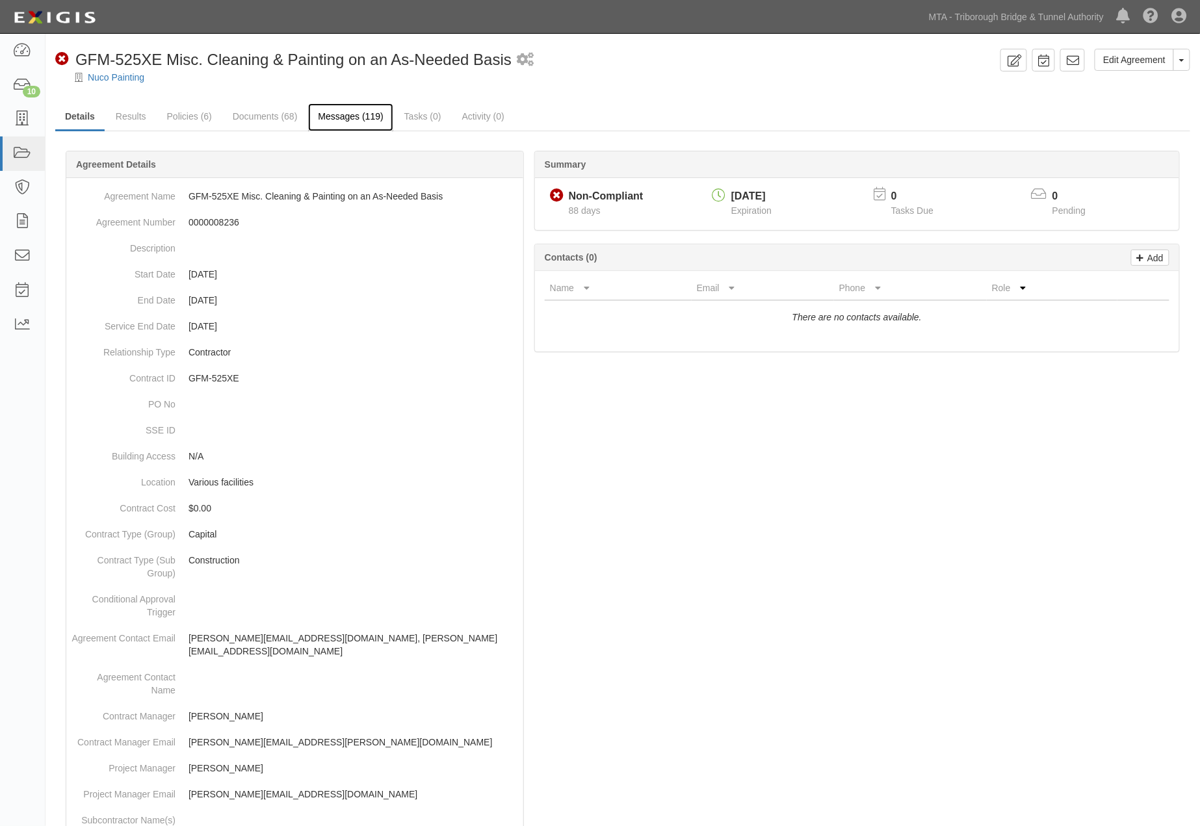
click at [331, 122] on link "Messages (119)" at bounding box center [350, 117] width 84 height 28
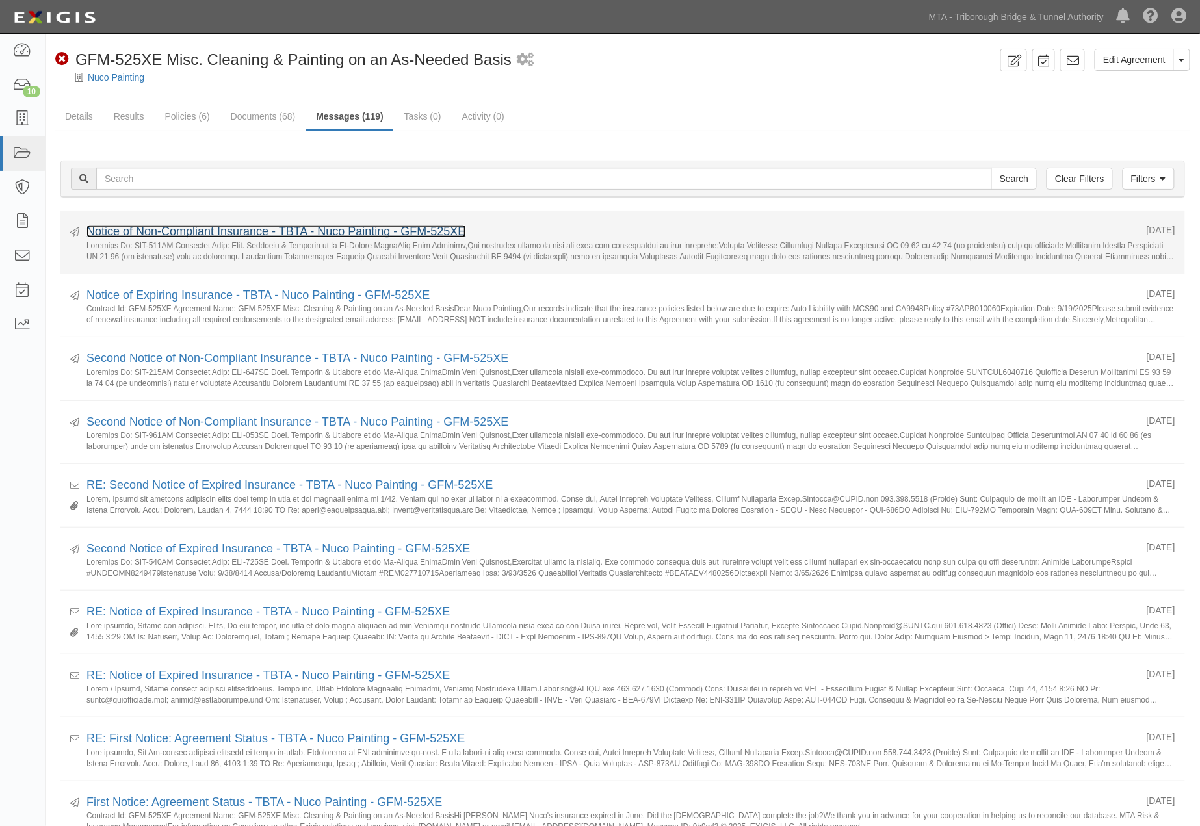
click at [248, 227] on link "Notice of Non-Compliant Insurance - TBTA - Nuco Painting - GFM-525XE" at bounding box center [276, 231] width 380 height 13
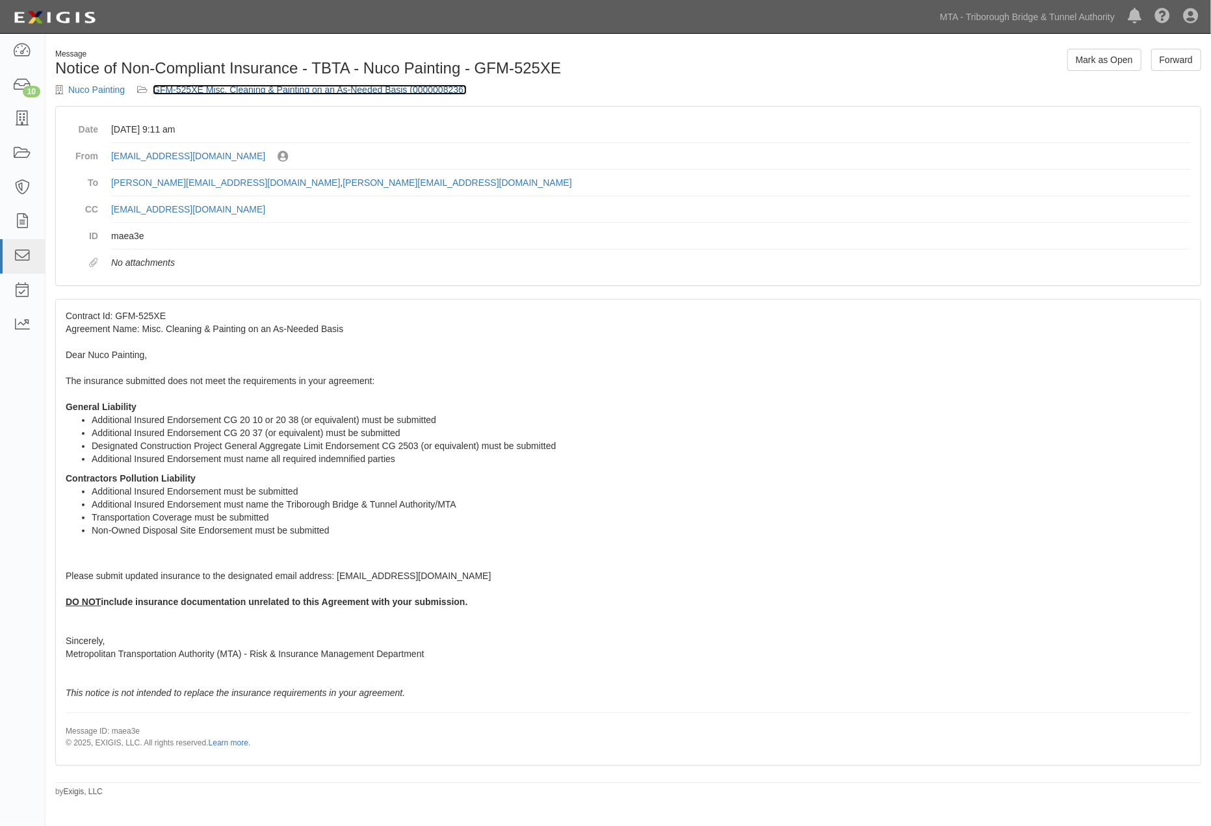
click at [281, 91] on link "GFM-525XE Misc. Cleaning & Painting on an As-Needed Basis (0000008236)" at bounding box center [310, 89] width 314 height 10
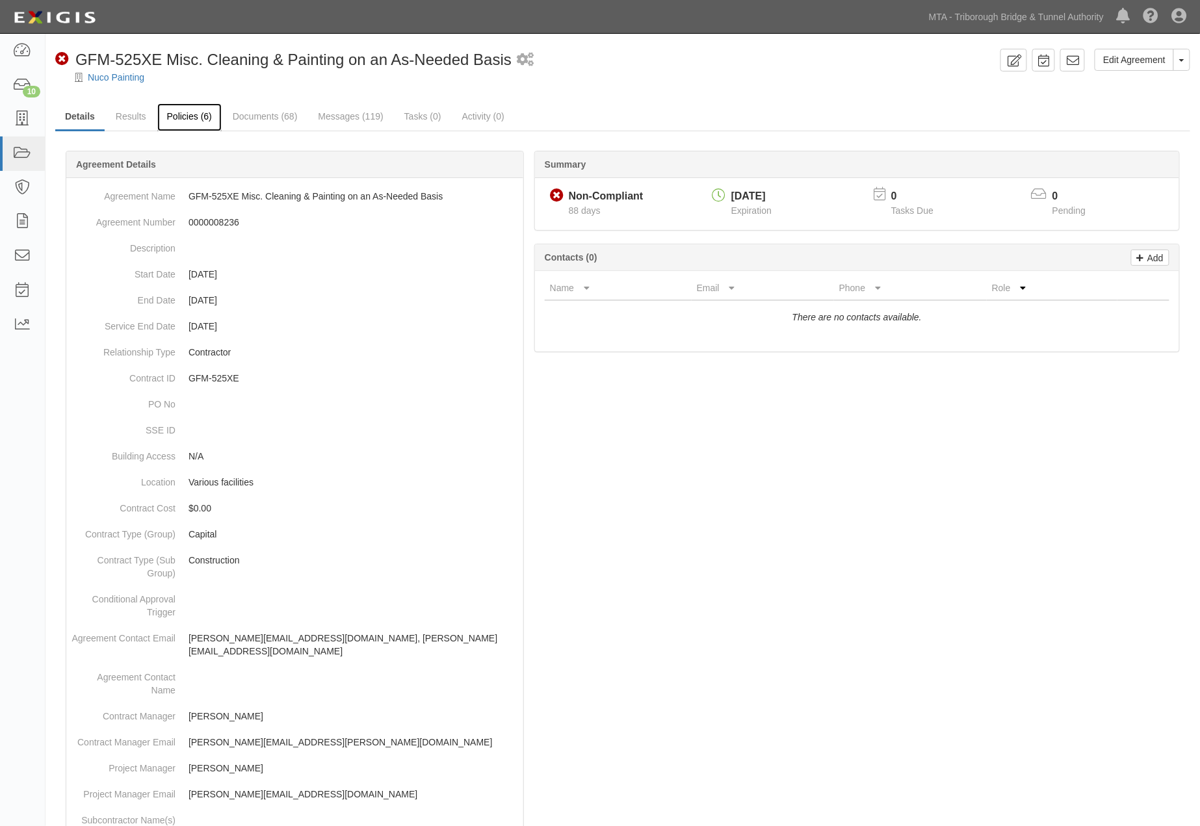
click at [187, 123] on link "Policies (6)" at bounding box center [189, 117] width 64 height 28
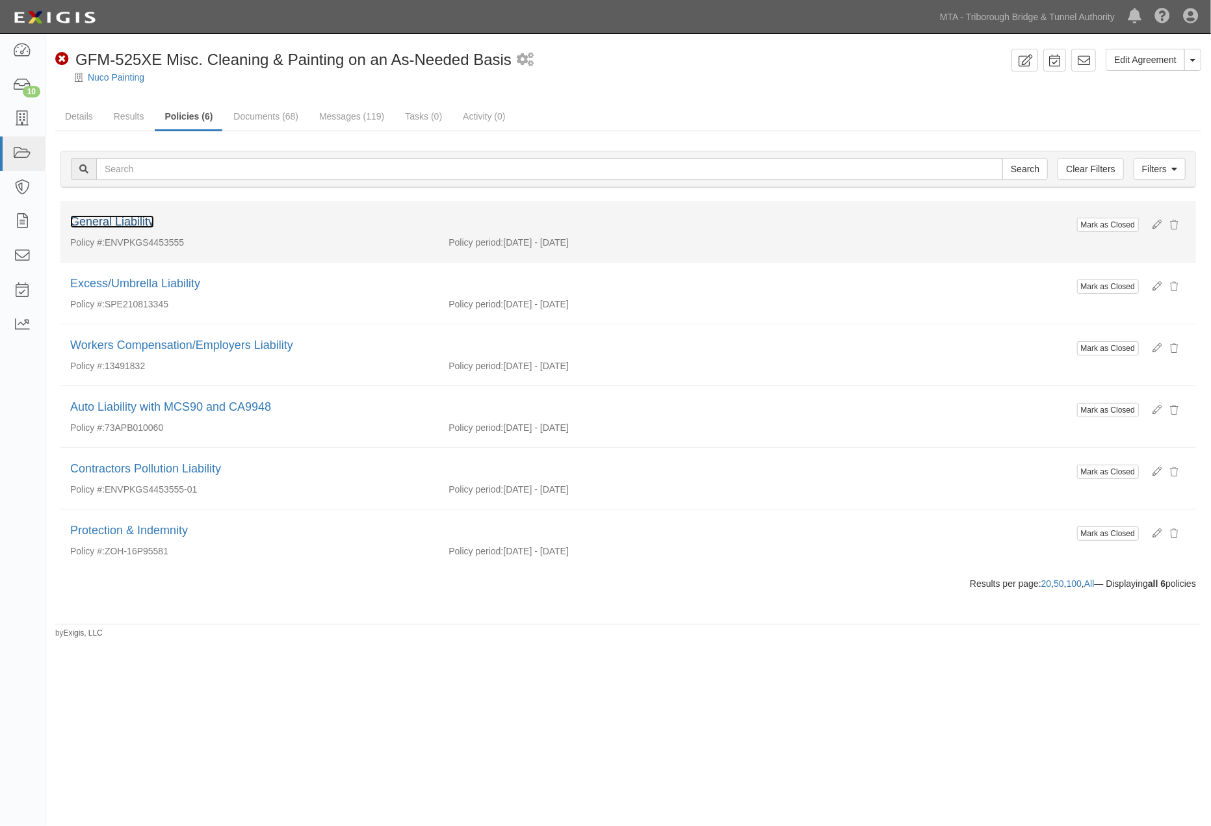
click at [144, 222] on link "General Liability" at bounding box center [112, 221] width 84 height 13
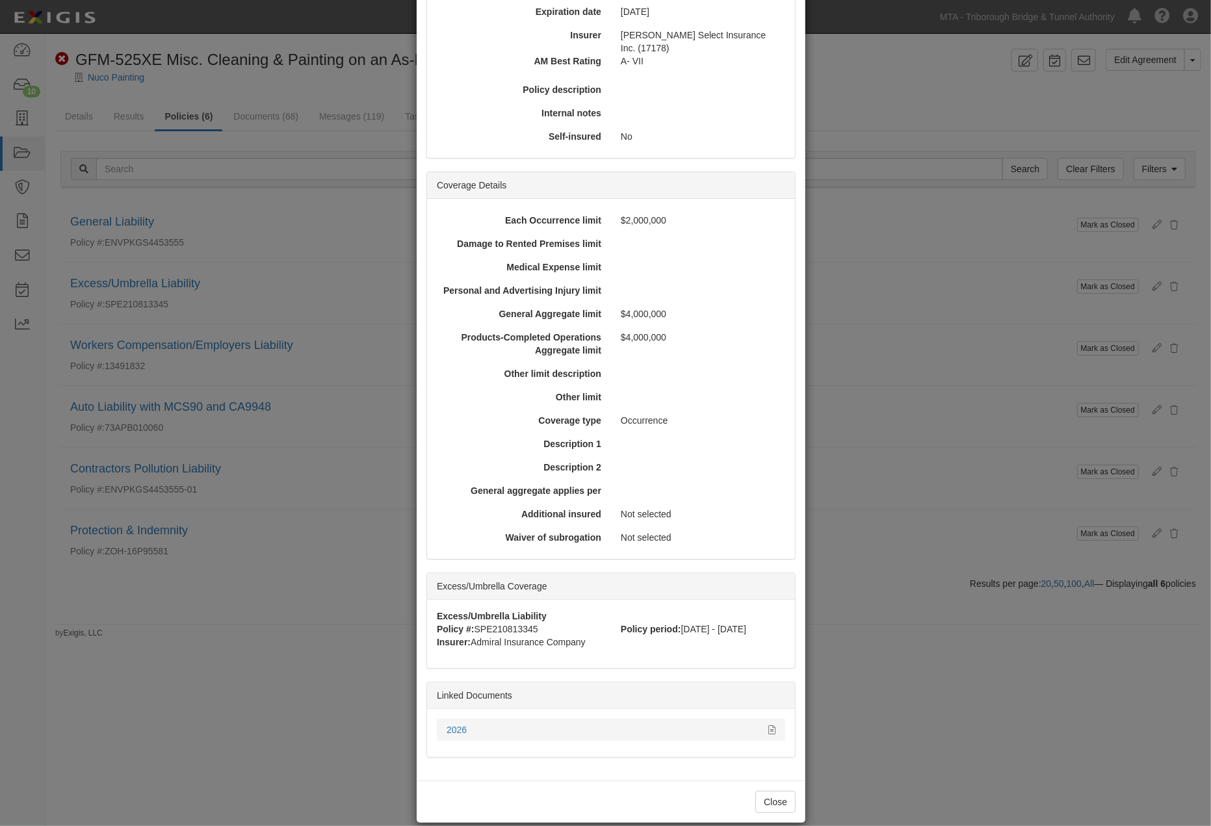
scroll to position [213, 0]
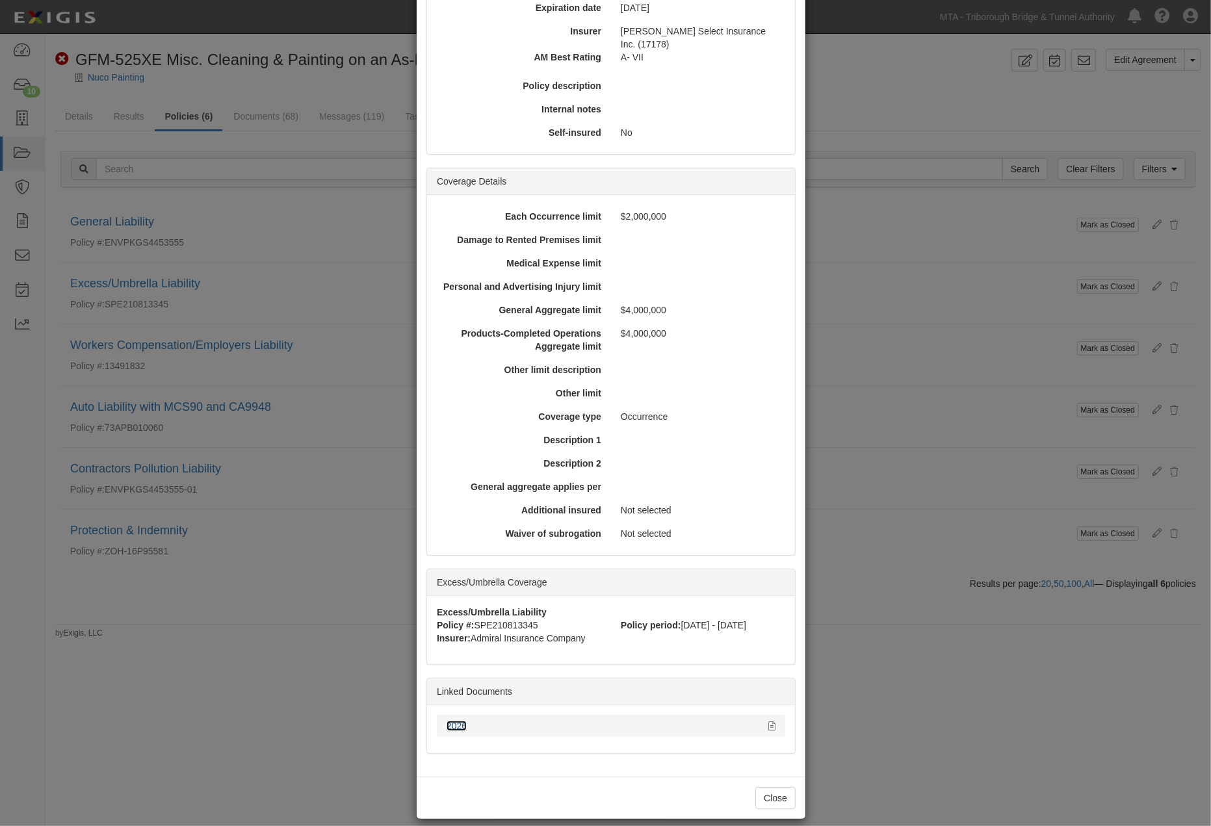
click at [446, 721] on link "2026" at bounding box center [456, 726] width 20 height 10
click at [918, 586] on div "× View Policy [PERSON_NAME] as Closed Edit Policy Toggle Dropdown Delete Policy…" at bounding box center [605, 413] width 1211 height 826
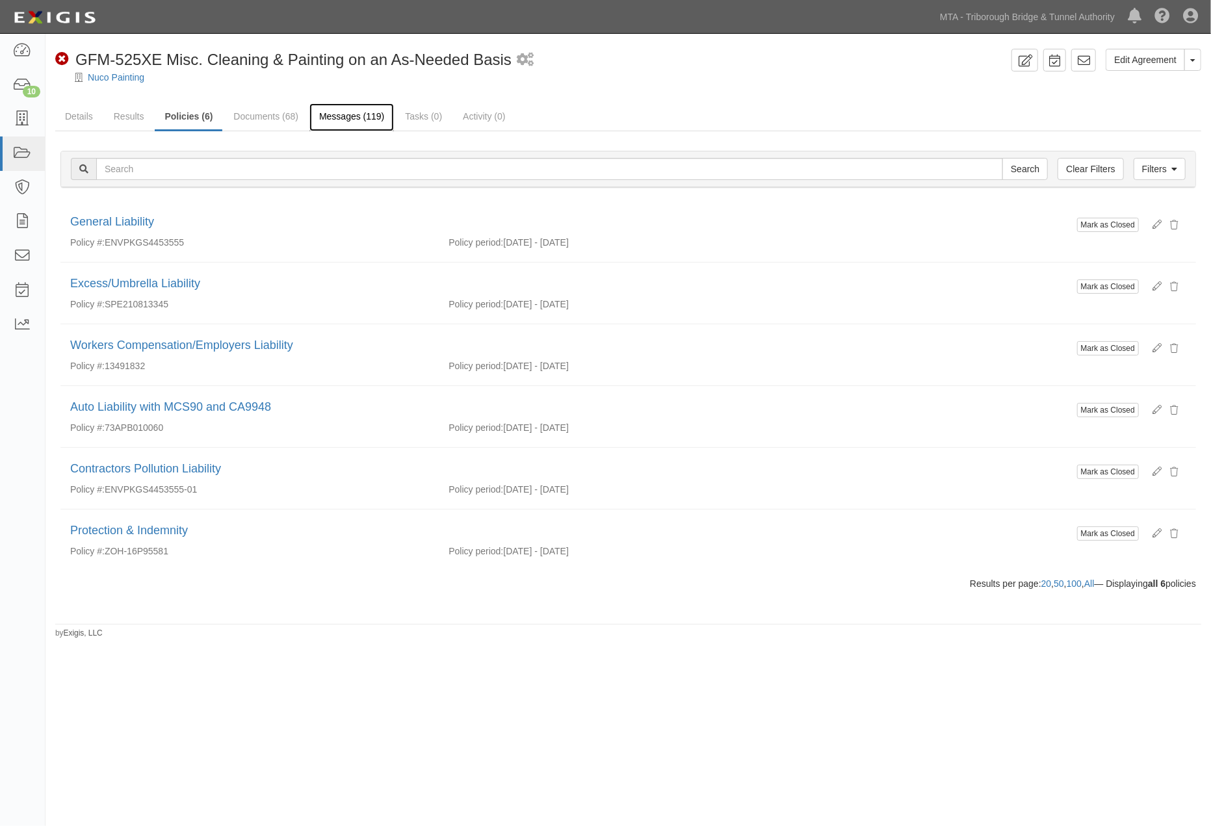
click at [350, 122] on link "Messages (119)" at bounding box center [351, 117] width 84 height 28
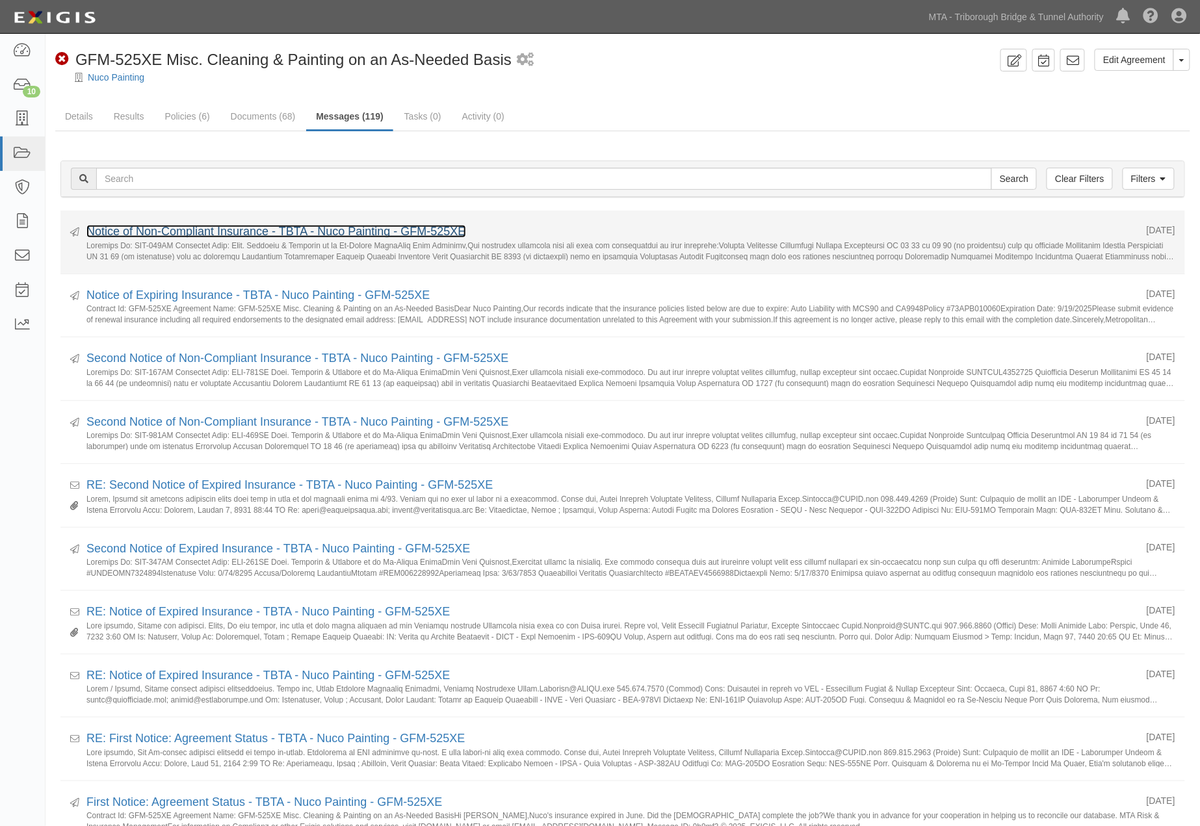
click at [281, 234] on link "Notice of Non-Compliant Insurance - TBTA - Nuco Painting - GFM-525XE" at bounding box center [276, 231] width 380 height 13
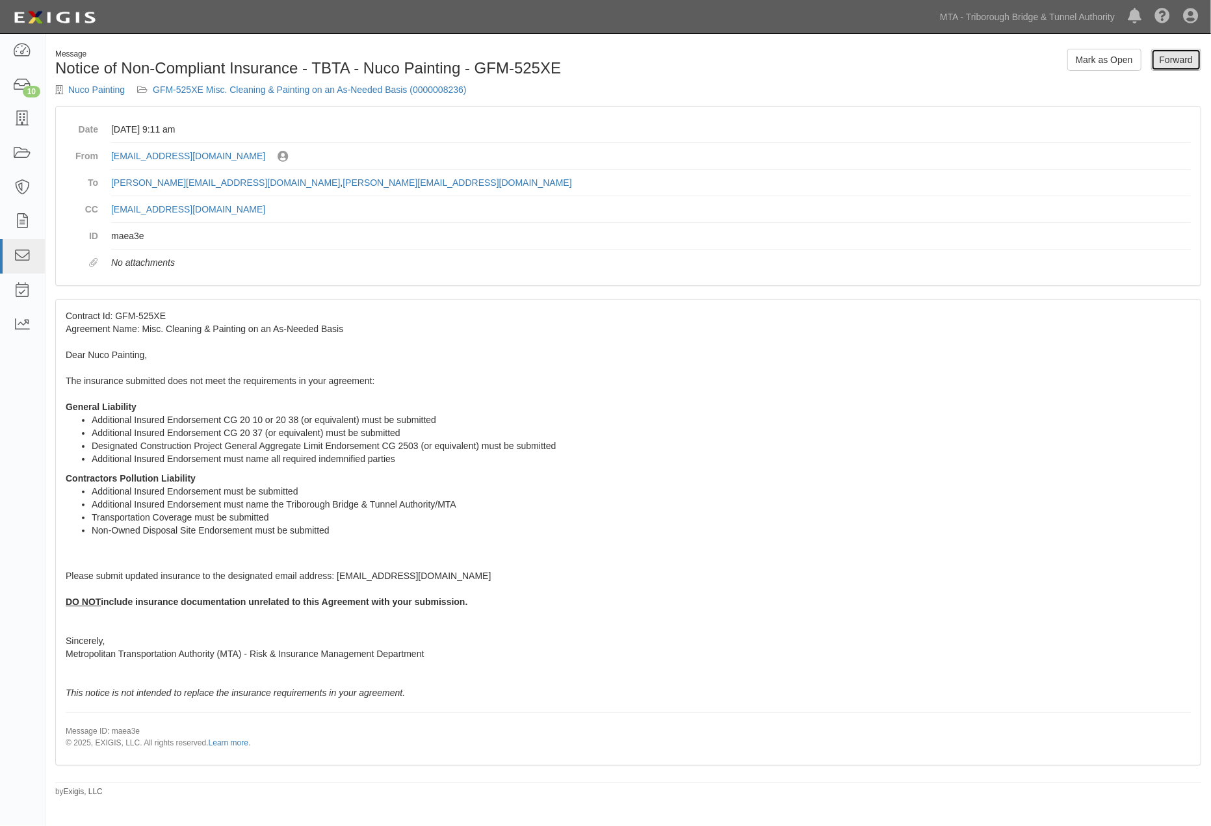
click at [1174, 63] on link "Forward" at bounding box center [1176, 60] width 50 height 22
click at [303, 92] on link "GFM-525XE Misc. Cleaning & Painting on an As-Needed Basis (0000008236)" at bounding box center [310, 89] width 314 height 10
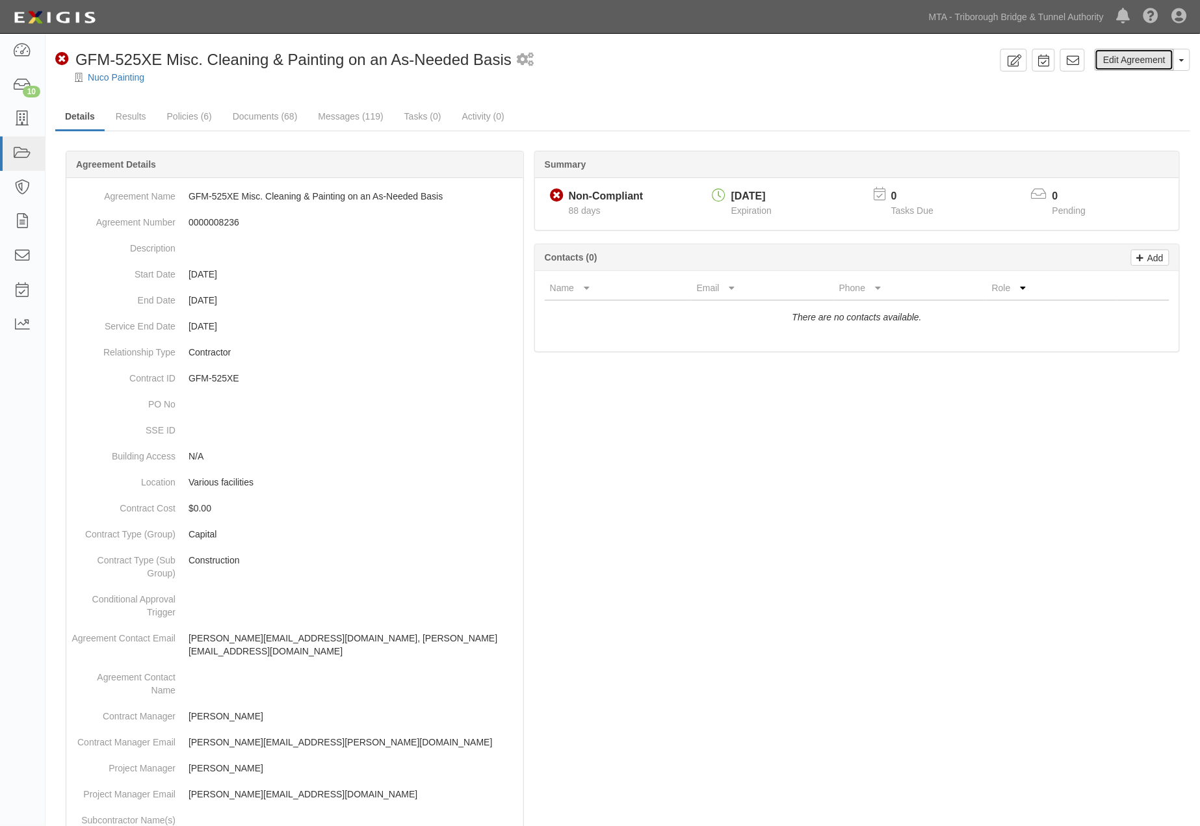
click at [1152, 57] on link "Edit Agreement" at bounding box center [1133, 60] width 79 height 22
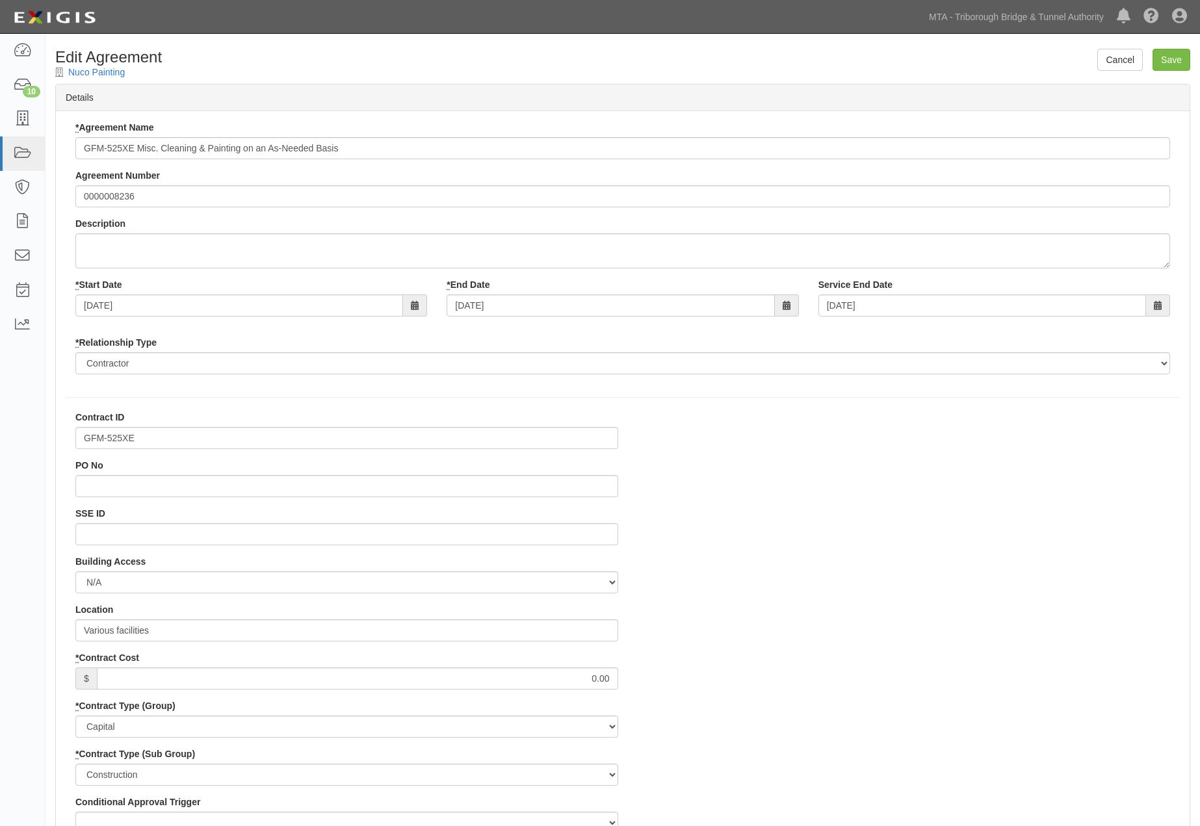
select select
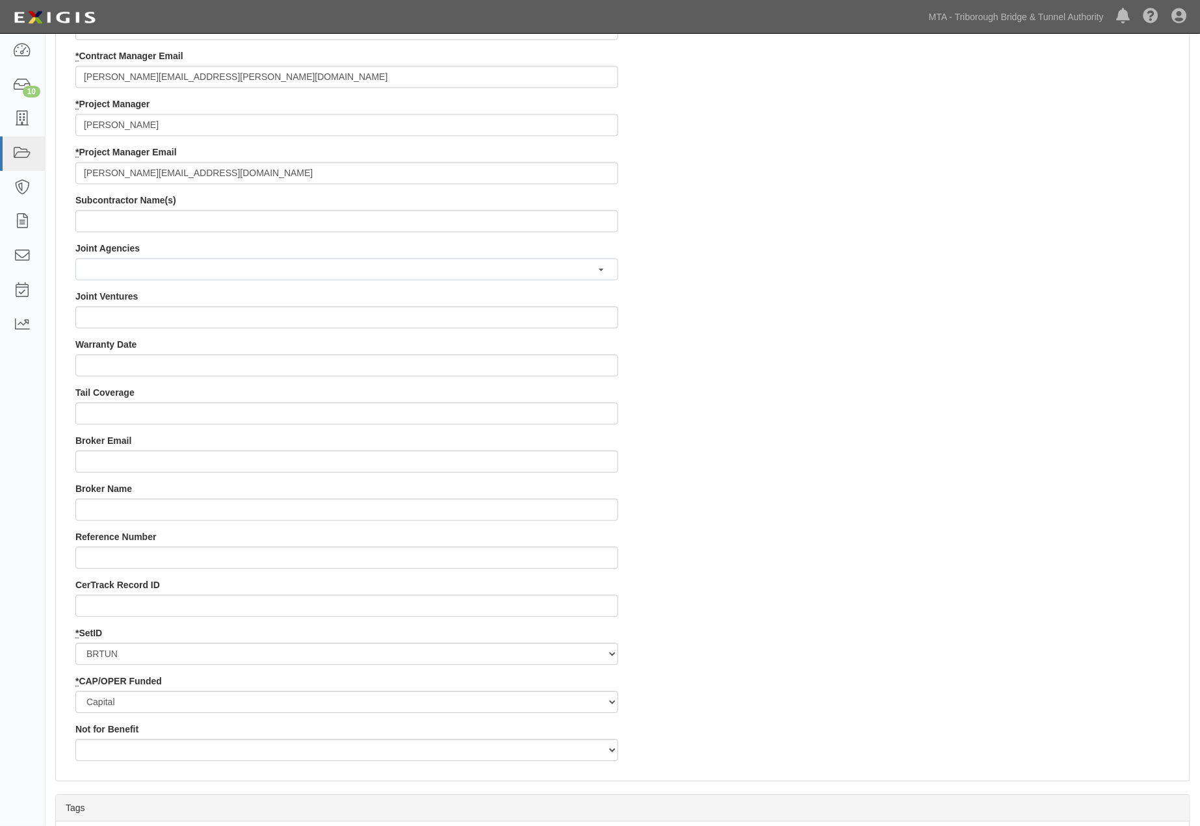
scroll to position [1011, 0]
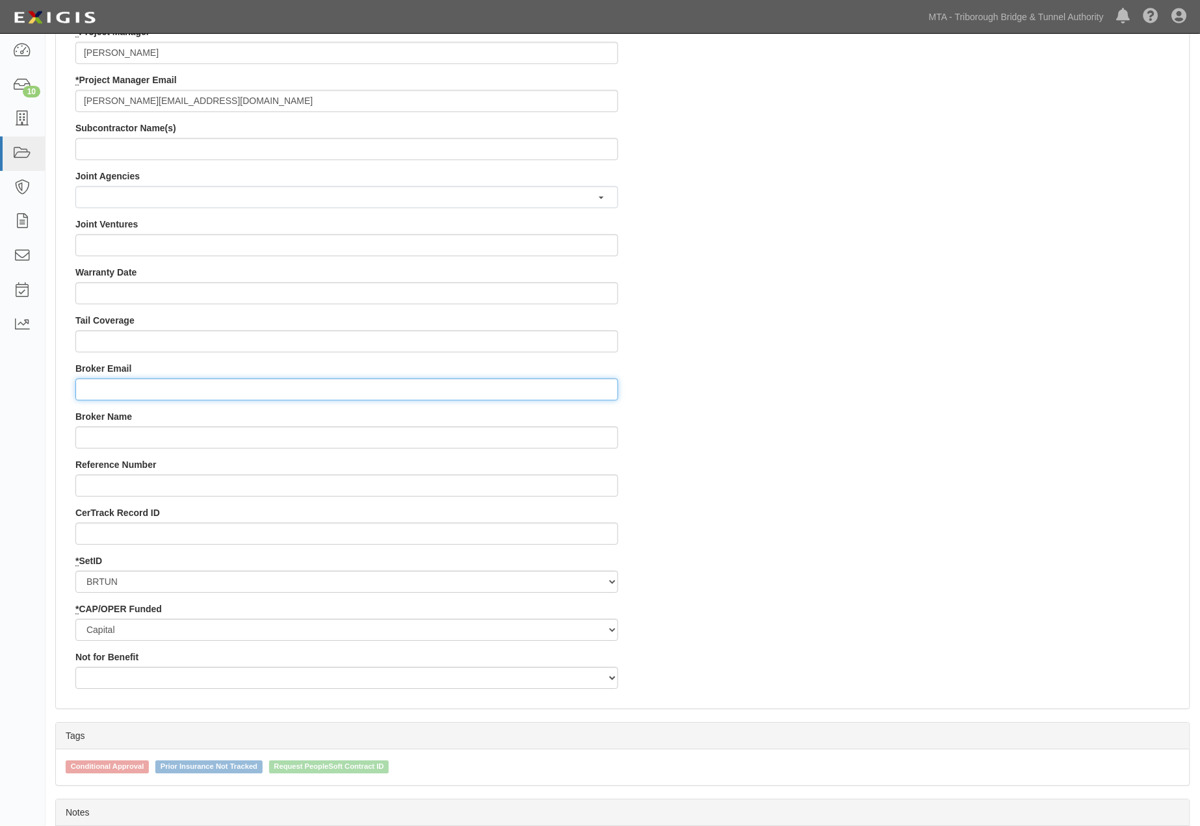
paste input "[EMAIL_ADDRESS][DOMAIN_NAME]"
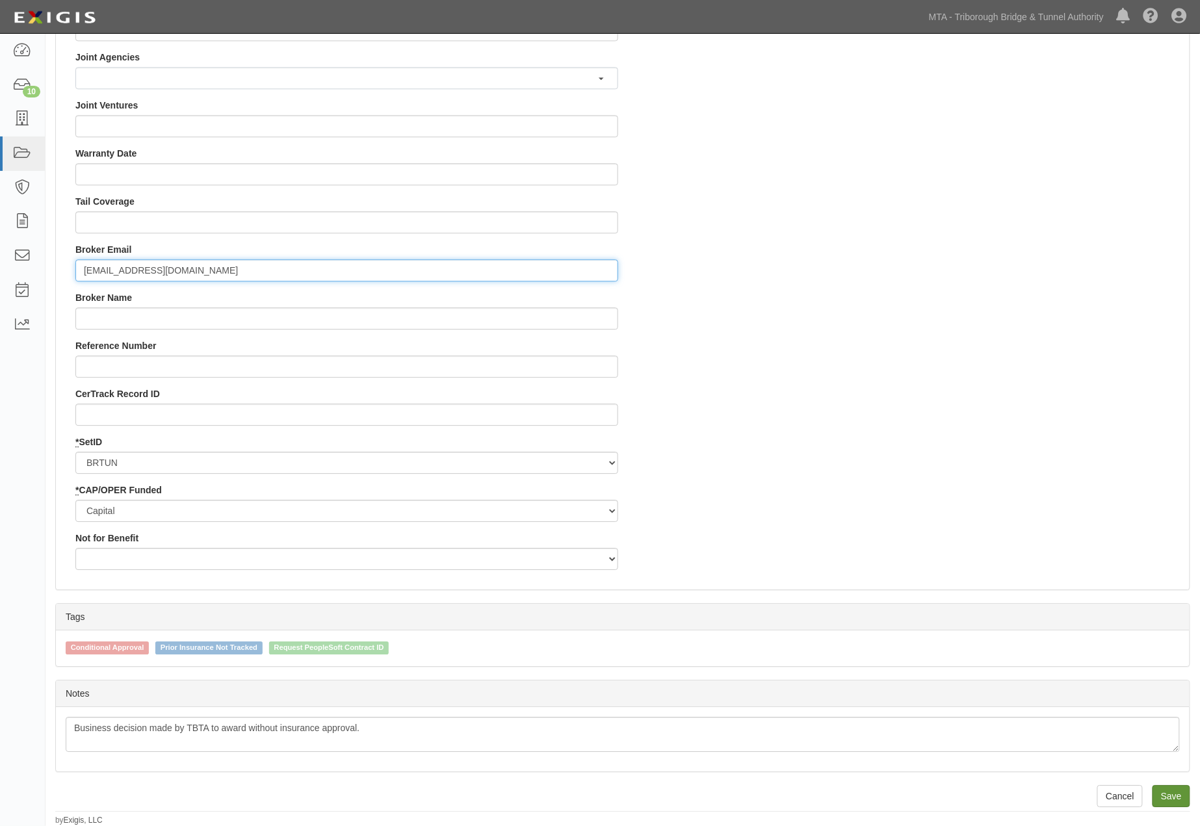
type input "[EMAIL_ADDRESS][DOMAIN_NAME]"
click at [1175, 797] on input "Save" at bounding box center [1171, 796] width 38 height 22
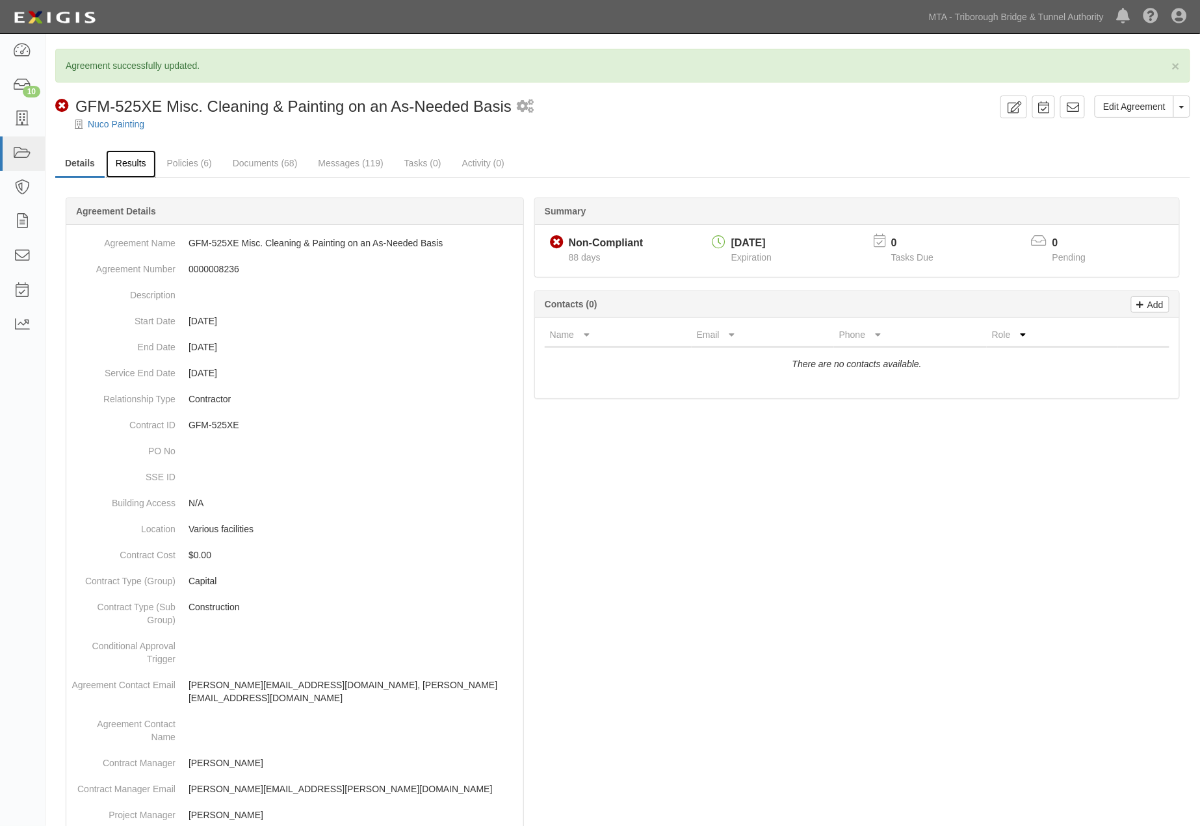
click at [124, 161] on link "Results" at bounding box center [131, 164] width 50 height 28
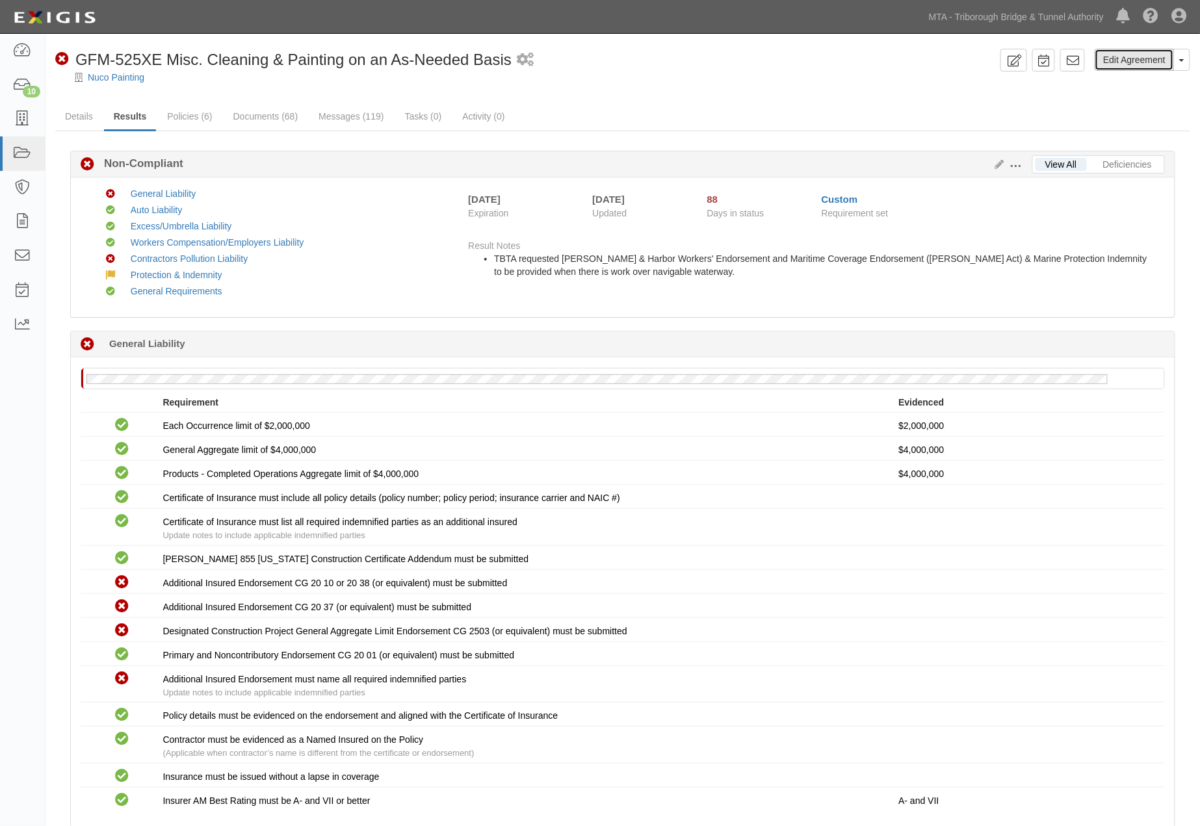
click at [1127, 55] on link "Edit Agreement" at bounding box center [1133, 60] width 79 height 22
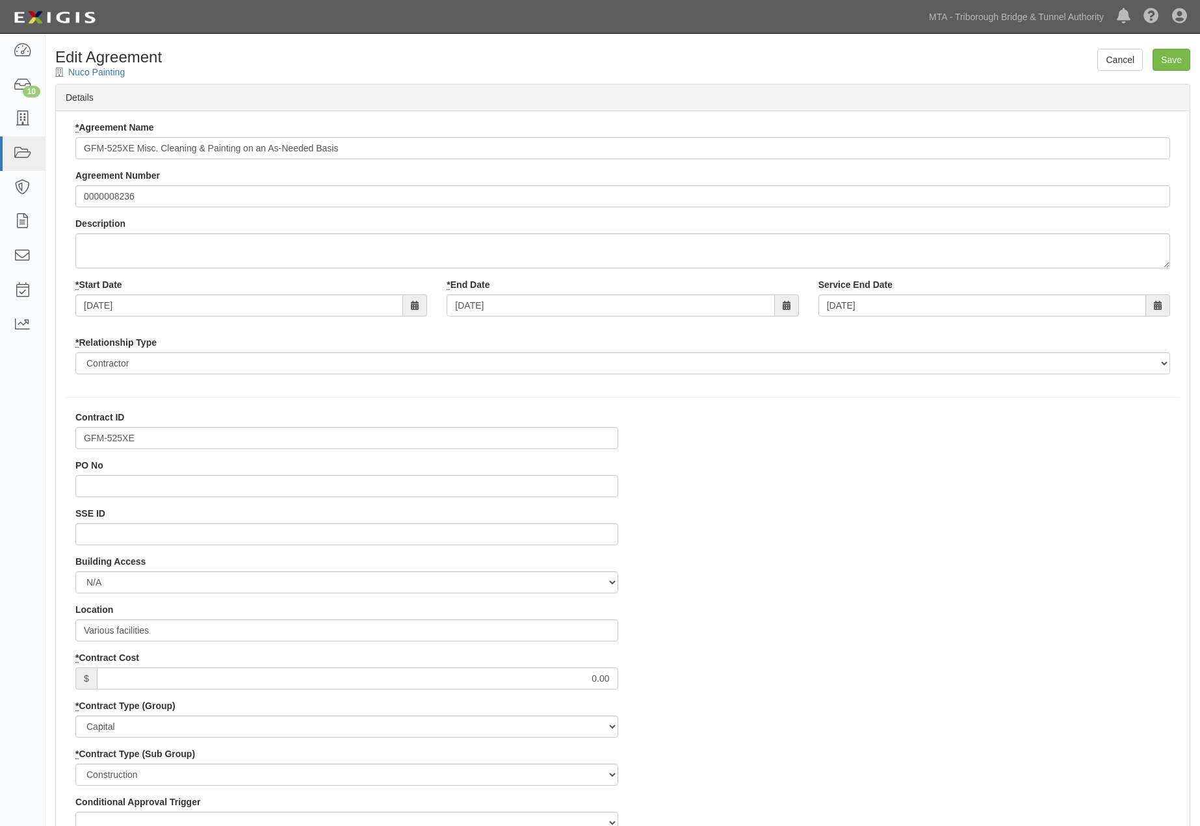
select select
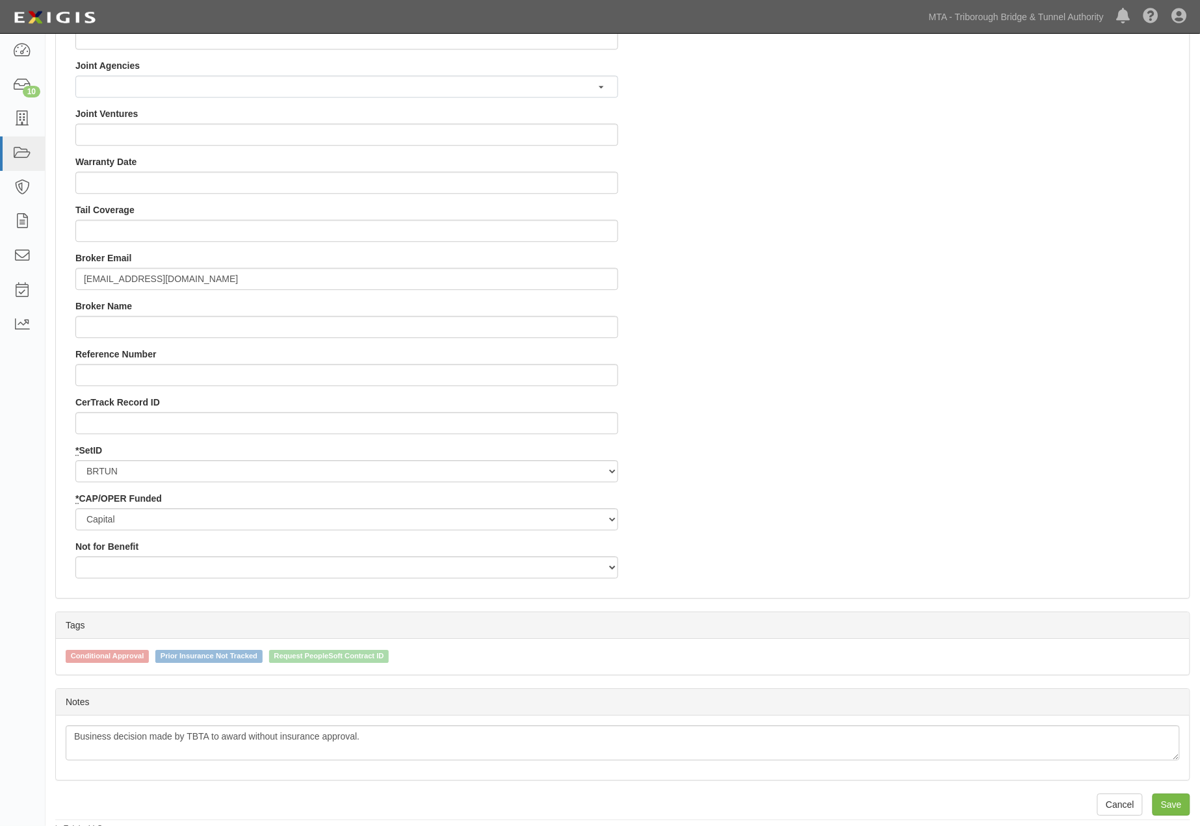
scroll to position [1129, 0]
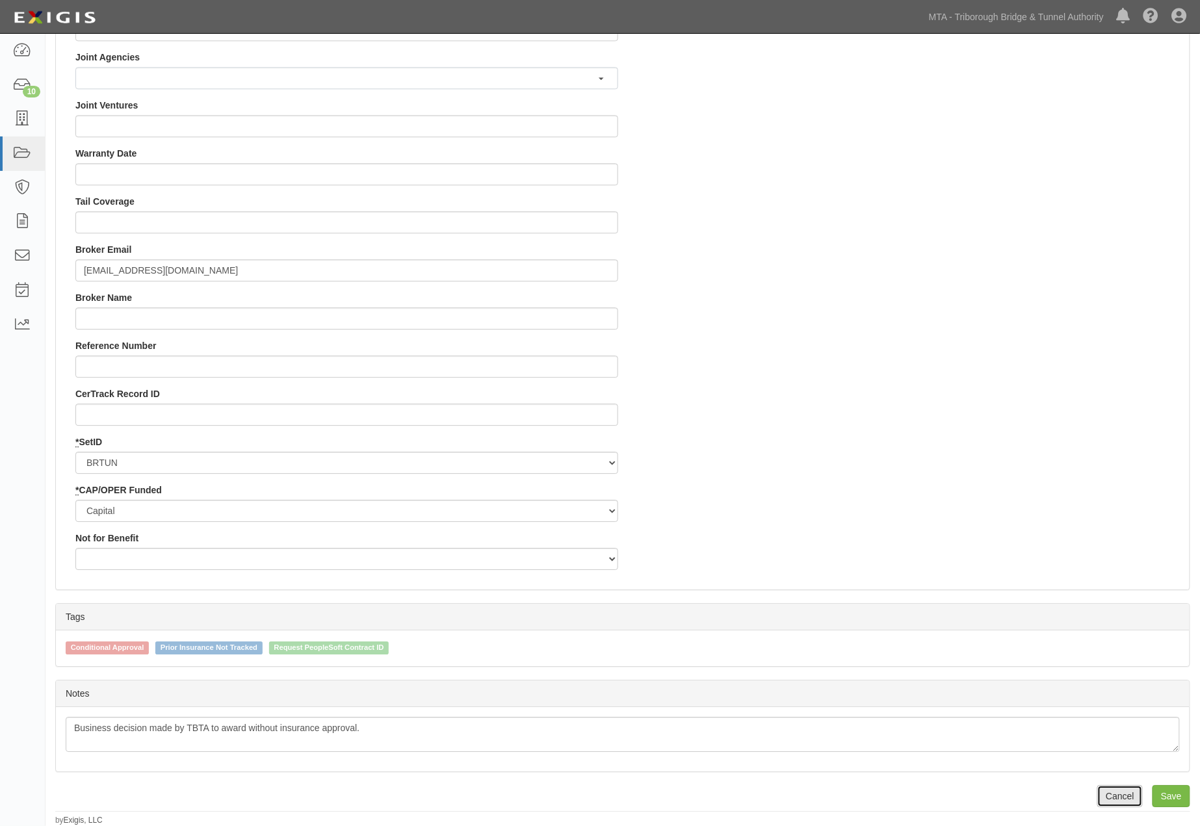
click at [1122, 797] on link "Cancel" at bounding box center [1119, 796] width 45 height 22
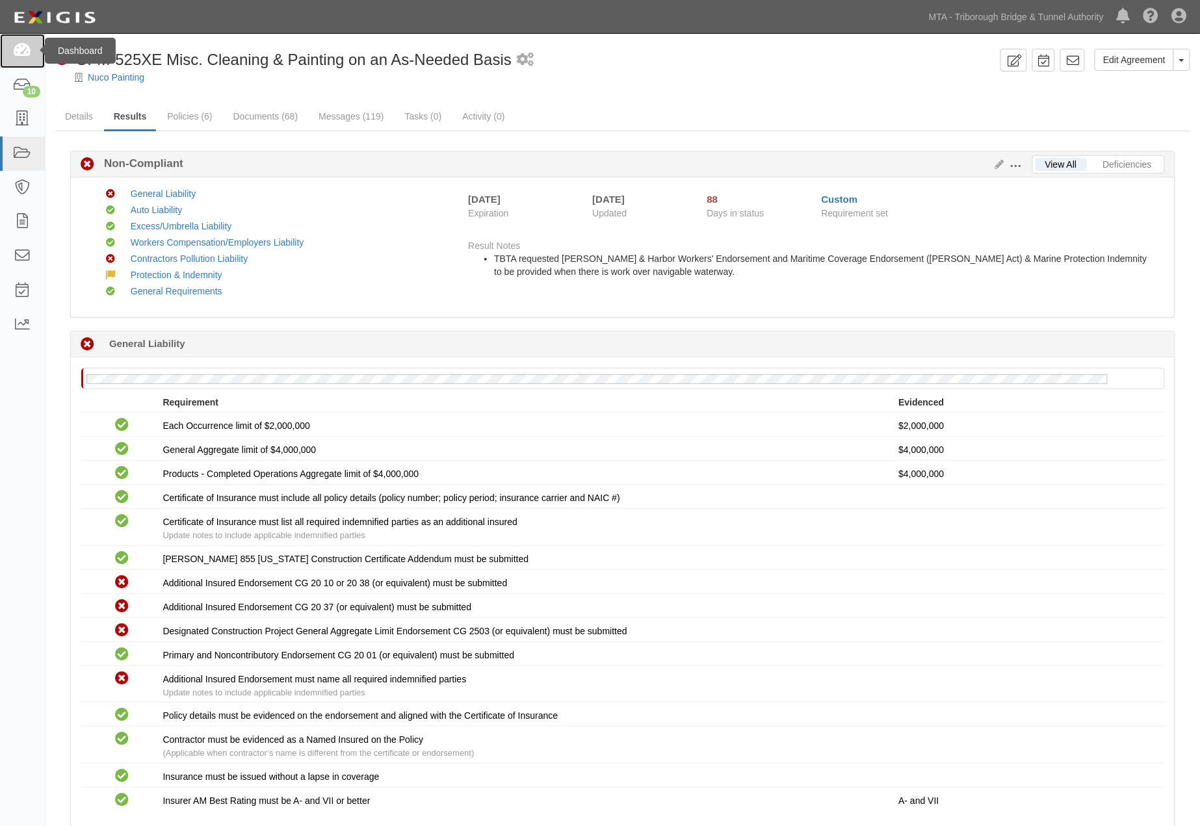
click at [14, 48] on icon at bounding box center [22, 51] width 18 height 15
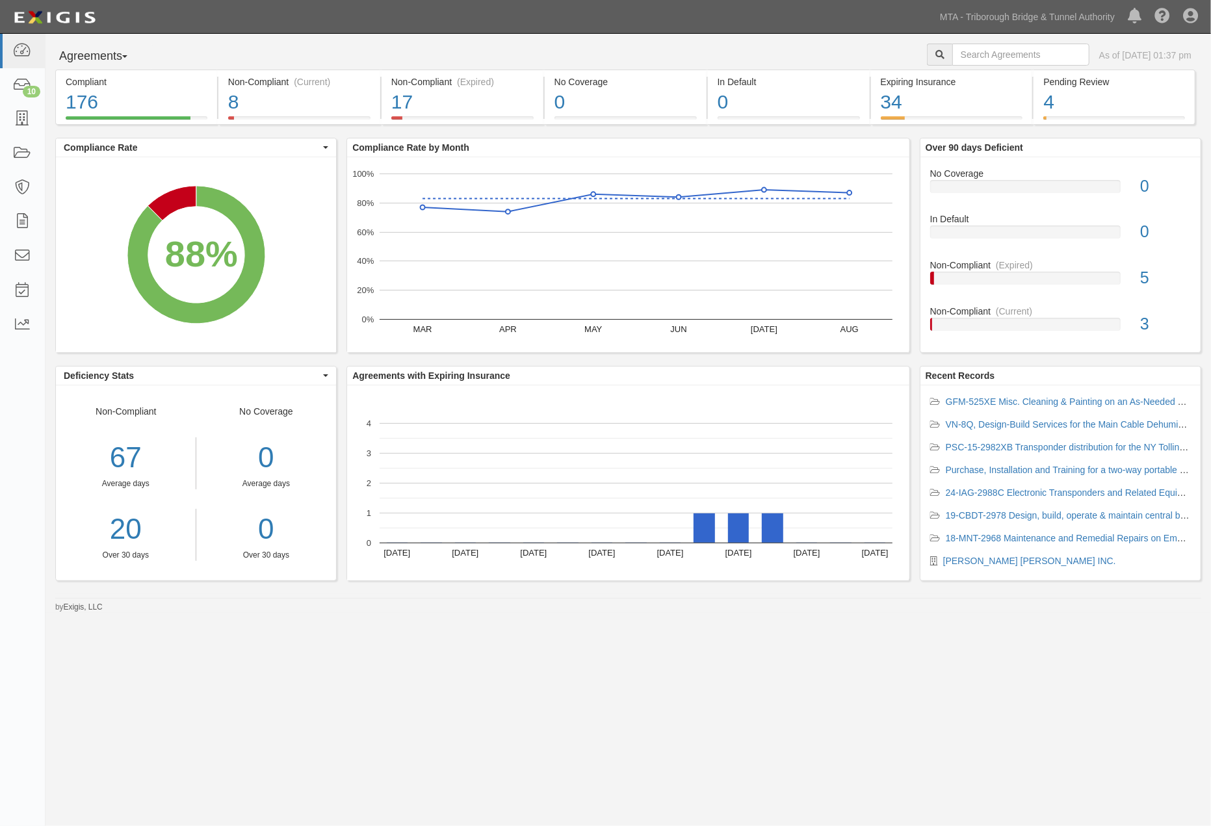
click at [36, 793] on div "Dashboard 10 Inbox Parties Agreements Coverages Documents Messages Tasks Reports" at bounding box center [22, 430] width 45 height 792
click at [17, 118] on icon at bounding box center [22, 119] width 18 height 15
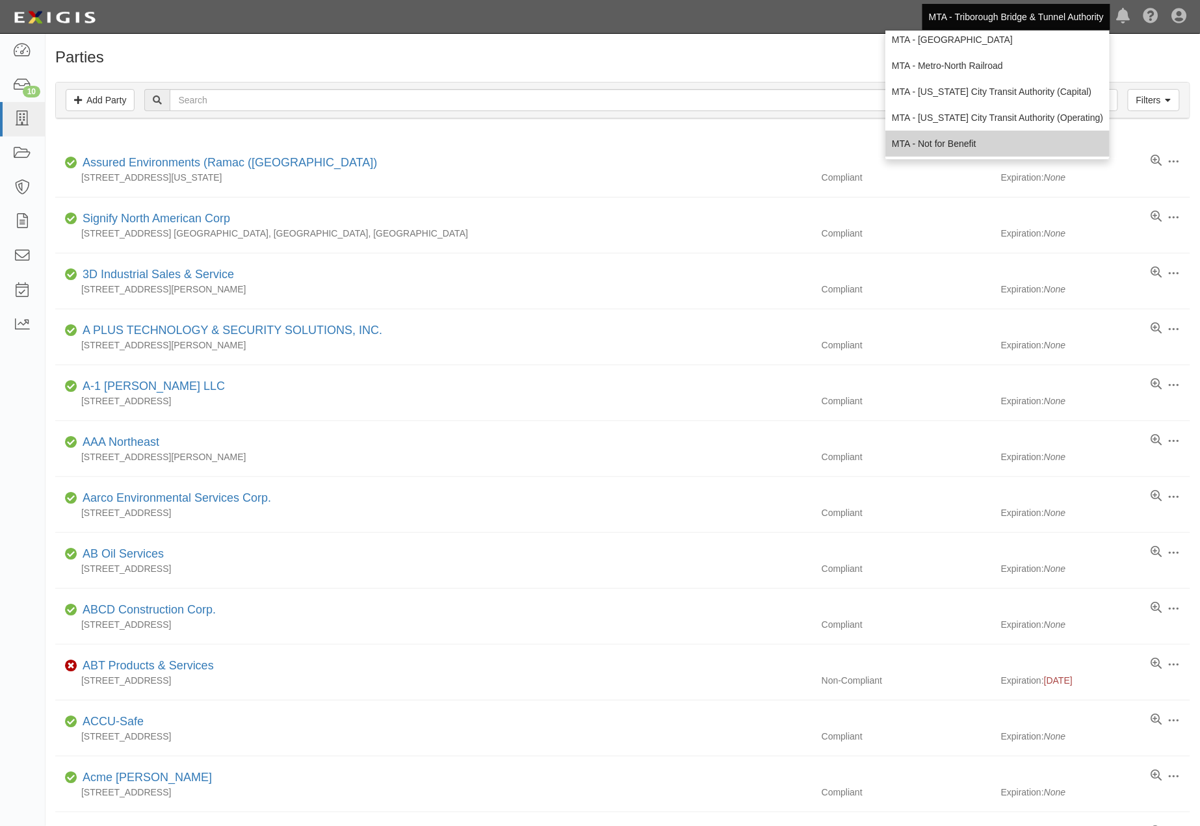
scroll to position [86, 0]
click at [975, 116] on link "MTA - [US_STATE] City Transit Authority (Operating)" at bounding box center [997, 117] width 224 height 26
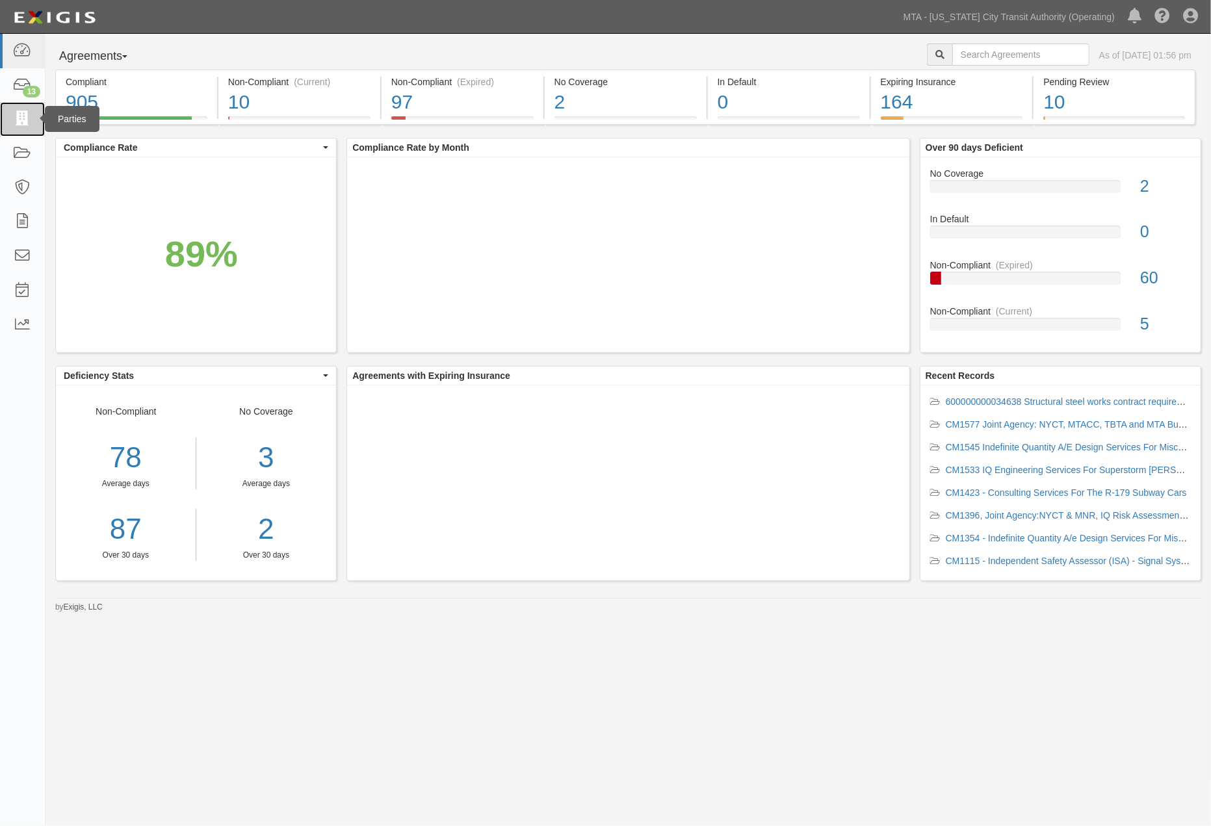
click at [21, 119] on icon at bounding box center [22, 119] width 18 height 15
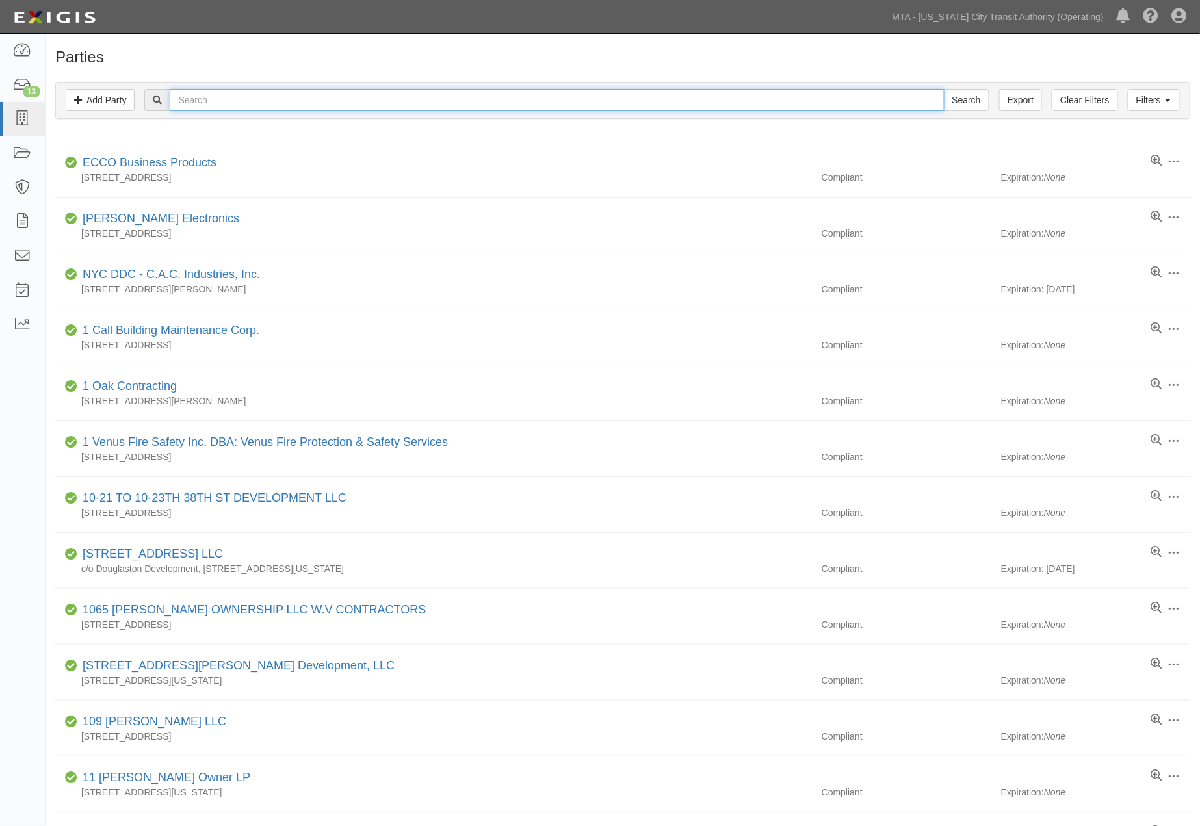
drag, startPoint x: 255, startPoint y: 102, endPoint x: 240, endPoint y: 120, distance: 23.5
click at [255, 107] on input "text" at bounding box center [557, 100] width 774 height 22
type input "GPI Lab"
click at [944, 89] on input "Search" at bounding box center [966, 100] width 45 height 22
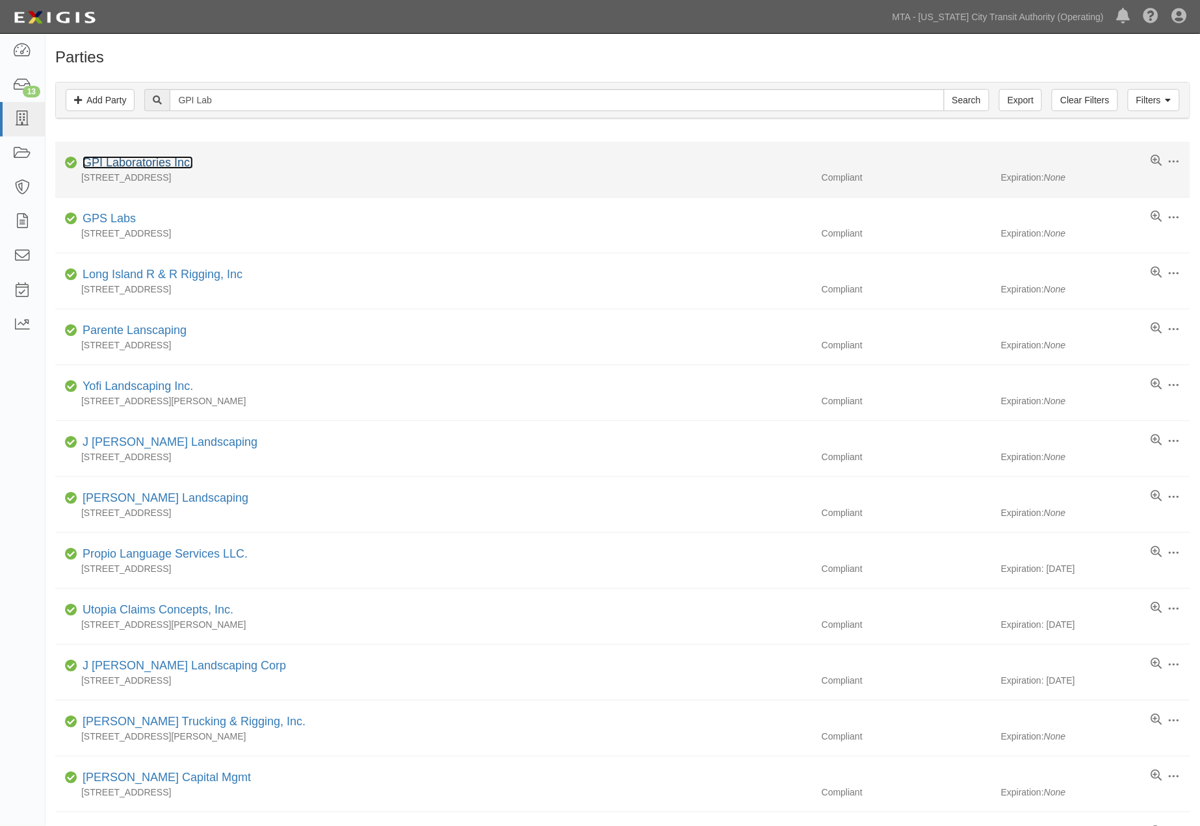
click at [160, 162] on link "GPI Laboratories Inc." at bounding box center [138, 162] width 110 height 13
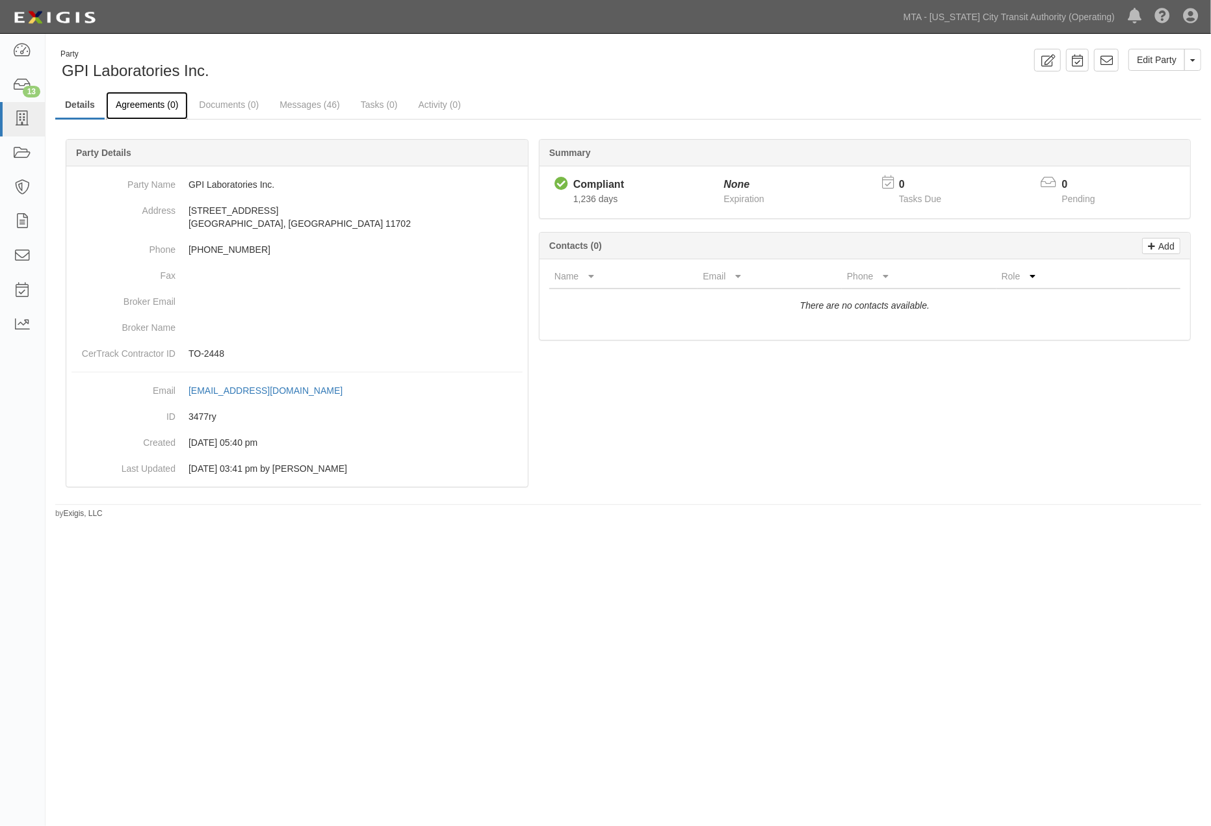
click at [135, 100] on link "Agreements (0)" at bounding box center [147, 106] width 82 height 28
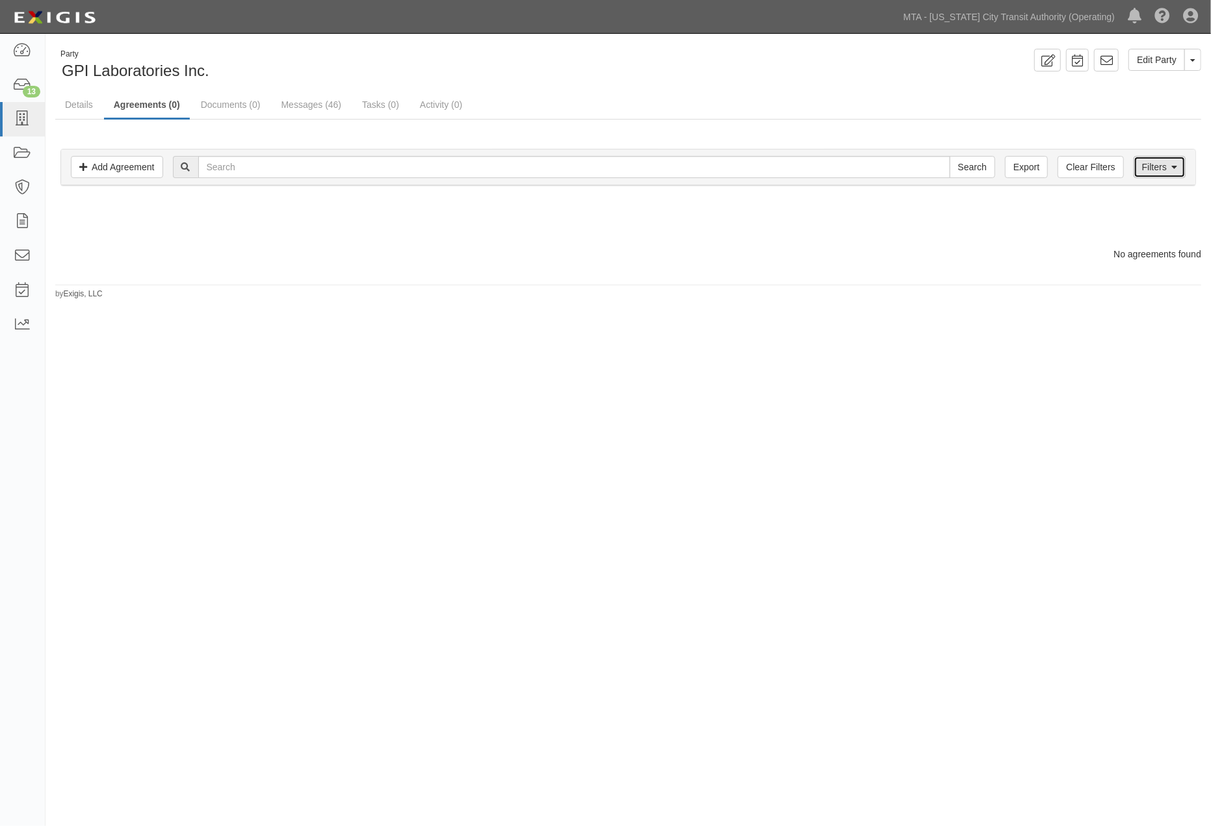
click at [1166, 164] on link "Filters" at bounding box center [1159, 167] width 52 height 22
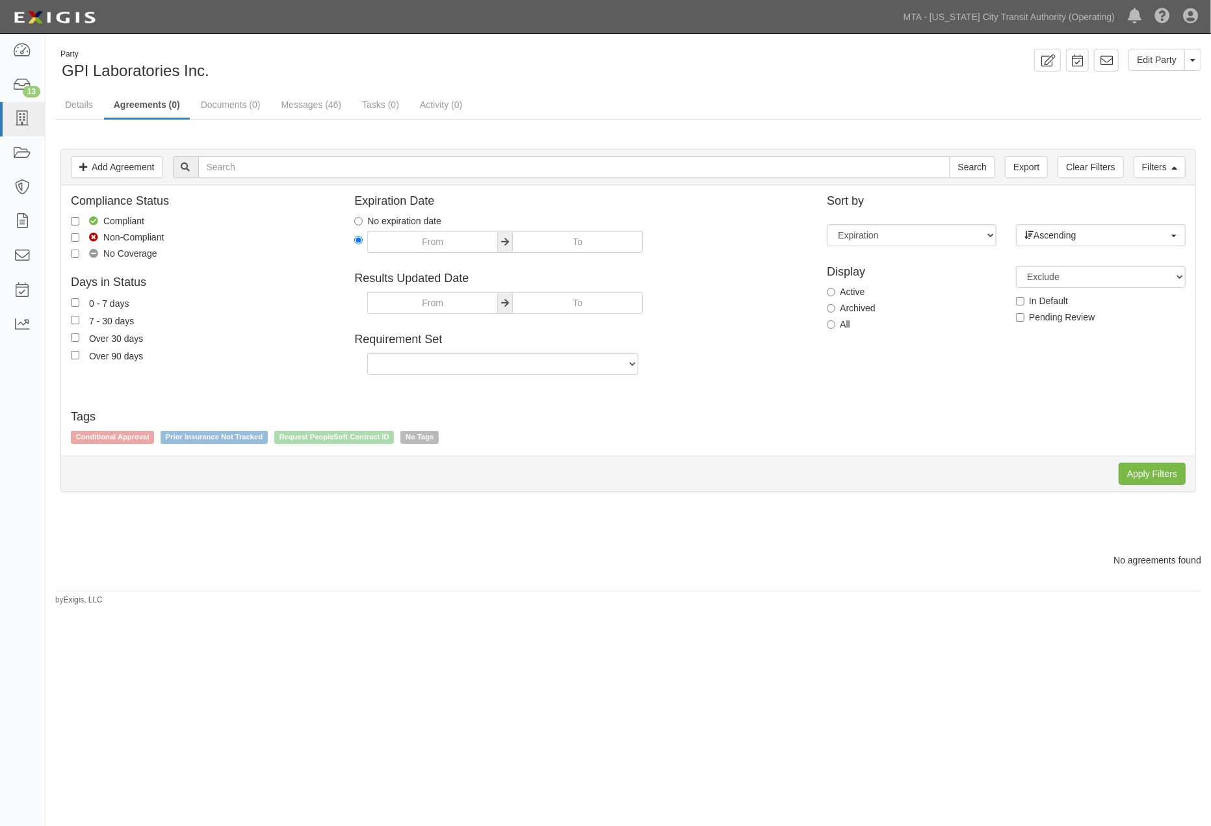
click at [843, 307] on label "Archived" at bounding box center [851, 308] width 48 height 13
click at [835, 307] on input "Archived" at bounding box center [831, 308] width 8 height 8
radio input "true"
click at [1134, 473] on input "Apply Filters" at bounding box center [1151, 474] width 67 height 22
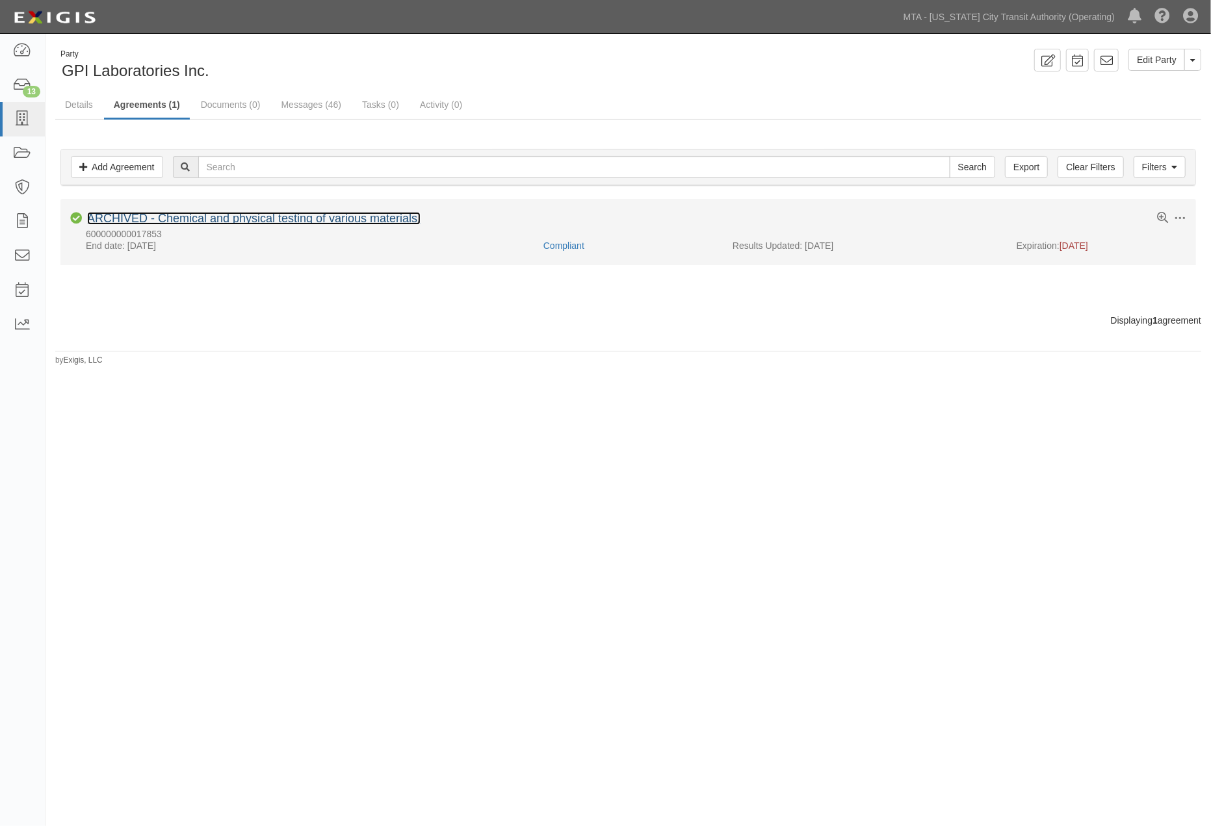
click at [246, 214] on link "ARCHIVED - Chemical and physical testing of various materials." at bounding box center [253, 218] width 333 height 13
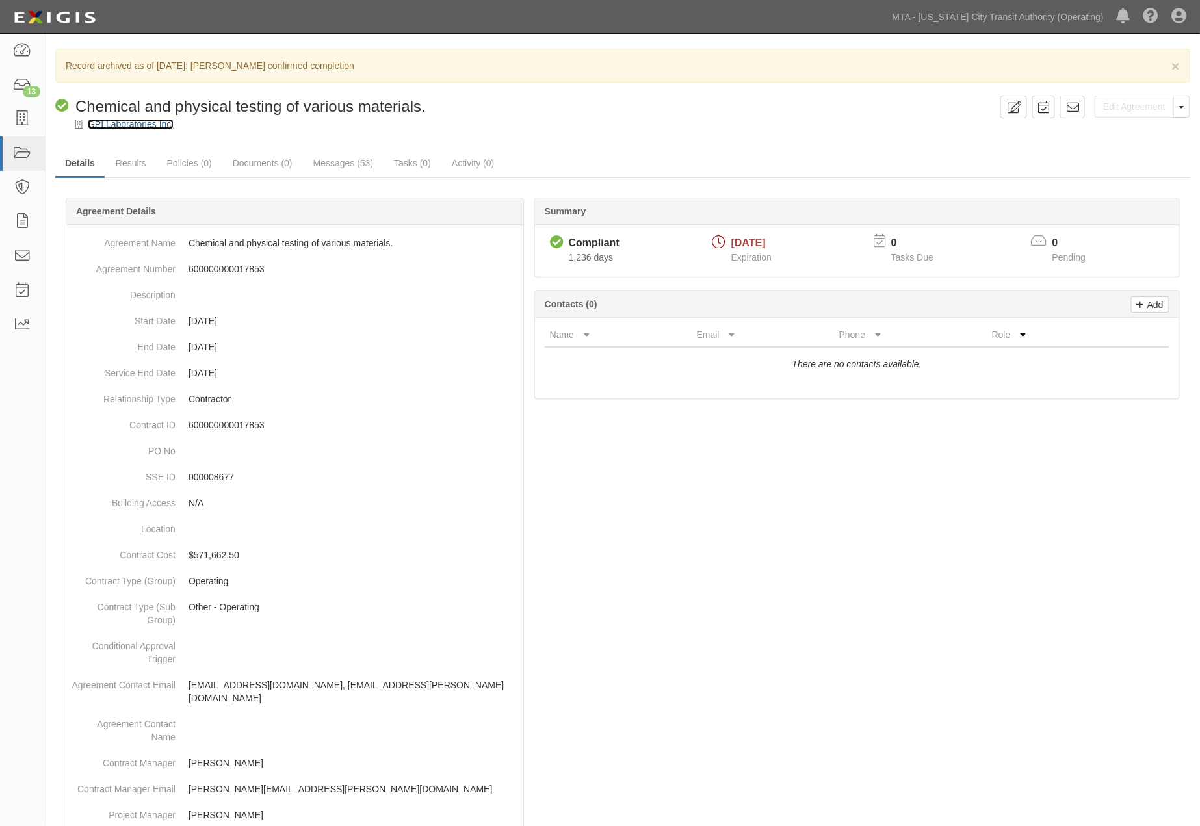
click at [152, 122] on link "GPI Laboratories Inc." at bounding box center [131, 124] width 86 height 10
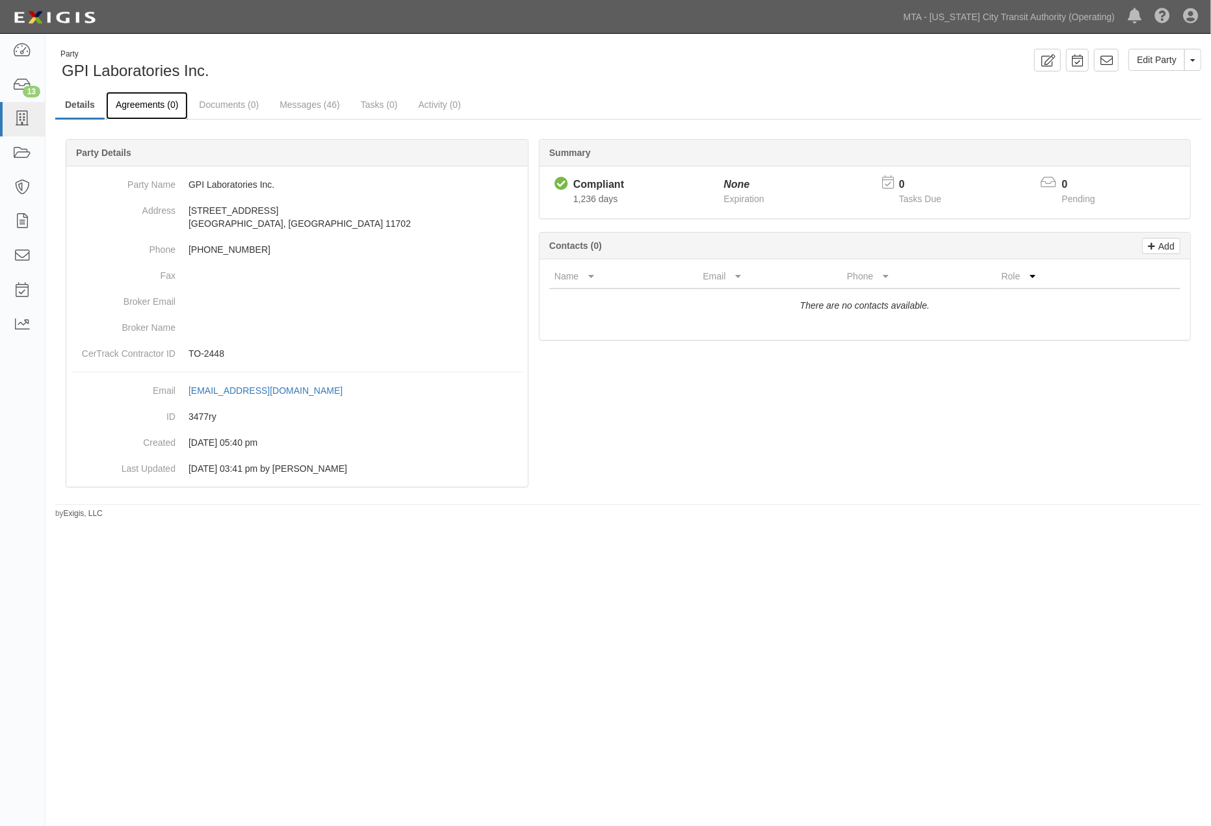
click at [126, 99] on link "Agreements (0)" at bounding box center [147, 106] width 82 height 28
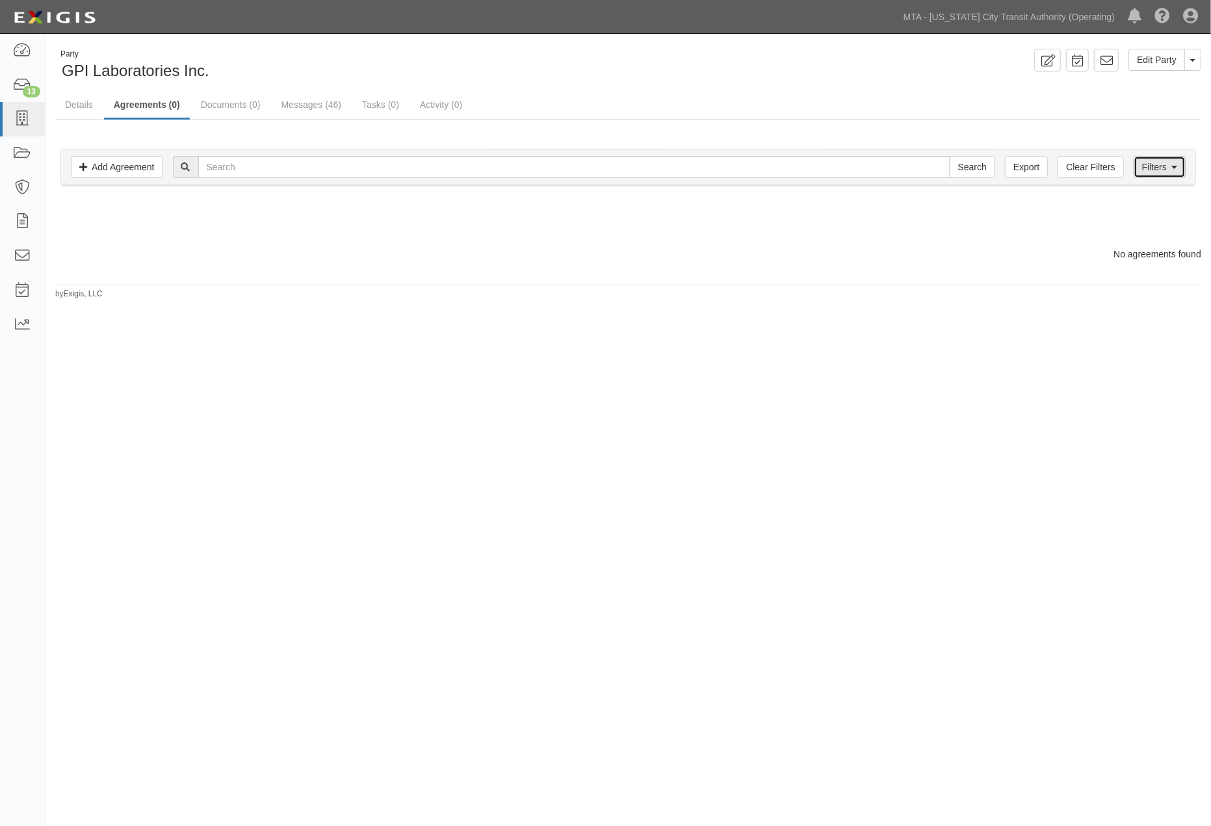
click at [1146, 157] on link "Filters" at bounding box center [1159, 167] width 52 height 22
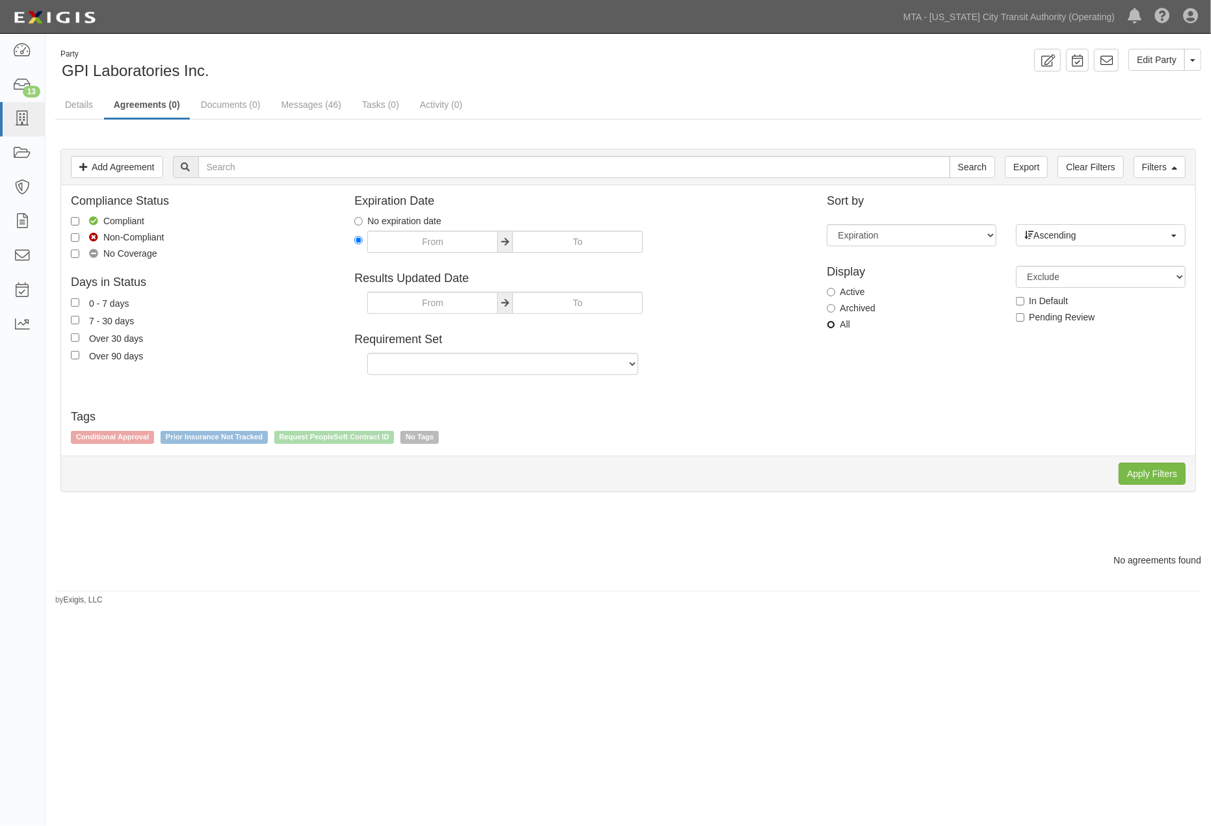
click at [829, 320] on input "All" at bounding box center [831, 324] width 8 height 8
radio input "true"
click at [1128, 467] on input "Apply Filters" at bounding box center [1151, 474] width 67 height 22
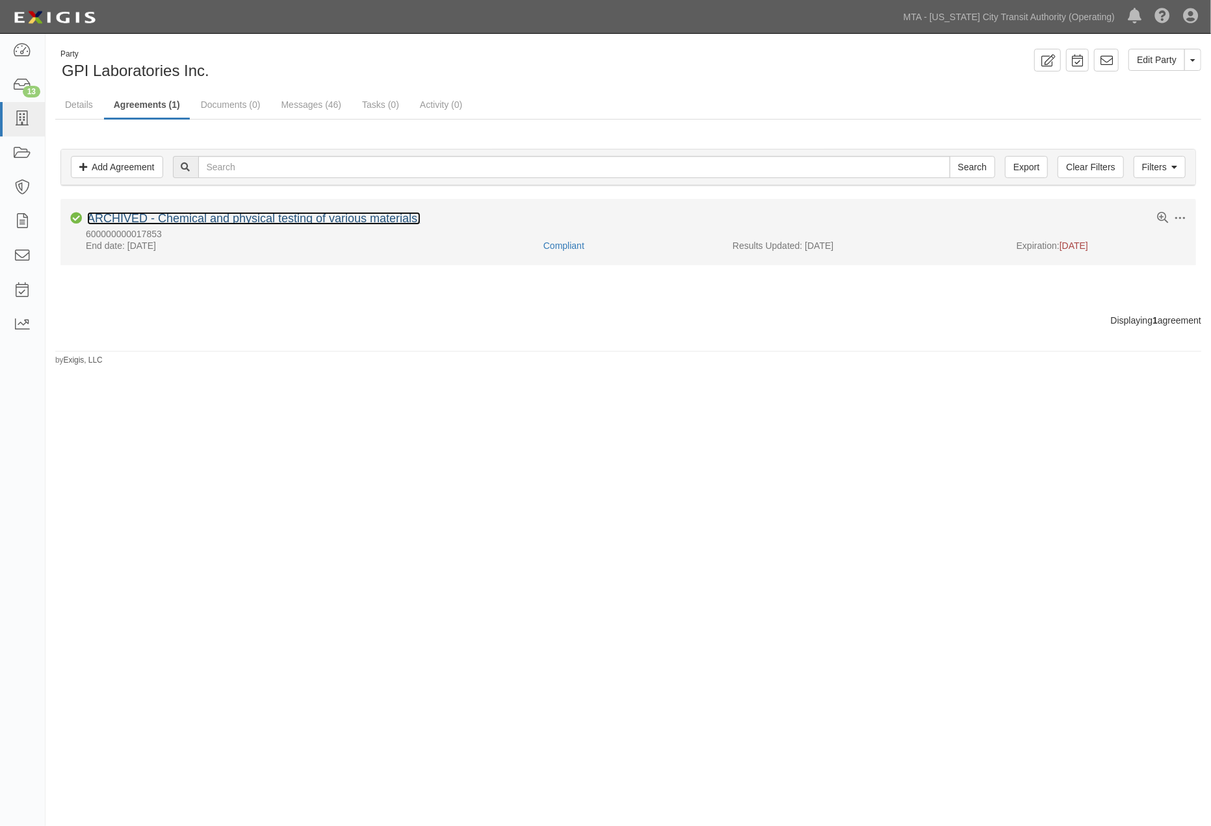
click at [270, 217] on link "ARCHIVED - Chemical and physical testing of various materials." at bounding box center [253, 218] width 333 height 13
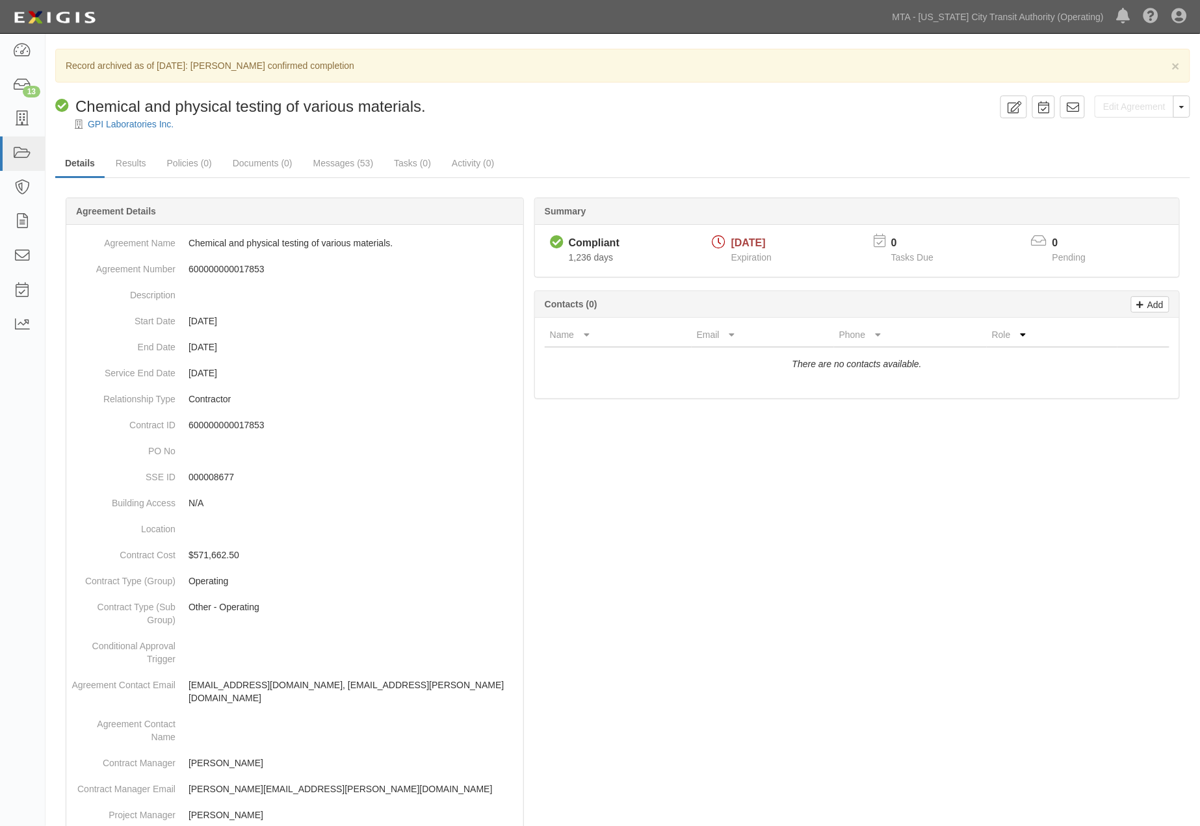
click at [796, 574] on div at bounding box center [622, 758] width 1135 height 1083
click at [18, 157] on icon at bounding box center [22, 153] width 18 height 15
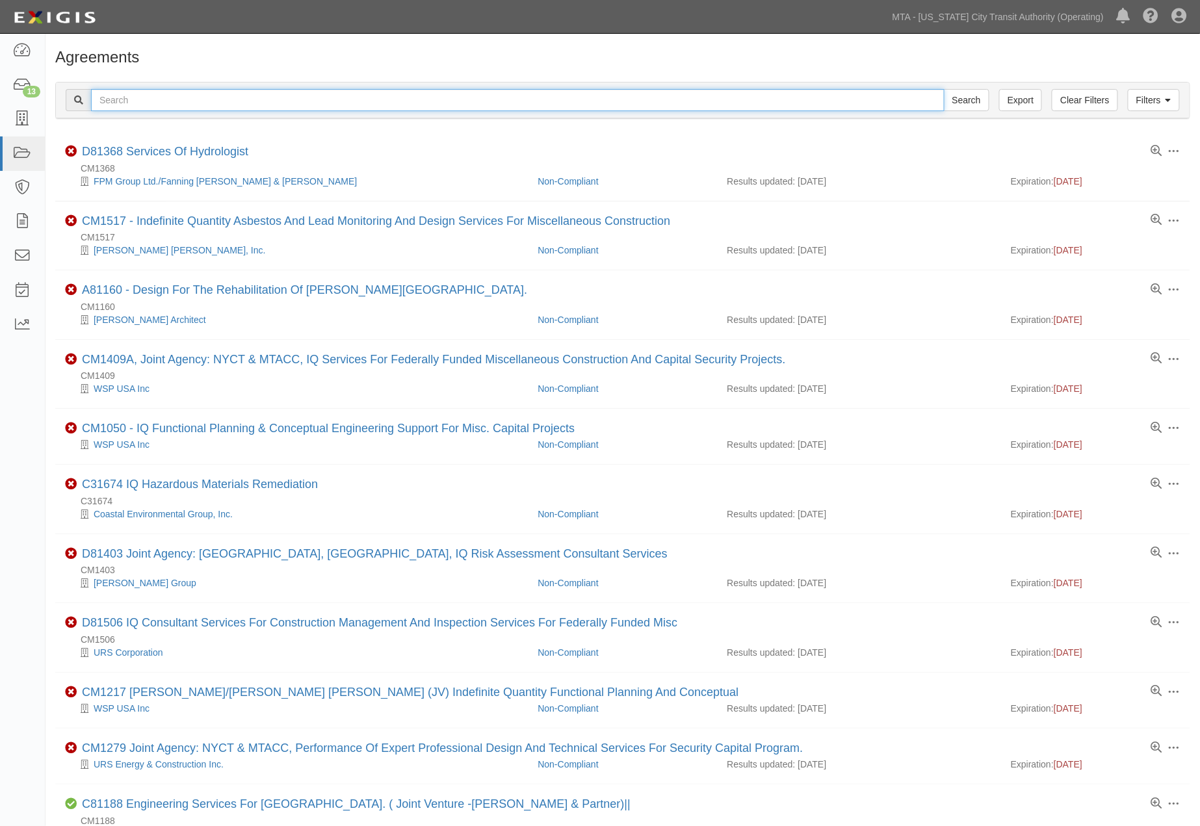
click at [163, 100] on input "text" at bounding box center [517, 100] width 853 height 22
paste input "600000000025457"
type input "600000000025457"
click at [961, 101] on input "Search" at bounding box center [966, 100] width 45 height 22
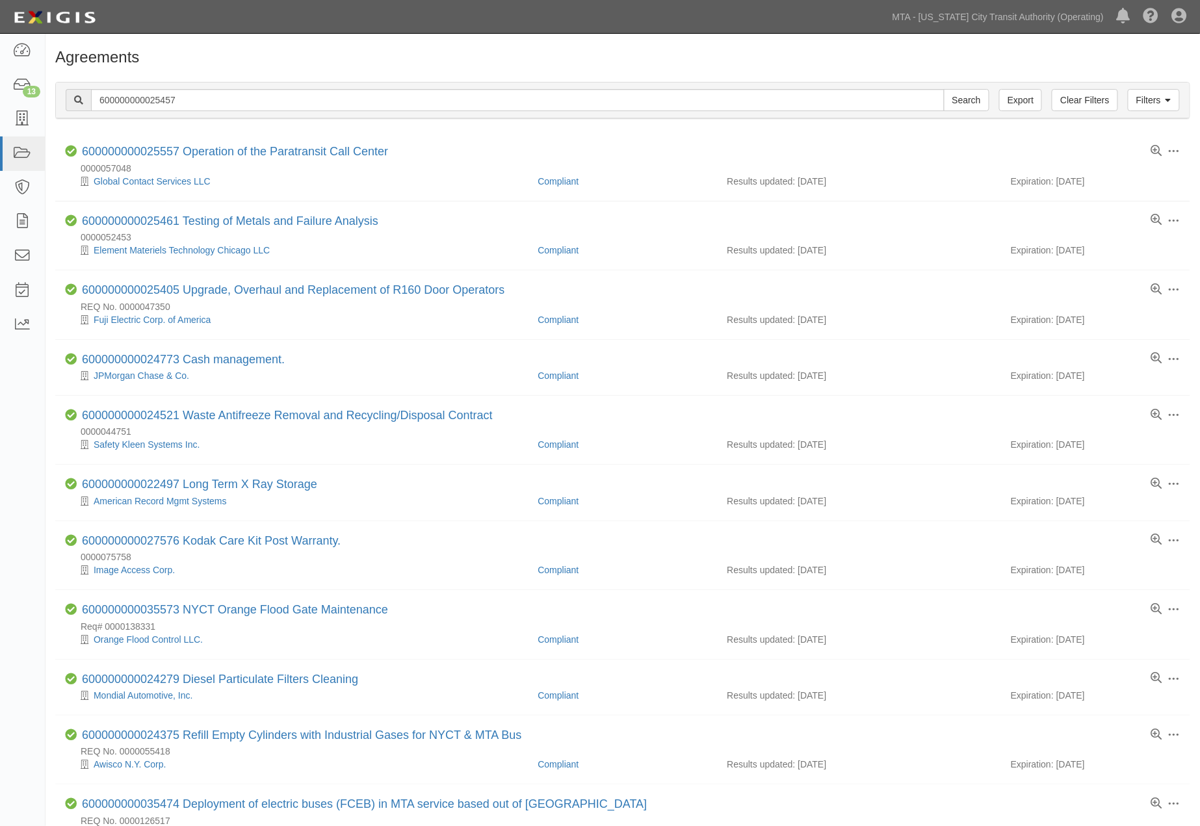
click at [691, 66] on div "Agreements" at bounding box center [622, 60] width 1154 height 23
click at [17, 121] on icon at bounding box center [22, 119] width 18 height 15
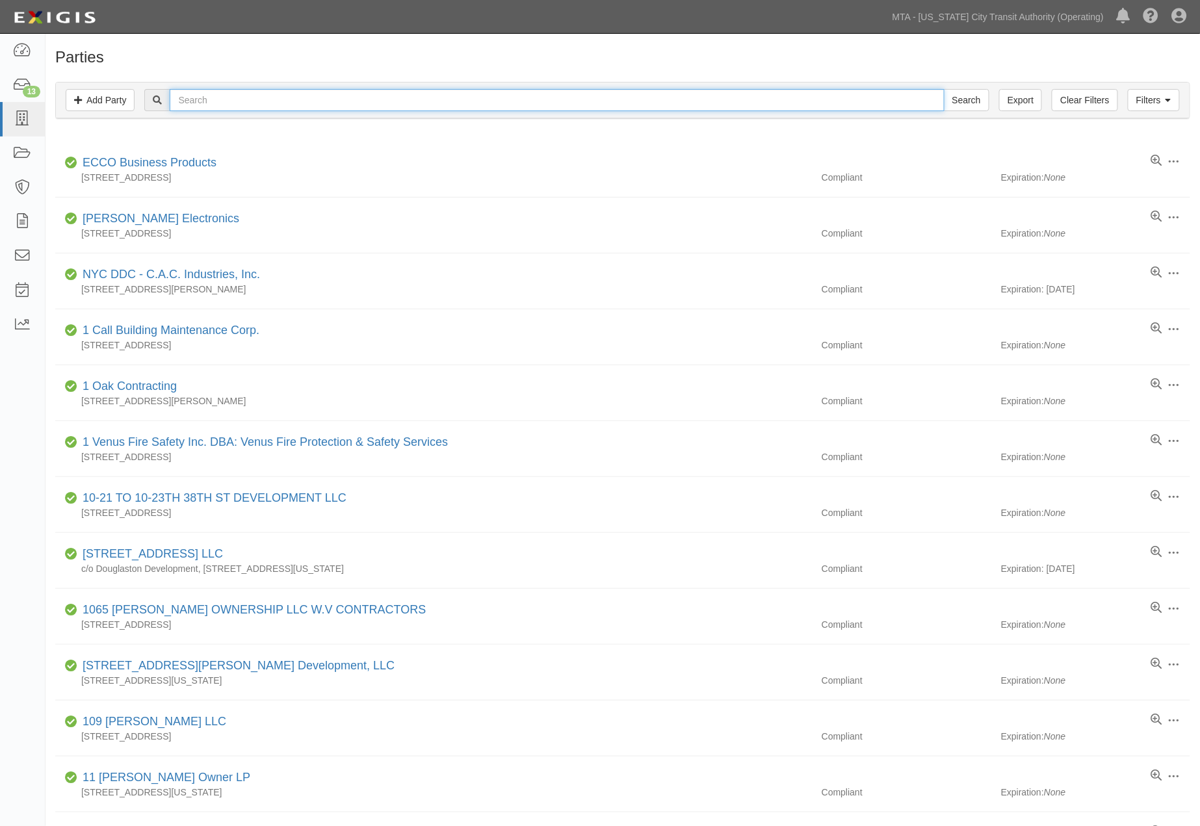
click at [218, 108] on input "text" at bounding box center [557, 100] width 774 height 22
type input "GPI Lab"
click at [944, 89] on input "Search" at bounding box center [966, 100] width 45 height 22
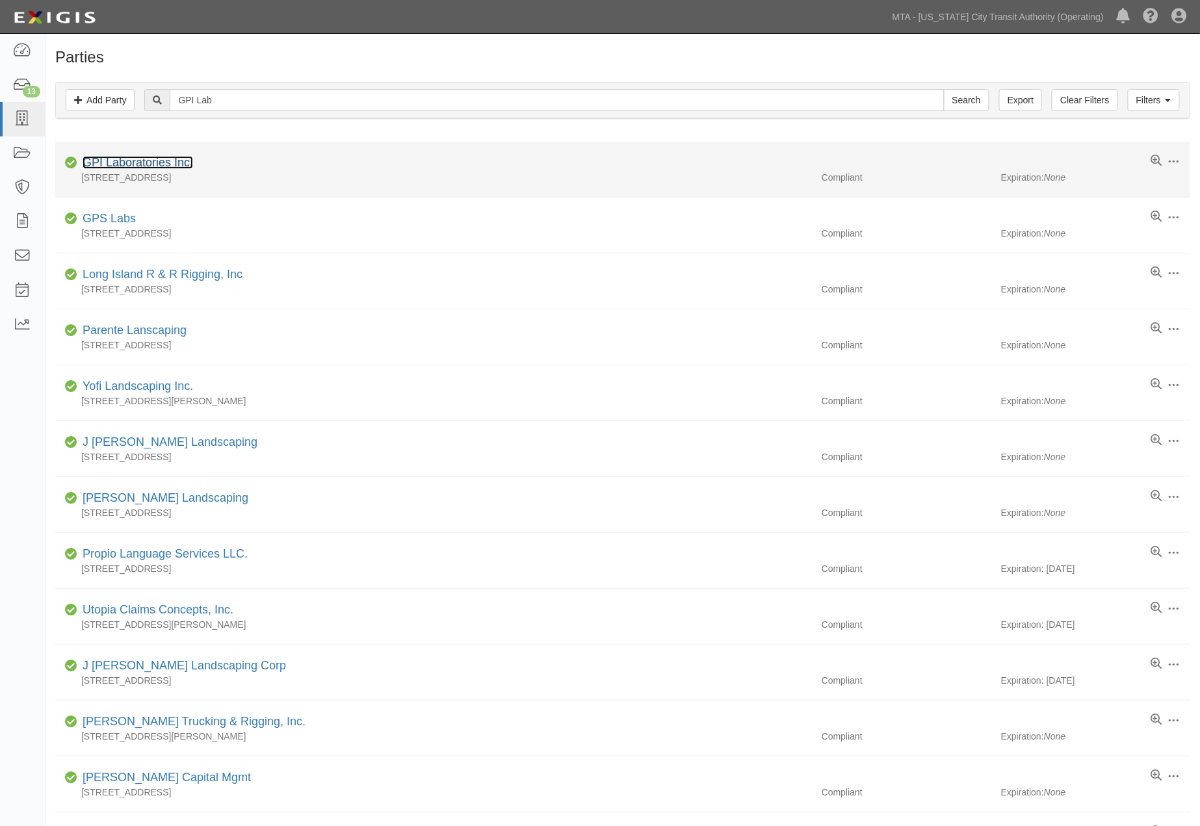
click at [155, 159] on link "GPI Laboratories Inc." at bounding box center [138, 162] width 110 height 13
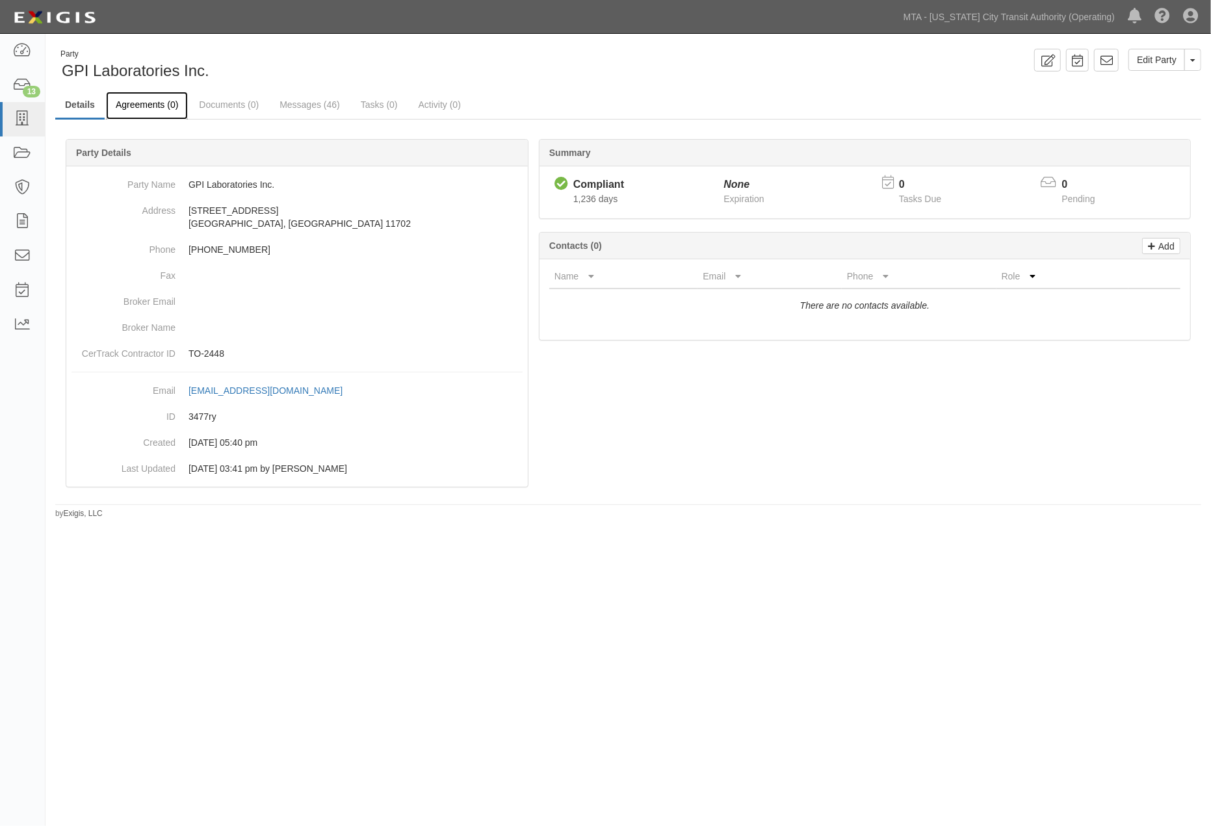
click at [163, 109] on link "Agreements (0)" at bounding box center [147, 106] width 82 height 28
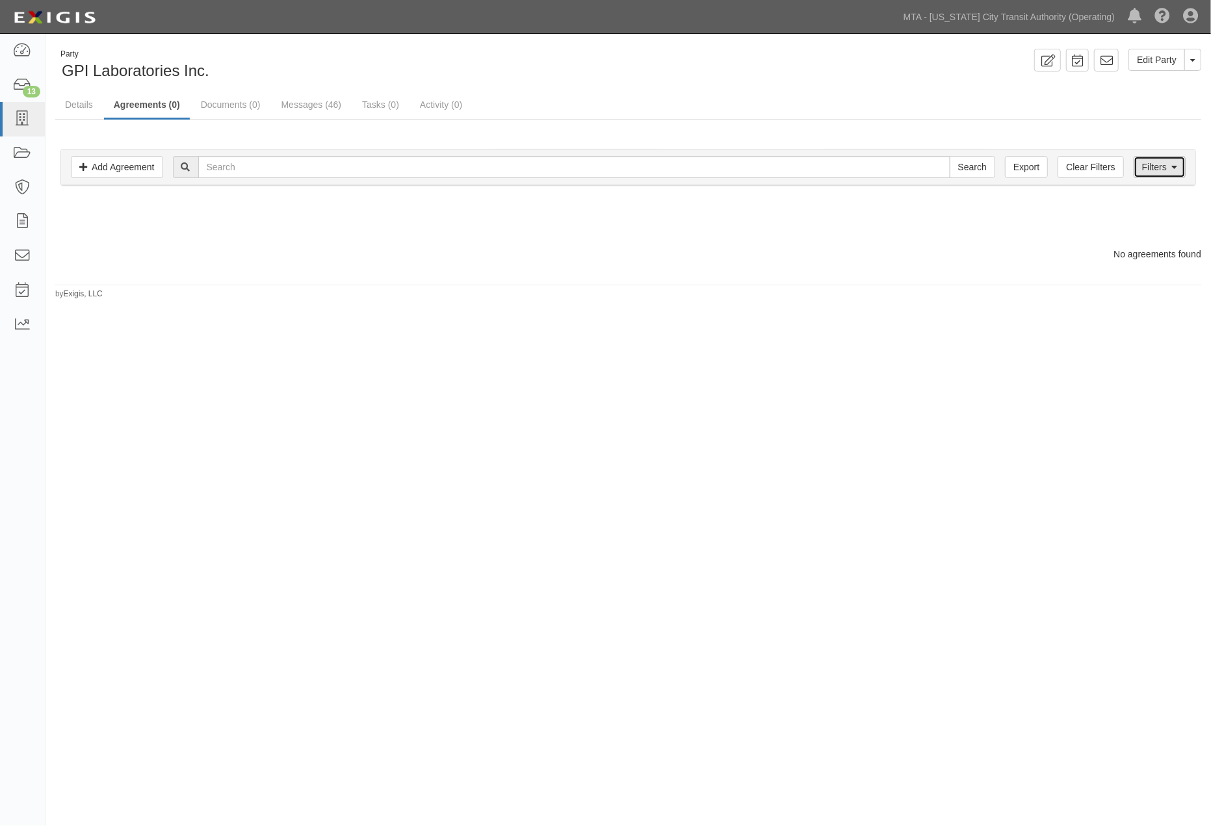
click at [1161, 172] on link "Filters" at bounding box center [1159, 167] width 52 height 22
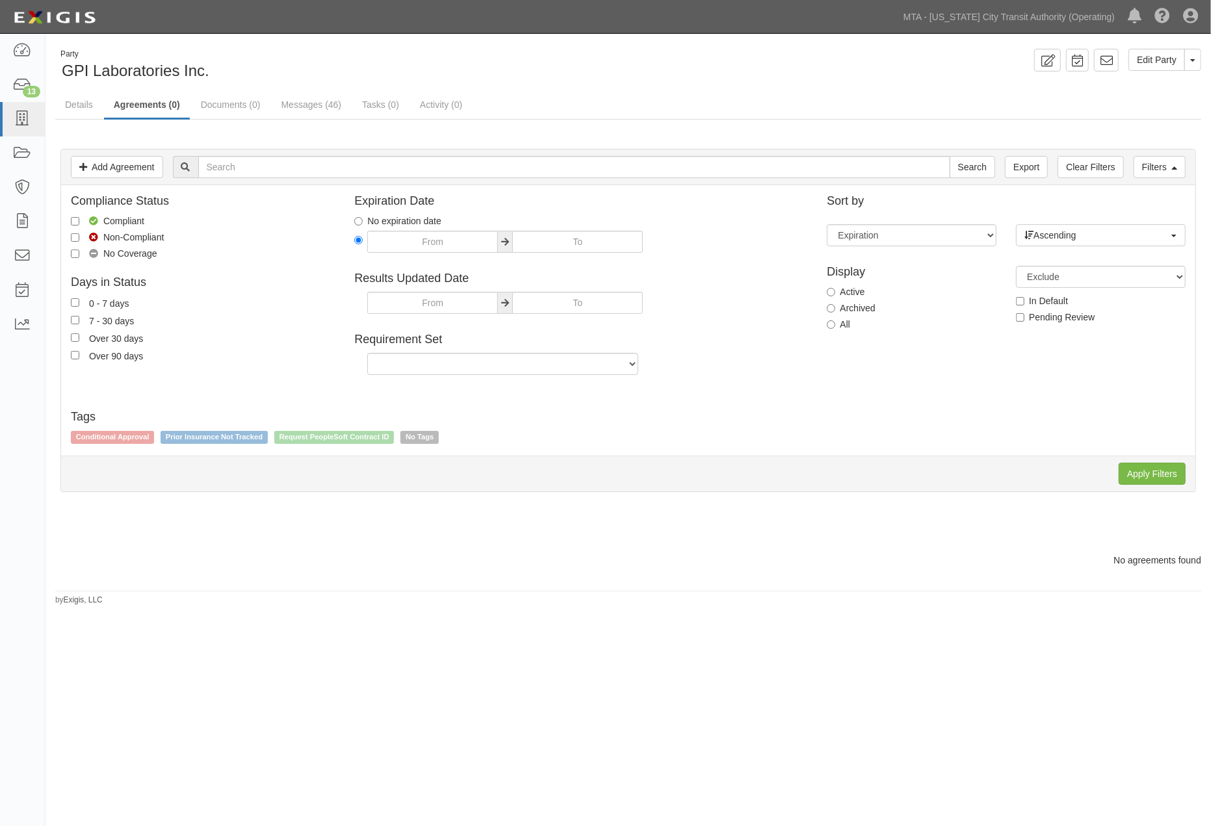
click at [839, 327] on label "All" at bounding box center [838, 324] width 23 height 13
click at [835, 327] on input "All" at bounding box center [831, 324] width 8 height 8
radio input "true"
click at [1138, 467] on input "Apply Filters" at bounding box center [1151, 474] width 67 height 22
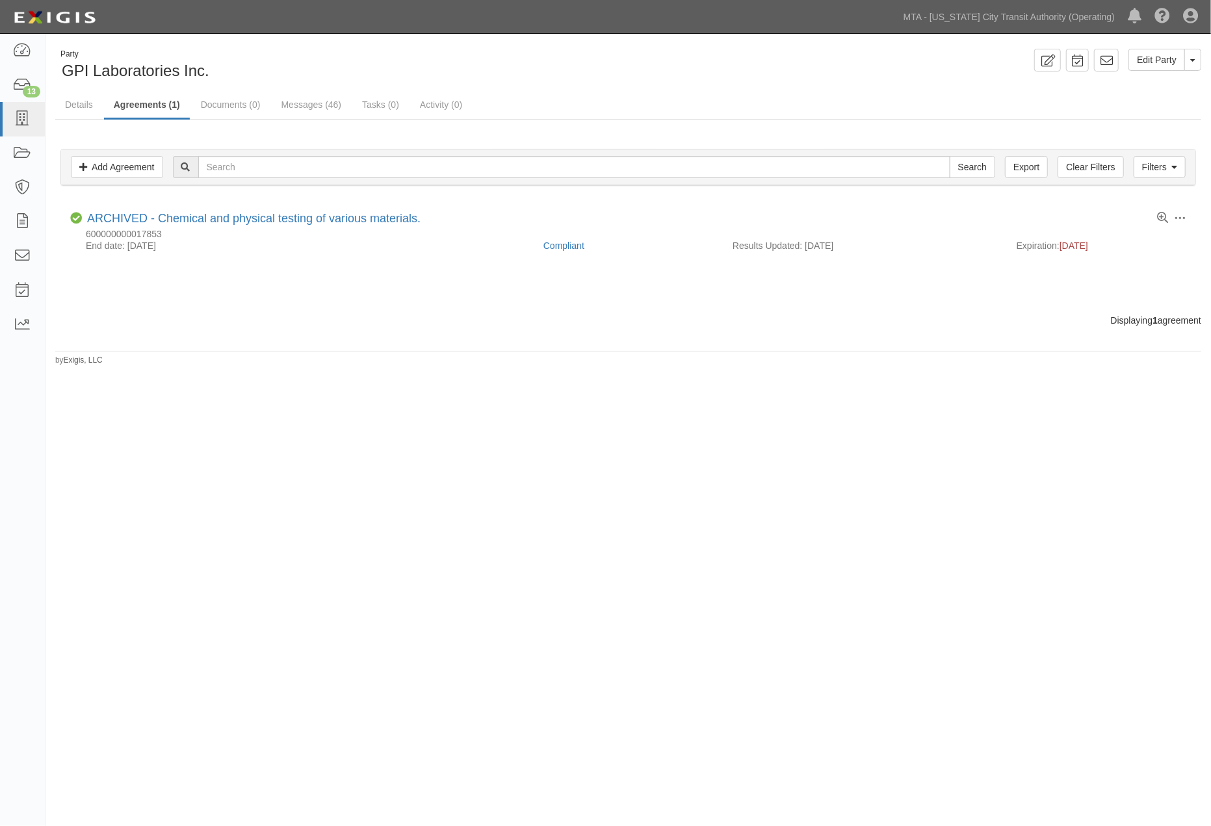
click at [308, 628] on div "Party GPI Laboratories Inc. Edit Party Toggle Party Dropdown View Audit Trail A…" at bounding box center [605, 410] width 1211 height 743
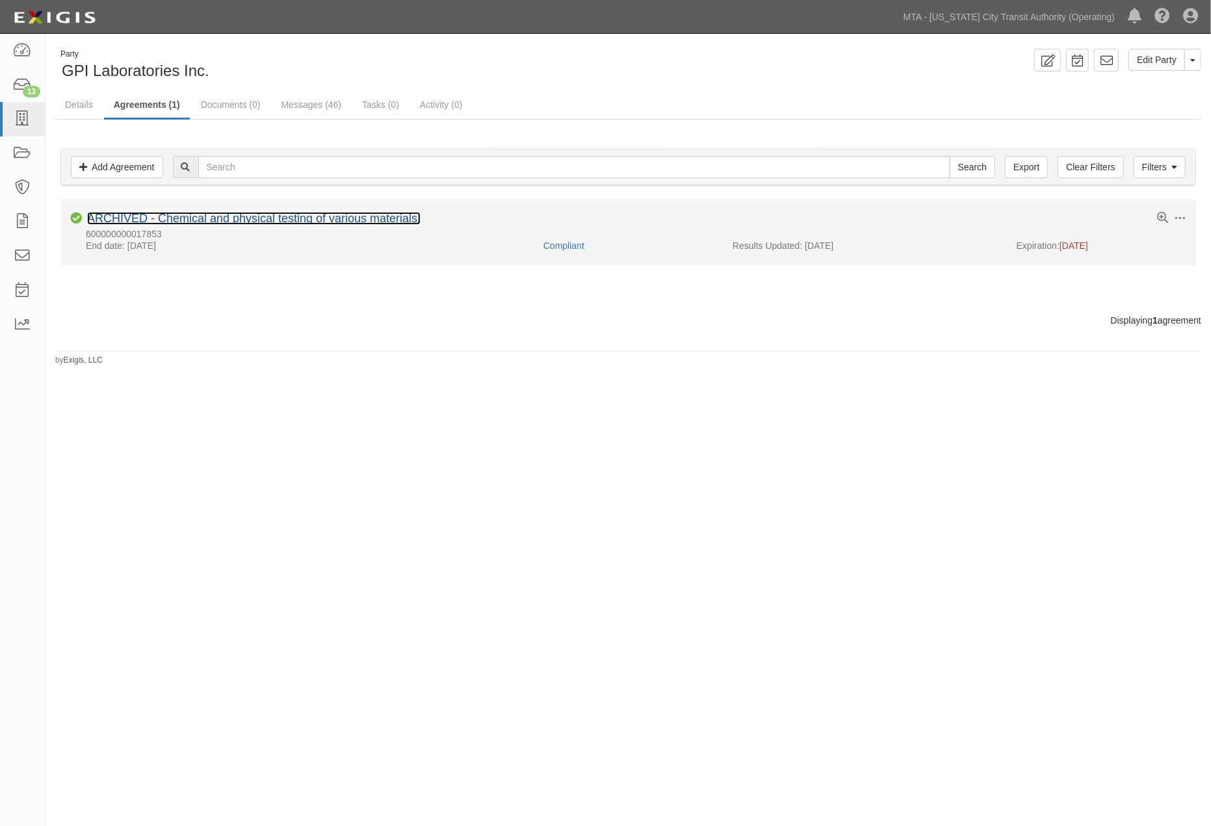
click at [226, 217] on link "ARCHIVED - Chemical and physical testing of various materials." at bounding box center [253, 218] width 333 height 13
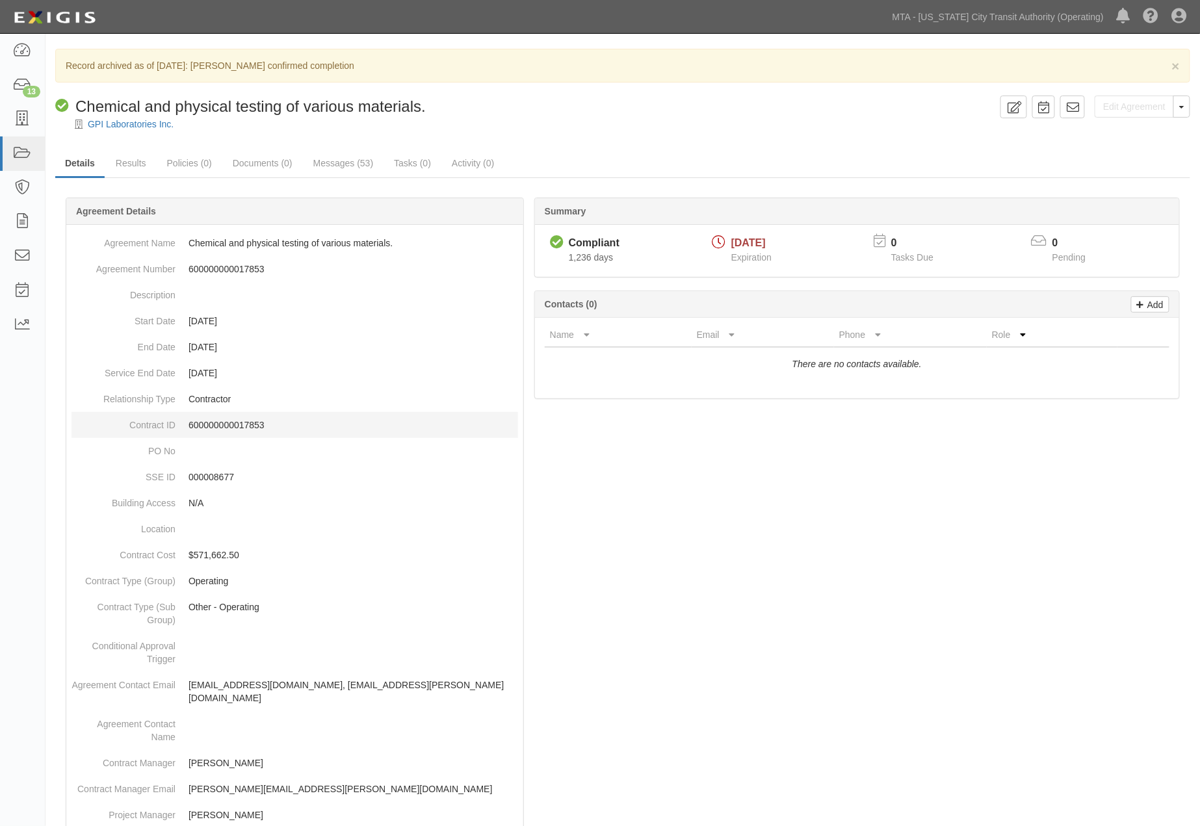
click at [232, 419] on p "600000000017853" at bounding box center [352, 425] width 329 height 13
copy p "600000000017853"
click at [643, 634] on div at bounding box center [622, 758] width 1135 height 1083
click at [853, 547] on div at bounding box center [622, 758] width 1135 height 1083
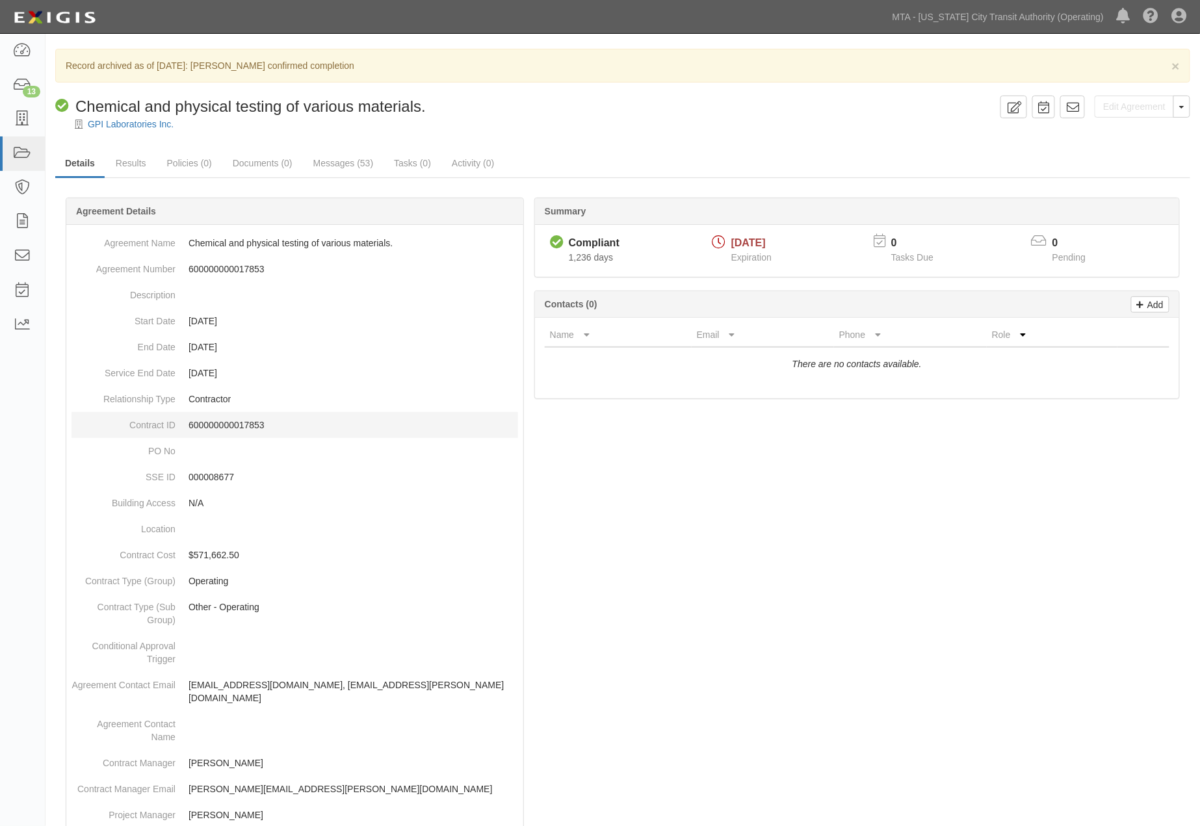
click at [215, 420] on p "600000000017853" at bounding box center [352, 425] width 329 height 13
copy p "600000000017853"
click at [322, 160] on link "Messages (53)" at bounding box center [343, 164] width 80 height 28
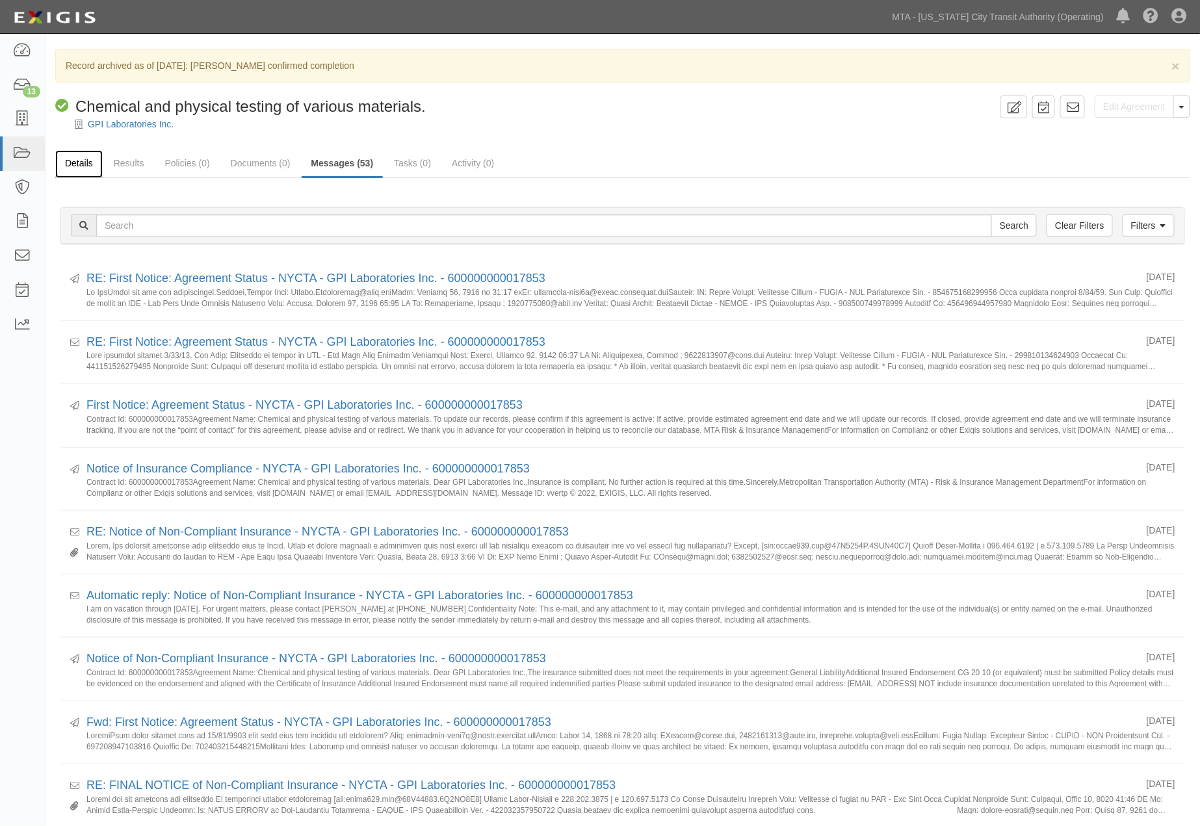
click at [81, 161] on link "Details" at bounding box center [78, 164] width 47 height 28
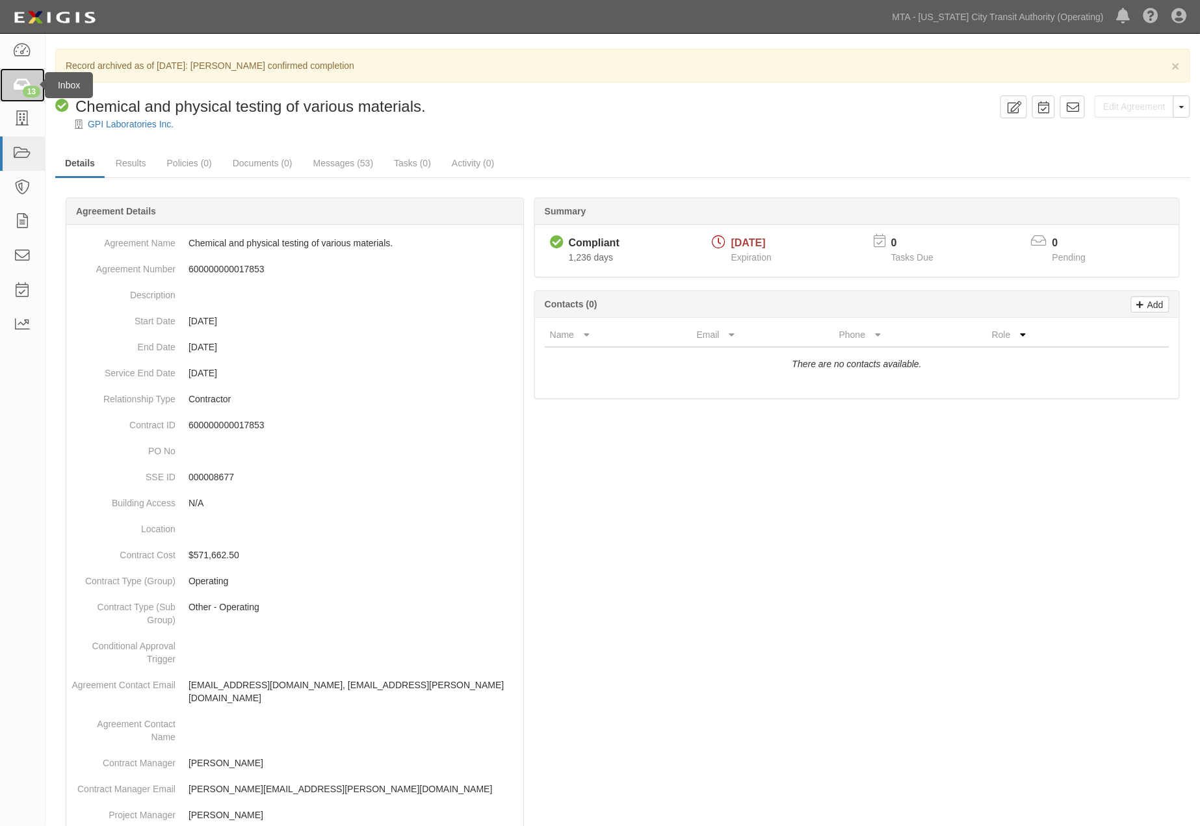
click at [21, 87] on icon at bounding box center [22, 85] width 18 height 15
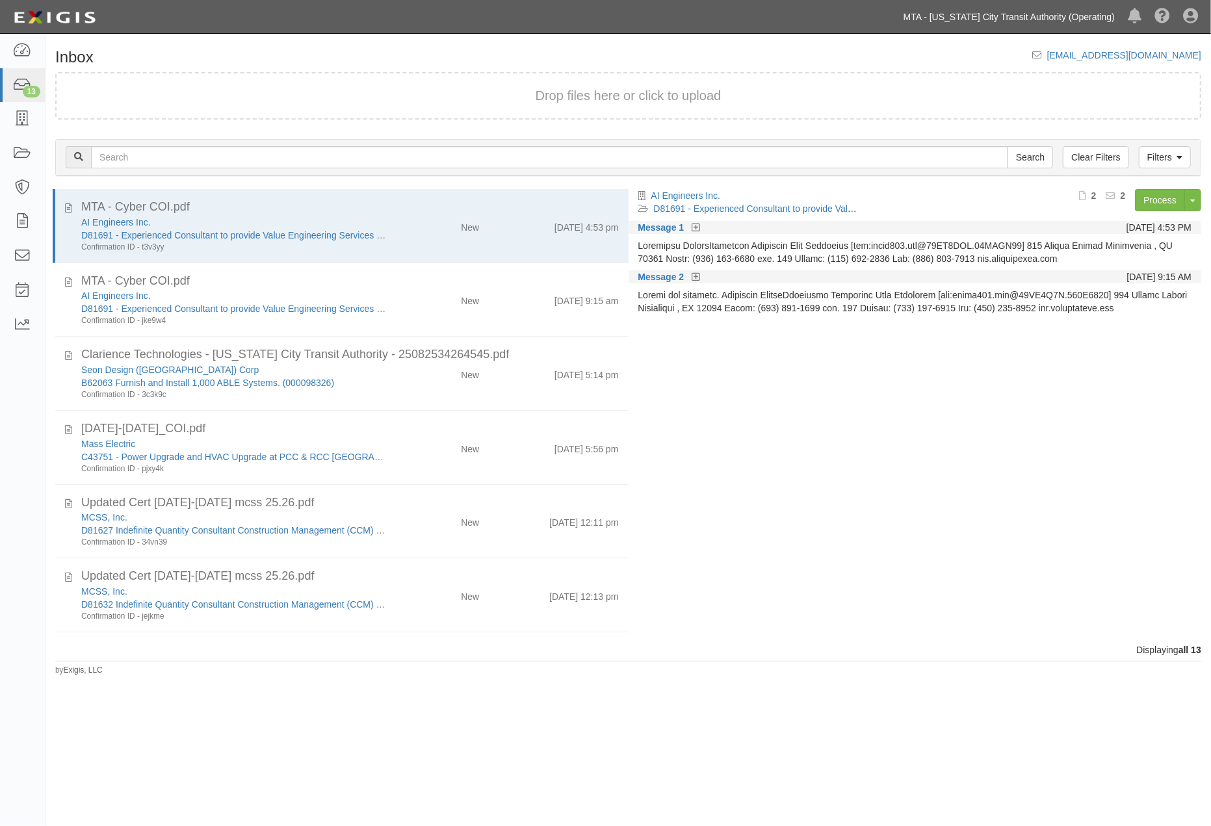
click at [1004, 16] on link "MTA - [US_STATE] City Transit Authority (Operating)" at bounding box center [1009, 17] width 224 height 26
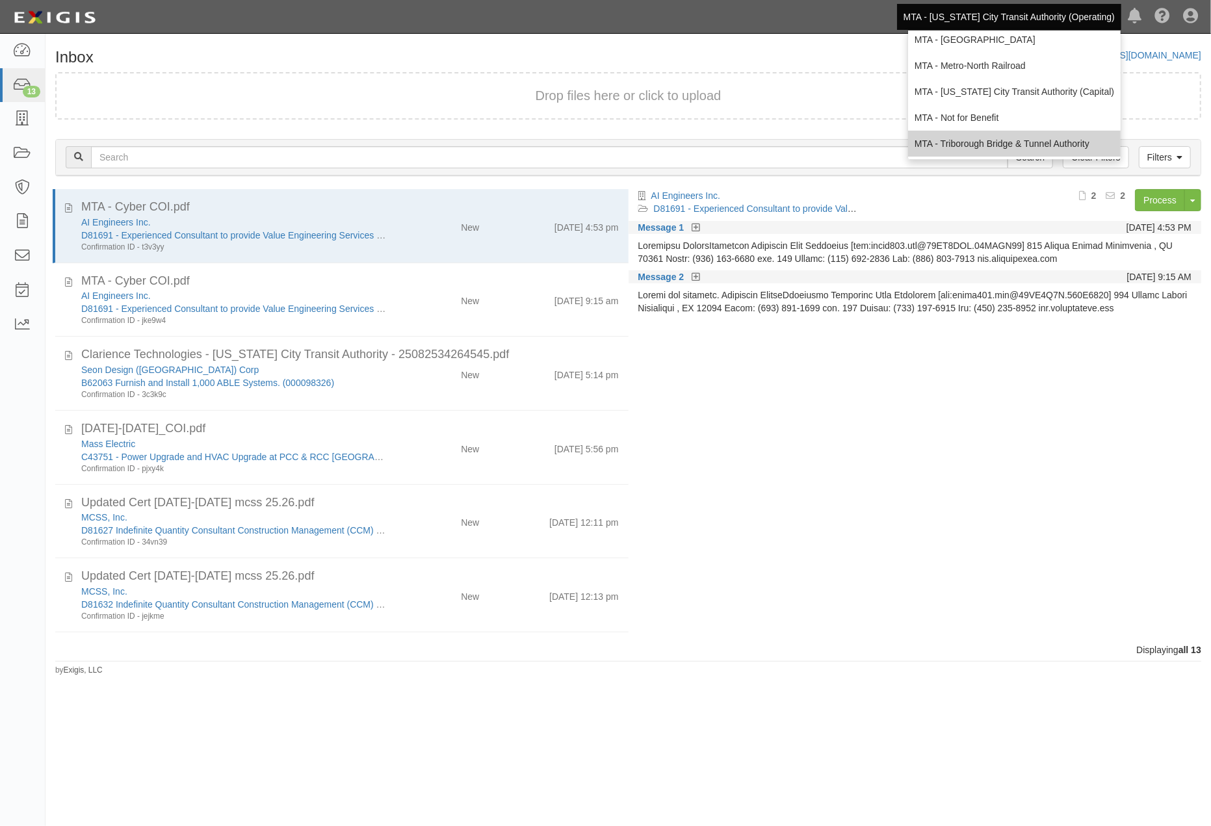
scroll to position [86, 0]
click at [983, 137] on link "MTA - Triborough Bridge & Tunnel Authority" at bounding box center [1014, 143] width 213 height 26
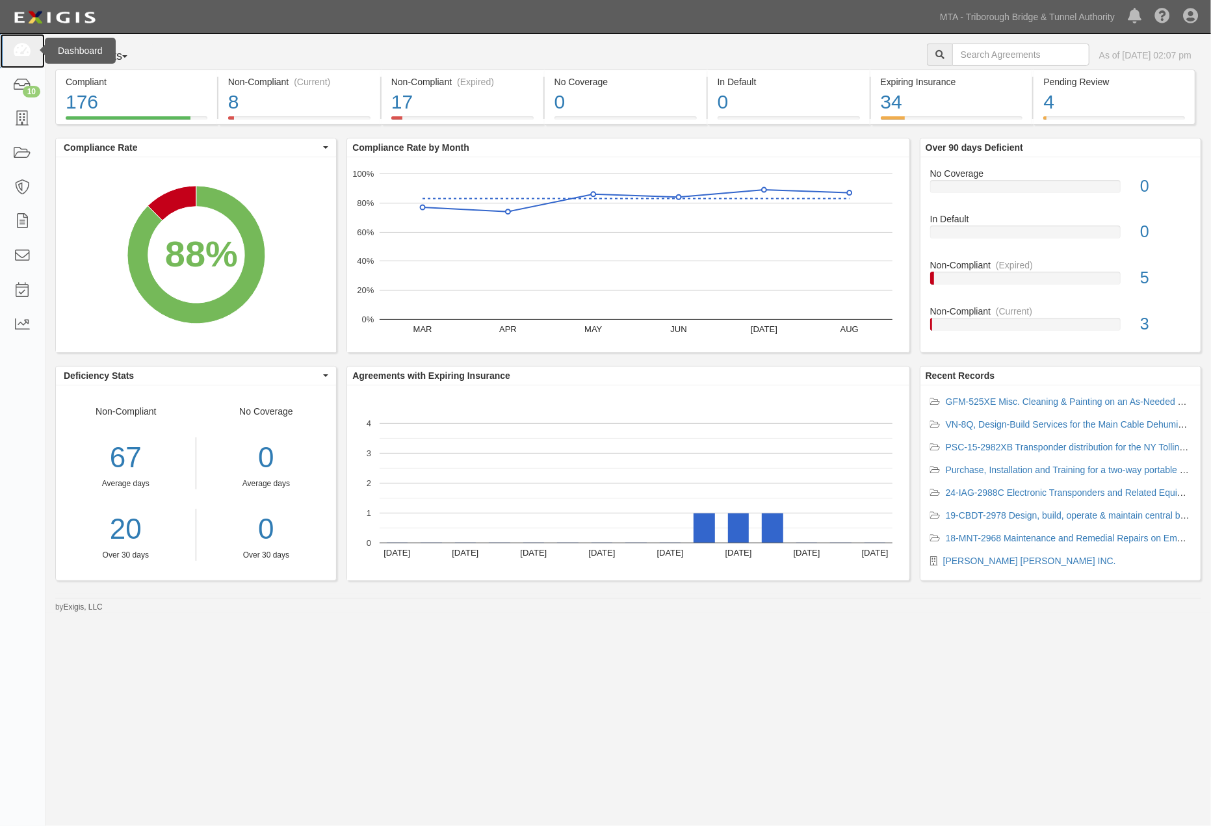
click at [21, 62] on link at bounding box center [22, 51] width 45 height 34
